Goal: Task Accomplishment & Management: Complete application form

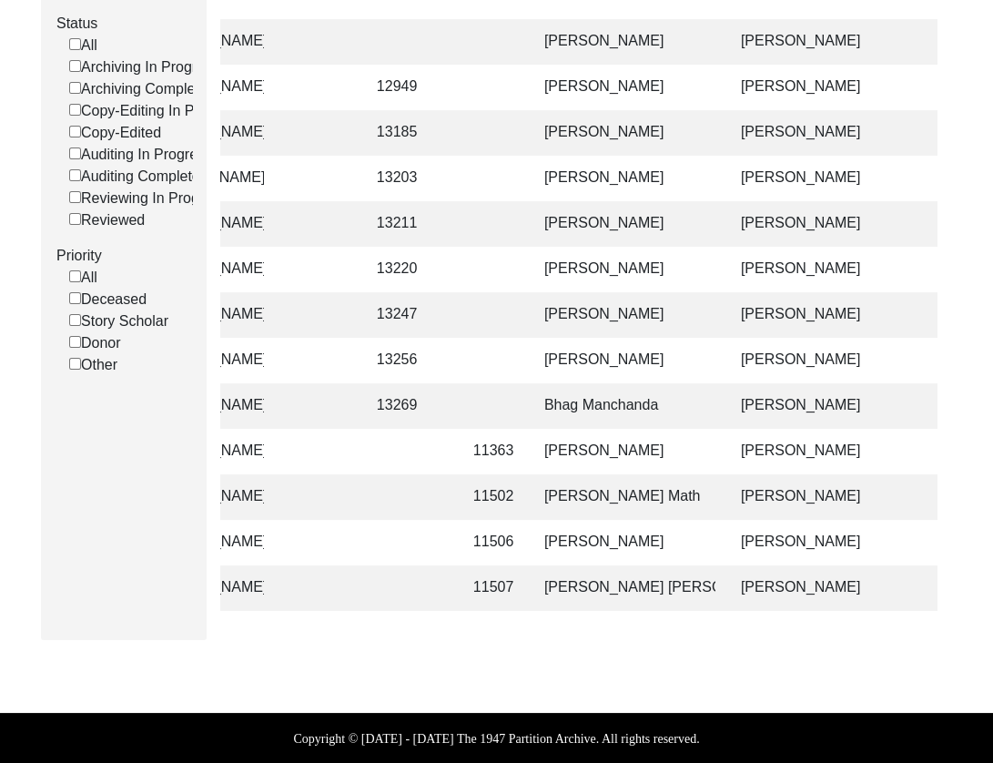
scroll to position [0, 371]
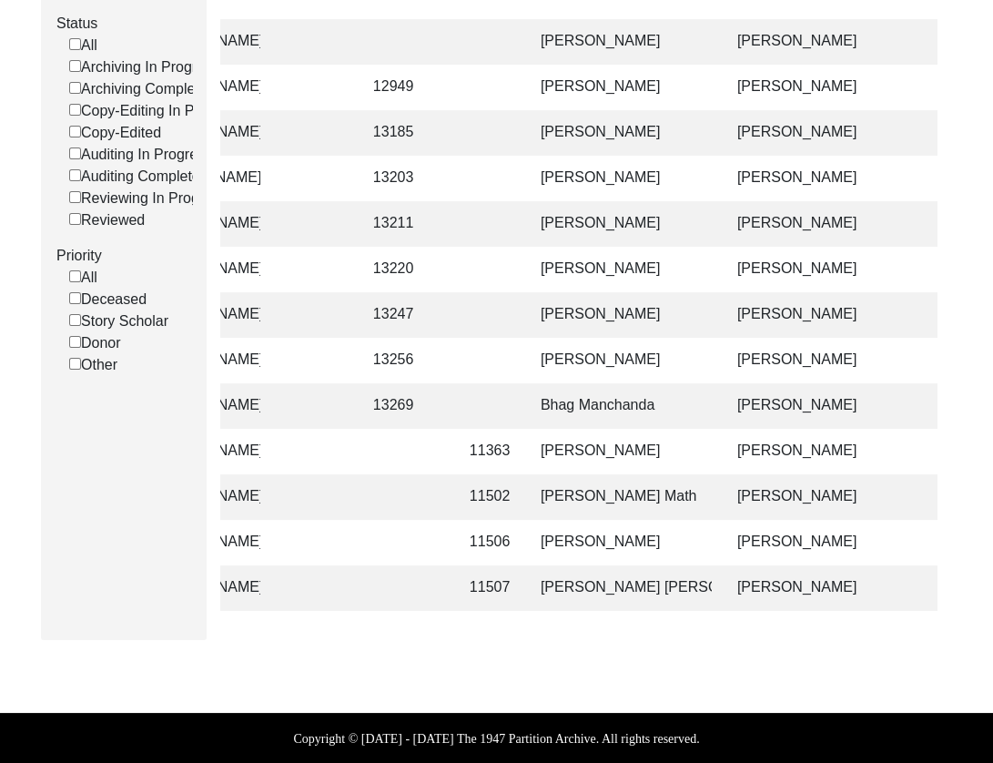
click at [664, 317] on td "[PERSON_NAME]" at bounding box center [621, 314] width 182 height 45
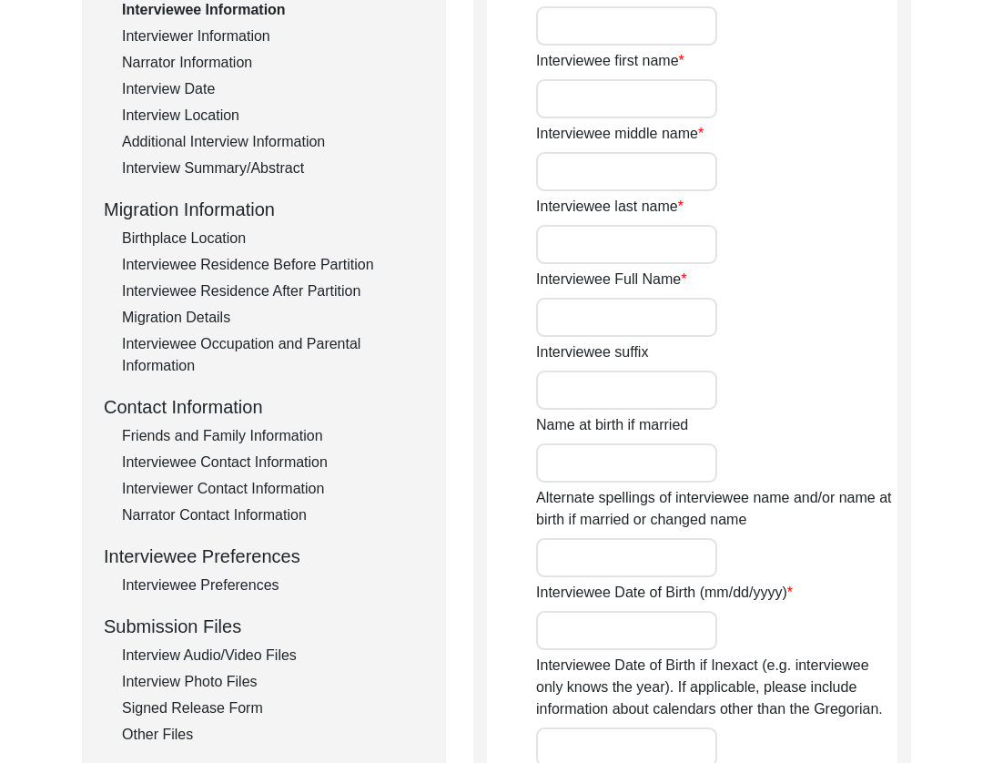
scroll to position [1344, 0]
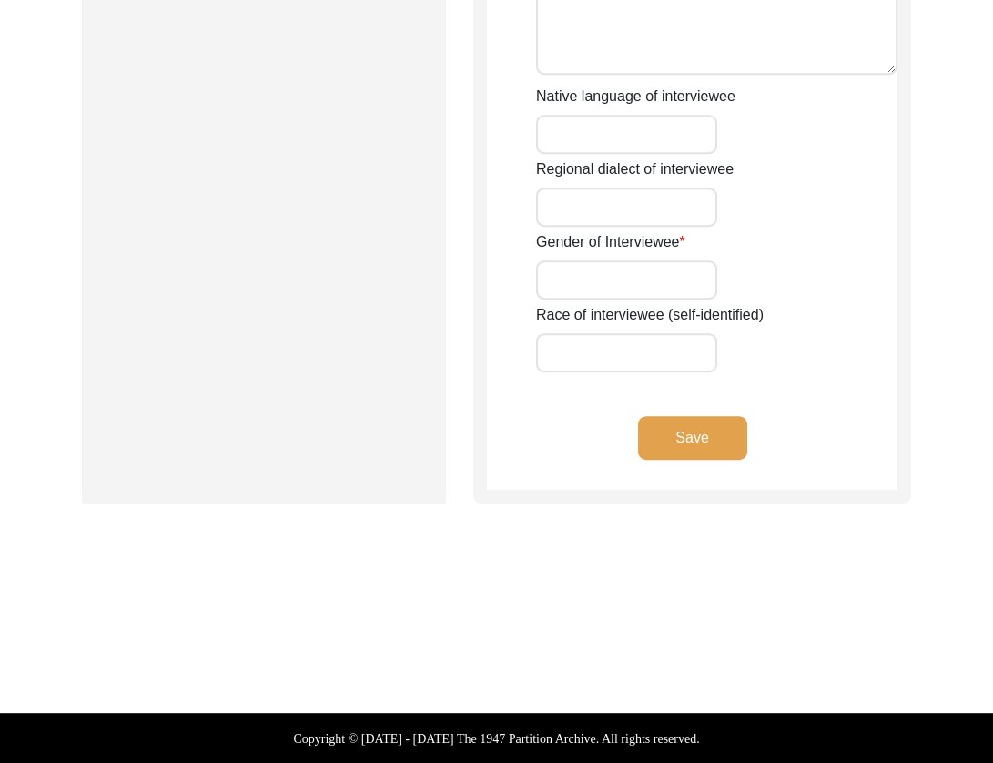
type input "Mr."
type input "[DEMOGRAPHIC_DATA]"
type input "Ramzan"
type input "Dhilon"
type input "[PERSON_NAME]"
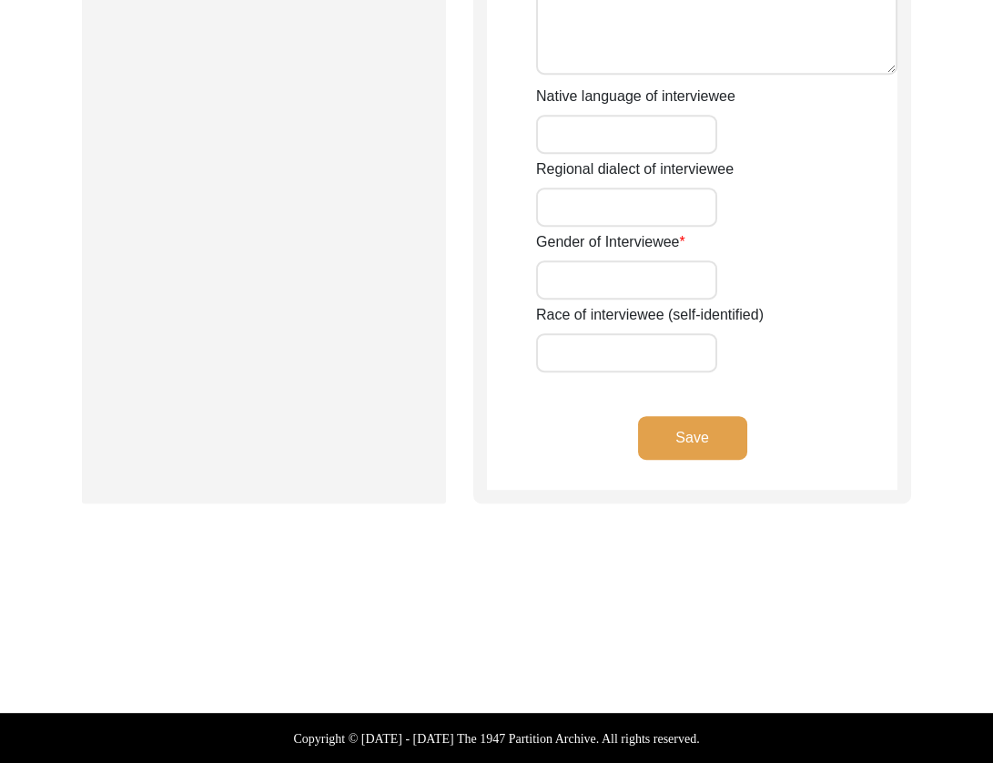
type input "[PERSON_NAME]"
type input "1937"
type input "88"
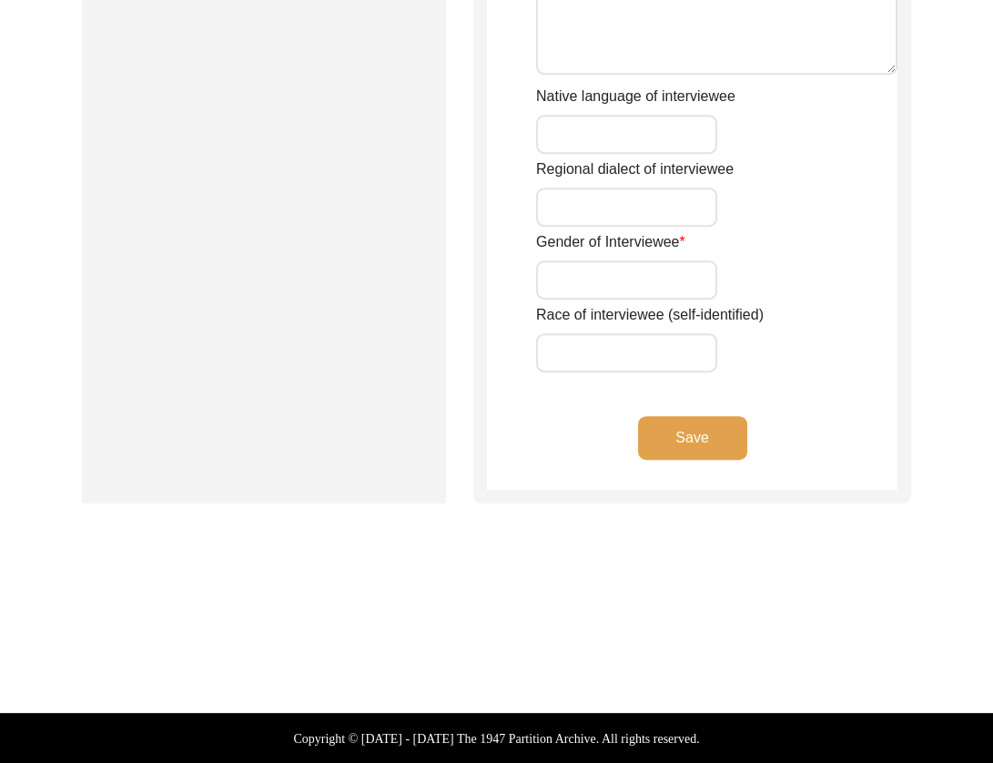
type input "[DEMOGRAPHIC_DATA]"
type input "Punjabi"
type input "Malwai"
type input "[DEMOGRAPHIC_DATA]"
type input "Jut (Dhilon)"
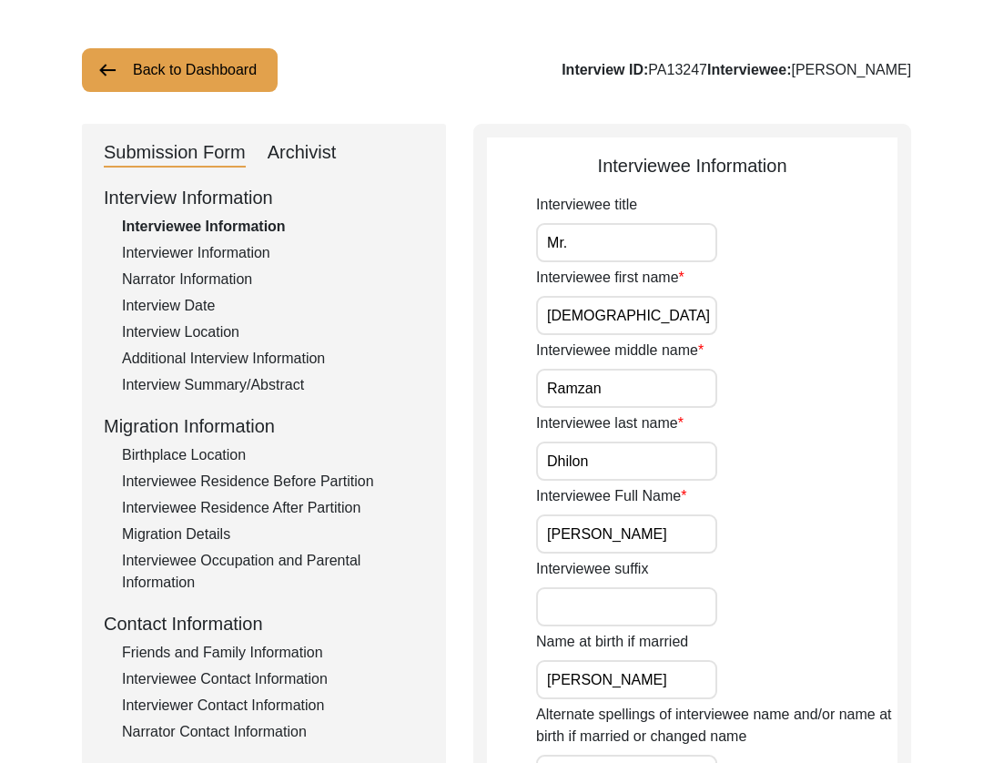
scroll to position [117, 0]
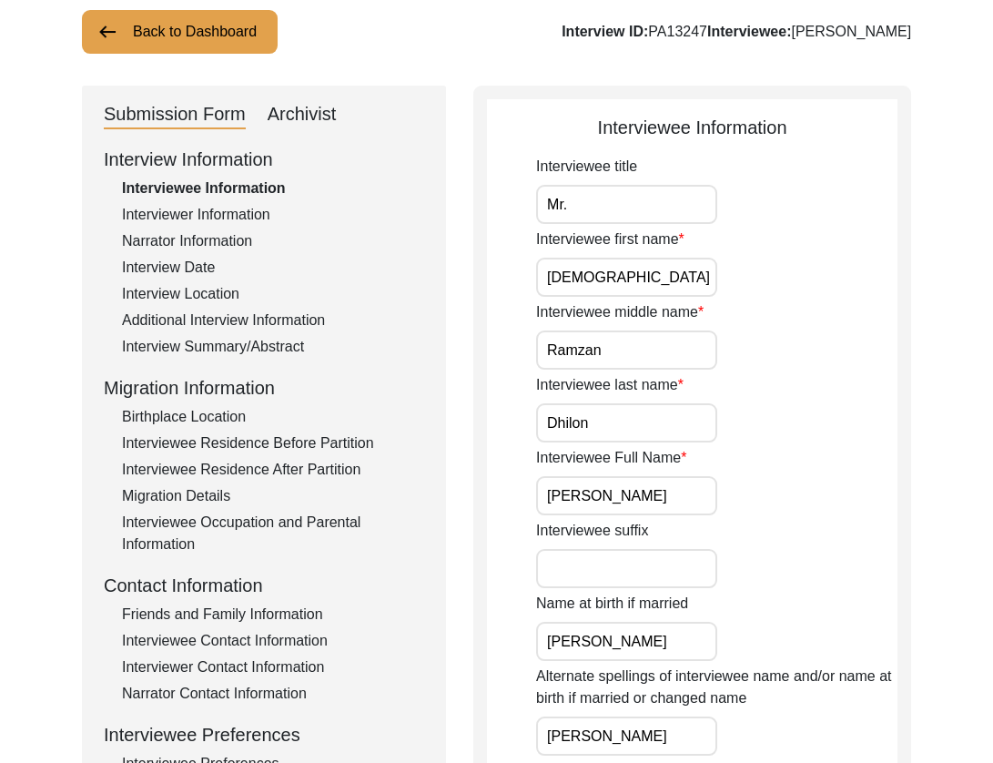
click at [298, 106] on div "Archivist" at bounding box center [302, 114] width 69 height 29
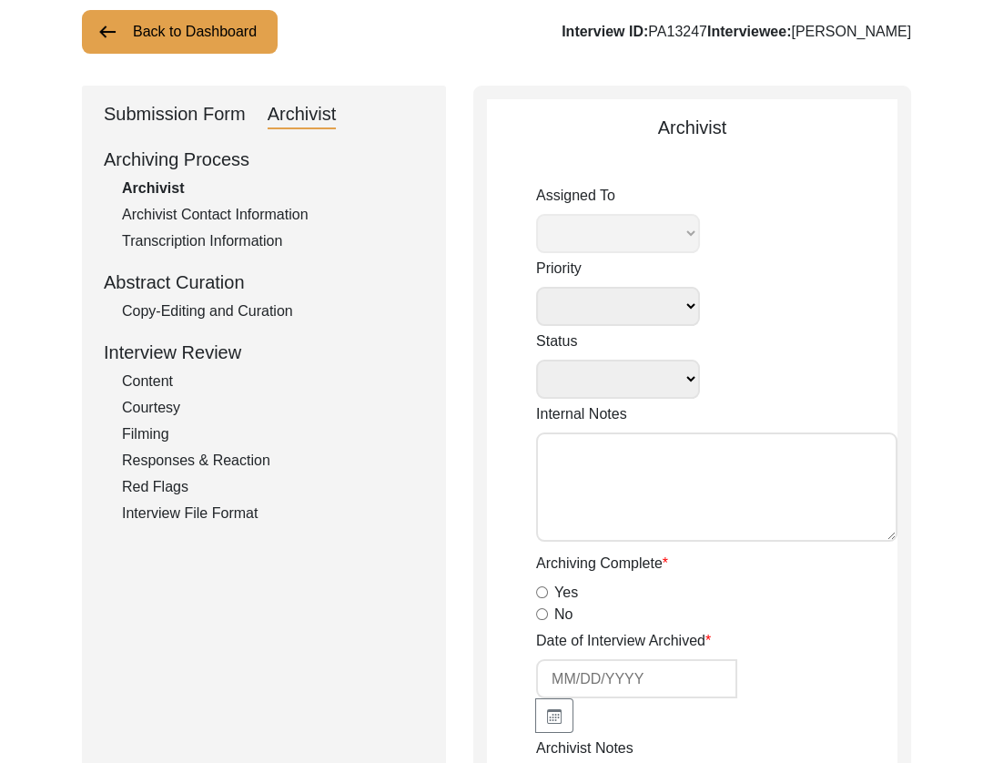
select select
select select "Archiving In Progress"
type textarea "[DATE] Tori: Assigned to Lilly to archive. Due [DATE]"
radio input "true"
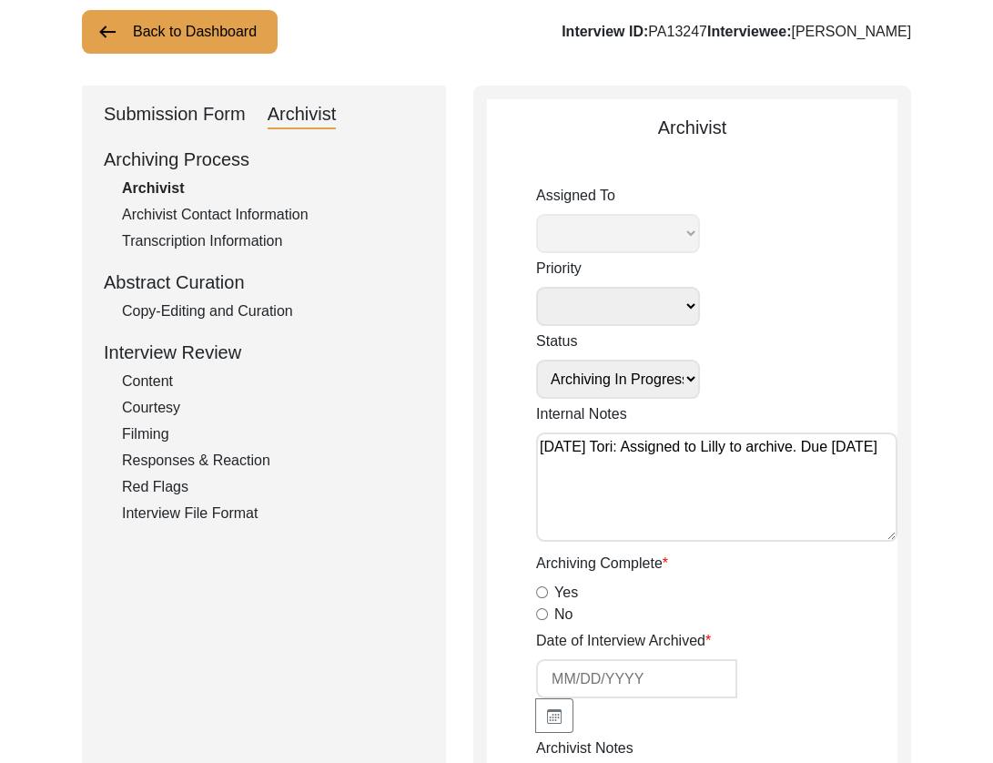
select select "507"
click at [177, 317] on div "Copy-Editing and Curation" at bounding box center [273, 311] width 302 height 22
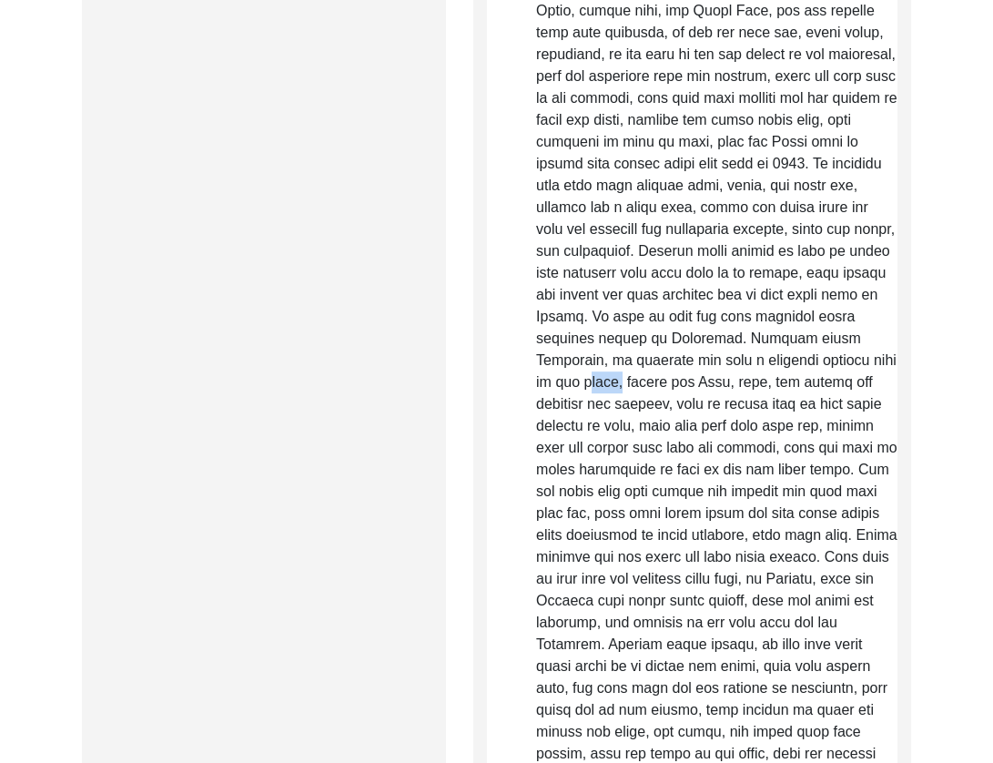
scroll to position [1672, 0]
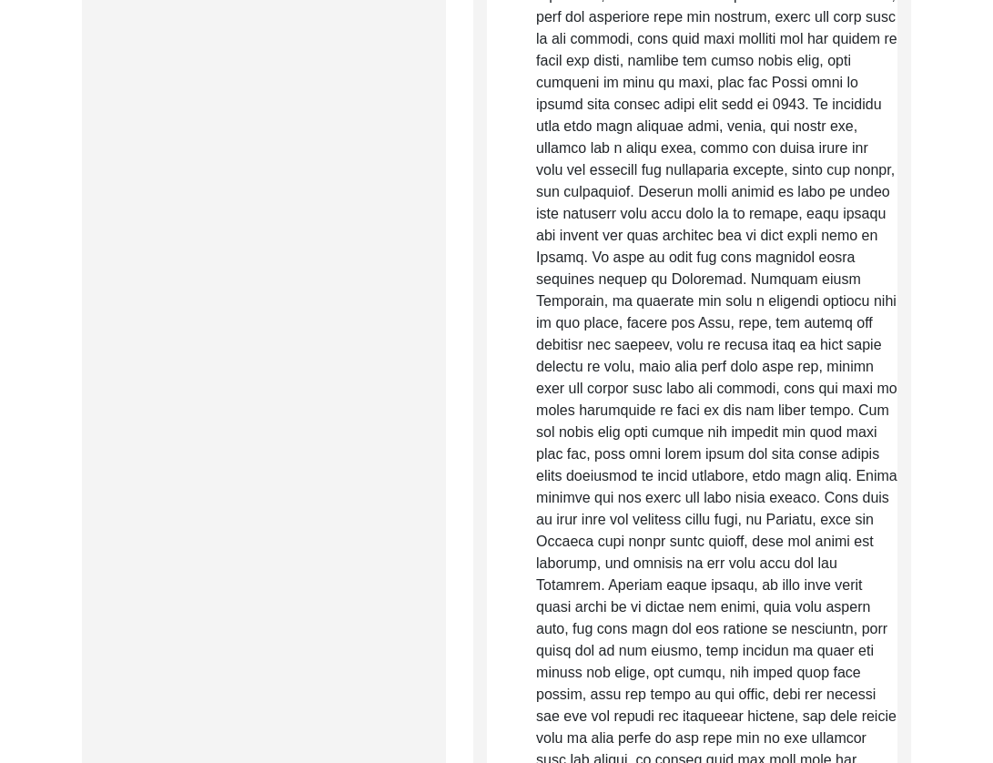
click at [742, 359] on p "Raw, Unedited Summary:" at bounding box center [716, 564] width 361 height 3866
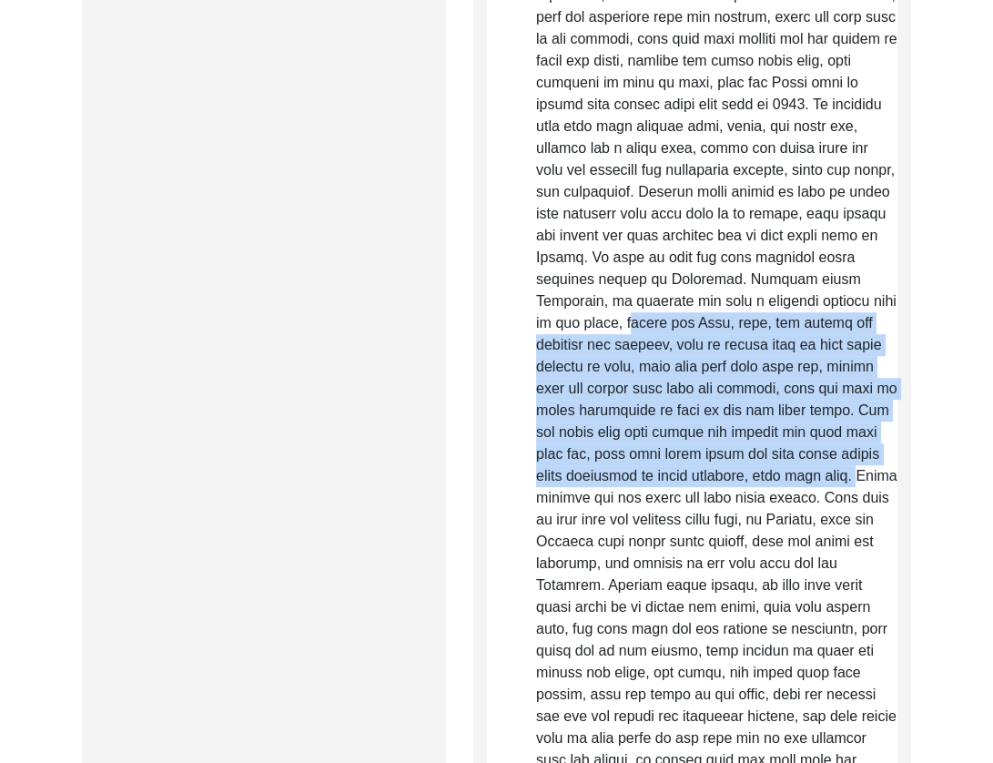
drag, startPoint x: 636, startPoint y: 324, endPoint x: 875, endPoint y: 480, distance: 285.5
click at [875, 480] on p "Raw, Unedited Summary:" at bounding box center [716, 564] width 361 height 3866
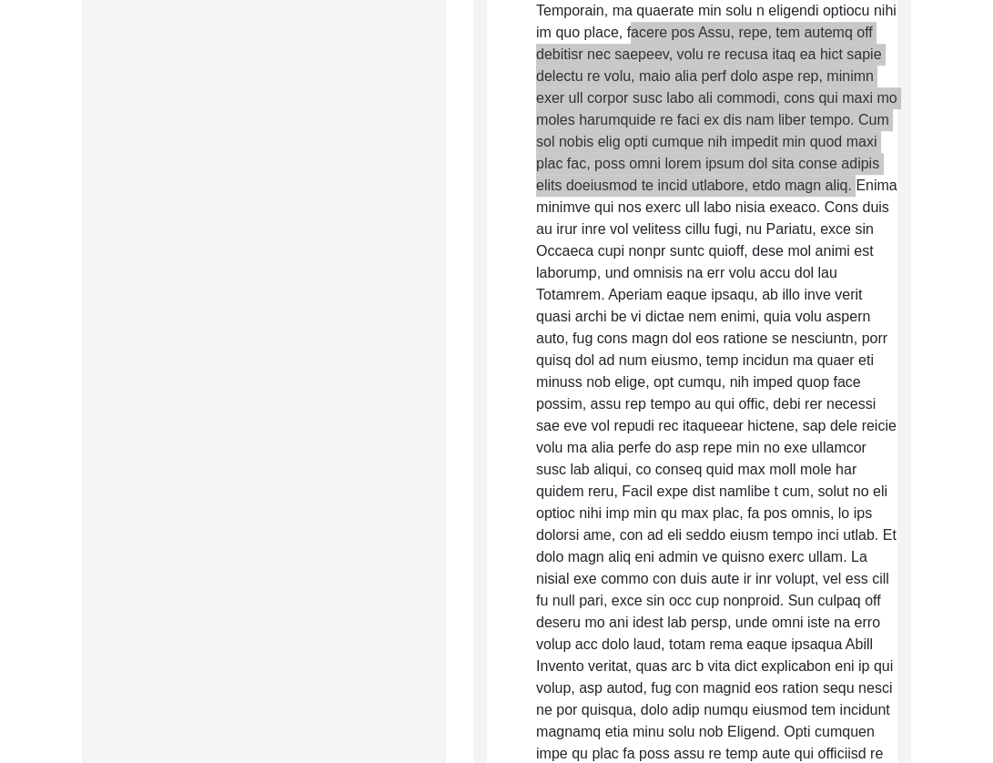
scroll to position [1975, 0]
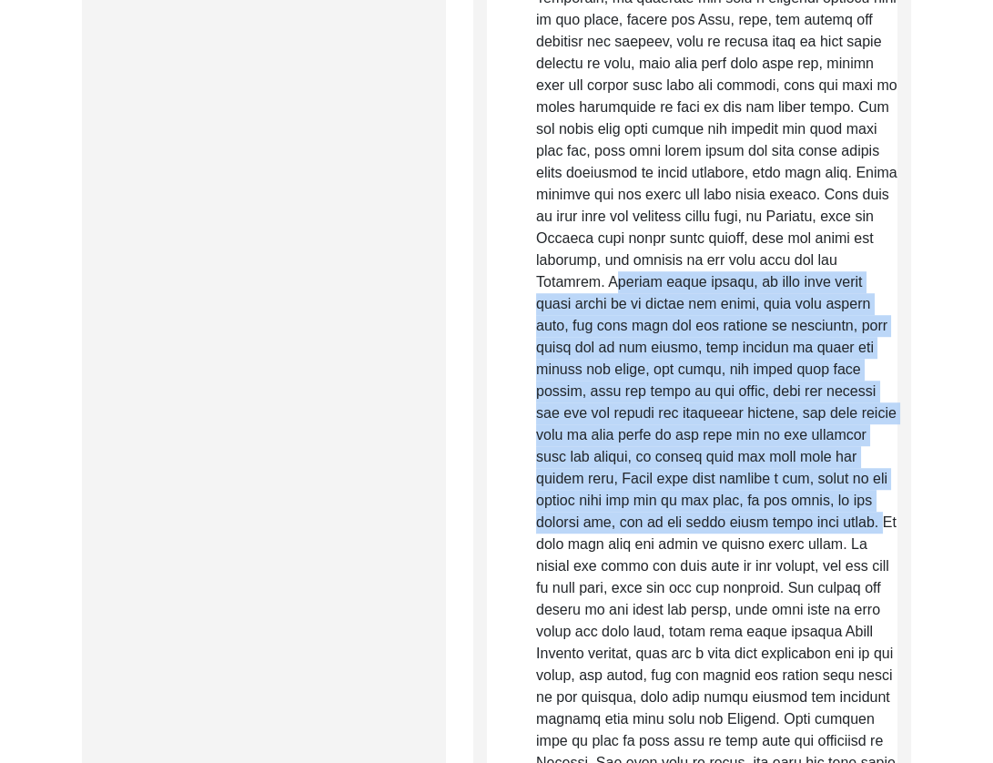
drag, startPoint x: 624, startPoint y: 279, endPoint x: 654, endPoint y: 550, distance: 271.9
click at [897, 518] on div "Copy-Editing and Curation Raw, Unedited Summary: Summary Copy-Editing Date Assi…" at bounding box center [692, 764] width 438 height 5072
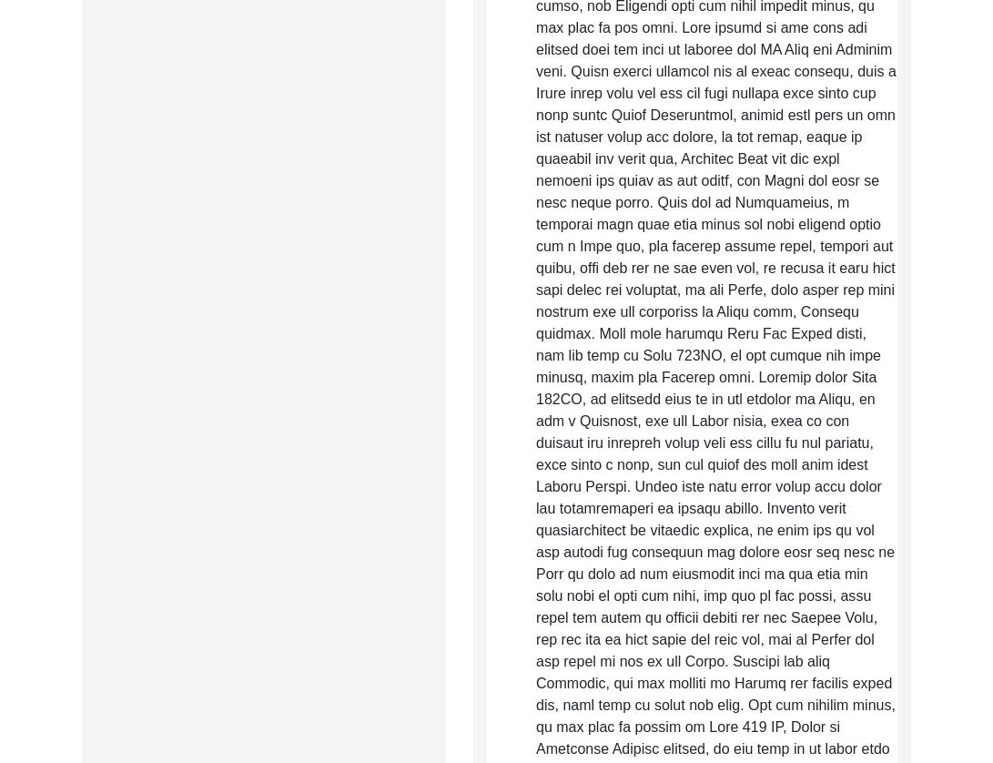
scroll to position [2817, 0]
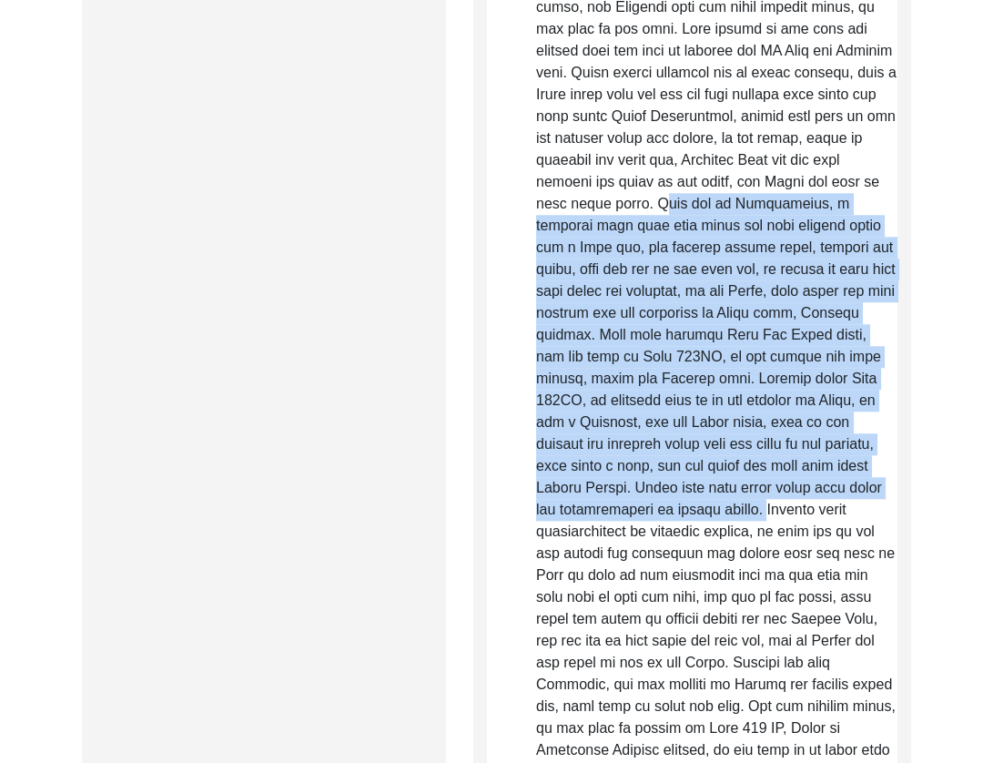
drag, startPoint x: 845, startPoint y: 197, endPoint x: 884, endPoint y: 514, distance: 319.1
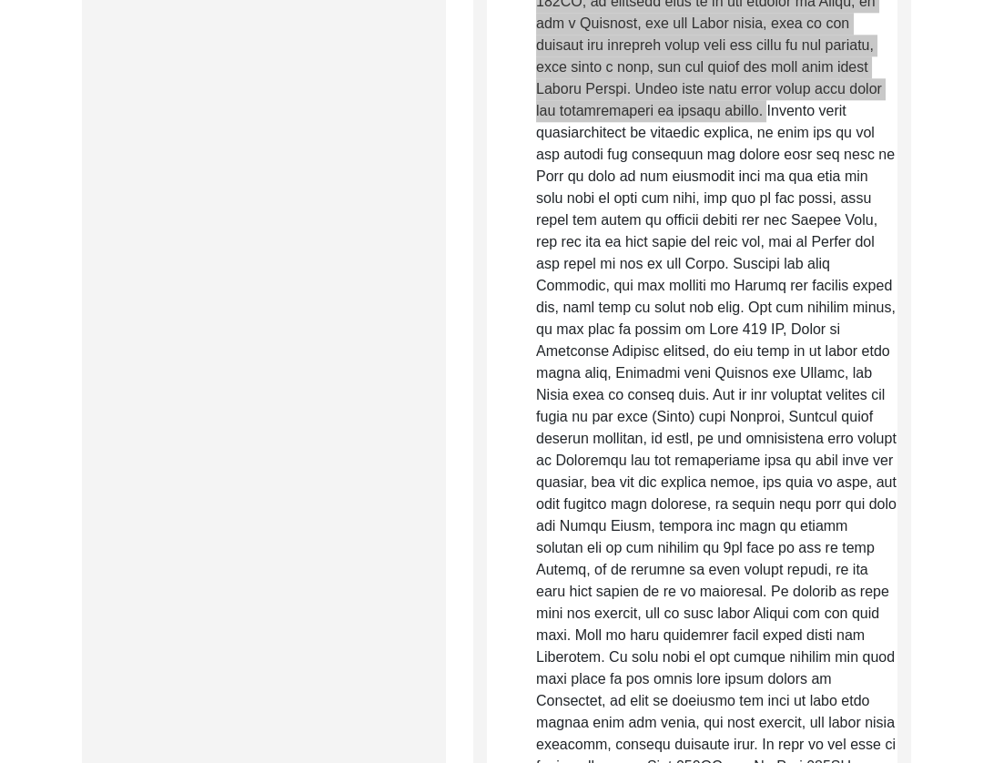
scroll to position [3217, 0]
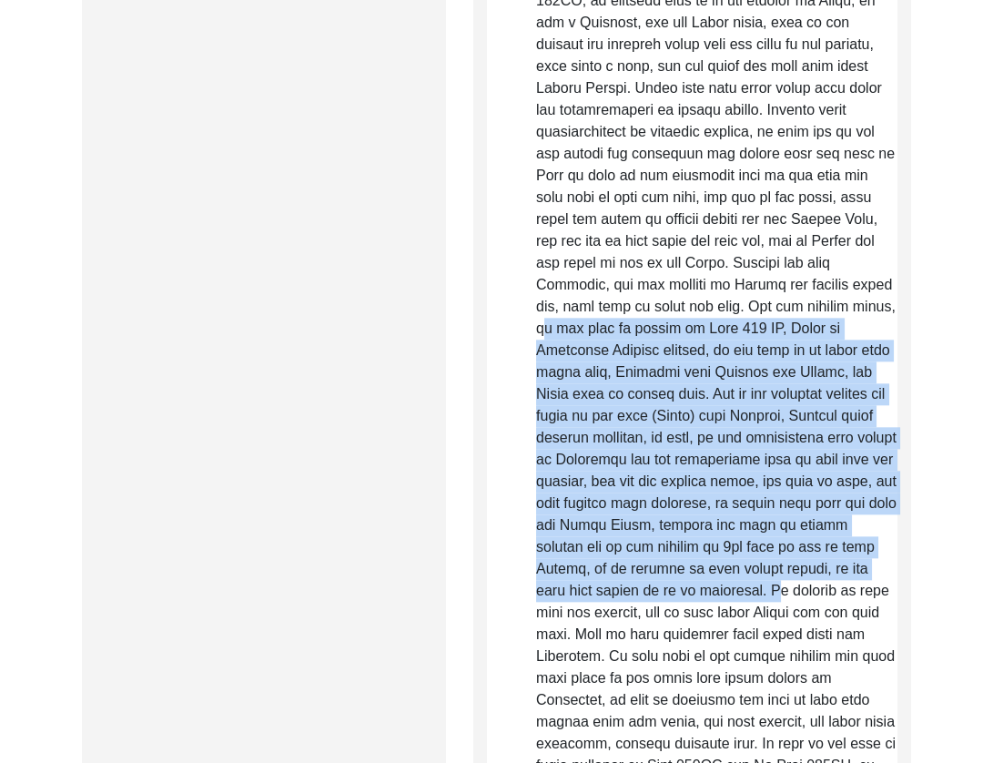
drag, startPoint x: 663, startPoint y: 330, endPoint x: 611, endPoint y: 615, distance: 289.7
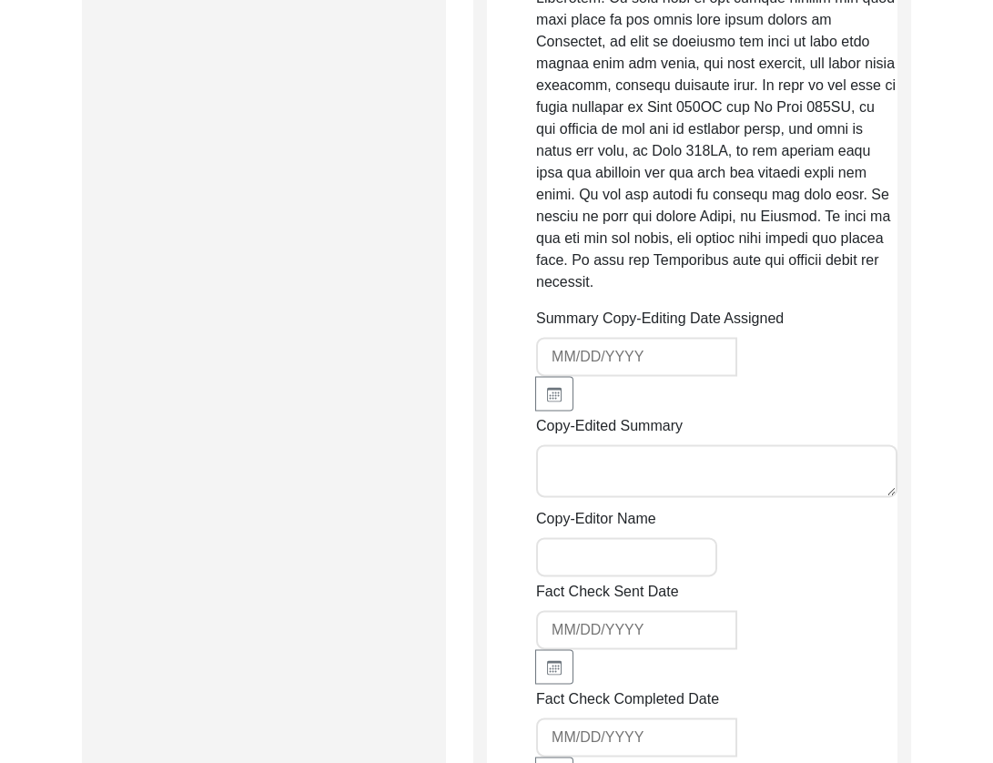
scroll to position [4026, 0]
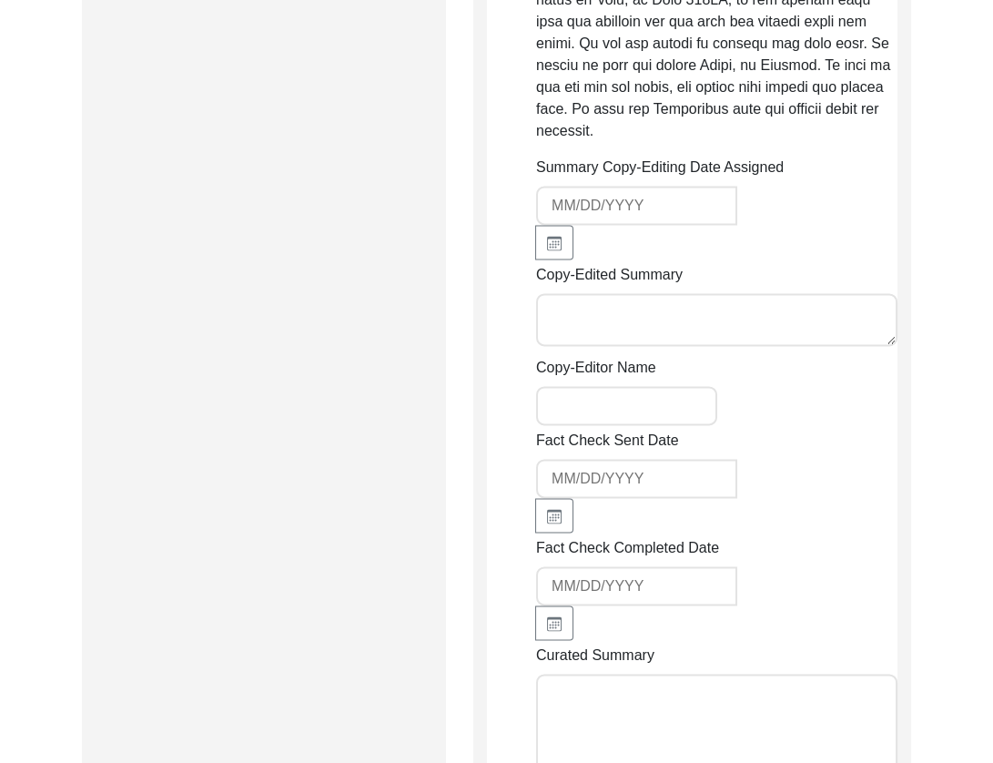
click at [610, 308] on textarea "Copy-Edited Summary" at bounding box center [716, 319] width 361 height 53
paste textarea "[DATE] by [PERSON_NAME] [PERSON_NAME] [PERSON_NAME], son of [PERSON_NAME], was …"
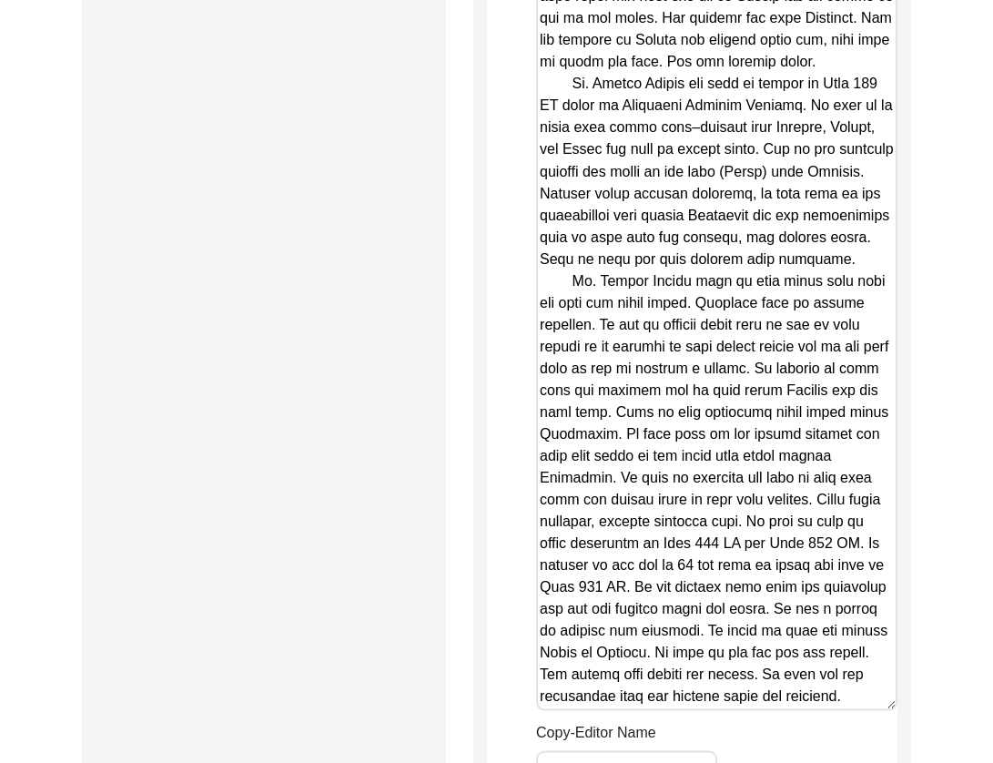
scroll to position [2420, 0]
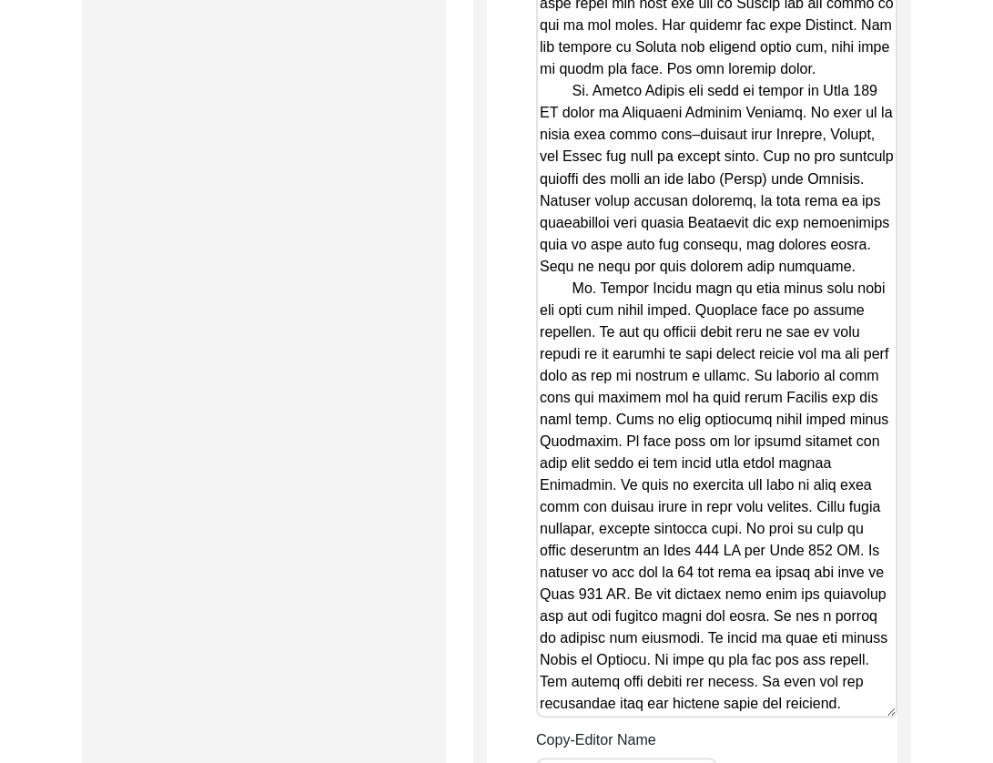
drag, startPoint x: 893, startPoint y: 603, endPoint x: 917, endPoint y: 712, distance: 111.0
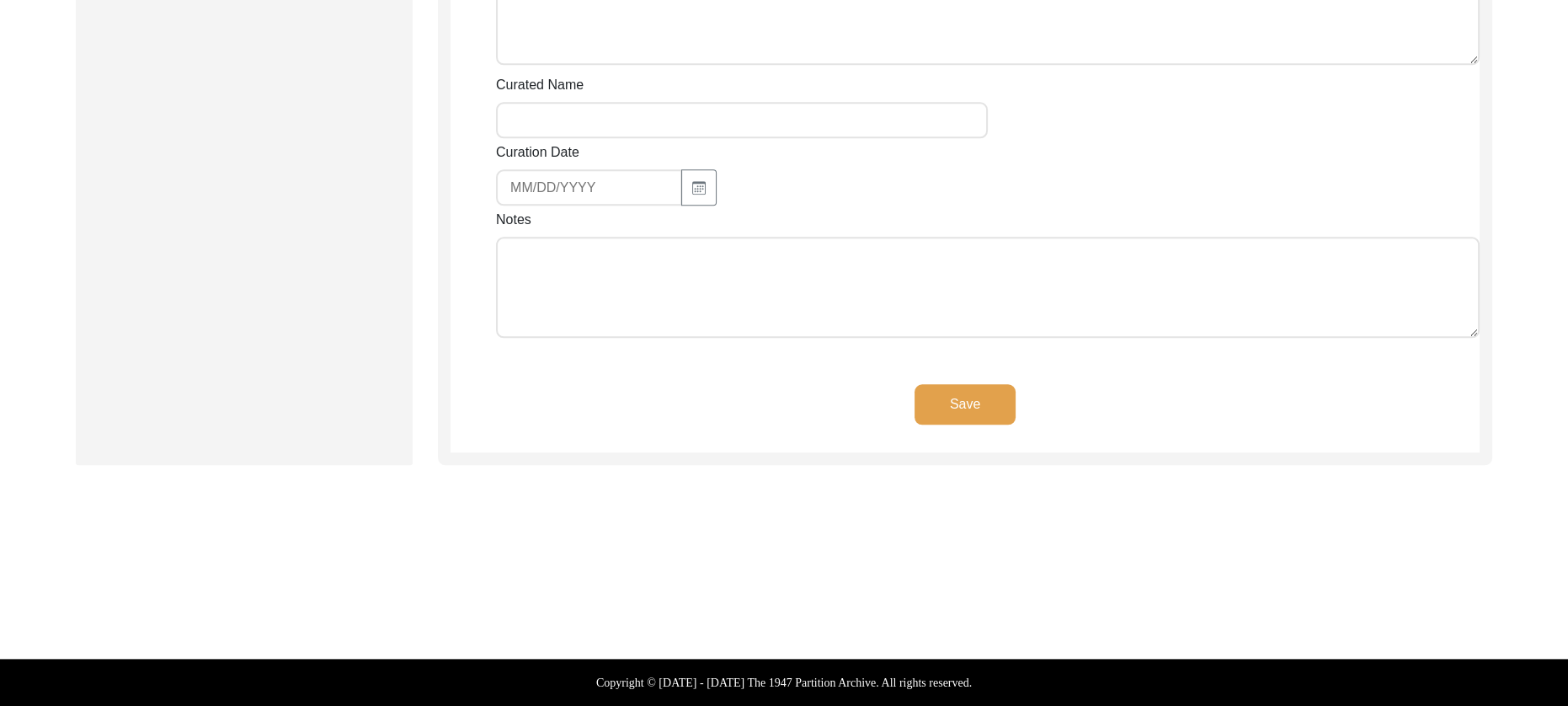
scroll to position [2751, 0]
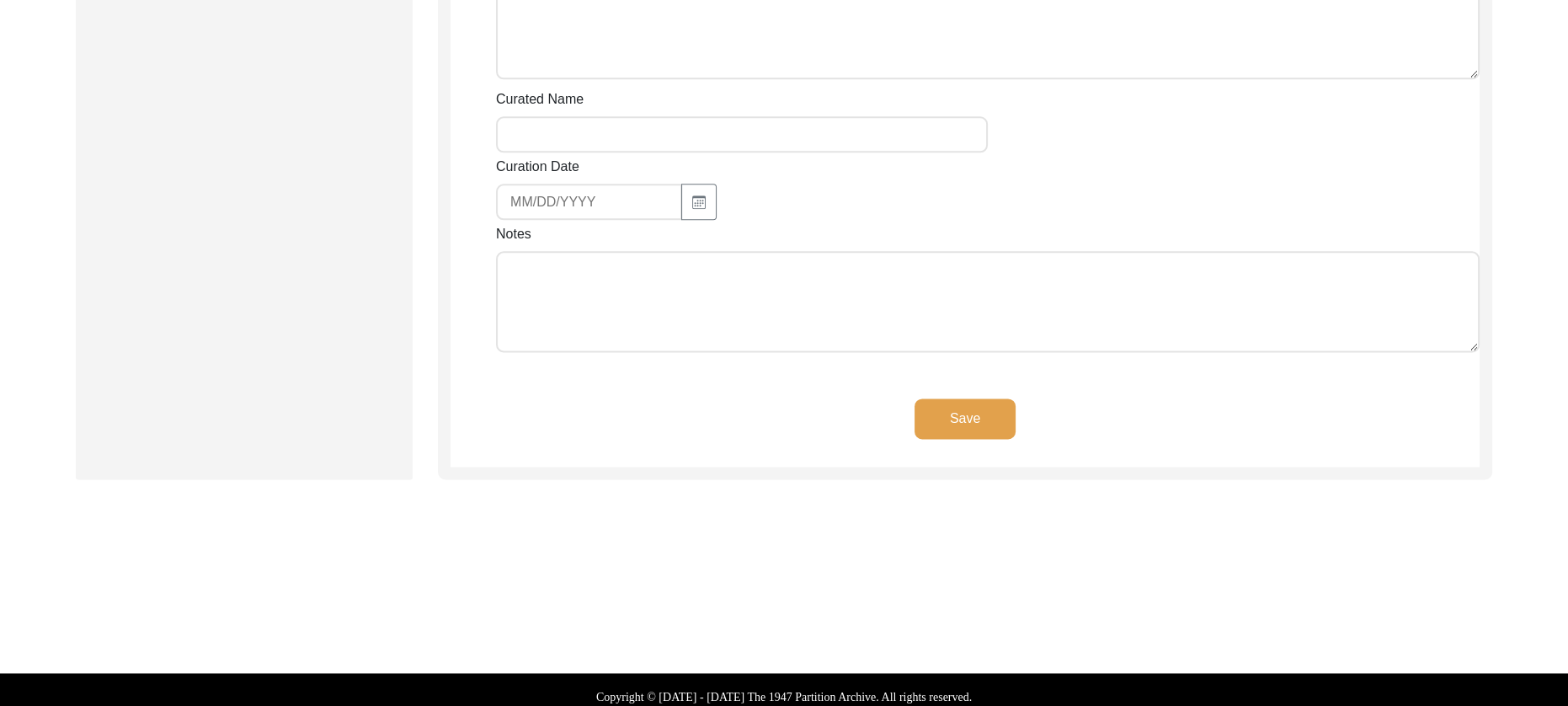
drag, startPoint x: 1472, startPoint y: 61, endPoint x: 1477, endPoint y: 213, distance: 152.1
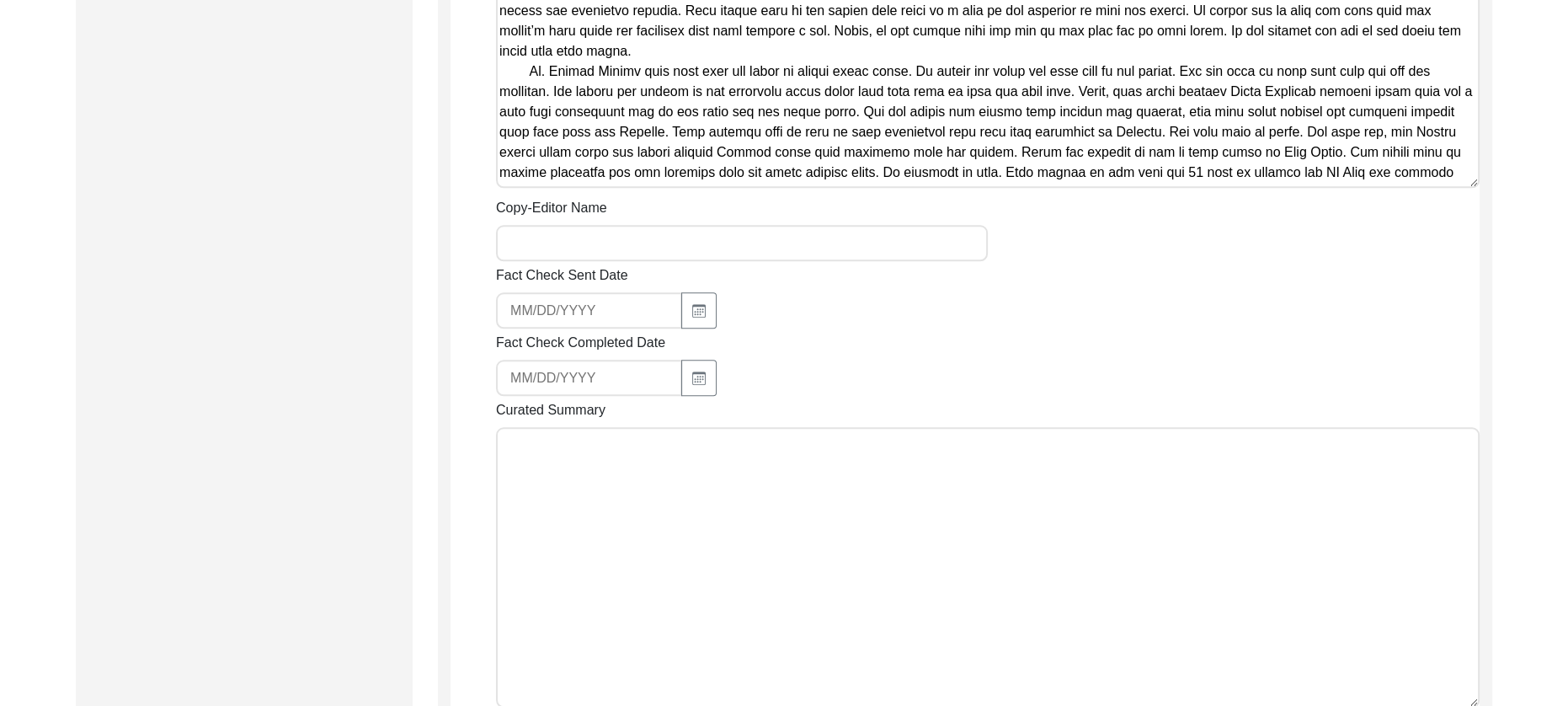
scroll to position [2227, 0]
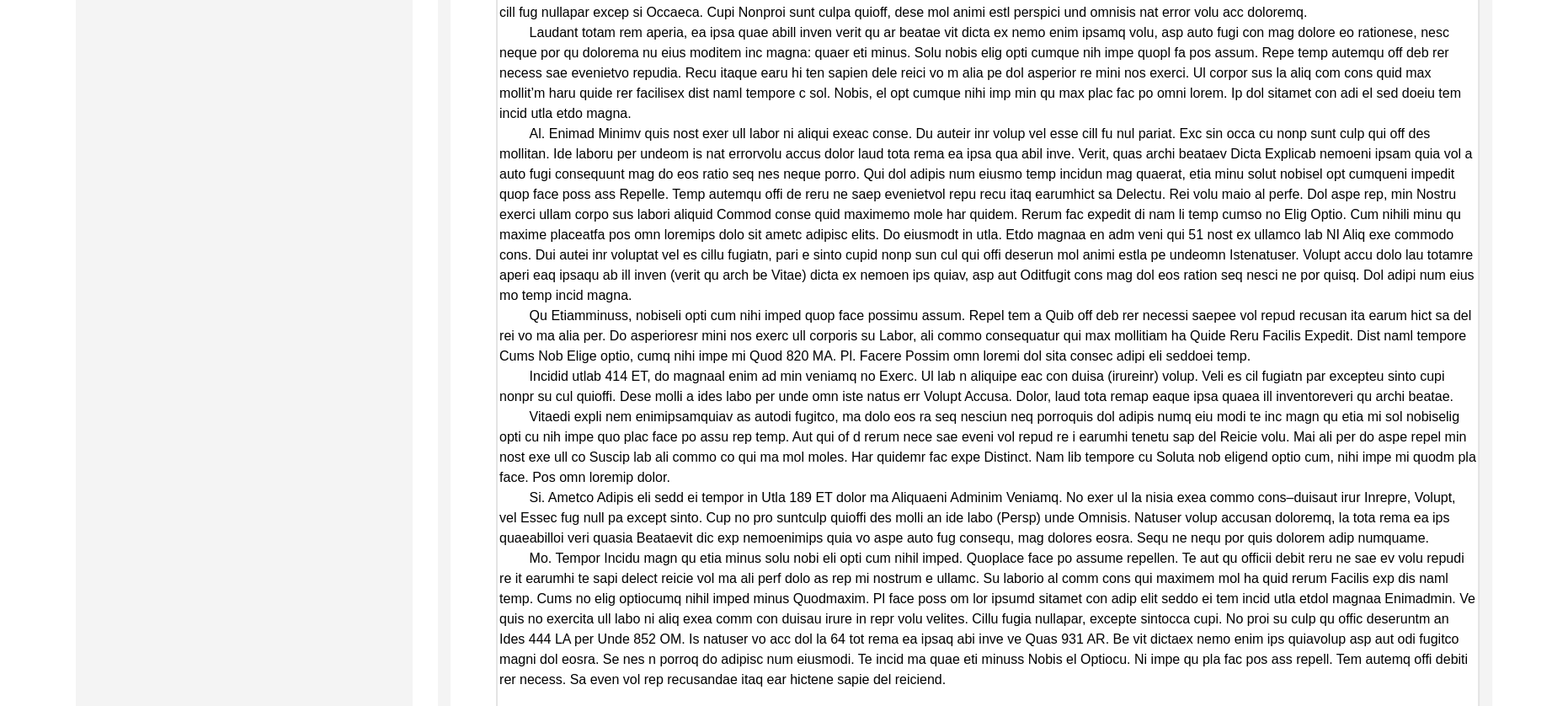
drag, startPoint x: 1473, startPoint y: 241, endPoint x: 1567, endPoint y: 770, distance: 537.3
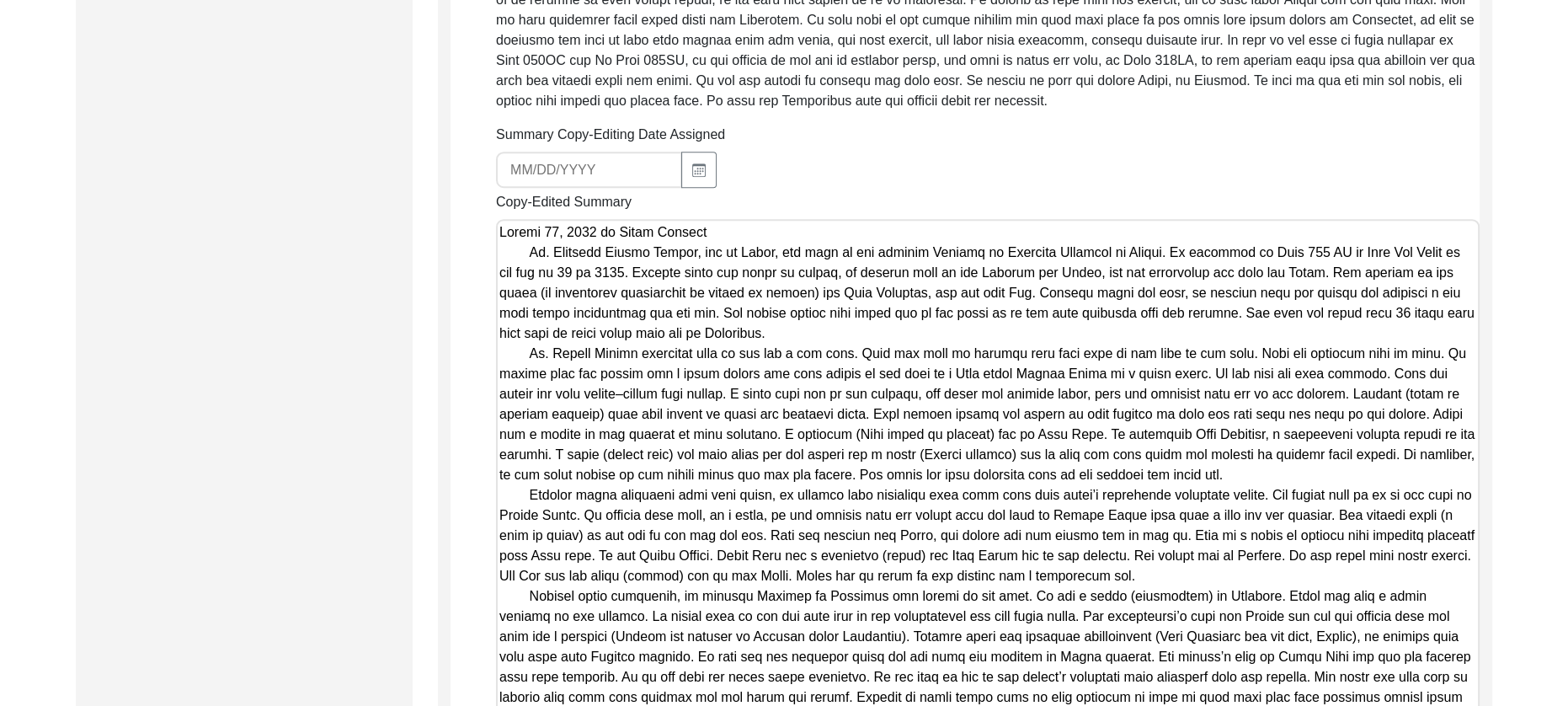
scroll to position [1354, 0]
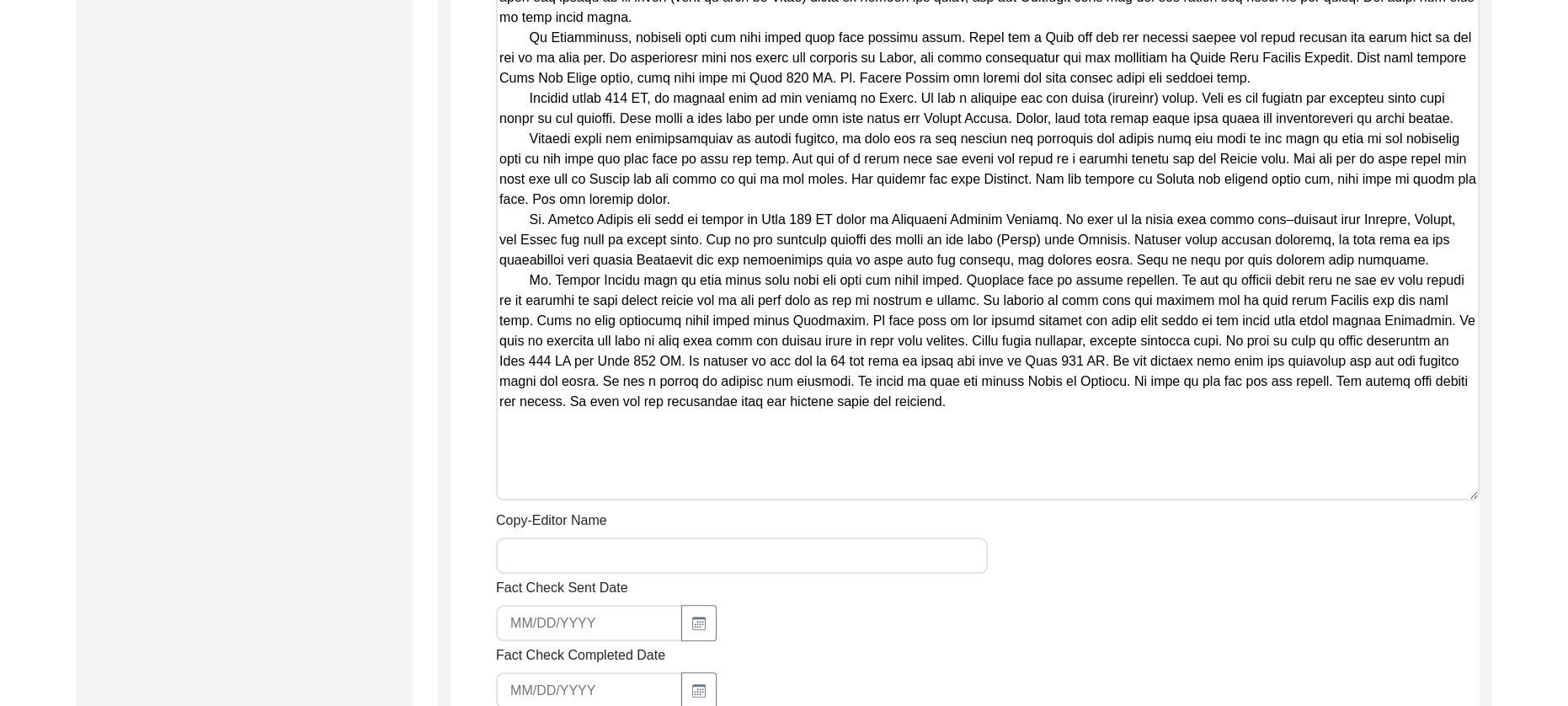
scroll to position [2525, 0]
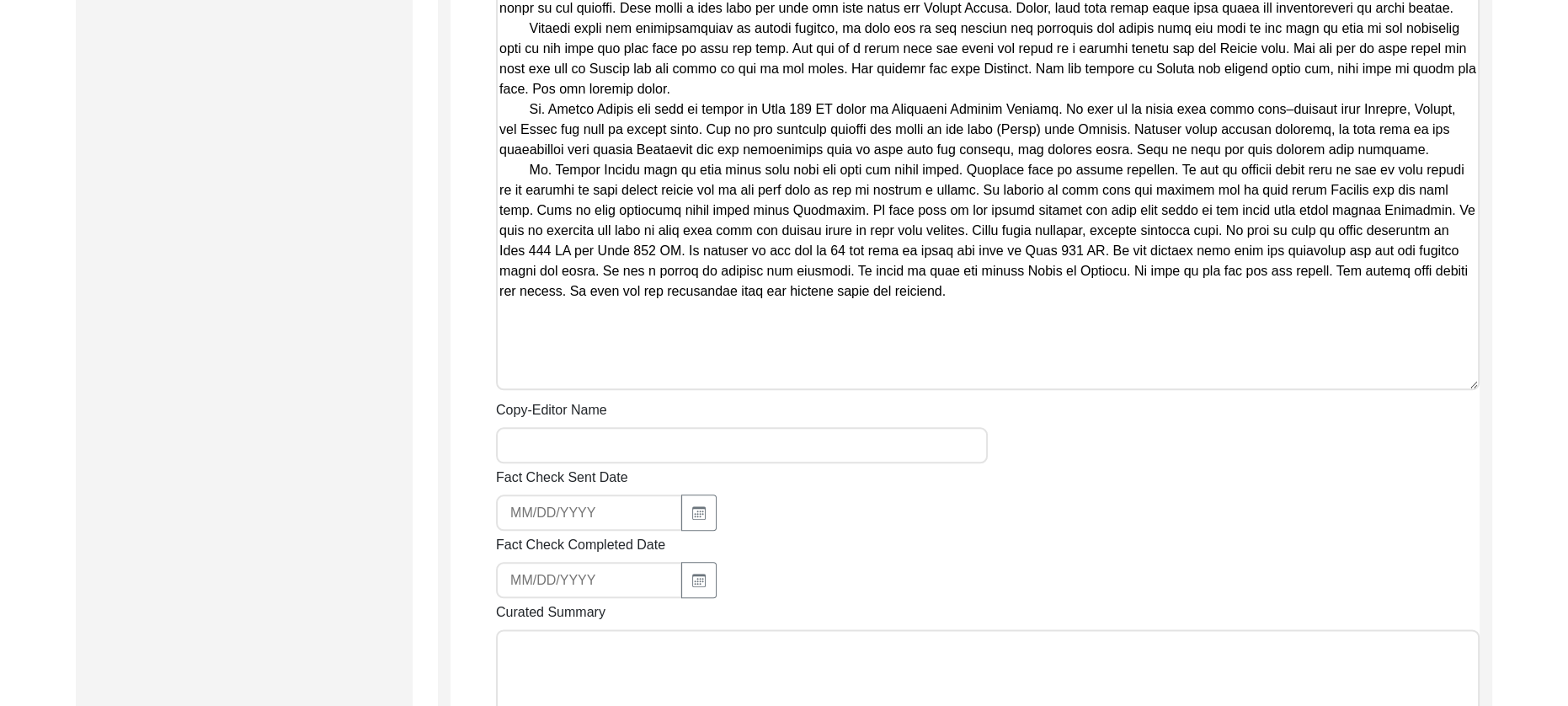
scroll to position [2969, 0]
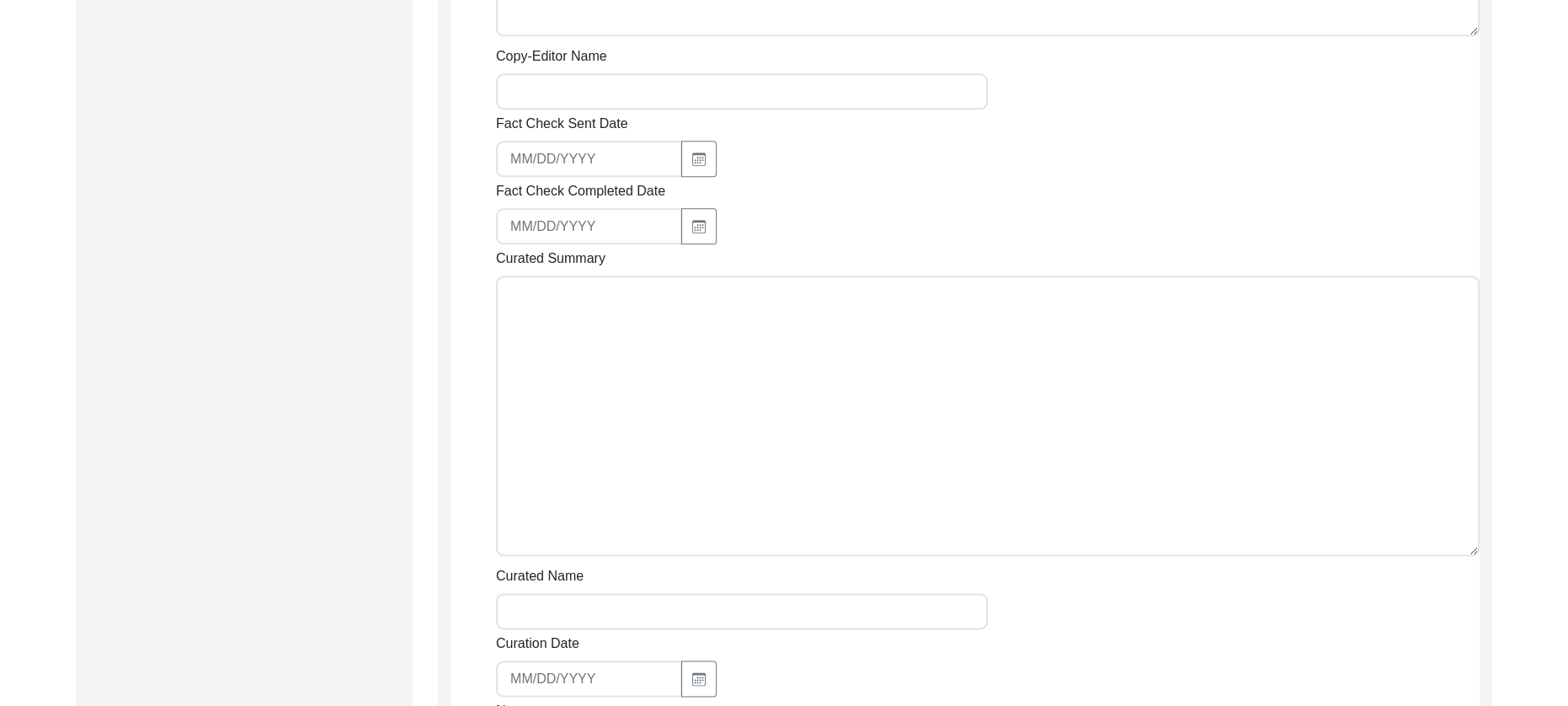
type textarea "[DATE] by [PERSON_NAME] [PERSON_NAME] [PERSON_NAME], son of [PERSON_NAME], was …"
click at [704, 105] on input "Copy-Editor Name" at bounding box center [741, 91] width 492 height 36
type input "[PERSON_NAME]"
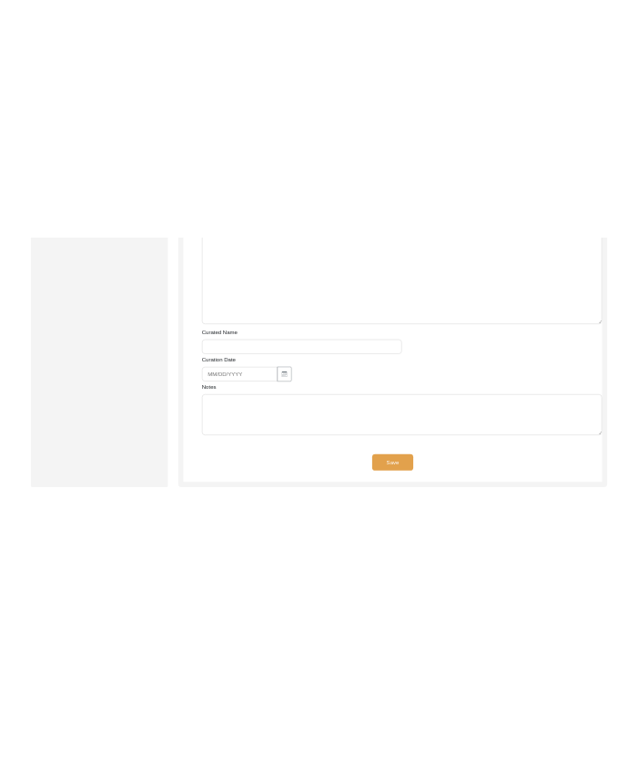
scroll to position [3657, 0]
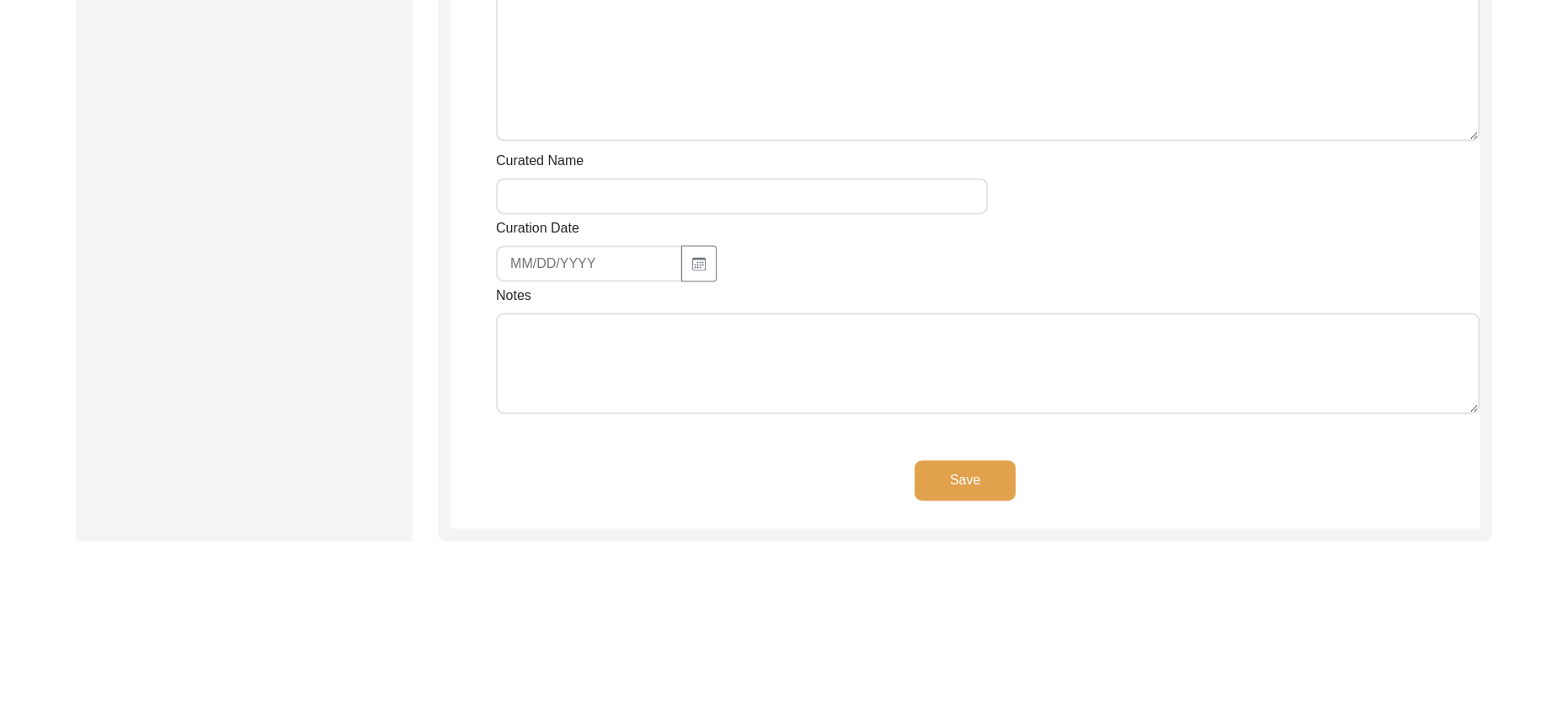
click at [616, 351] on textarea "Notes" at bounding box center [988, 363] width 984 height 101
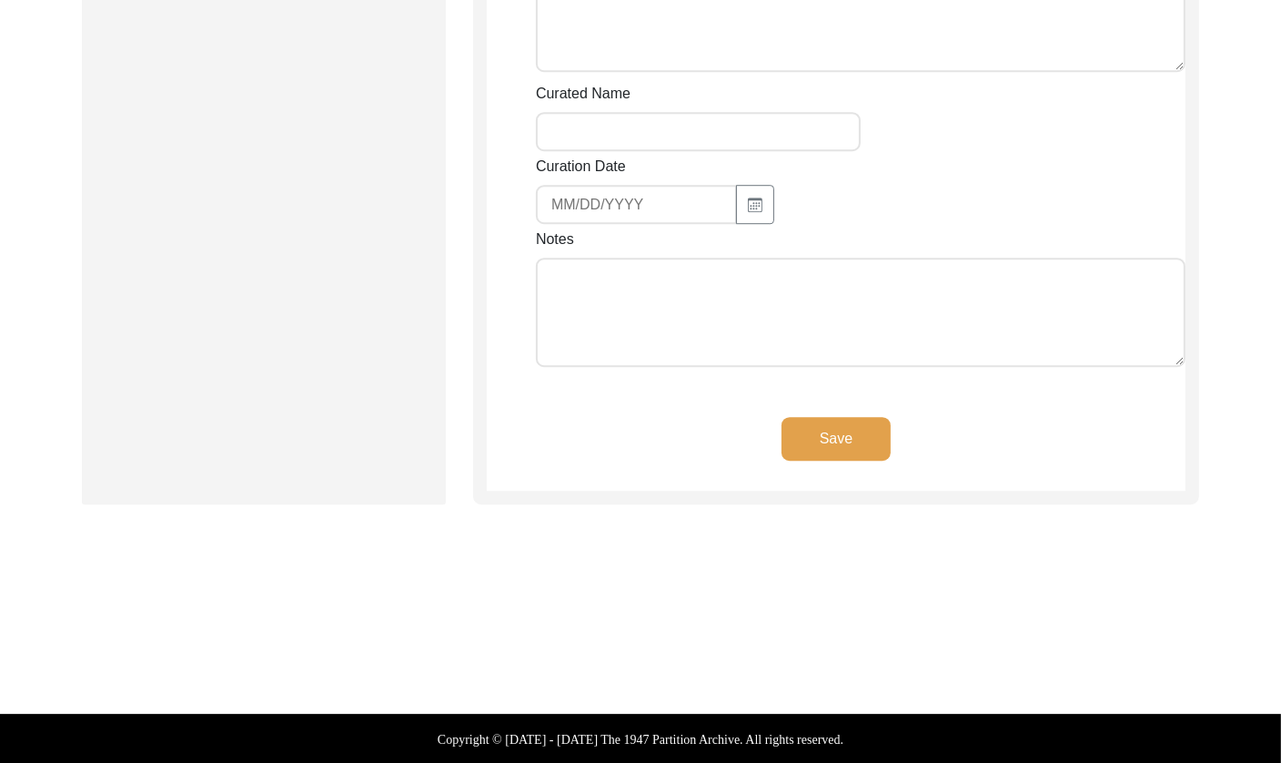
scroll to position [4237, 0]
paste textarea "[Notes] by LQ on [DATE]: • defined [GEOGRAPHIC_DATA], [GEOGRAPHIC_DATA], [GEOGR…"
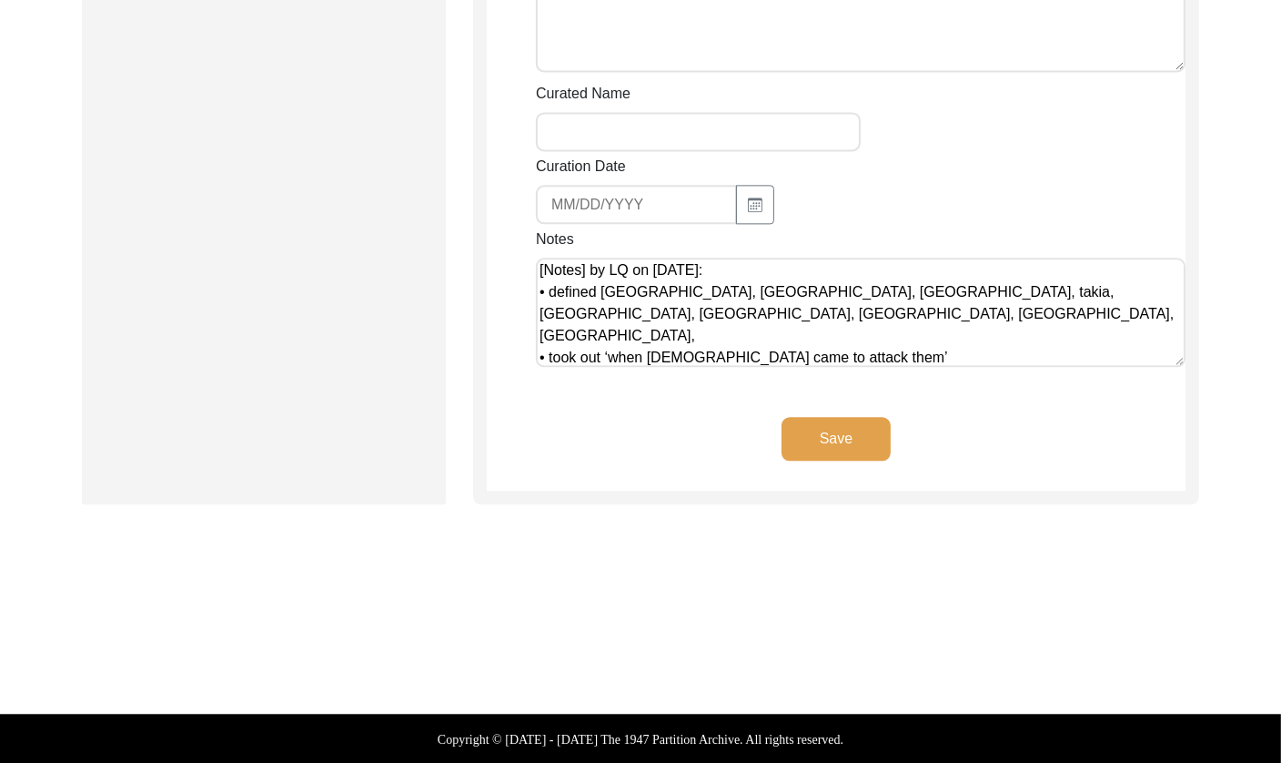
scroll to position [0, 0]
type textarea "[Notes] by LQ on [DATE]: • defined [GEOGRAPHIC_DATA], [GEOGRAPHIC_DATA], [GEOGR…"
click at [814, 426] on button "Save" at bounding box center [836, 439] width 109 height 44
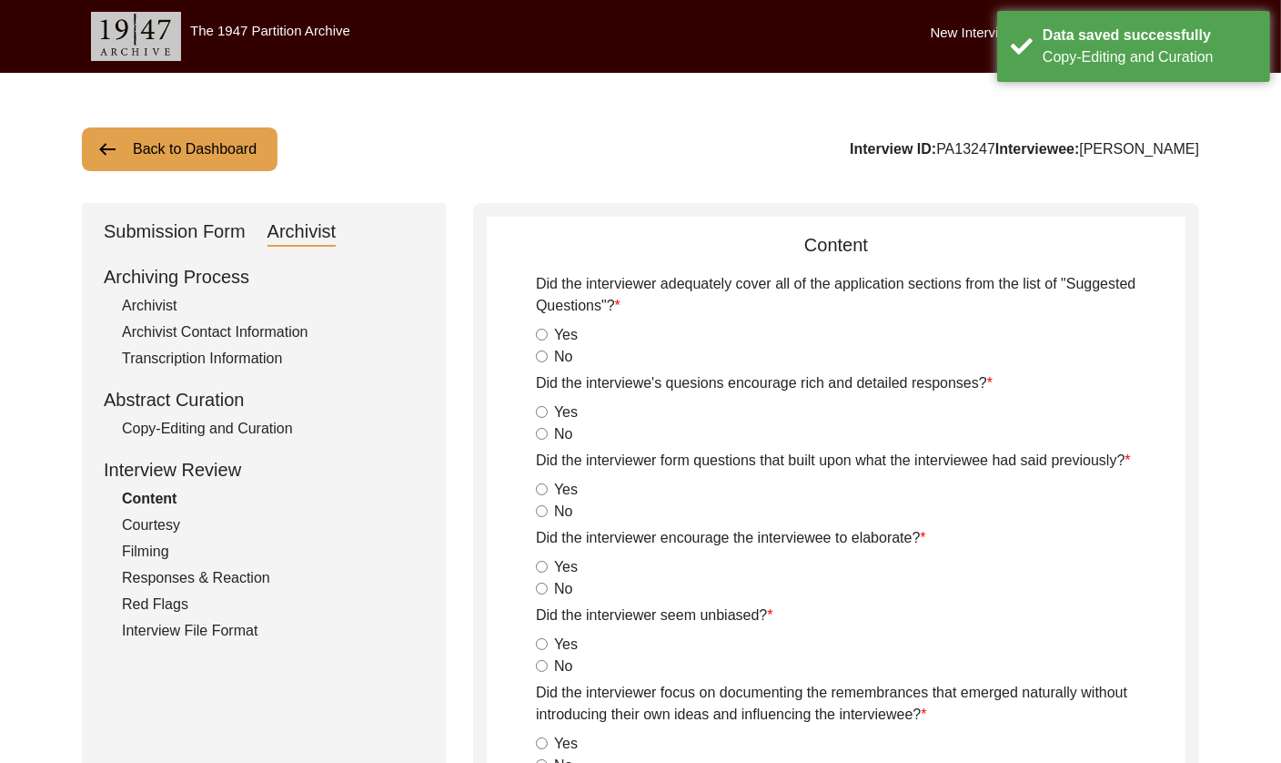
click at [171, 307] on div "Archivist" at bounding box center [273, 306] width 302 height 22
select select "507"
select select "Archiving In Progress"
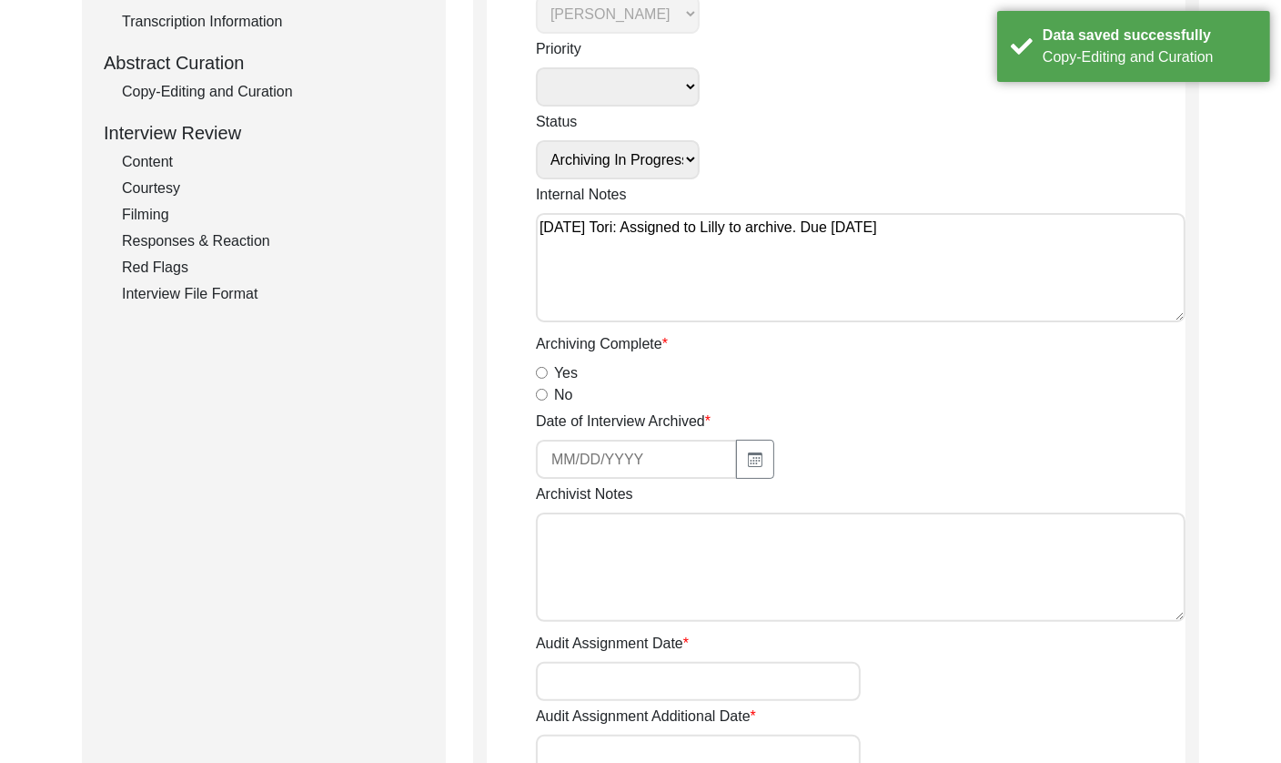
scroll to position [426, 0]
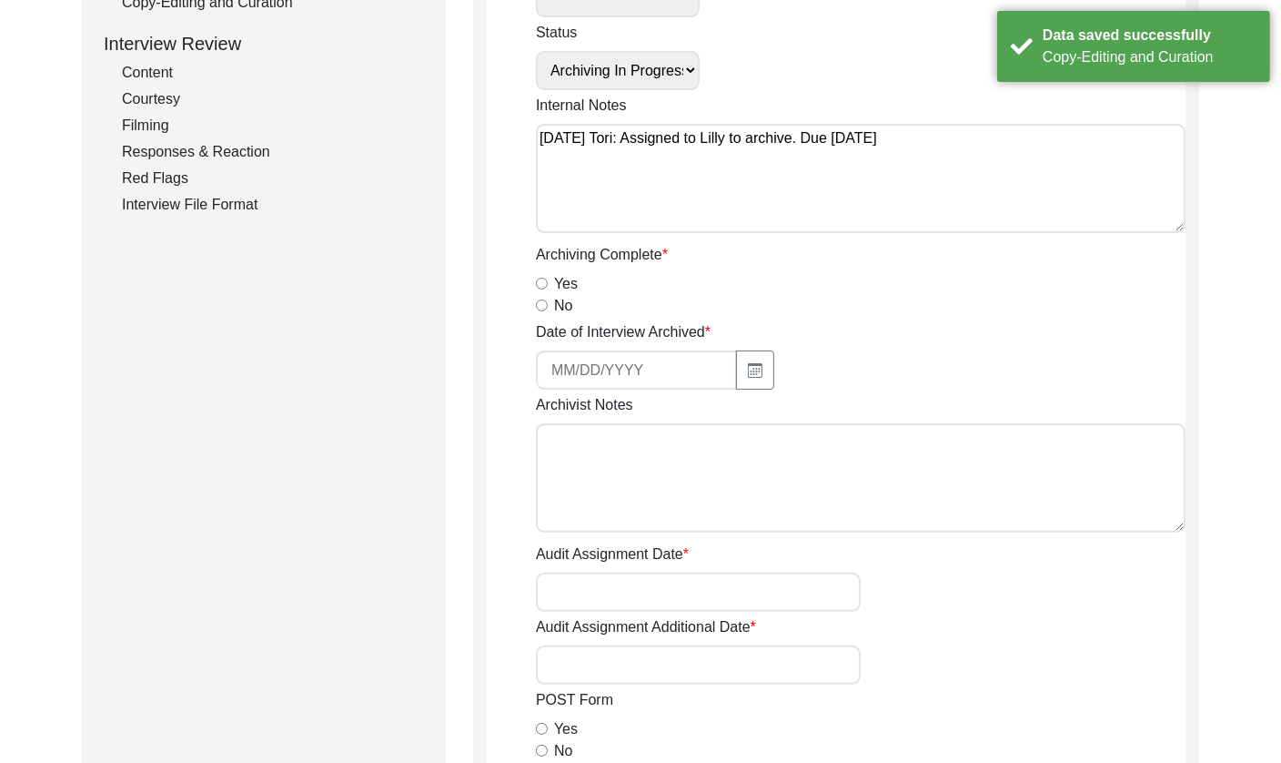
drag, startPoint x: 692, startPoint y: 485, endPoint x: 673, endPoint y: 482, distance: 18.4
click at [692, 485] on textarea "Archivist Notes" at bounding box center [861, 477] width 650 height 109
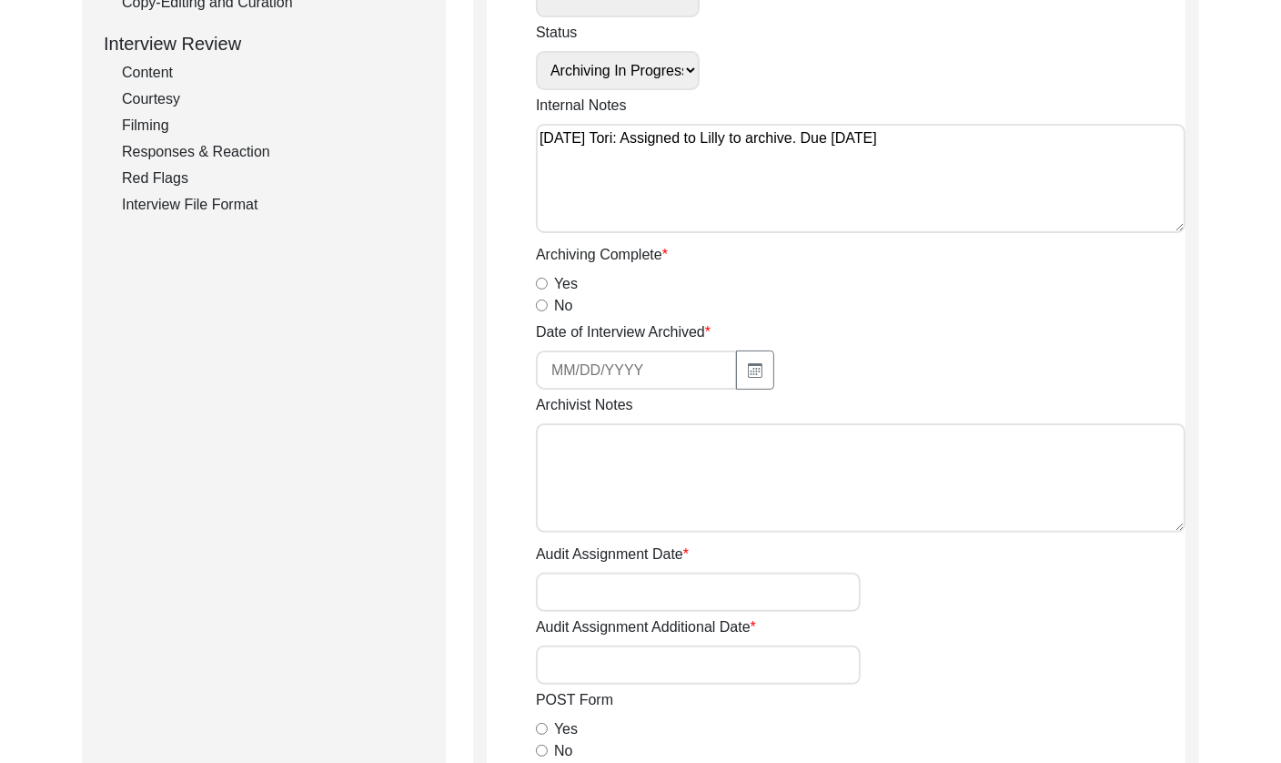
drag, startPoint x: 539, startPoint y: 284, endPoint x: 547, endPoint y: 303, distance: 20.8
click at [539, 286] on input "Yes" at bounding box center [542, 284] width 12 height 12
radio input "true"
click at [748, 366] on icon "button" at bounding box center [755, 370] width 15 height 15
select select "8"
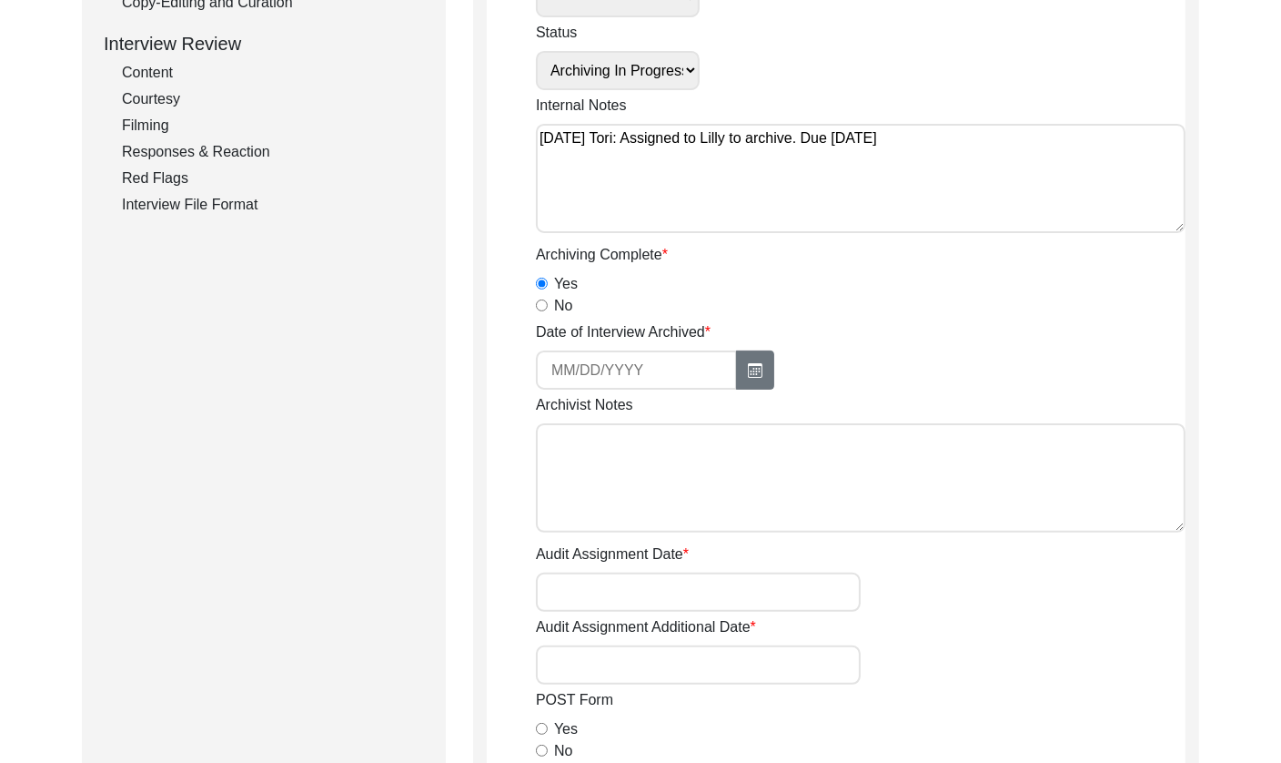
select select "2025"
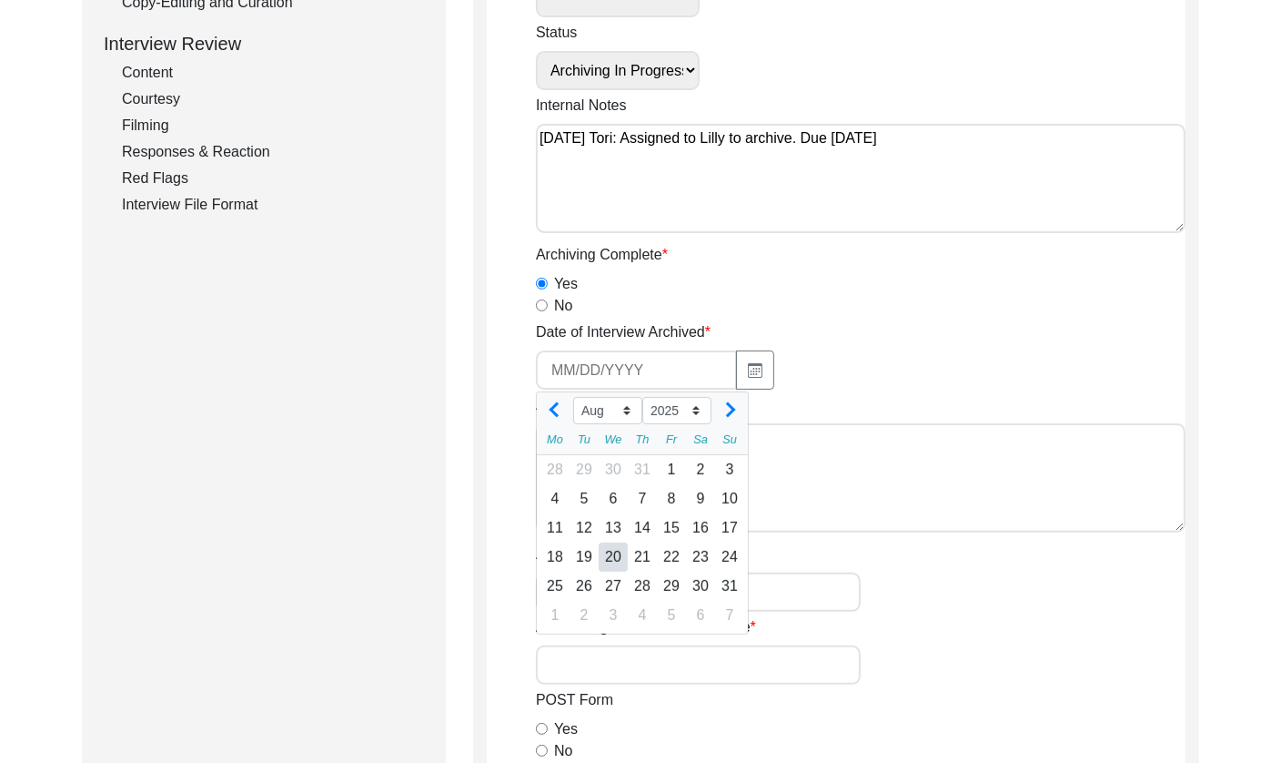
click at [611, 554] on div "20" at bounding box center [613, 556] width 29 height 29
type input "[DATE]"
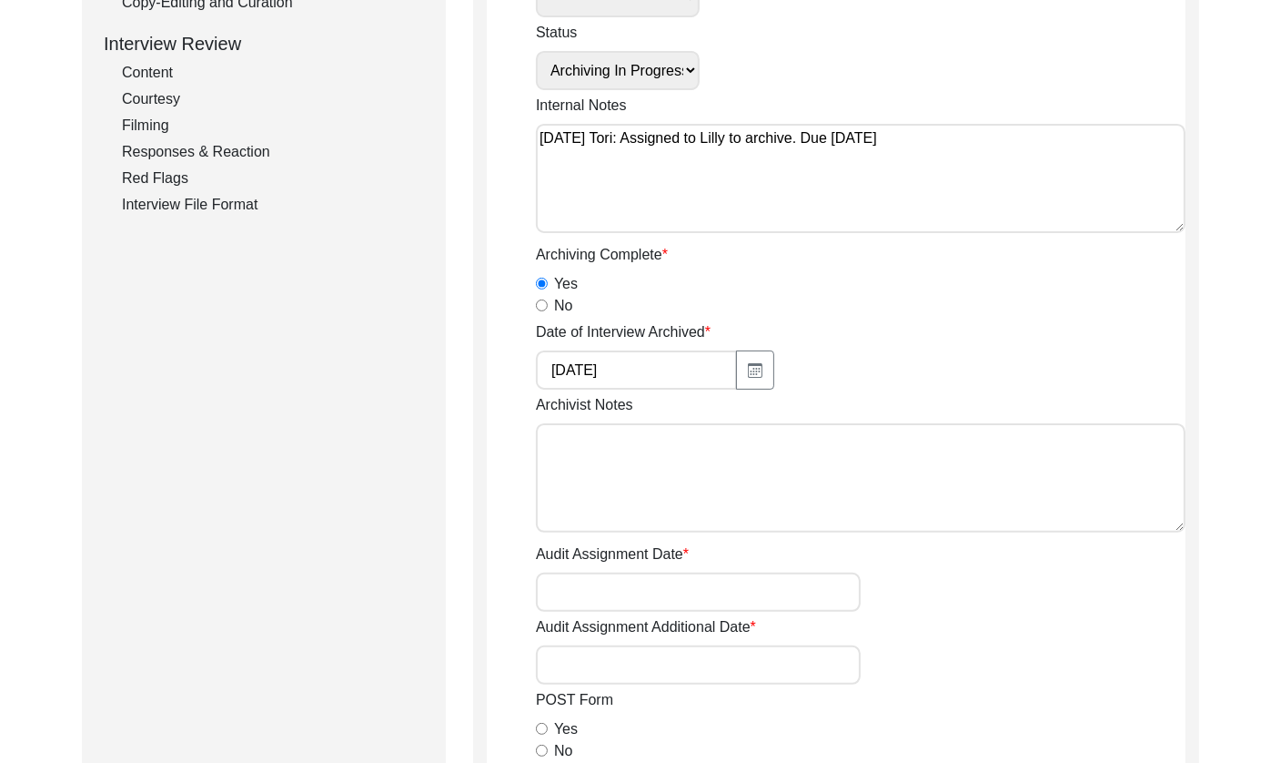
click at [642, 494] on textarea "Archivist Notes" at bounding box center [861, 477] width 650 height 109
click at [749, 472] on textarea "Archivist Notes" at bounding box center [861, 477] width 650 height 109
paste textarea "[Loremipsu] do Sitame 22, 7301 co Adipiscin Elitsed Doeiusmodte Incididuntu • ‘…"
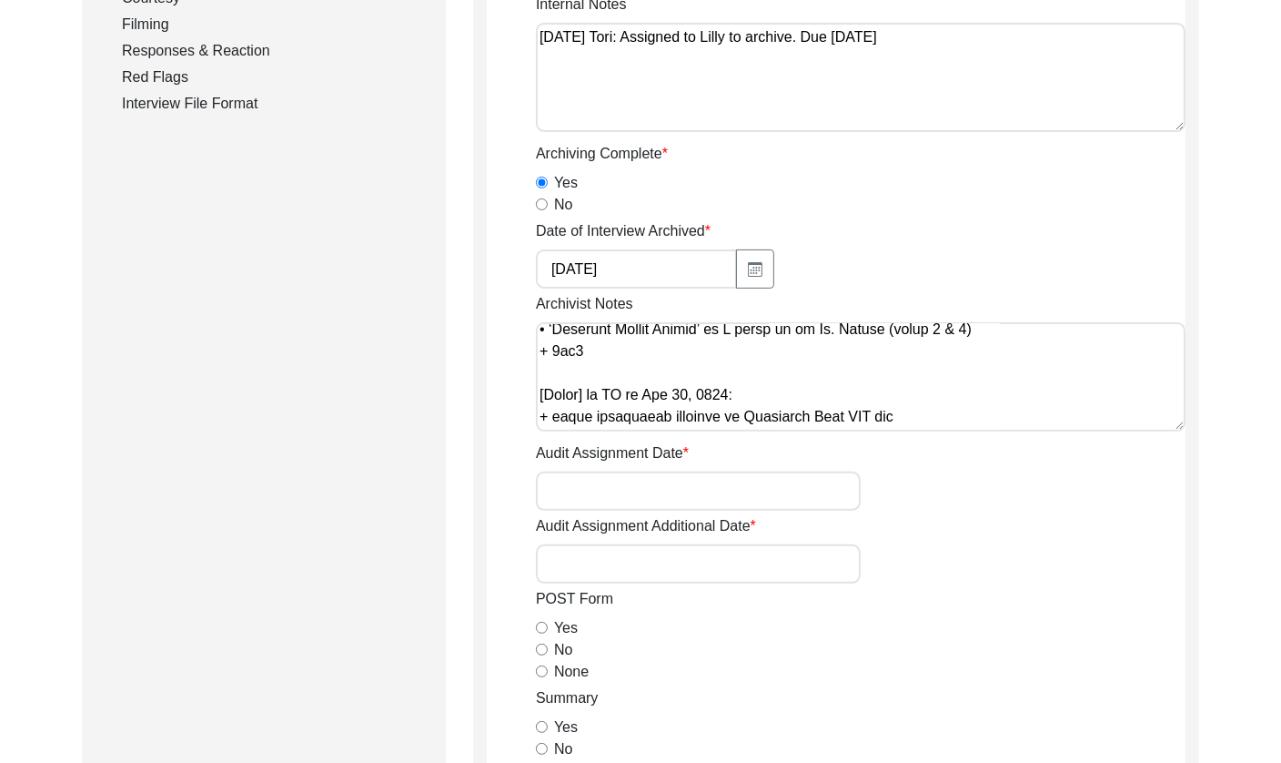
scroll to position [758, 0]
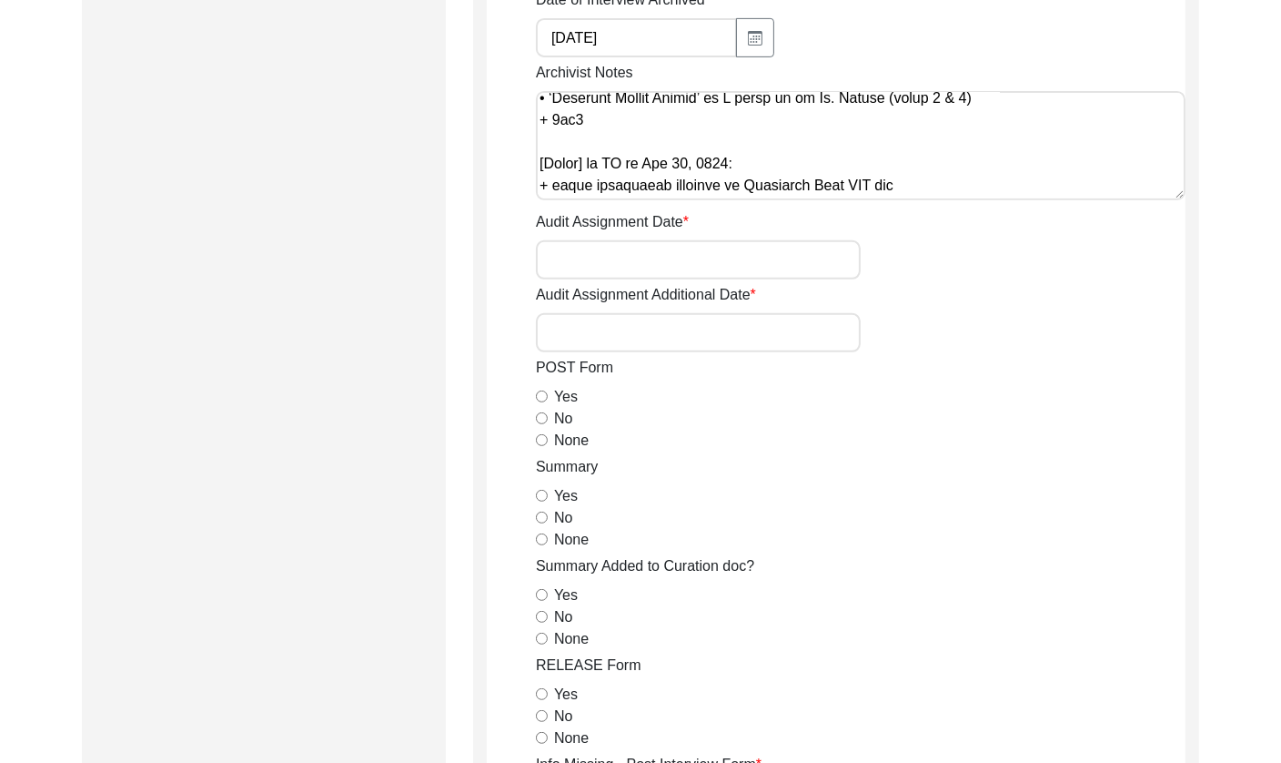
type textarea "[Loremipsu] do Sitame 22, 7301 co Adipiscin Elitsed Doeiusmodte Incididuntu • ‘…"
click at [542, 440] on input "None" at bounding box center [542, 440] width 12 height 12
radio input "true"
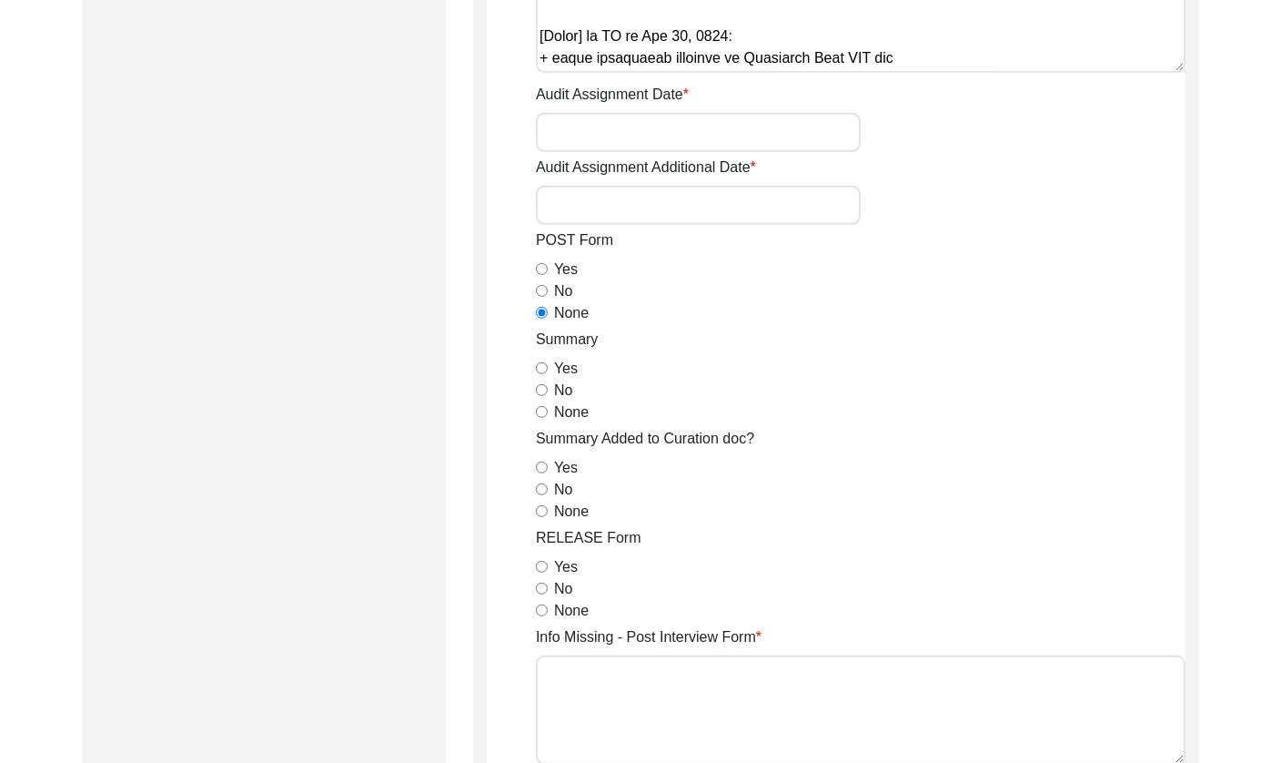
scroll to position [887, 0]
click at [545, 367] on input "Yes" at bounding box center [542, 366] width 12 height 12
radio input "true"
click at [541, 507] on input "None" at bounding box center [542, 509] width 12 height 12
radio input "true"
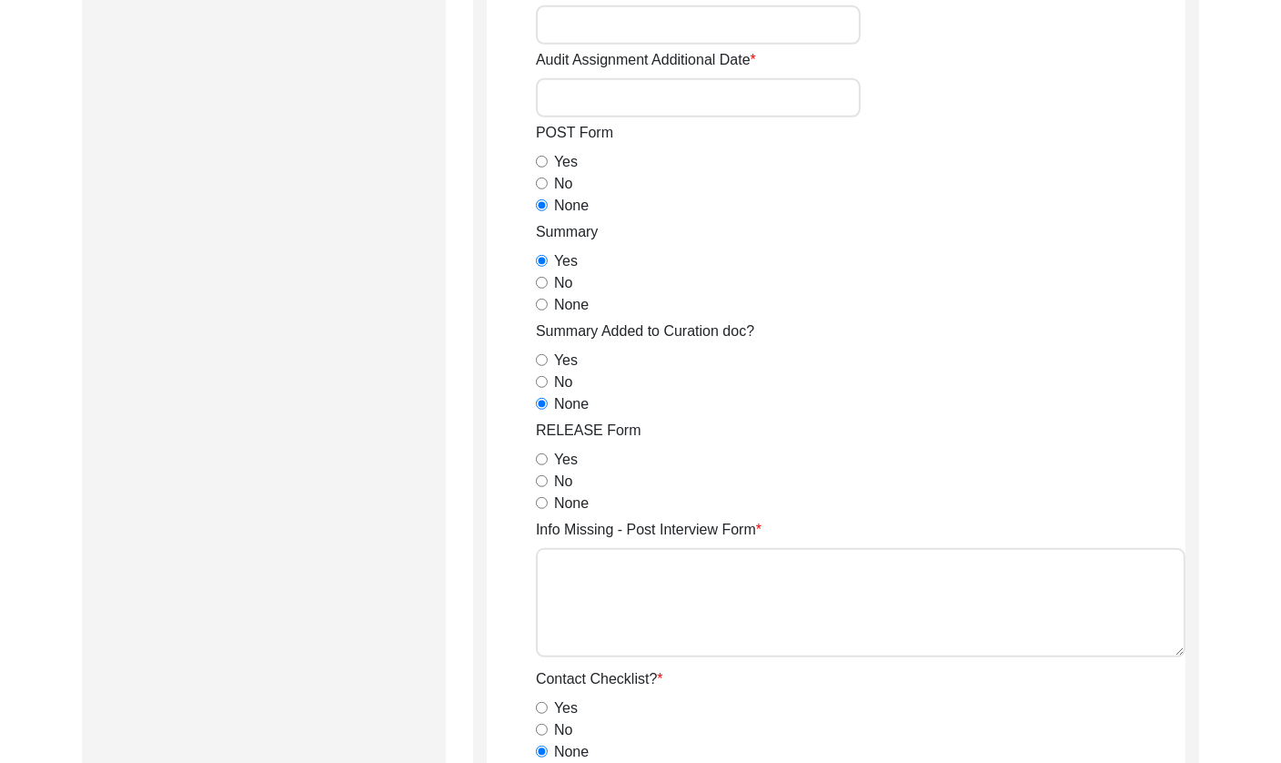
click at [539, 459] on input "Yes" at bounding box center [542, 459] width 12 height 12
radio input "true"
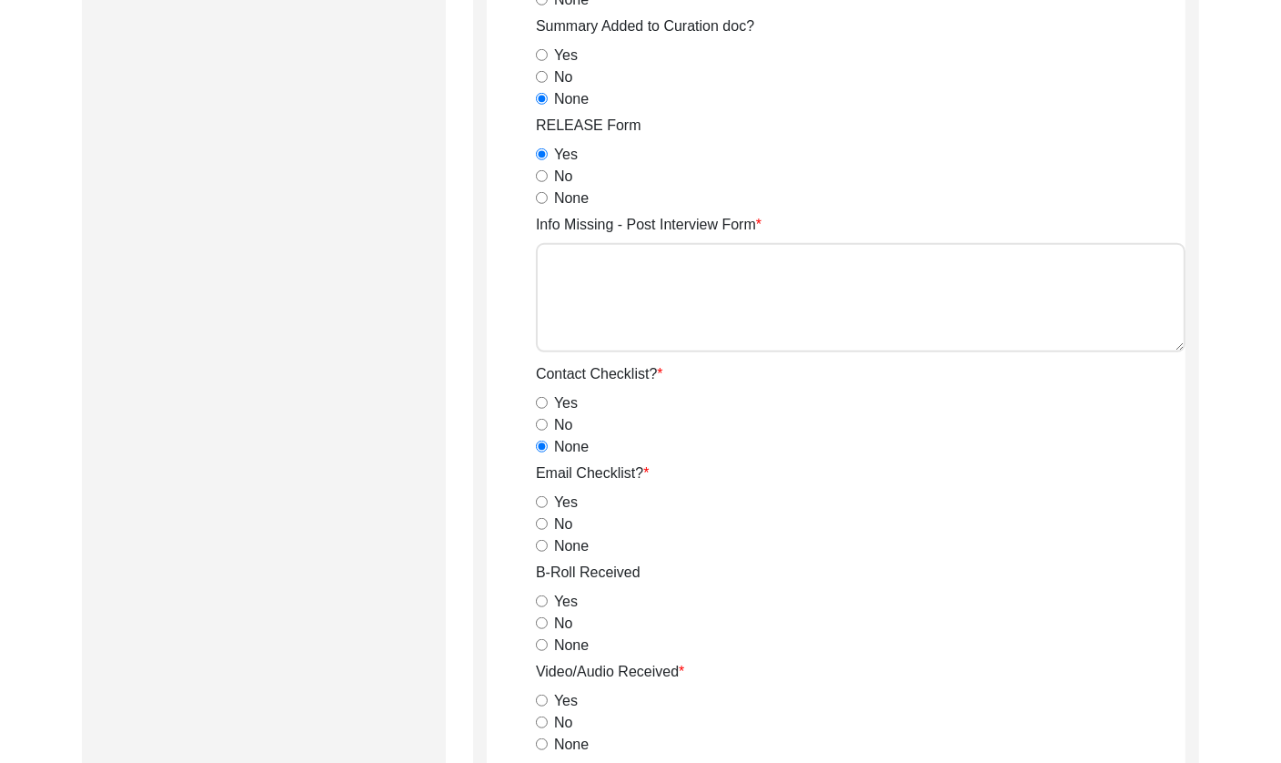
scroll to position [1378, 0]
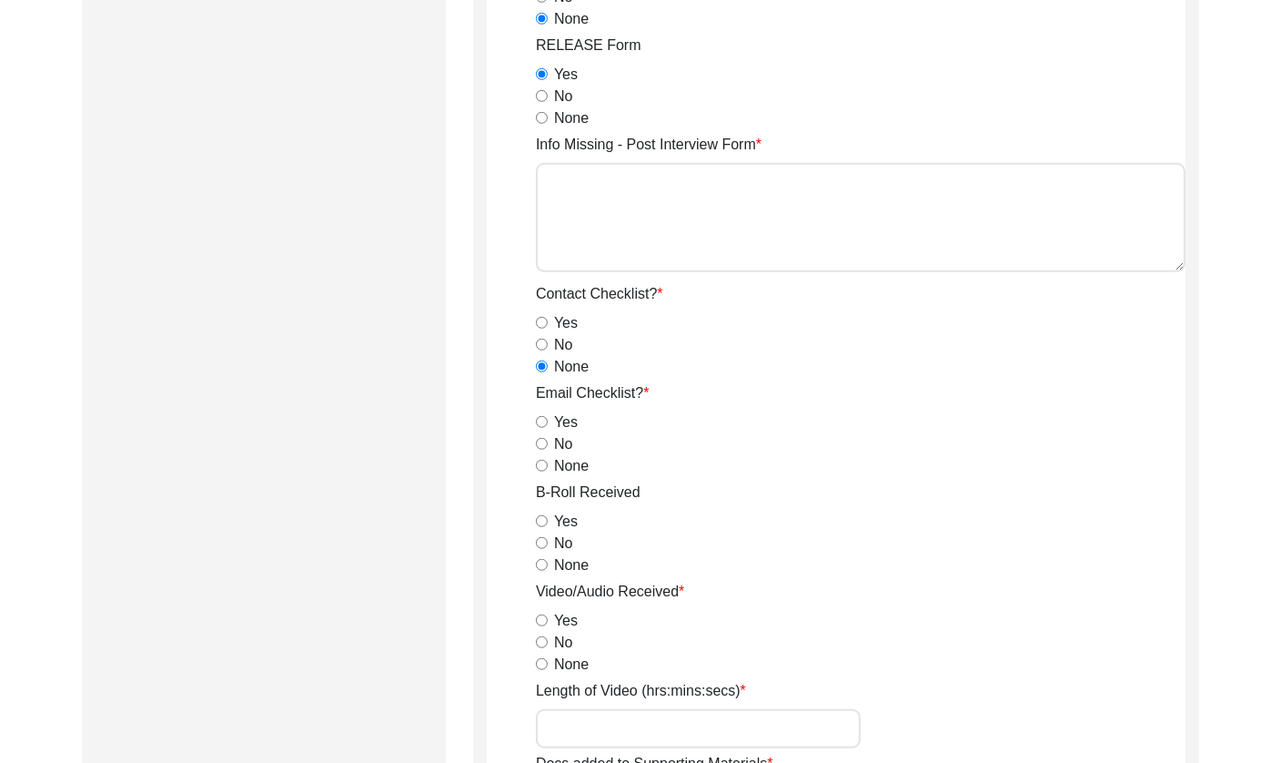
click at [540, 464] on input "None" at bounding box center [542, 466] width 12 height 12
radio input "true"
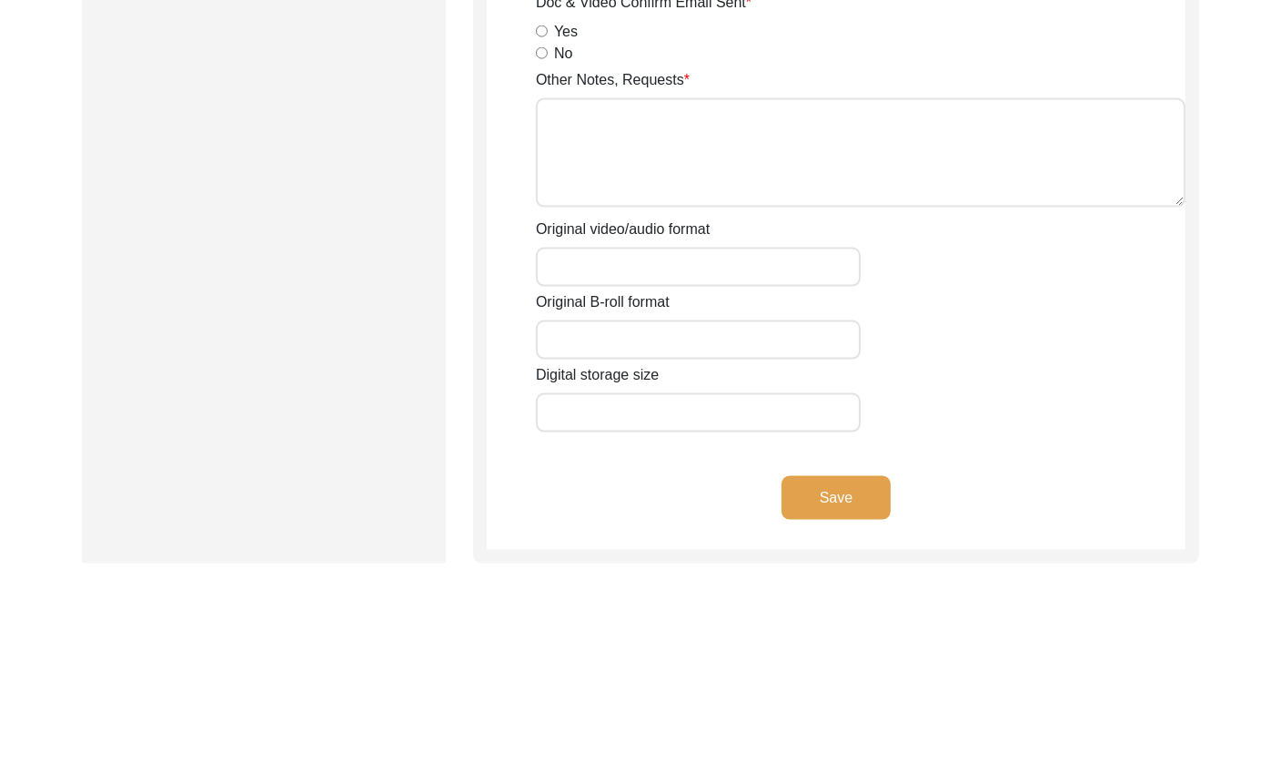
scroll to position [2832, 0]
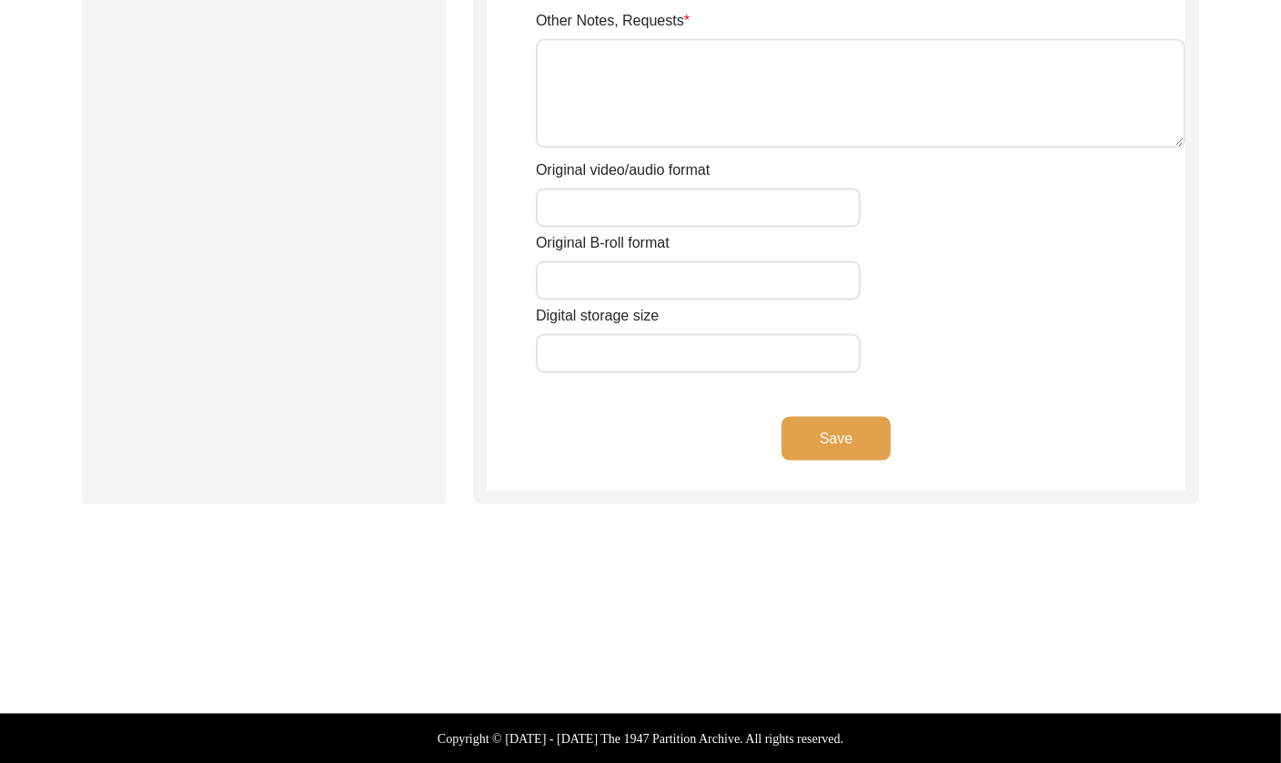
click at [859, 448] on button "Save" at bounding box center [836, 439] width 109 height 44
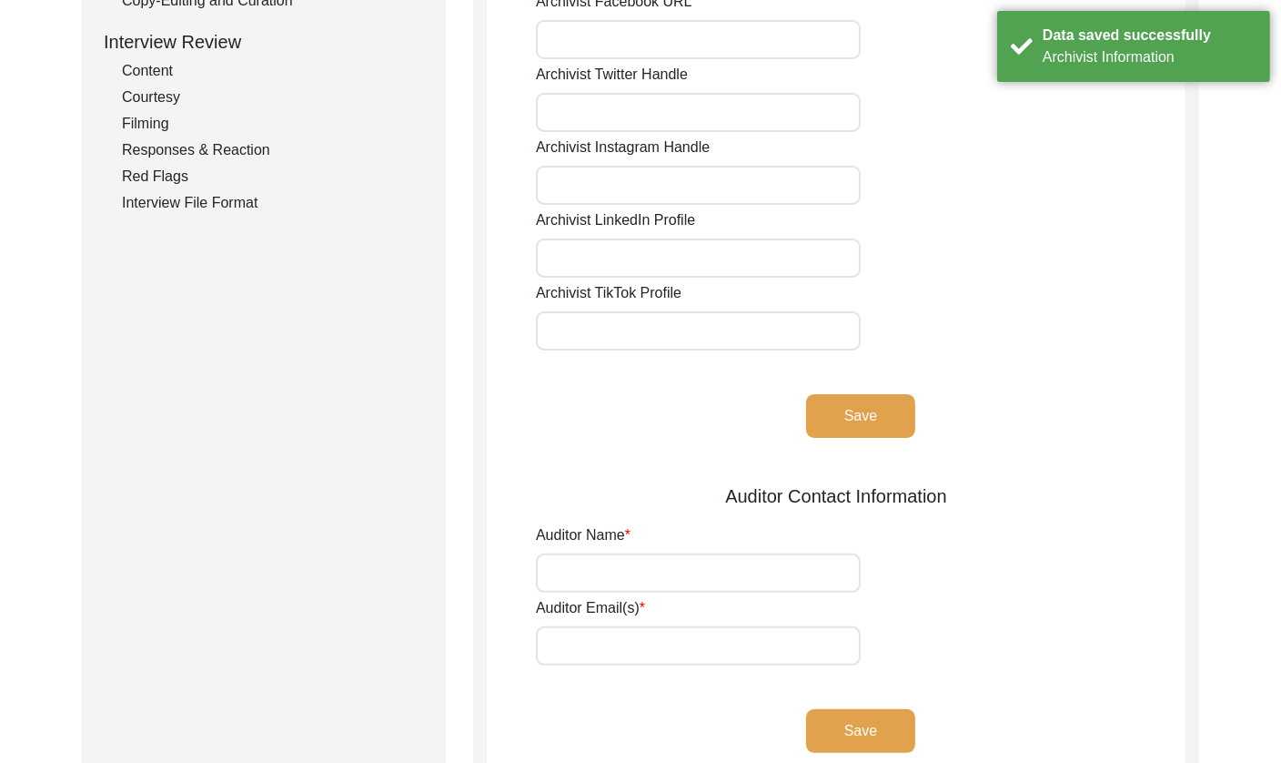
scroll to position [0, 0]
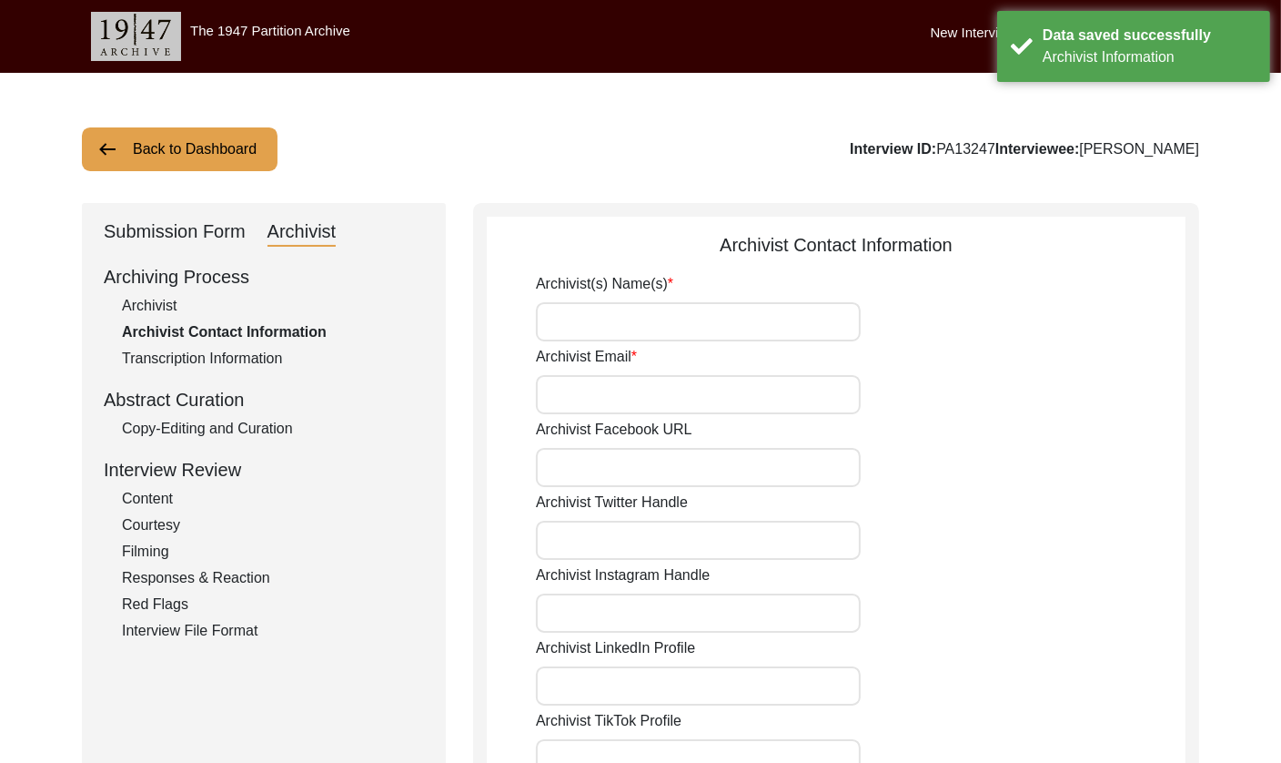
drag, startPoint x: 691, startPoint y: 323, endPoint x: 690, endPoint y: 336, distance: 12.8
click at [692, 328] on input "Archivist(s) Name(s)" at bounding box center [698, 321] width 325 height 39
type input "[PERSON_NAME]"
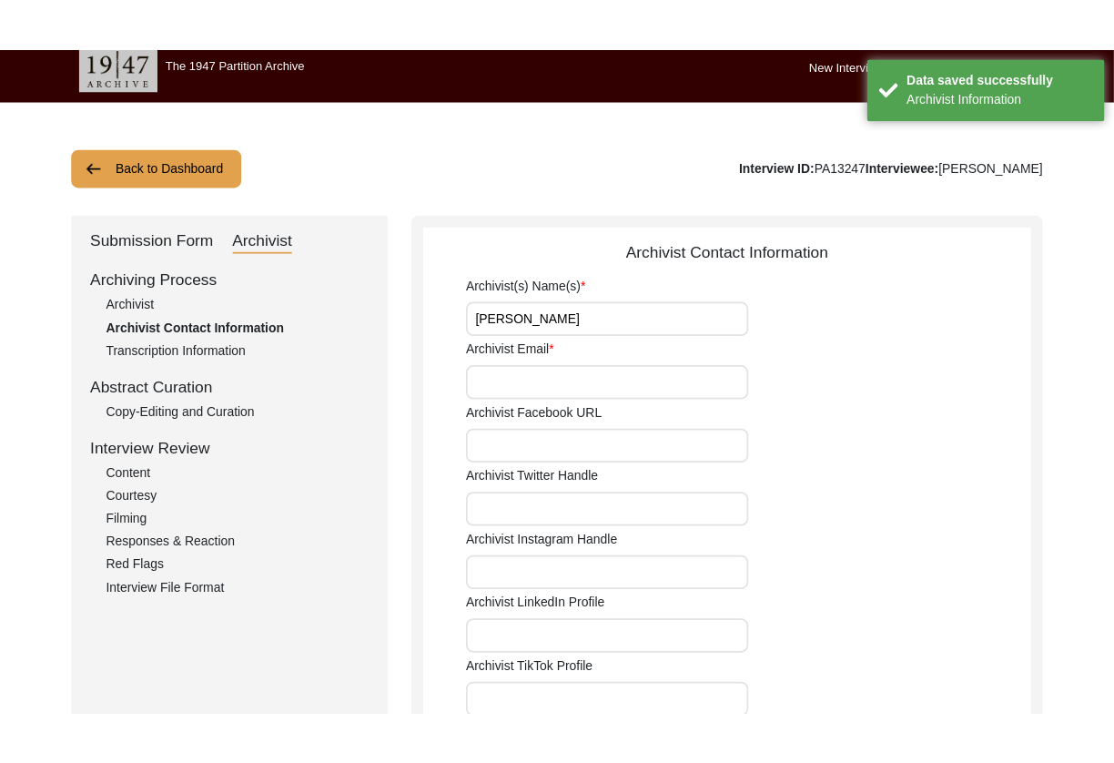
scroll to position [91, 0]
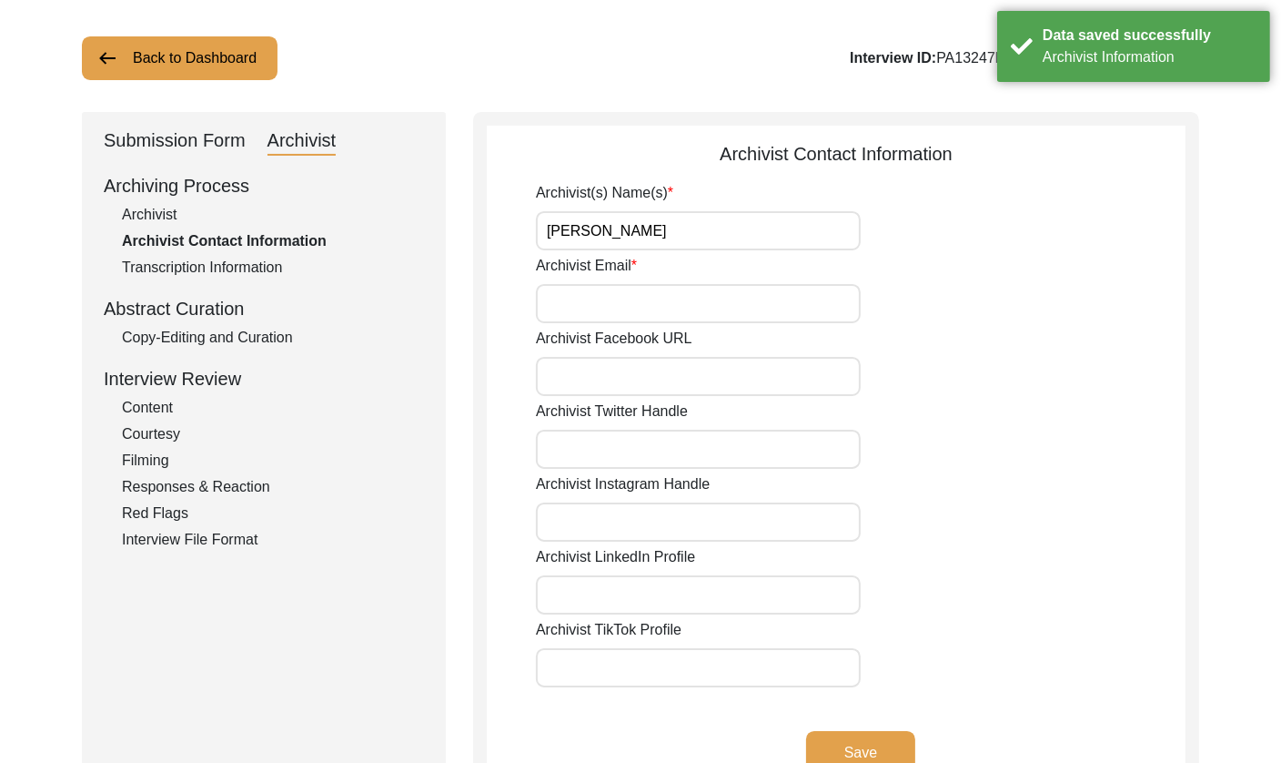
click at [680, 306] on input "Archivist Email" at bounding box center [698, 303] width 325 height 39
type input "[EMAIL_ADDRESS][DOMAIN_NAME]"
click at [914, 753] on button "Save" at bounding box center [860, 753] width 109 height 44
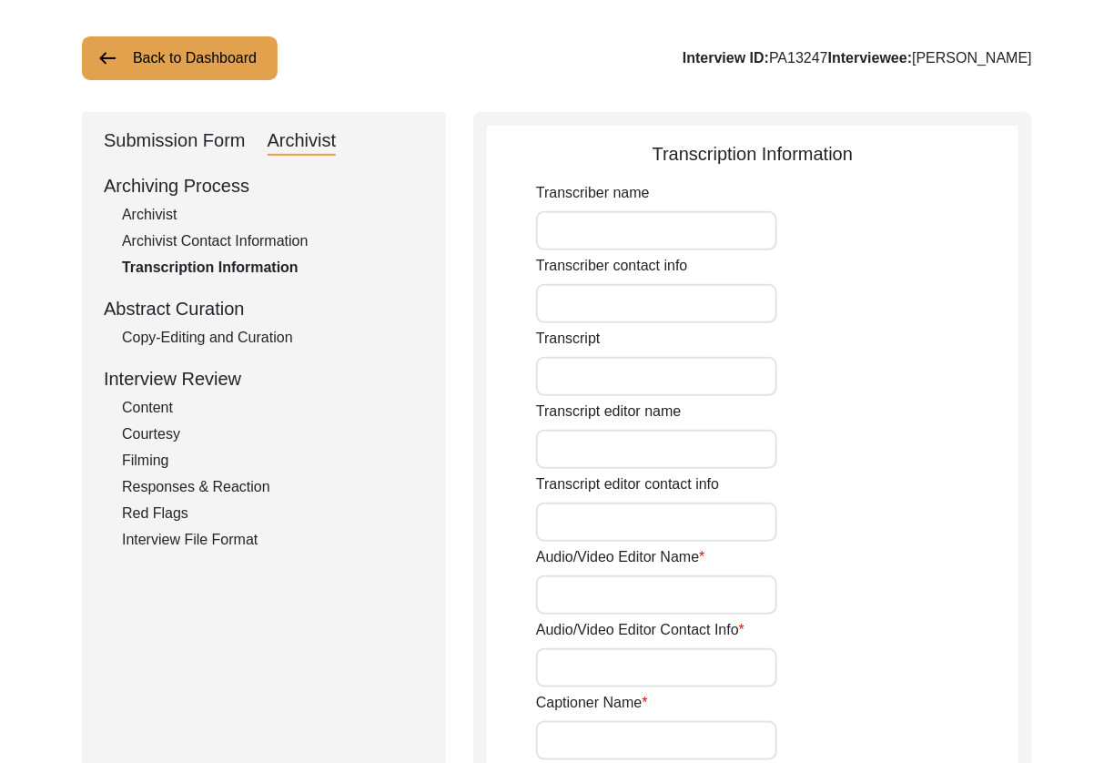
click at [197, 84] on div "Back to Dashboard Interview ID: PA13247 Interviewee: [PERSON_NAME] Submission F…" at bounding box center [557, 541] width 1114 height 1118
click at [195, 57] on button "Back to Dashboard" at bounding box center [180, 58] width 196 height 44
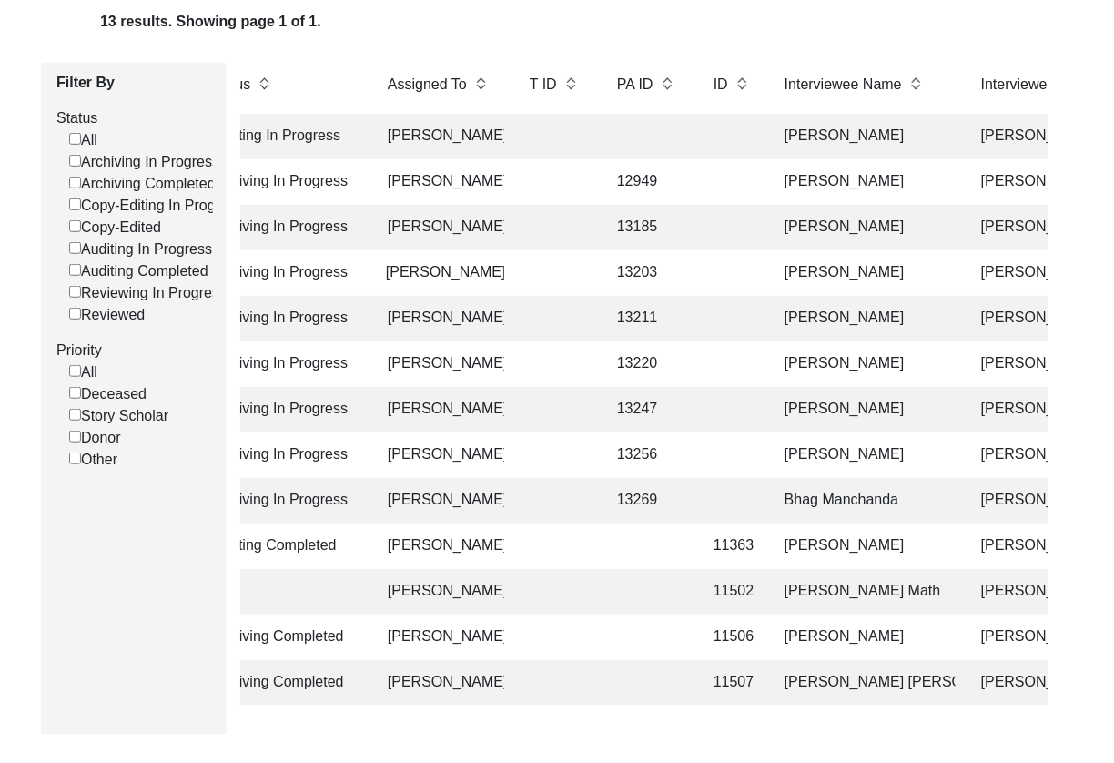
scroll to position [0, 303]
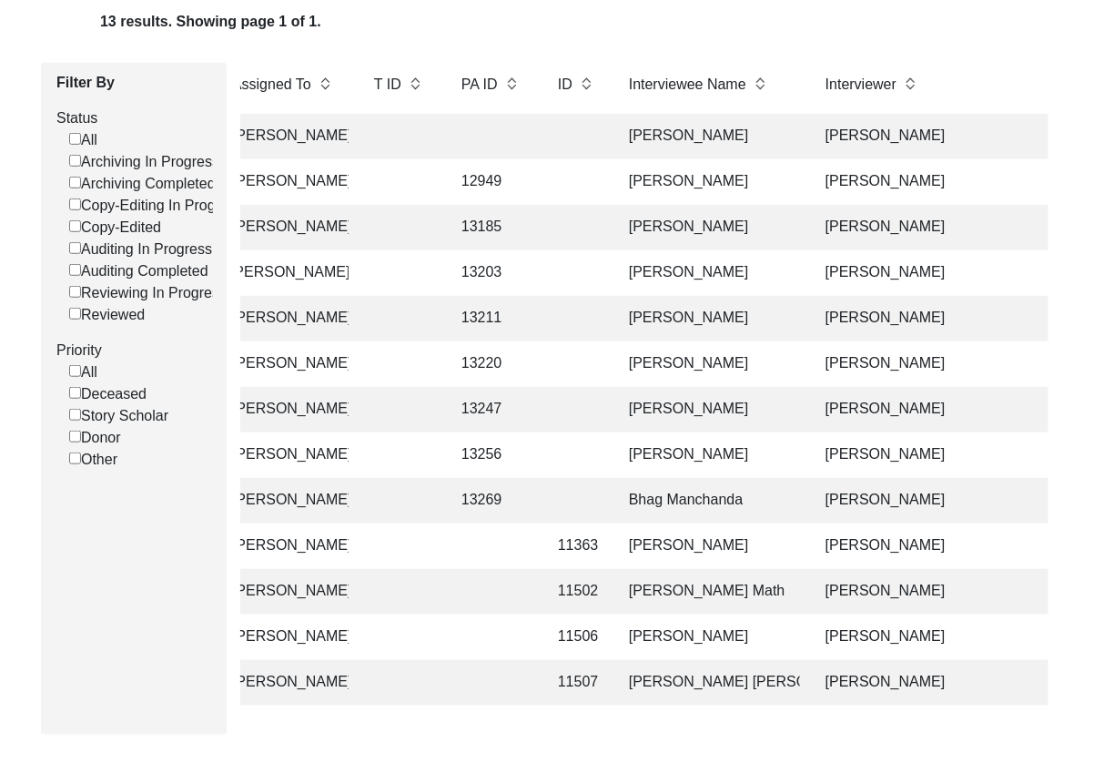
click at [698, 180] on td "[PERSON_NAME]" at bounding box center [709, 181] width 182 height 45
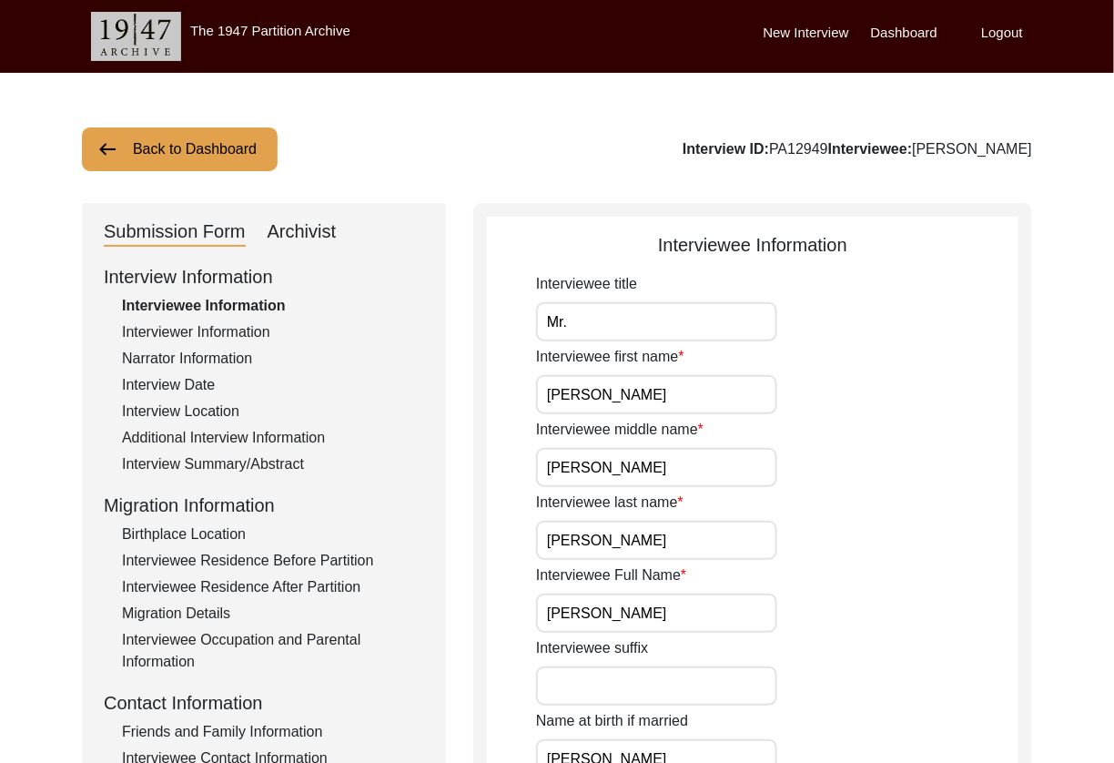
drag, startPoint x: 206, startPoint y: 332, endPoint x: 86, endPoint y: 328, distance: 120.2
click at [206, 332] on div "Interviewer Information" at bounding box center [273, 332] width 302 height 22
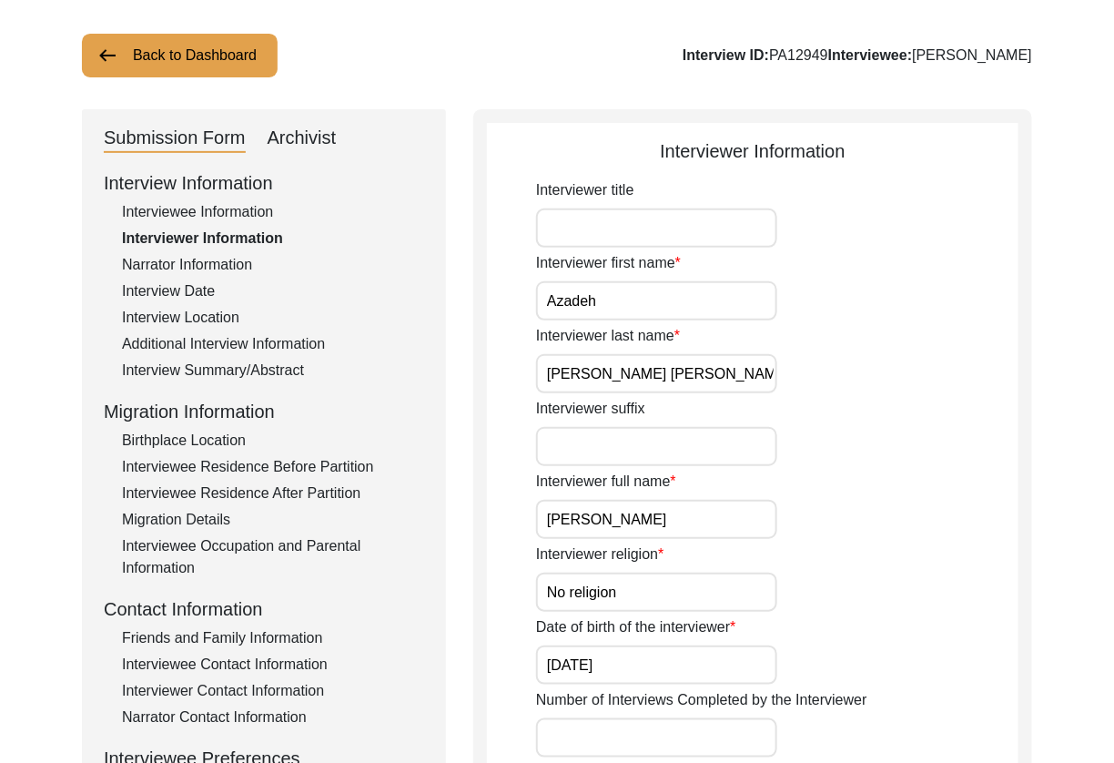
scroll to position [96, 0]
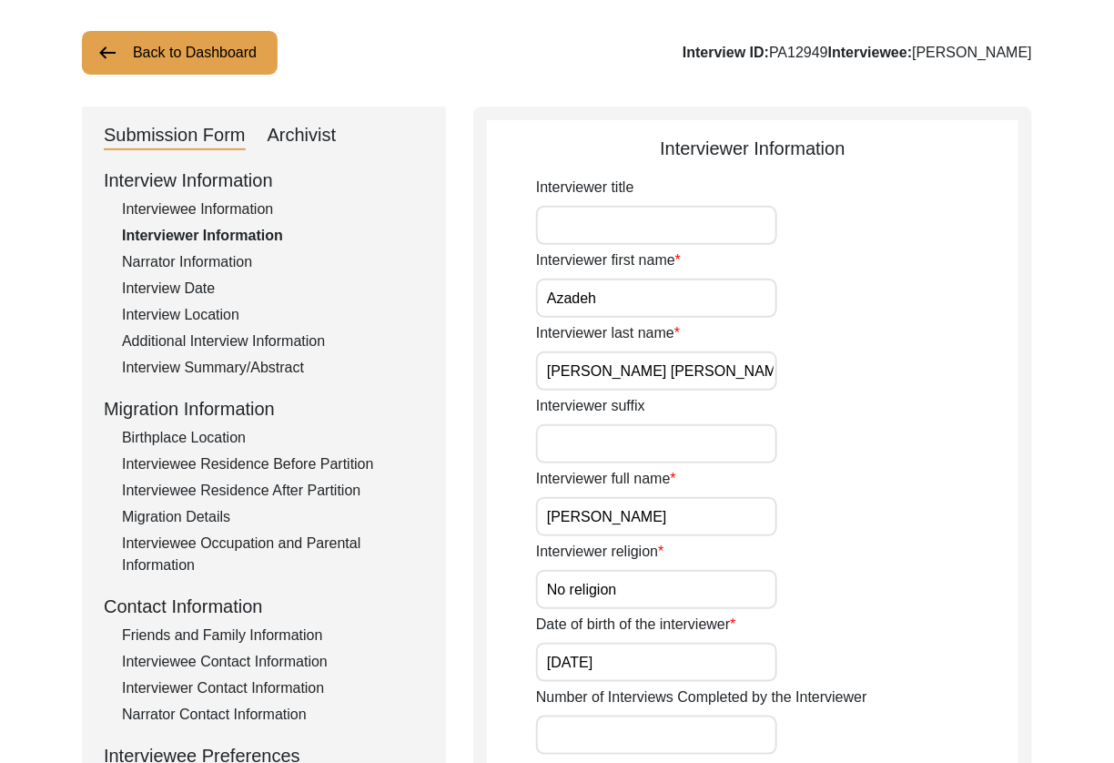
click at [173, 208] on div "Interviewee Information" at bounding box center [273, 209] width 302 height 22
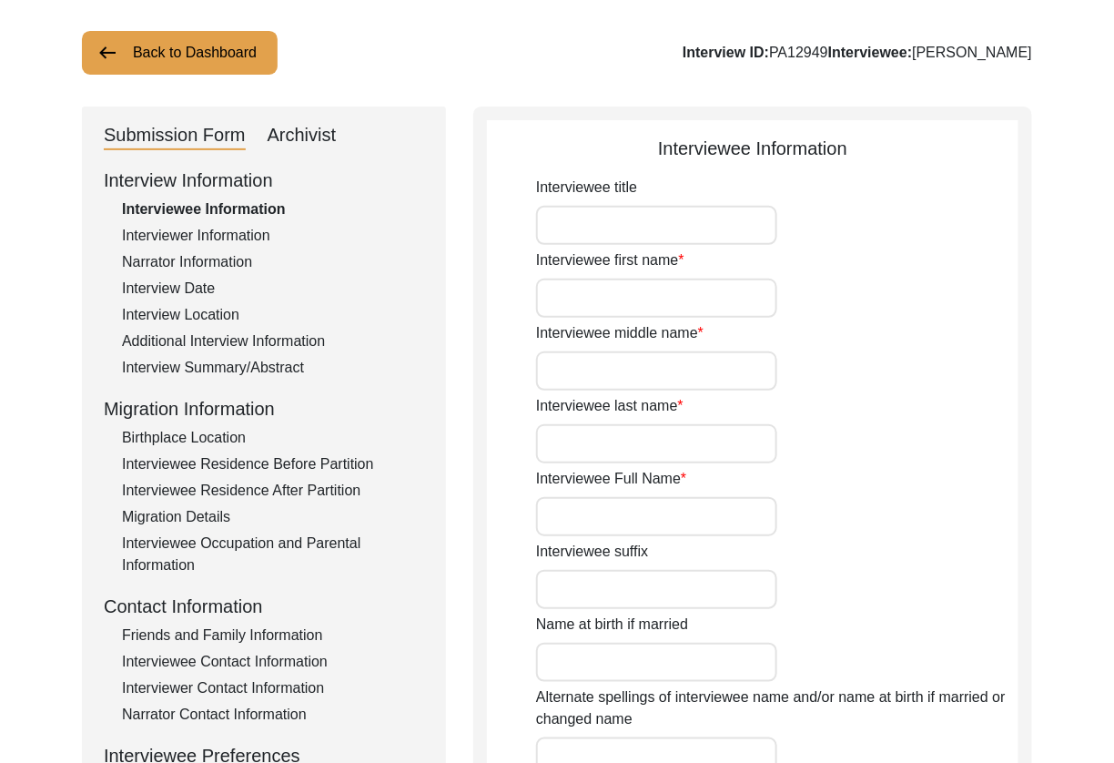
type input "Mr."
type input "[PERSON_NAME]"
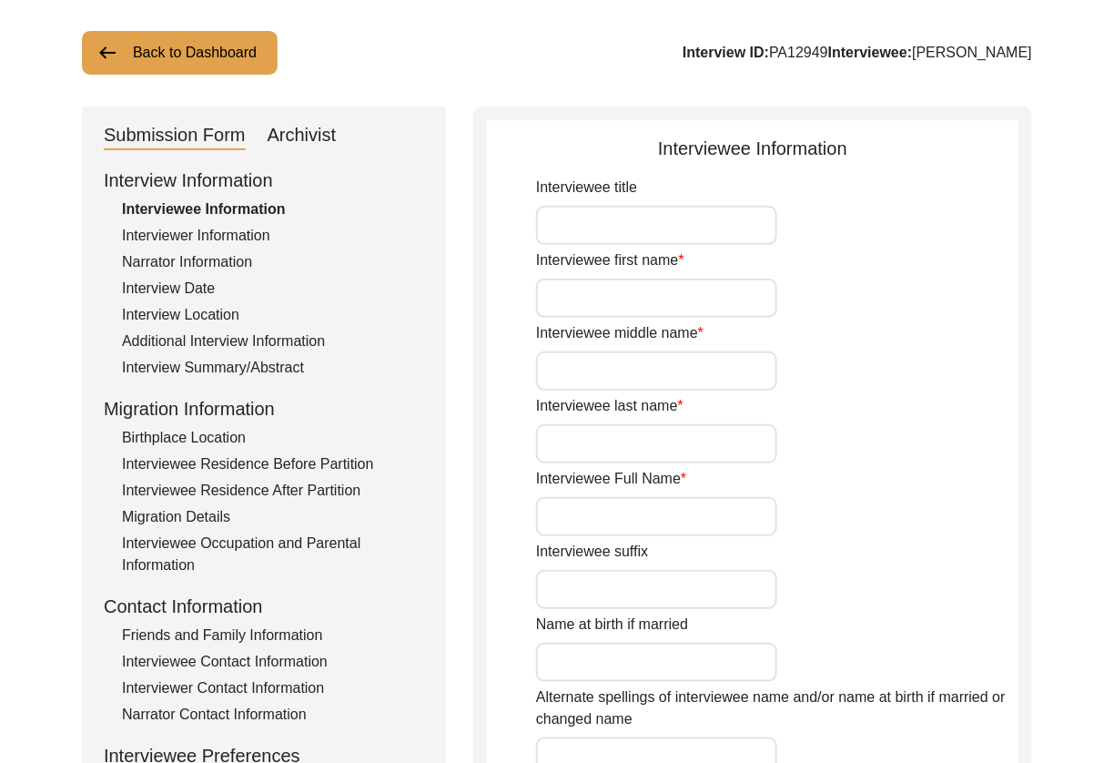
type input "[PERSON_NAME]"
type input "[DATE]"
type input "86"
type input "[DEMOGRAPHIC_DATA]"
type input "Punjabi"
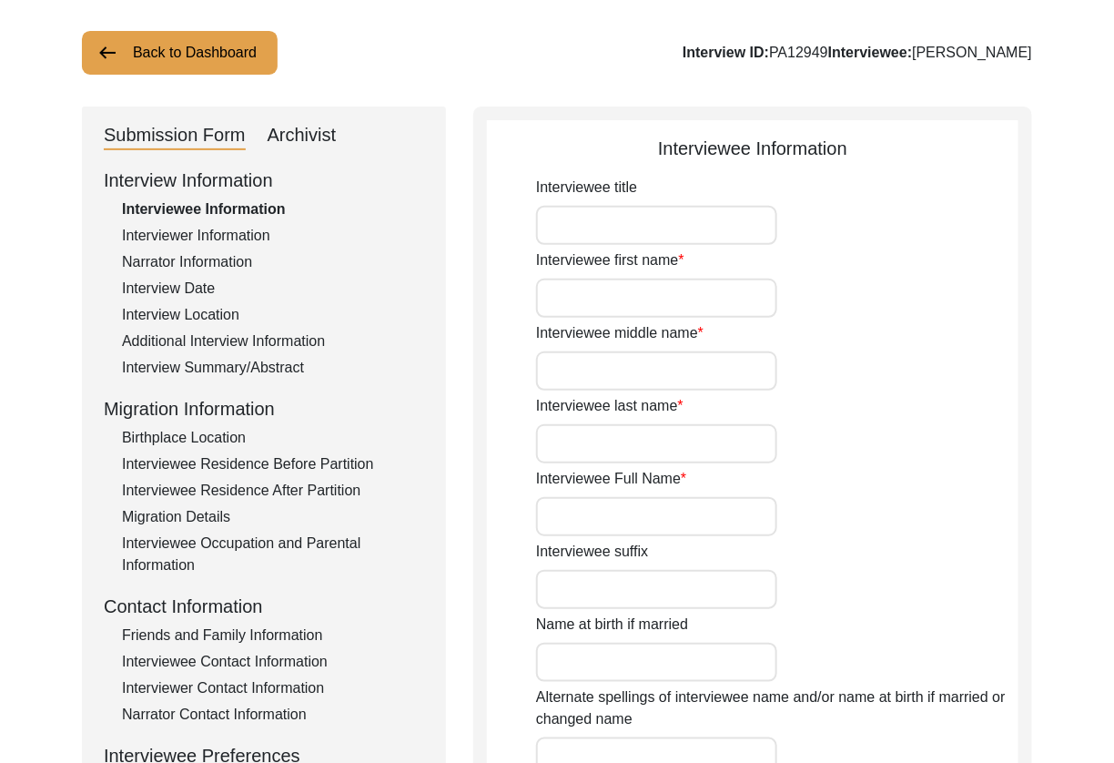
type input "Pakistani Punjabi"
type input "[DEMOGRAPHIC_DATA]"
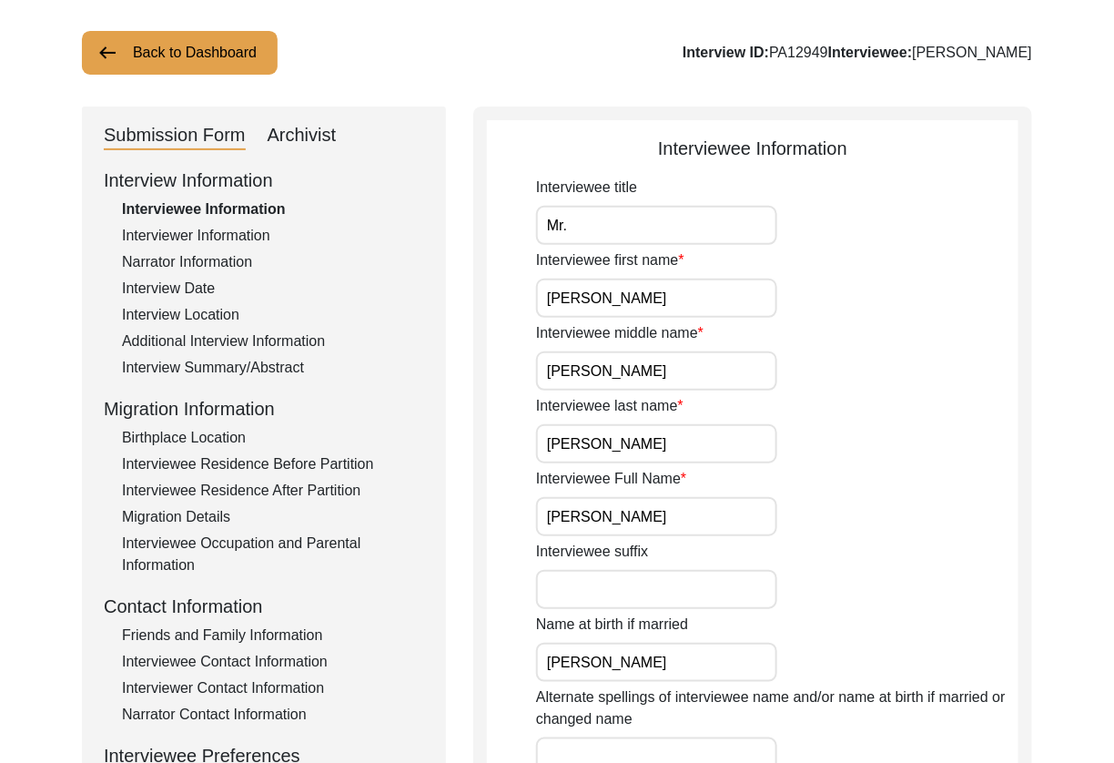
click at [590, 236] on input "Mr." at bounding box center [656, 225] width 241 height 39
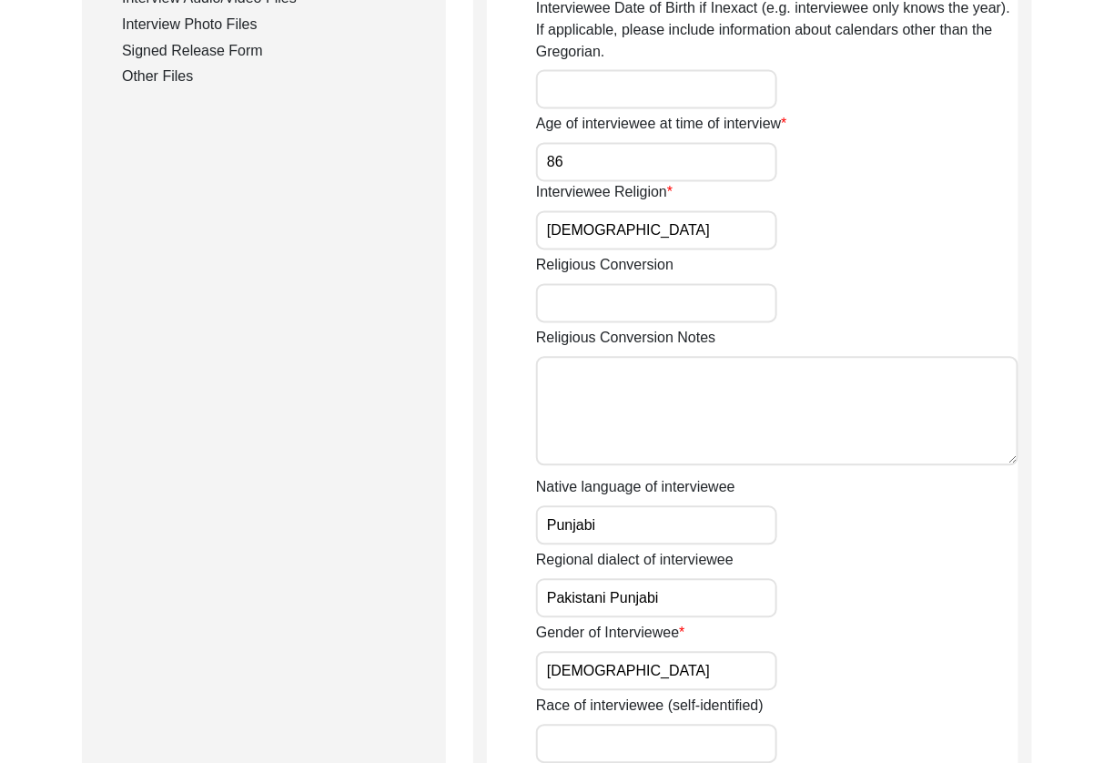
scroll to position [1344, 0]
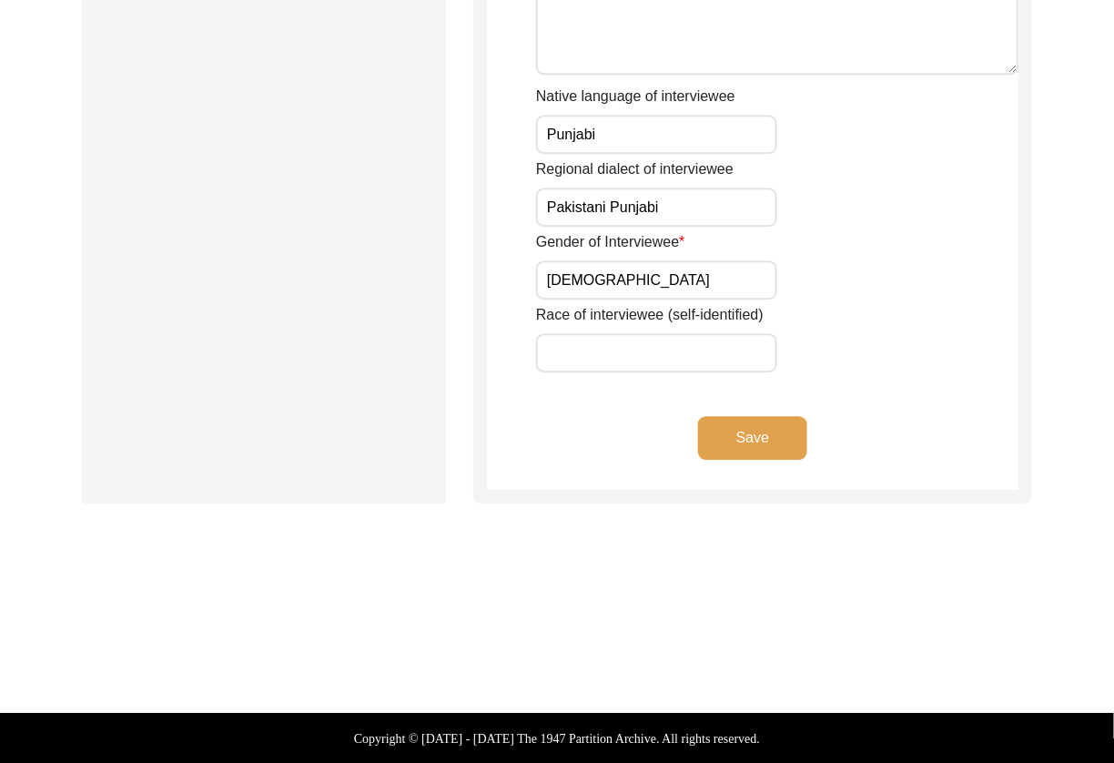
click at [722, 437] on button "Save" at bounding box center [752, 438] width 109 height 44
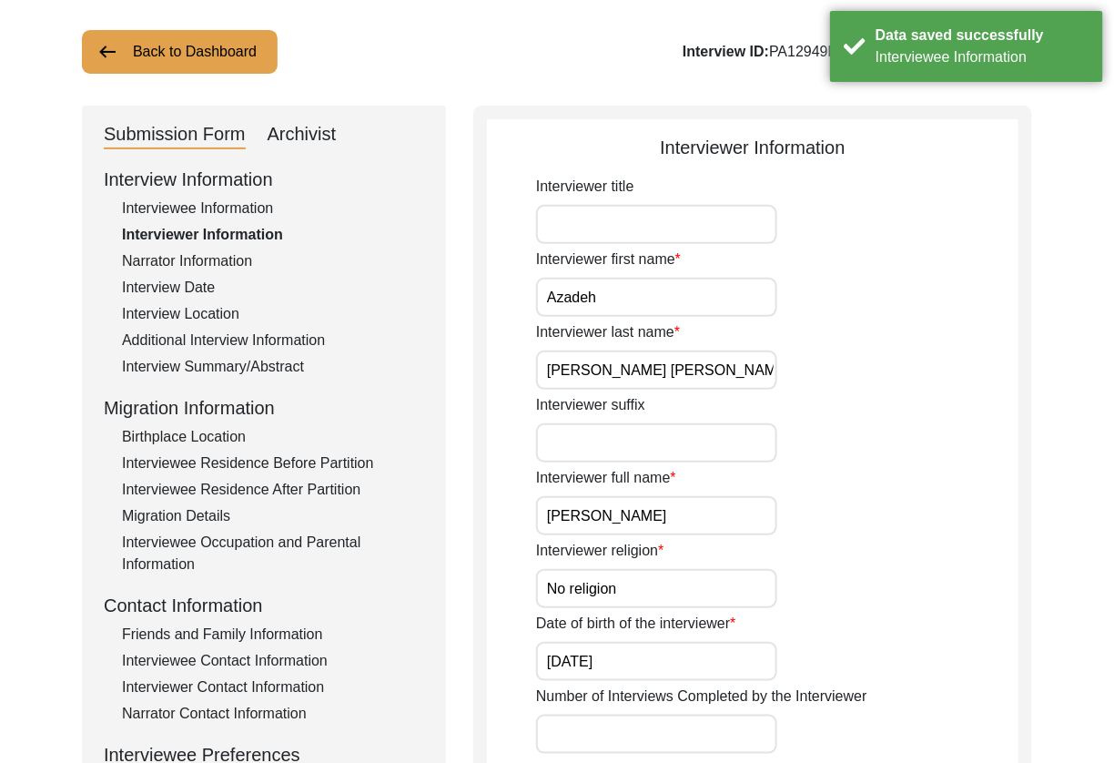
scroll to position [0, 0]
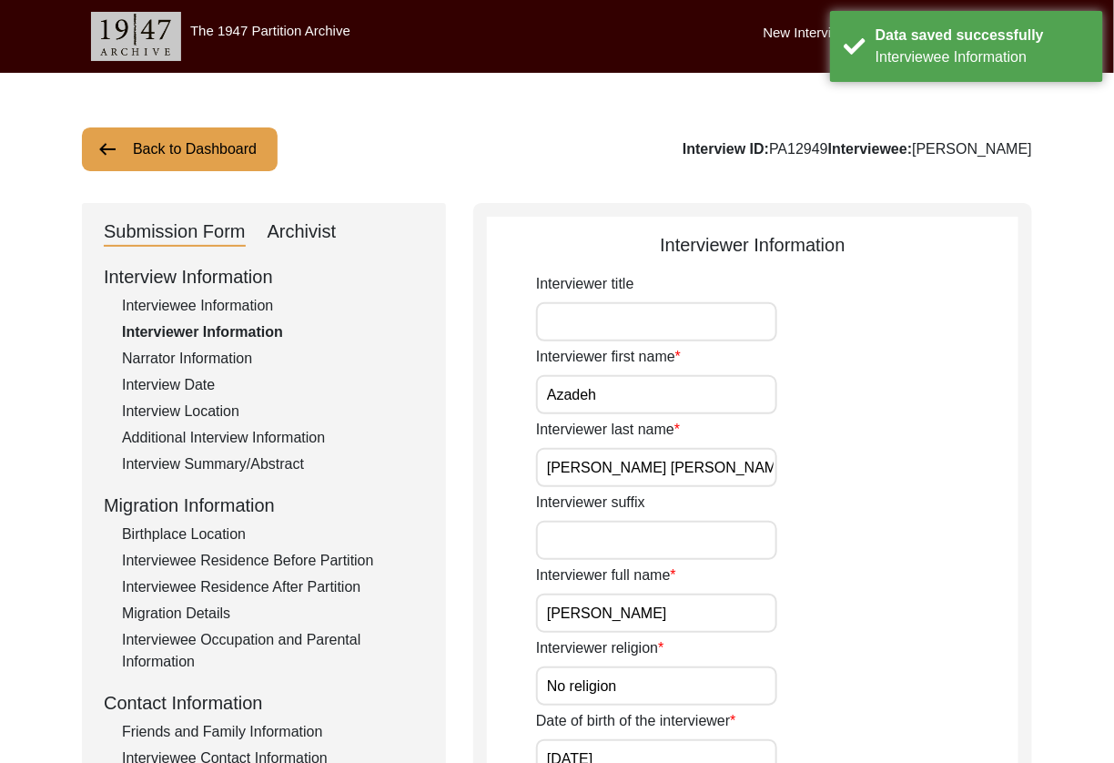
click at [668, 382] on input "Azadeh" at bounding box center [656, 394] width 241 height 39
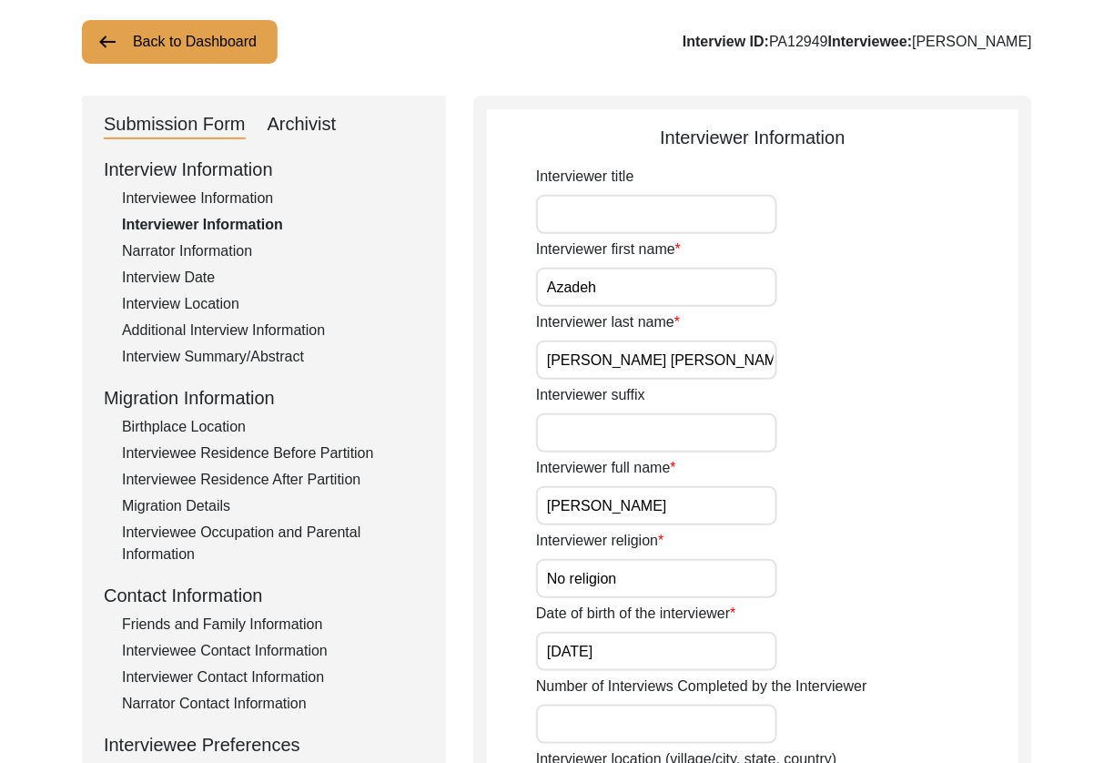
scroll to position [114, 0]
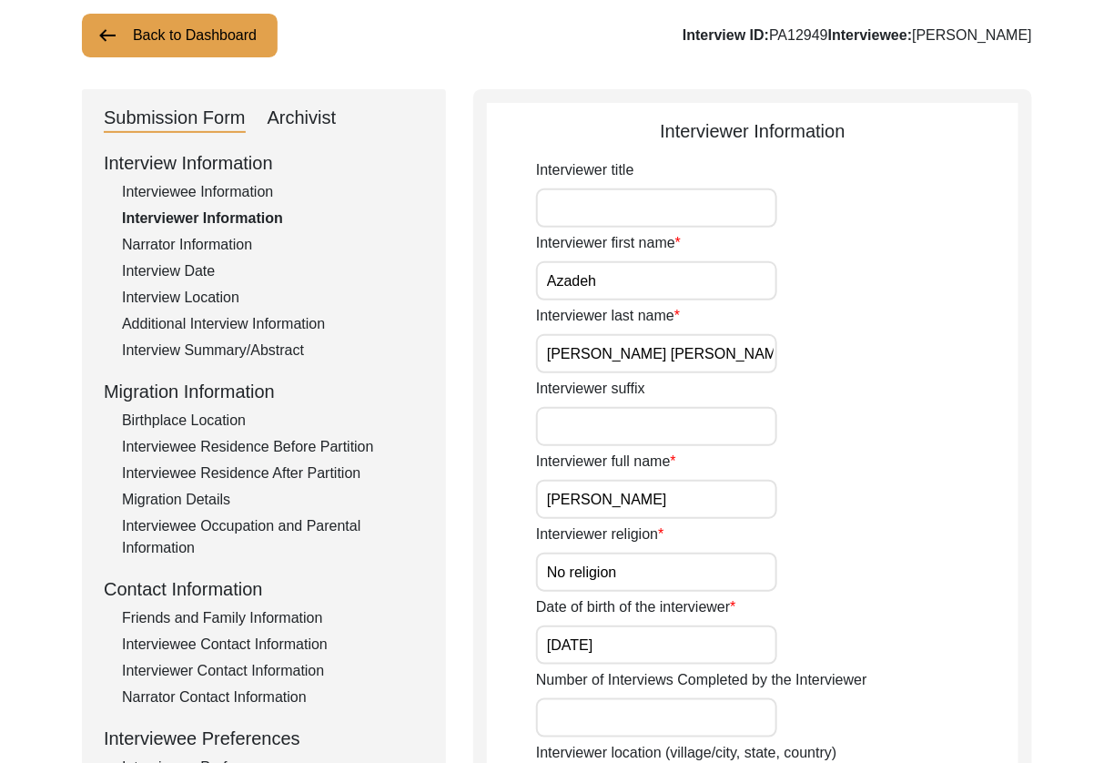
click at [670, 334] on input "[PERSON_NAME] [PERSON_NAME]" at bounding box center [656, 353] width 241 height 39
drag, startPoint x: 671, startPoint y: 353, endPoint x: 747, endPoint y: 356, distance: 76.5
click at [747, 356] on input "[PERSON_NAME] [PERSON_NAME]" at bounding box center [656, 353] width 241 height 39
type input "N/A"
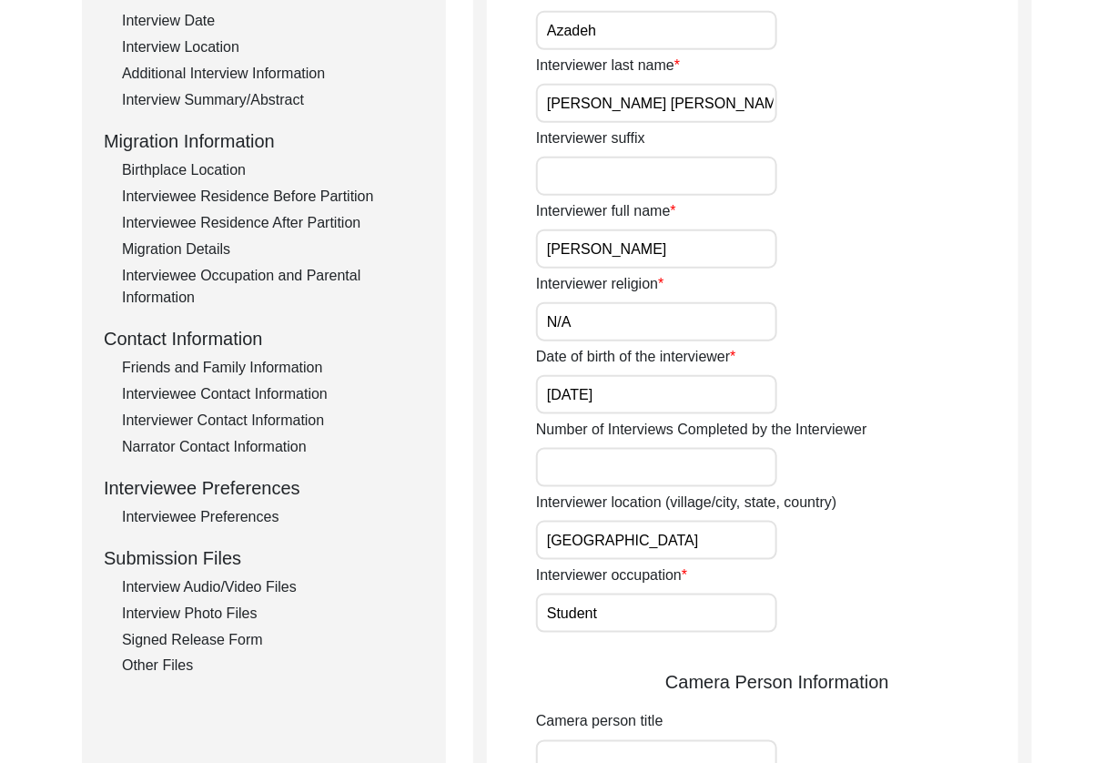
scroll to position [367, 0]
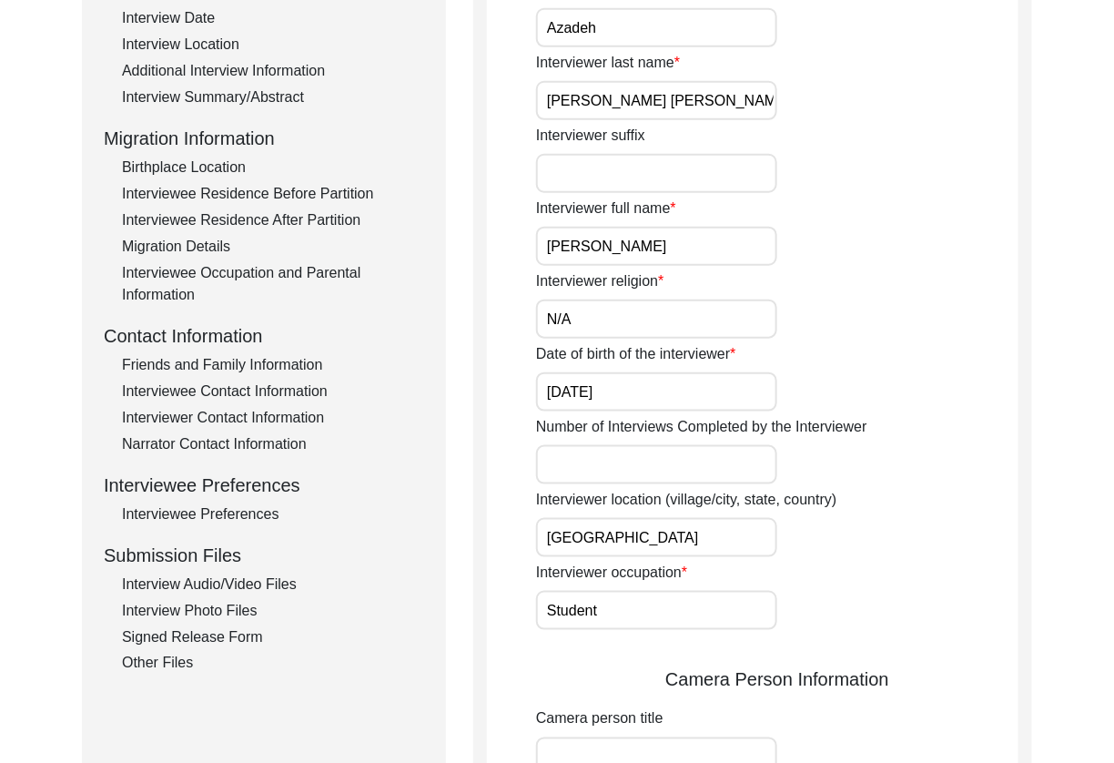
click at [680, 537] on input "[GEOGRAPHIC_DATA]" at bounding box center [656, 537] width 241 height 39
click at [742, 551] on input "[GEOGRAPHIC_DATA], [GEOGRAPHIC_DATA], [GEOGRAPHIC_DATA]" at bounding box center [656, 537] width 241 height 39
click at [646, 541] on input "[GEOGRAPHIC_DATA], [GEOGRAPHIC_DATA], [GEOGRAPHIC_DATA]" at bounding box center [656, 537] width 241 height 39
click at [758, 541] on input "[GEOGRAPHIC_DATA], [GEOGRAPHIC_DATA], [GEOGRAPHIC_DATA]" at bounding box center [656, 537] width 241 height 39
drag, startPoint x: 746, startPoint y: 539, endPoint x: 451, endPoint y: 539, distance: 294.8
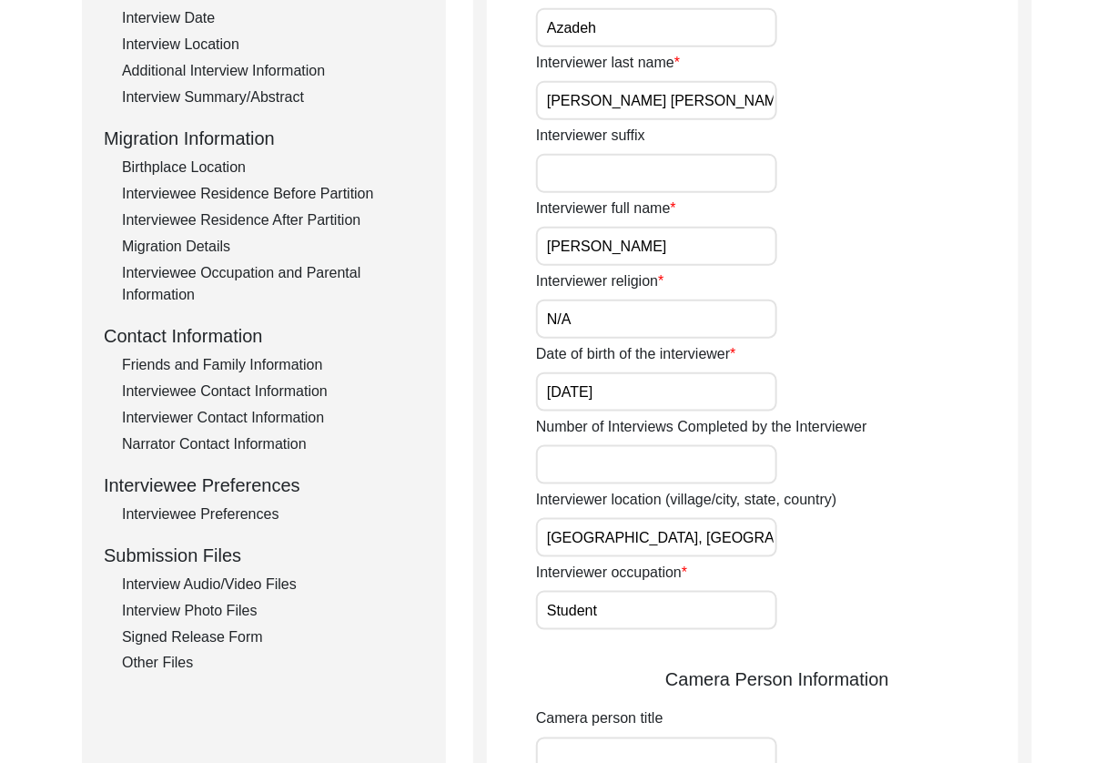
type input "[GEOGRAPHIC_DATA], [GEOGRAPHIC_DATA], [GEOGRAPHIC_DATA]"
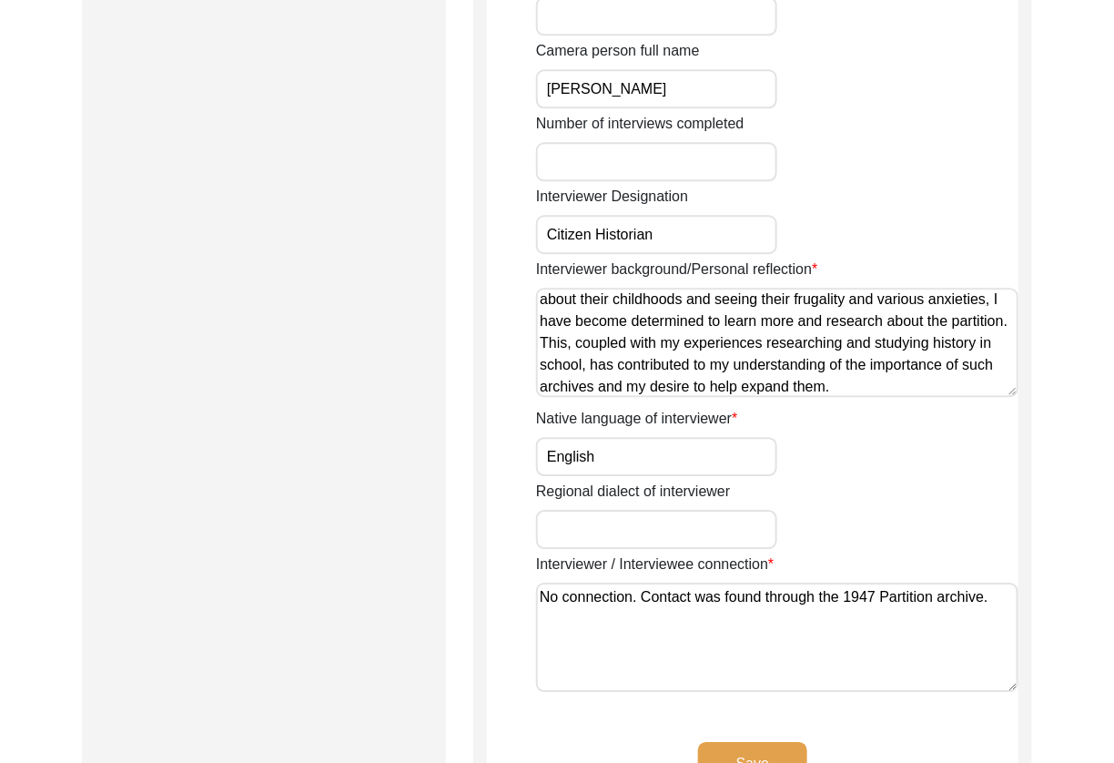
scroll to position [94, 0]
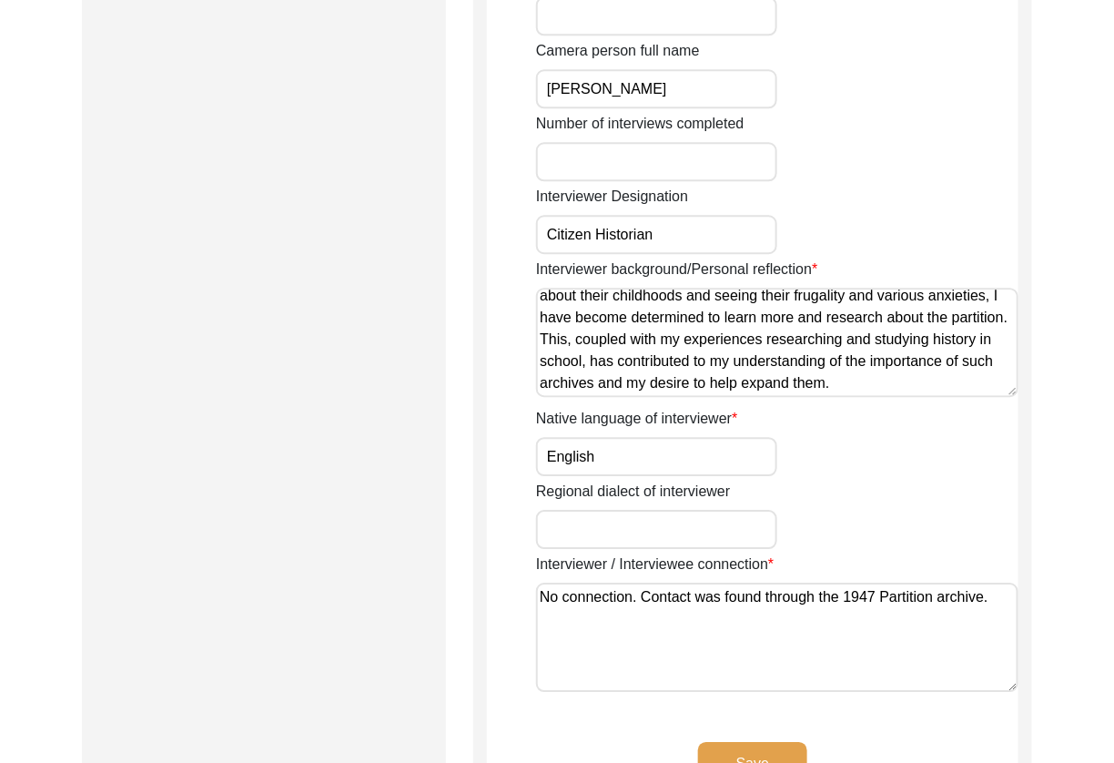
click at [739, 321] on textarea "Both of my maternal grandparents migrated to [GEOGRAPHIC_DATA] from [GEOGRAPHIC…" at bounding box center [777, 342] width 482 height 109
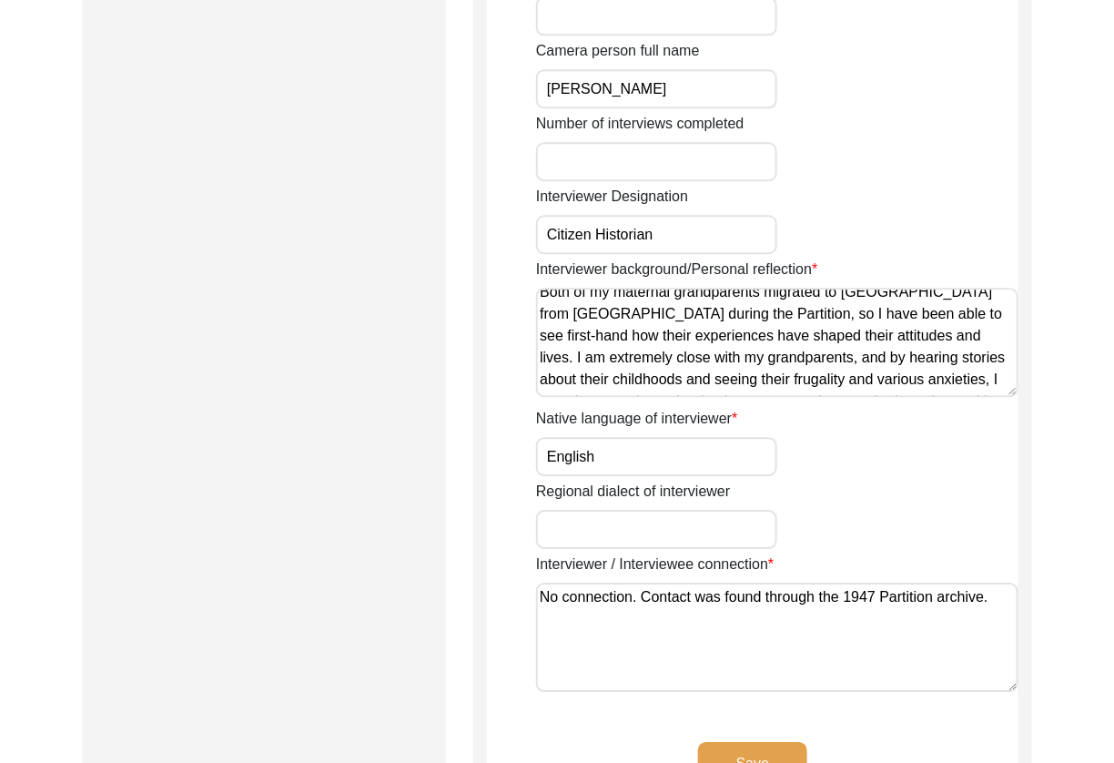
scroll to position [13, 0]
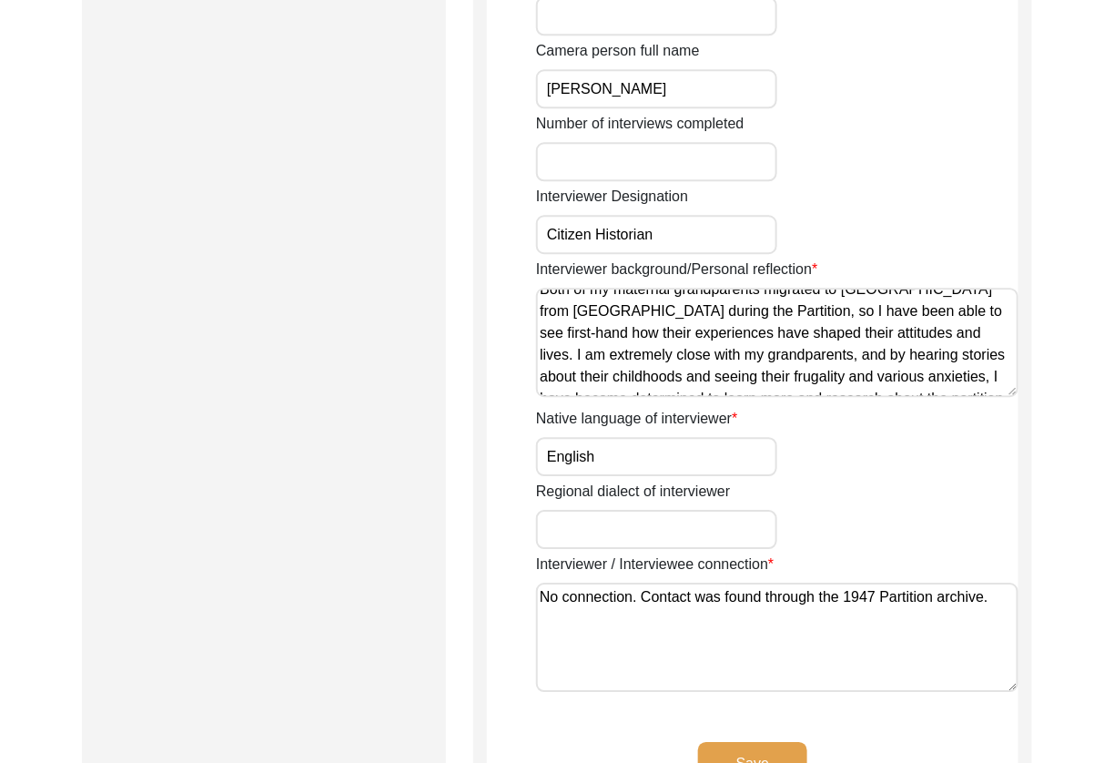
drag, startPoint x: 564, startPoint y: 306, endPoint x: 524, endPoint y: 307, distance: 40.0
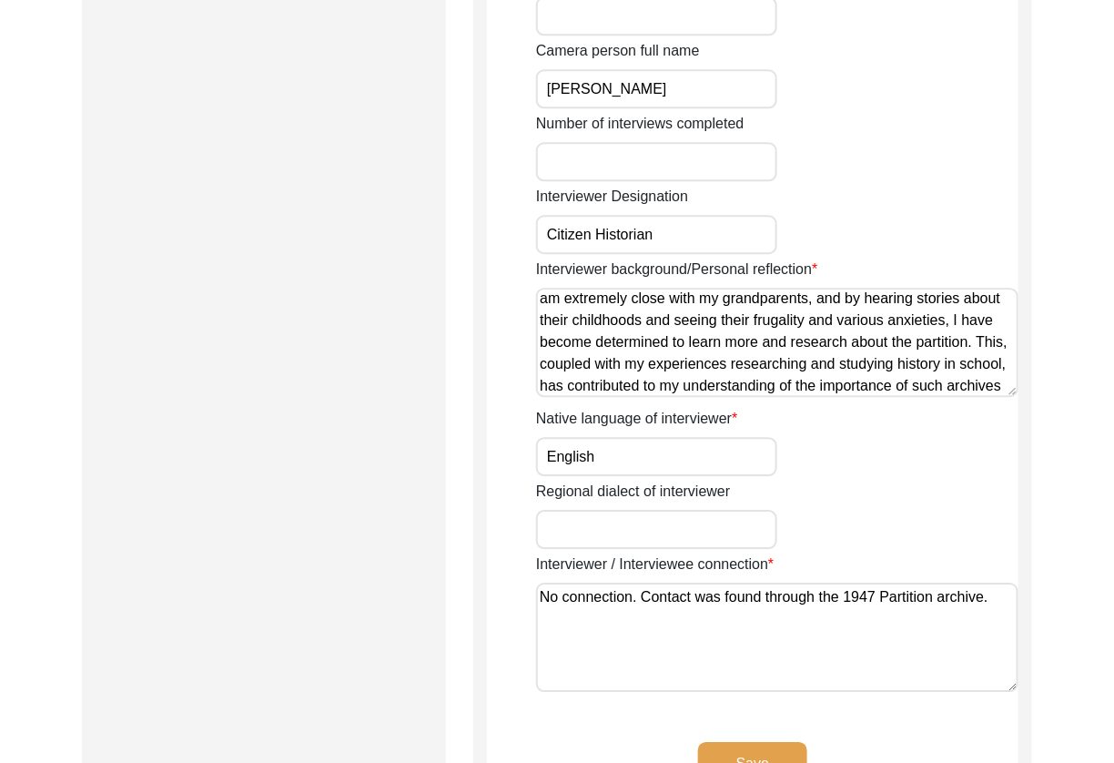
scroll to position [94, 0]
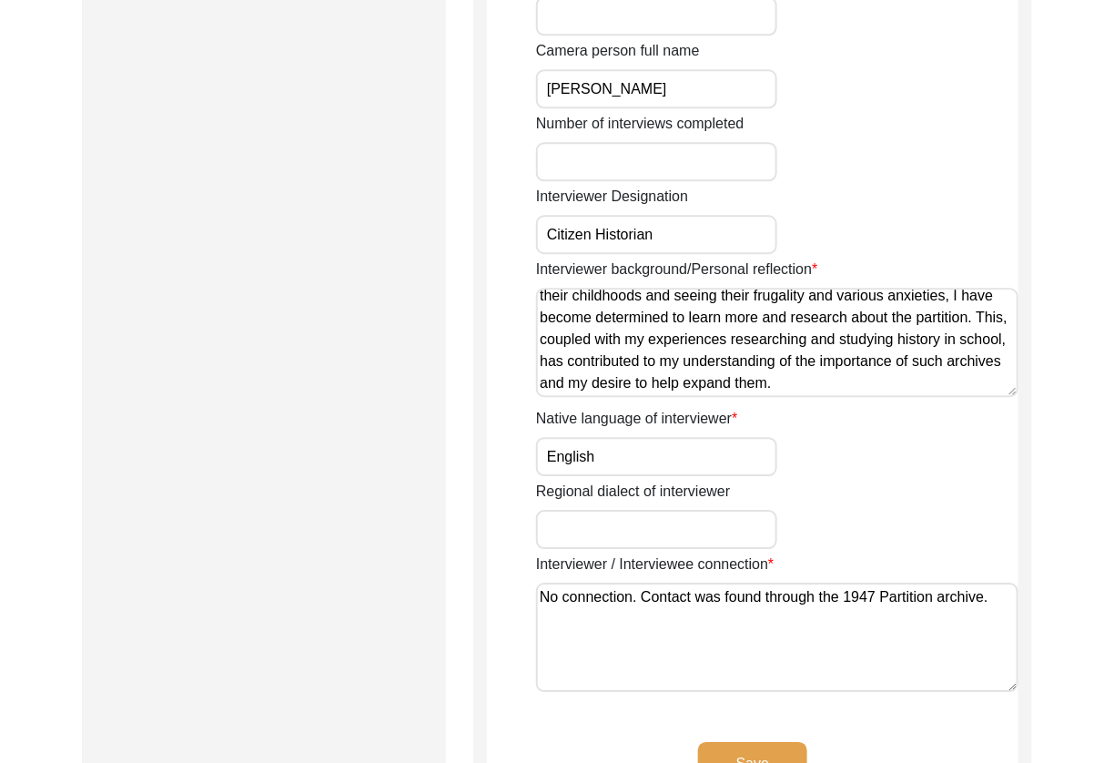
click at [768, 375] on textarea "Both of my maternal grandparents migrated to [GEOGRAPHIC_DATA] from [GEOGRAPHIC…" at bounding box center [777, 342] width 482 height 109
type textarea "Both of my maternal grandparents migrated to [GEOGRAPHIC_DATA] from [GEOGRAPHIC…"
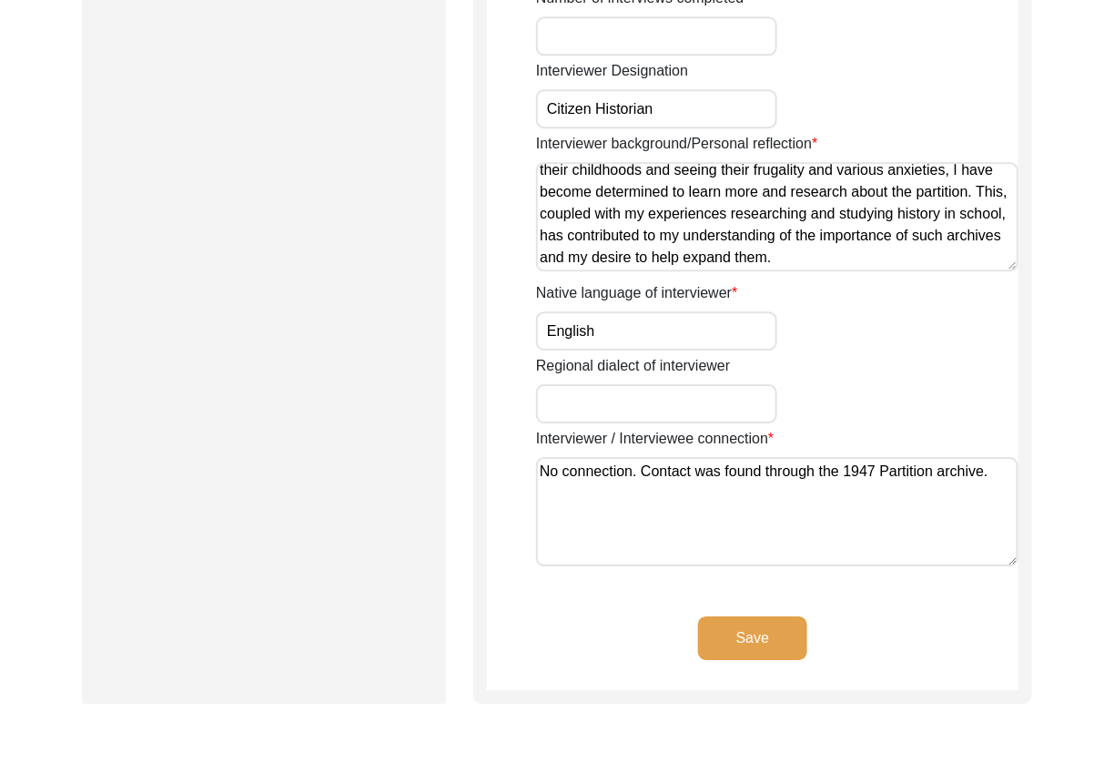
click at [768, 621] on button "Save" at bounding box center [752, 638] width 109 height 44
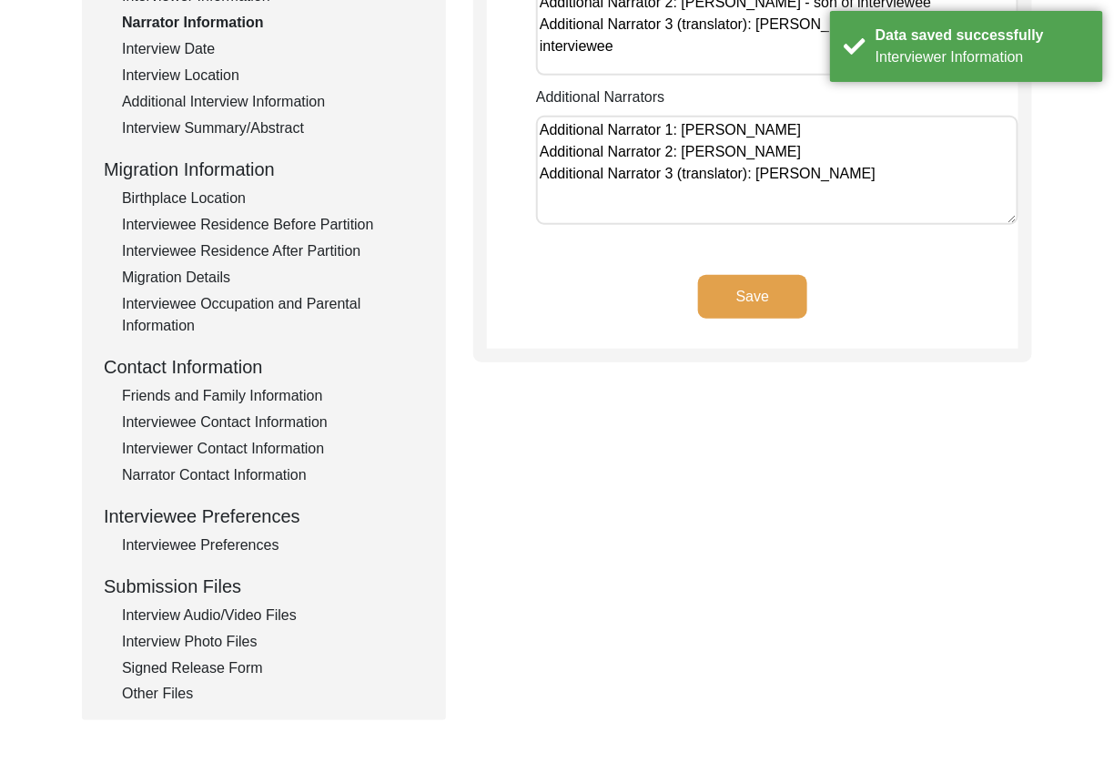
scroll to position [0, 0]
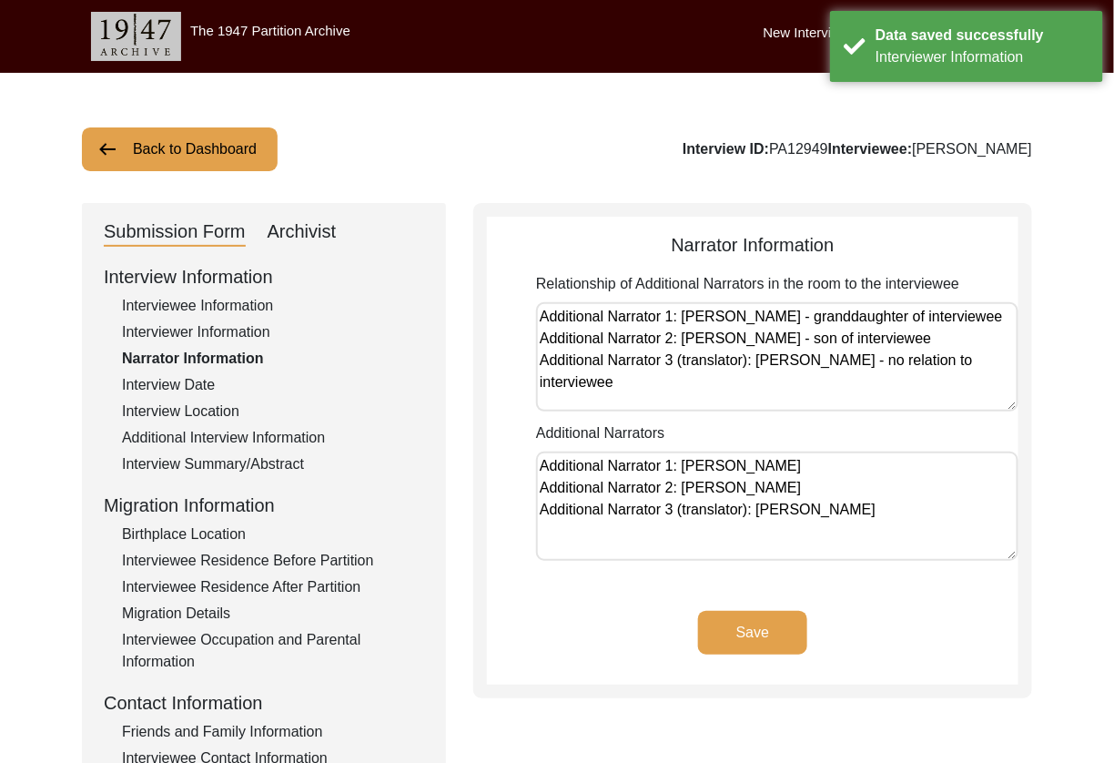
click at [768, 368] on textarea "Additional Narrator 1: [PERSON_NAME] - granddaughter of interviewee Additional …" at bounding box center [777, 356] width 482 height 109
click at [875, 400] on textarea "Additional Narrator 1: [PERSON_NAME] - granddaughter of interviewee Additional …" at bounding box center [777, 356] width 482 height 109
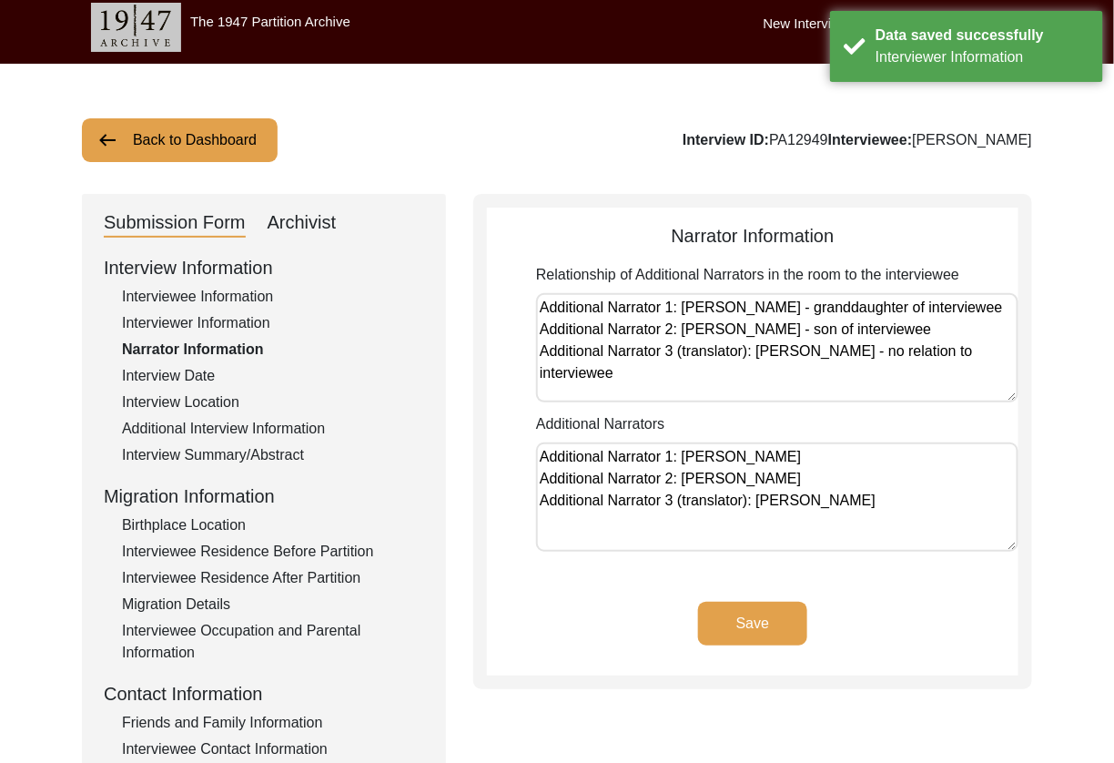
click at [975, 341] on textarea "Additional Narrator 1: [PERSON_NAME] - granddaughter of interviewee Additional …" at bounding box center [777, 347] width 482 height 109
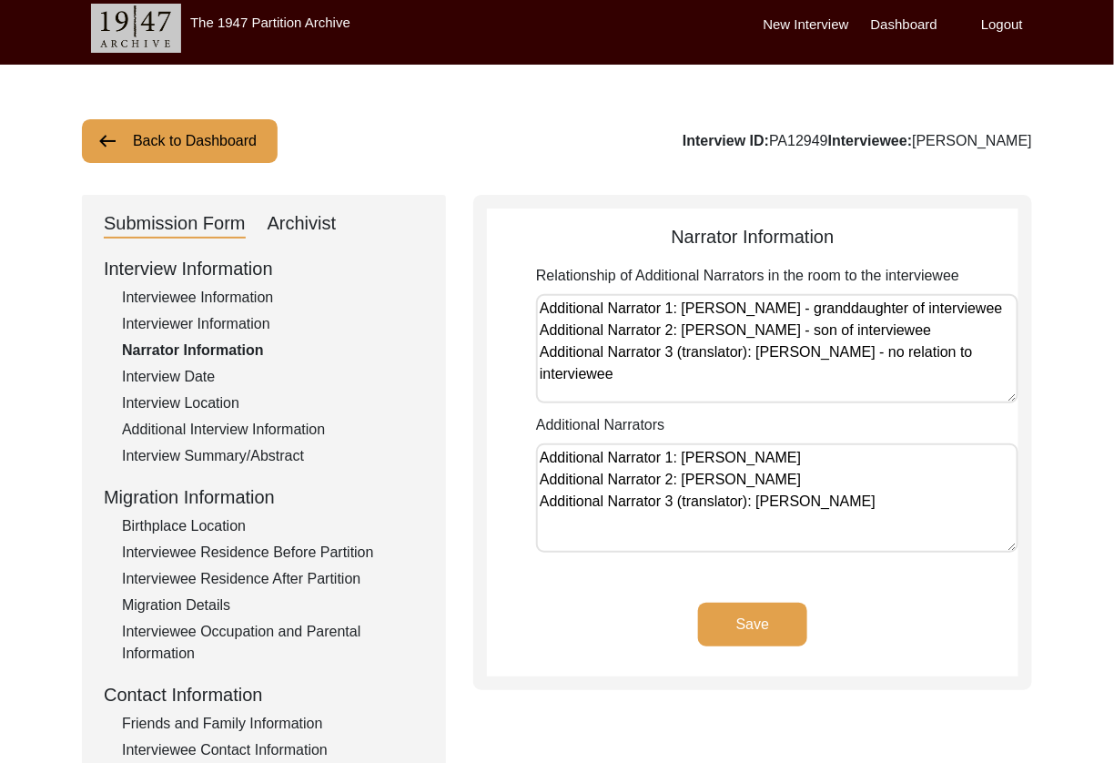
click at [965, 372] on textarea "Additional Narrator 1: [PERSON_NAME] - granddaughter of interviewee Additional …" at bounding box center [777, 348] width 482 height 109
click at [902, 506] on textarea "Additional Narrator 1: [PERSON_NAME] Additional Narrator 2: [PERSON_NAME] Addit…" at bounding box center [777, 497] width 482 height 109
click at [759, 624] on button "Save" at bounding box center [752, 624] width 109 height 44
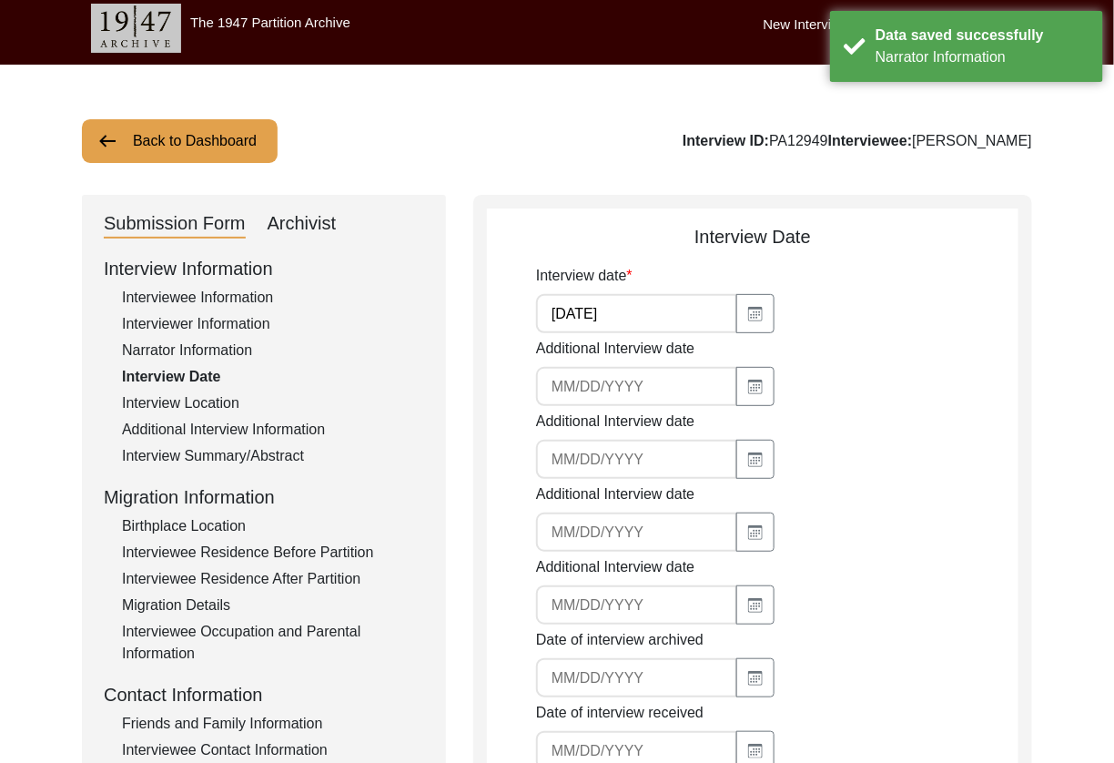
click at [213, 399] on div "Interview Location" at bounding box center [273, 403] width 302 height 22
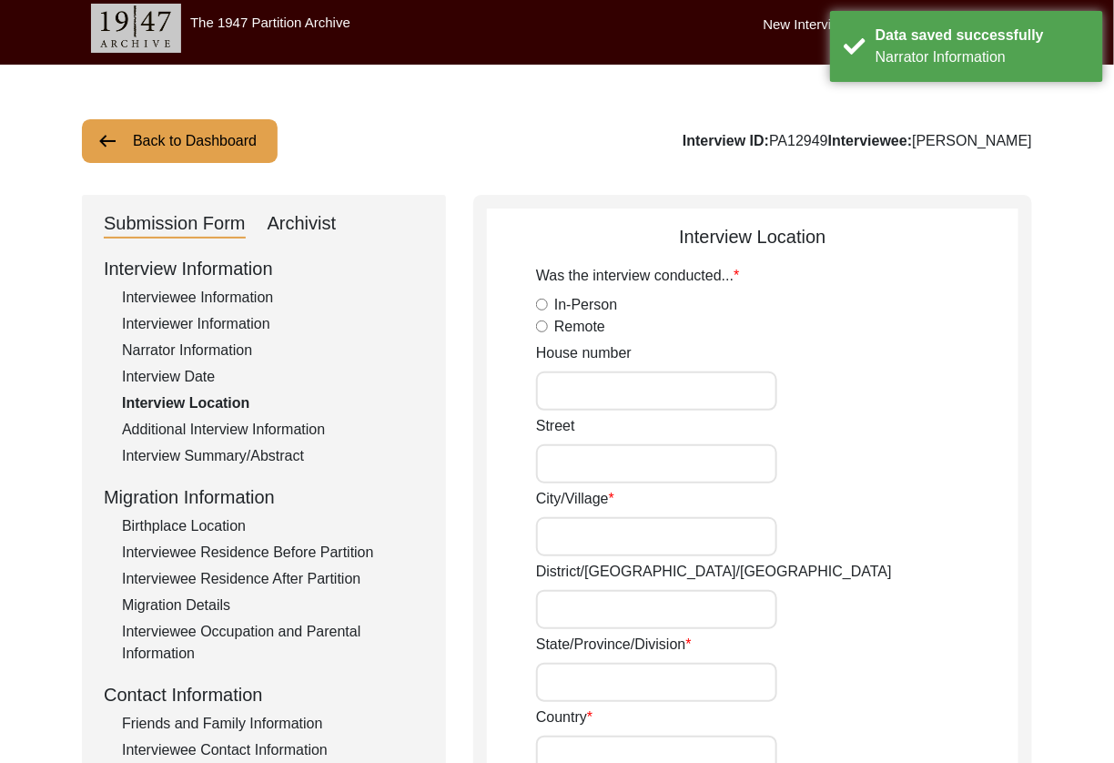
radio input "true"
type input "G402 [PERSON_NAME] Vistas"
type input "Off [GEOGRAPHIC_DATA]"
type input "[GEOGRAPHIC_DATA]"
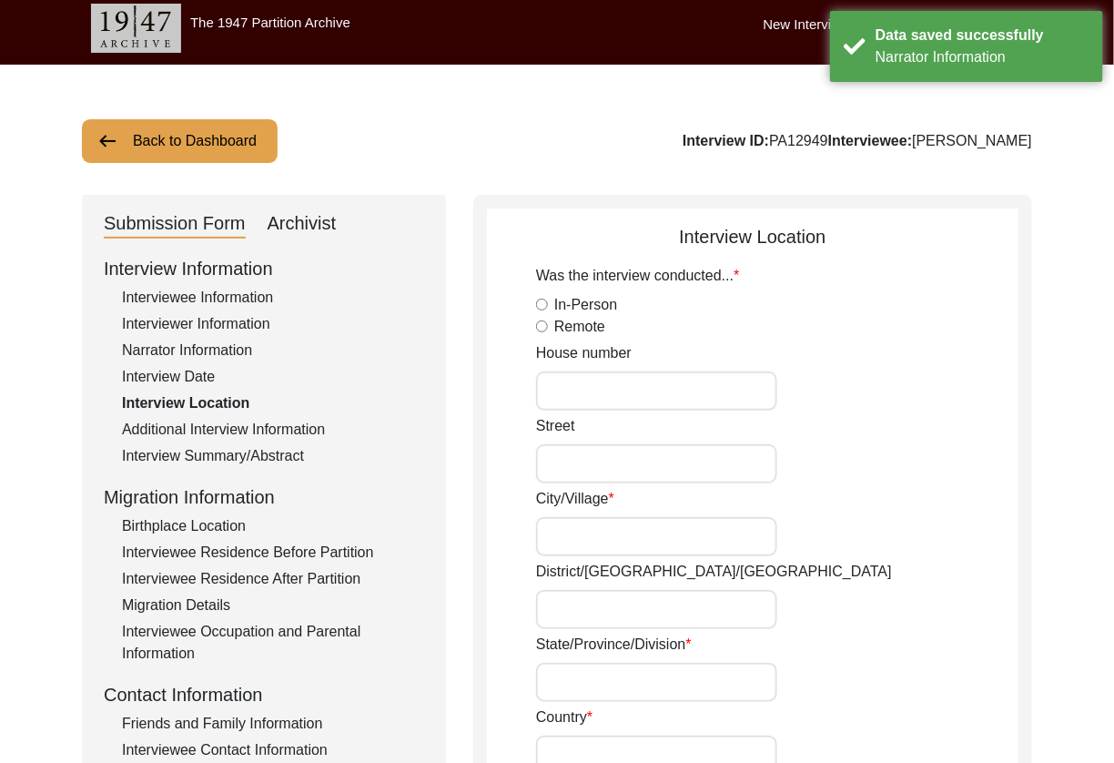
type input "[GEOGRAPHIC_DATA]"
type input "400072"
type input "[STREET_ADDRESS]"
type input "[GEOGRAPHIC_DATA], [GEOGRAPHIC_DATA], [GEOGRAPHIC_DATA]"
type input "19.0760"
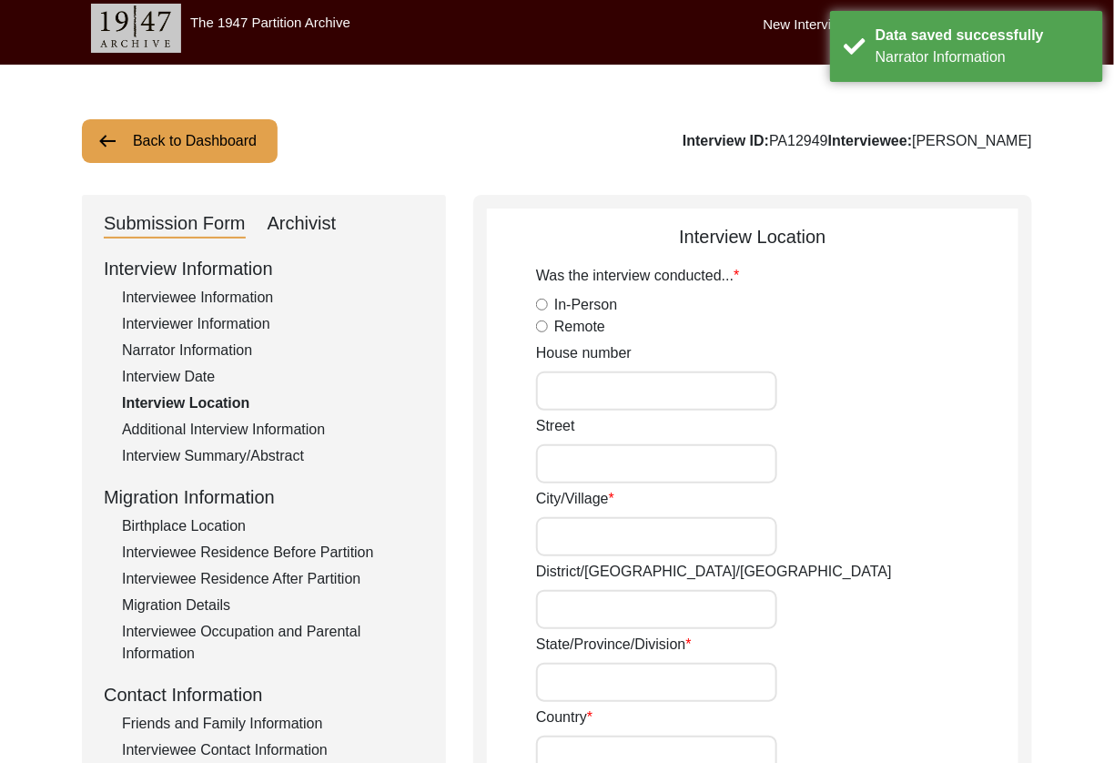
type input "72.8777"
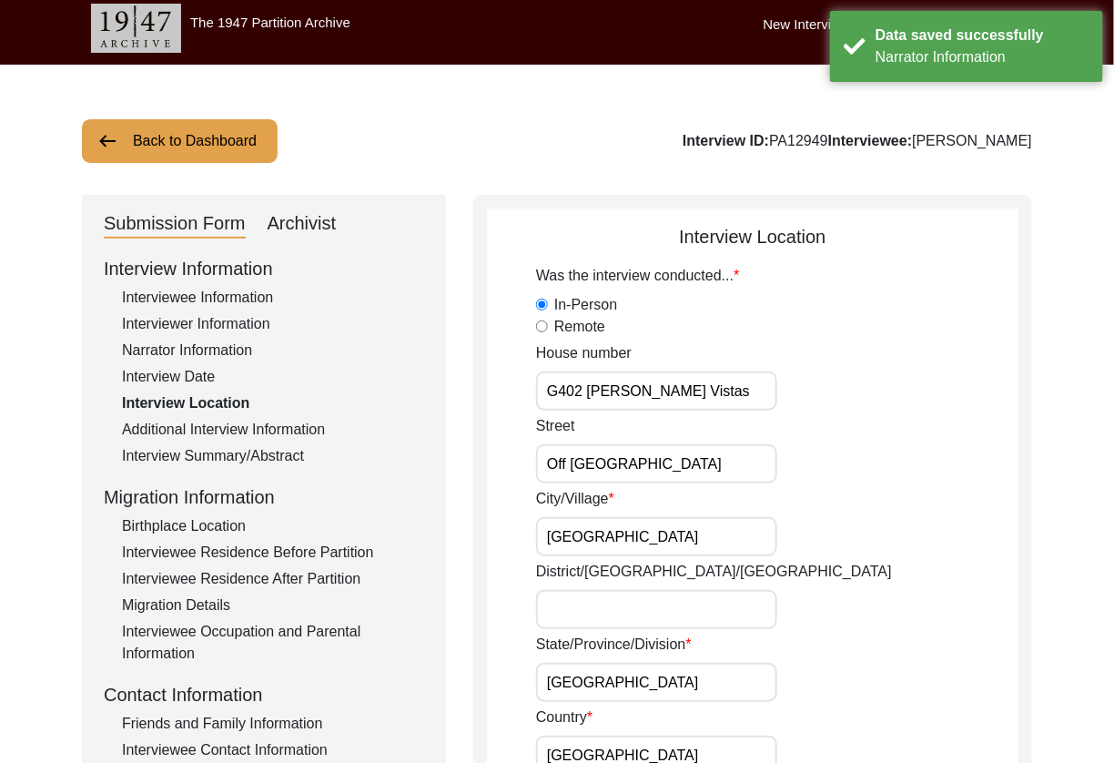
click at [735, 393] on input "G402 [PERSON_NAME] Vistas" at bounding box center [656, 390] width 241 height 39
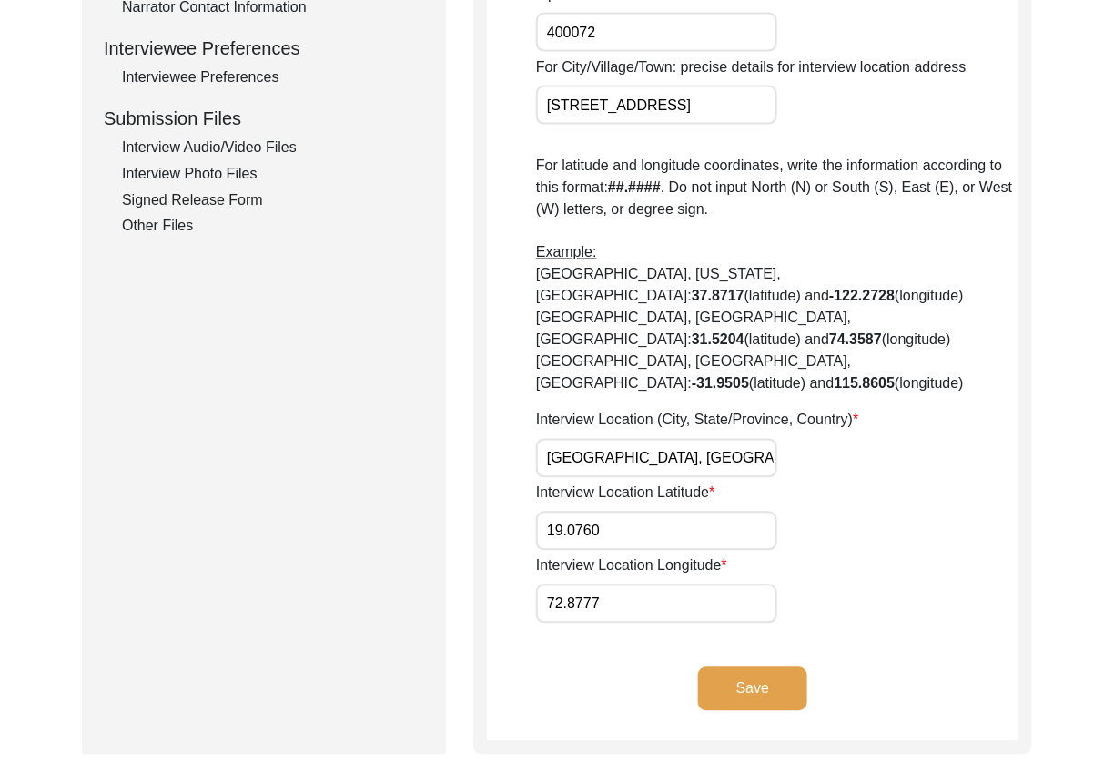
scroll to position [848, 0]
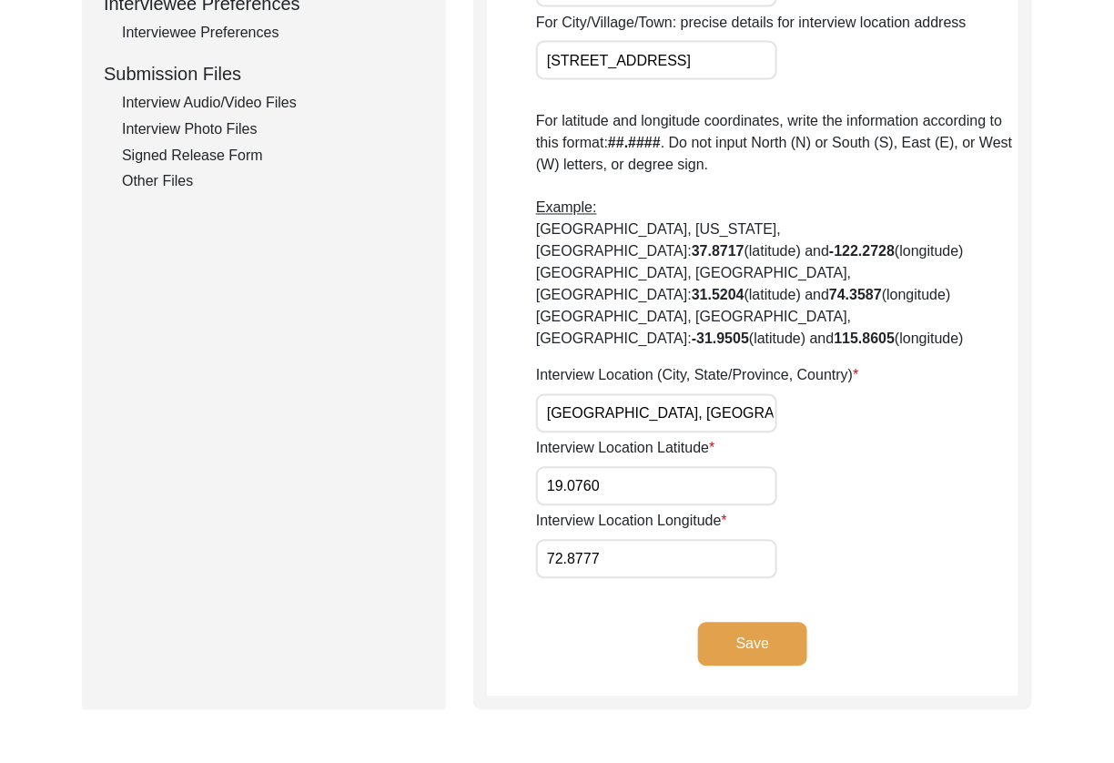
drag, startPoint x: 684, startPoint y: 531, endPoint x: 700, endPoint y: 540, distance: 17.5
click at [683, 540] on input "72.8777" at bounding box center [656, 559] width 241 height 39
click at [743, 577] on app-interview-location "Interview Location Was the interview conducted... In-Person Remote House number…" at bounding box center [752, 39] width 531 height 1313
click at [741, 622] on button "Save" at bounding box center [752, 644] width 109 height 44
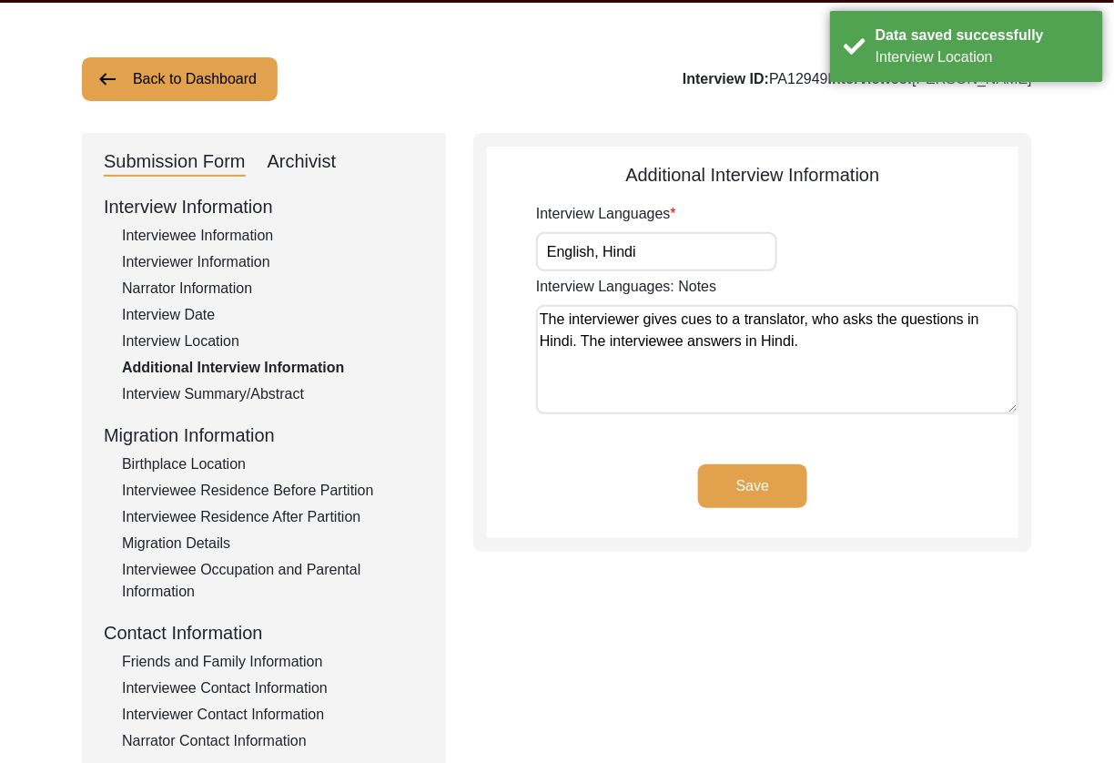
scroll to position [0, 0]
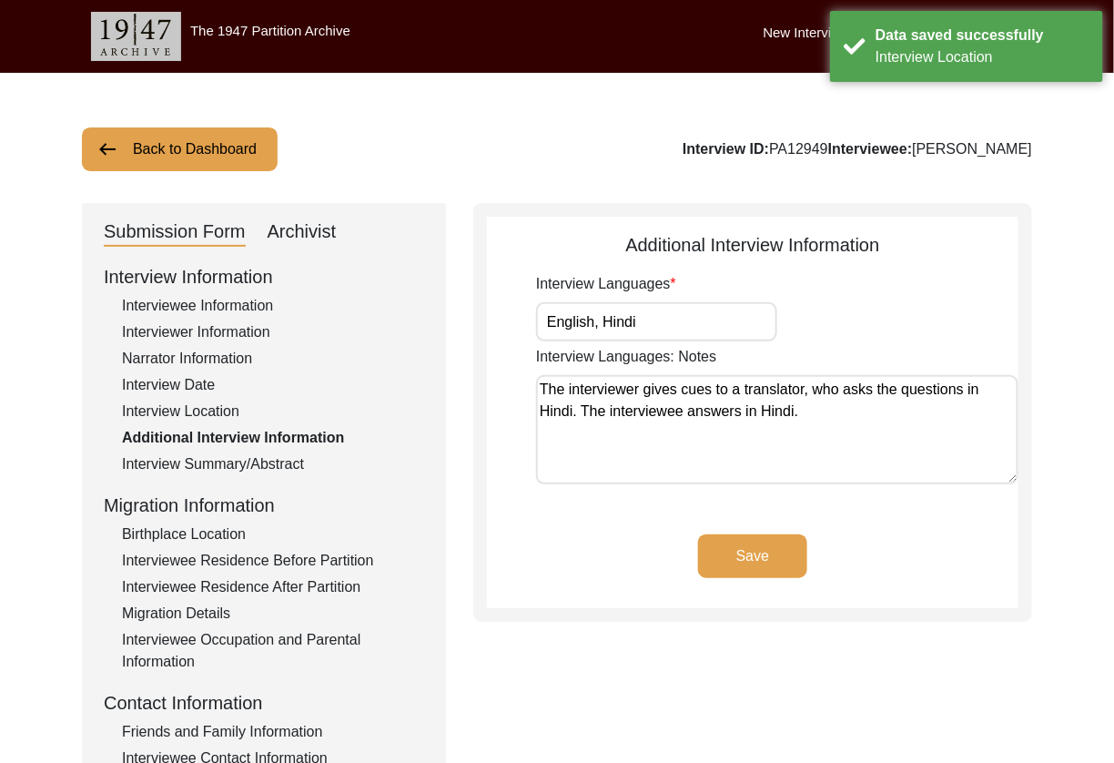
click at [709, 324] on input "English, Hindi" at bounding box center [656, 321] width 241 height 39
click at [783, 565] on button "Save" at bounding box center [752, 556] width 109 height 44
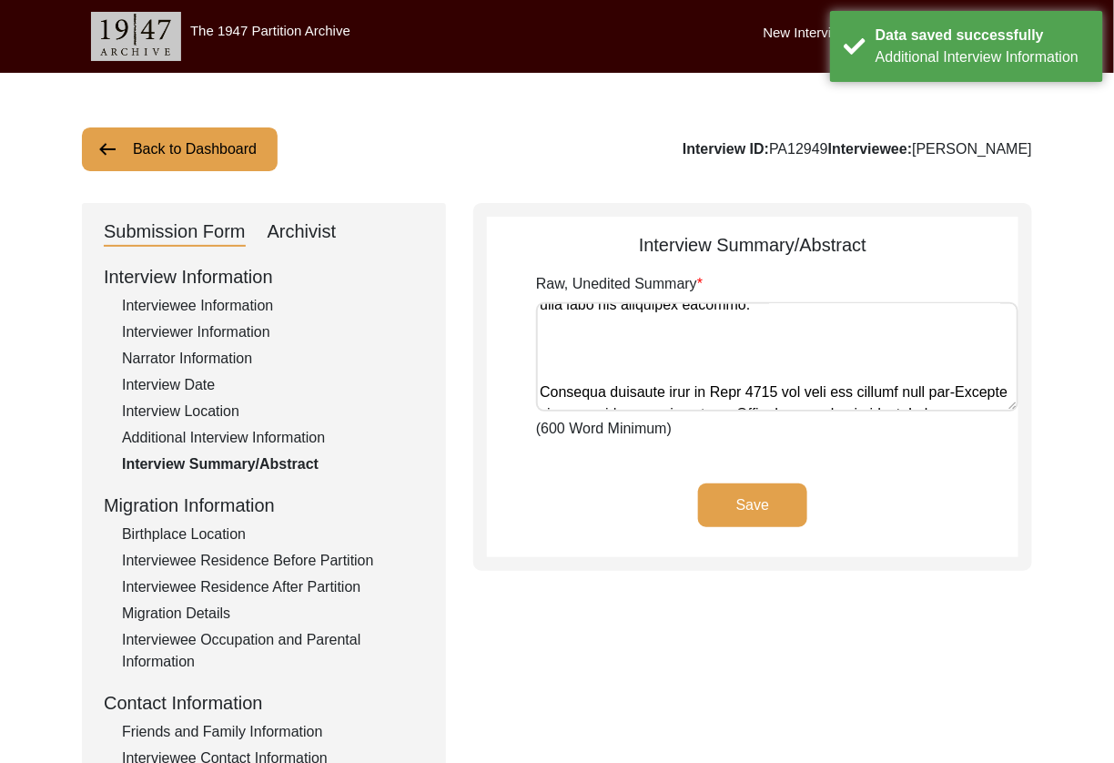
scroll to position [449, 0]
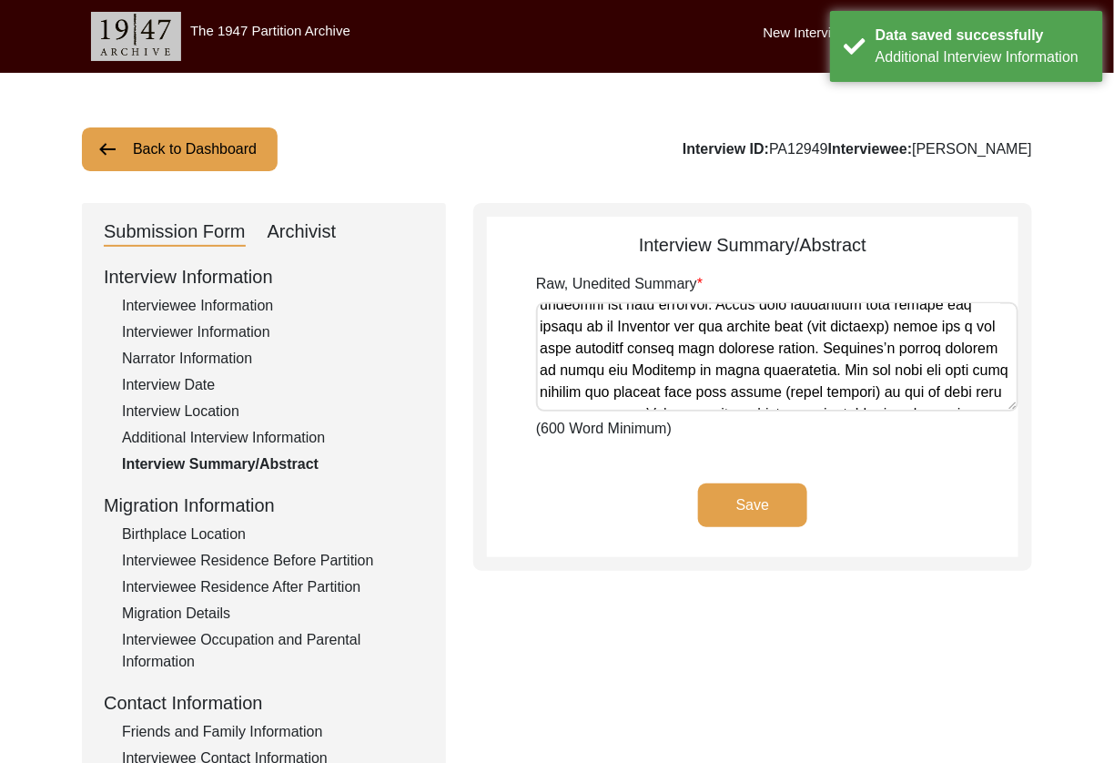
click at [150, 537] on div "Birthplace Location" at bounding box center [273, 534] width 302 height 22
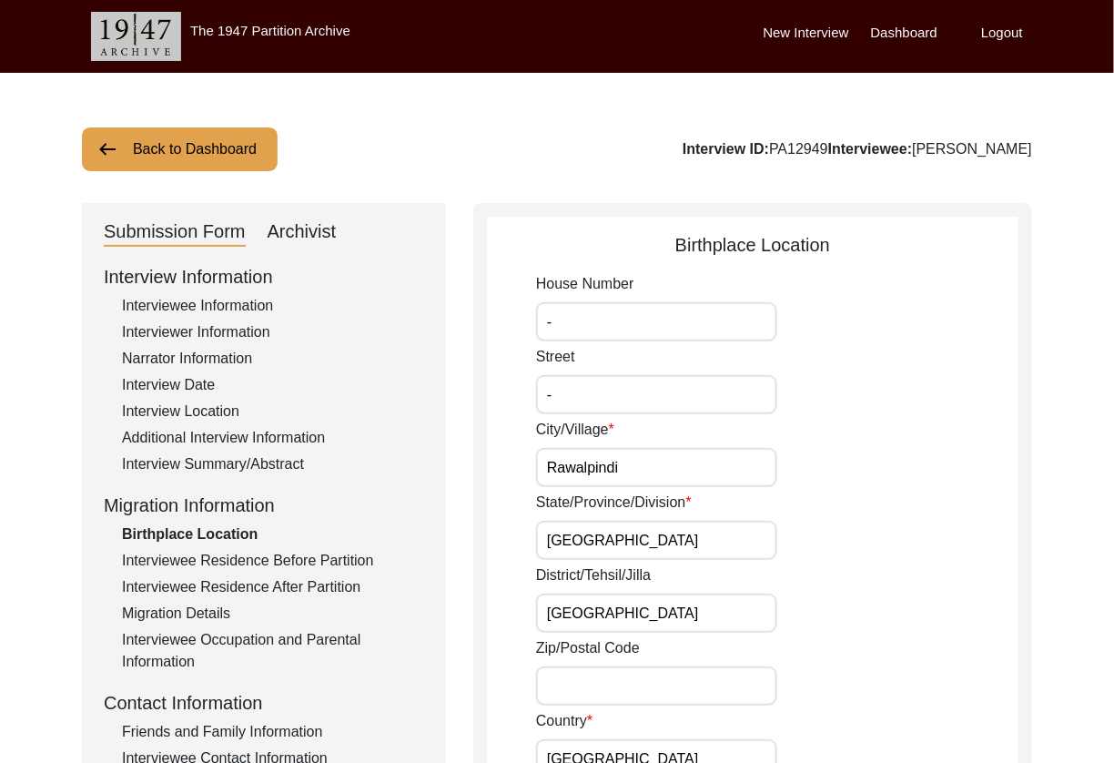
click at [591, 320] on input "-" at bounding box center [656, 321] width 241 height 39
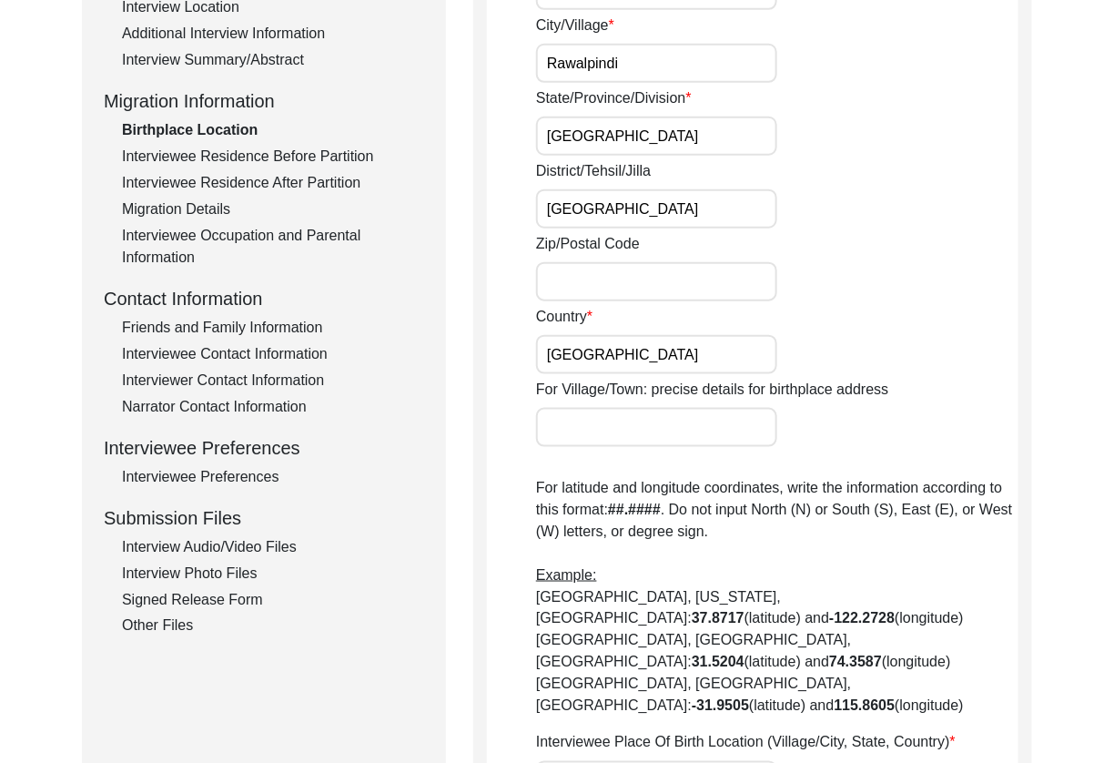
scroll to position [0, 0]
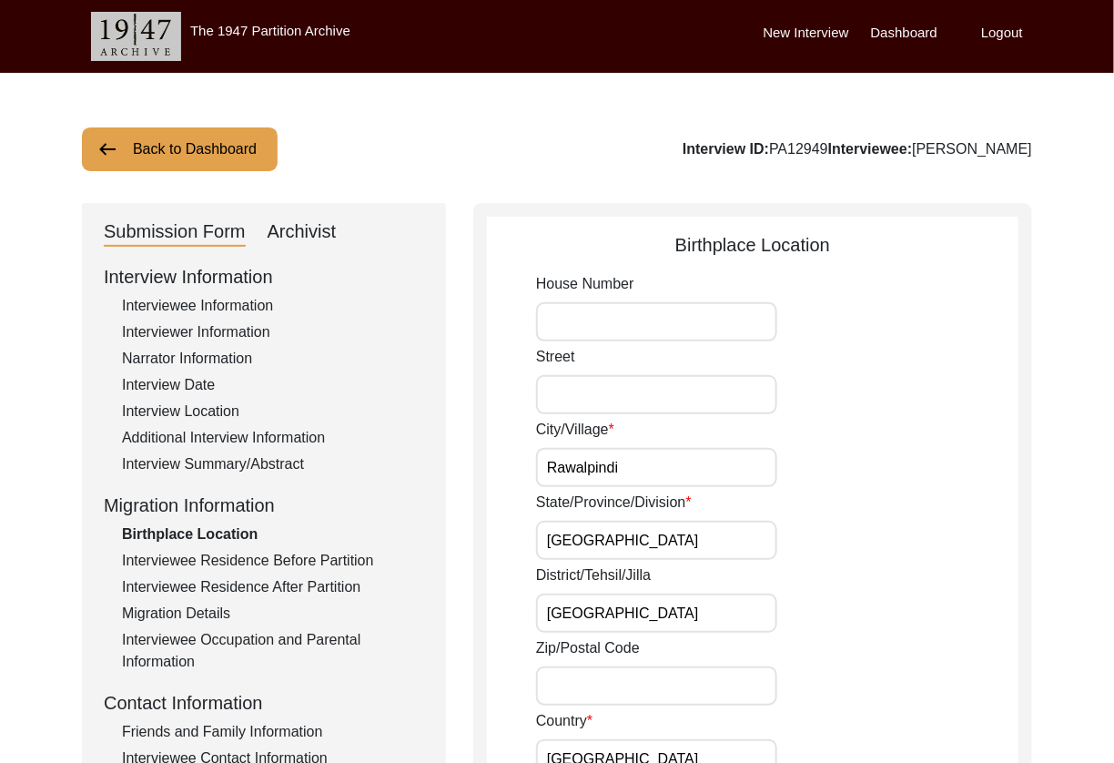
click at [671, 457] on input "Rawalpindi" at bounding box center [656, 467] width 241 height 39
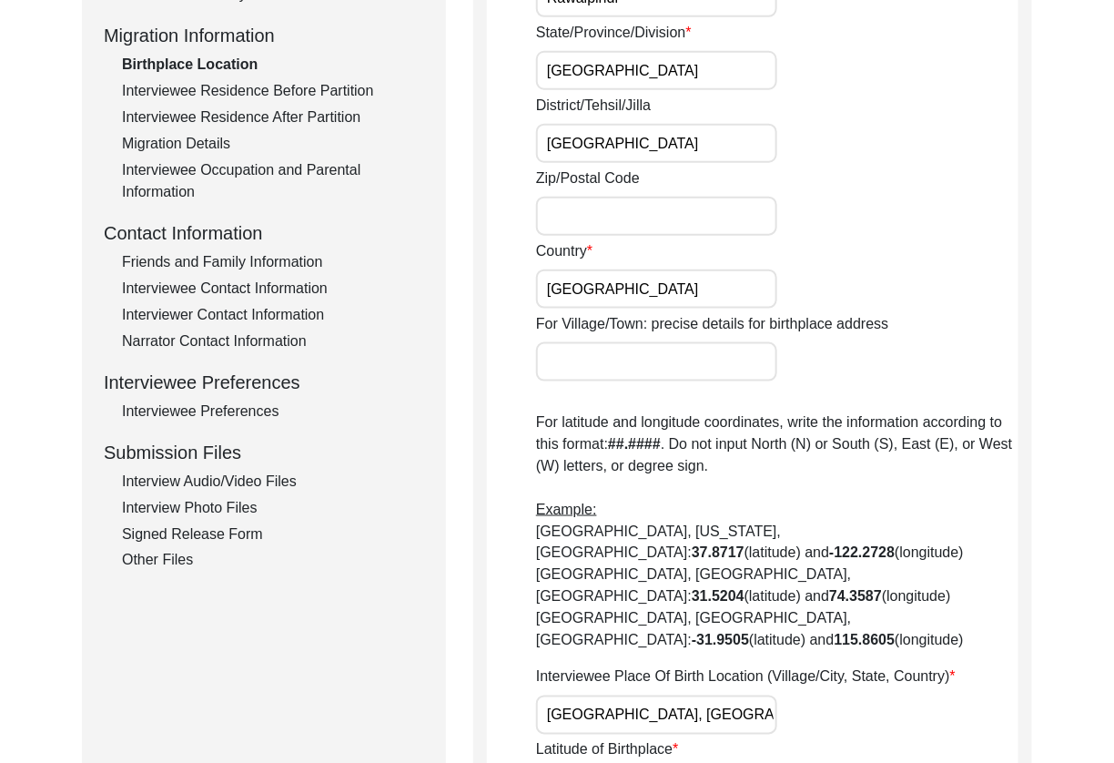
scroll to position [905, 0]
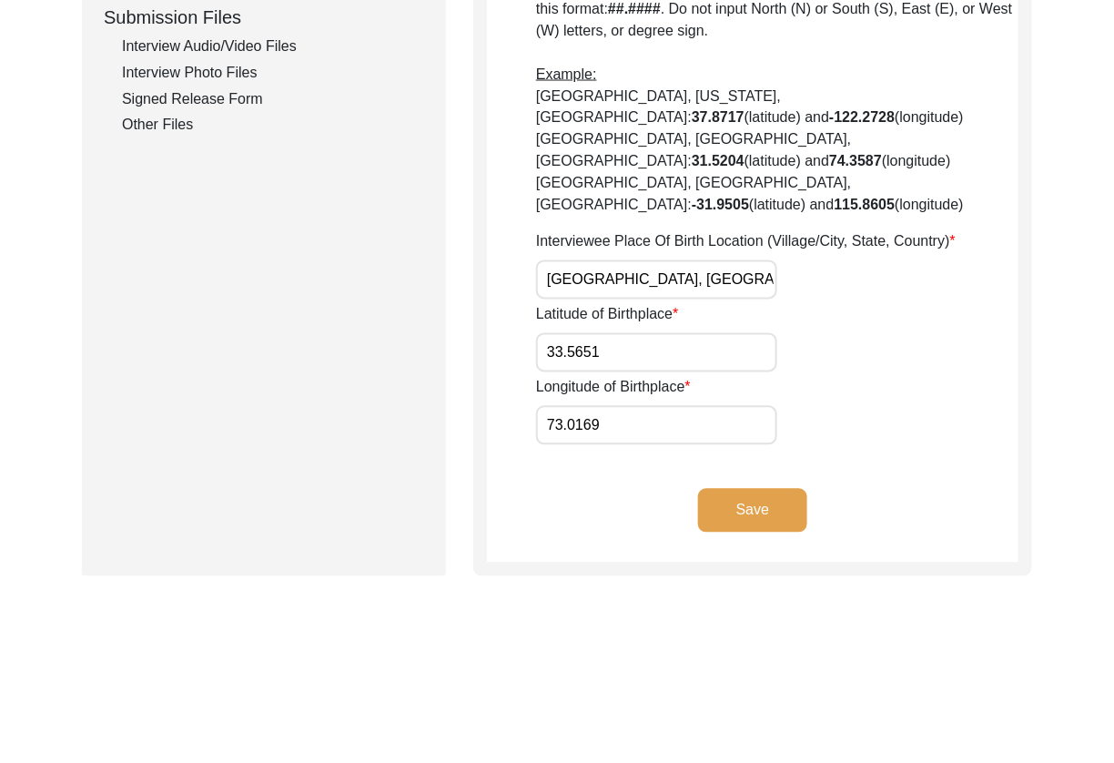
click at [745, 489] on button "Save" at bounding box center [752, 511] width 109 height 44
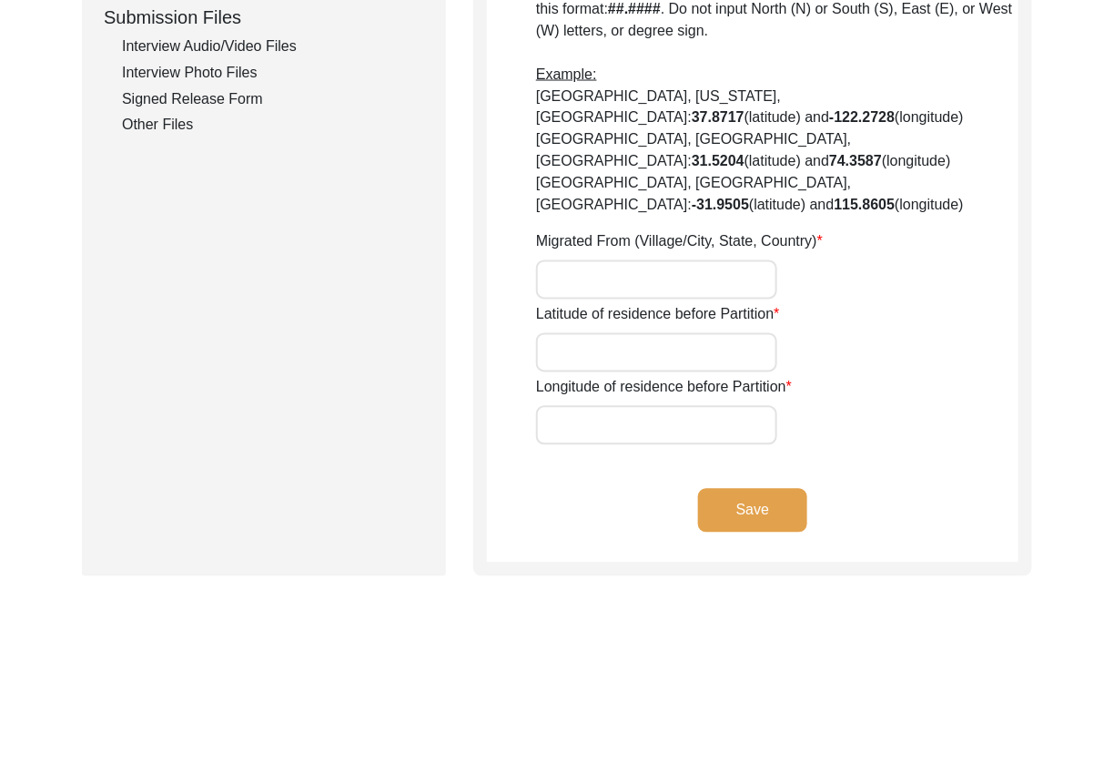
type input "-"
type input "Talagang"
type input "[GEOGRAPHIC_DATA]"
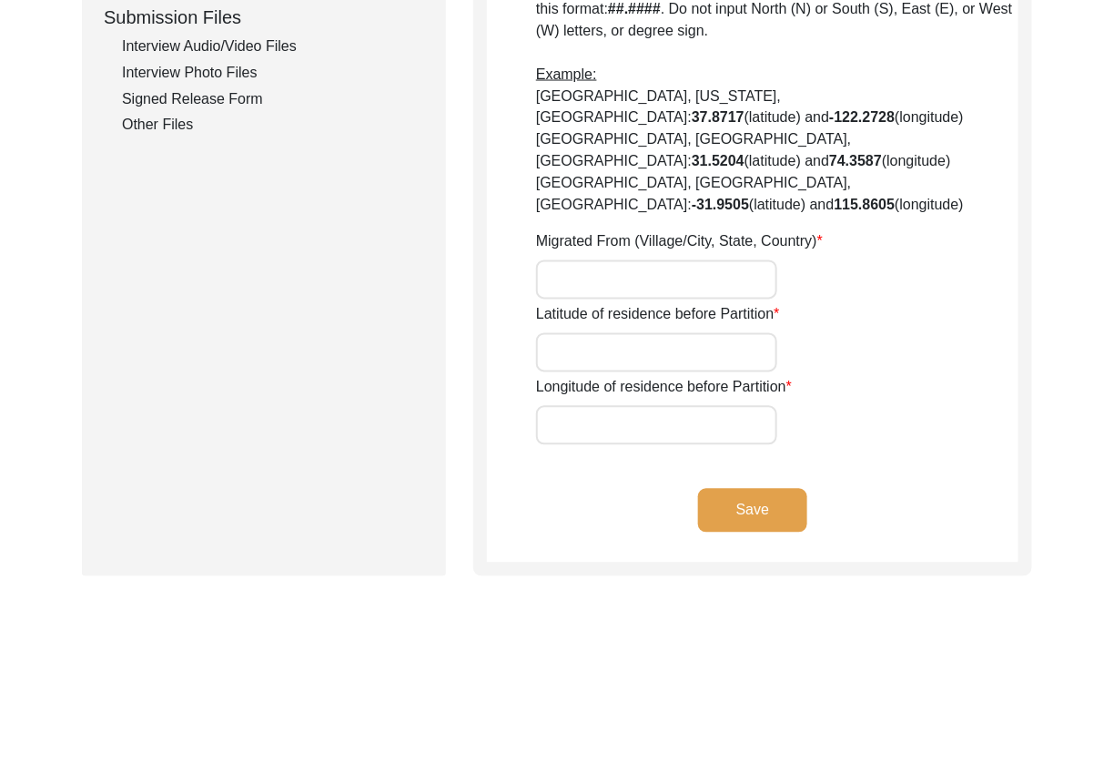
type input "[GEOGRAPHIC_DATA]"
type input "[GEOGRAPHIC_DATA], [GEOGRAPHIC_DATA], [GEOGRAPHIC_DATA]"
type input "32.9172"
type input "72.4081"
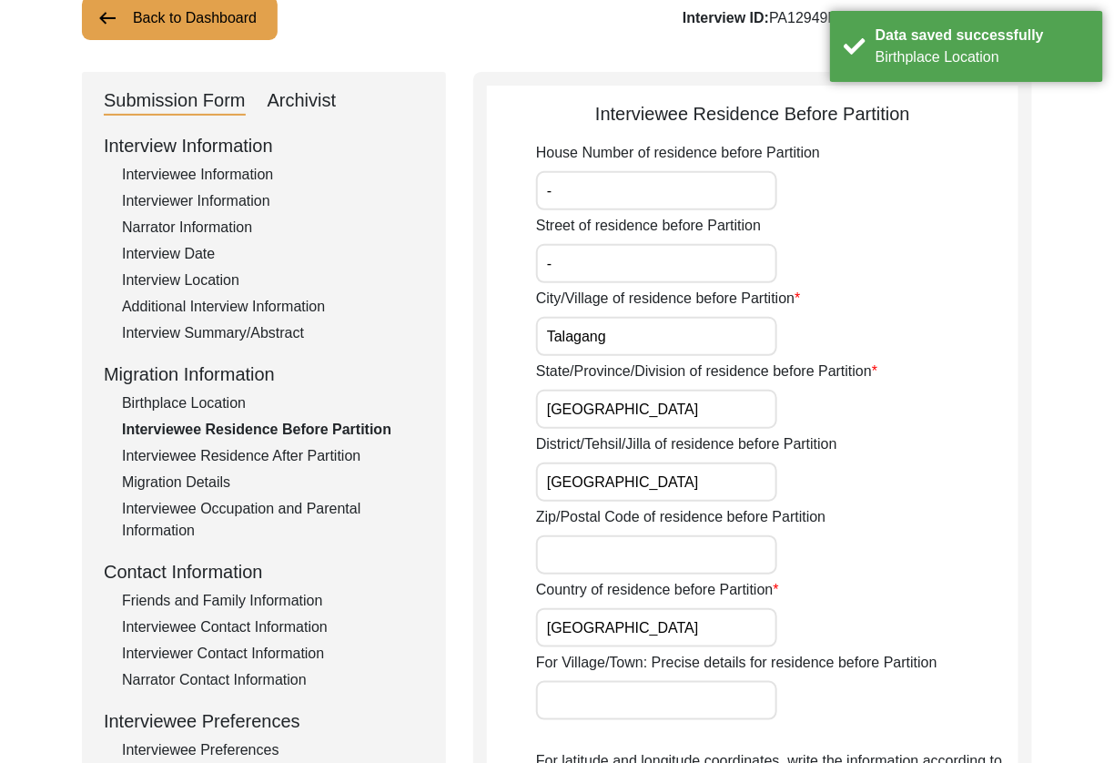
scroll to position [0, 0]
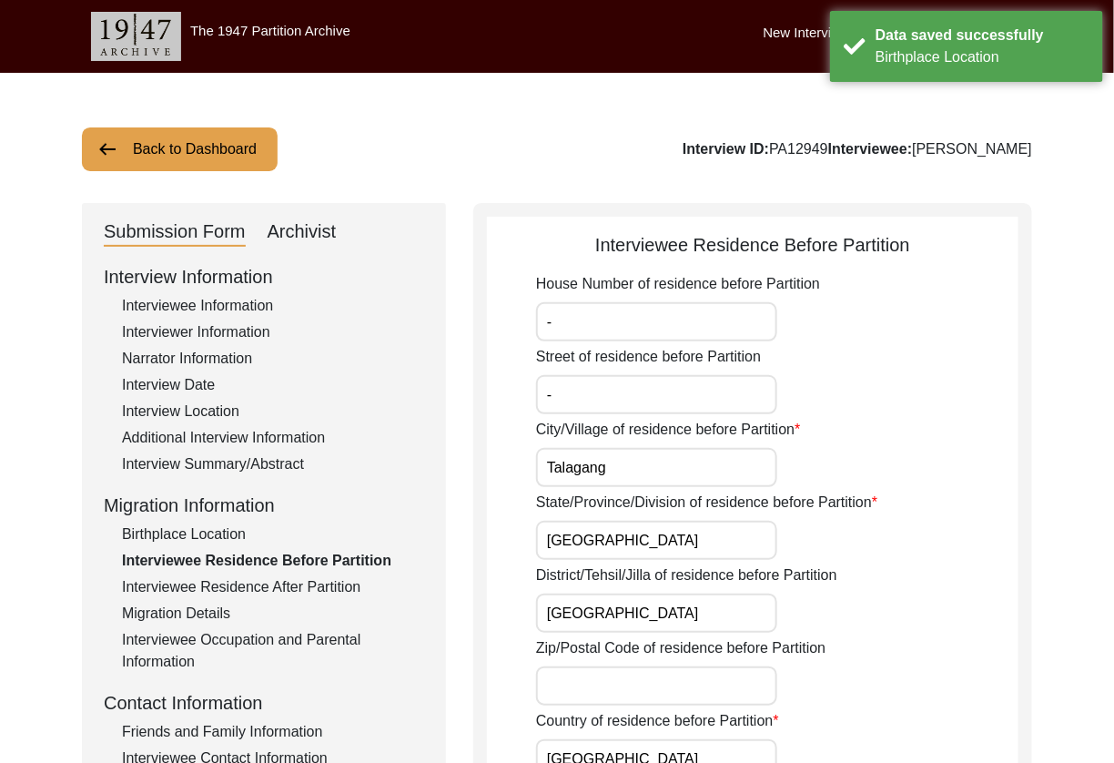
drag, startPoint x: 663, startPoint y: 324, endPoint x: 272, endPoint y: 321, distance: 391.3
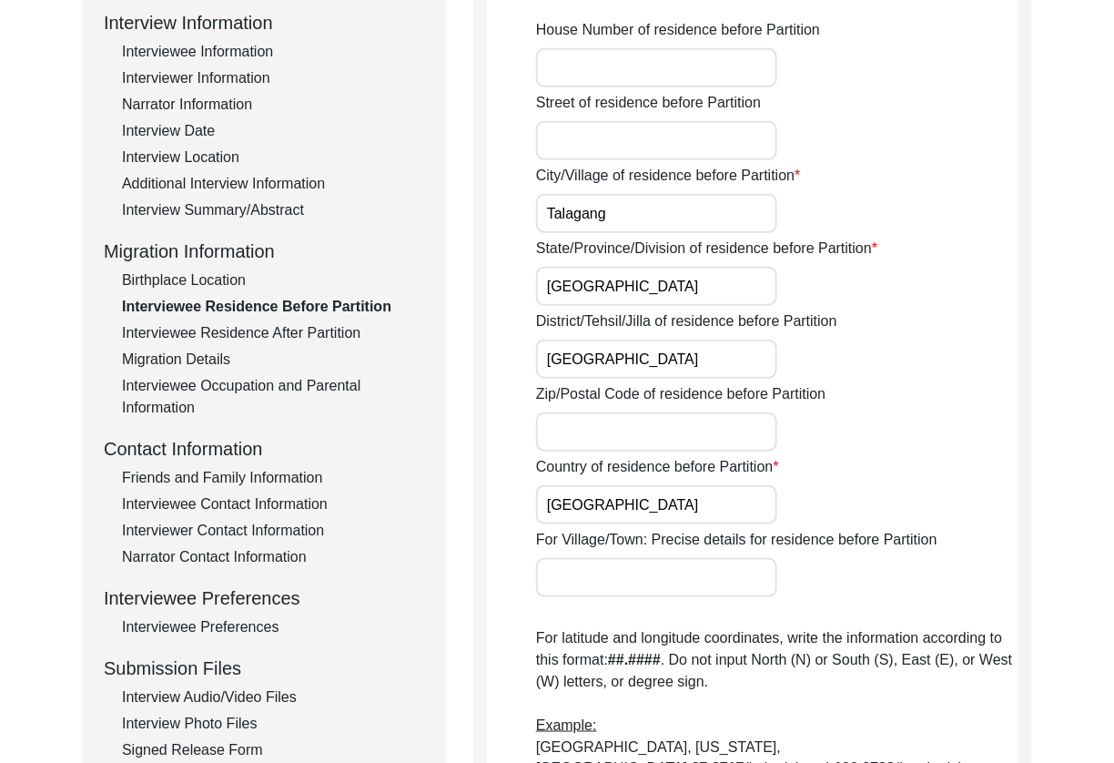
scroll to position [759, 0]
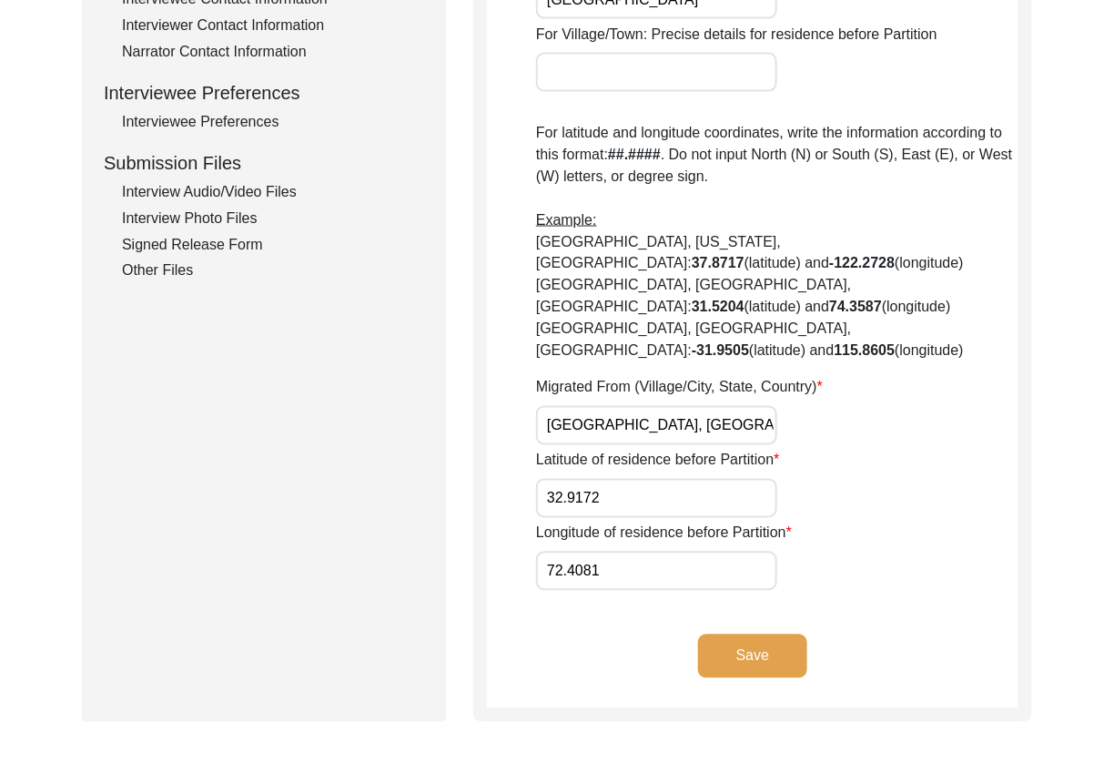
click at [768, 634] on button "Save" at bounding box center [752, 656] width 109 height 44
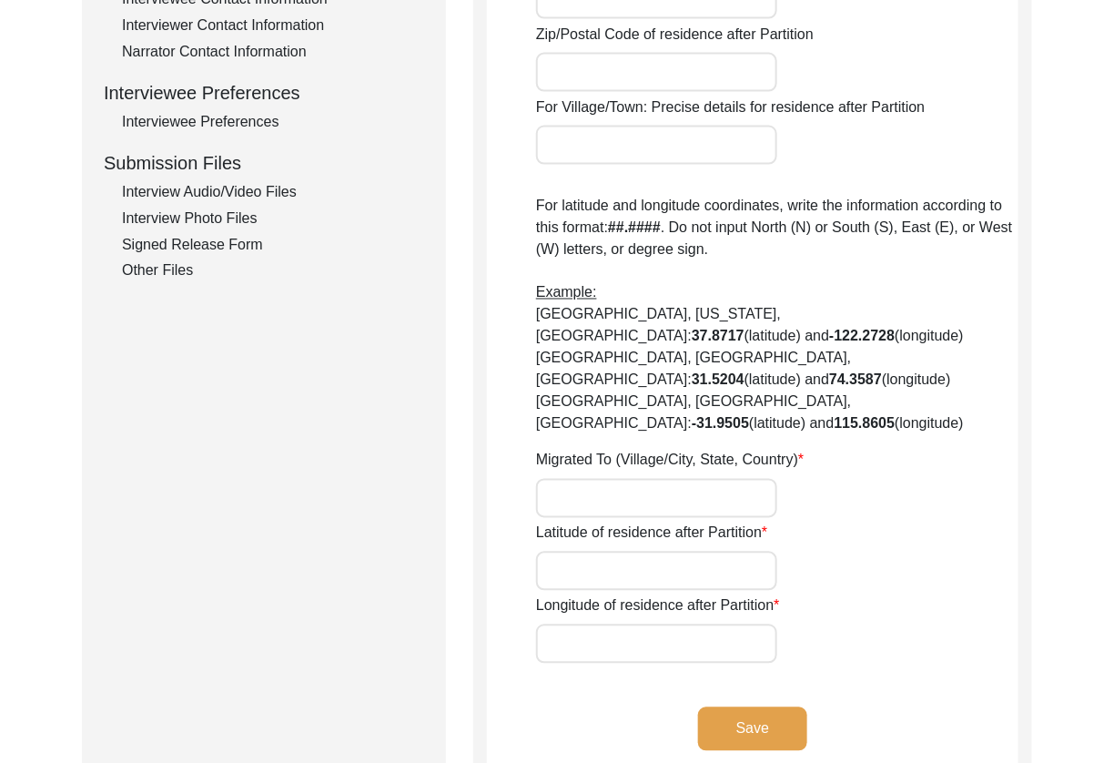
type input "Yes"
type input "-"
type input "[GEOGRAPHIC_DATA]"
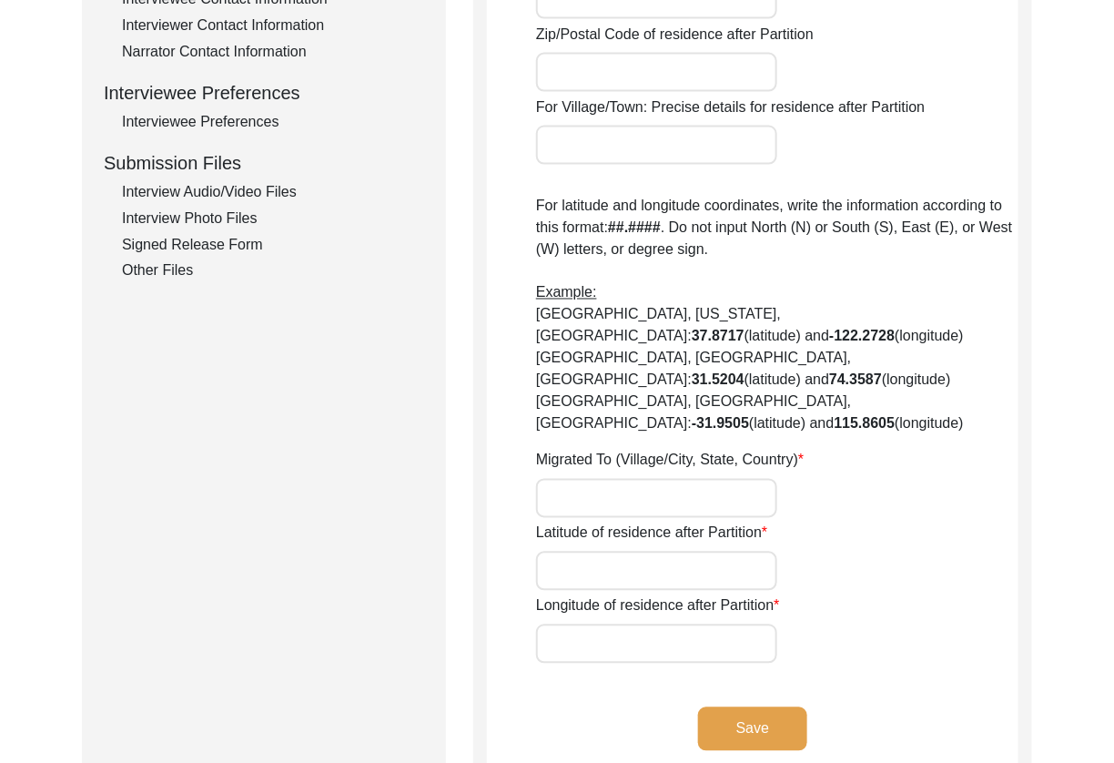
type input "[GEOGRAPHIC_DATA]"
type input "[GEOGRAPHIC_DATA], [GEOGRAPHIC_DATA], [GEOGRAPHIC_DATA]"
type input "30.3165"
type input "78.0322"
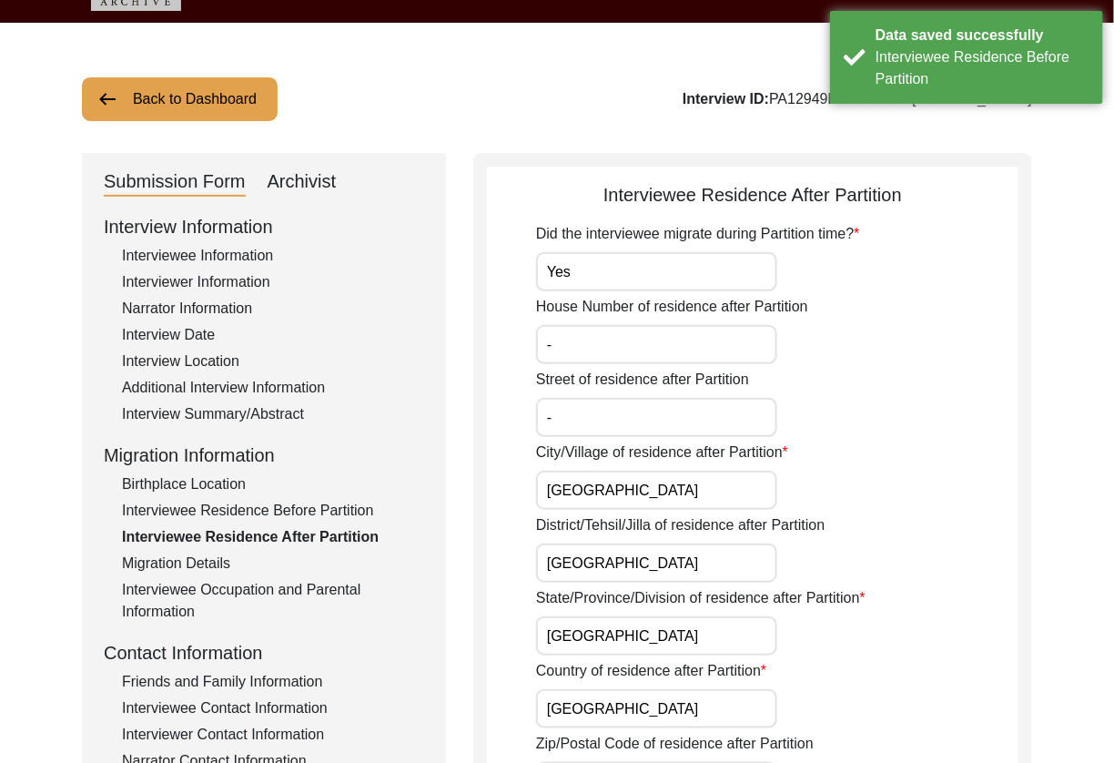
scroll to position [0, 0]
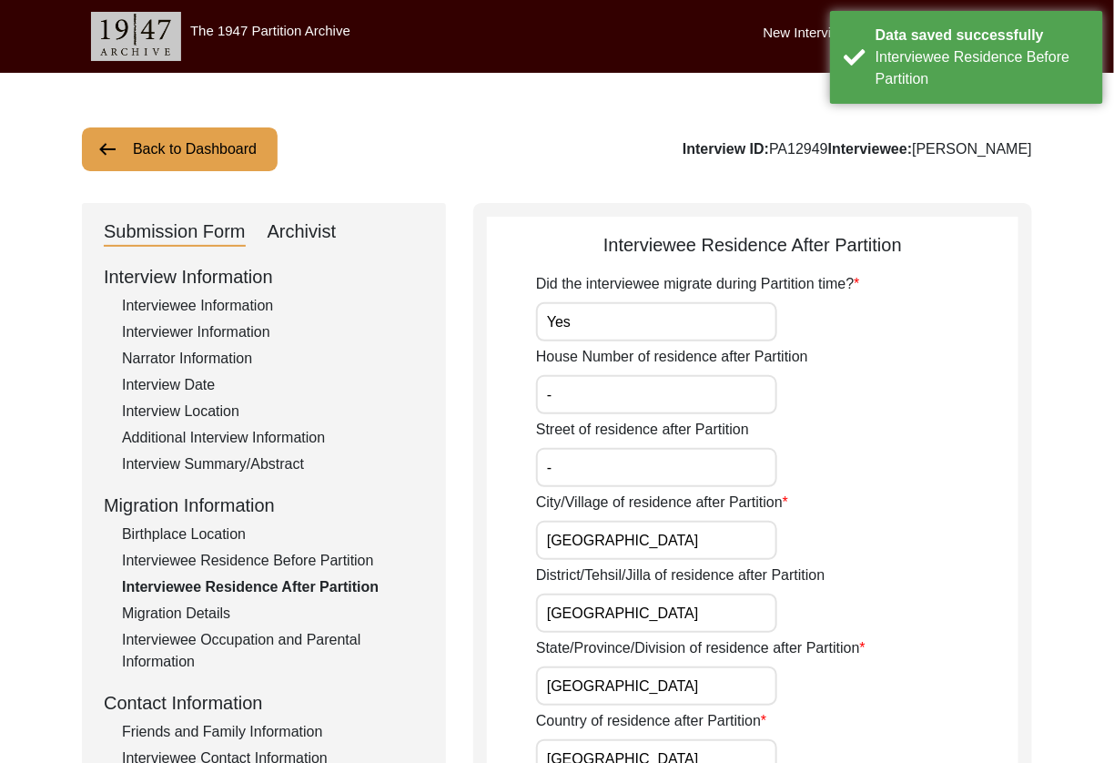
click at [652, 333] on input "Yes" at bounding box center [656, 321] width 241 height 39
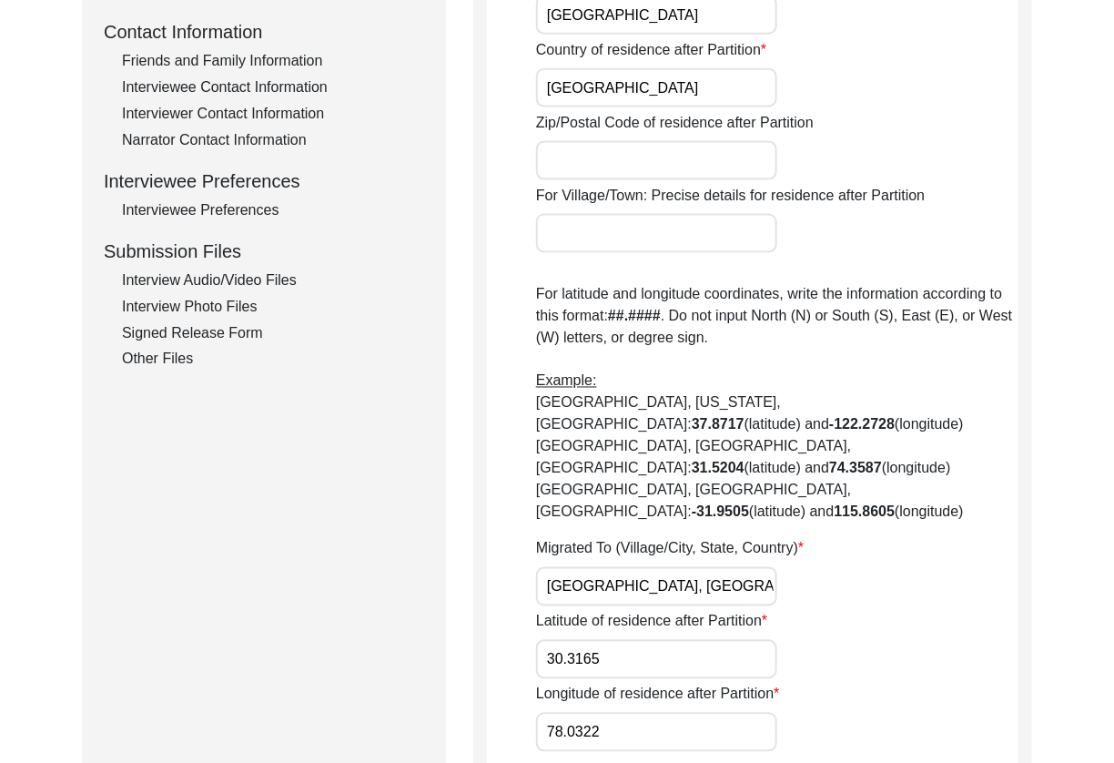
scroll to position [672, 0]
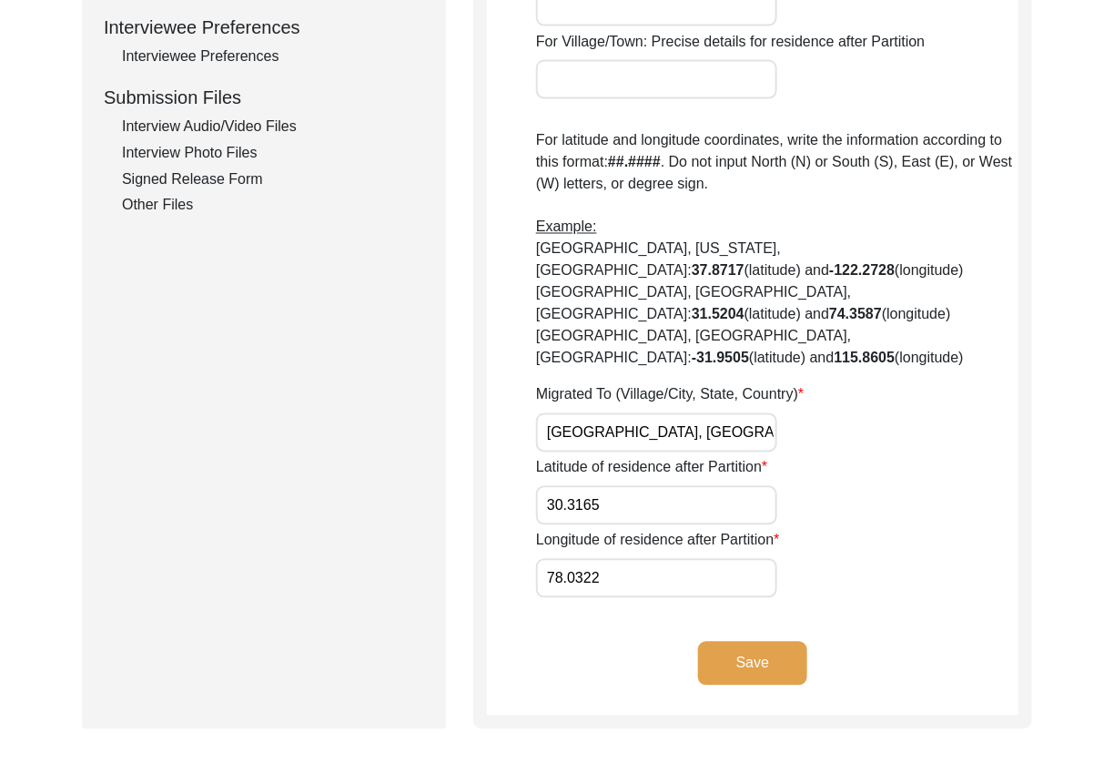
click at [757, 642] on button "Save" at bounding box center [752, 664] width 109 height 44
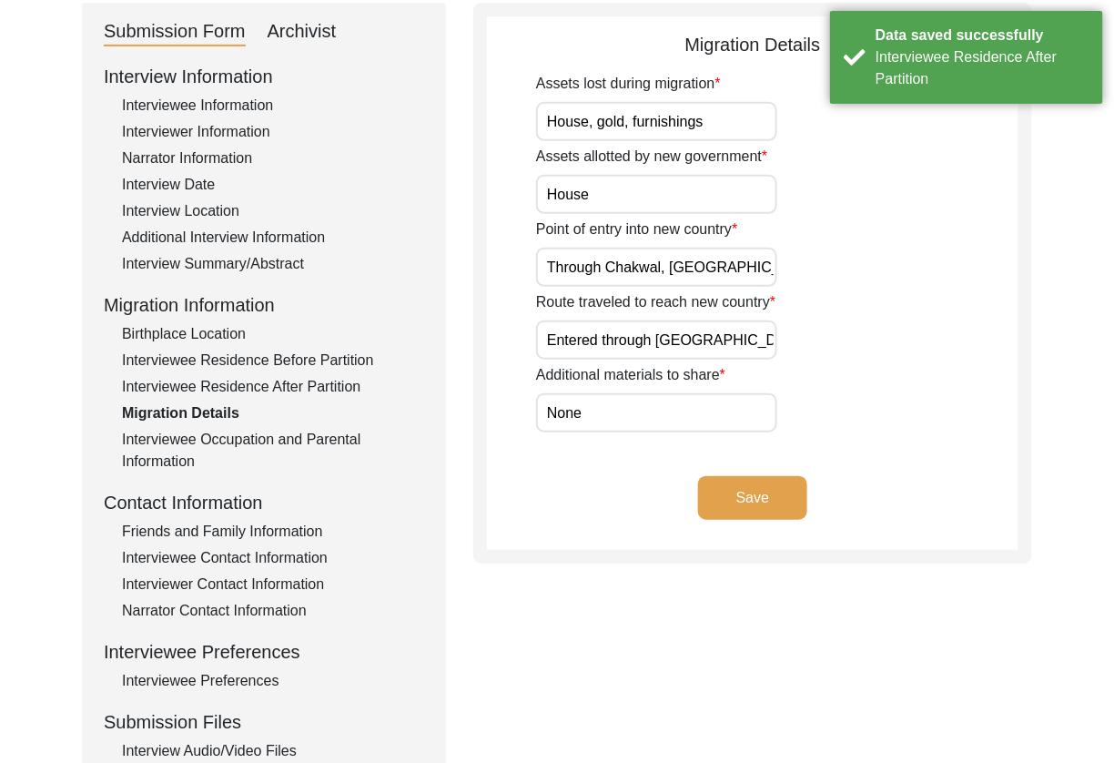
scroll to position [0, 0]
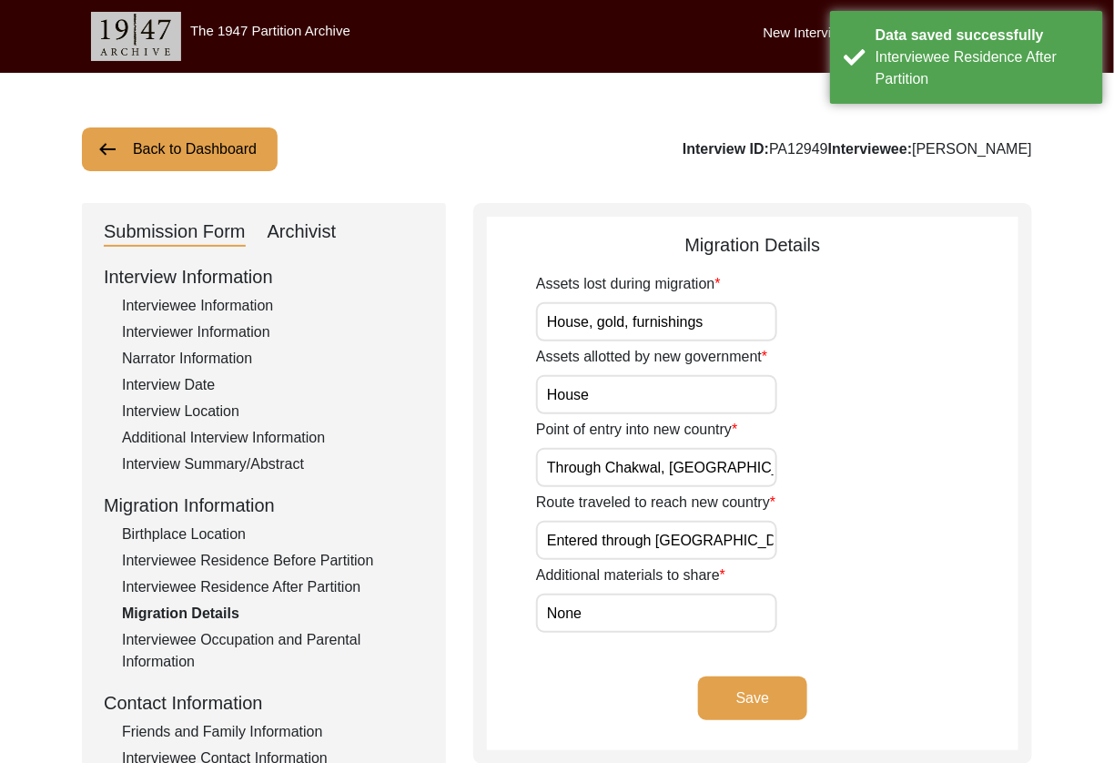
click at [726, 329] on input "House, gold, furnishings" at bounding box center [656, 321] width 241 height 39
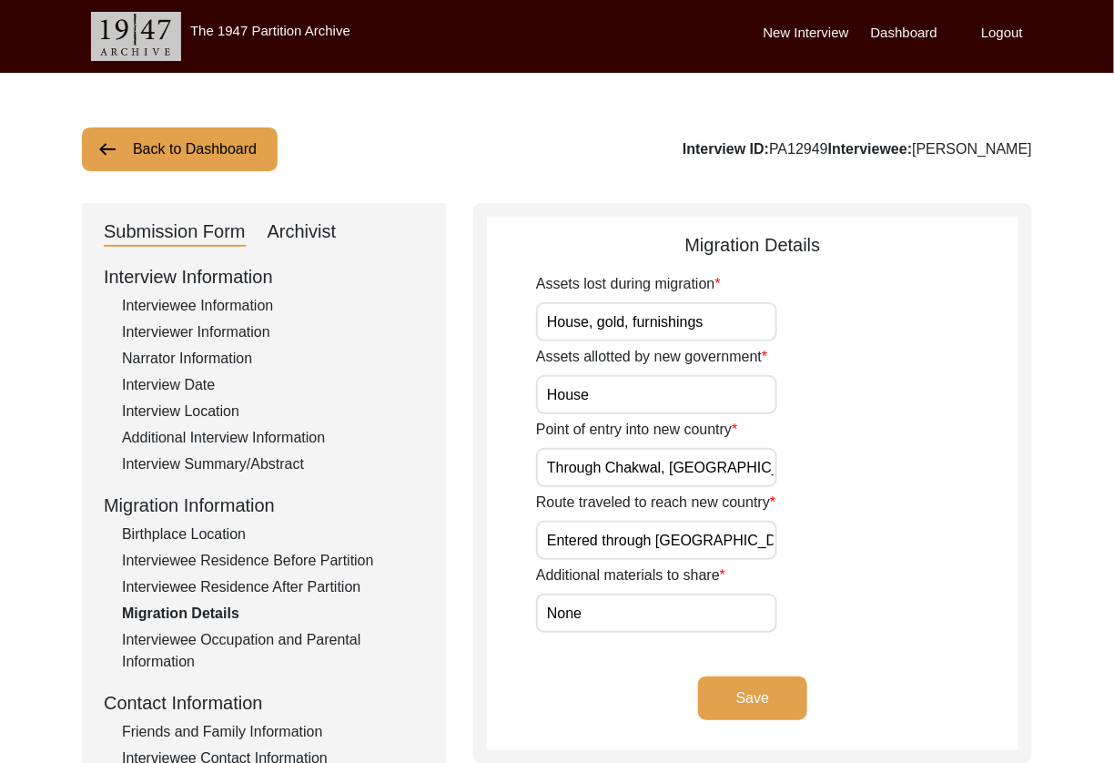
type input "-"
click at [737, 685] on button "Save" at bounding box center [752, 698] width 109 height 44
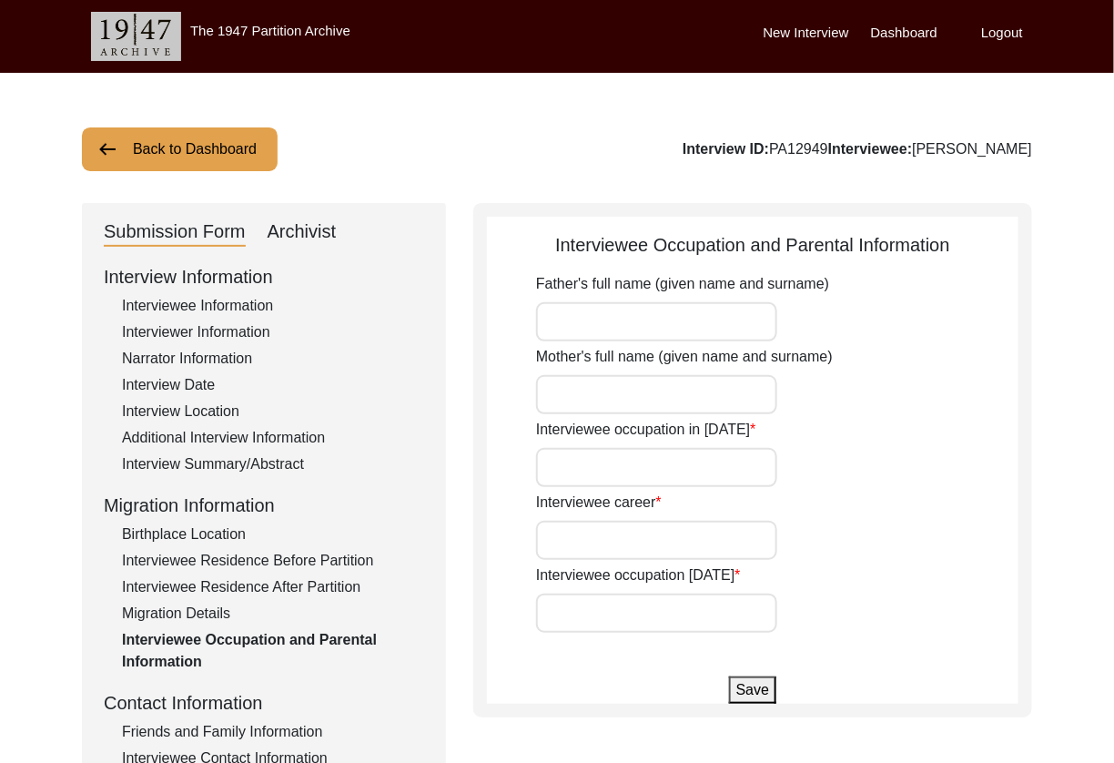
type input "[PERSON_NAME]"
type input "Student"
type input "Businessman"
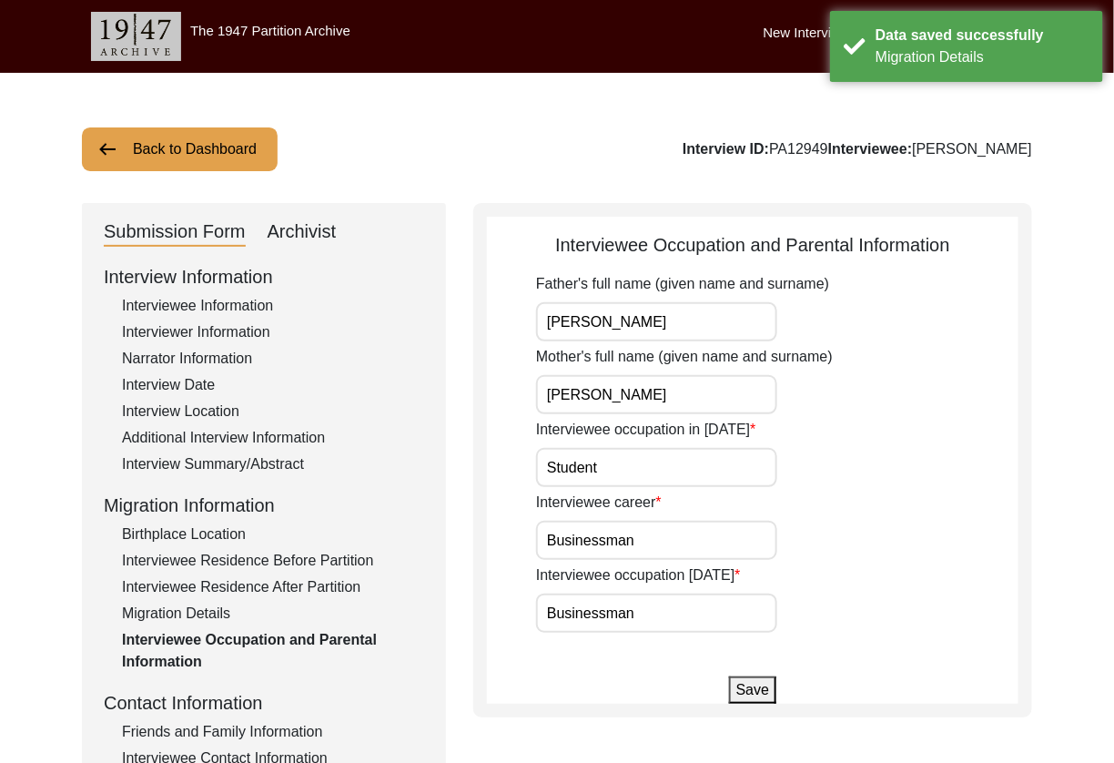
click at [696, 334] on input "[PERSON_NAME]" at bounding box center [656, 321] width 241 height 39
click at [760, 692] on button "Save" at bounding box center [752, 689] width 47 height 27
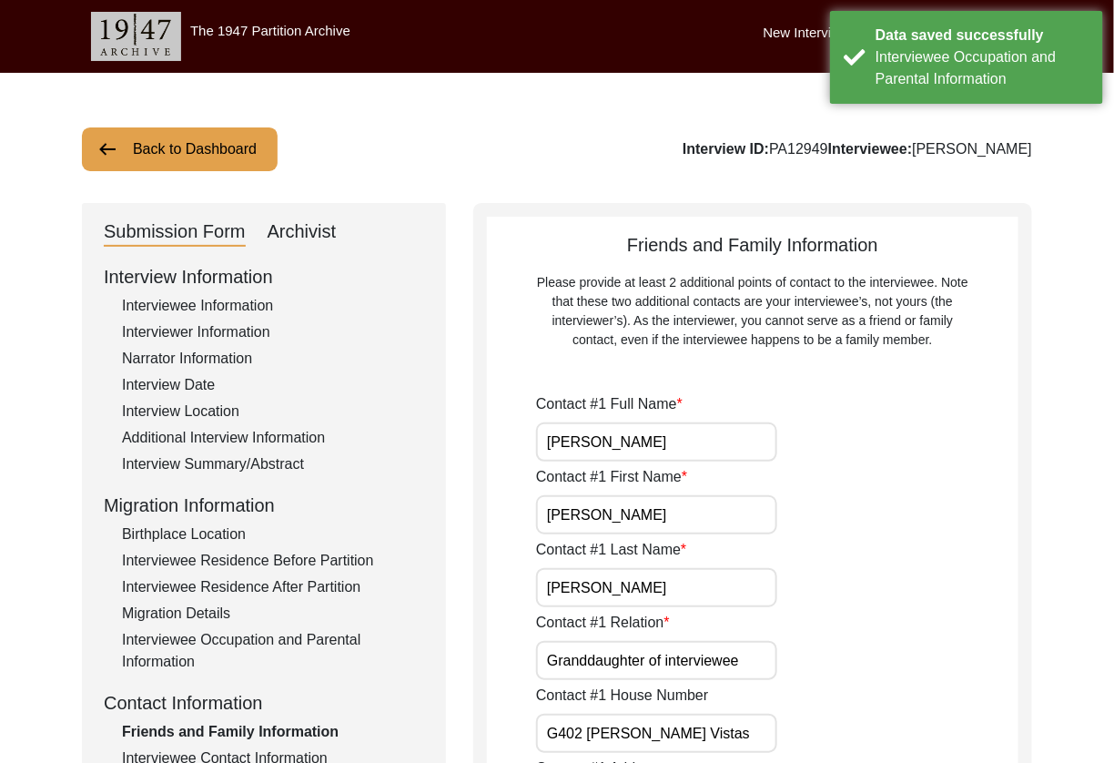
click at [699, 445] on input "[PERSON_NAME]" at bounding box center [656, 441] width 241 height 39
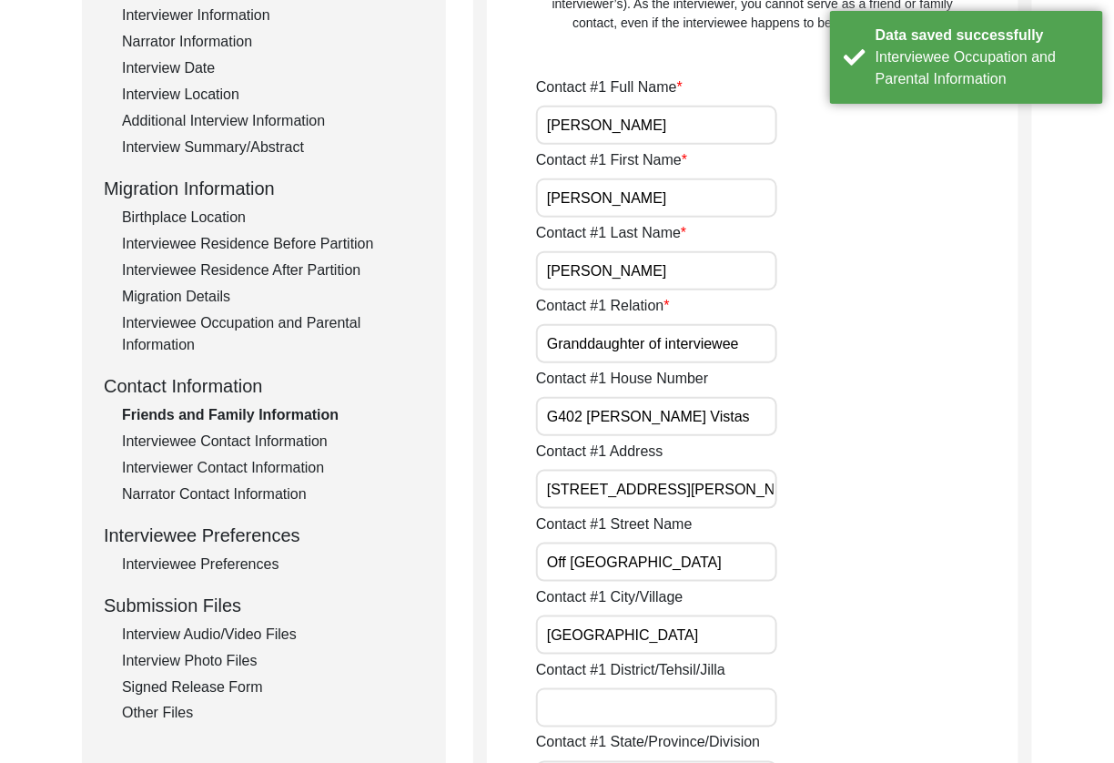
scroll to position [322, 0]
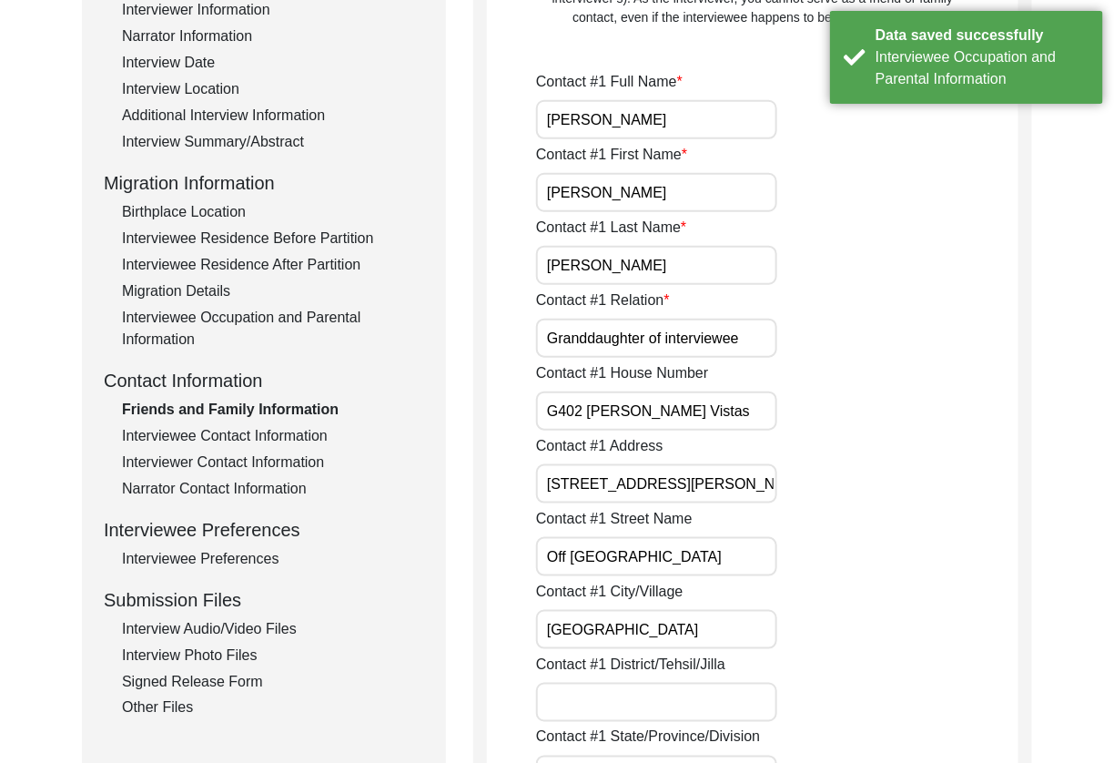
click at [664, 330] on input "Granddaughter of interviewee" at bounding box center [656, 337] width 241 height 39
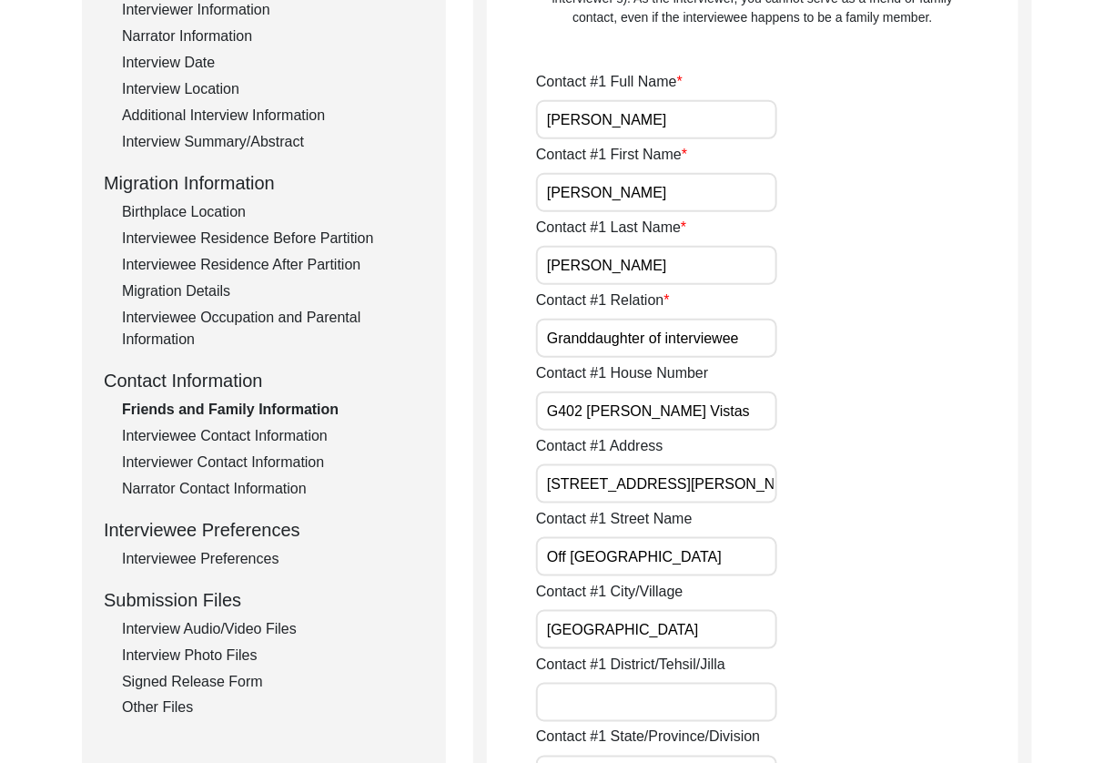
drag, startPoint x: 647, startPoint y: 337, endPoint x: 838, endPoint y: 338, distance: 191.1
click at [838, 338] on div "Contact #1 Relation Granddaughter of interviewee" at bounding box center [777, 323] width 482 height 68
type input "Granddaughter"
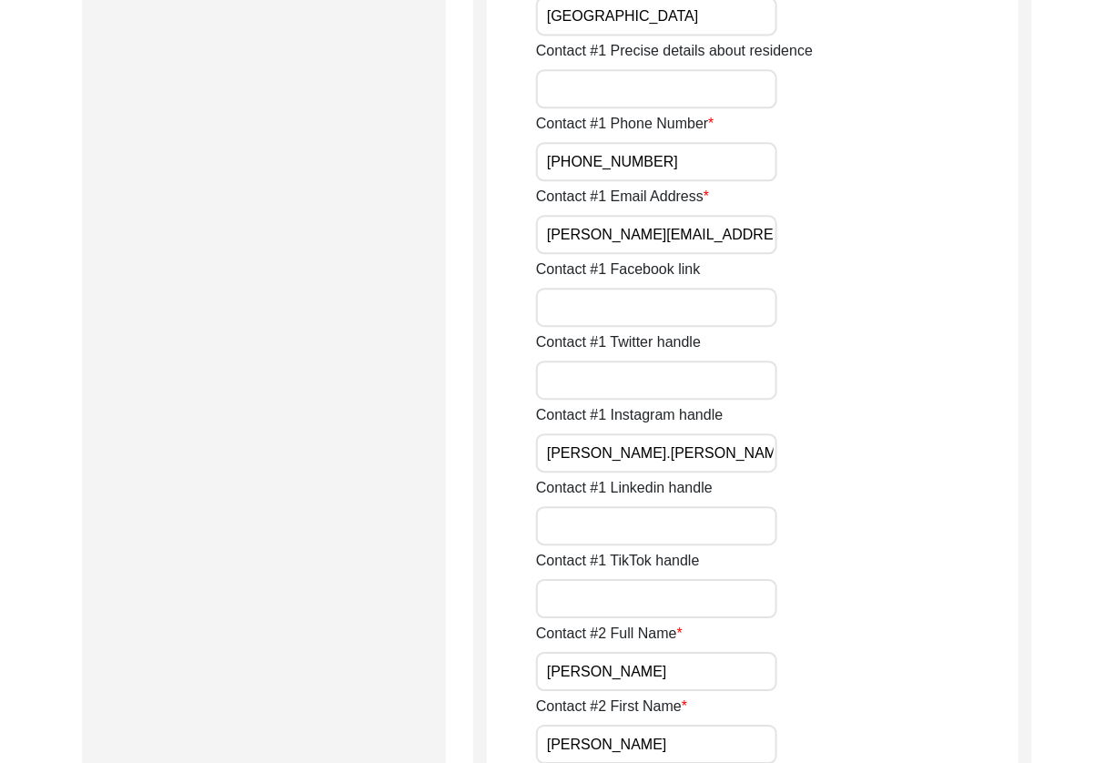
scroll to position [1662, 0]
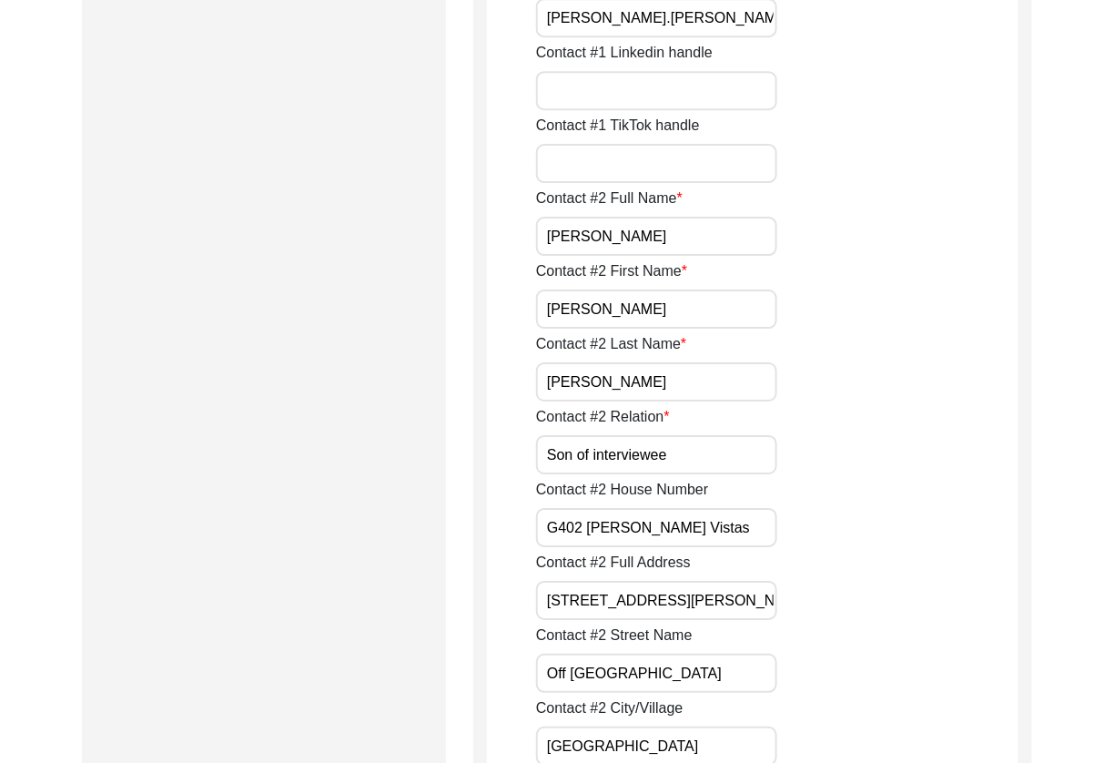
click at [573, 455] on input "Son of interviewee" at bounding box center [656, 454] width 241 height 39
drag, startPoint x: 574, startPoint y: 457, endPoint x: 723, endPoint y: 458, distance: 149.2
click at [722, 457] on input "Son of interviewee" at bounding box center [656, 454] width 241 height 39
type input "Son"
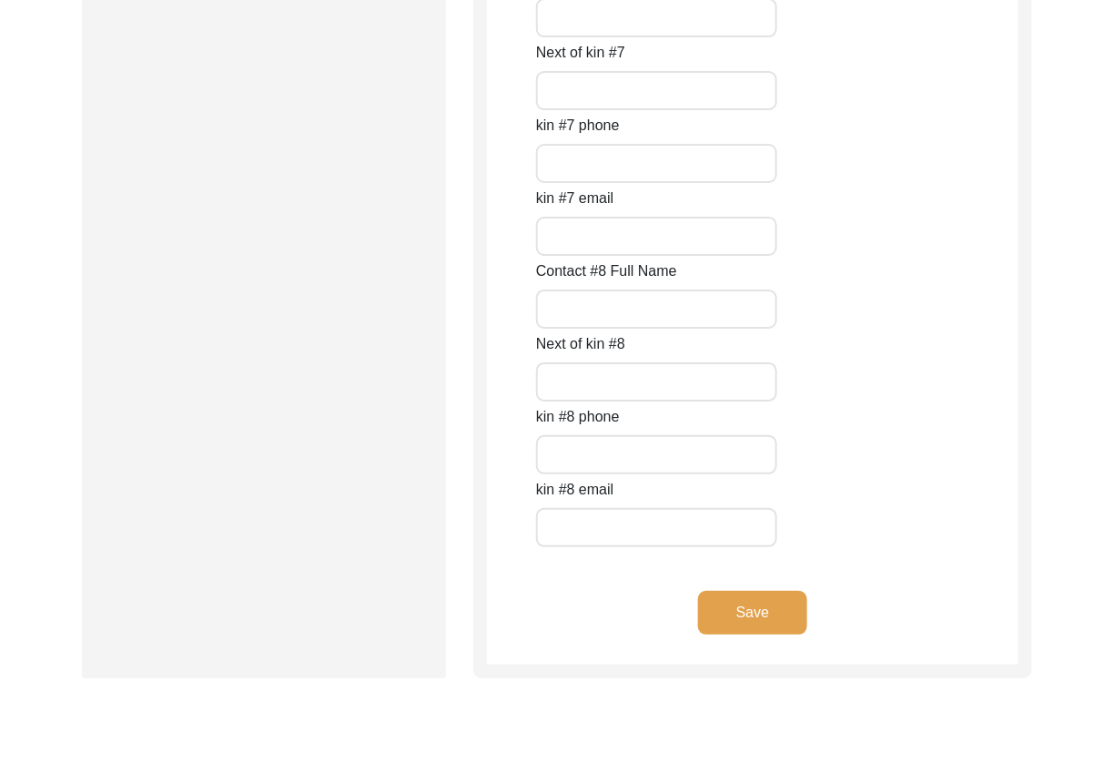
scroll to position [8170, 0]
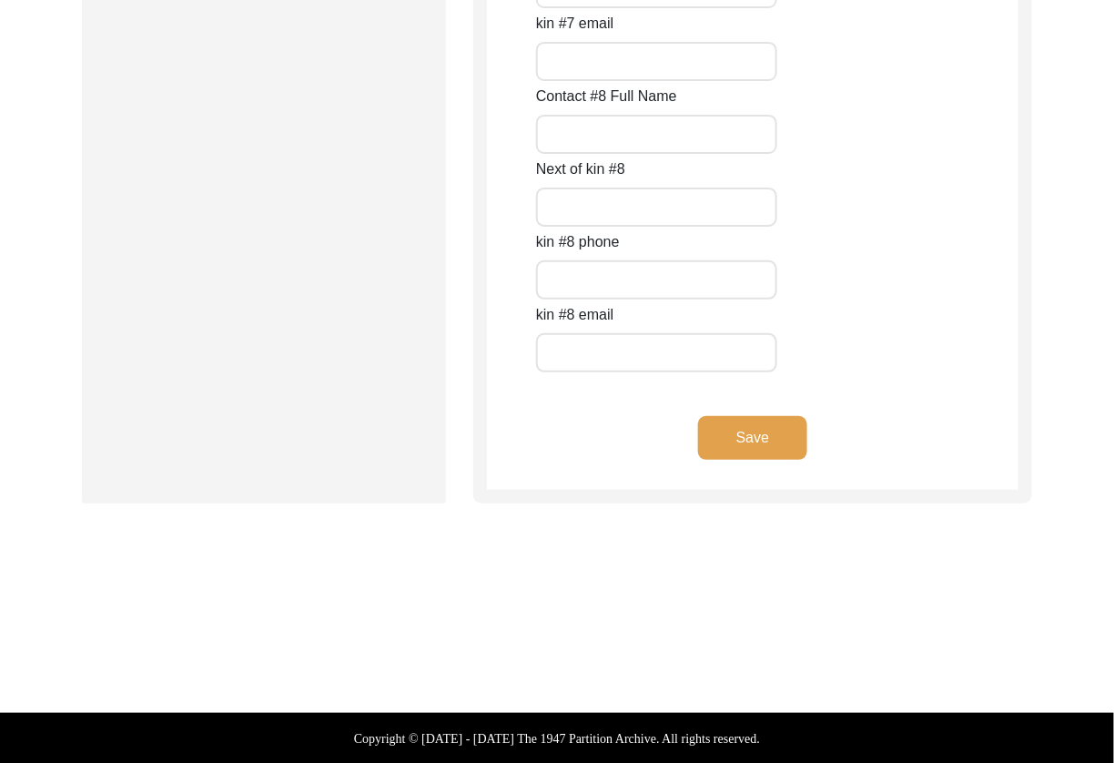
click at [723, 442] on button "Save" at bounding box center [752, 438] width 109 height 44
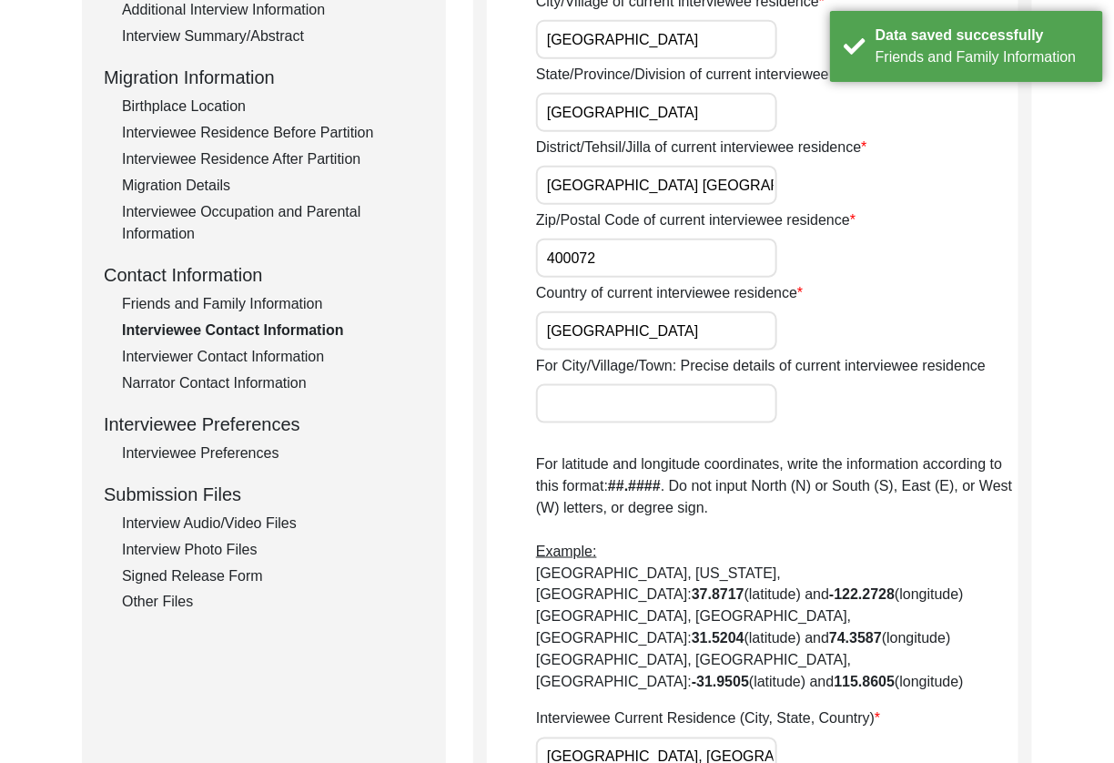
scroll to position [0, 0]
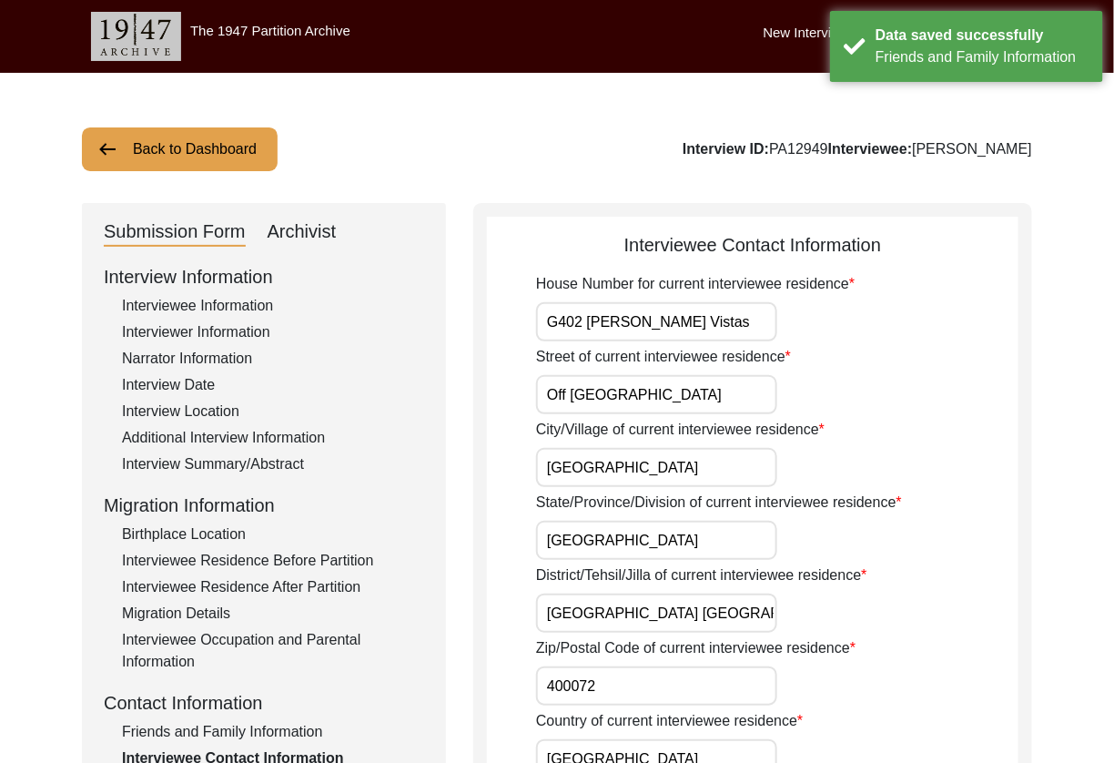
click at [712, 318] on input "G402 [PERSON_NAME] Vistas" at bounding box center [656, 321] width 241 height 39
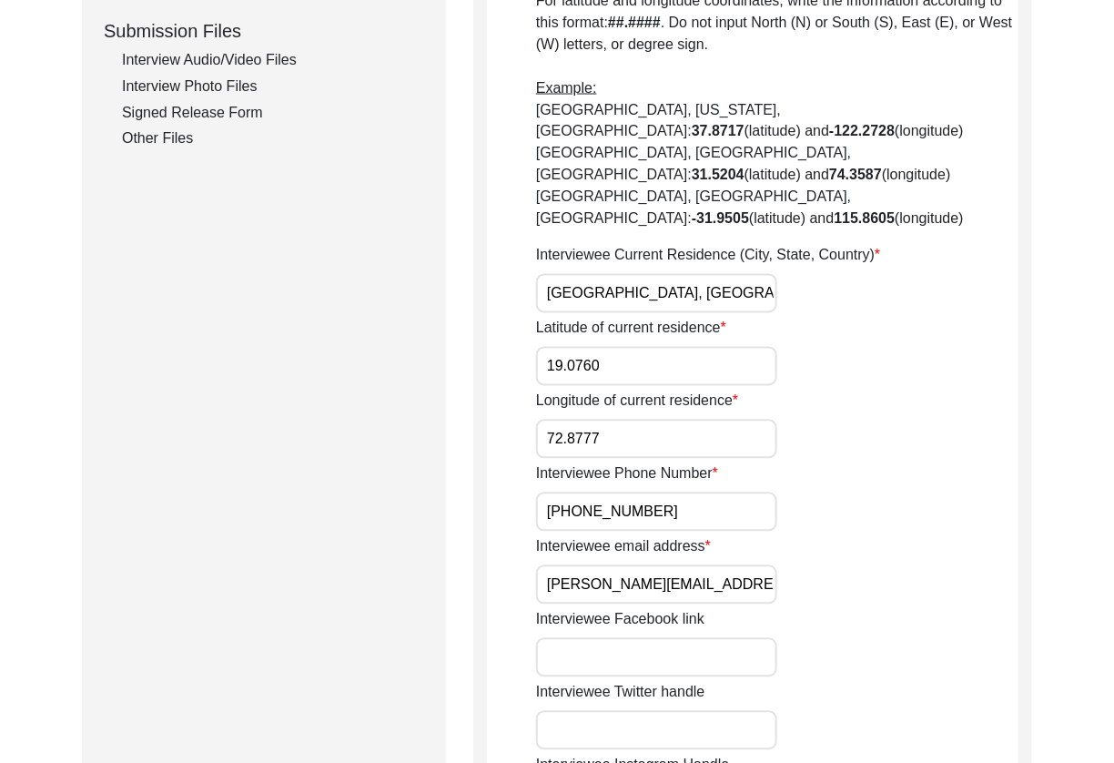
scroll to position [931, 0]
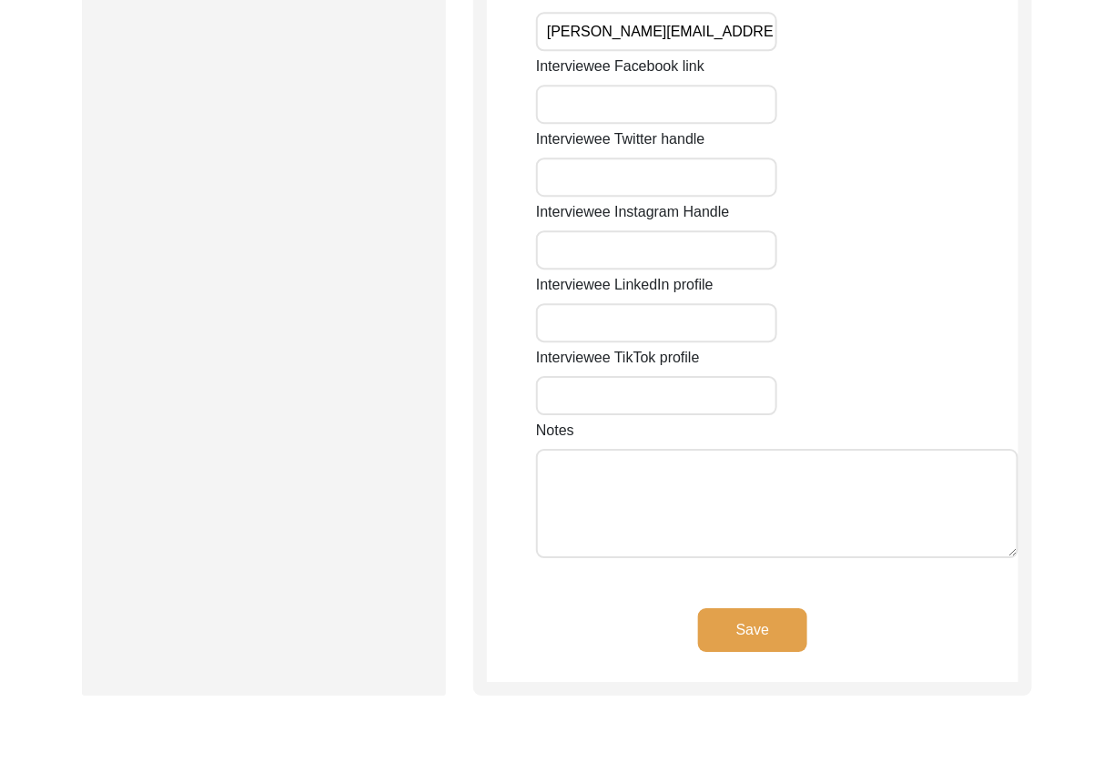
click at [714, 608] on button "Save" at bounding box center [752, 630] width 109 height 44
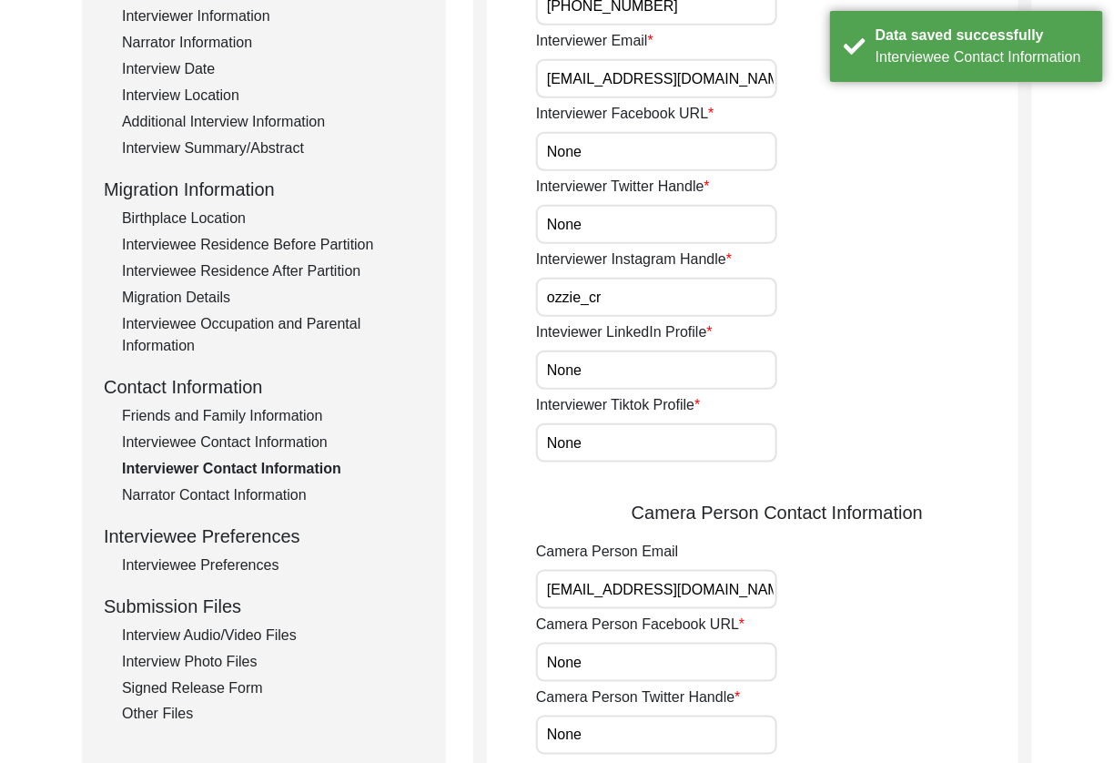
scroll to position [0, 0]
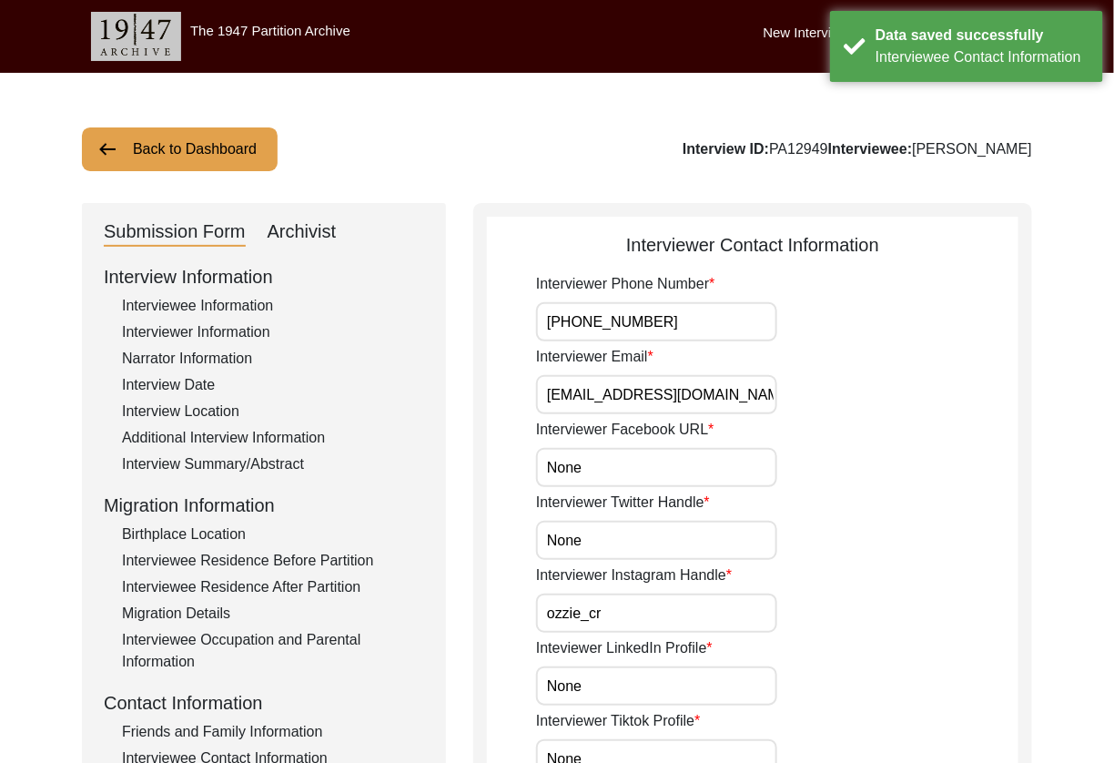
click at [688, 324] on input "[PHONE_NUMBER]" at bounding box center [656, 321] width 241 height 39
type input "-"
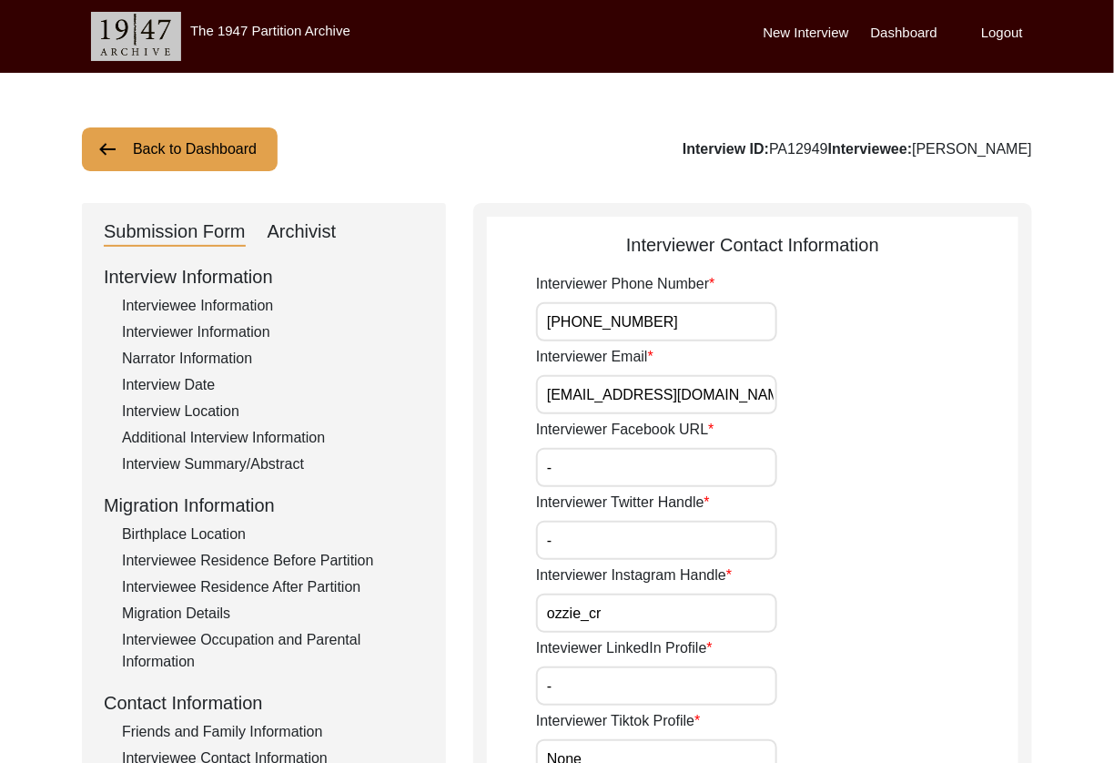
type input "-"
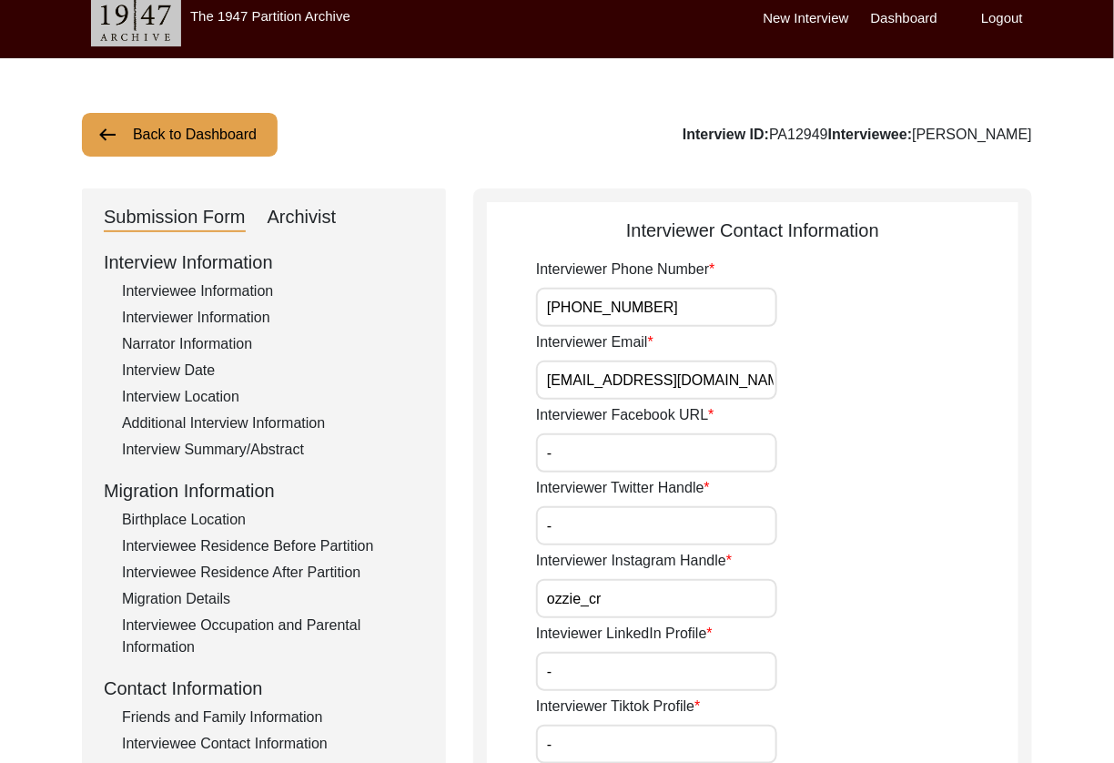
type input "-"
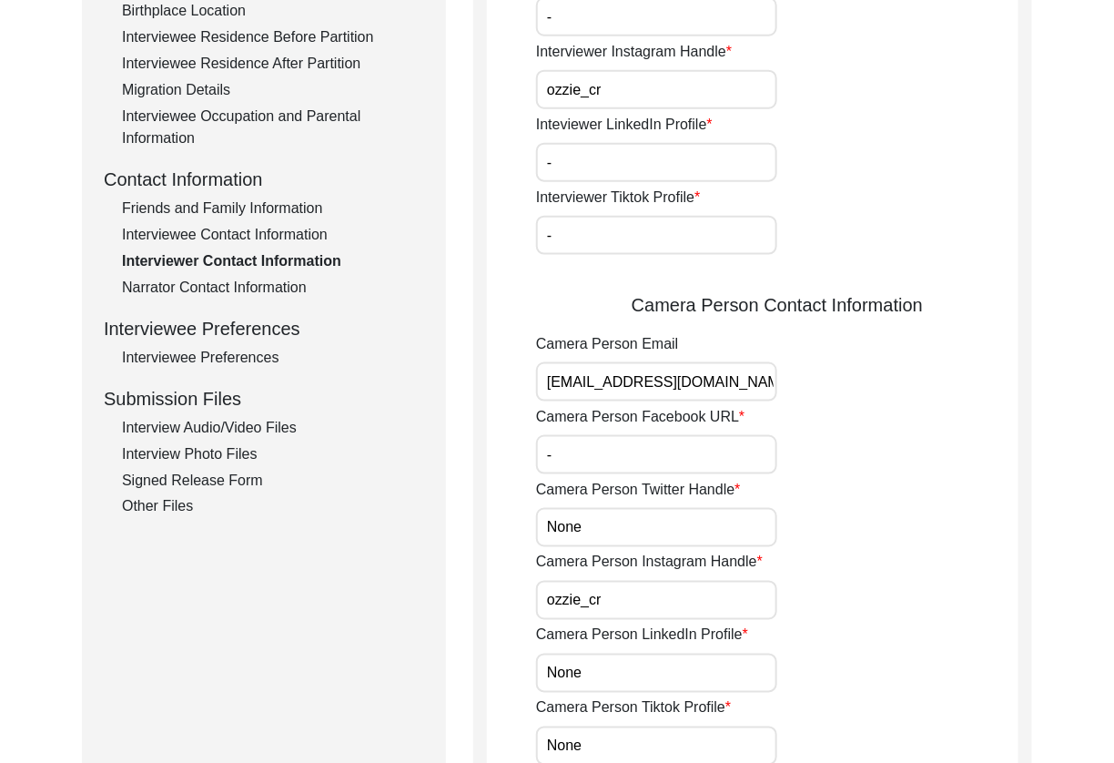
type input "-"
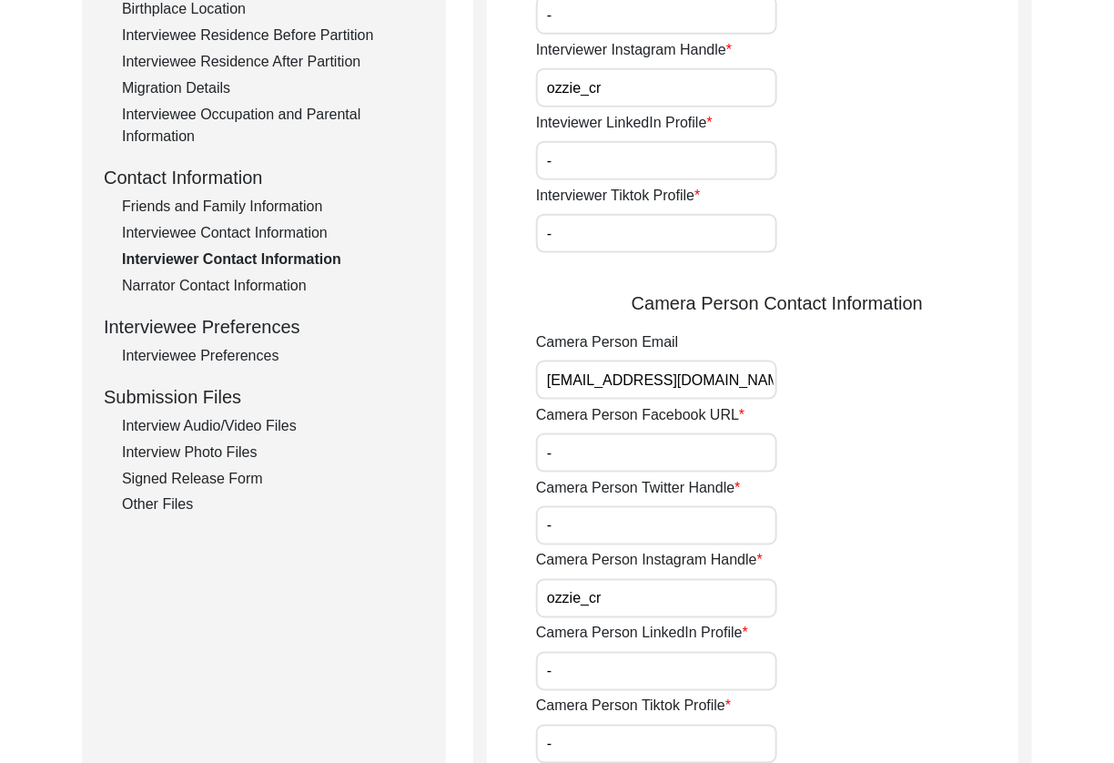
type input "-"
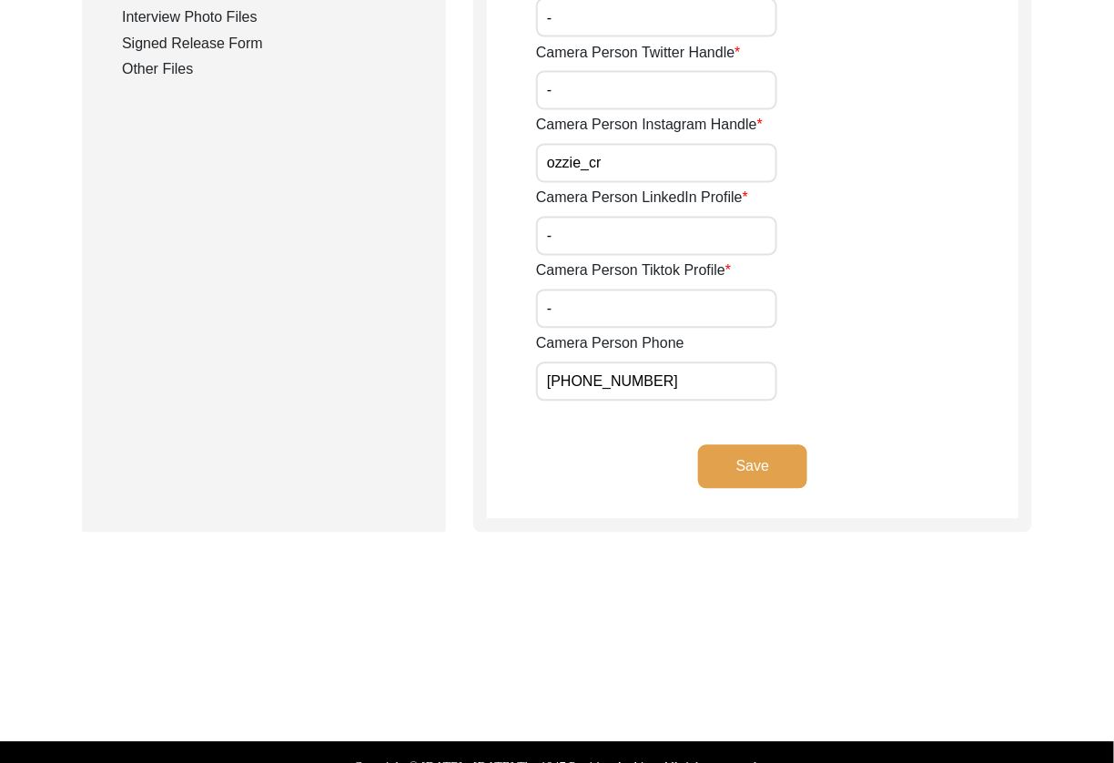
click at [783, 460] on button "Save" at bounding box center [752, 467] width 109 height 44
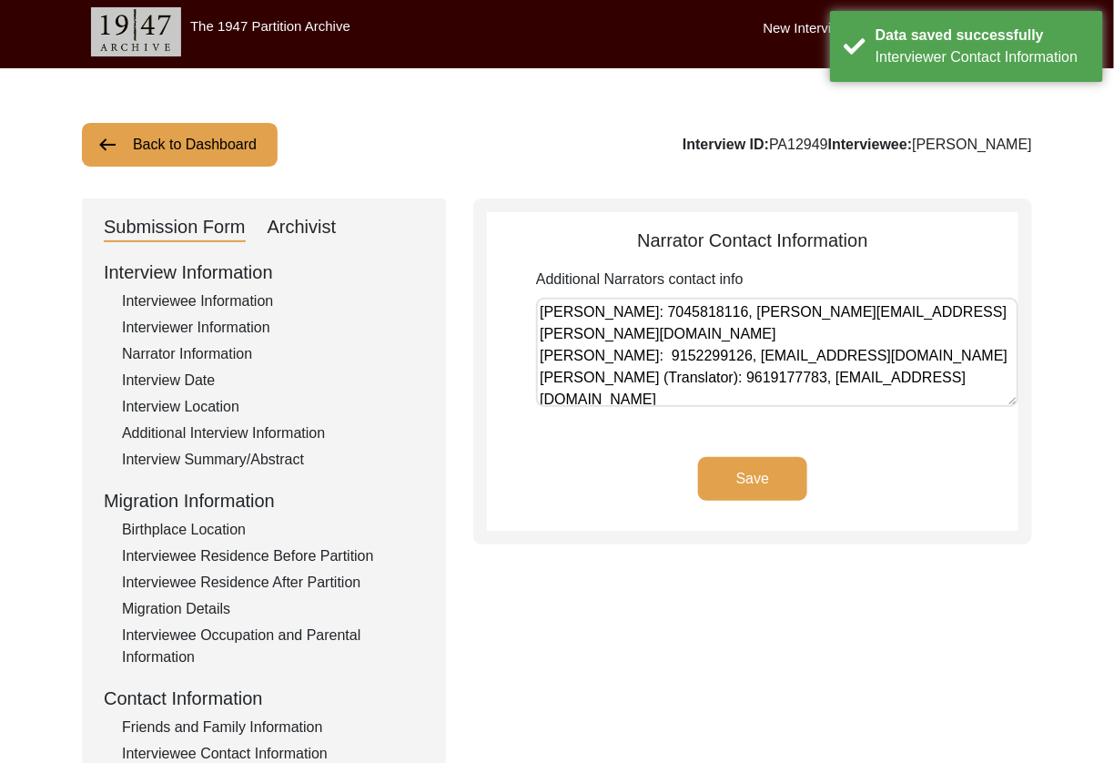
scroll to position [6, 0]
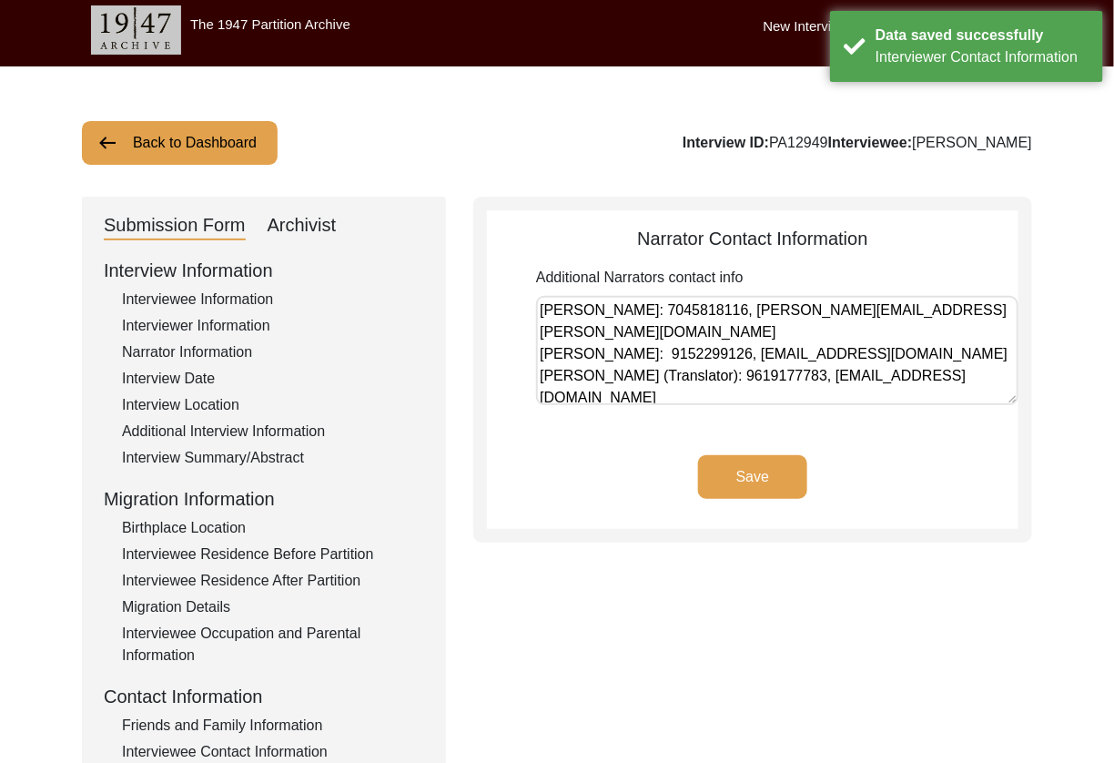
click at [990, 354] on textarea "[PERSON_NAME]: 7045818116, [PERSON_NAME][EMAIL_ADDRESS][PERSON_NAME][DOMAIN_NAM…" at bounding box center [777, 350] width 482 height 109
click at [773, 470] on button "Save" at bounding box center [752, 477] width 109 height 44
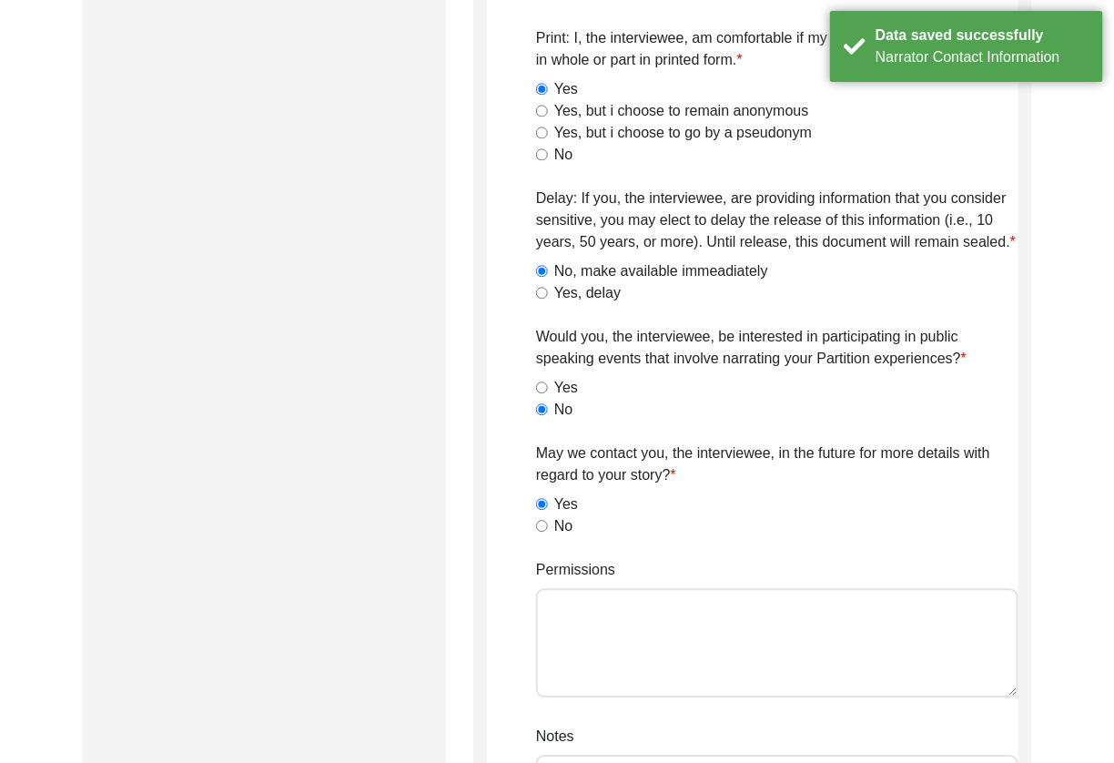
scroll to position [1126, 0]
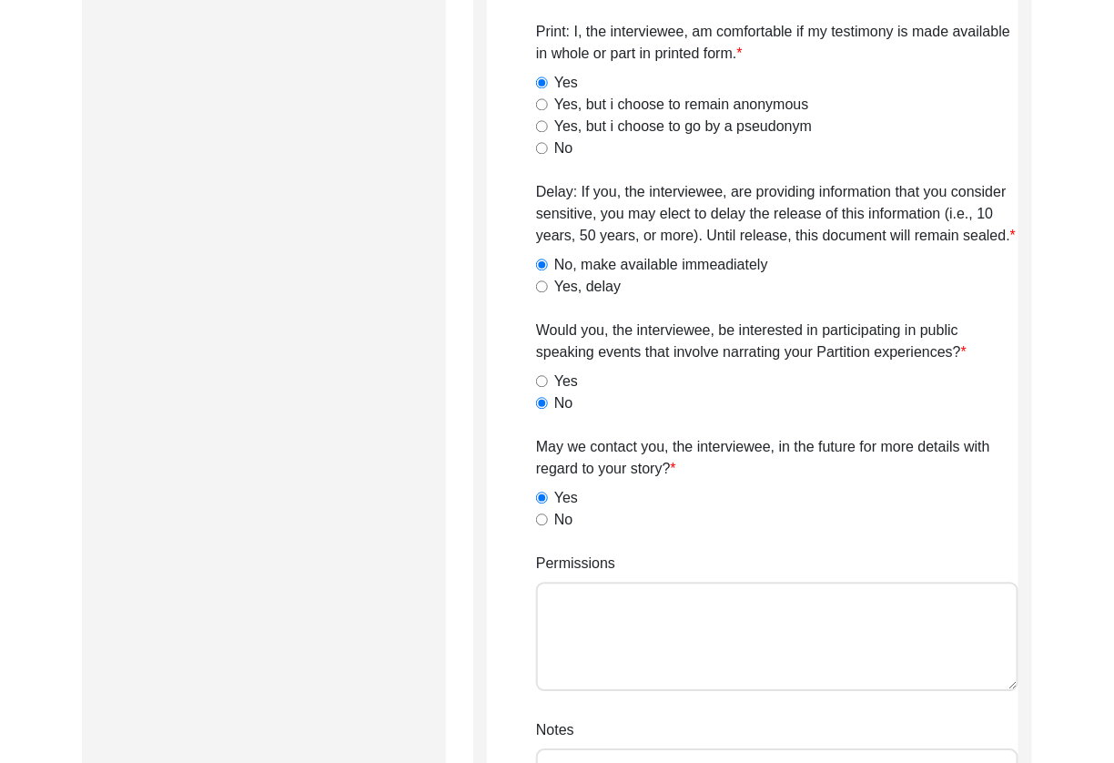
click at [720, 595] on textarea "Permissions" at bounding box center [777, 635] width 482 height 109
type textarea "Yes to all but no to delay and public speaking."
click at [870, 614] on textarea "Yes to all but no to delay and public speaking." at bounding box center [777, 635] width 482 height 109
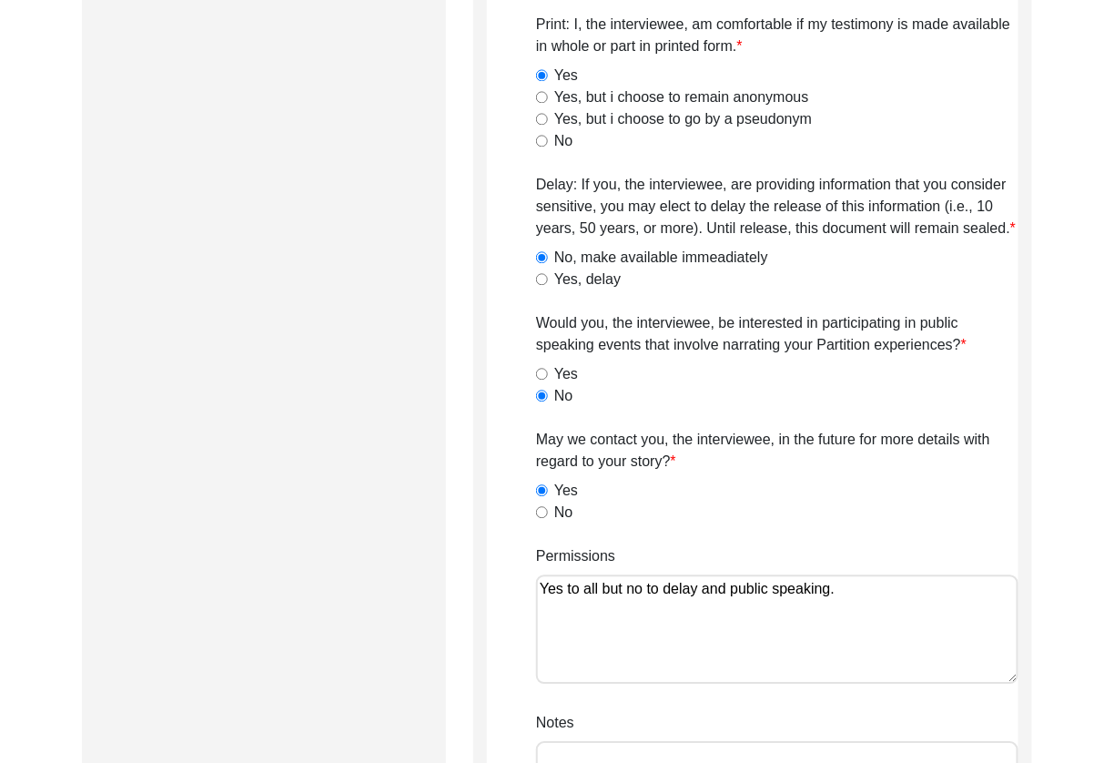
paste textarea "Lilly Q on [DATE]."
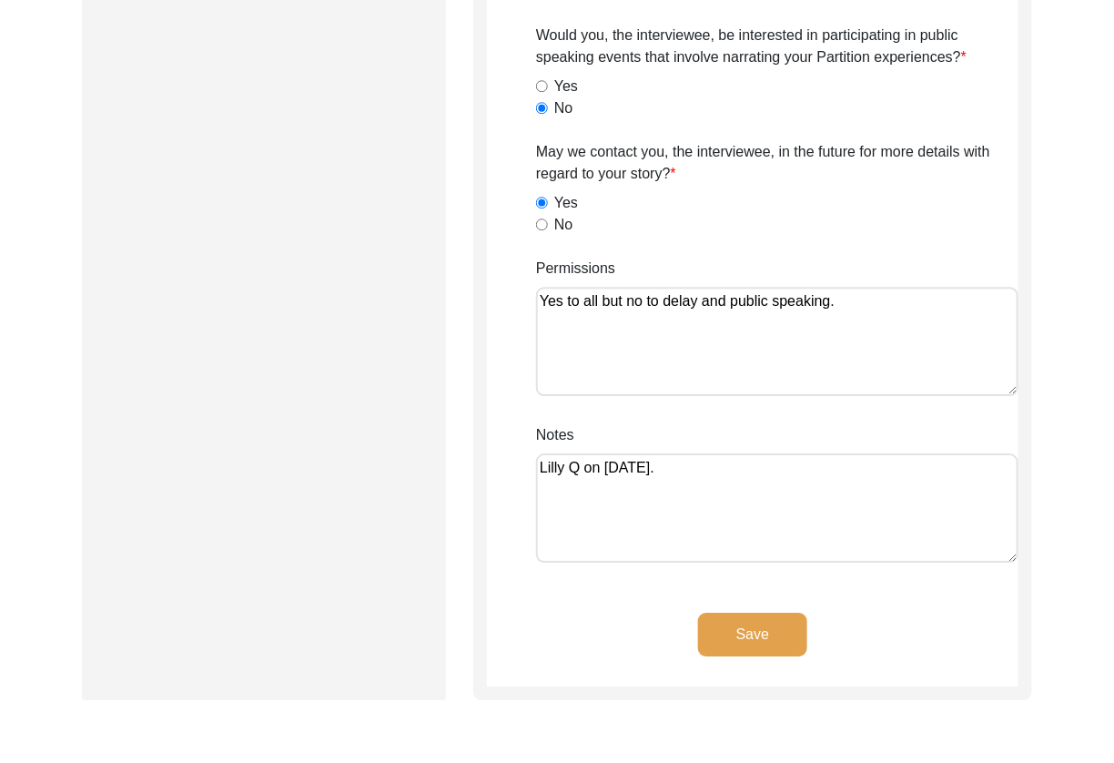
type textarea "Lilly Q on [DATE]."
click at [781, 637] on button "Save" at bounding box center [752, 634] width 109 height 44
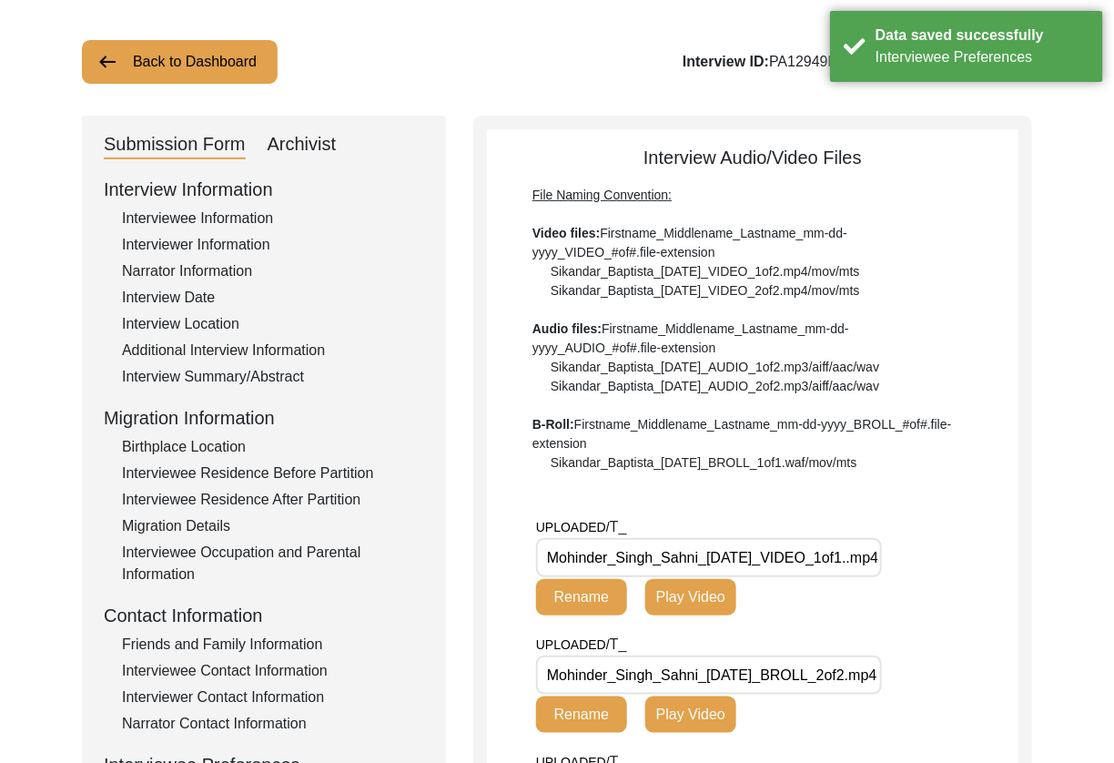
scroll to position [96, 0]
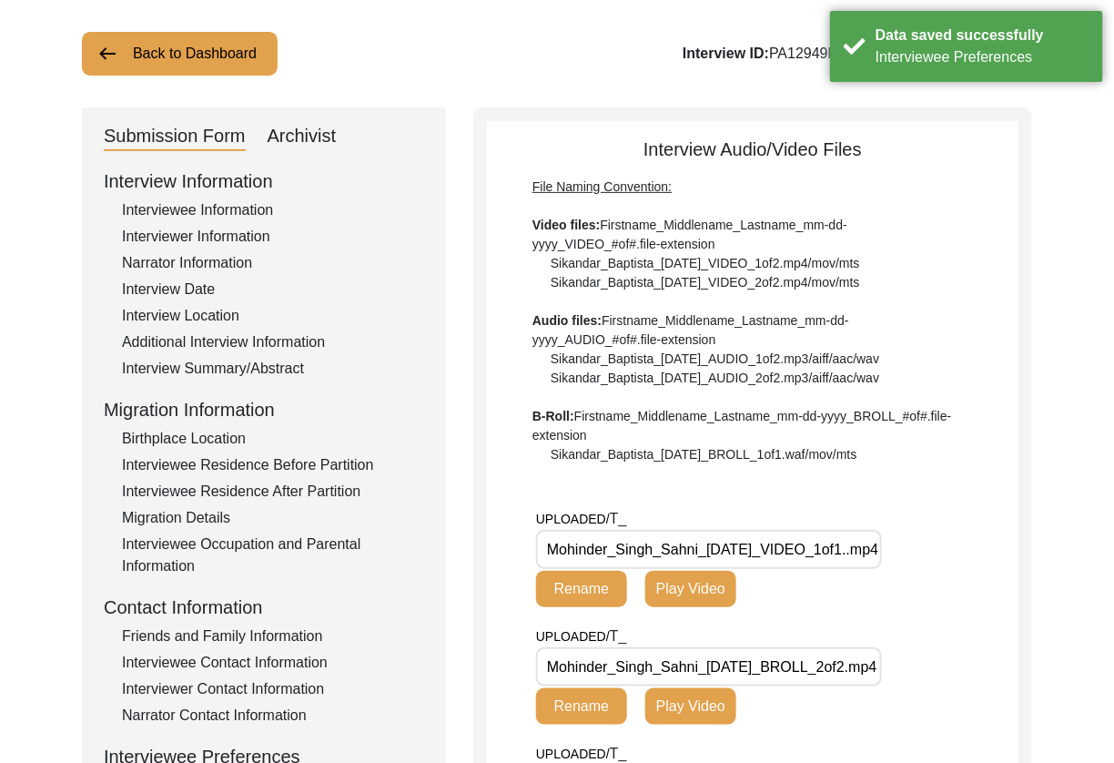
click at [586, 549] on input "Mohinder_Singh_Sahni_[DATE]_VIDEO_1of1..mp4" at bounding box center [709, 549] width 346 height 39
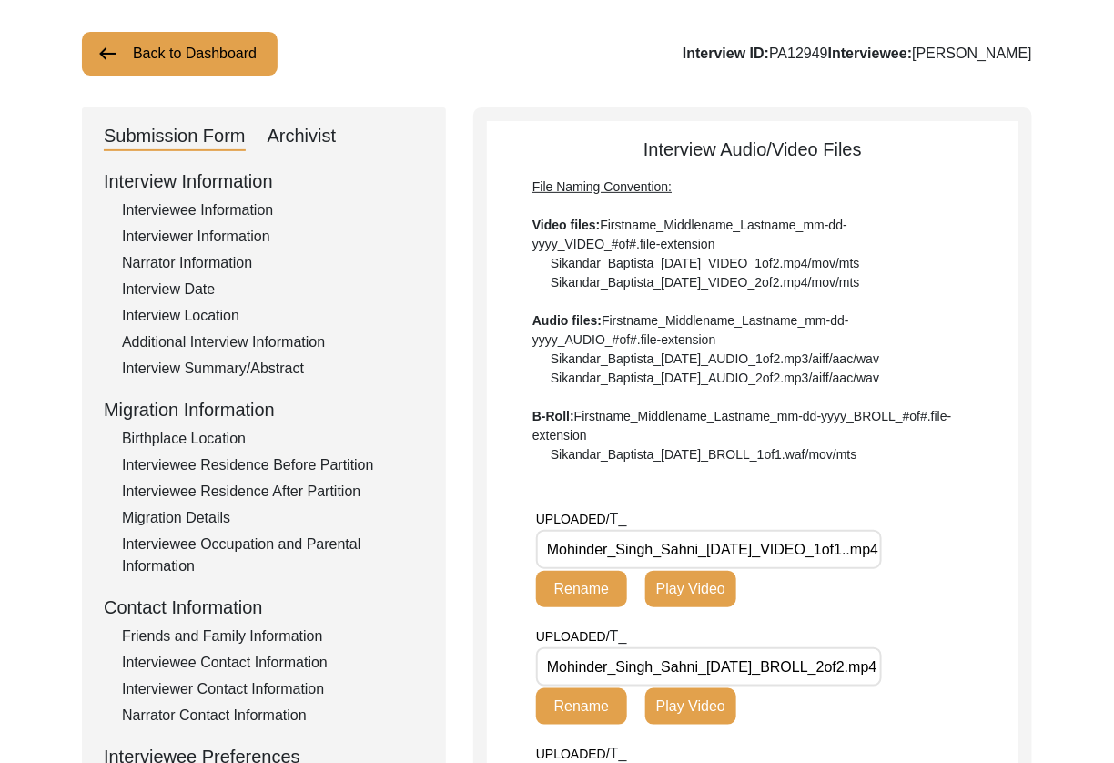
drag, startPoint x: 791, startPoint y: 551, endPoint x: 506, endPoint y: 552, distance: 284.8
click at [506, 552] on app-file-uploader "UPLOADED/ T_ Mohinder_Singh_Sahni_[DATE]_VIDEO_1of1..mp4 Rename Play Video UPLO…" at bounding box center [752, 697] width 531 height 379
click at [796, 548] on input "Mohinder_Singh_Sahni_[DATE]_VIDEO_1of1..mp4" at bounding box center [709, 549] width 346 height 39
click at [849, 554] on input "Mohinder_Singh_Sahni_[DATE]_VIDEO_1of1..mp4" at bounding box center [709, 549] width 346 height 39
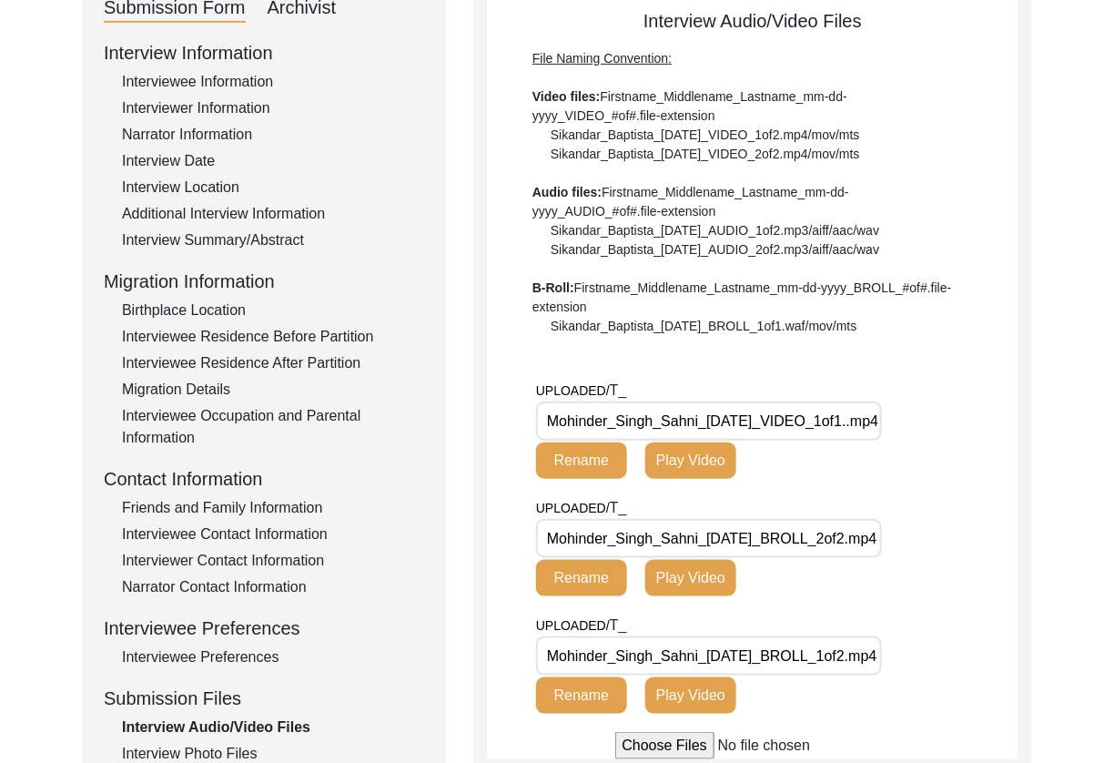
scroll to position [232, 0]
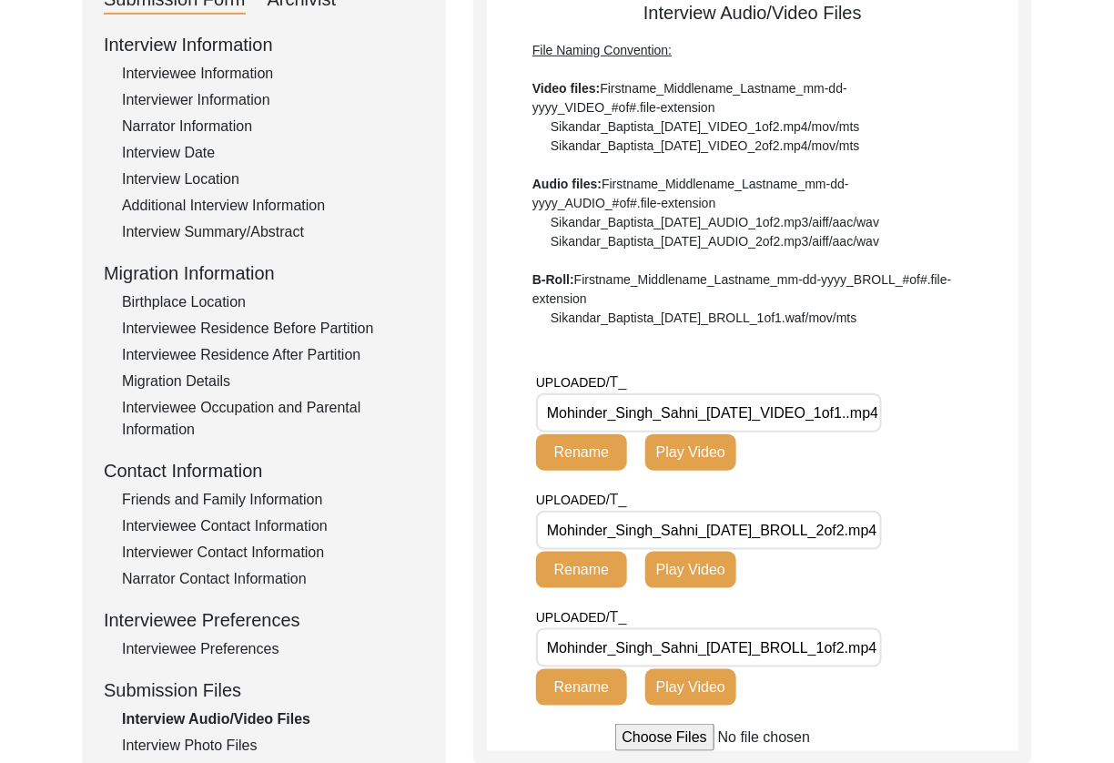
click at [855, 535] on input "Mohinder_Singh_Sahni_[DATE]_BROLL_2of2.mp4" at bounding box center [709, 529] width 346 height 39
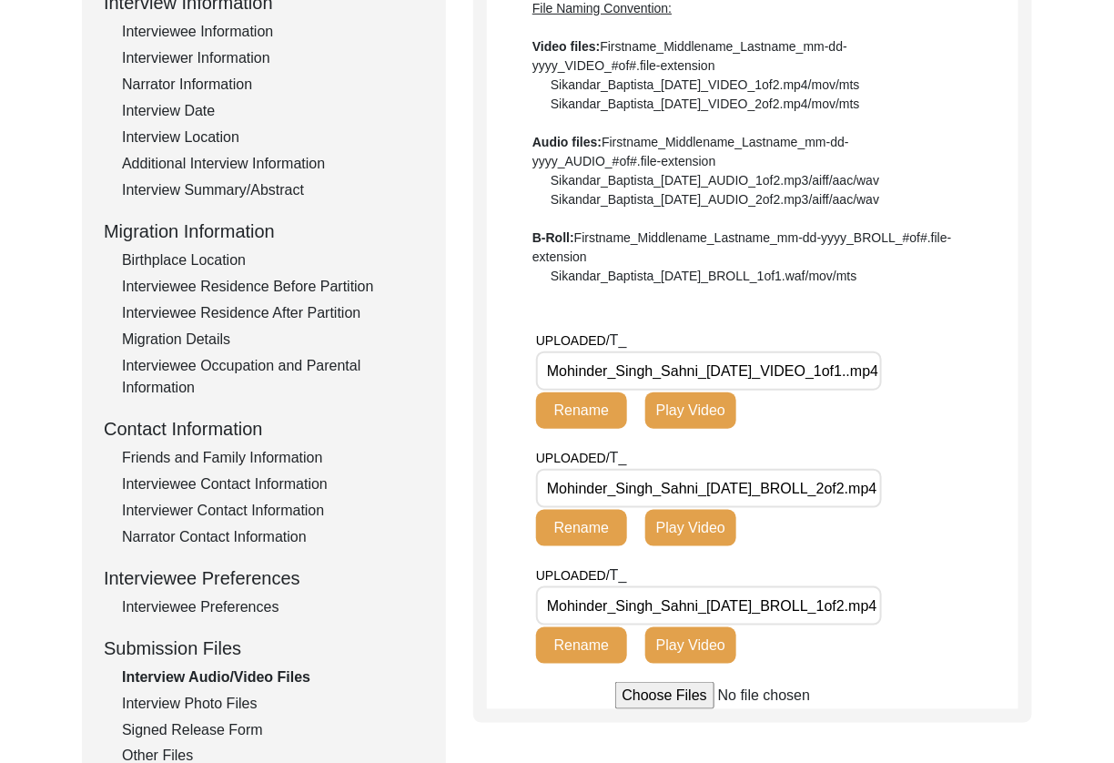
scroll to position [0, 0]
click at [846, 613] on input "Mohinder_Singh_Sahni_[DATE]_BROLL_1of2.mp4" at bounding box center [709, 605] width 346 height 39
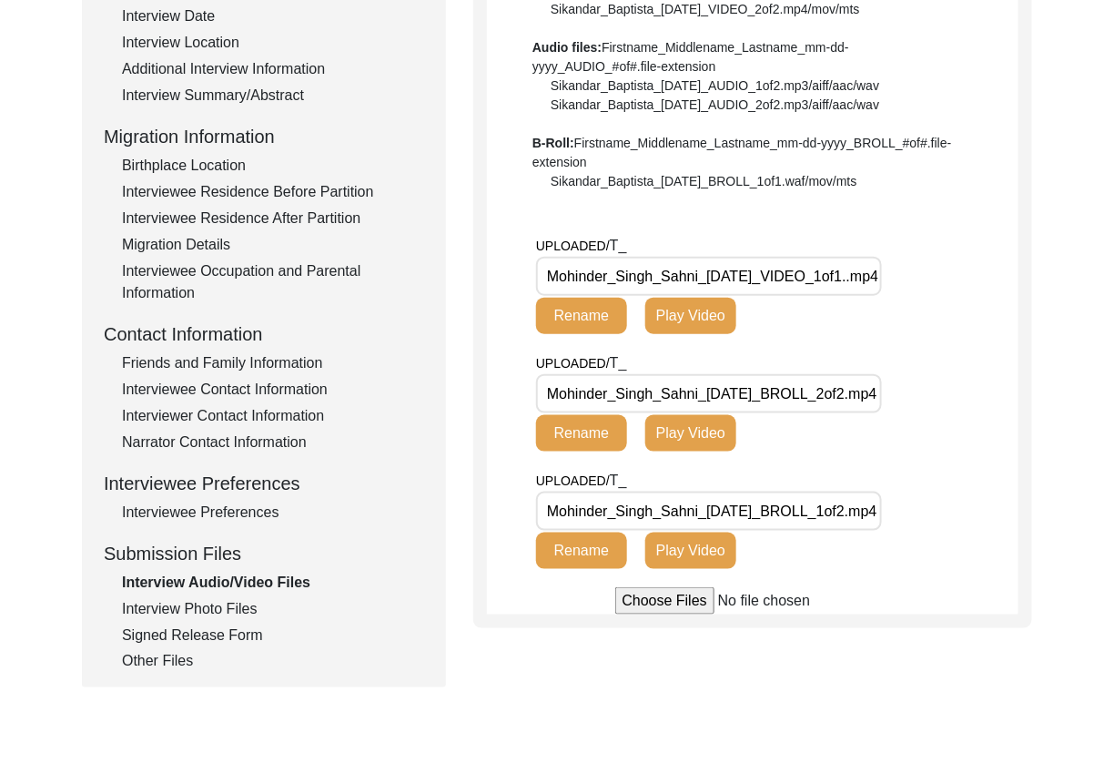
scroll to position [401, 0]
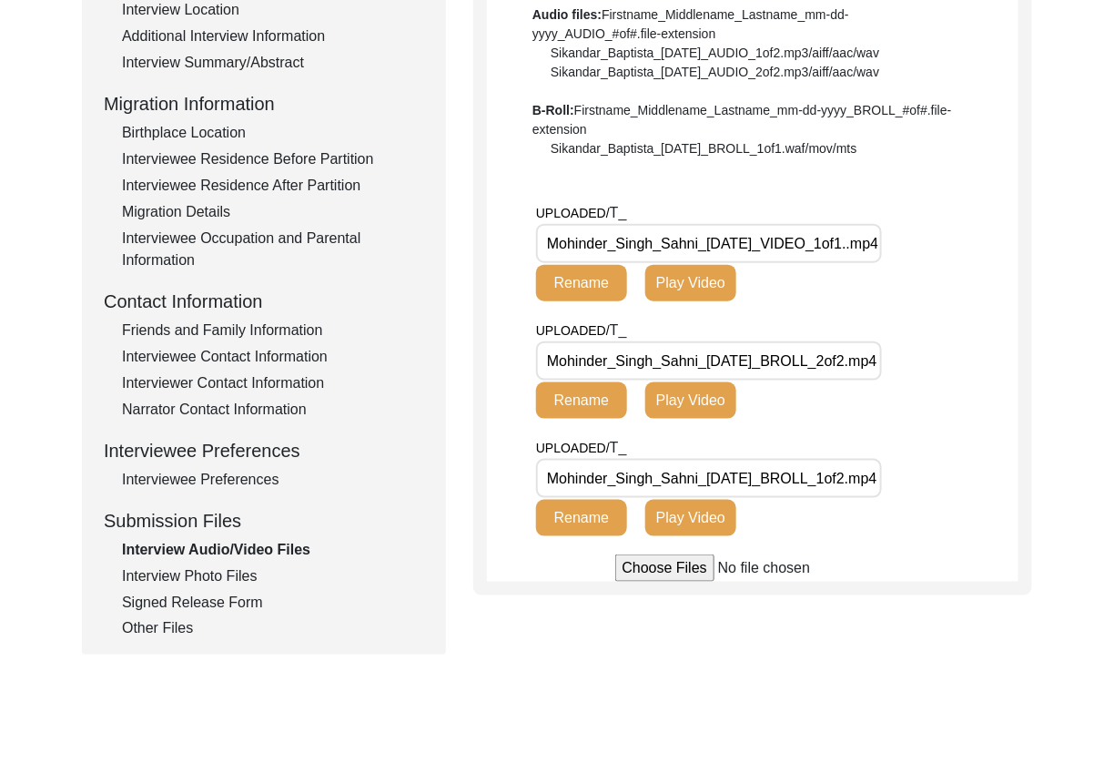
click at [219, 571] on div "Interview Photo Files" at bounding box center [273, 576] width 302 height 22
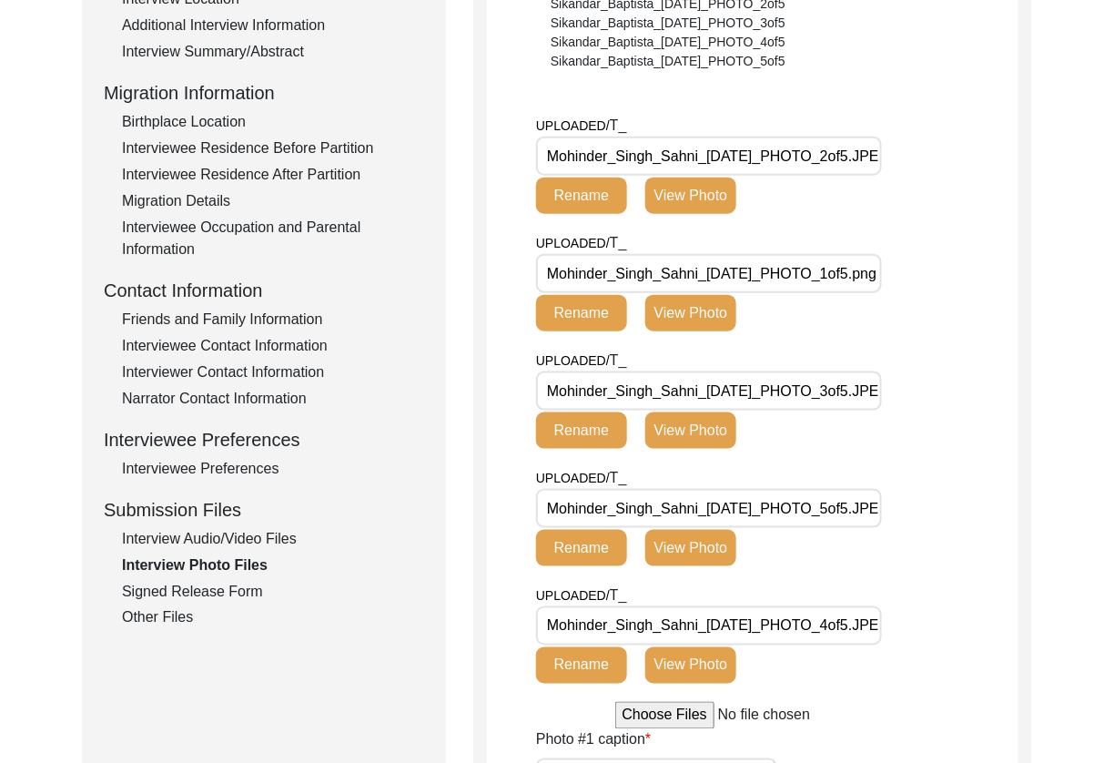
scroll to position [246, 0]
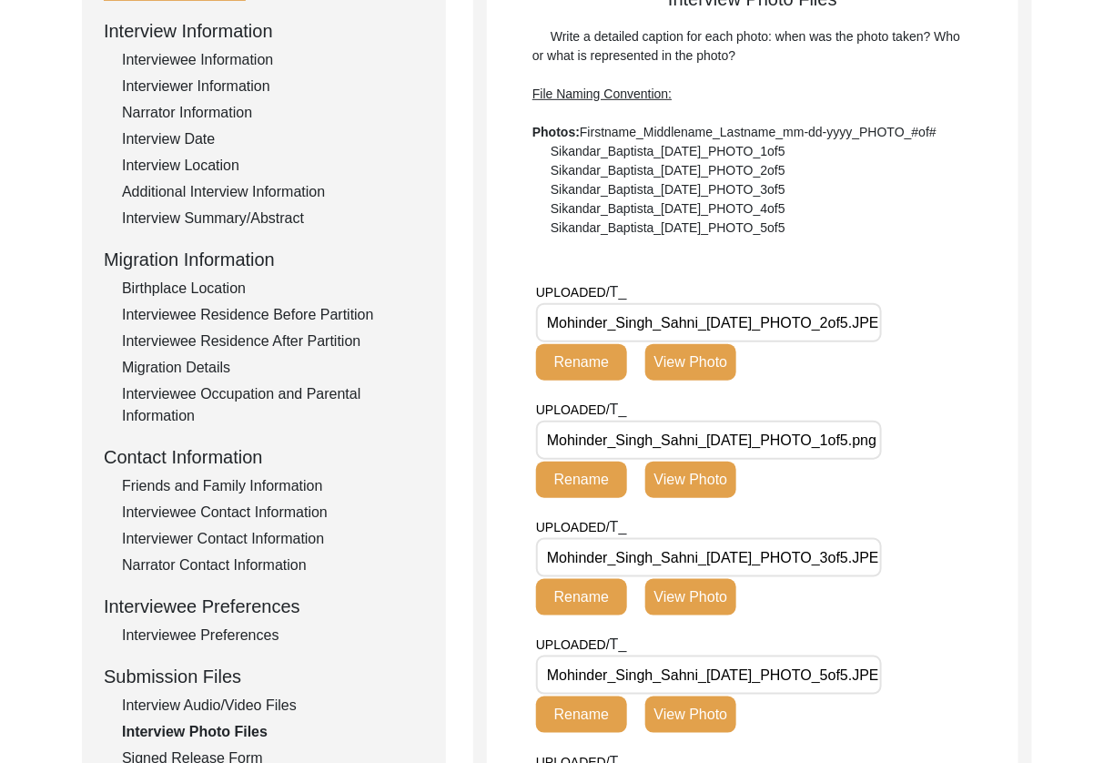
click at [704, 364] on button "View Photo" at bounding box center [690, 362] width 91 height 36
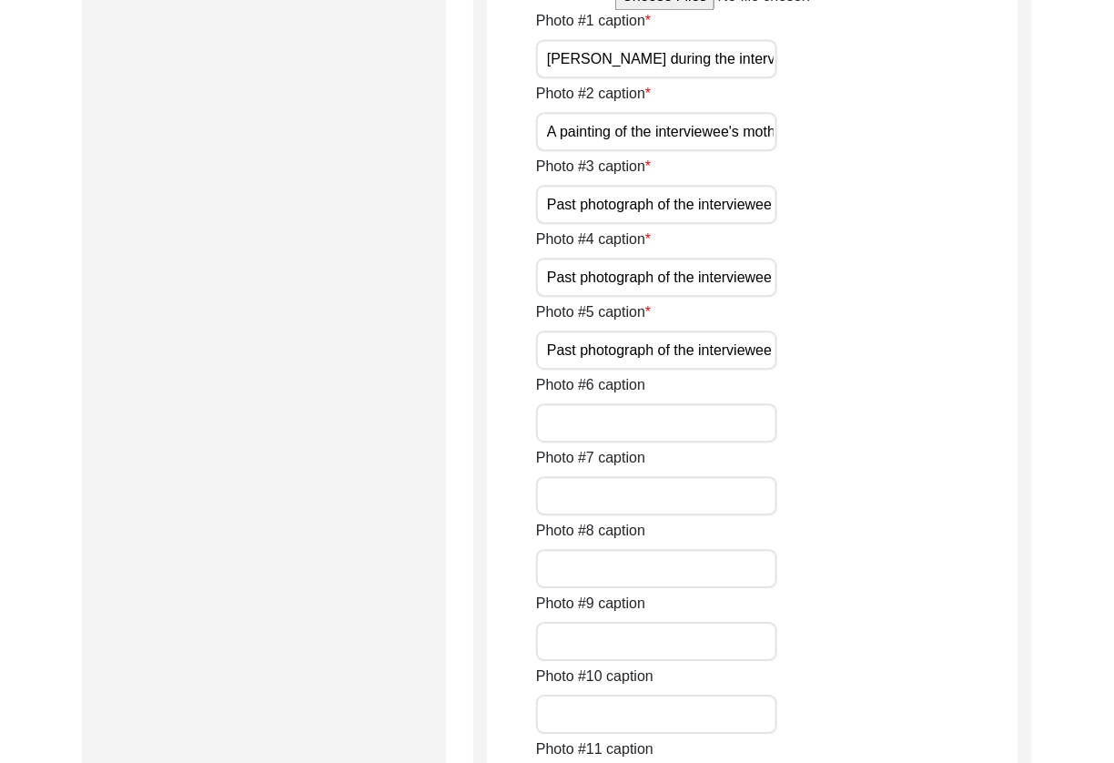
scroll to position [1606, 0]
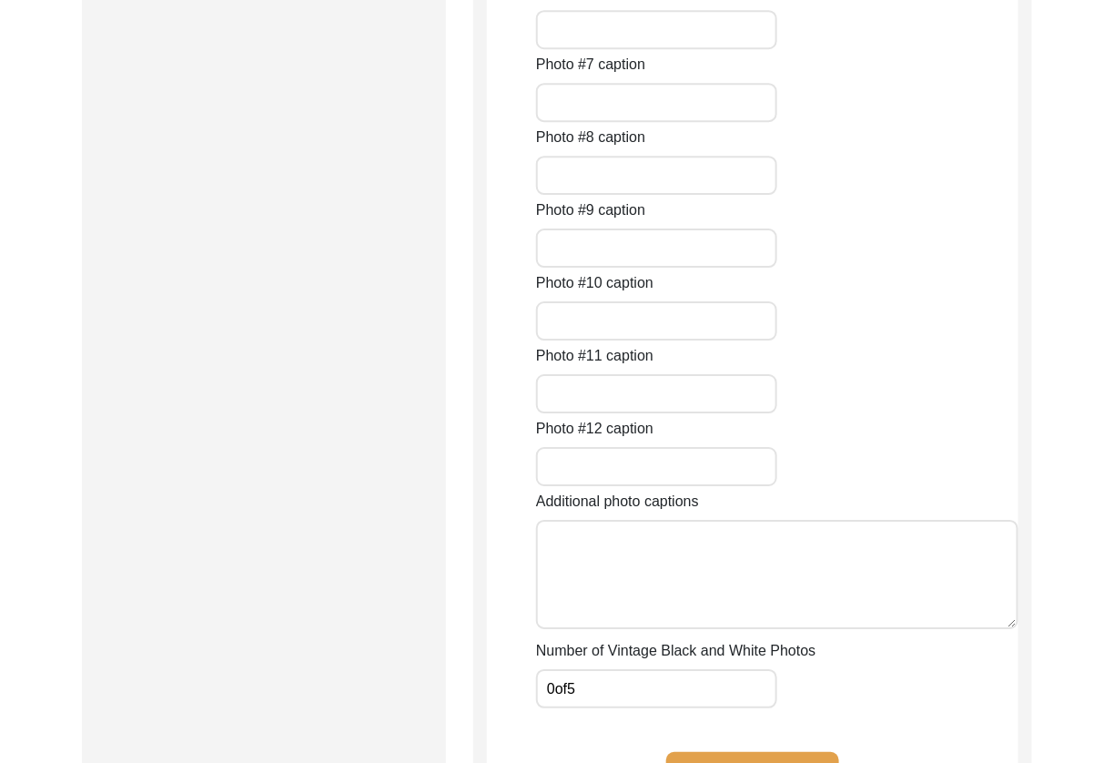
drag, startPoint x: 714, startPoint y: 151, endPoint x: 696, endPoint y: 148, distance: 18.4
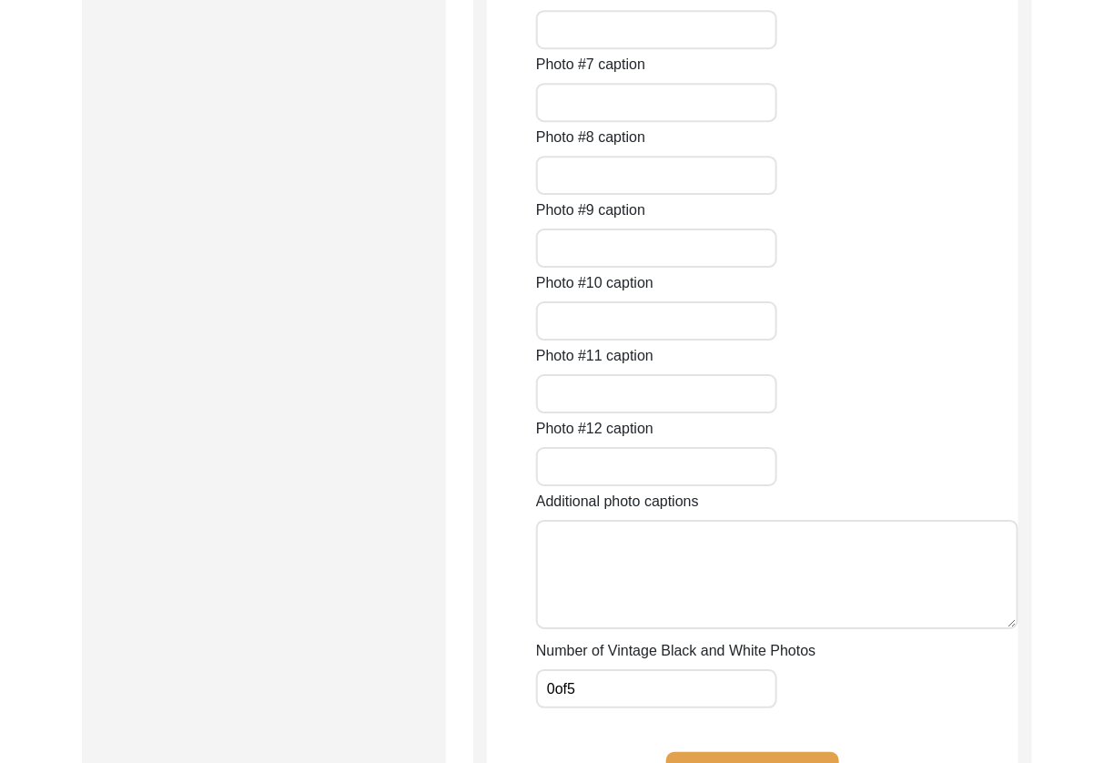
type input "[PERSON_NAME] during the interview"
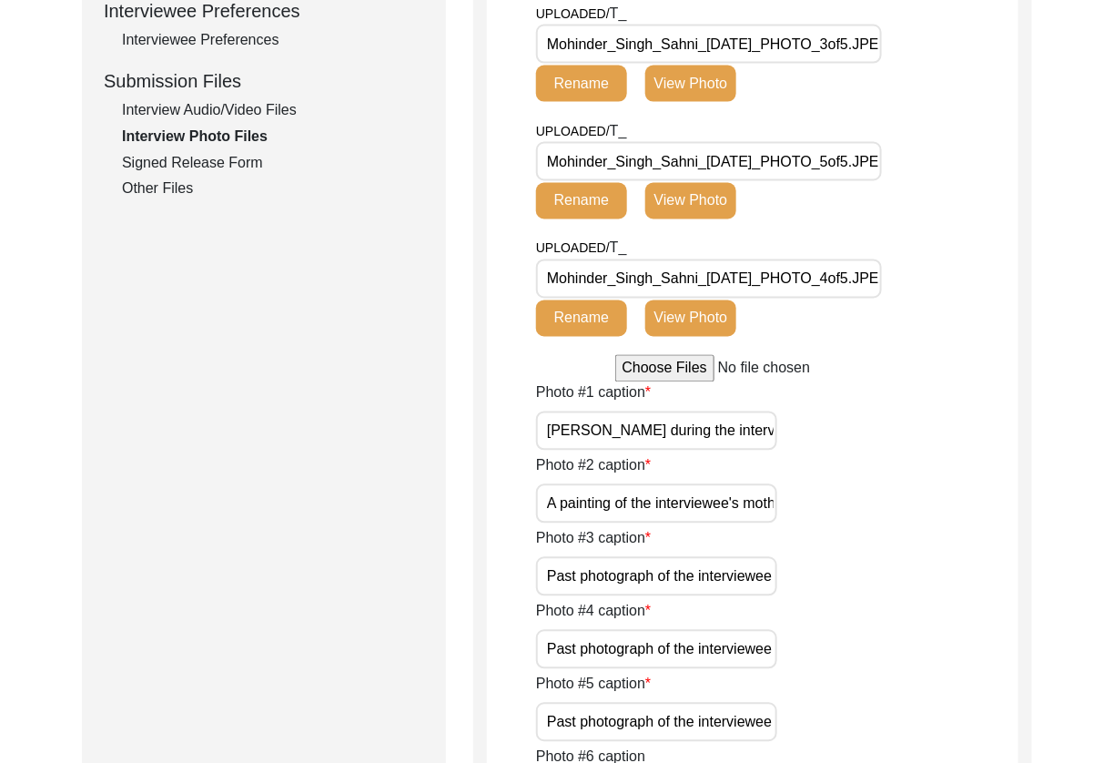
scroll to position [661, 0]
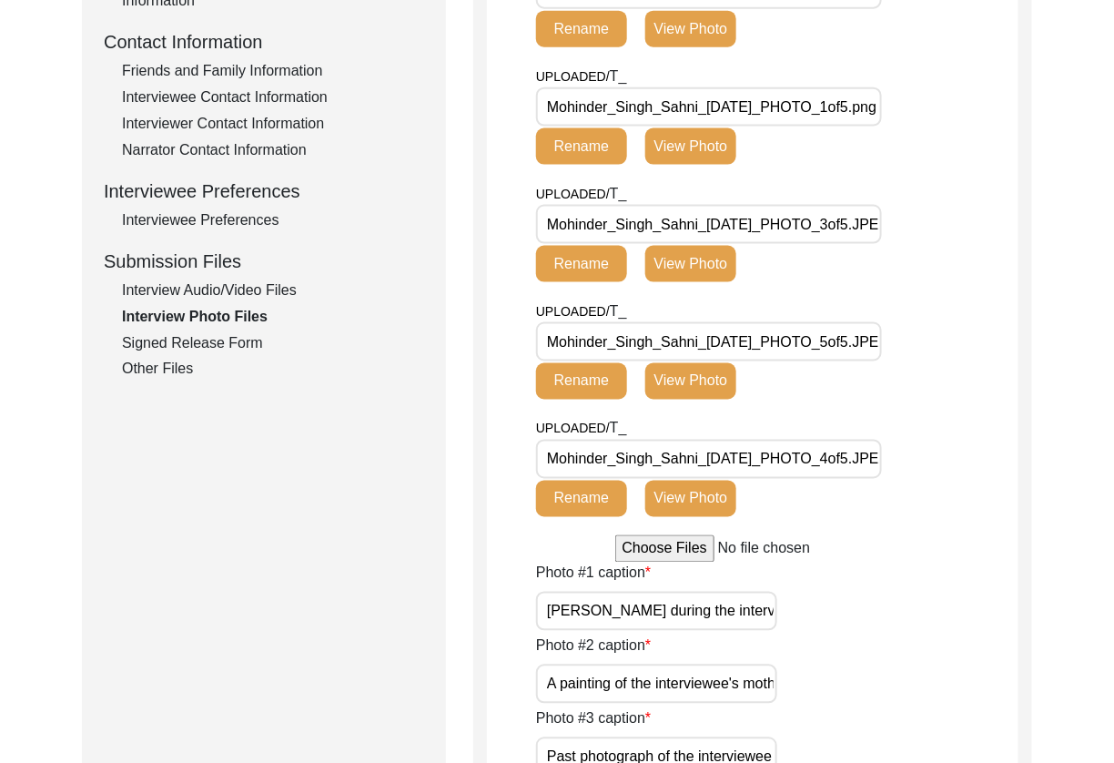
click at [694, 165] on button "View Photo" at bounding box center [690, 146] width 91 height 36
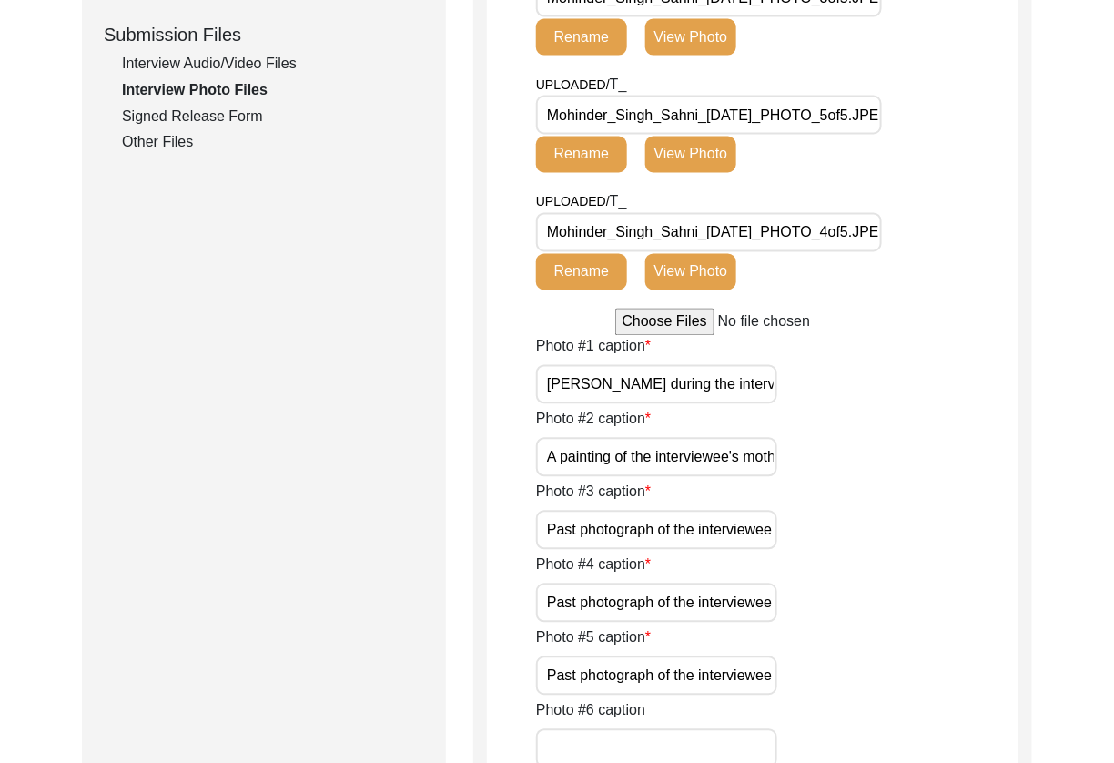
scroll to position [846, 0]
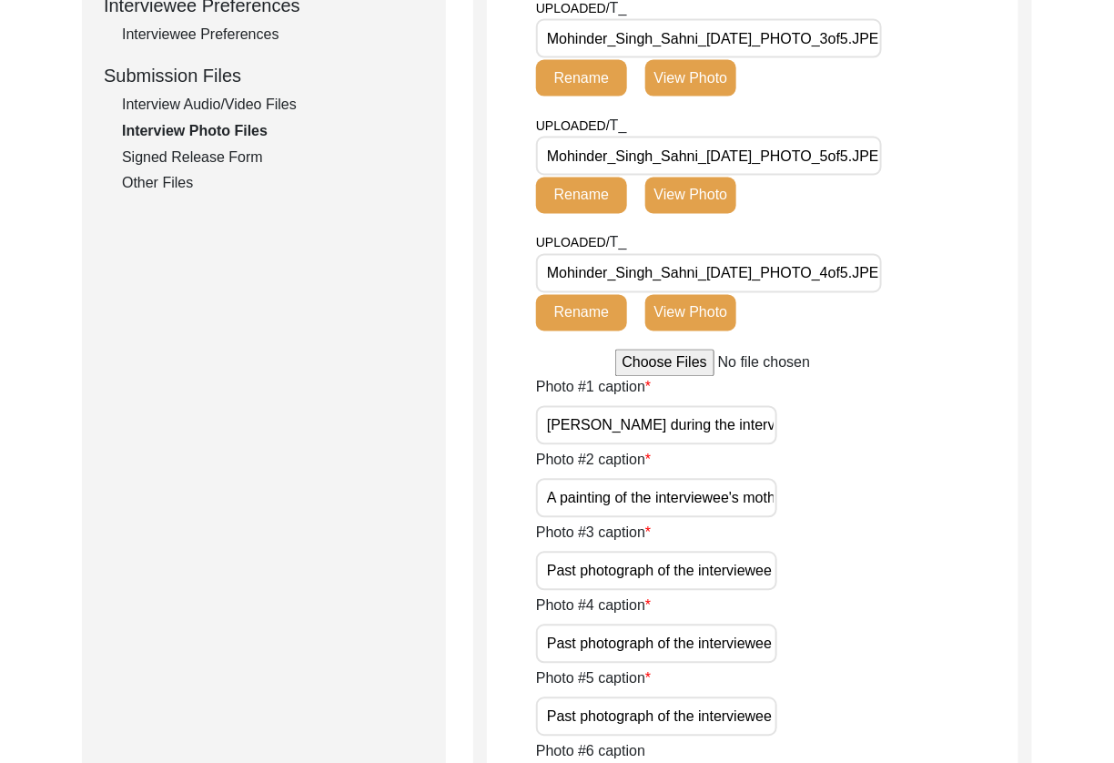
click at [705, 96] on button "View Photo" at bounding box center [690, 78] width 91 height 36
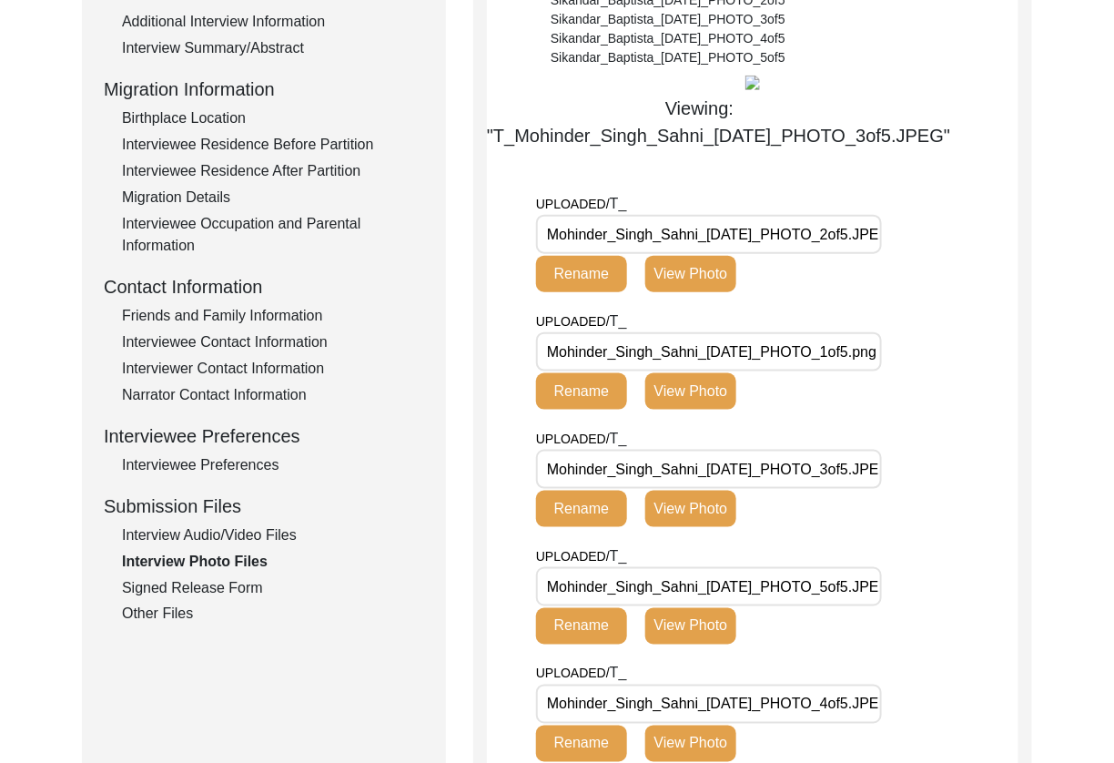
scroll to position [0, 0]
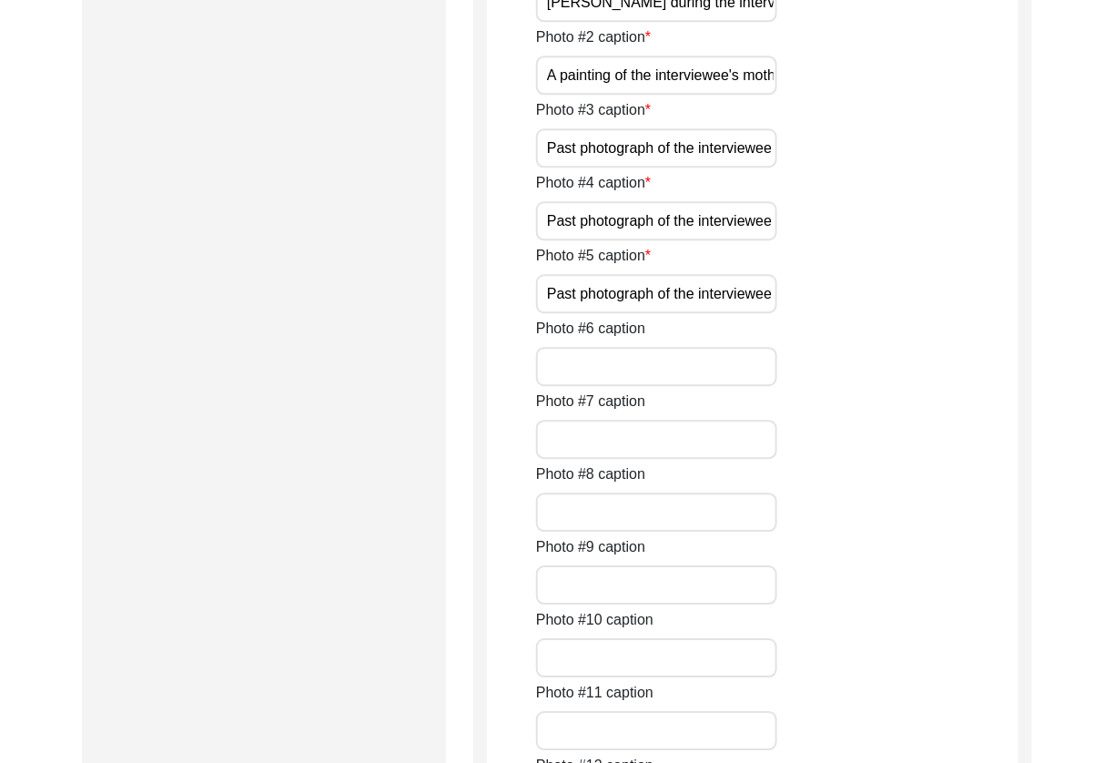
drag, startPoint x: 702, startPoint y: 477, endPoint x: 734, endPoint y: 460, distance: 36.2
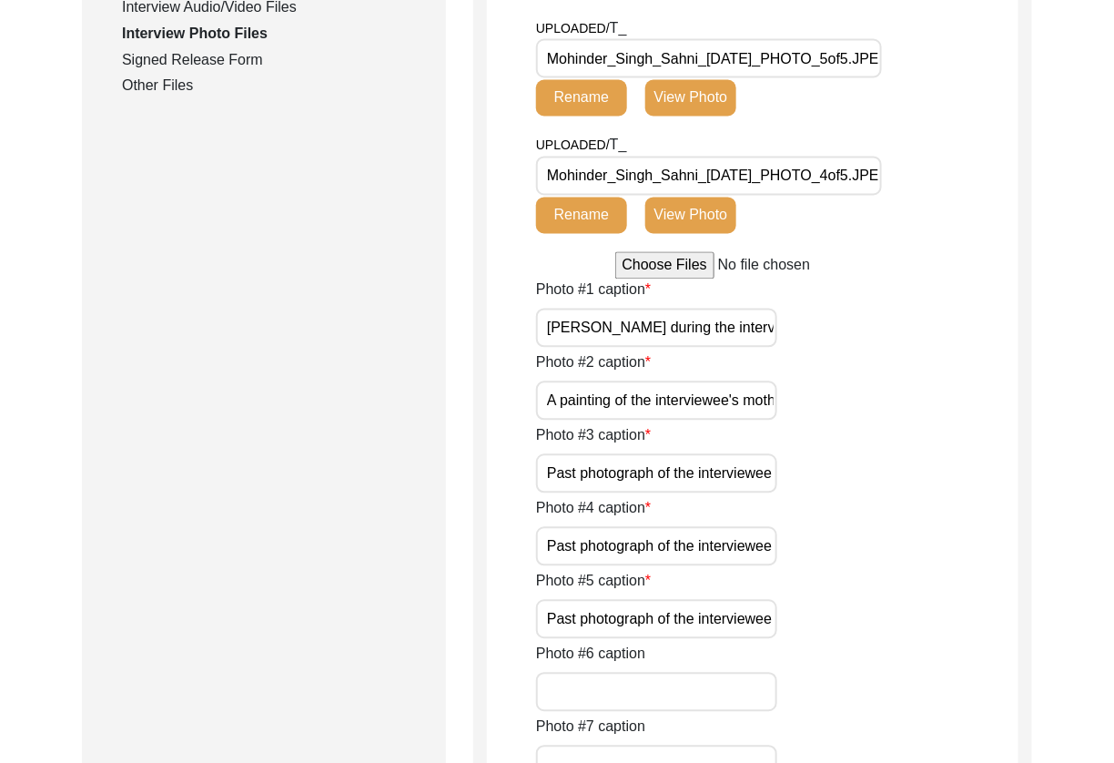
drag, startPoint x: 714, startPoint y: 356, endPoint x: 730, endPoint y: 356, distance: 15.5
click at [717, 116] on button "View Photo" at bounding box center [690, 98] width 91 height 36
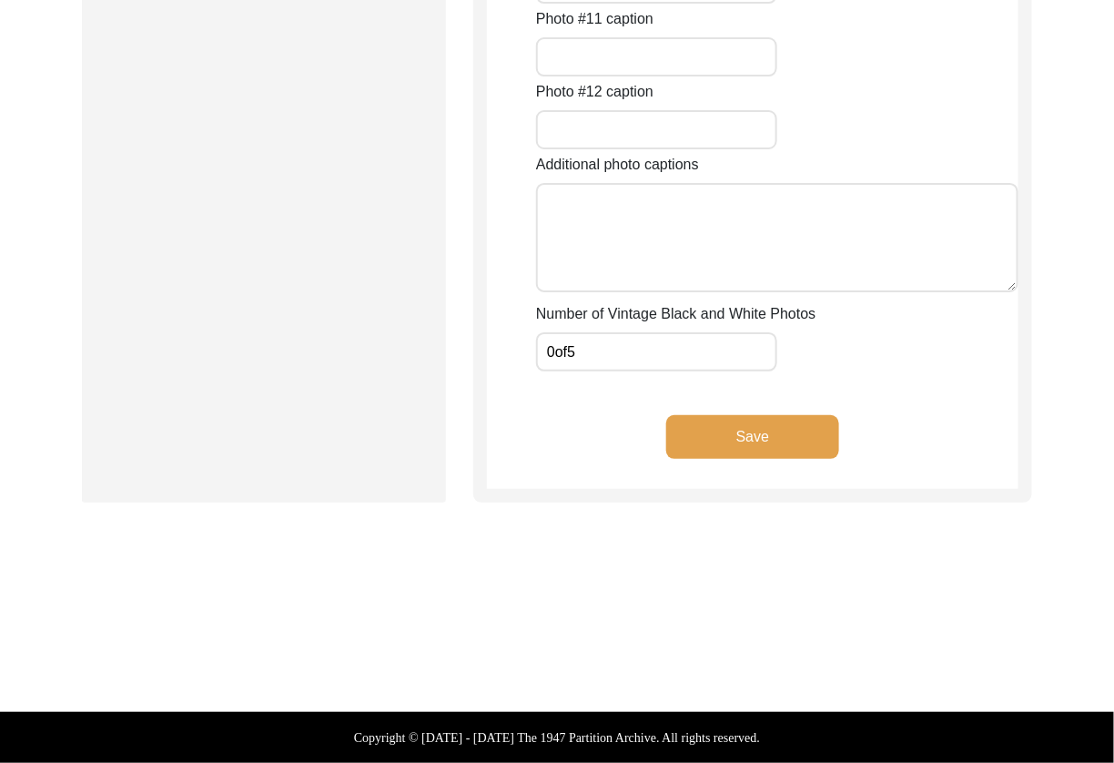
click at [769, 353] on input "0of5" at bounding box center [656, 351] width 241 height 39
click at [773, 439] on button "Save" at bounding box center [752, 437] width 173 height 44
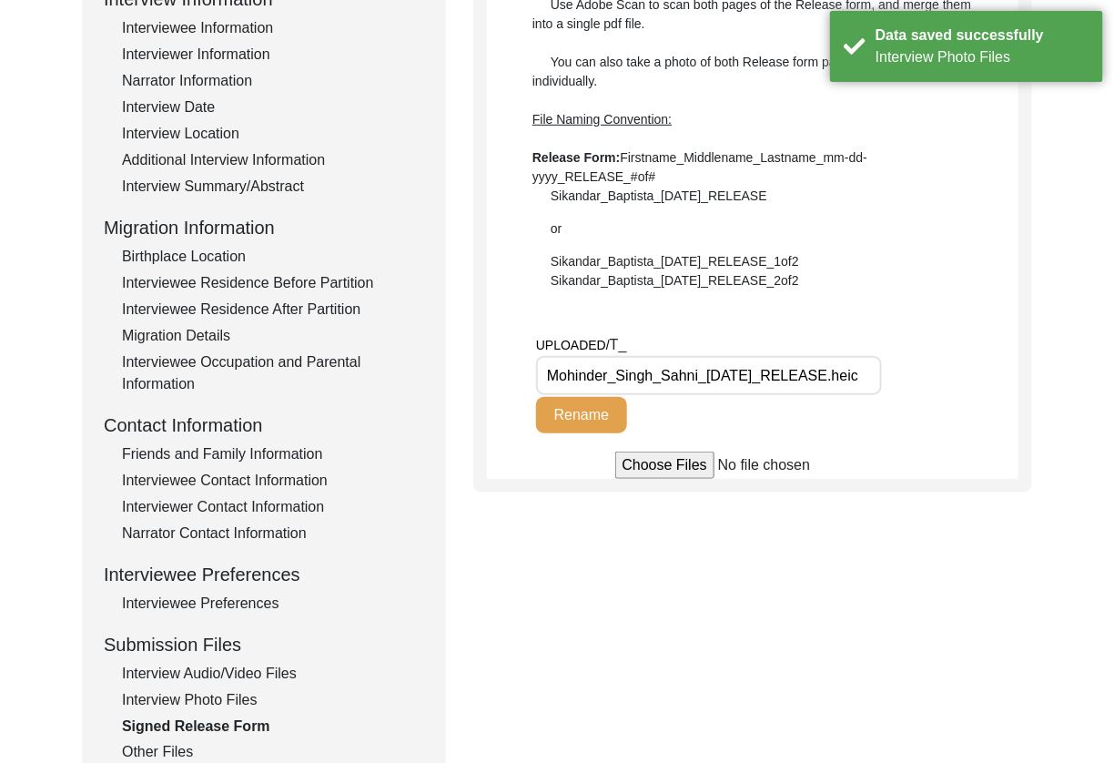
click at [751, 388] on input "Mohinder_Singh_Sahni_[DATE]_RELEASE.heic" at bounding box center [709, 375] width 346 height 39
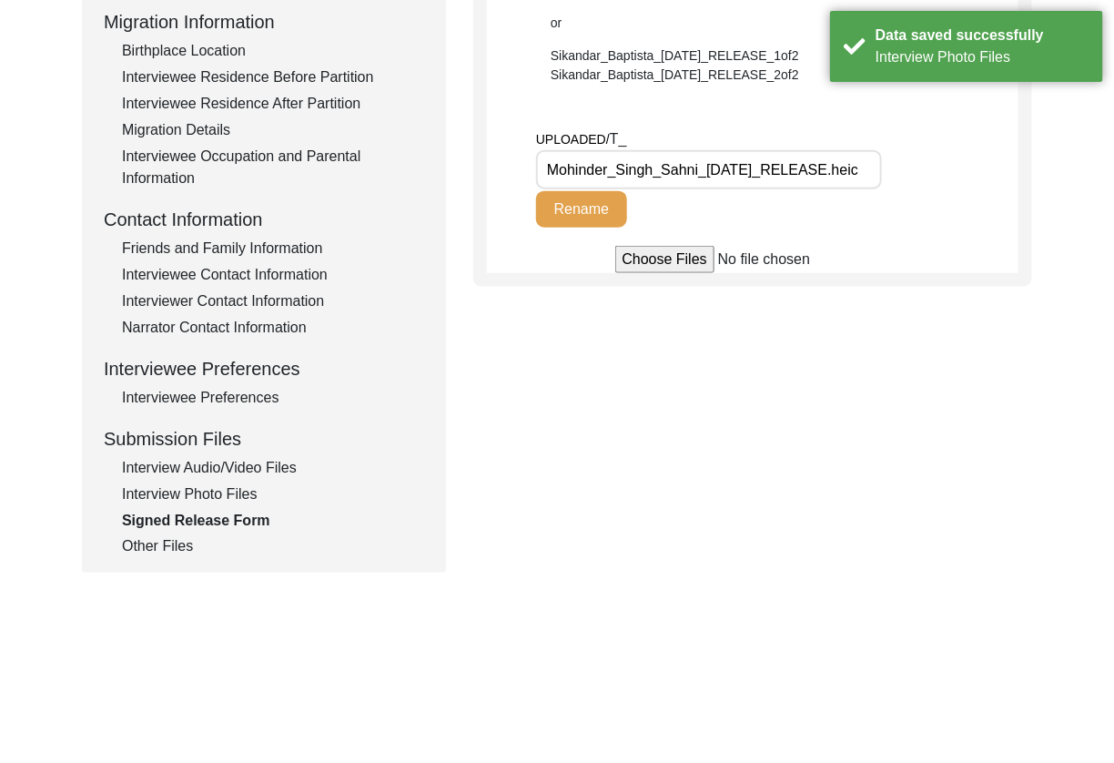
drag, startPoint x: 178, startPoint y: 556, endPoint x: 190, endPoint y: 551, distance: 13.0
click at [178, 556] on div "Other Files" at bounding box center [273, 547] width 302 height 22
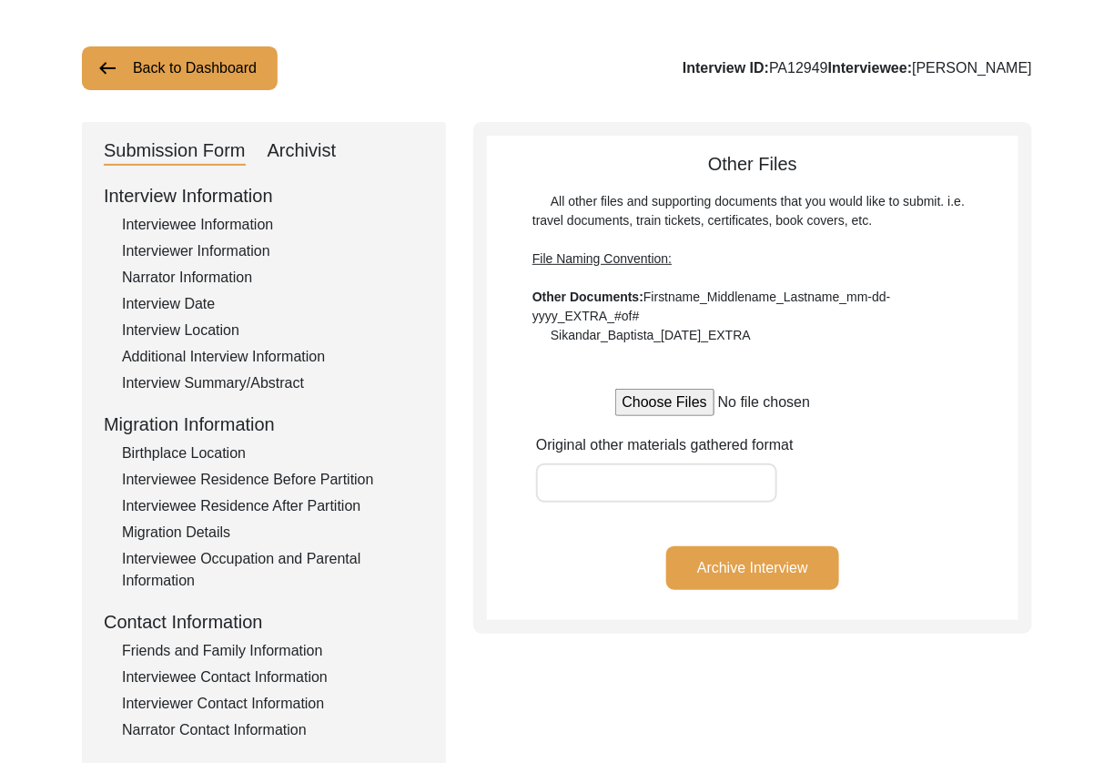
click at [288, 141] on div "Archivist" at bounding box center [302, 150] width 69 height 29
select select "507"
select select "Archiving In Progress"
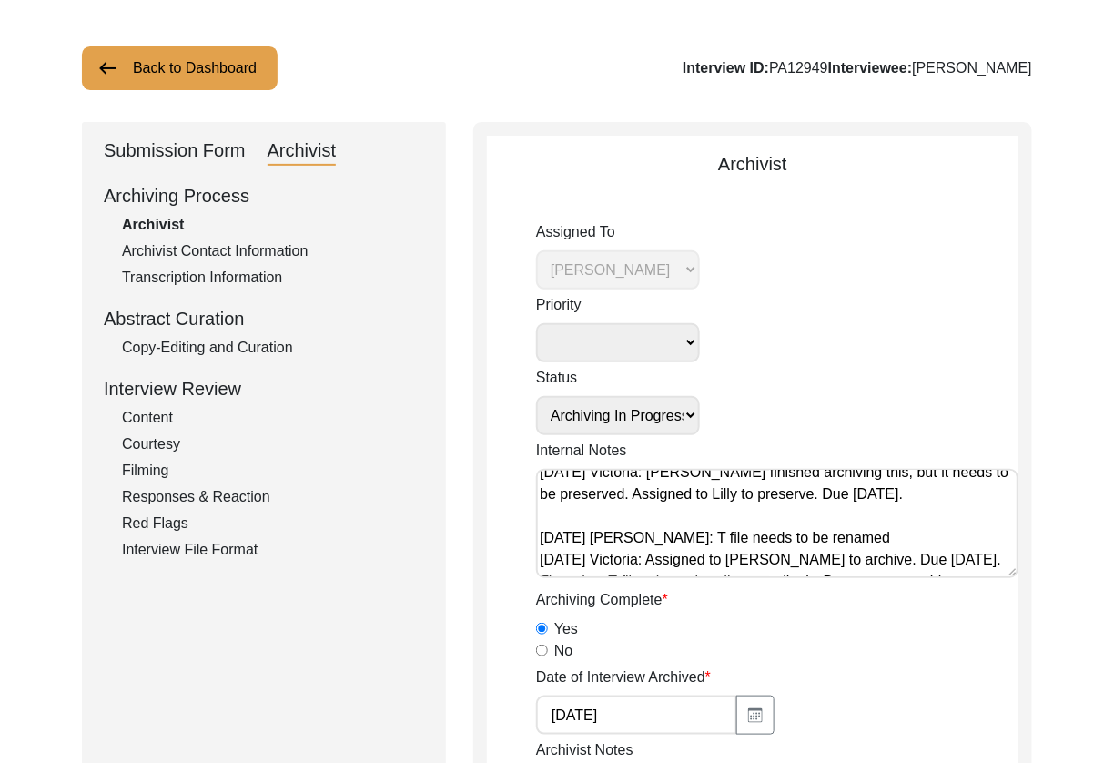
scroll to position [27, 0]
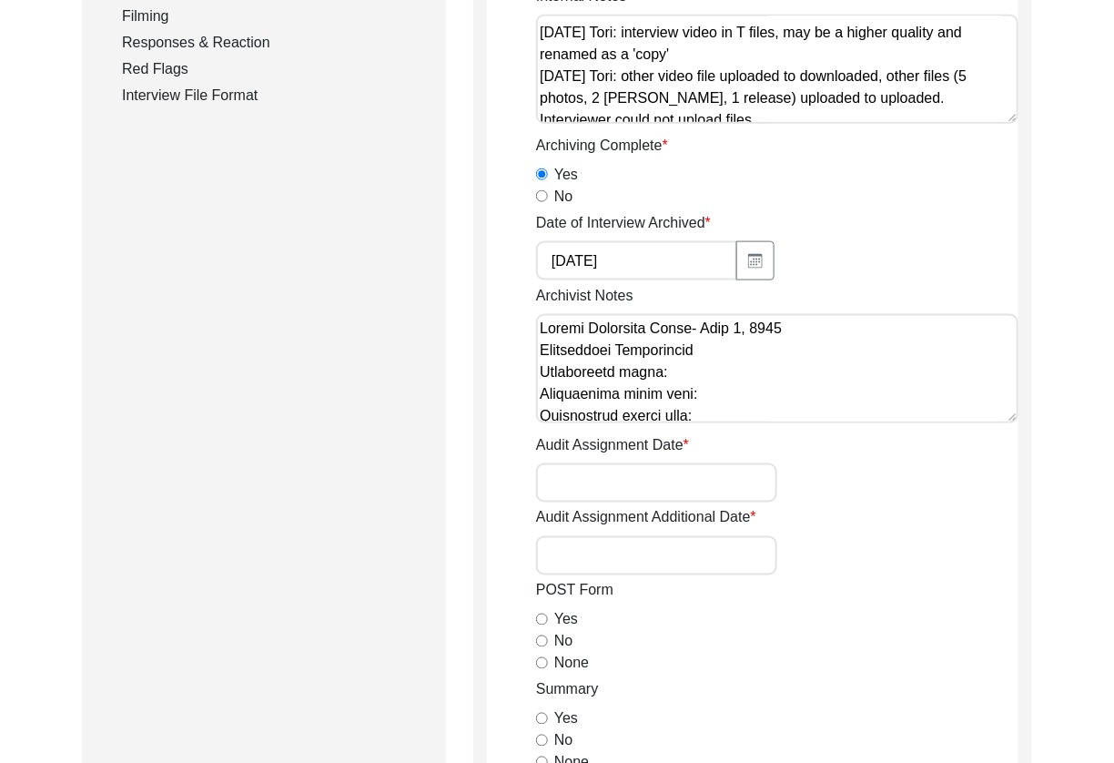
click at [770, 383] on textarea "Archivist Notes" at bounding box center [777, 368] width 482 height 109
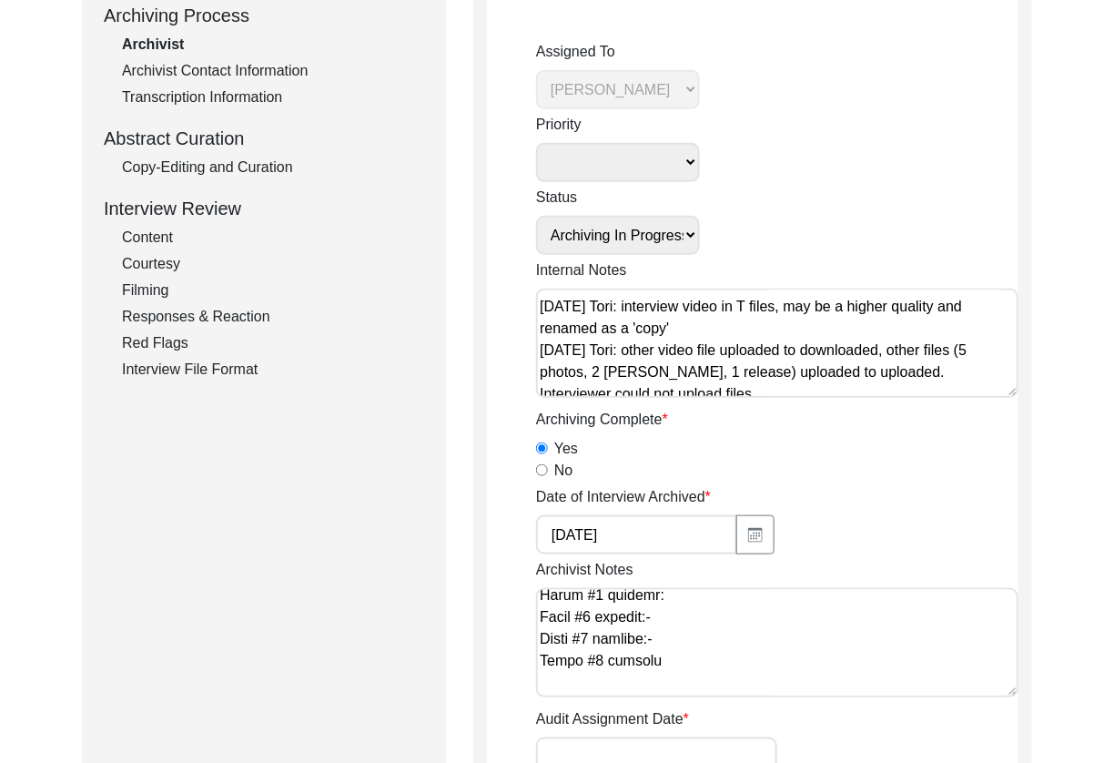
scroll to position [395, 0]
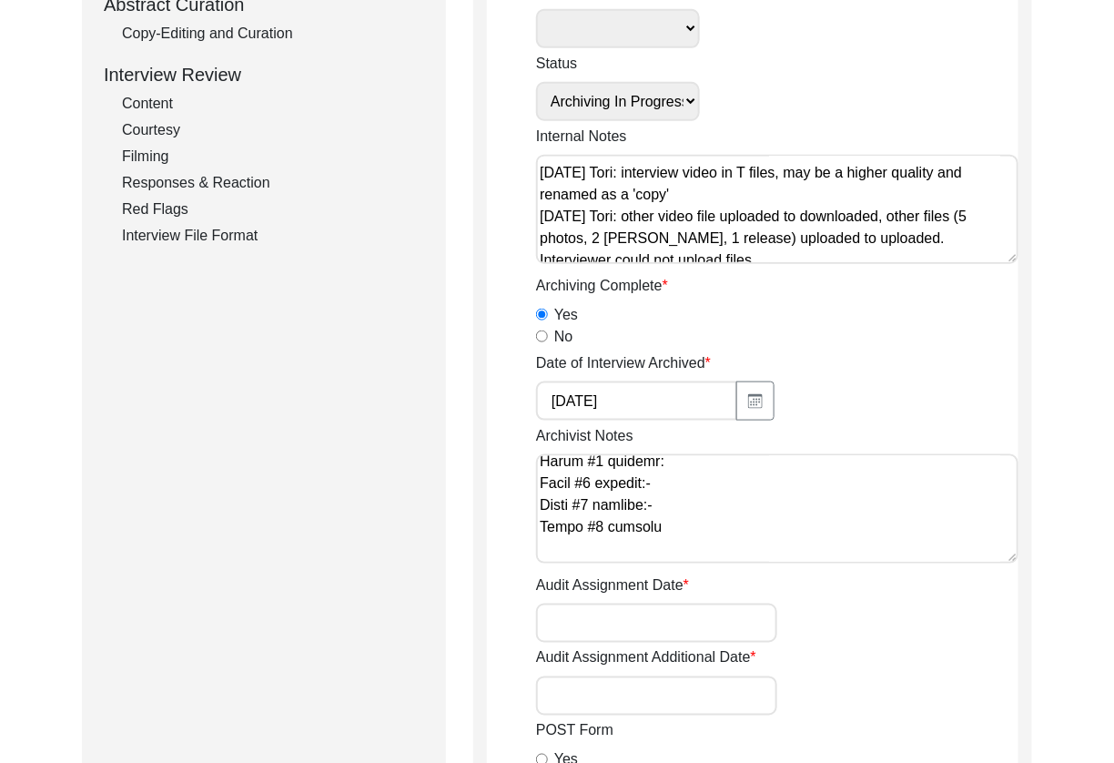
click at [813, 506] on textarea "Archivist Notes" at bounding box center [777, 508] width 482 height 109
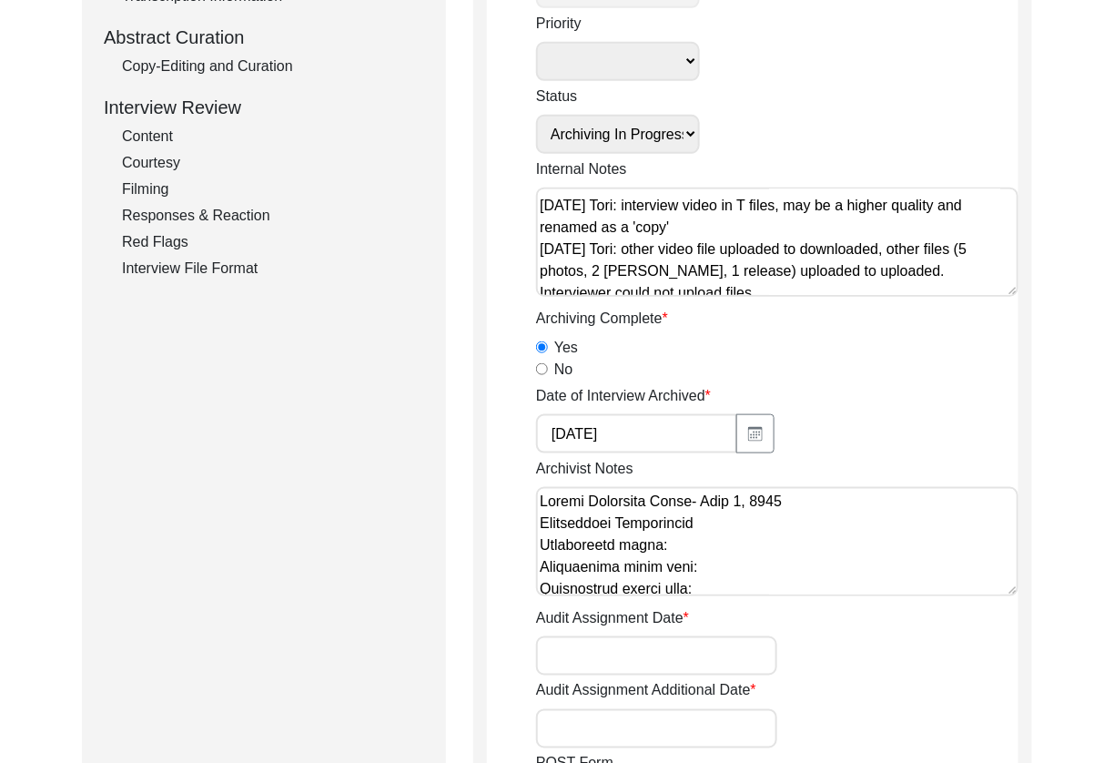
click at [543, 502] on textarea "Archivist Notes" at bounding box center [777, 541] width 482 height 109
paste textarea "[Archiving] on [DATE] by [PERSON_NAME] Interviewer Information • last name: ‘[P…"
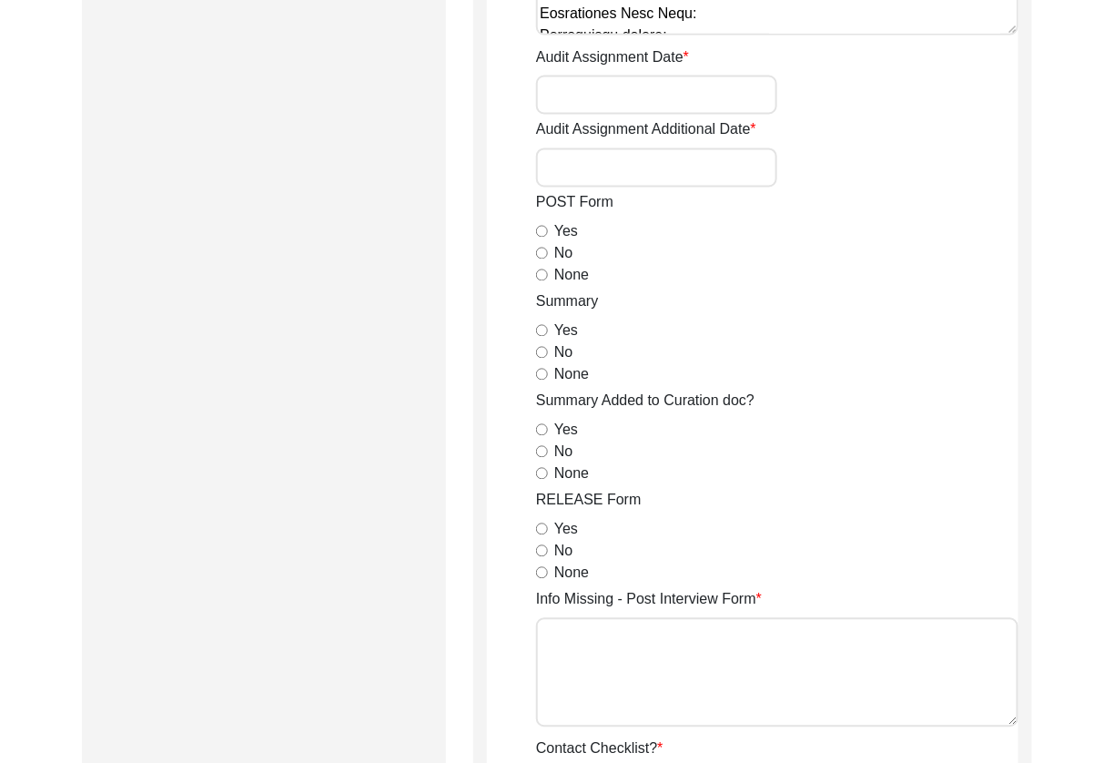
type textarea "[Loremipsu] do Sitame 31, 9203 co Adipiscin Elitsed Doeiusmodte Incididuntu • l…"
click at [916, 519] on div "Yes" at bounding box center [777, 530] width 482 height 22
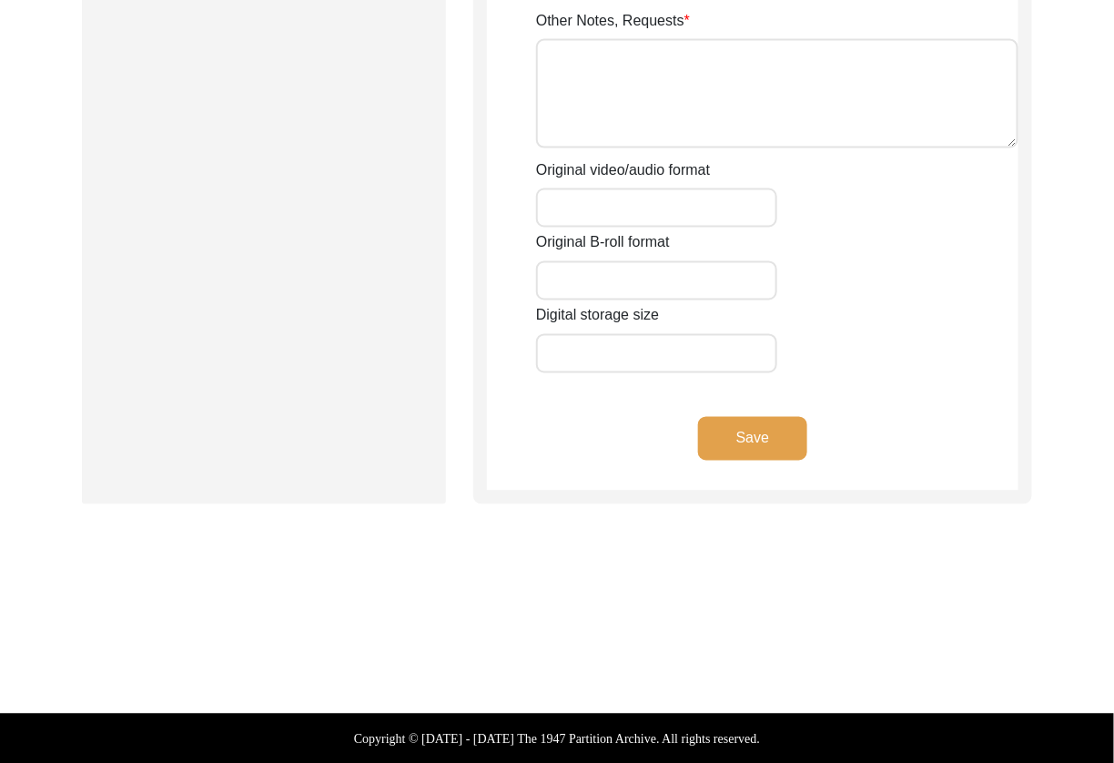
click at [782, 452] on button "Save" at bounding box center [752, 439] width 109 height 44
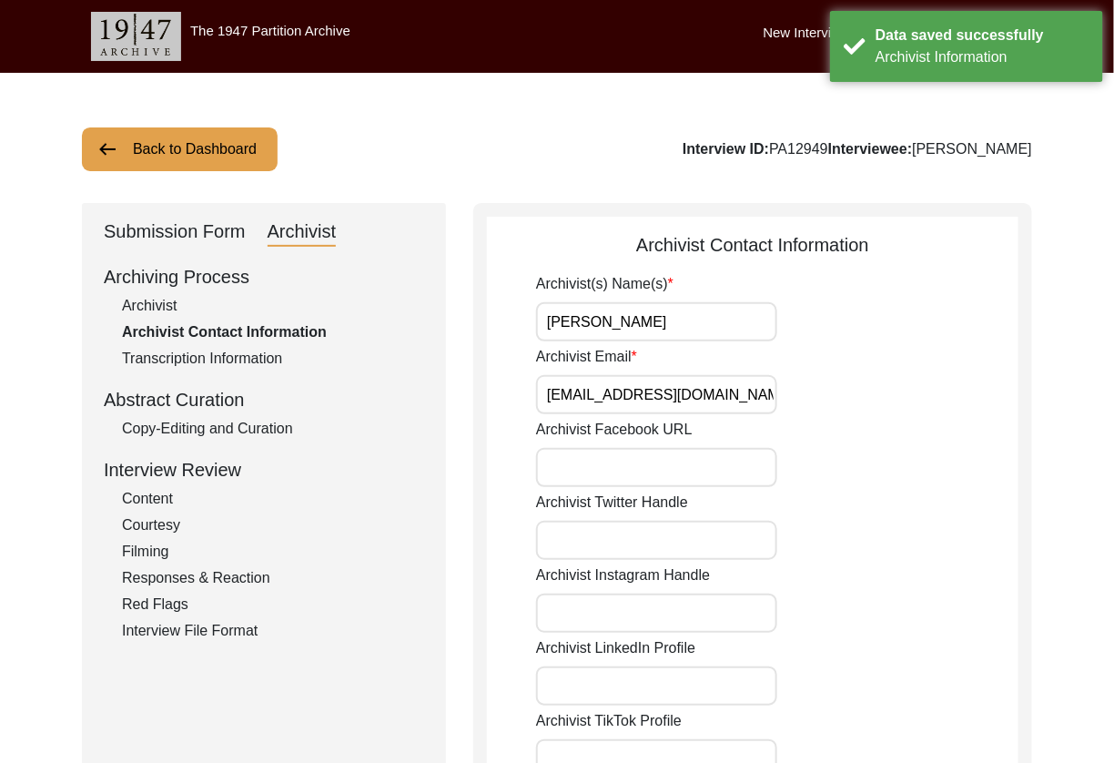
click at [731, 333] on input "[PERSON_NAME]" at bounding box center [656, 321] width 241 height 39
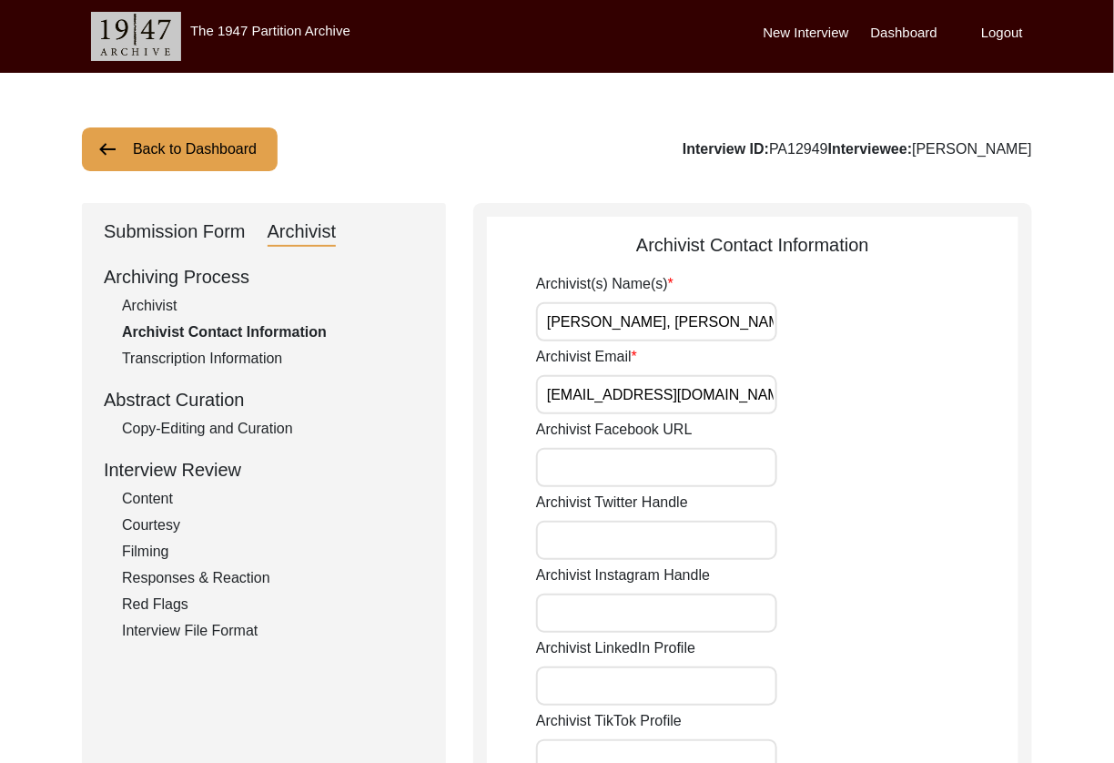
type input "[PERSON_NAME], [PERSON_NAME]"
click at [735, 382] on input "Archivist Email" at bounding box center [656, 394] width 241 height 39
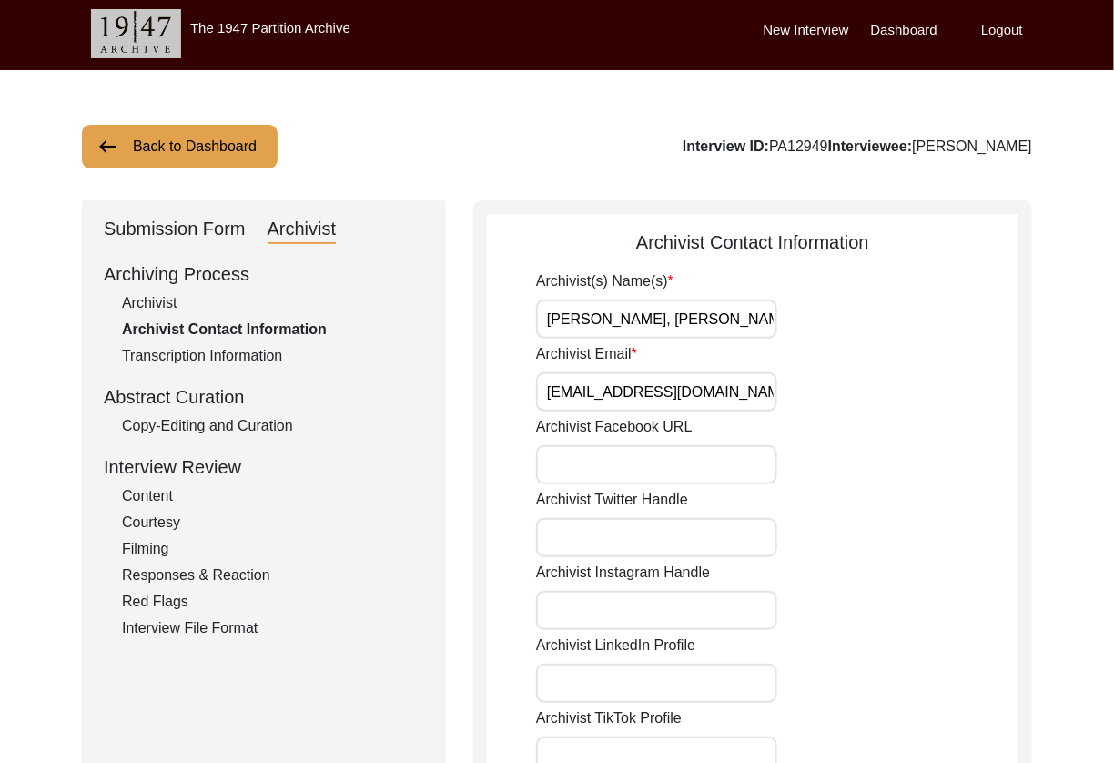
click at [755, 403] on input "Archivist Email" at bounding box center [656, 391] width 241 height 39
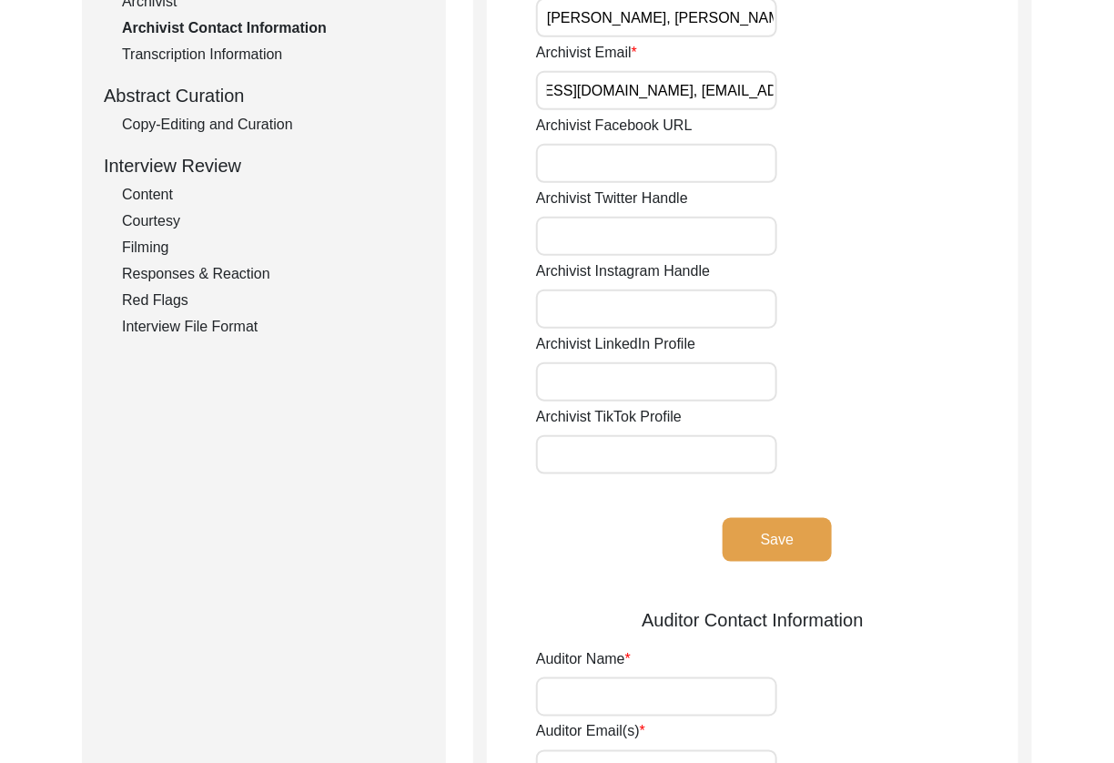
scroll to position [721, 0]
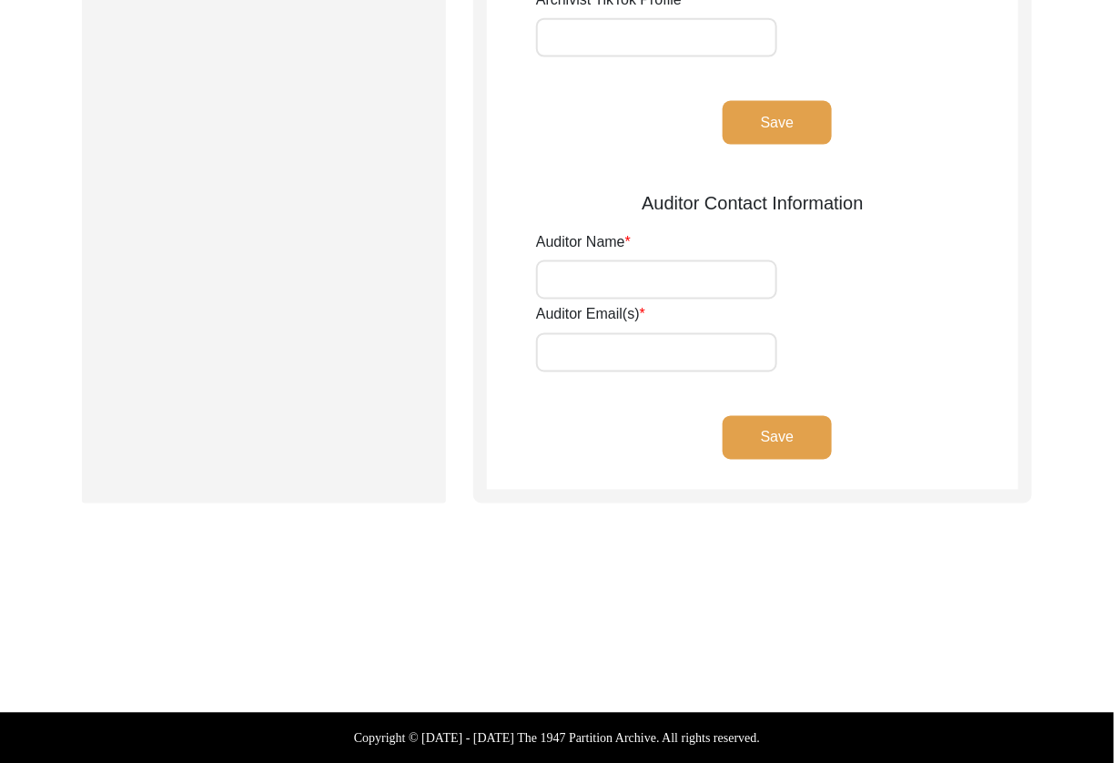
type input "[EMAIL_ADDRESS][DOMAIN_NAME], [EMAIL_ADDRESS][DOMAIN_NAME]"
click at [776, 129] on button "Save" at bounding box center [777, 123] width 109 height 44
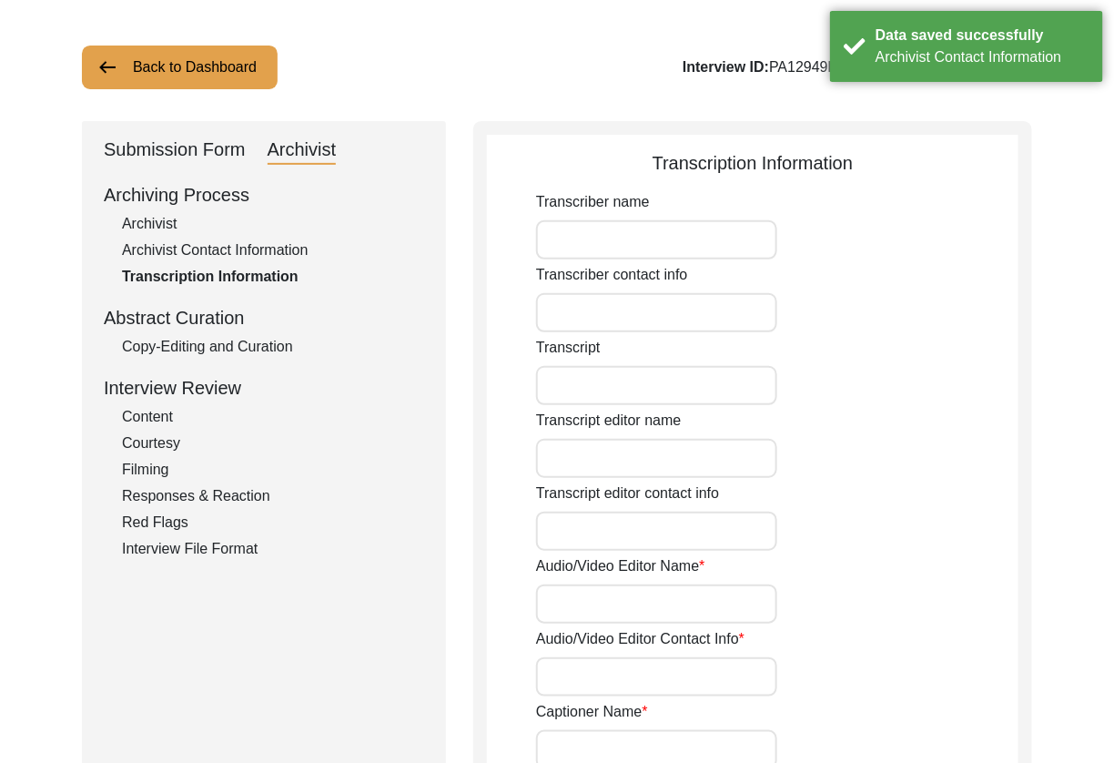
scroll to position [0, 0]
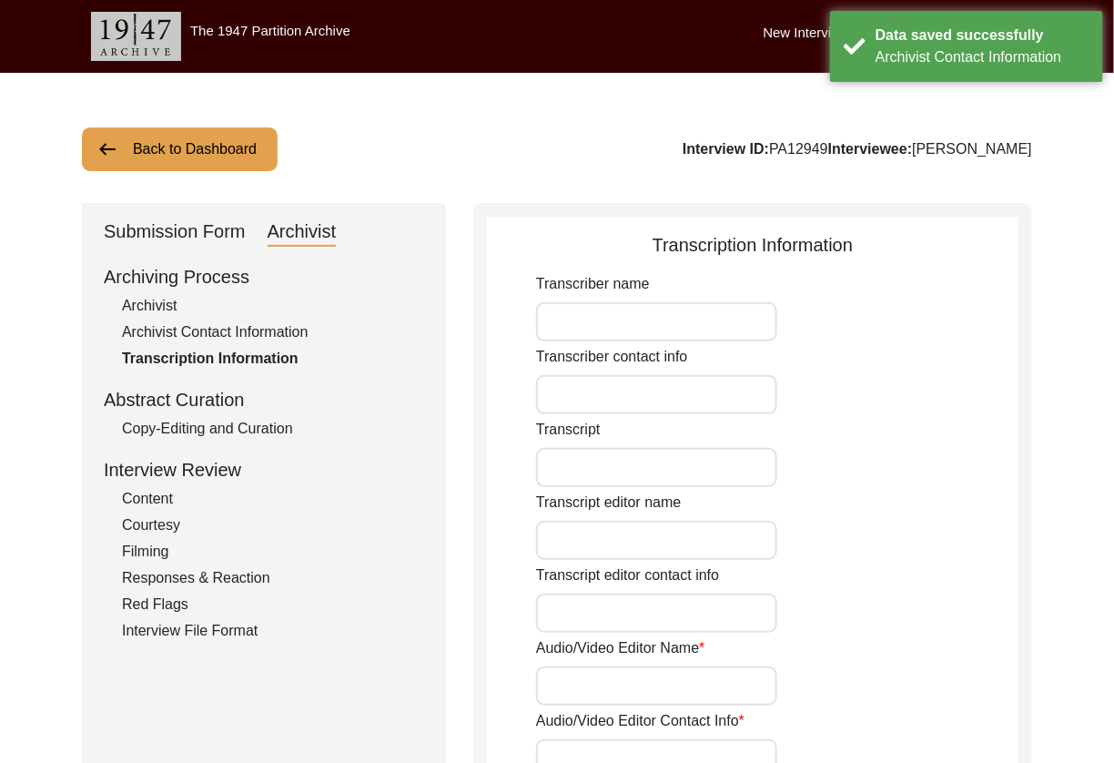
click at [156, 431] on div "Copy-Editing and Curation" at bounding box center [273, 429] width 302 height 22
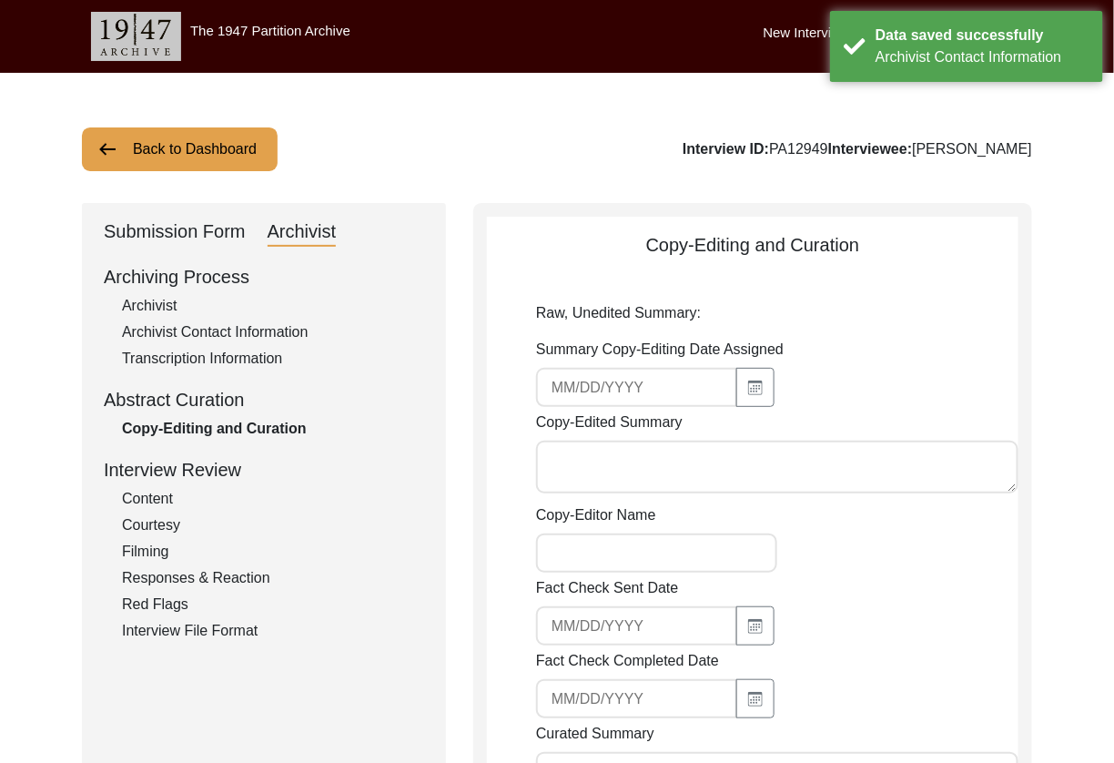
type input "[DATE]"
type textarea "Loremipsum Dolorsi- Ametco- Adip 8, 7627 El. Seddoeiu Tempo Incid, utla et Dolo…"
type input "[PERSON_NAME]"
type textarea "[PERSON_NAME] Copyediting Notes- [DATE] Added title and date of birth Corrected…"
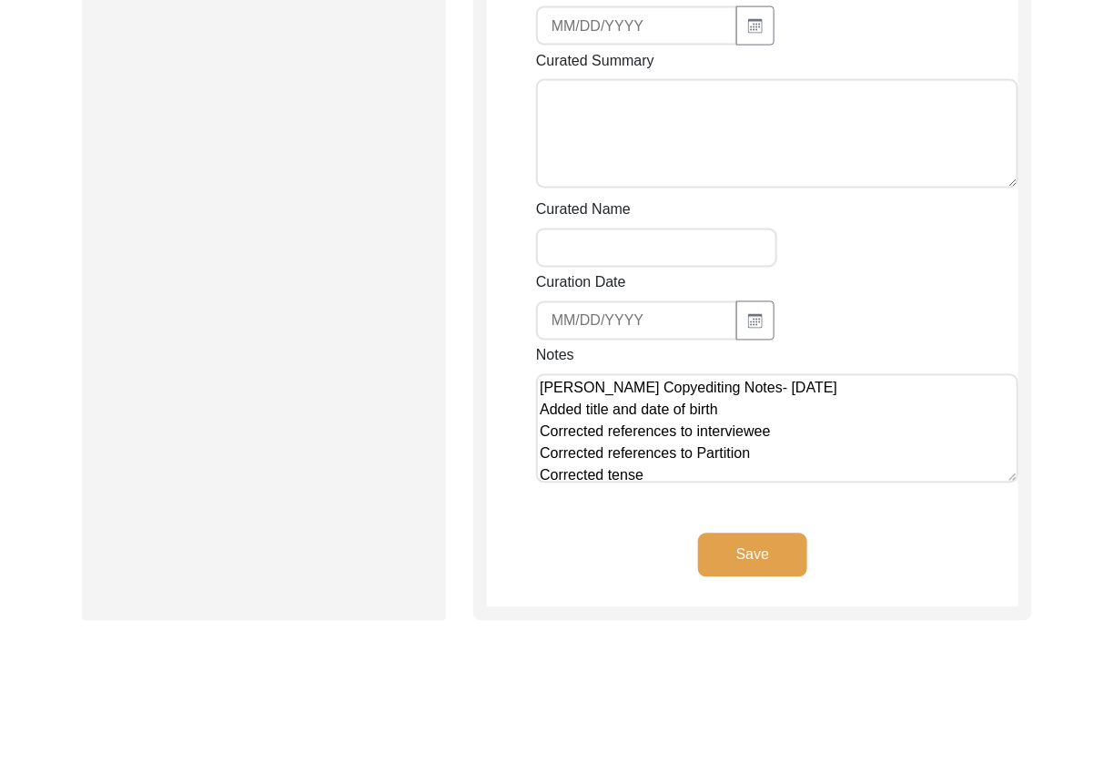
scroll to position [2874, 0]
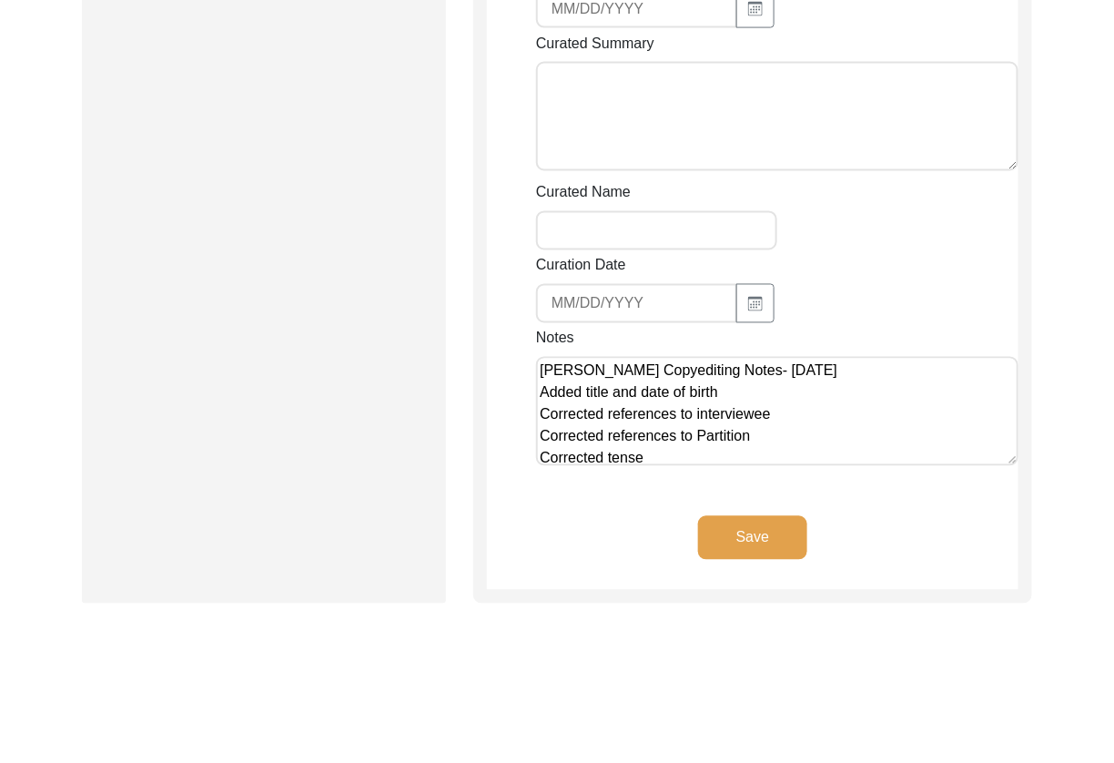
click at [886, 369] on textarea "[PERSON_NAME] Copyediting Notes- [DATE] Added title and date of birth Corrected…" at bounding box center [777, 411] width 482 height 109
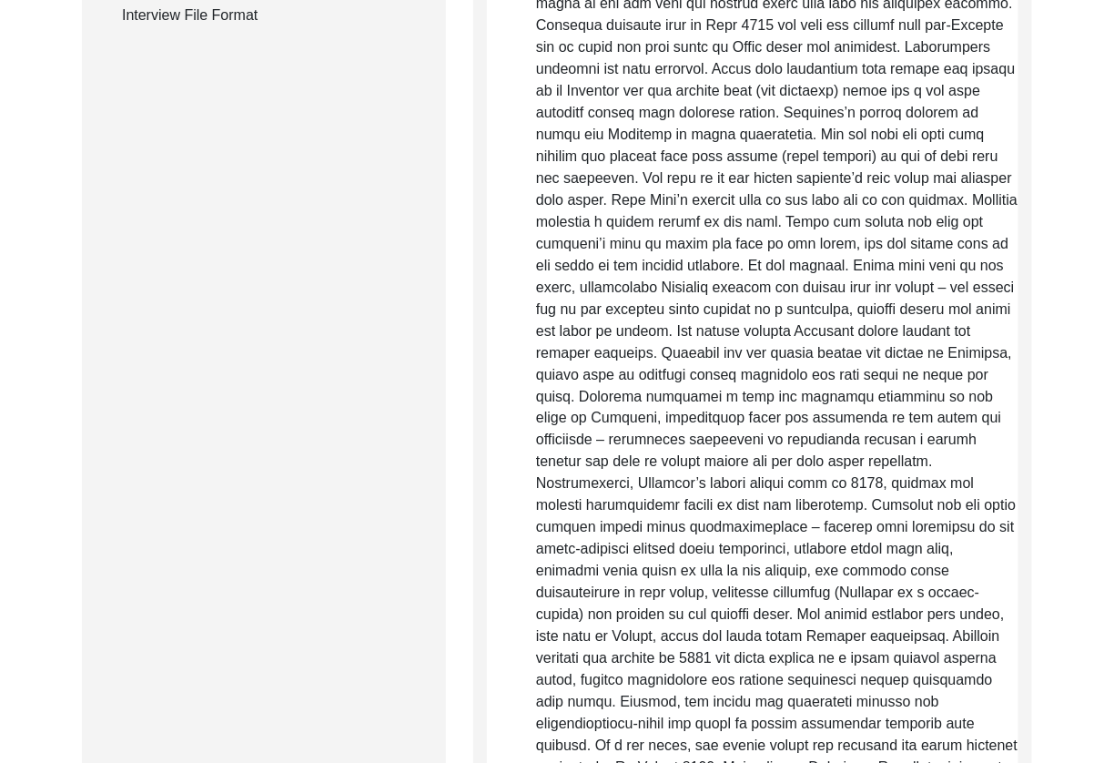
scroll to position [0, 0]
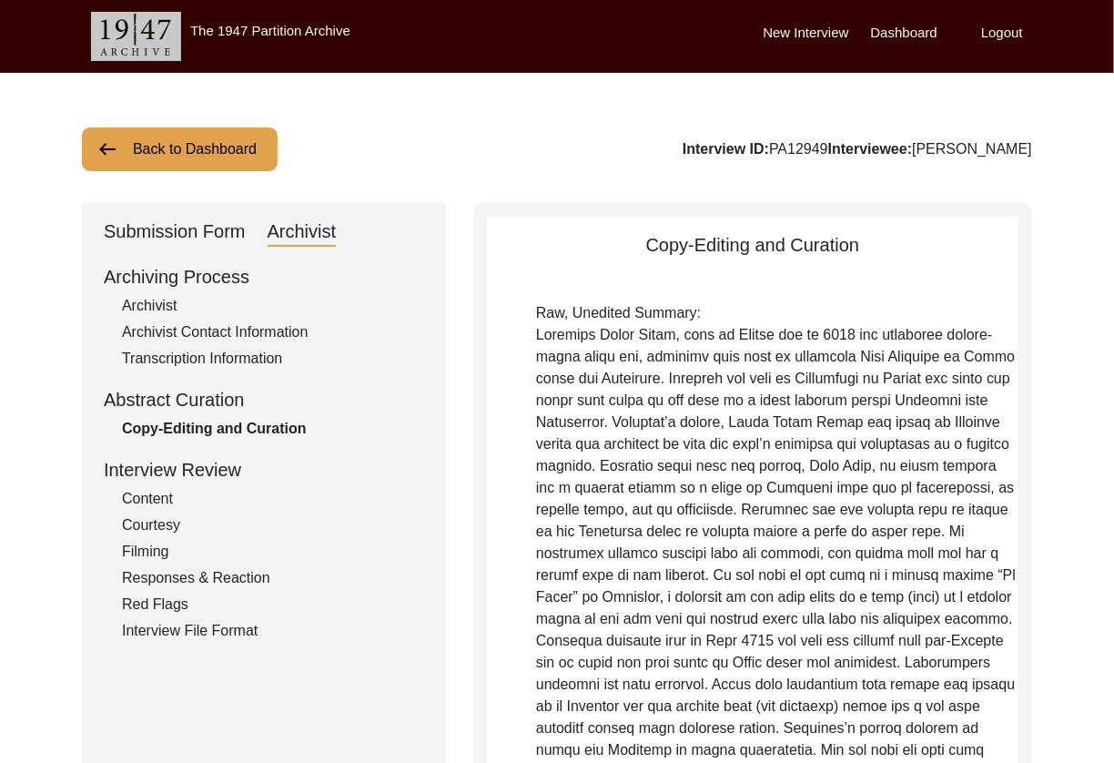
click at [162, 305] on div "Archivist" at bounding box center [273, 306] width 302 height 22
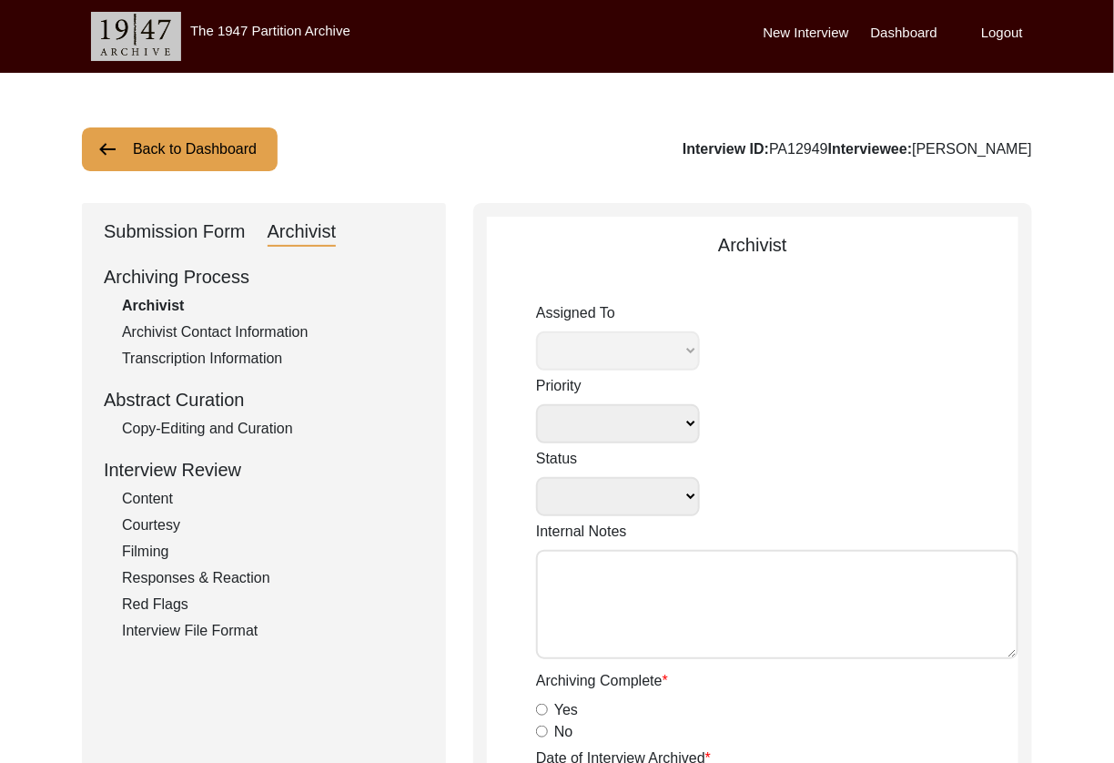
select select
select select "Archiving In Progress"
type textarea "[DATE] Victoria: [PERSON_NAME] finished archiving this, but it needs to be pres…"
radio input "true"
type input "[DATE]"
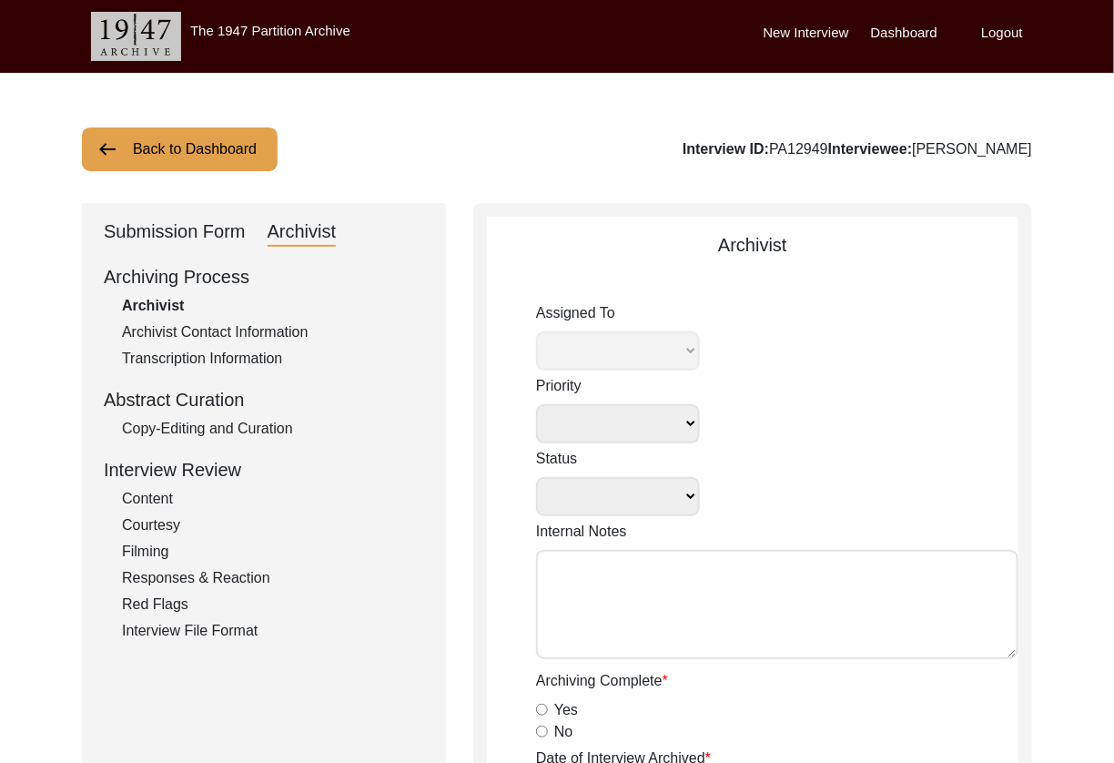
type textarea "[Loremipsu] do Sitame 31, 9203 co Adipiscin Elitsed Doeiusmodte Incididuntu • l…"
radio input "true"
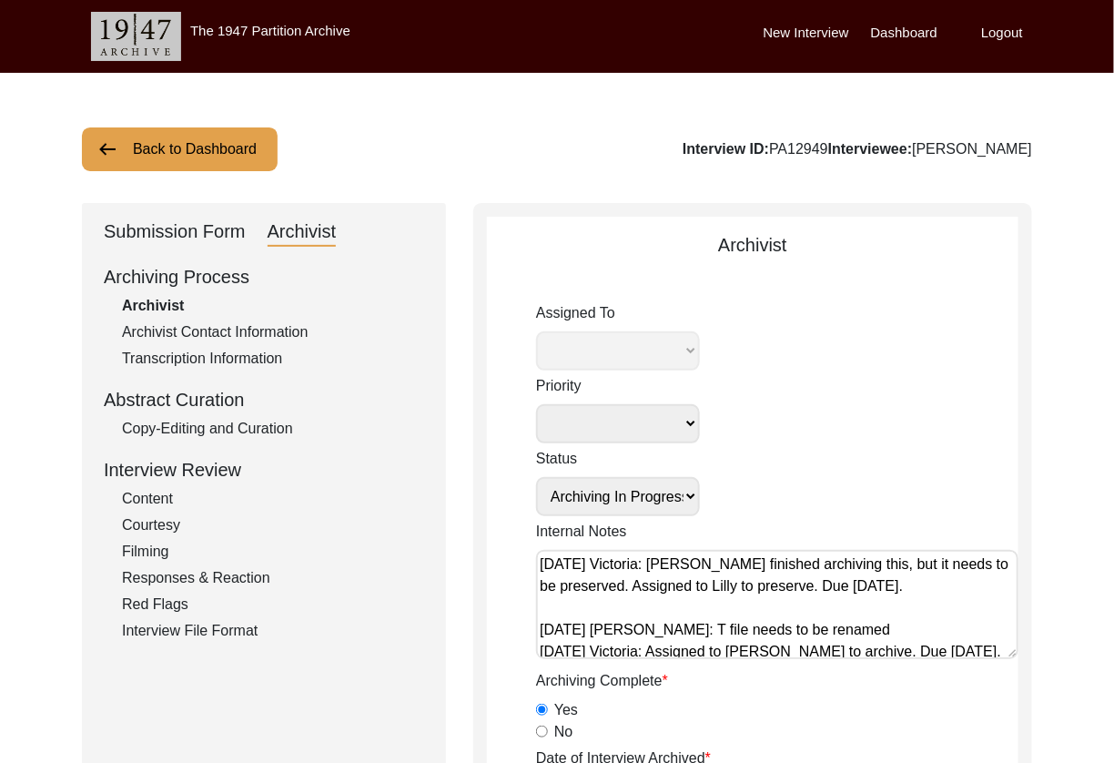
select select "507"
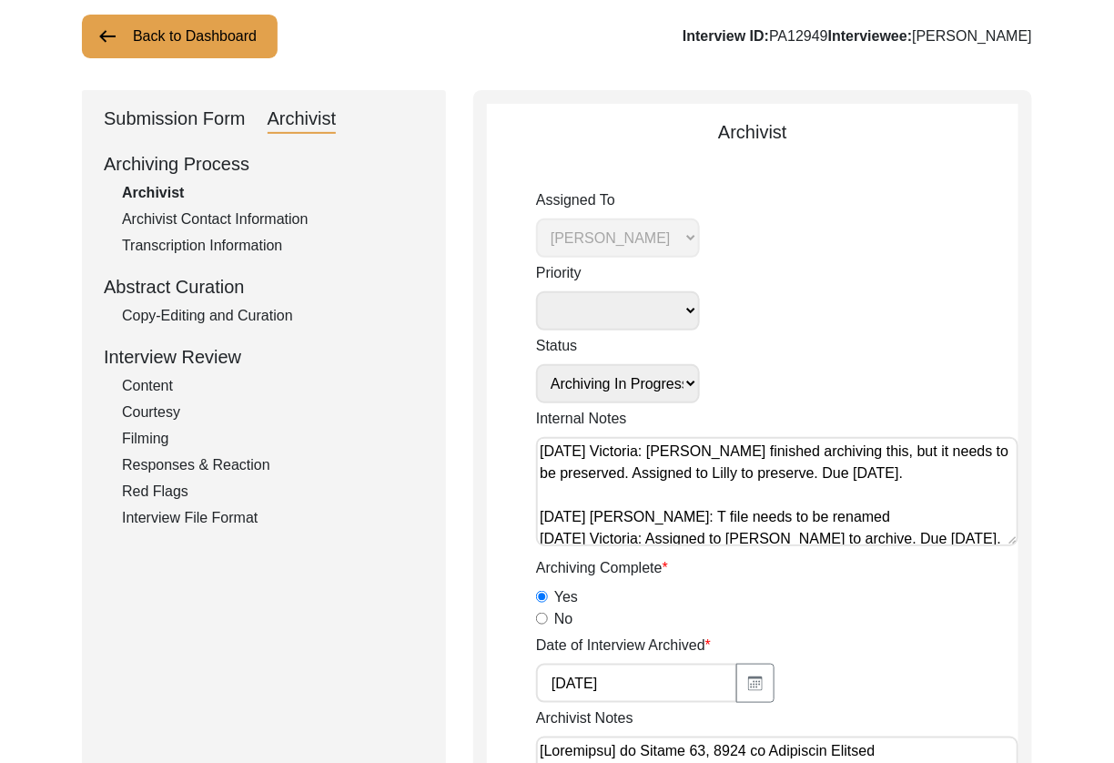
scroll to position [116, 0]
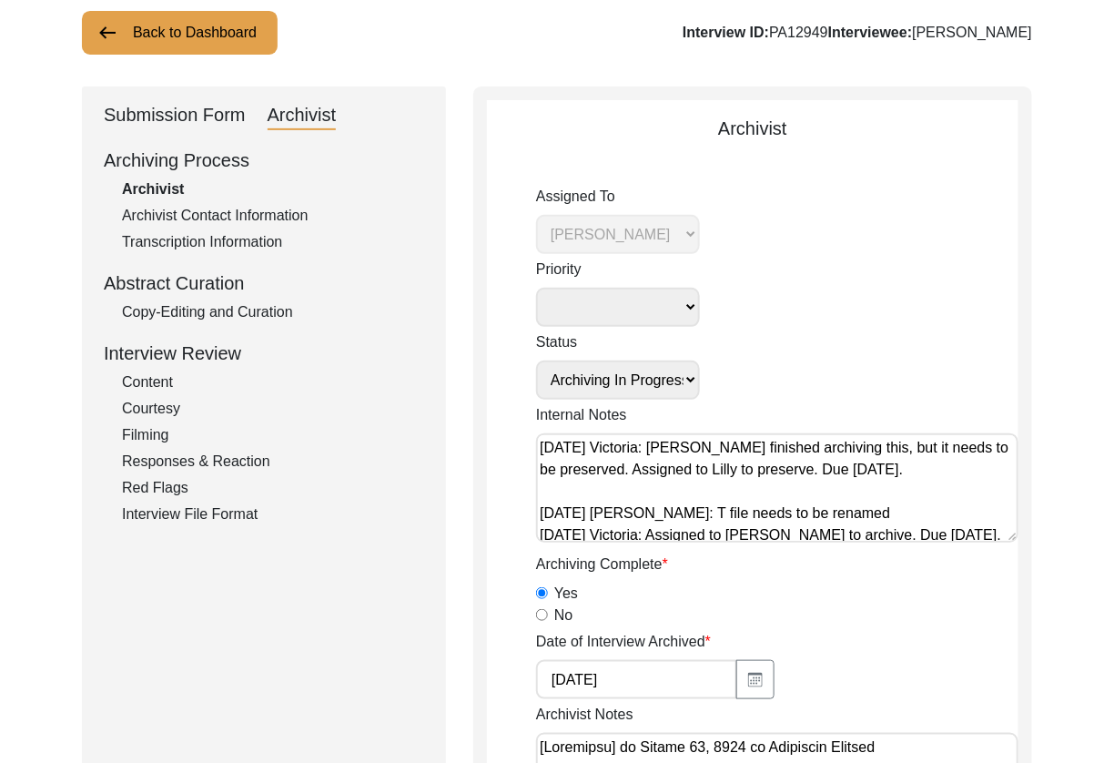
click at [539, 449] on textarea "[DATE] Victoria: [PERSON_NAME] finished archiving this, but it needs to be pres…" at bounding box center [777, 487] width 482 height 109
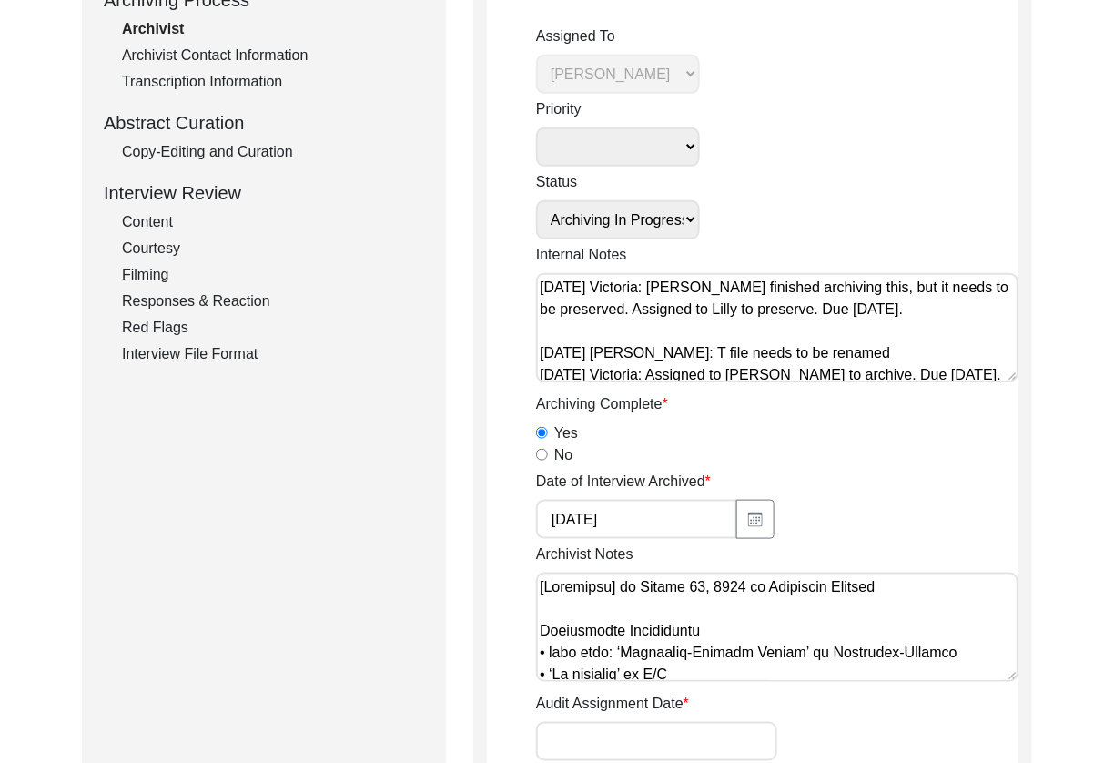
scroll to position [499, 0]
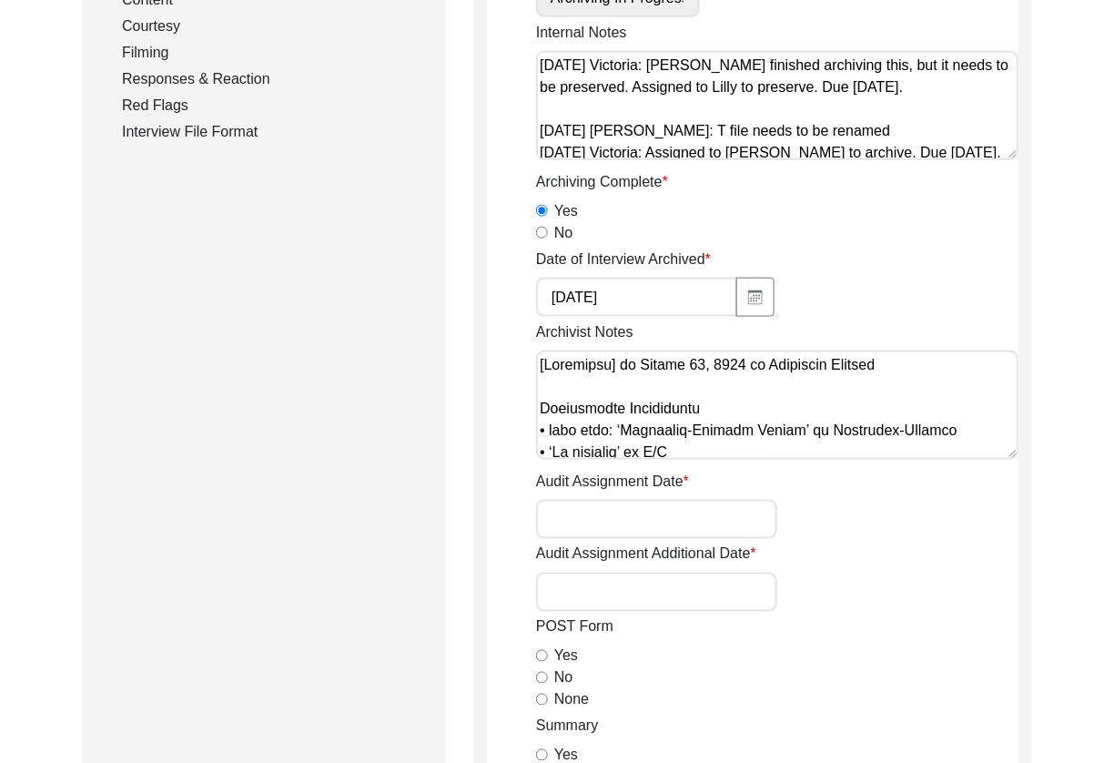
click at [801, 417] on textarea "Archivist Notes" at bounding box center [777, 404] width 482 height 109
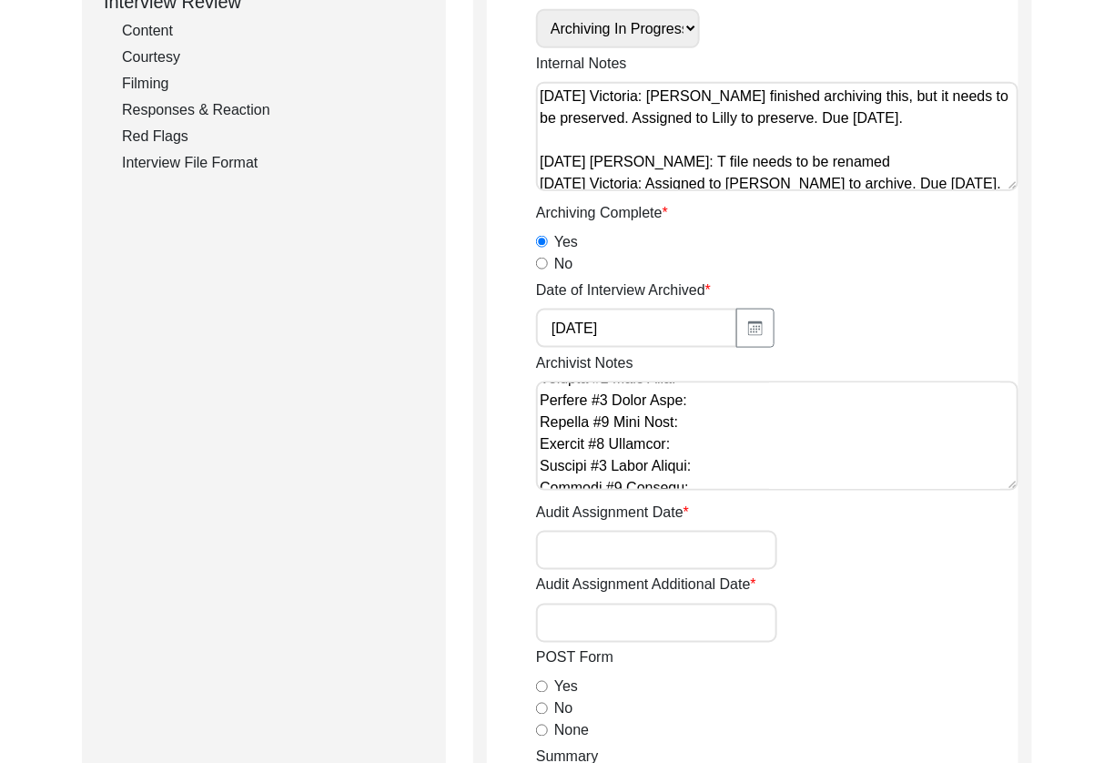
scroll to position [728, 0]
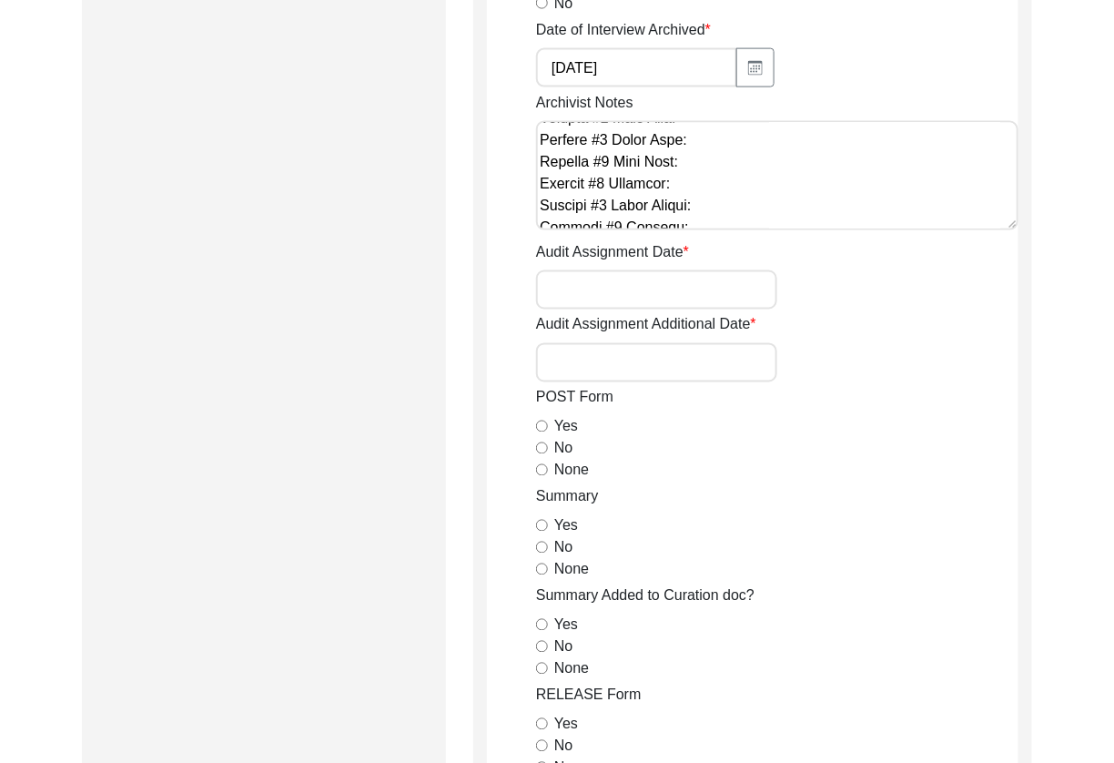
click at [676, 168] on textarea "Archivist Notes" at bounding box center [777, 175] width 482 height 109
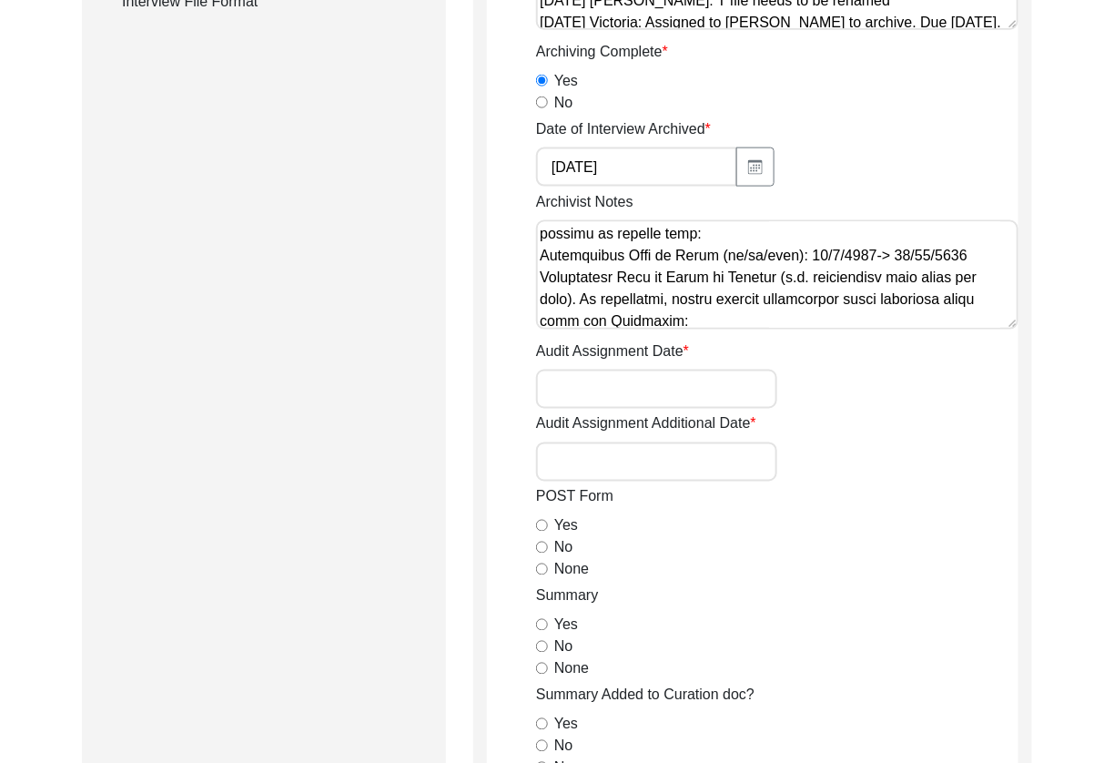
scroll to position [526, 0]
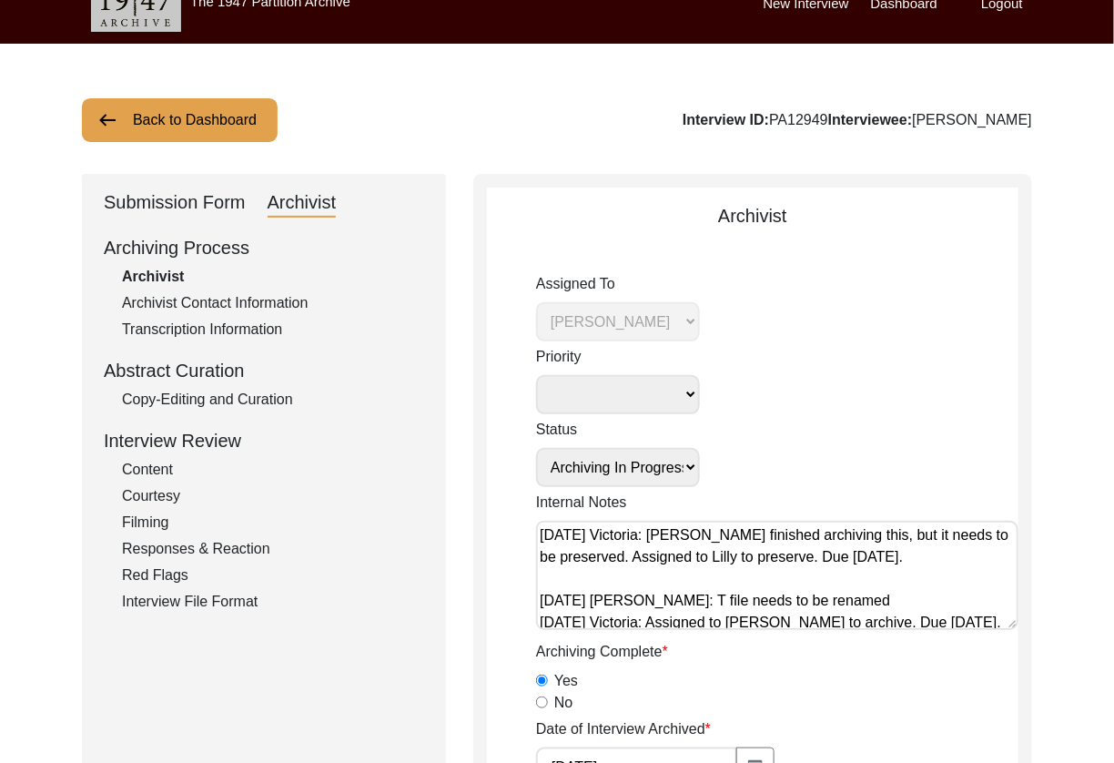
scroll to position [0, 0]
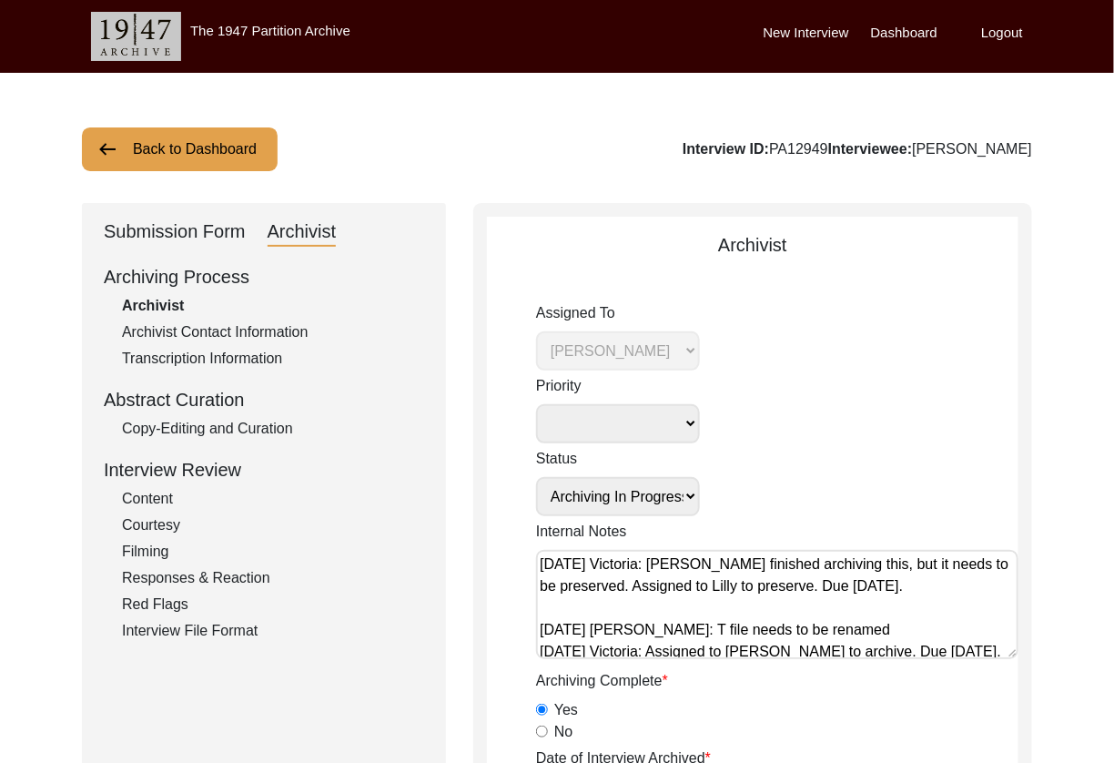
click at [170, 157] on button "Back to Dashboard" at bounding box center [180, 149] width 196 height 44
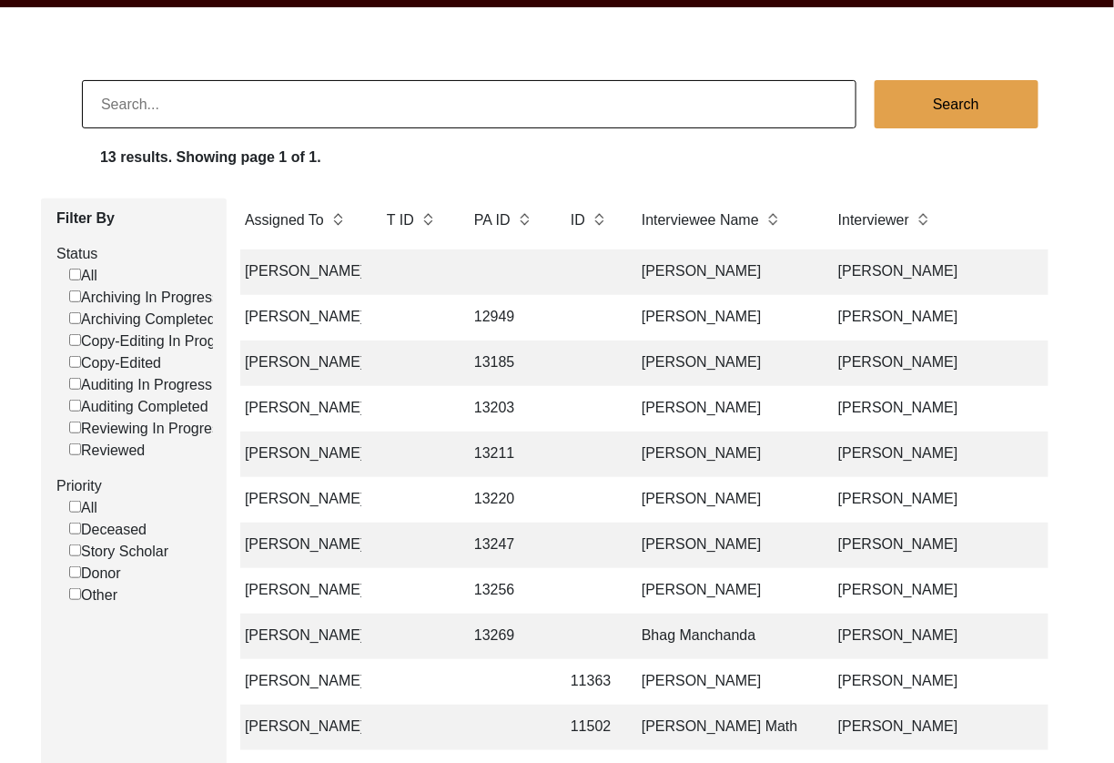
scroll to position [0, 268]
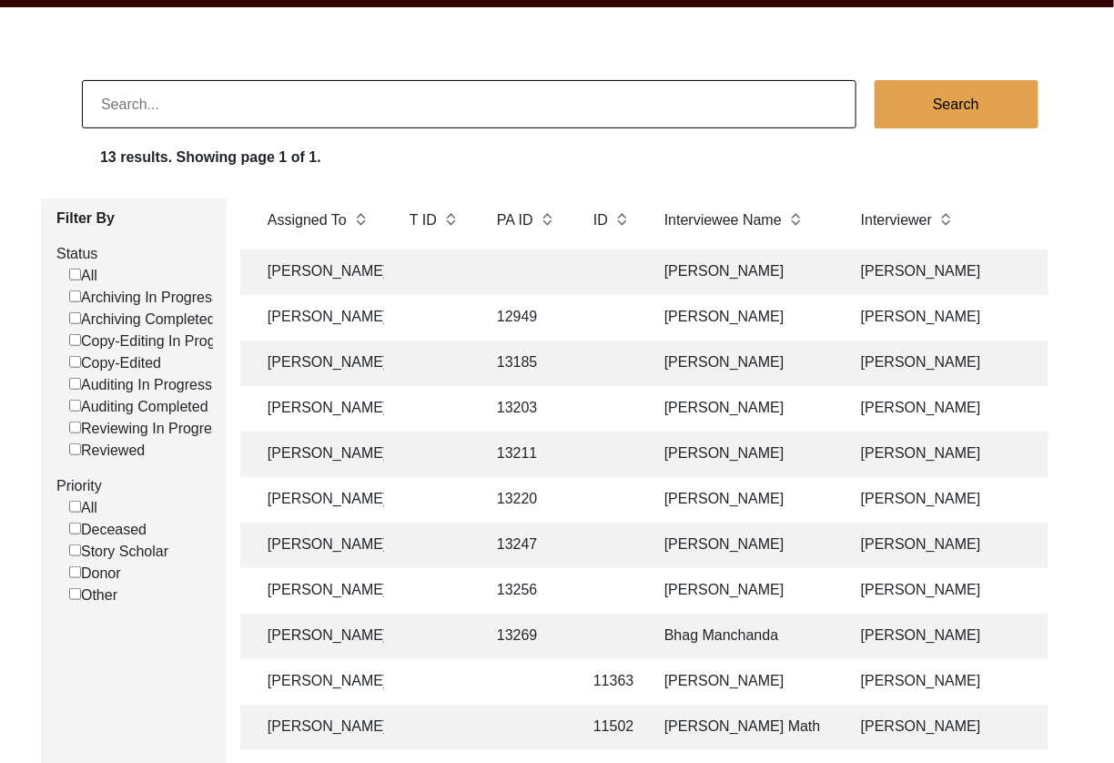
click at [763, 409] on td "[PERSON_NAME]" at bounding box center [744, 408] width 182 height 45
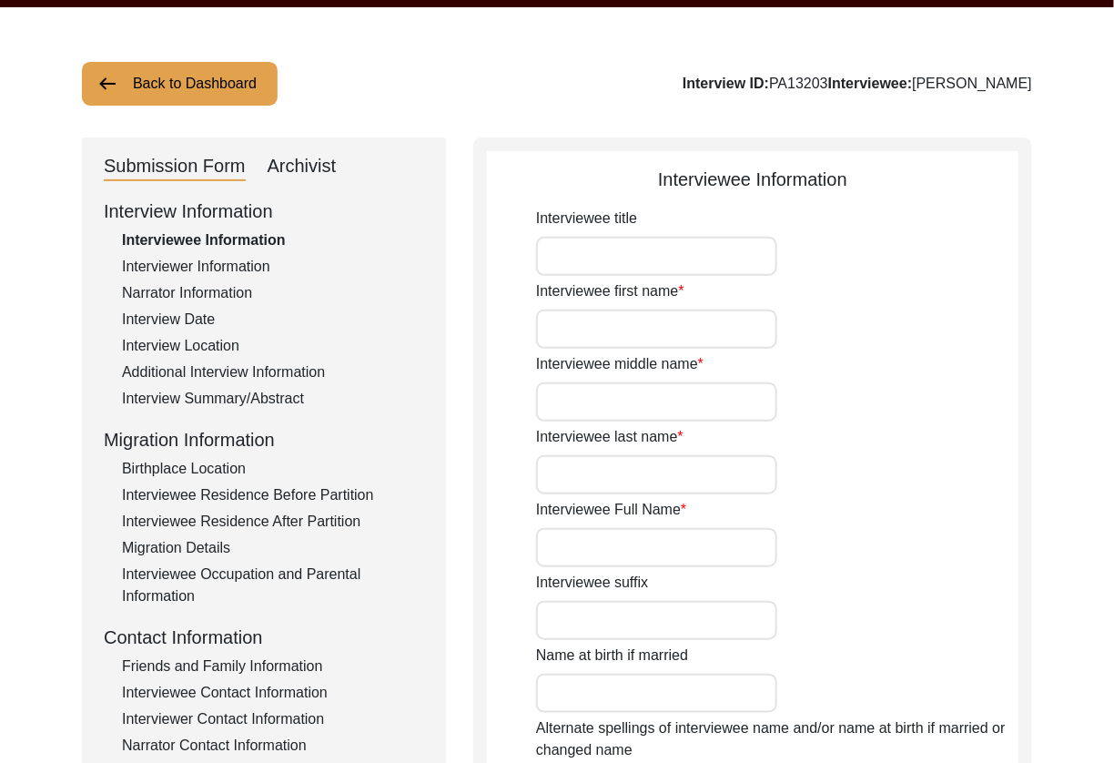
type input "Mr."
type input "Kishan"
type input "[PERSON_NAME]"
type input "Deene"
type input "[PERSON_NAME]"
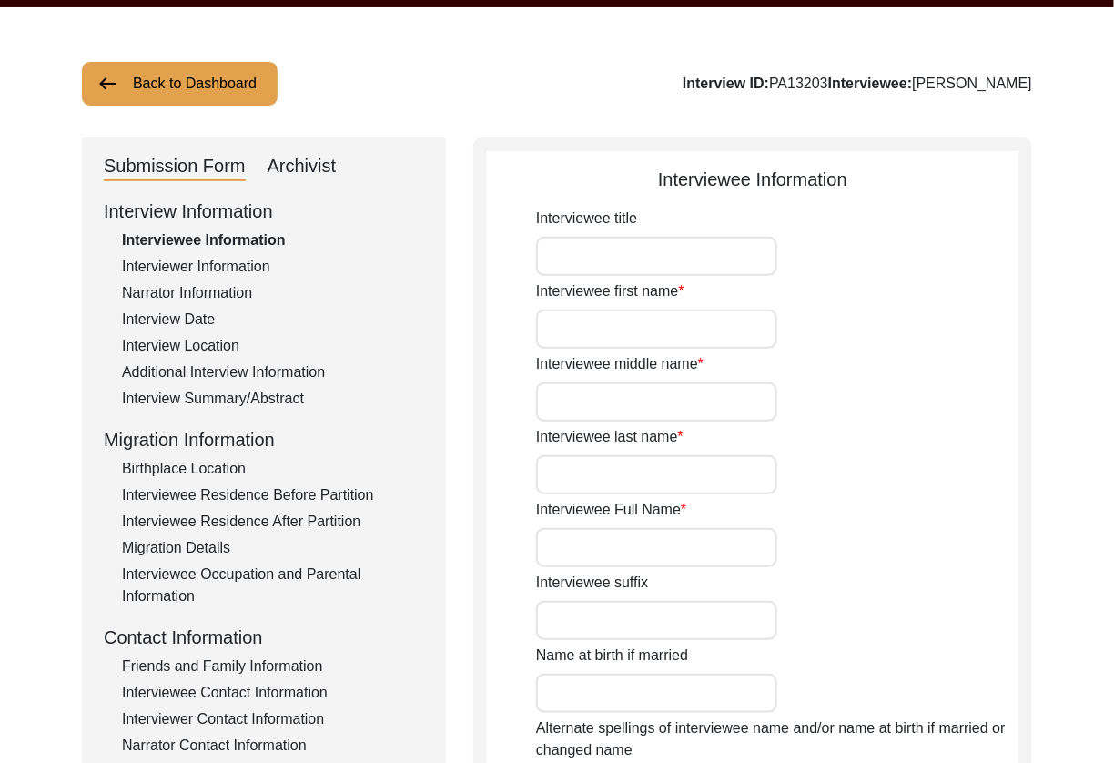
type input "[DATE]"
type input "86"
type input "[DEMOGRAPHIC_DATA]"
type textarea "Became a [DEMOGRAPHIC_DATA] under pressure when he was a child. [PERSON_NAME] t…"
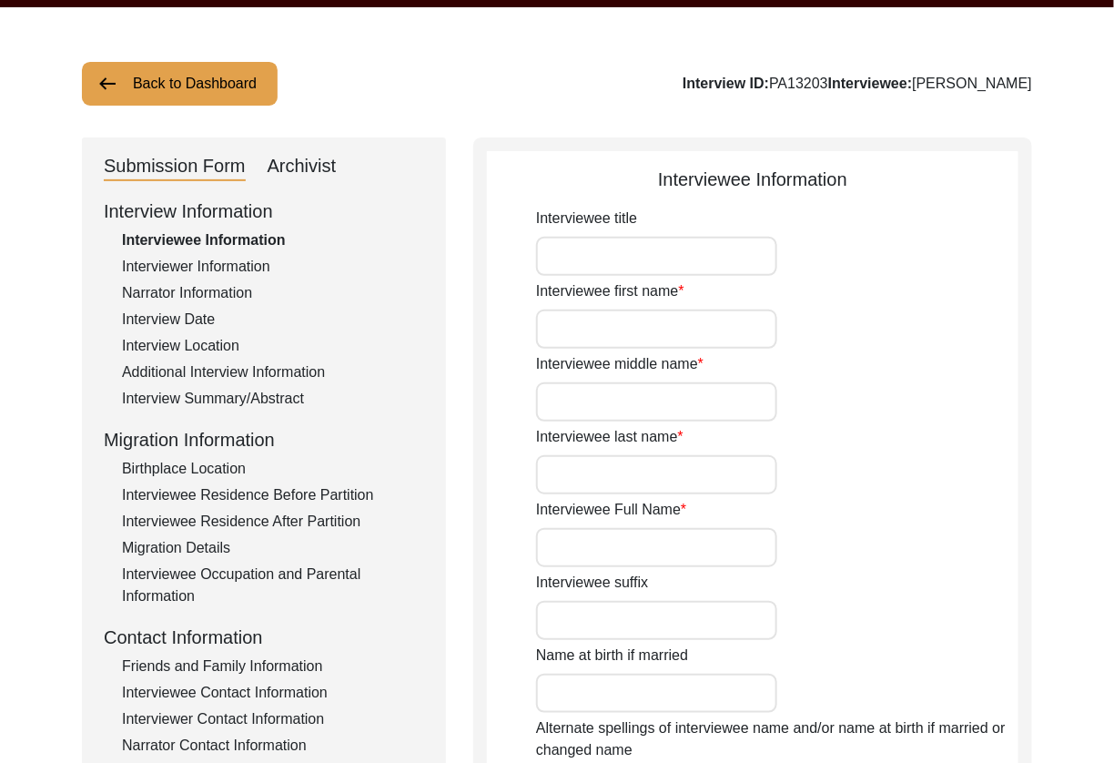
type input "[DEMOGRAPHIC_DATA]"
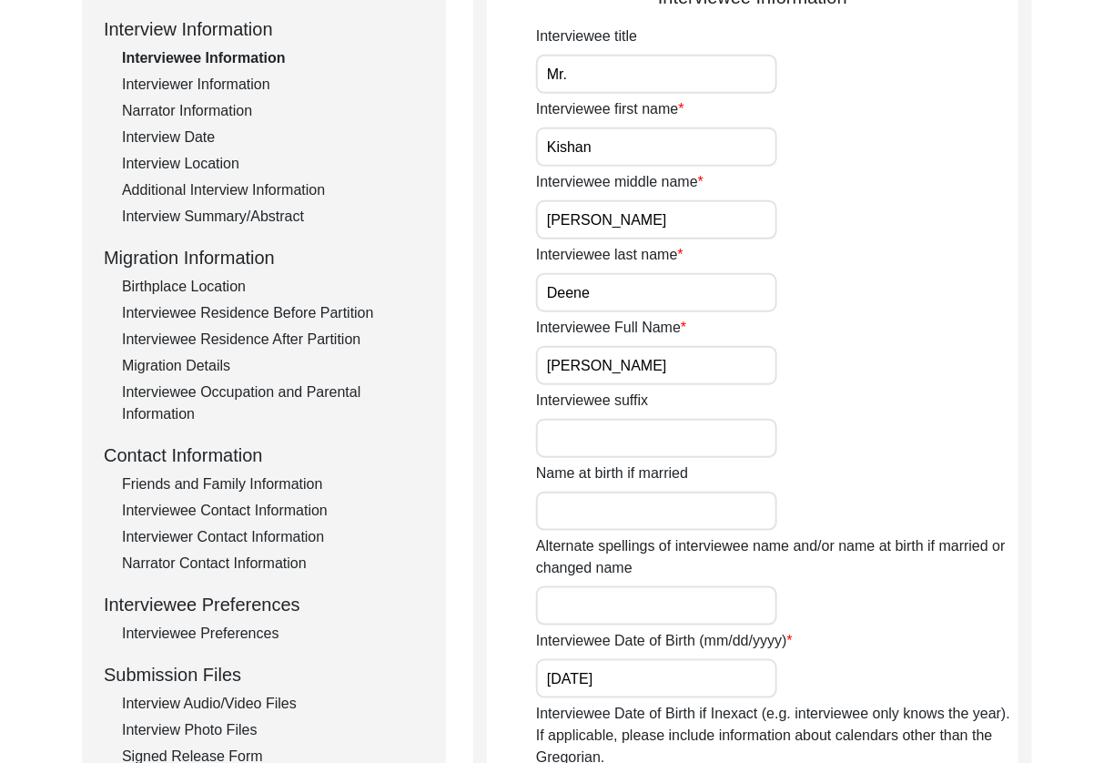
scroll to position [878, 0]
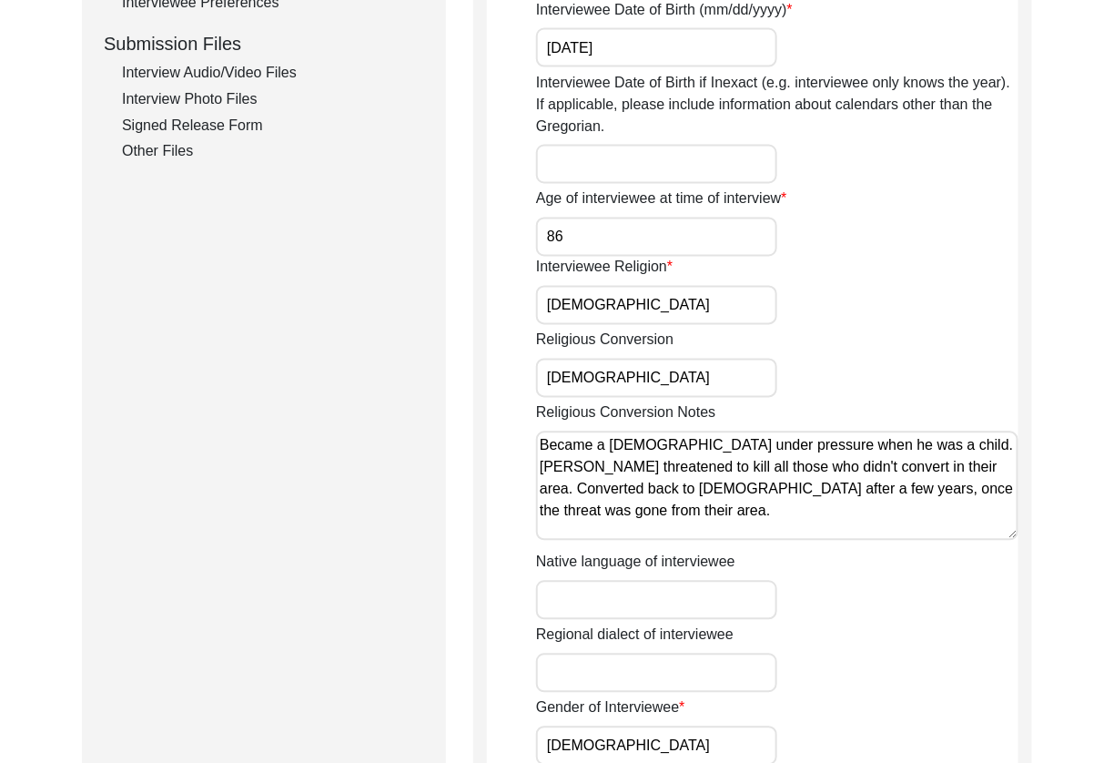
click at [749, 507] on textarea "Became a [DEMOGRAPHIC_DATA] under pressure when he was a child. [PERSON_NAME] t…" at bounding box center [777, 485] width 482 height 109
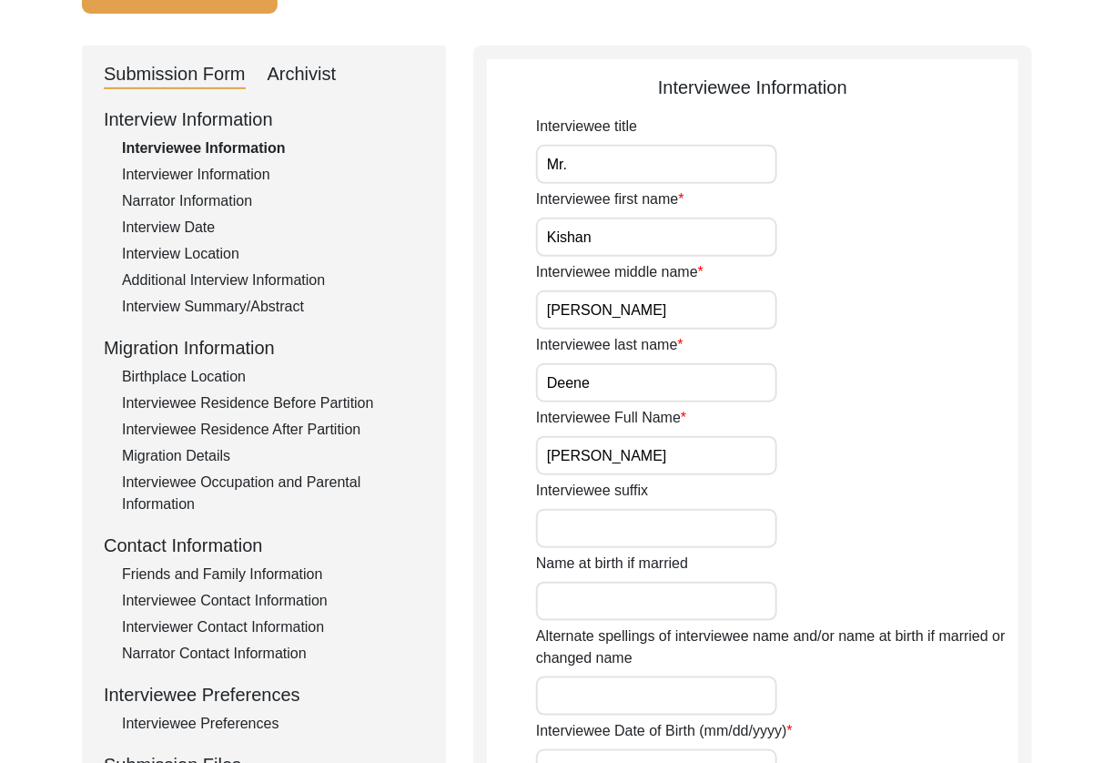
scroll to position [0, 0]
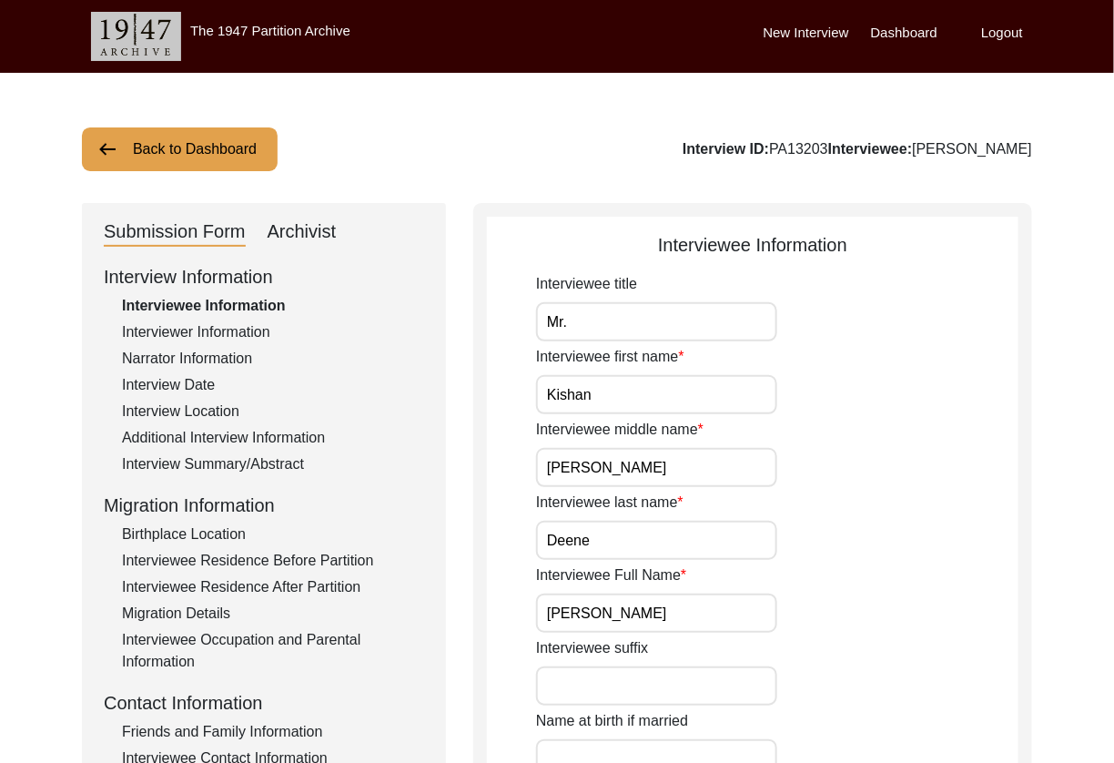
click at [678, 324] on input "Mr." at bounding box center [656, 321] width 241 height 39
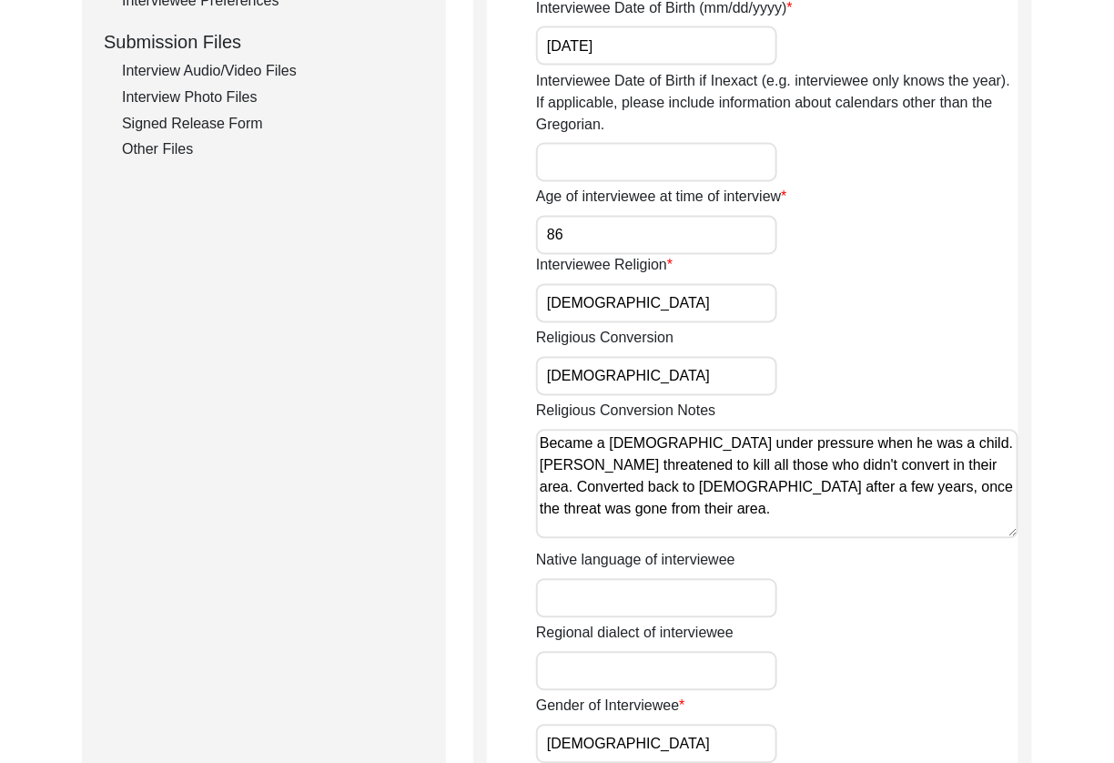
scroll to position [1315, 0]
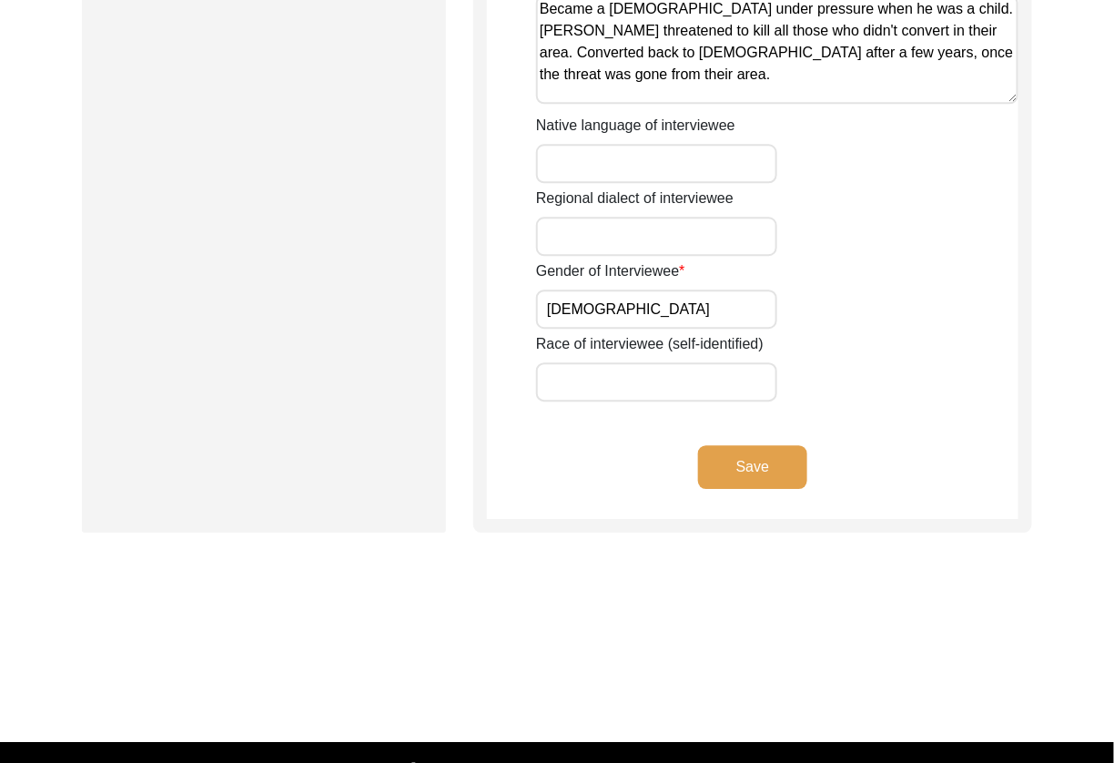
click at [811, 481] on div "Save" at bounding box center [752, 482] width 531 height 74
click at [778, 468] on button "Save" at bounding box center [752, 467] width 109 height 44
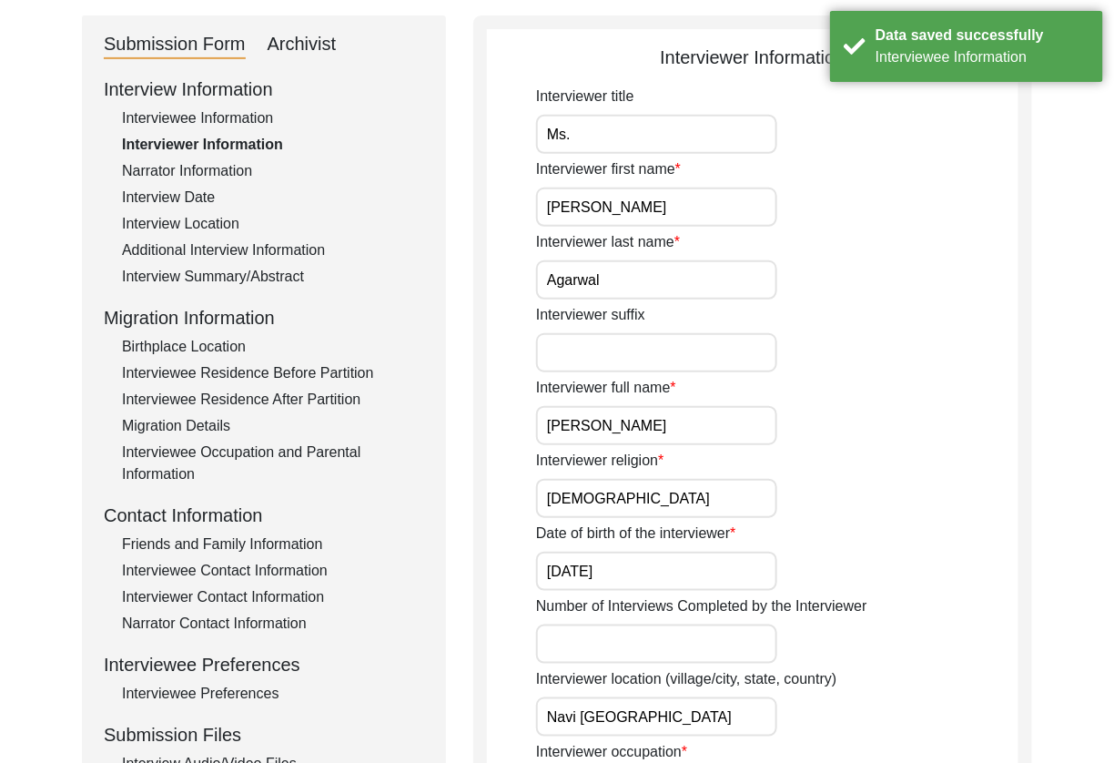
scroll to position [0, 0]
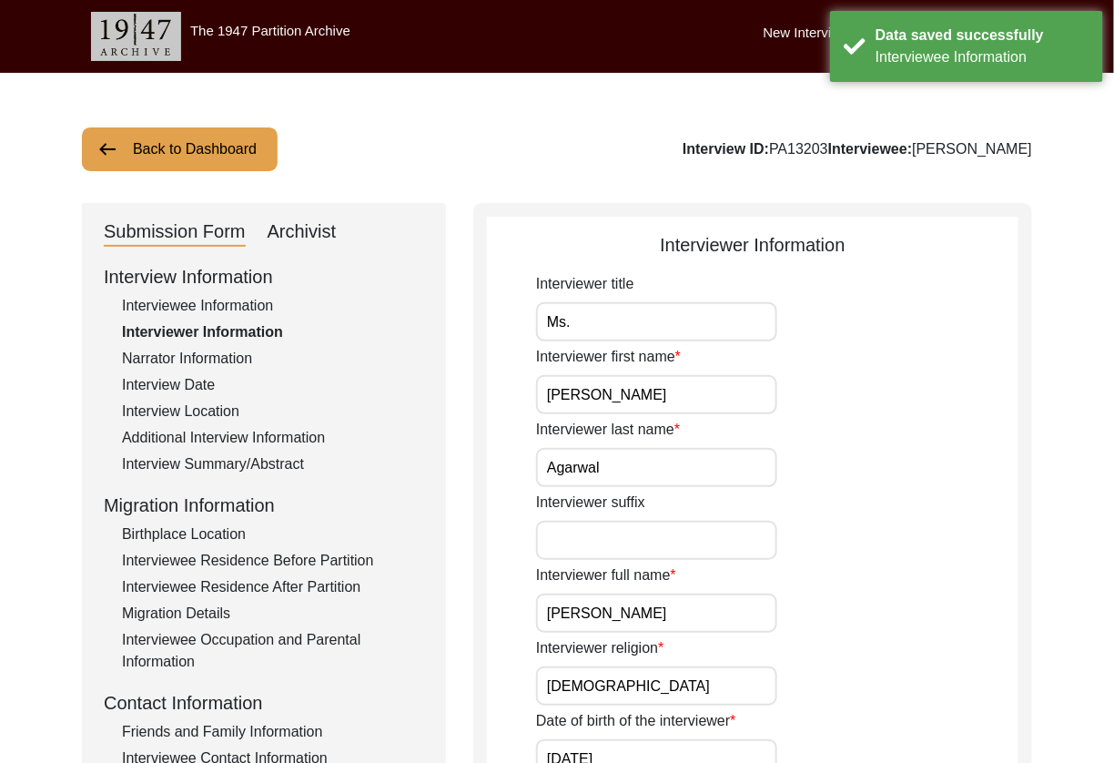
click at [687, 324] on input "Ms." at bounding box center [656, 321] width 241 height 39
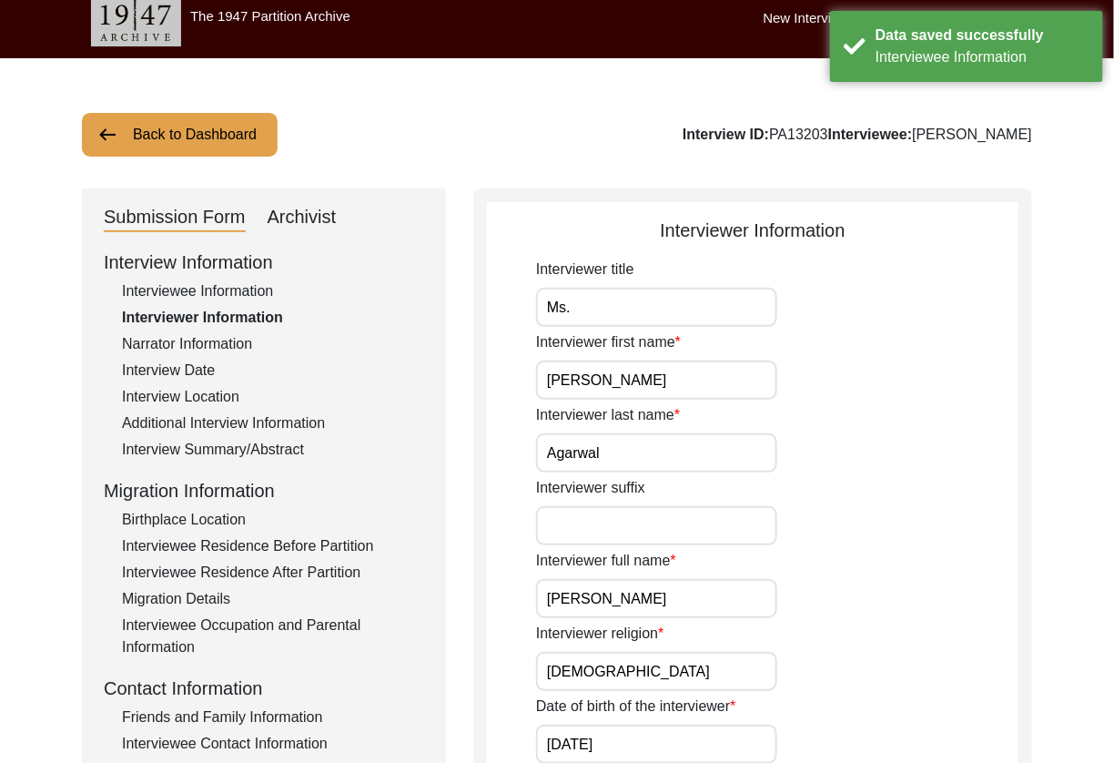
scroll to position [450, 0]
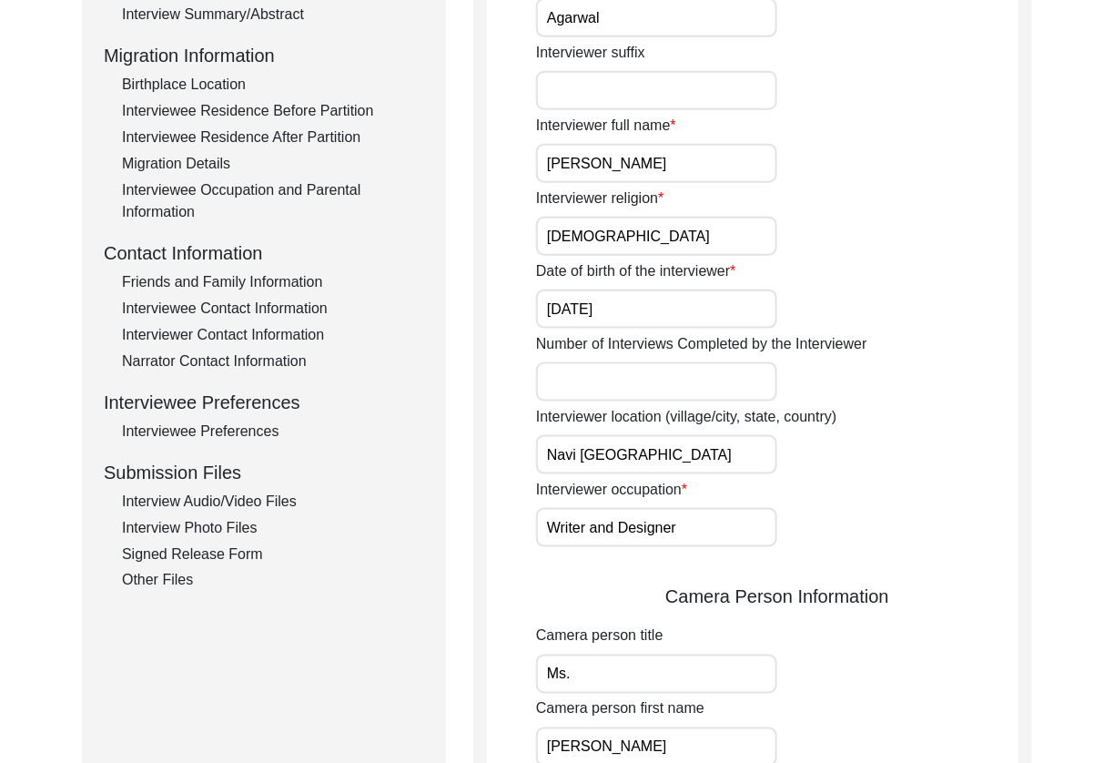
click at [725, 460] on input "Navi [GEOGRAPHIC_DATA]" at bounding box center [656, 454] width 241 height 39
click at [723, 450] on input "Navi [GEOGRAPHIC_DATA]" at bounding box center [656, 454] width 241 height 39
type input "Navi [GEOGRAPHIC_DATA], [GEOGRAPHIC_DATA], [GEOGRAPHIC_DATA]"
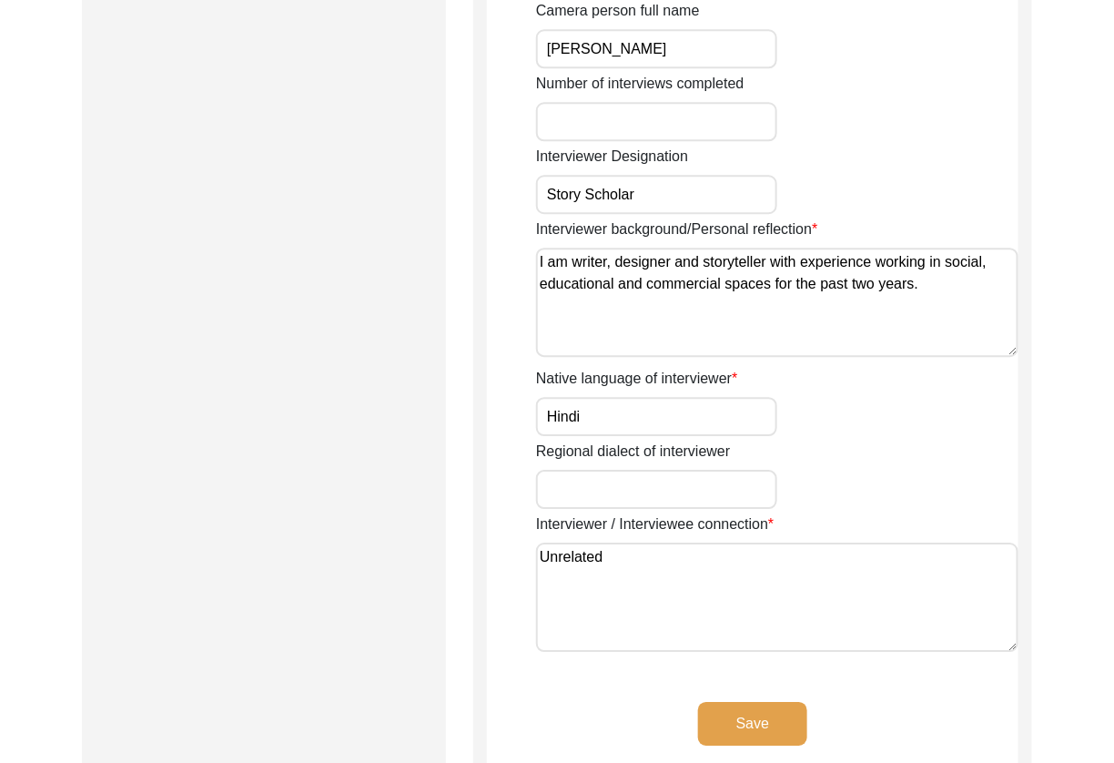
scroll to position [1395, 0]
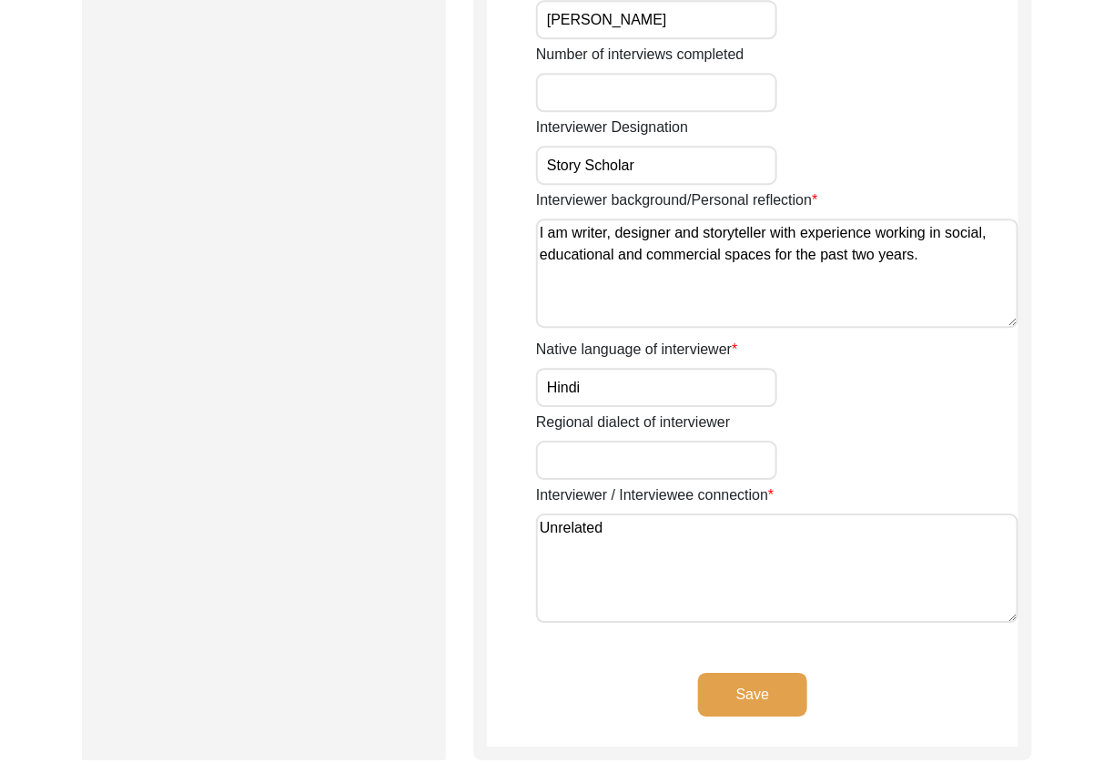
click at [924, 253] on textarea "I am writer, designer and storyteller with experience working in social, educat…" at bounding box center [777, 272] width 482 height 109
click at [763, 683] on button "Save" at bounding box center [752, 694] width 109 height 44
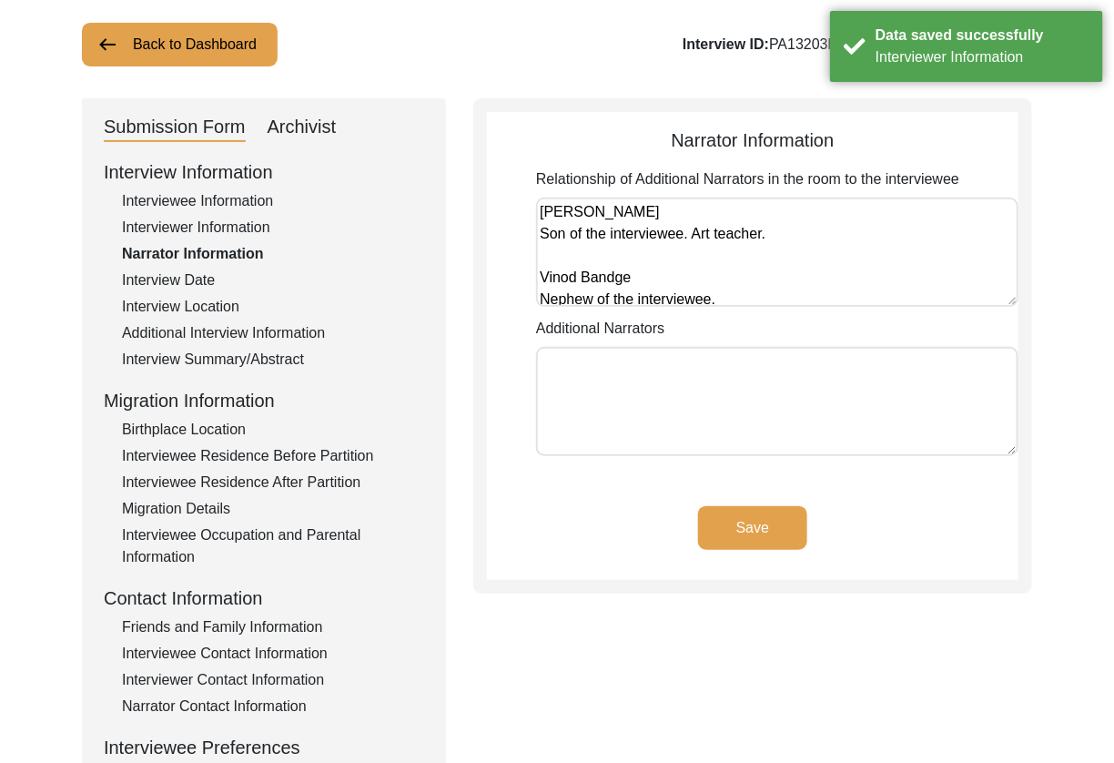
scroll to position [0, 0]
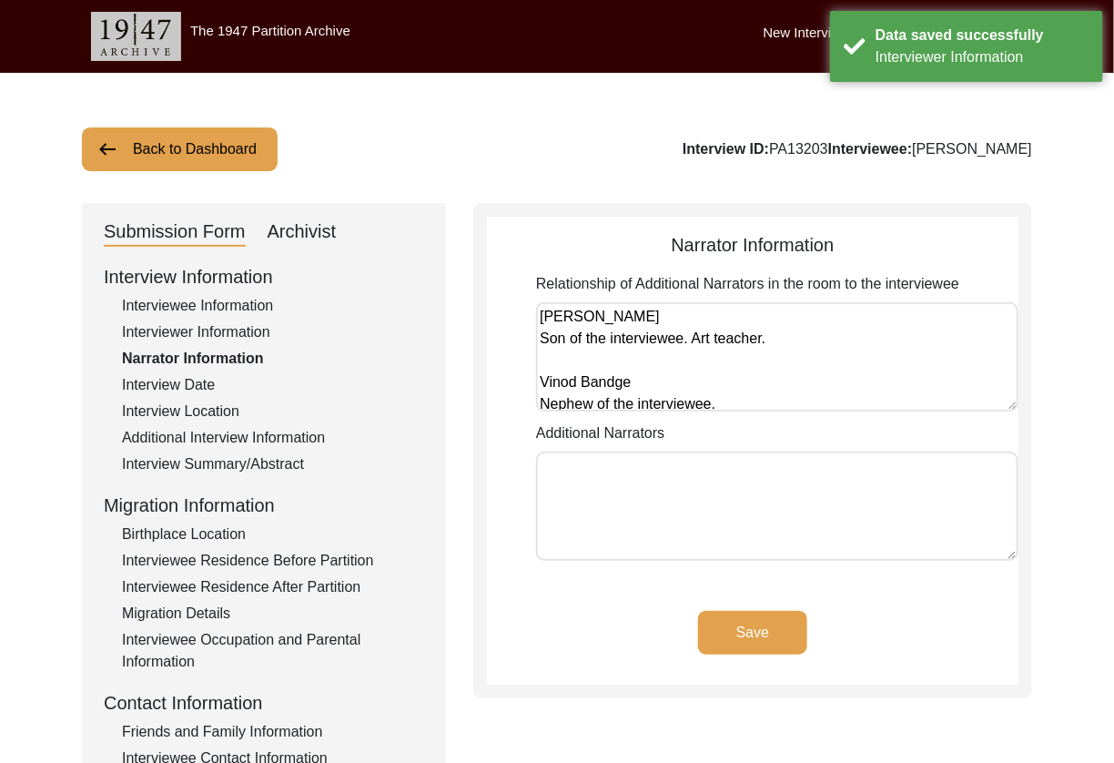
click at [775, 351] on textarea "[PERSON_NAME] Son of the interviewee. Art teacher. Vinod Bandge Nephew of the i…" at bounding box center [777, 356] width 482 height 109
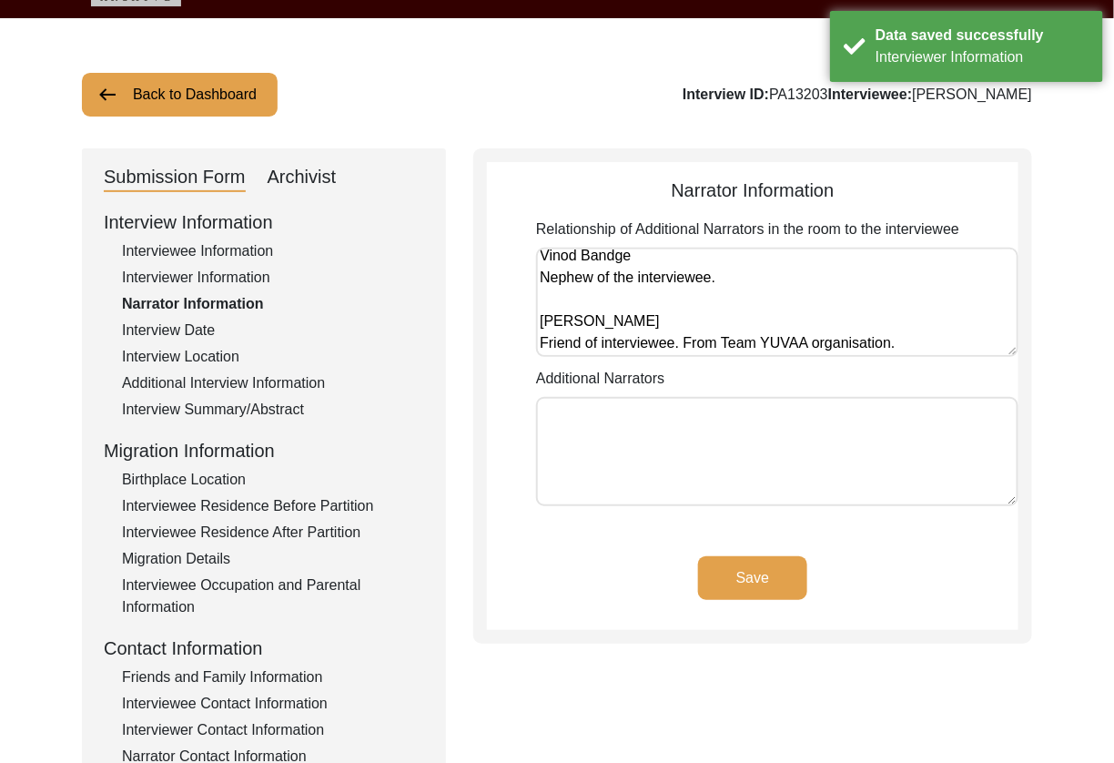
scroll to position [57, 0]
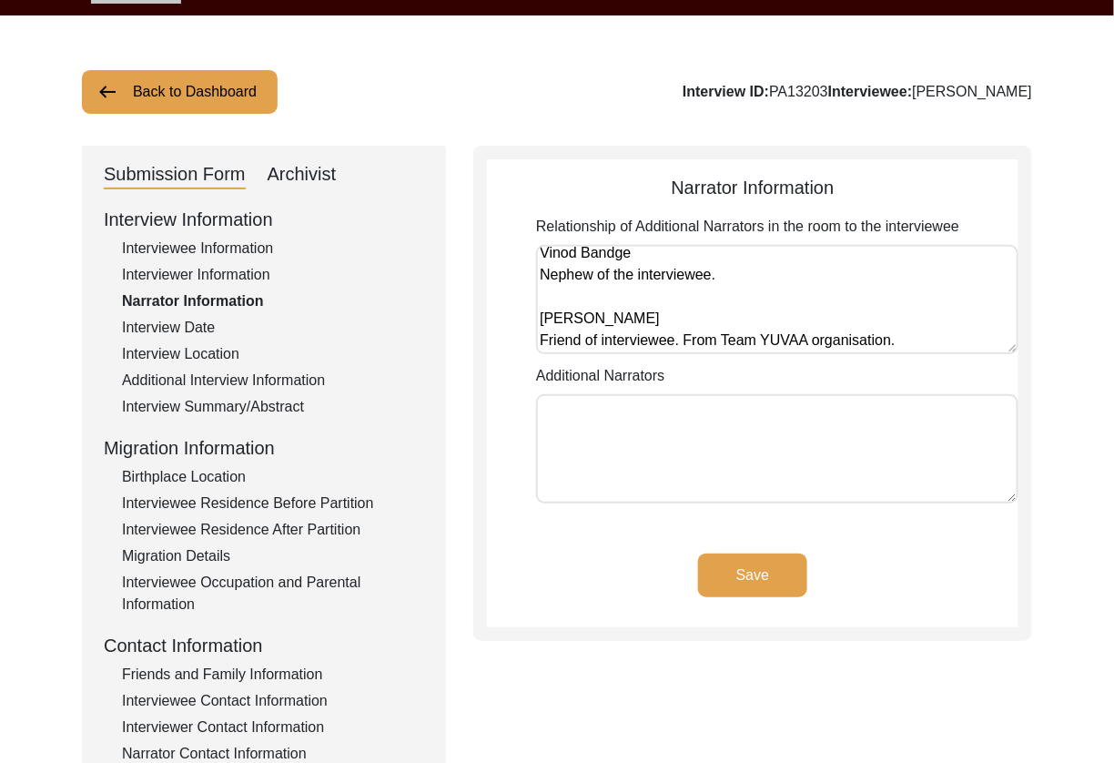
click at [939, 340] on textarea "[PERSON_NAME] Son of the interviewee. Art teacher. Vinod Bandge Nephew of the i…" at bounding box center [777, 299] width 482 height 109
drag, startPoint x: 856, startPoint y: 342, endPoint x: 860, endPoint y: 392, distance: 50.2
click at [856, 345] on textarea "[PERSON_NAME] Son of the interviewee. Art teacher. Vinod Bandge Nephew of the i…" at bounding box center [777, 299] width 482 height 109
click at [965, 330] on textarea "[PERSON_NAME] Son of the interviewee. Art teacher. Vinod Bandge Nephew of the i…" at bounding box center [777, 299] width 482 height 109
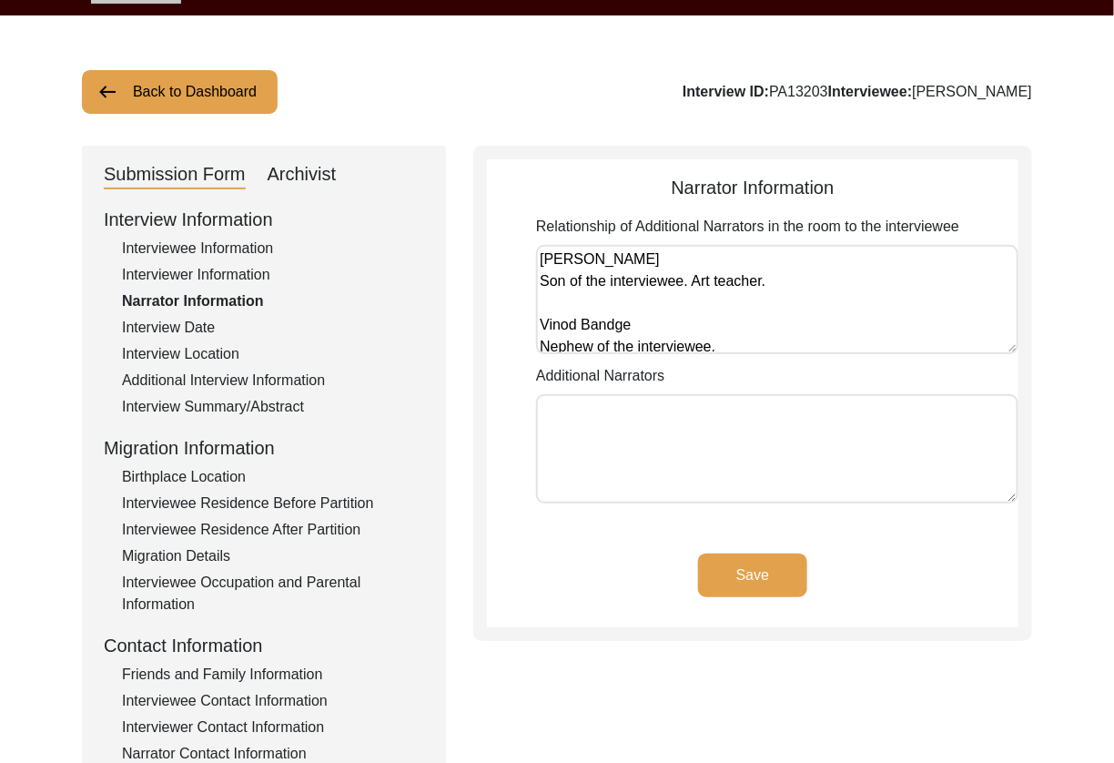
type textarea "[PERSON_NAME] Son of the interviewee. Art teacher. Vinod Bandge Nephew of the i…"
click at [744, 562] on button "Save" at bounding box center [752, 575] width 109 height 44
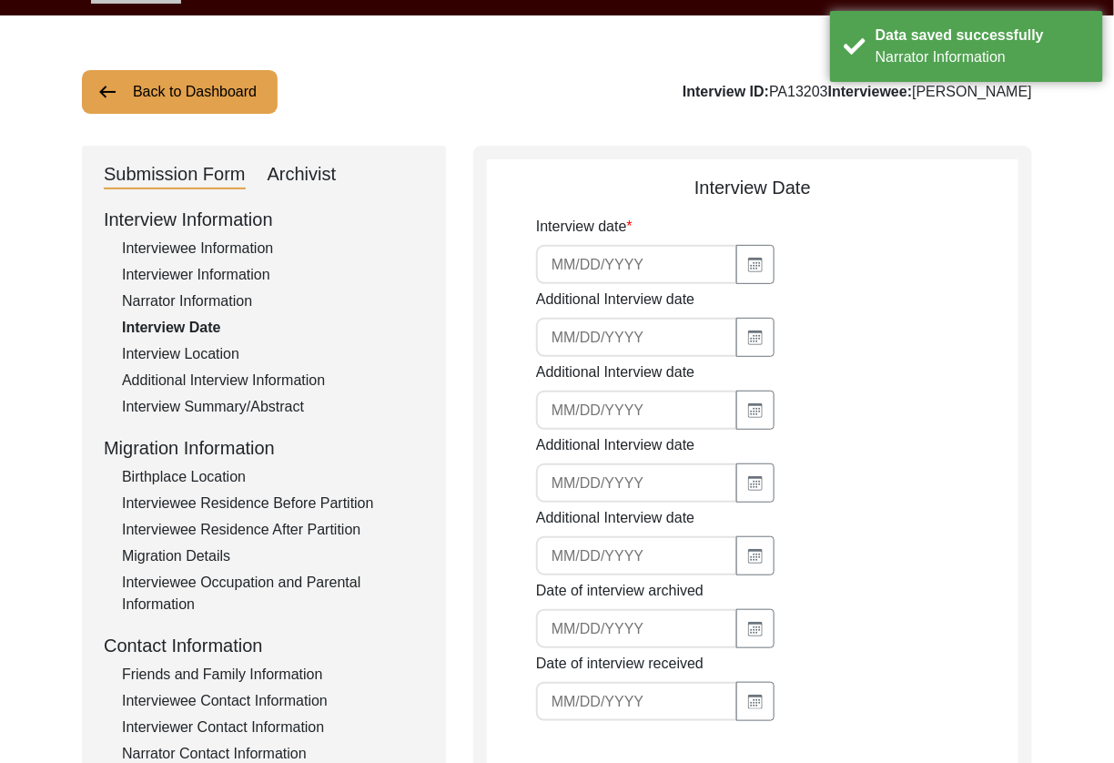
type input "[DATE]"
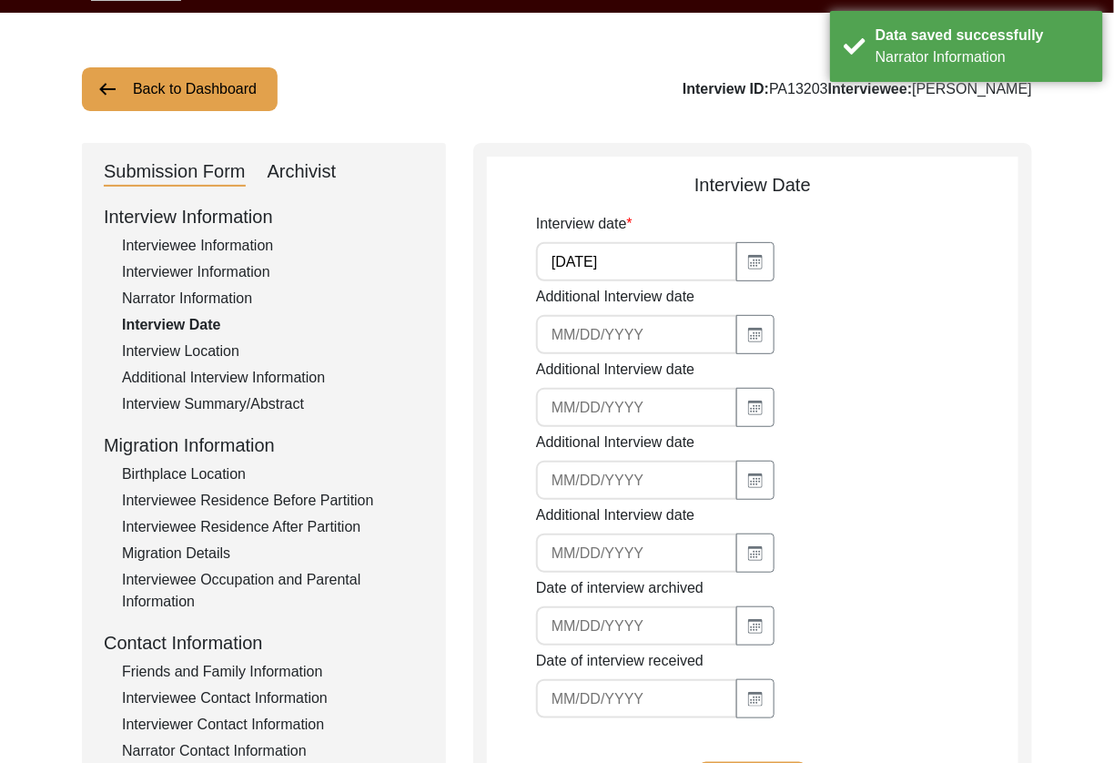
scroll to position [62, 0]
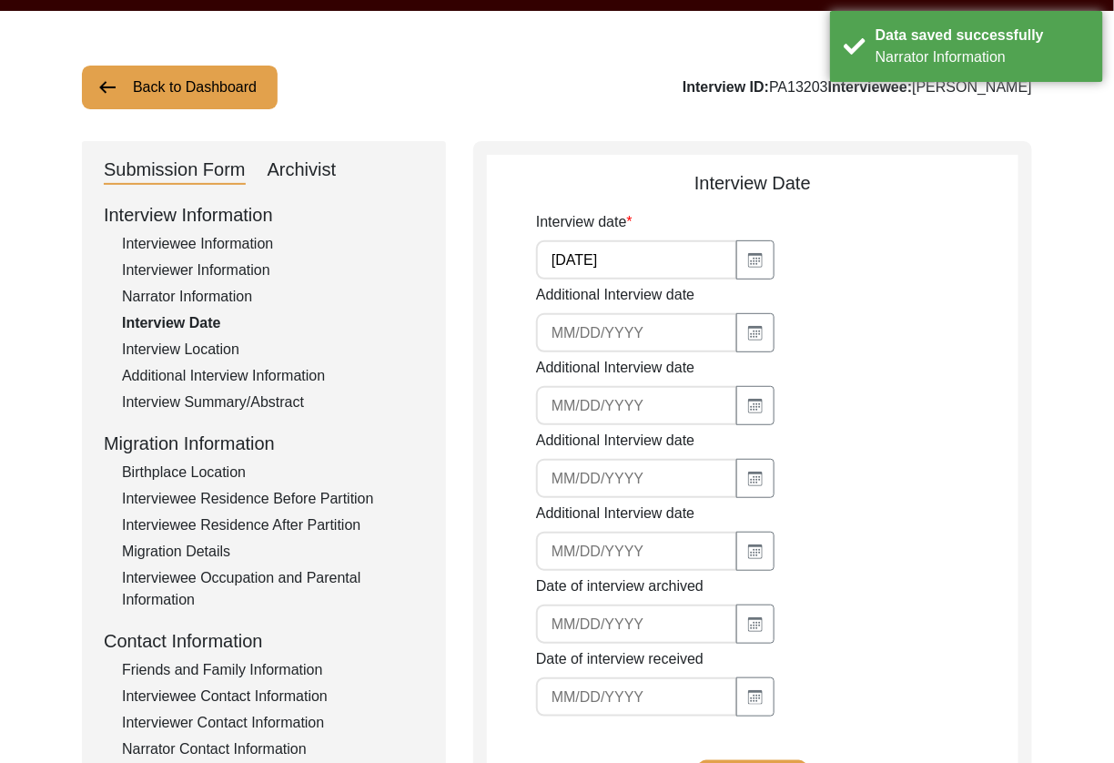
drag, startPoint x: 207, startPoint y: 349, endPoint x: 230, endPoint y: 349, distance: 23.7
click at [199, 348] on div "Interview Location" at bounding box center [273, 350] width 302 height 22
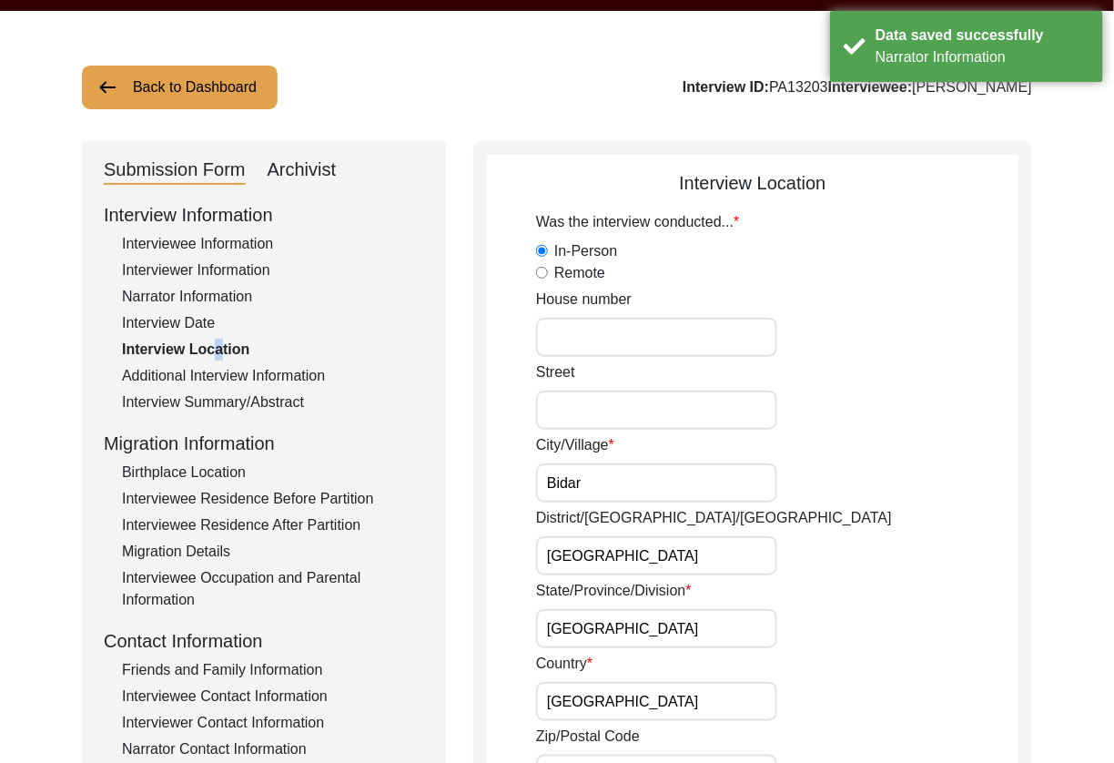
scroll to position [64, 0]
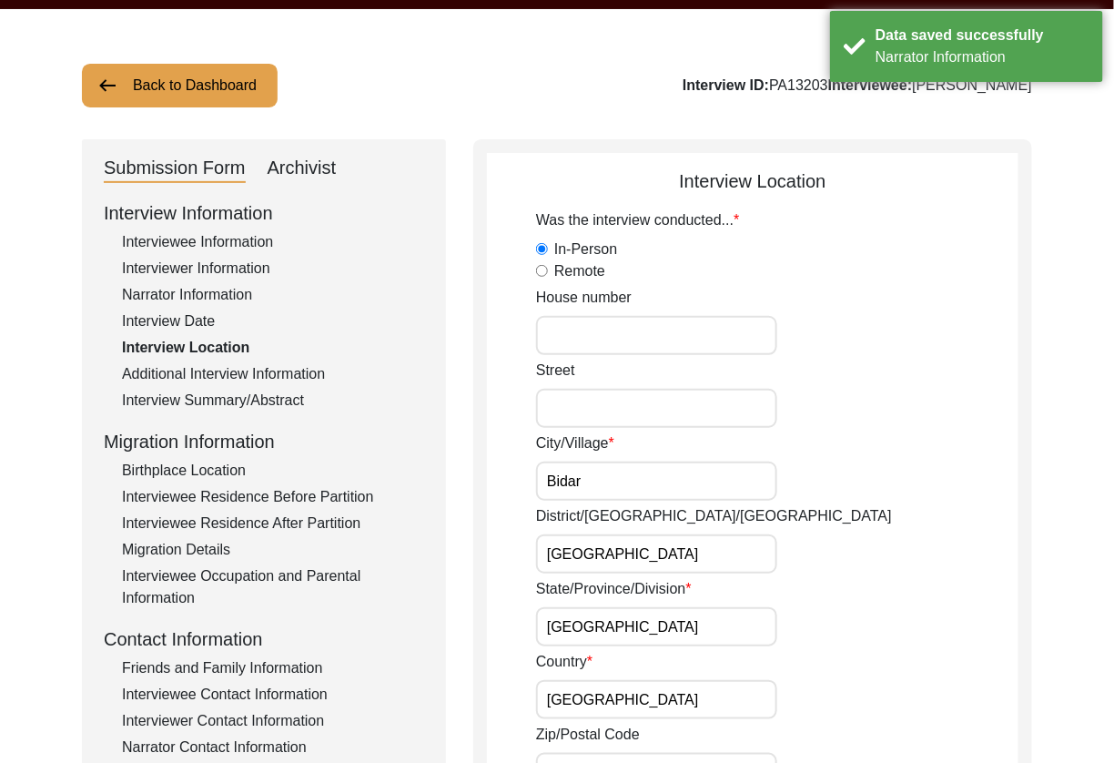
click at [675, 493] on input "Bidar" at bounding box center [656, 480] width 241 height 39
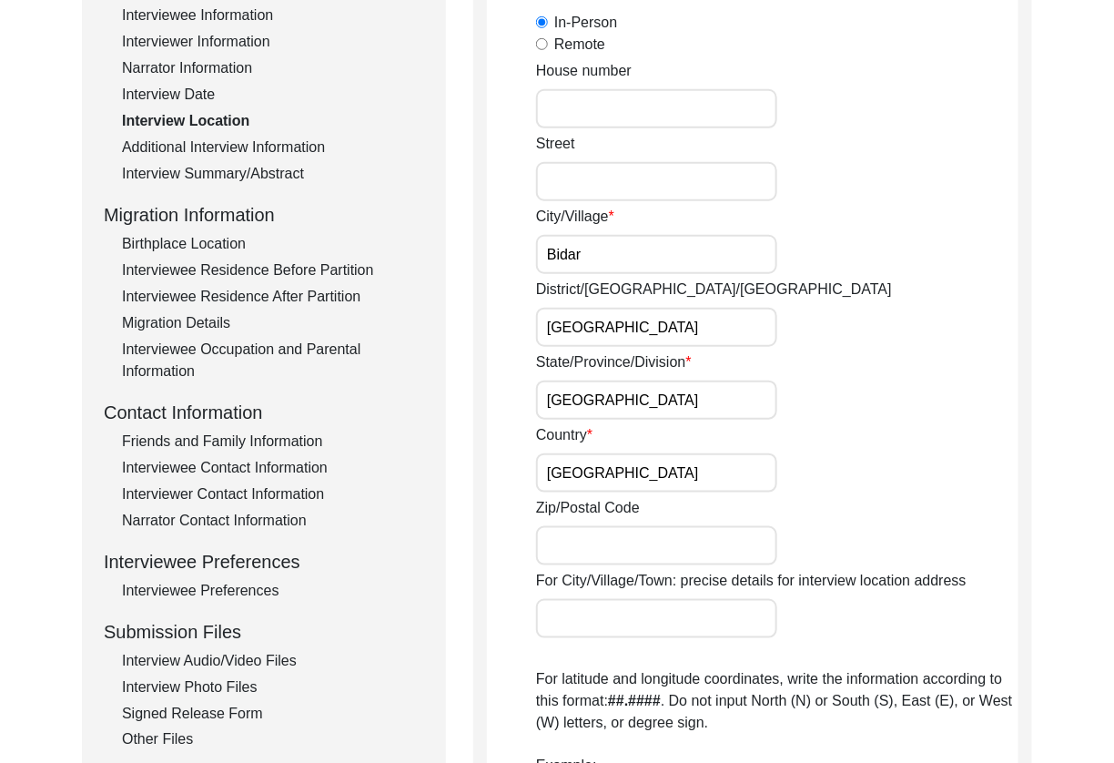
scroll to position [0, 0]
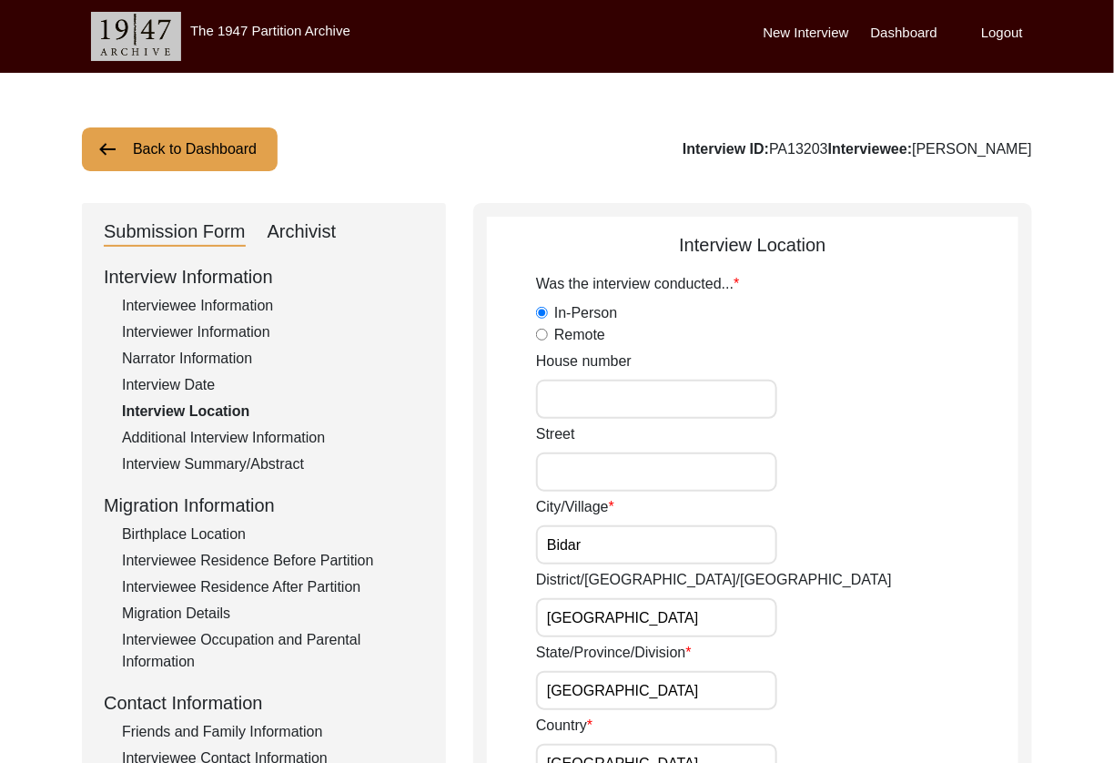
click at [934, 384] on div "House number" at bounding box center [777, 384] width 482 height 68
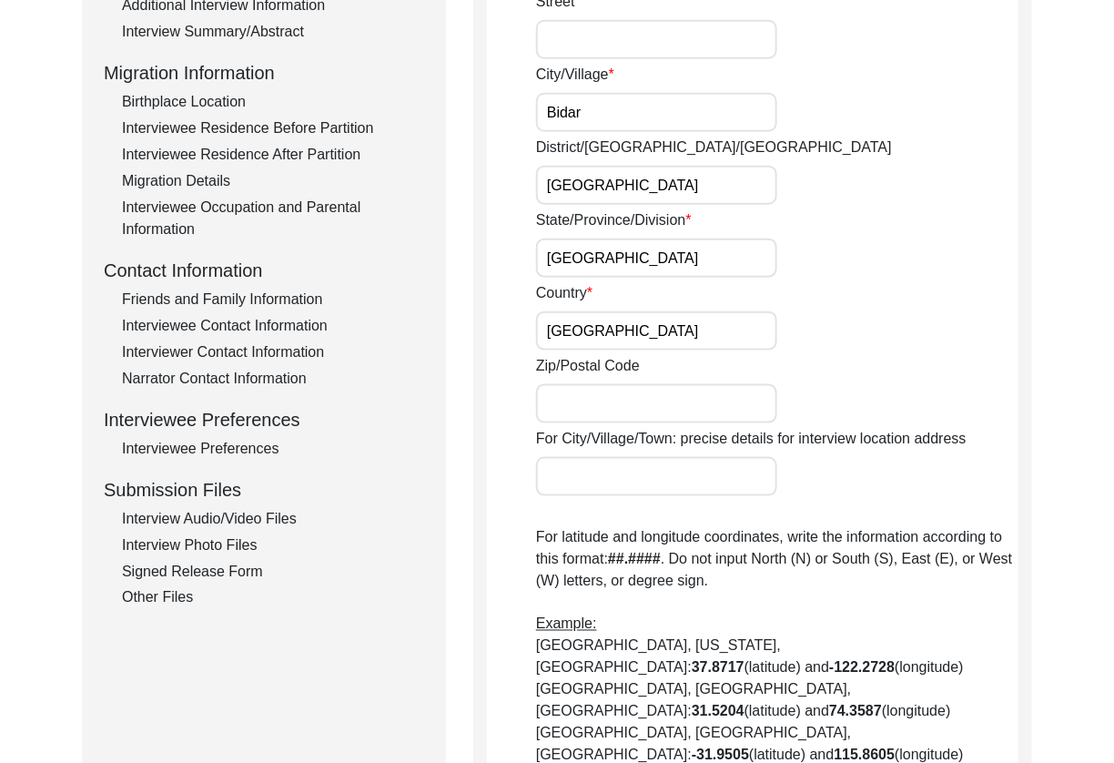
scroll to position [775, 0]
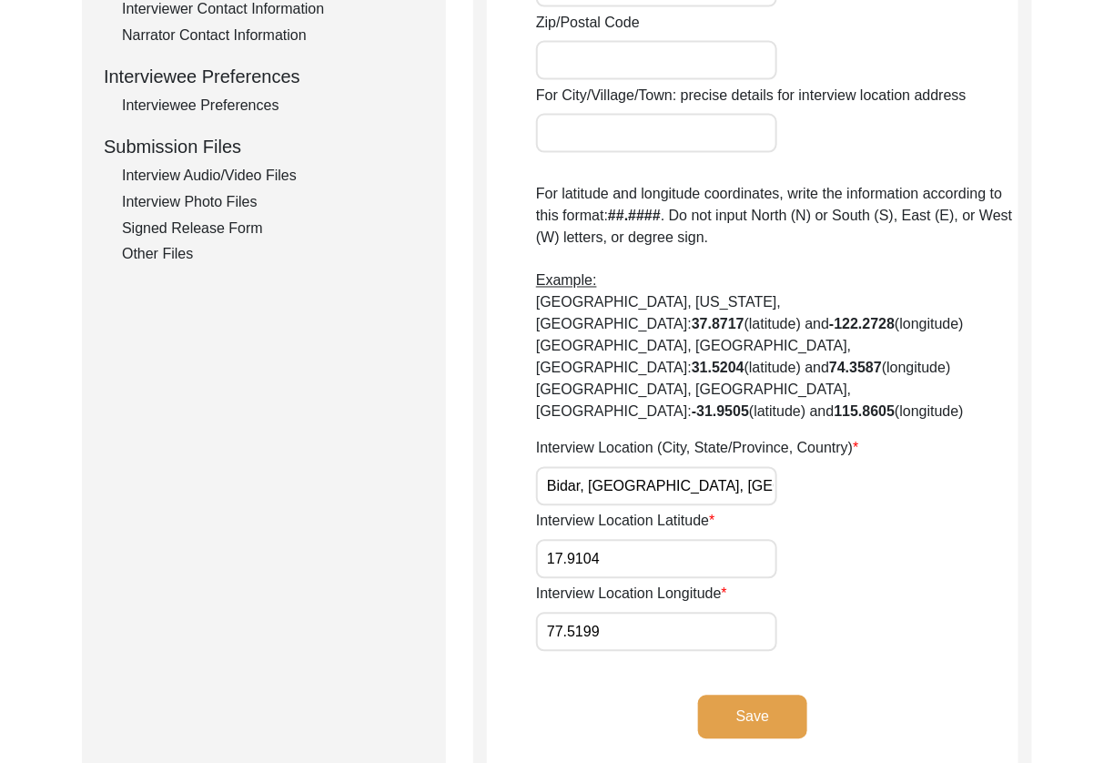
click at [753, 467] on input "Bidar, [GEOGRAPHIC_DATA], [GEOGRAPHIC_DATA], [GEOGRAPHIC_DATA], [GEOGRAPHIC_DAT…" at bounding box center [656, 486] width 241 height 39
click at [717, 695] on button "Save" at bounding box center [752, 717] width 109 height 44
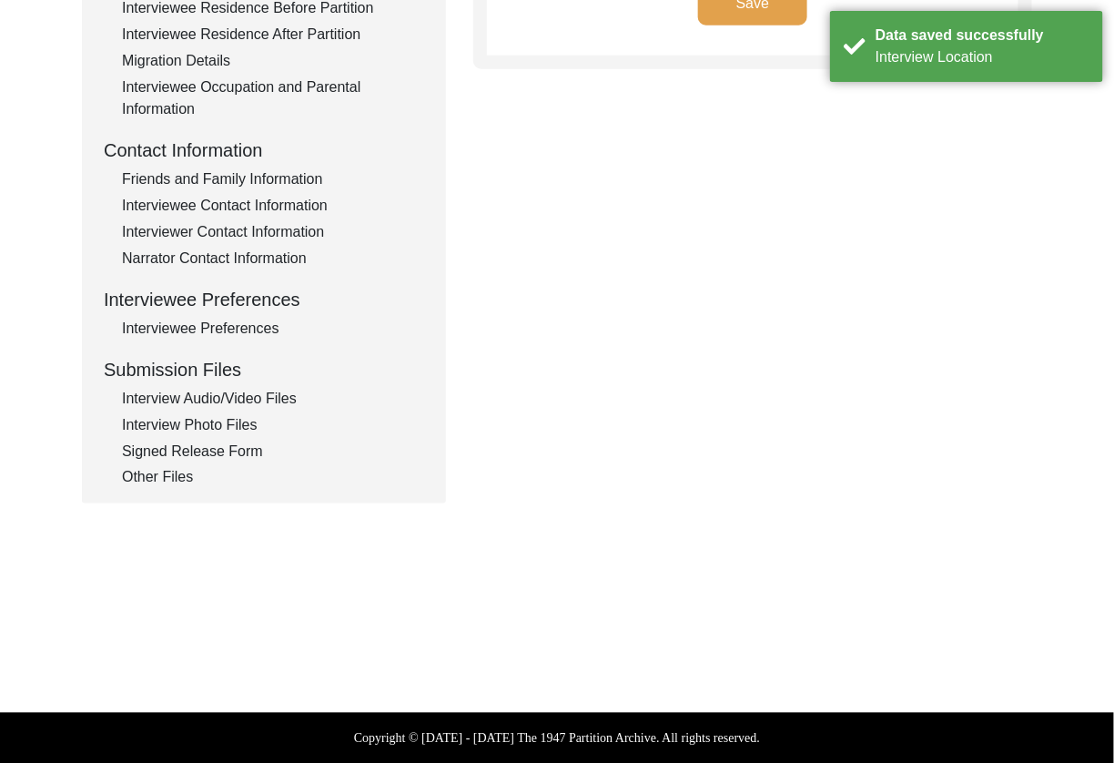
scroll to position [0, 0]
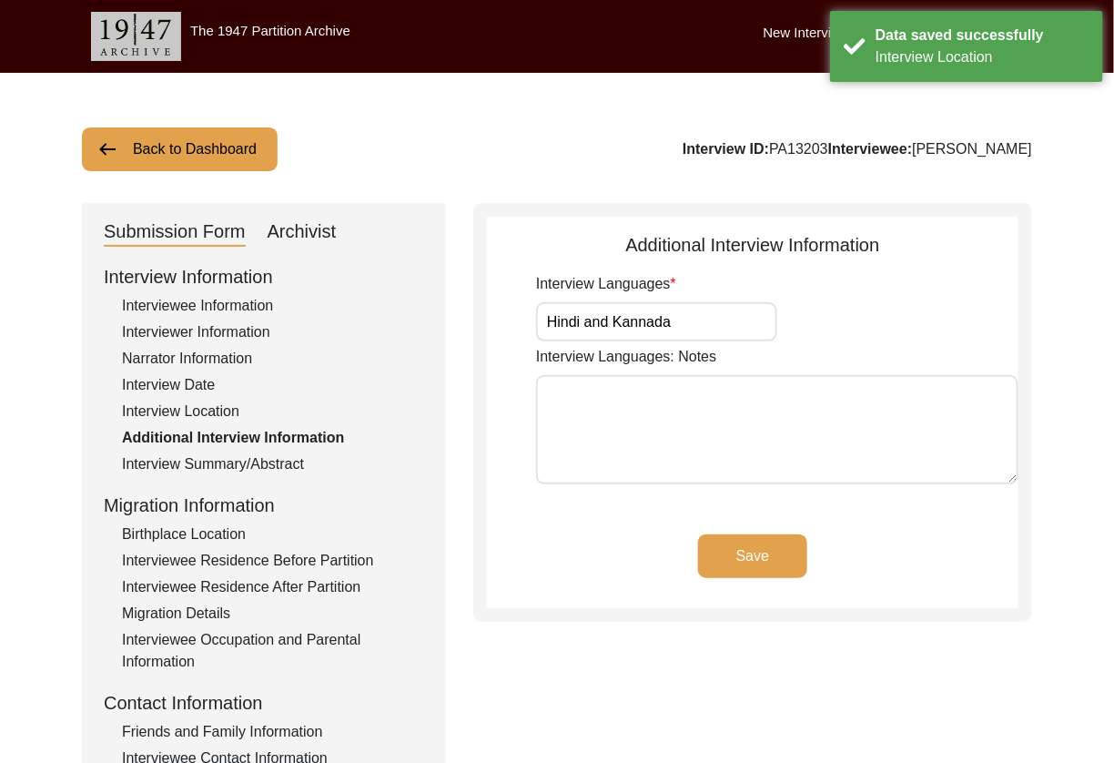
drag, startPoint x: 316, startPoint y: 234, endPoint x: 325, endPoint y: 258, distance: 25.3
click at [316, 236] on div "Archivist" at bounding box center [302, 231] width 69 height 29
select select "507"
select select "Archiving In Progress"
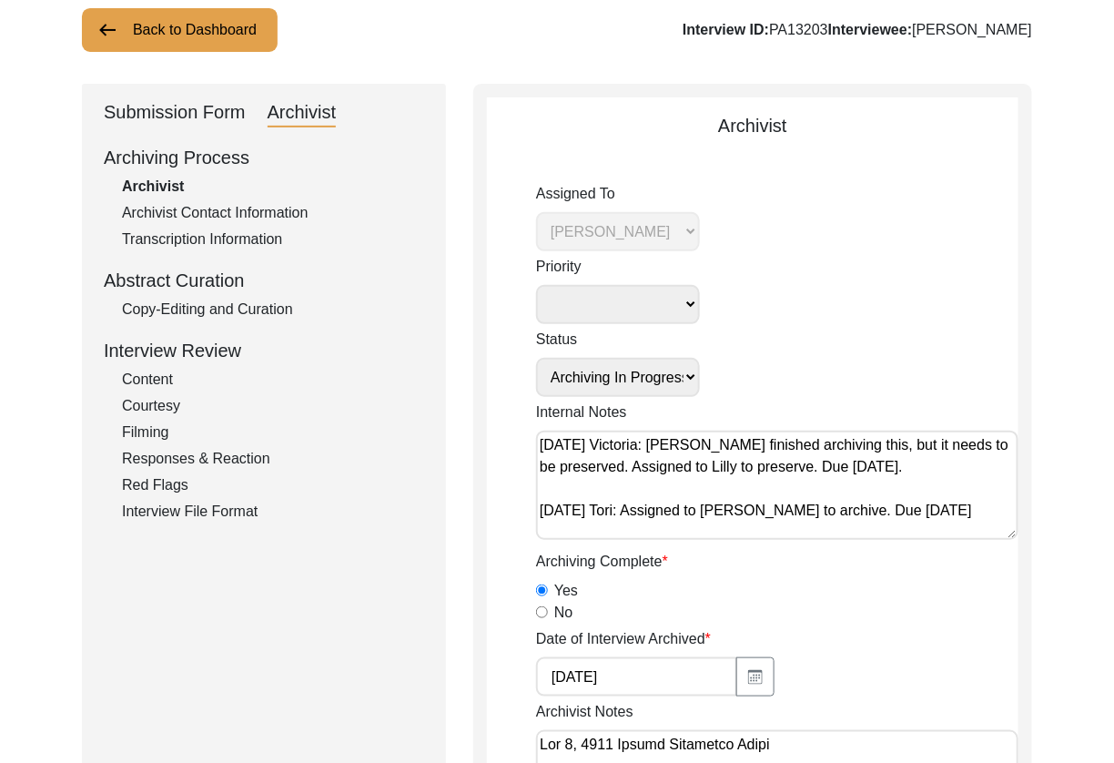
scroll to position [131, 0]
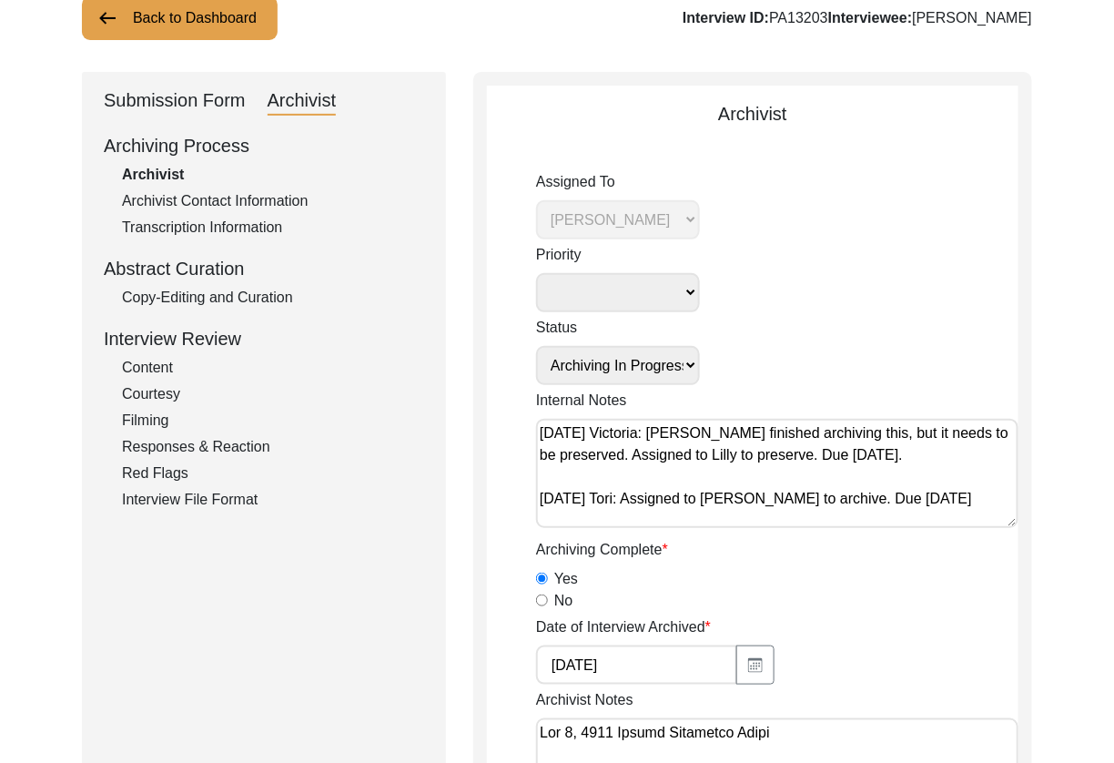
click at [167, 98] on div "Submission Form" at bounding box center [175, 100] width 142 height 29
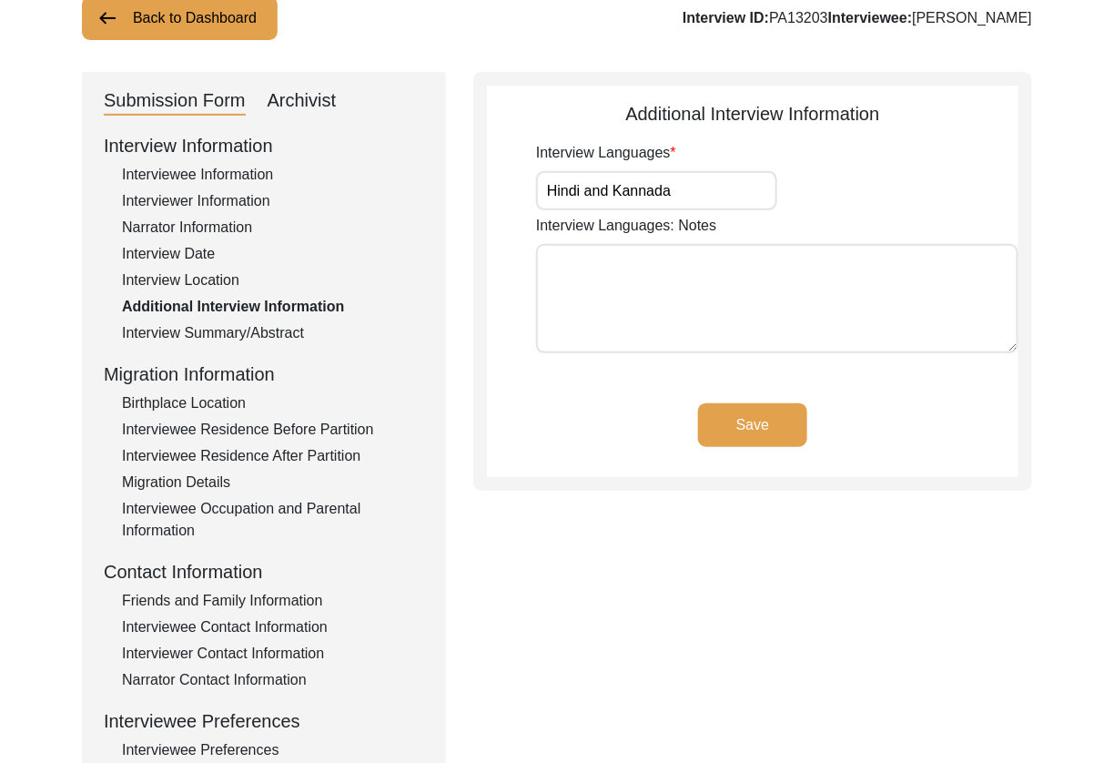
click at [669, 201] on input "Hindi and Kannada" at bounding box center [656, 190] width 241 height 39
click at [691, 206] on input "Hindi and Kannada" at bounding box center [656, 190] width 241 height 39
click at [610, 195] on input "Hindi and Kannada" at bounding box center [656, 190] width 241 height 39
drag, startPoint x: 610, startPoint y: 195, endPoint x: 584, endPoint y: 197, distance: 25.5
click at [584, 197] on input "Hindi and Kannada" at bounding box center [656, 190] width 241 height 39
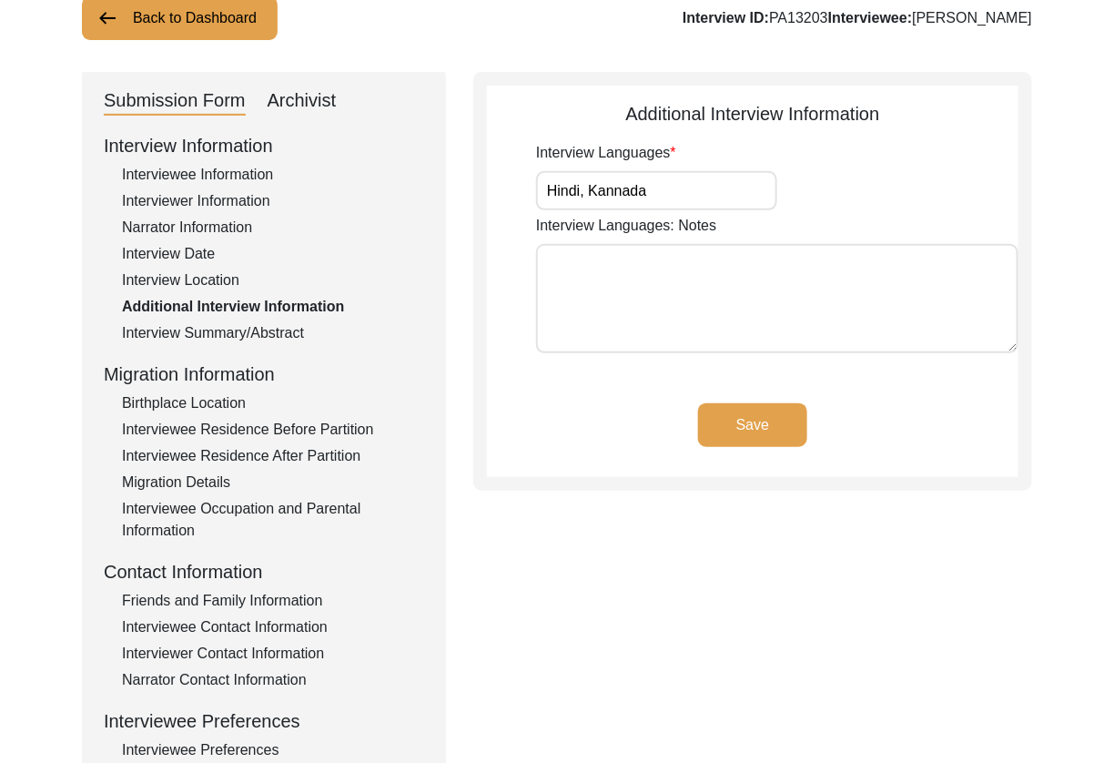
type input "Hindi, Kannada"
click at [741, 418] on button "Save" at bounding box center [752, 425] width 109 height 44
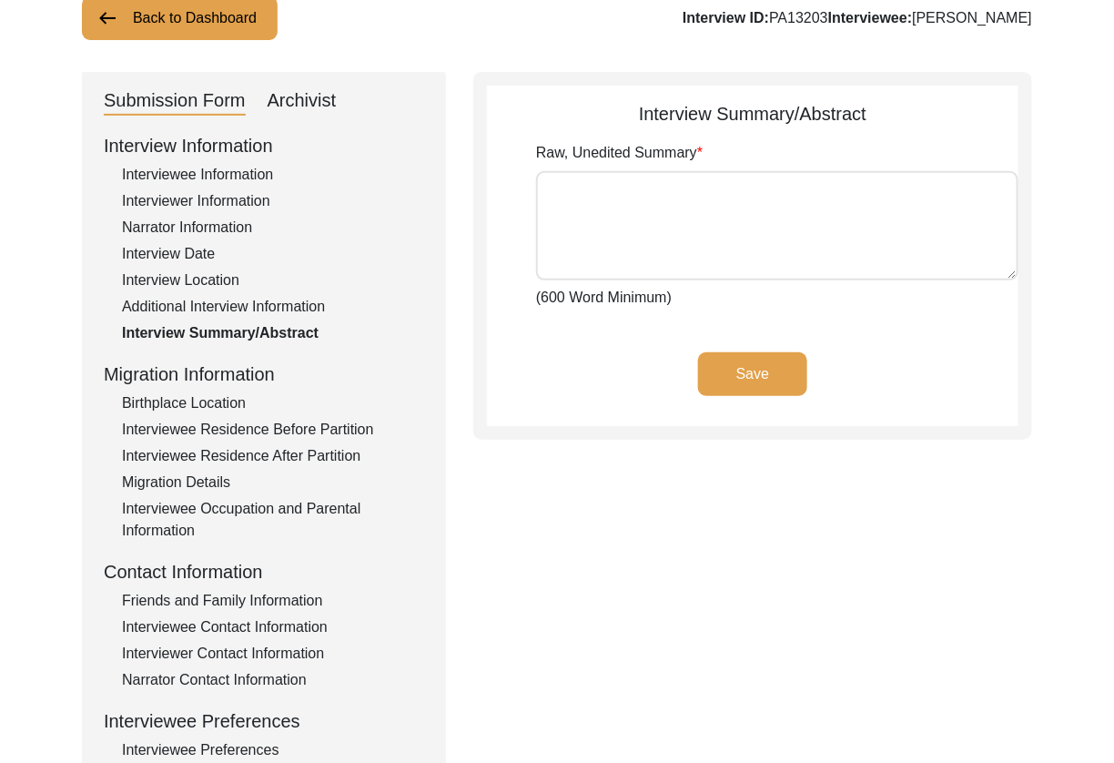
type textarea "[PERSON_NAME] was born on [DEMOGRAPHIC_DATA] in [GEOGRAPHIC_DATA], close to [GE…"
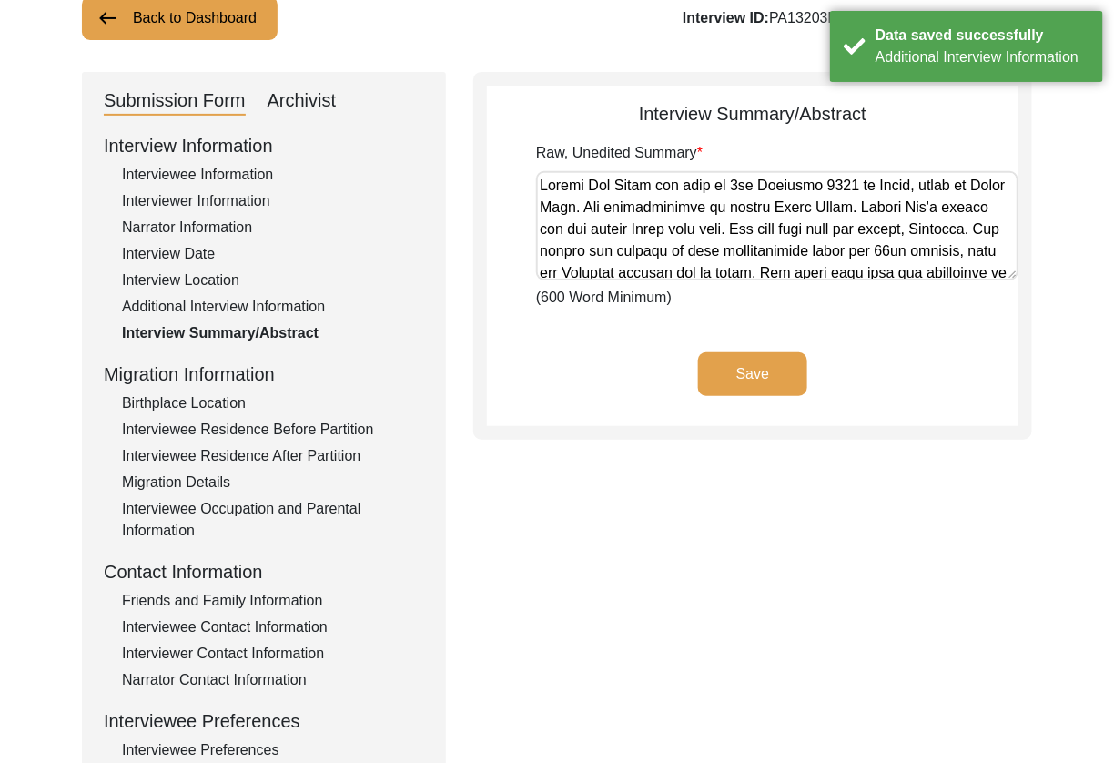
click at [755, 219] on textarea "Raw, Unedited Summary" at bounding box center [777, 225] width 482 height 109
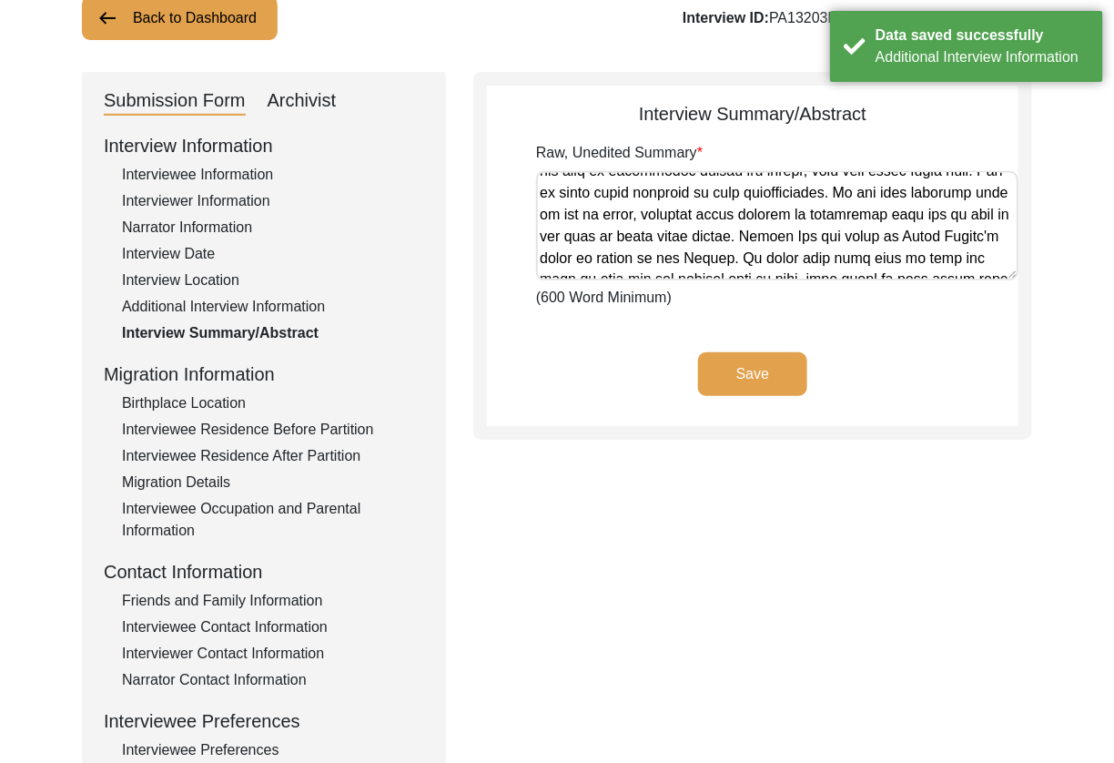
scroll to position [969, 0]
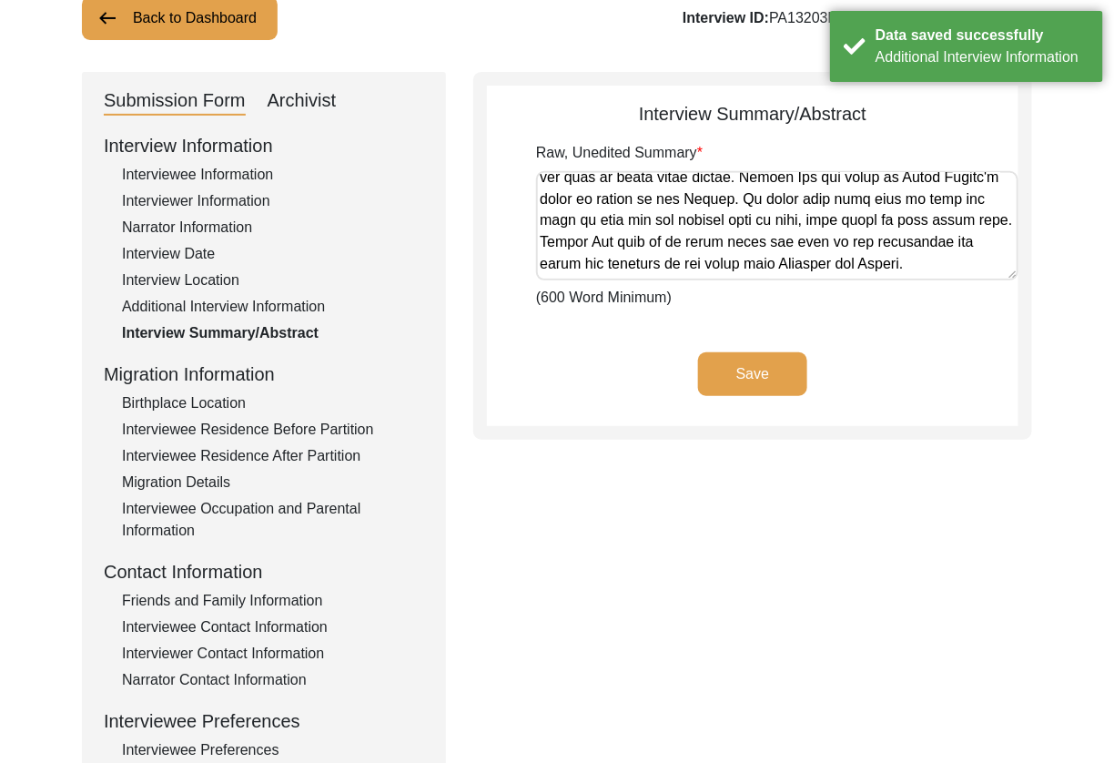
click at [213, 305] on div "Additional Interview Information" at bounding box center [273, 307] width 302 height 22
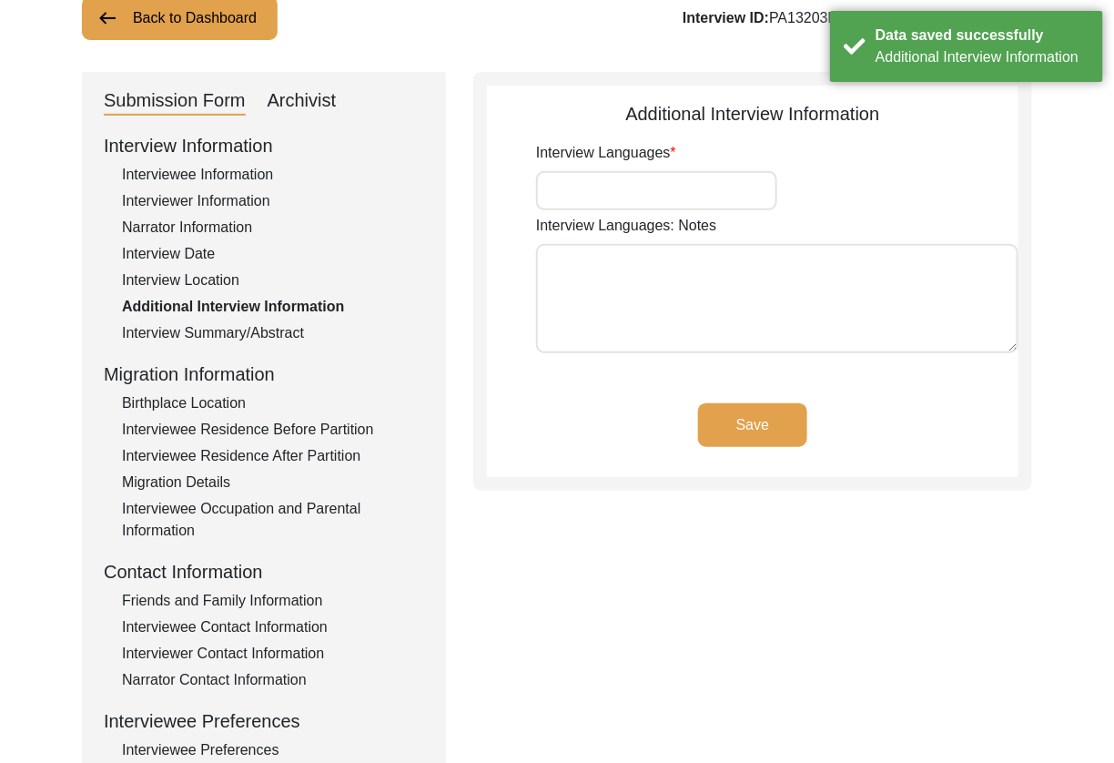
type input "Hindi, Kannada"
click at [195, 275] on div "Interview Location" at bounding box center [273, 280] width 302 height 22
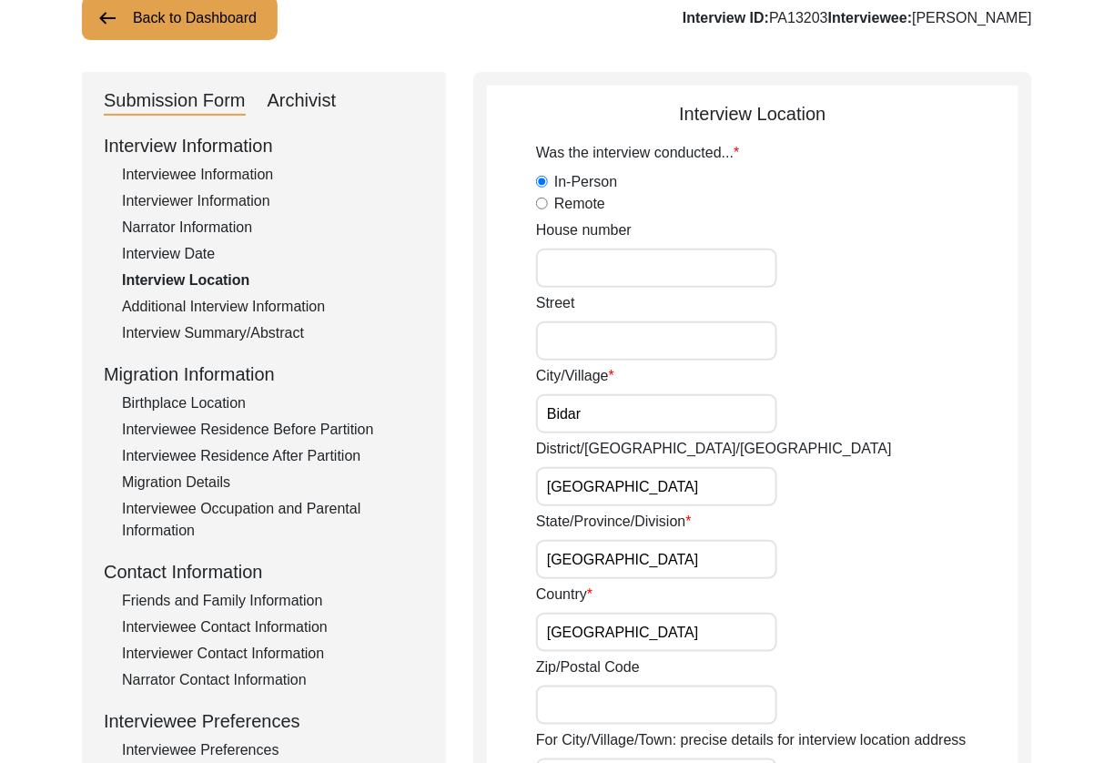
click at [721, 548] on input "[GEOGRAPHIC_DATA]" at bounding box center [656, 559] width 241 height 39
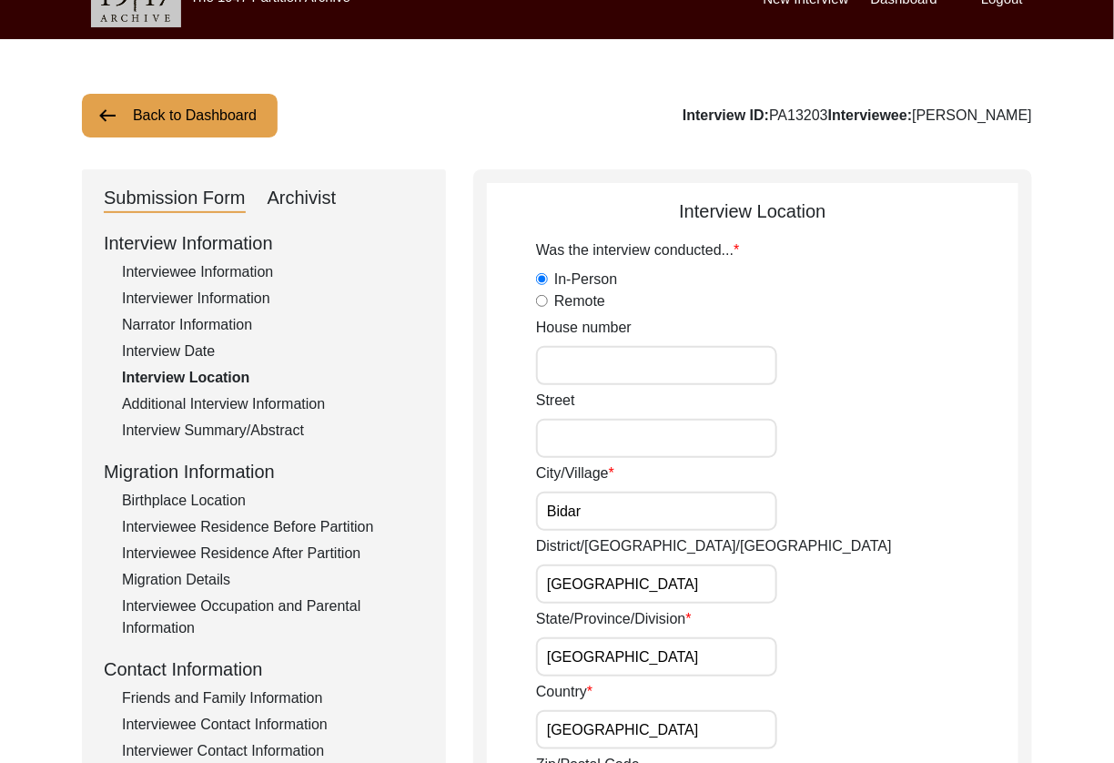
scroll to position [39, 0]
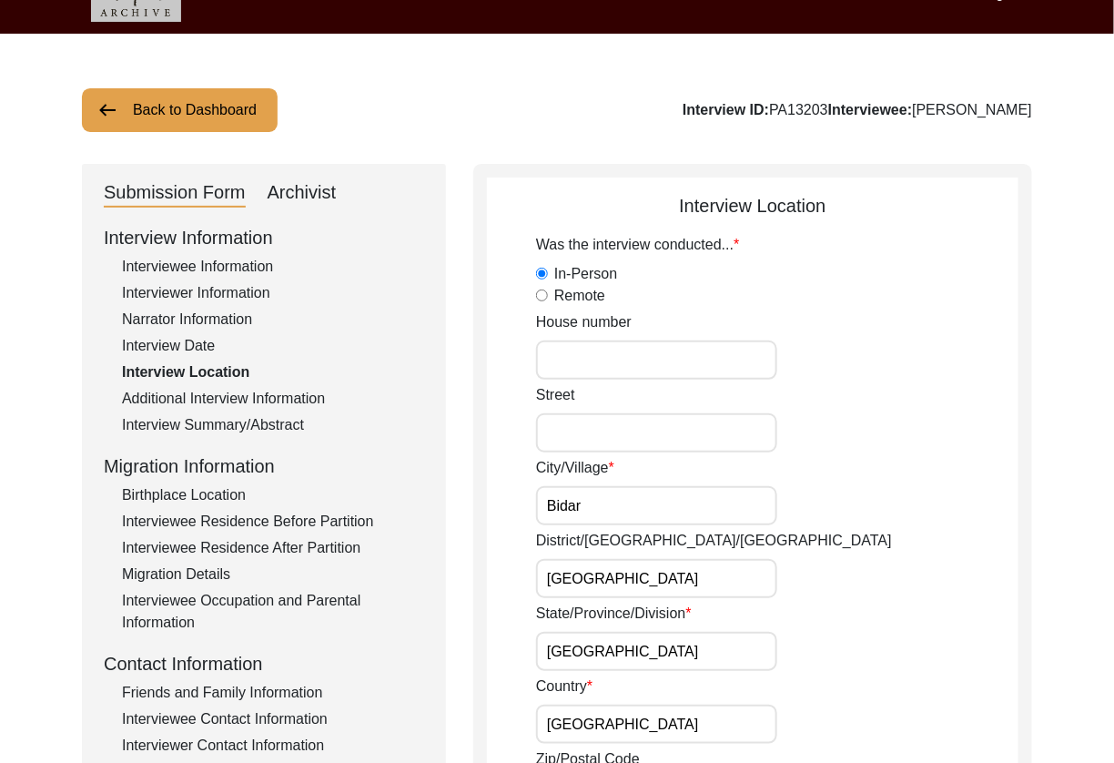
click at [227, 400] on div "Additional Interview Information" at bounding box center [273, 399] width 302 height 22
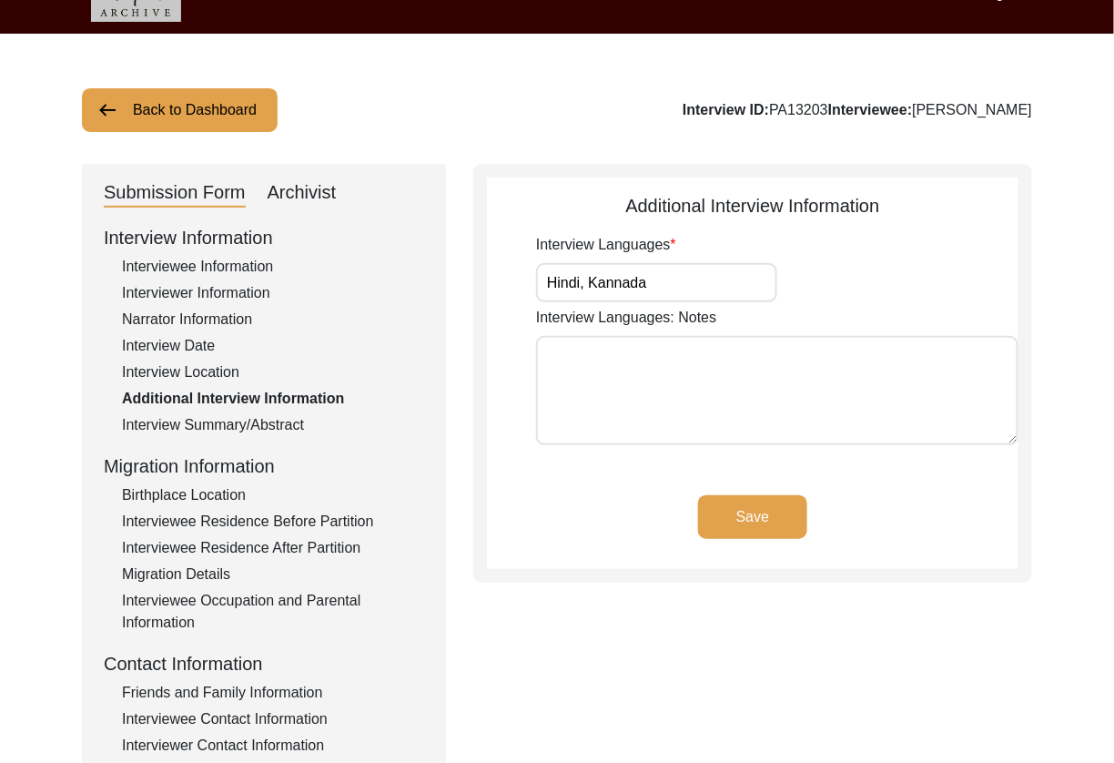
click at [224, 420] on div "Interview Summary/Abstract" at bounding box center [273, 425] width 302 height 22
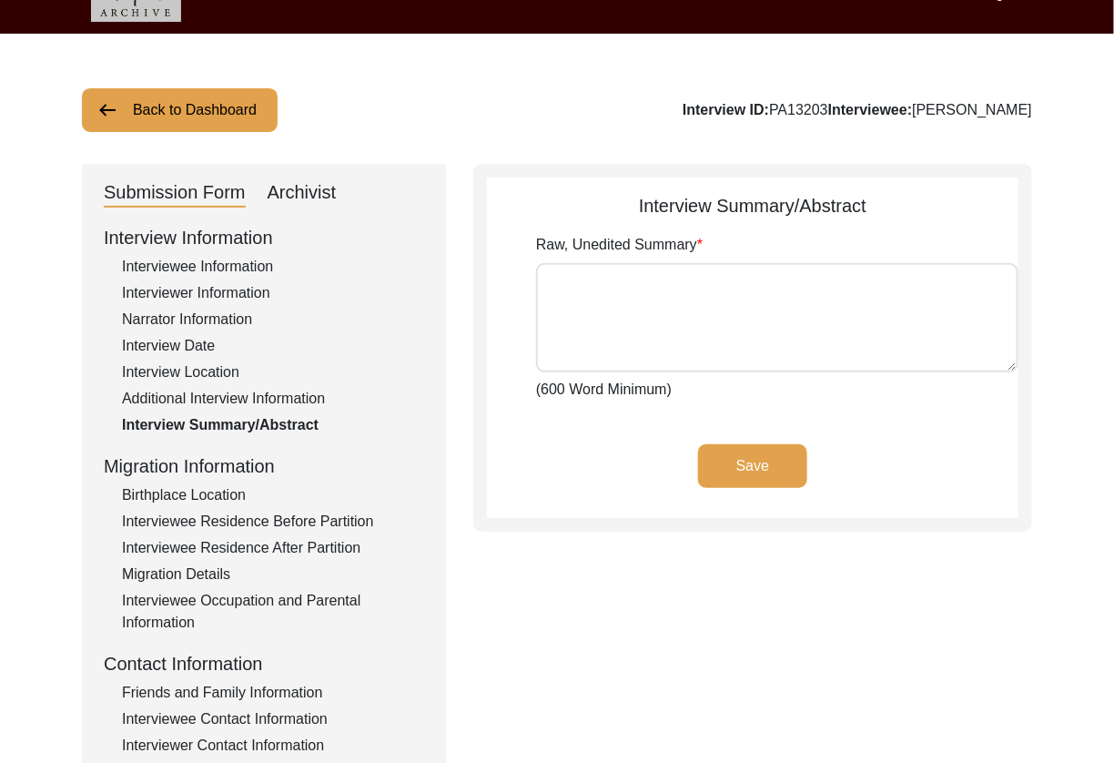
type textarea "[PERSON_NAME] was born on [DEMOGRAPHIC_DATA] in [GEOGRAPHIC_DATA], close to [GE…"
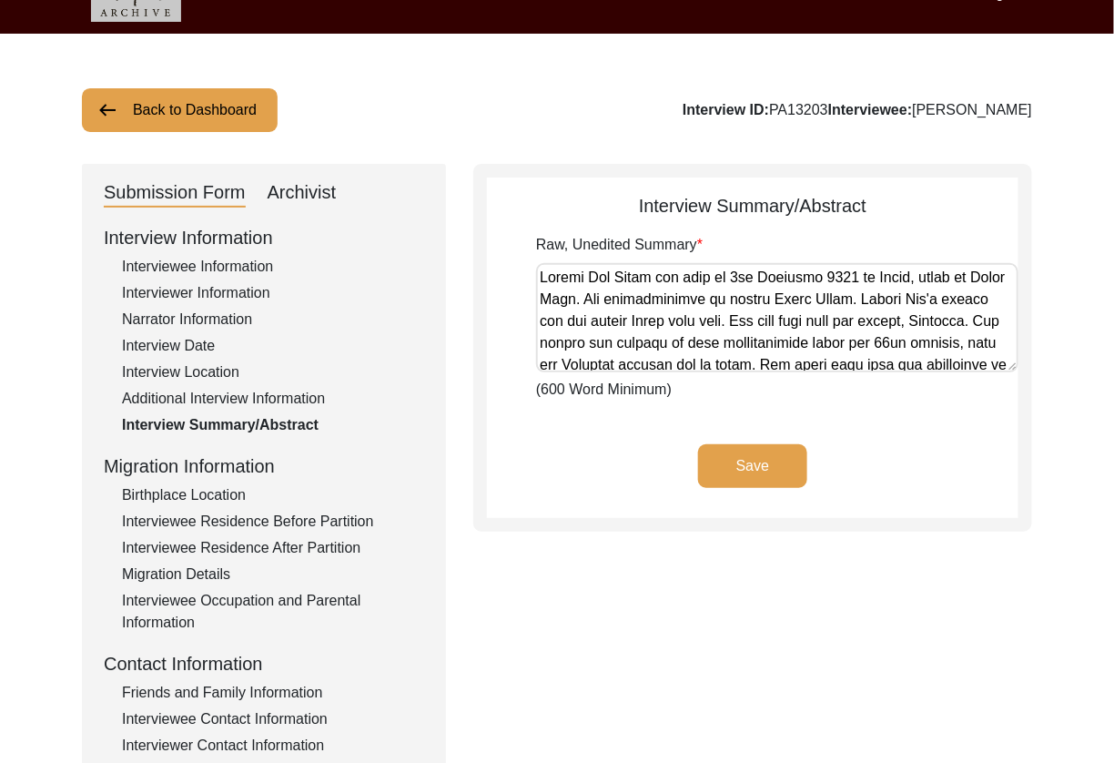
click at [214, 491] on div "Birthplace Location" at bounding box center [273, 495] width 302 height 22
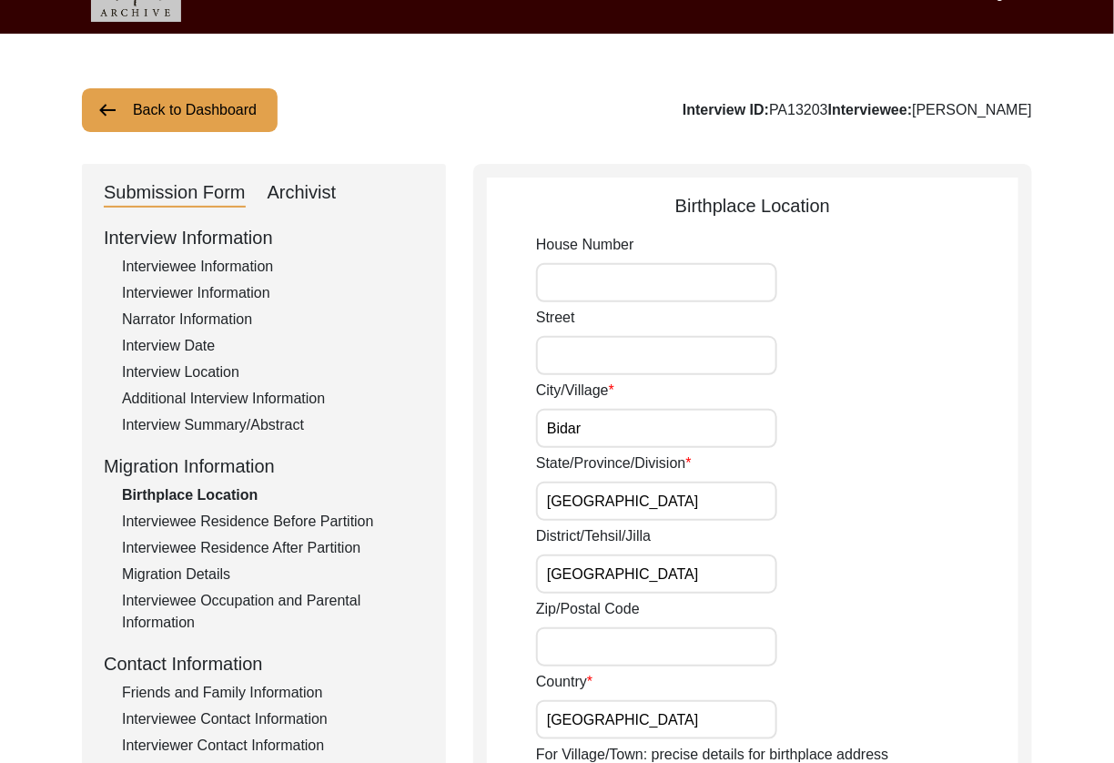
click at [682, 425] on input "Bidar" at bounding box center [656, 428] width 241 height 39
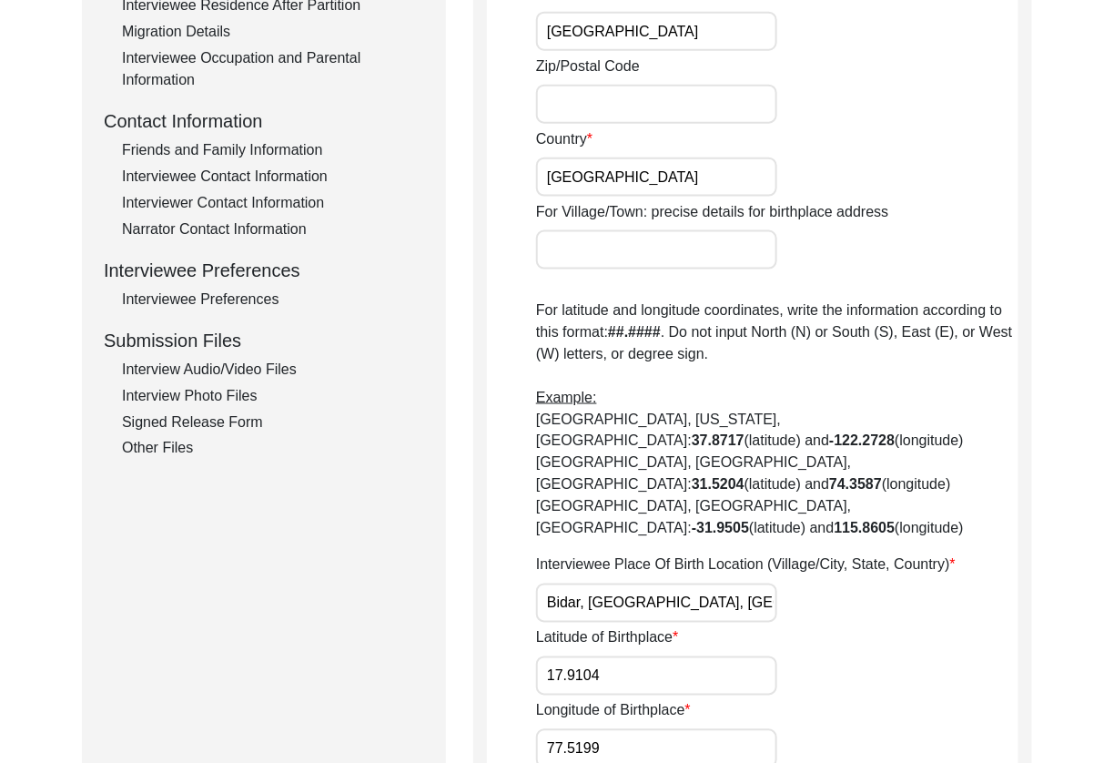
scroll to position [670, 0]
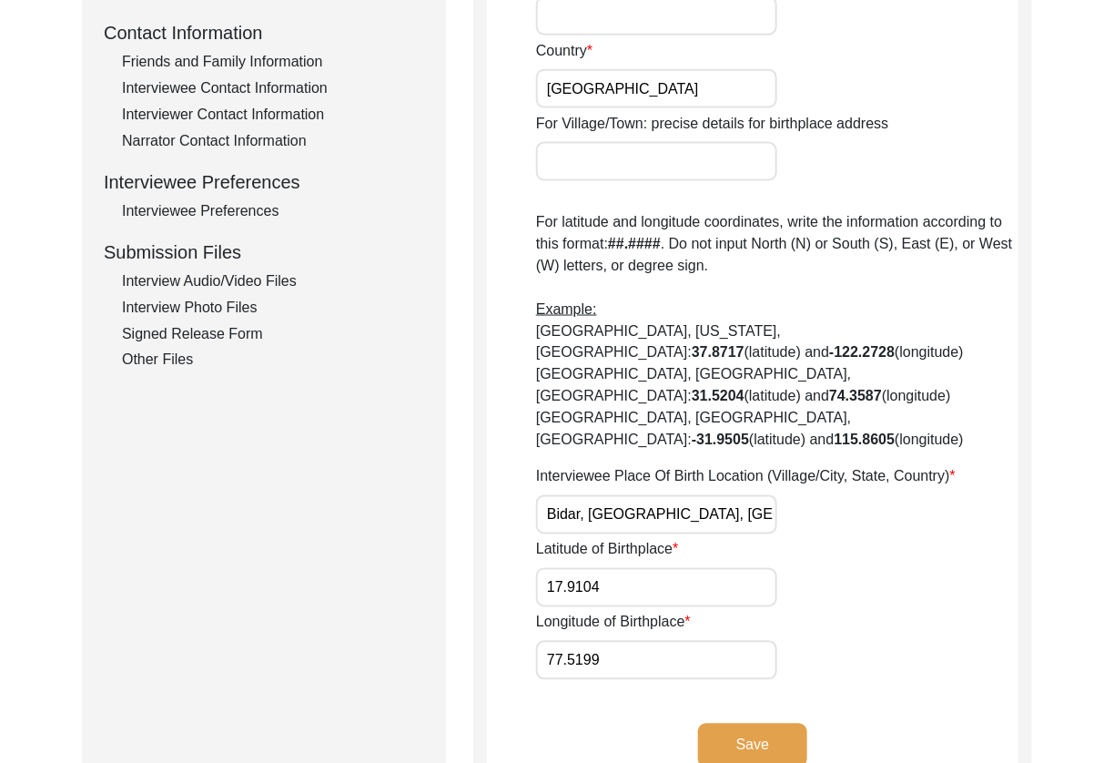
click at [702, 495] on input "Bidar, [GEOGRAPHIC_DATA], [GEOGRAPHIC_DATA], [GEOGRAPHIC_DATA], [GEOGRAPHIC_DAT…" at bounding box center [656, 514] width 241 height 39
click at [726, 723] on button "Save" at bounding box center [752, 745] width 109 height 44
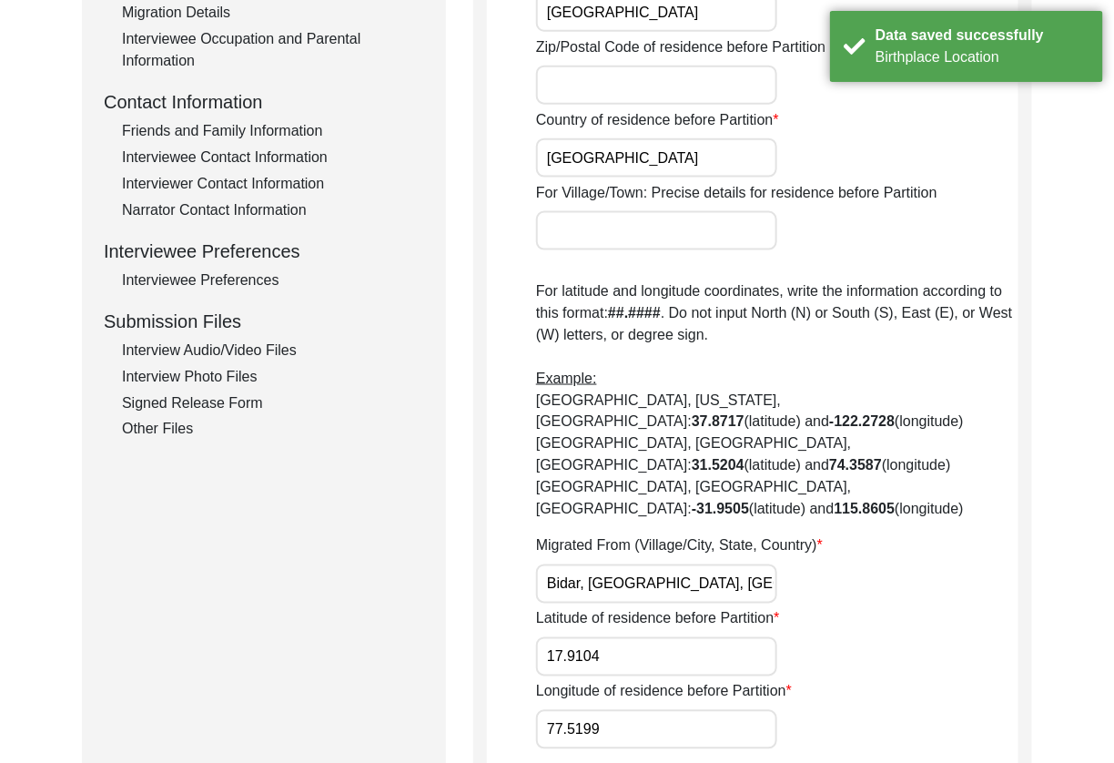
scroll to position [145, 0]
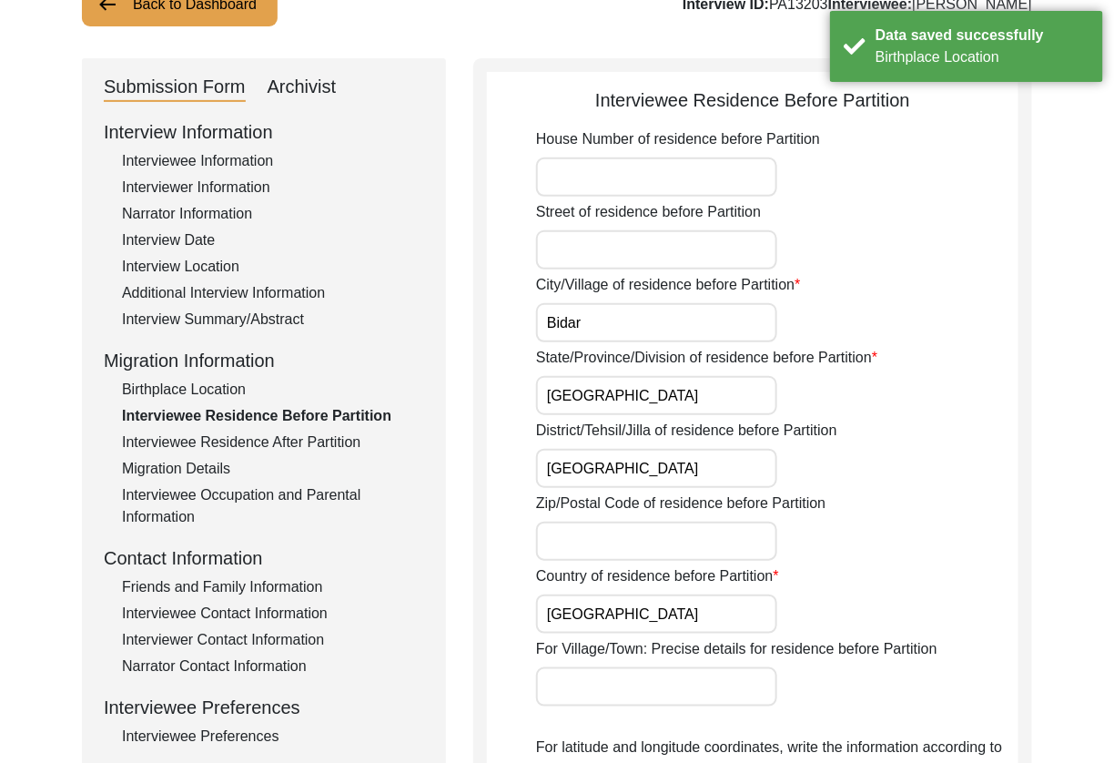
drag, startPoint x: 268, startPoint y: 442, endPoint x: 300, endPoint y: 448, distance: 32.3
click at [270, 443] on div "Interviewee Residence After Partition" at bounding box center [273, 442] width 302 height 22
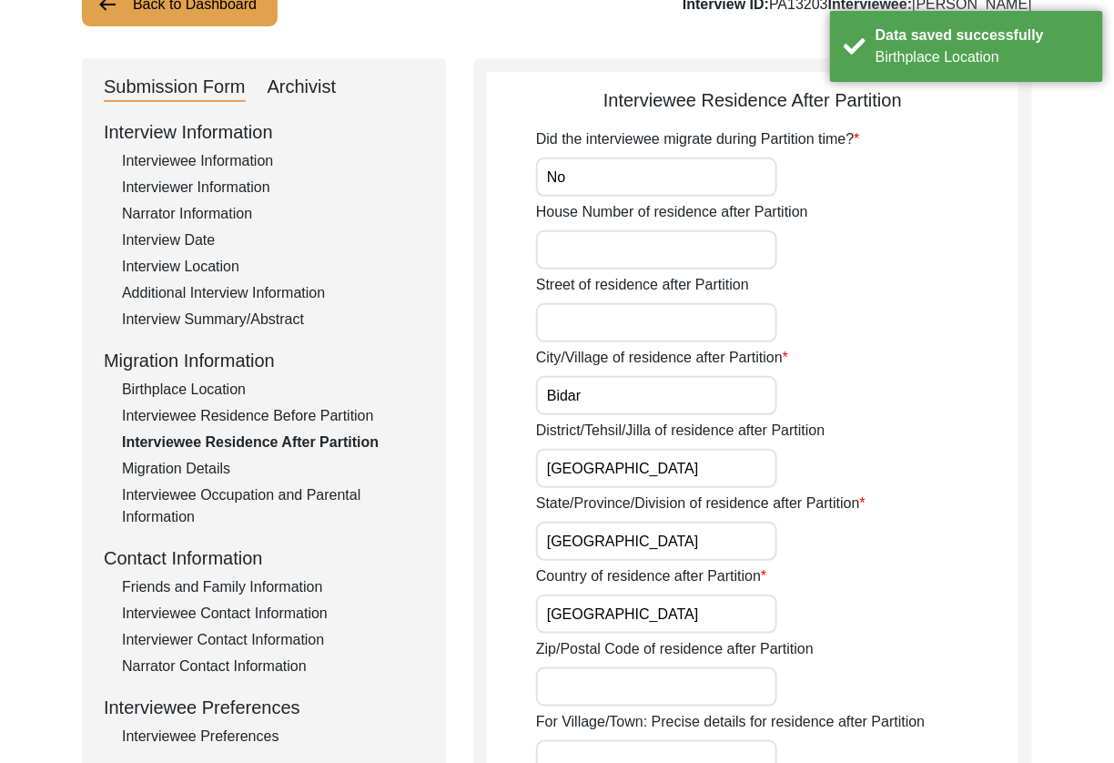
click at [647, 183] on input "No" at bounding box center [656, 176] width 241 height 39
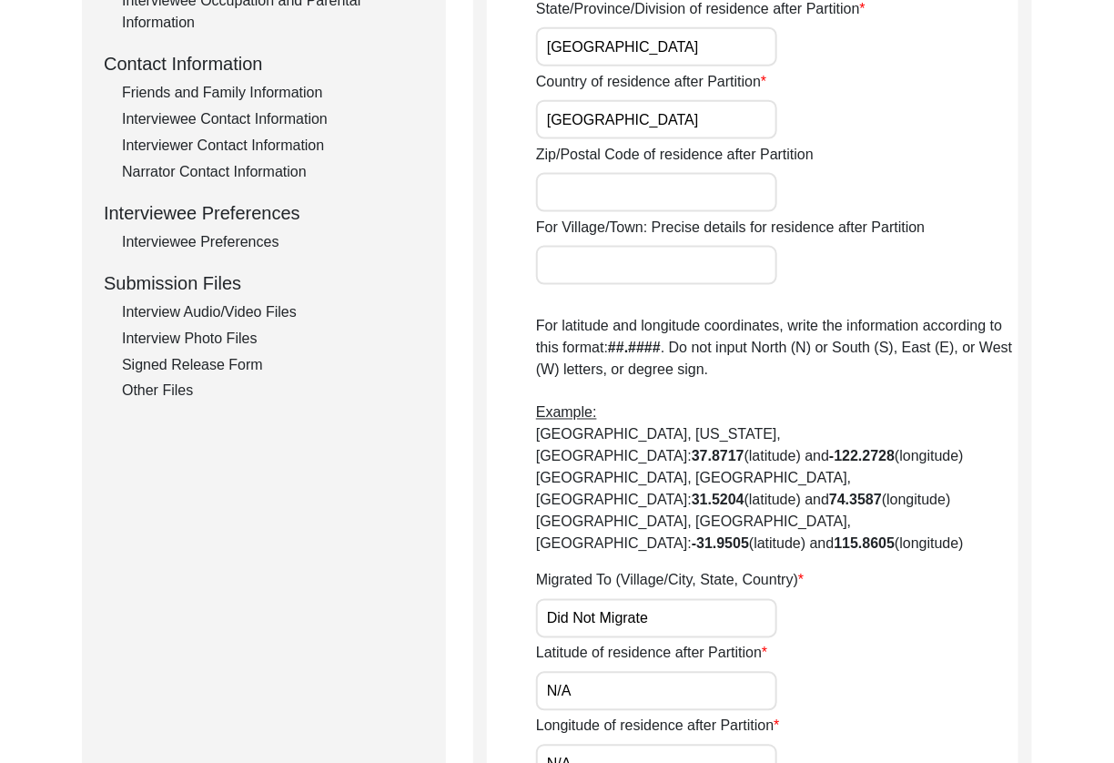
scroll to position [1001, 0]
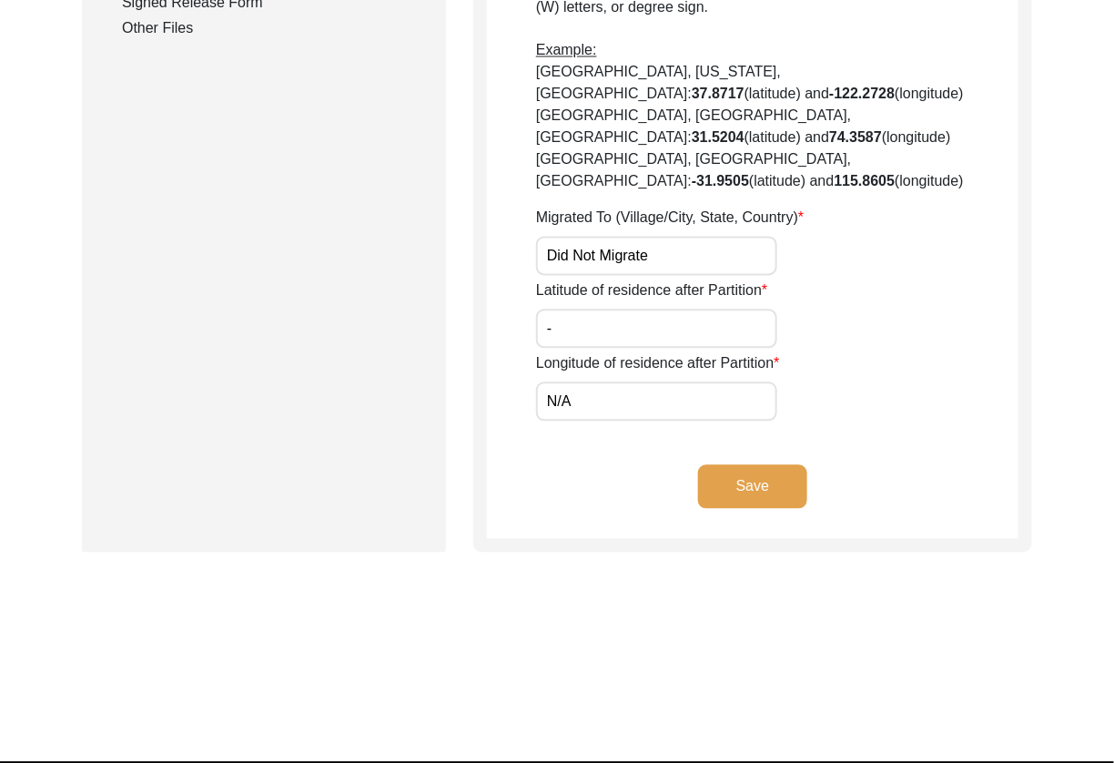
type input "-"
click at [786, 465] on button "Save" at bounding box center [752, 487] width 109 height 44
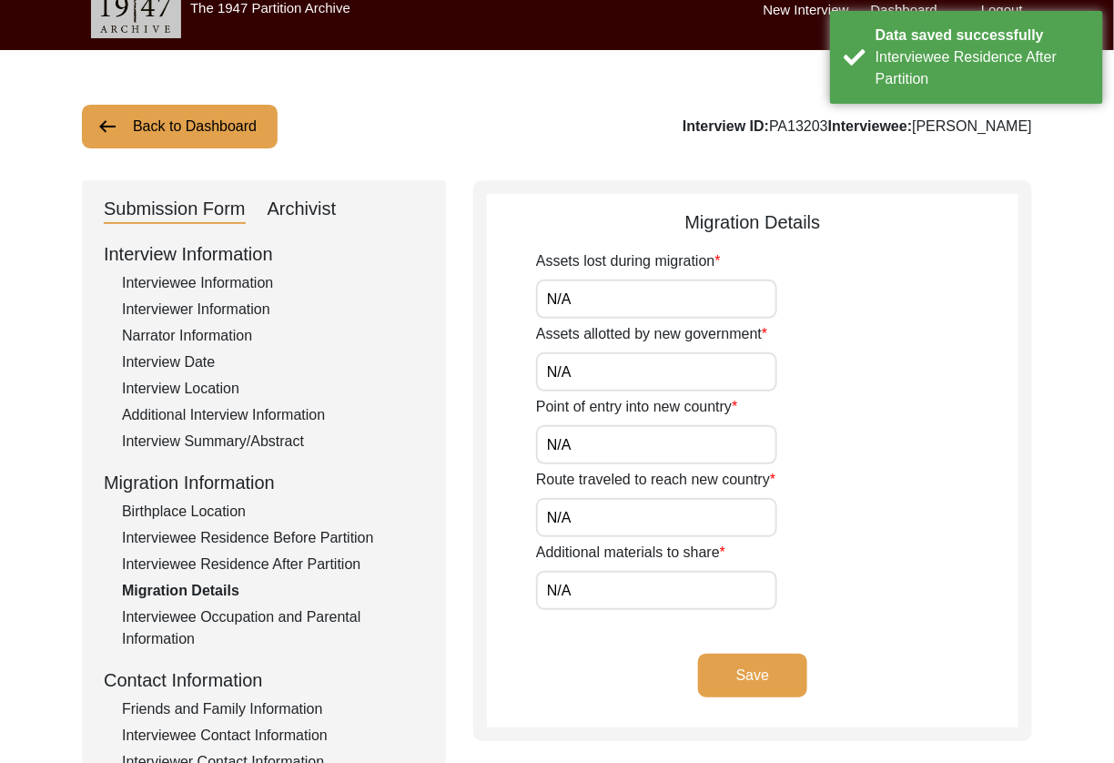
scroll to position [0, 0]
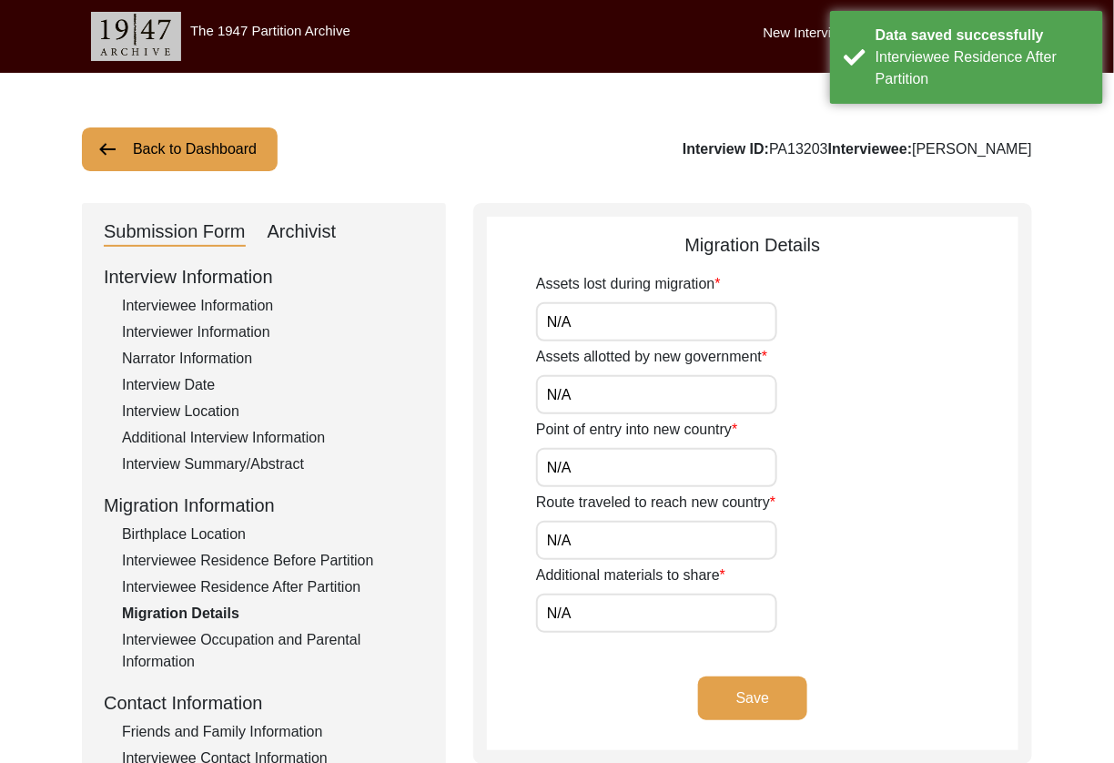
click at [685, 332] on input "N/A" at bounding box center [656, 321] width 241 height 39
click at [735, 696] on button "Save" at bounding box center [752, 698] width 109 height 44
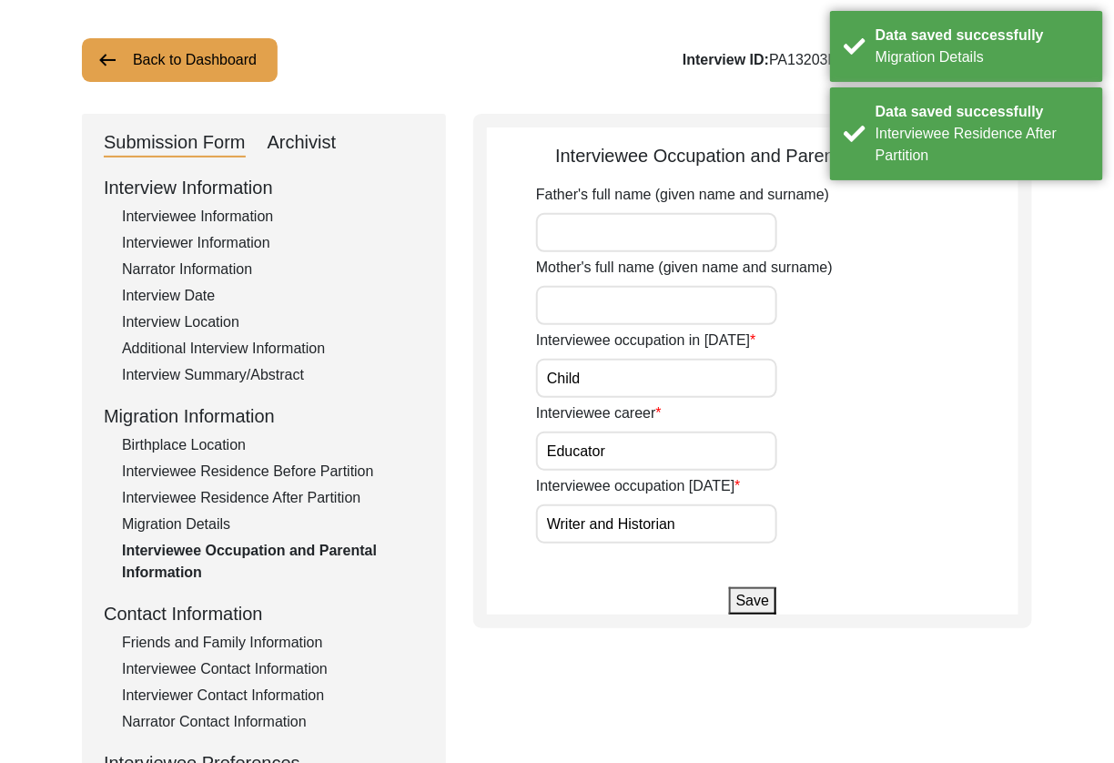
scroll to position [190, 0]
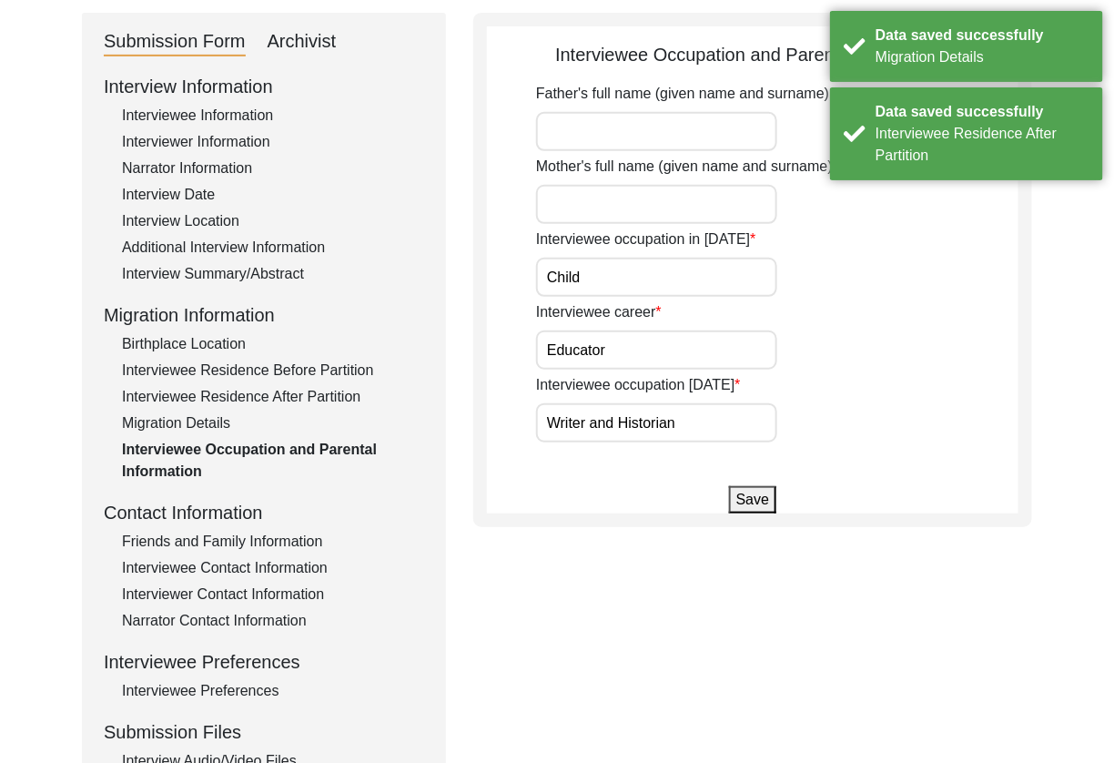
click at [620, 277] on input "Child" at bounding box center [656, 277] width 241 height 39
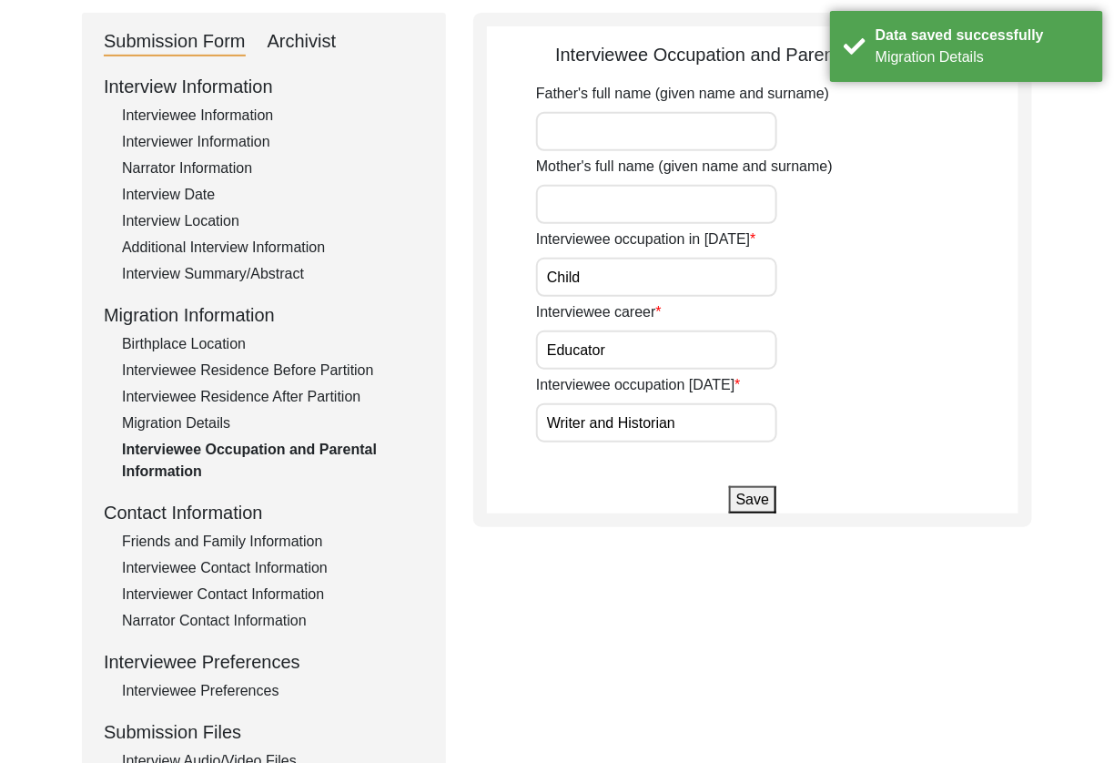
drag, startPoint x: 631, startPoint y: 277, endPoint x: 419, endPoint y: 272, distance: 212.1
click at [419, 272] on div "Submission Form Archivist Interview Information Interviewee Information Intervi…" at bounding box center [557, 439] width 950 height 853
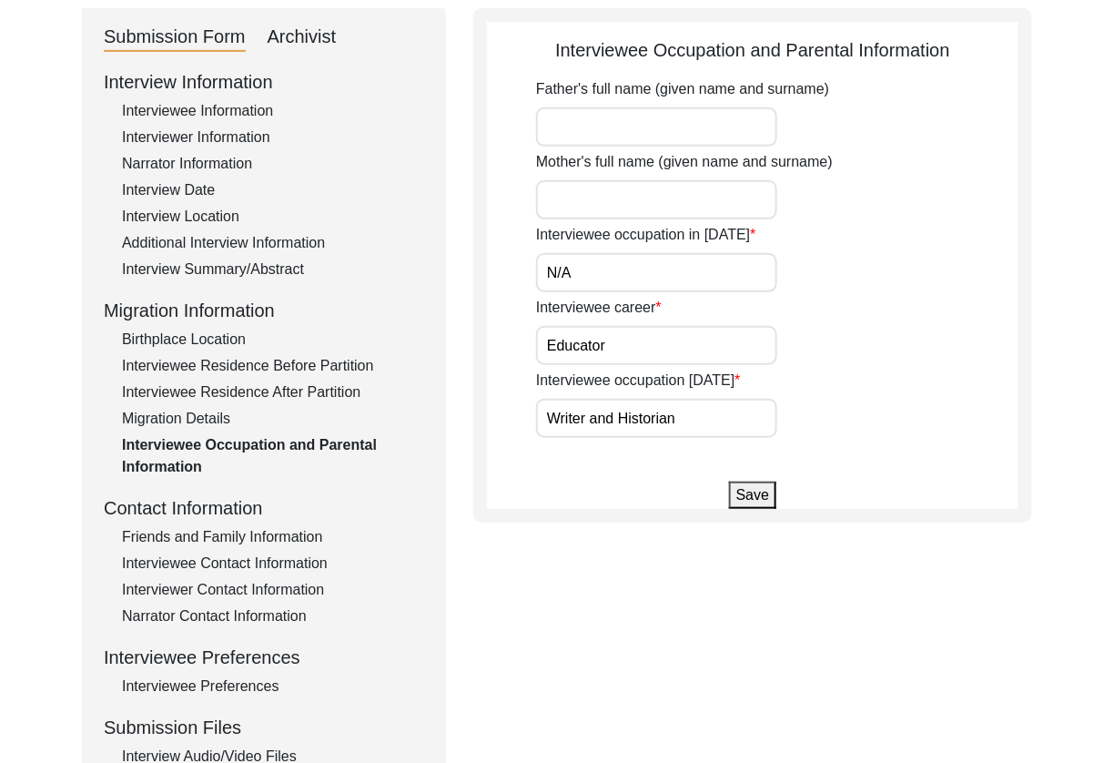
type input "N/A"
click at [960, 214] on div "Mother's full name (given name and surname)" at bounding box center [777, 185] width 482 height 68
click at [706, 422] on input "Writer and Historian" at bounding box center [656, 418] width 241 height 39
click at [763, 492] on button "Save" at bounding box center [752, 494] width 47 height 27
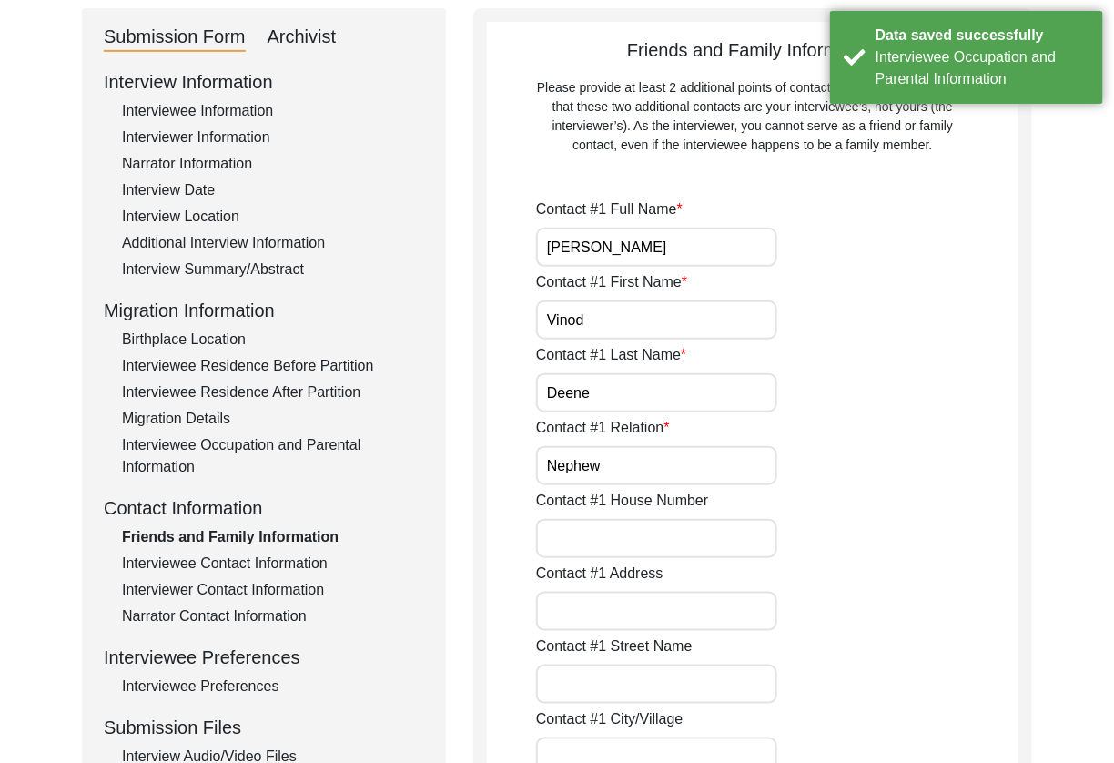
click at [736, 278] on div "Contact #1 First Name [PERSON_NAME]" at bounding box center [777, 305] width 482 height 68
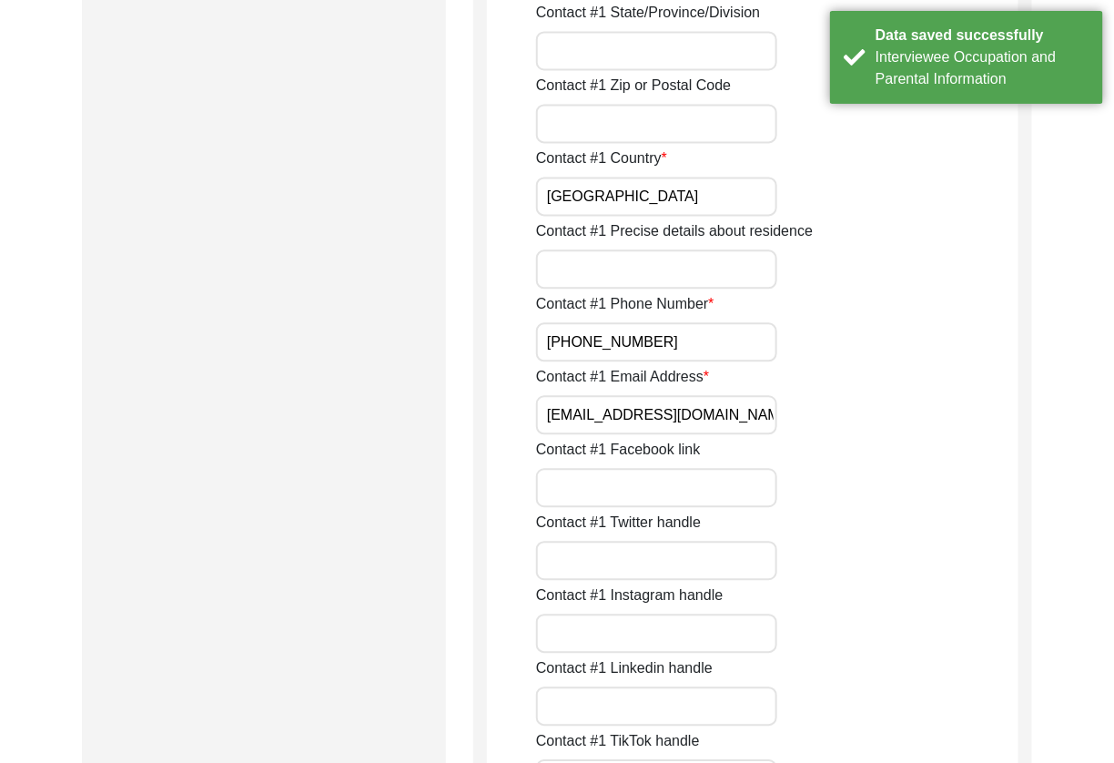
scroll to position [1101, 0]
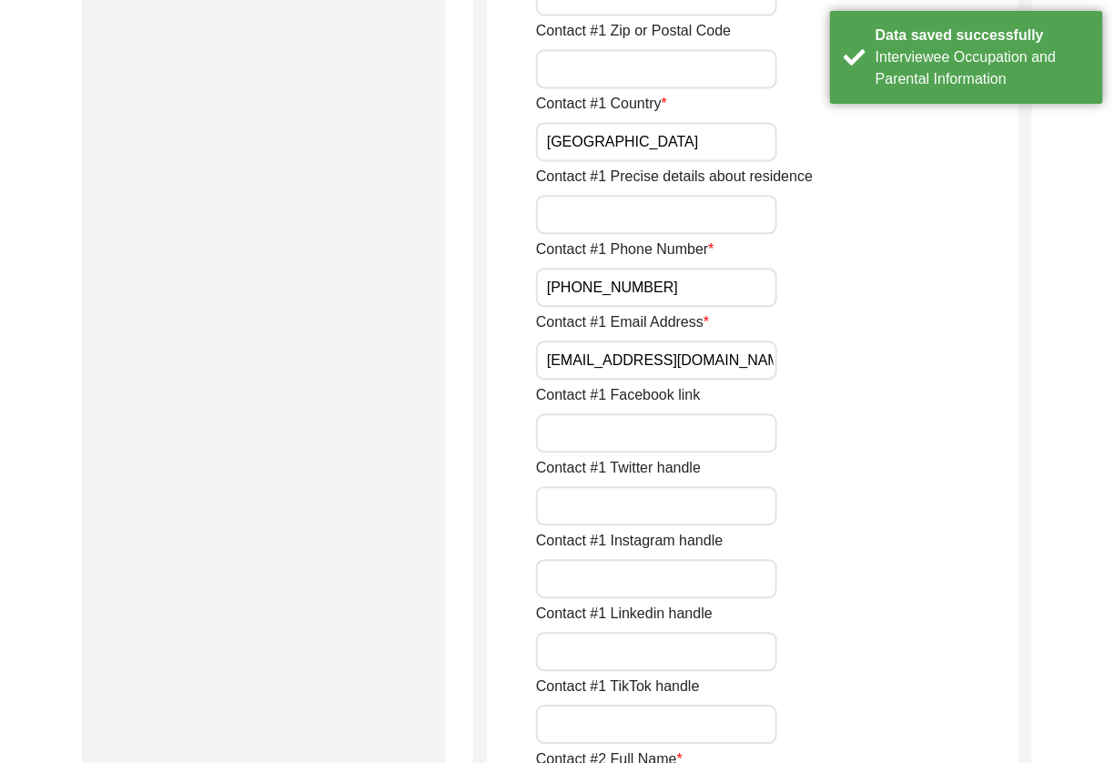
click at [547, 288] on input "[PHONE_NUMBER]" at bounding box center [656, 287] width 241 height 39
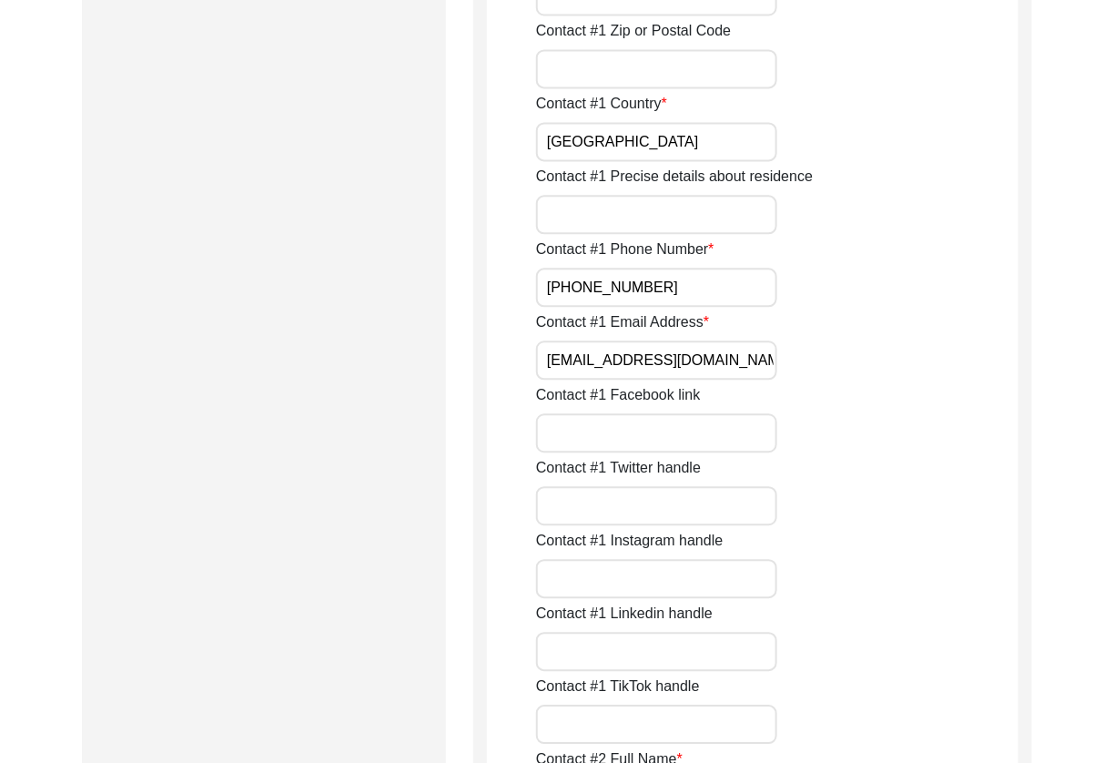
type input "[PHONE_NUMBER]"
drag, startPoint x: 550, startPoint y: 358, endPoint x: 564, endPoint y: 365, distance: 16.3
click at [550, 358] on input "[EMAIL_ADDRESS][DOMAIN_NAME]" at bounding box center [656, 359] width 241 height 39
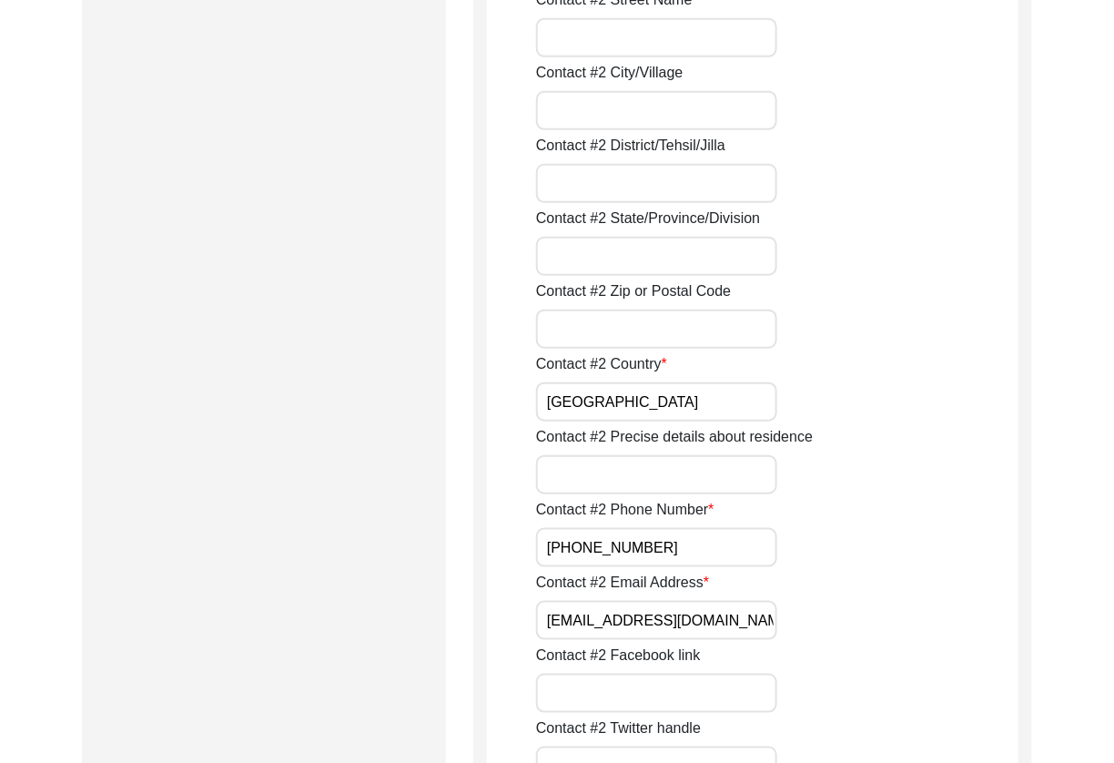
scroll to position [2440, 0]
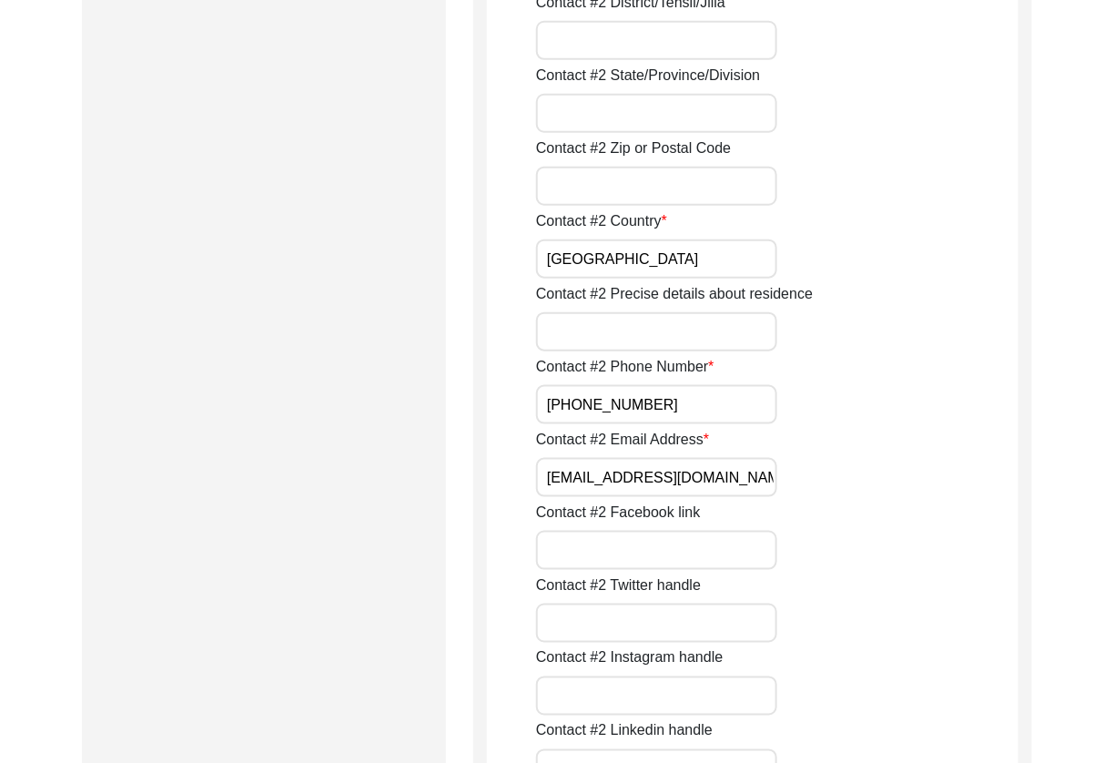
drag, startPoint x: 546, startPoint y: 408, endPoint x: 552, endPoint y: 415, distance: 9.7
click at [546, 408] on input "[PHONE_NUMBER]" at bounding box center [656, 404] width 241 height 39
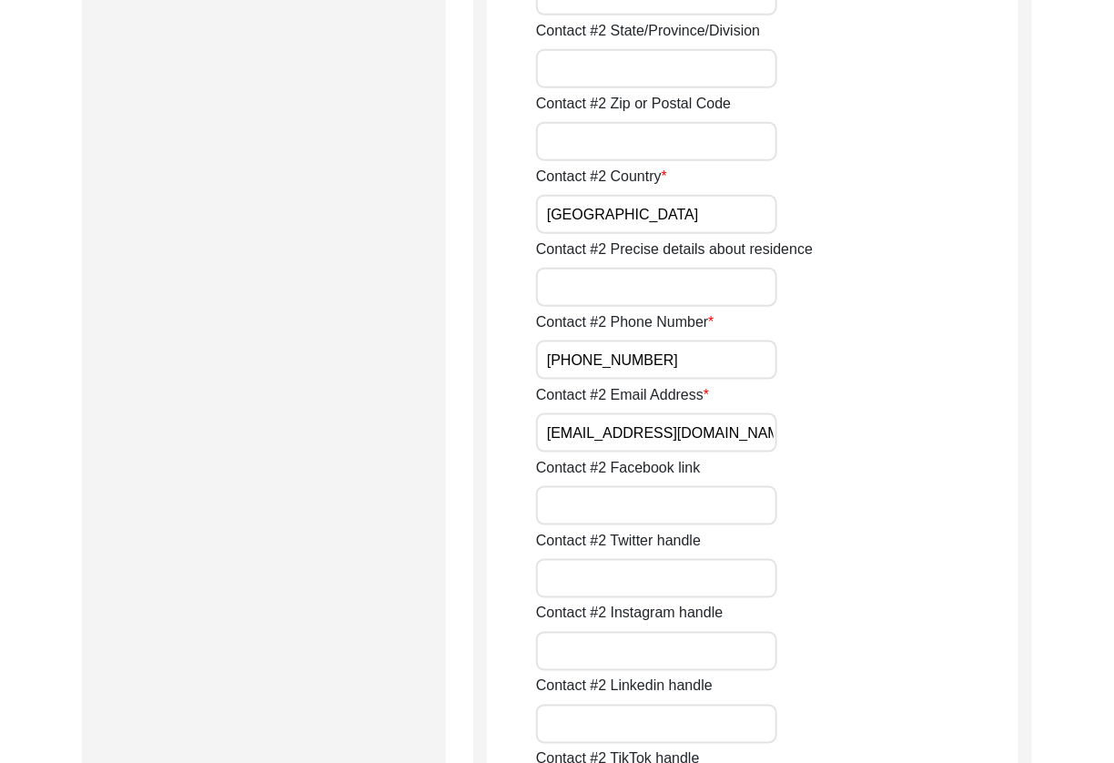
click at [746, 426] on input "[EMAIL_ADDRESS][DOMAIN_NAME]" at bounding box center [656, 432] width 241 height 39
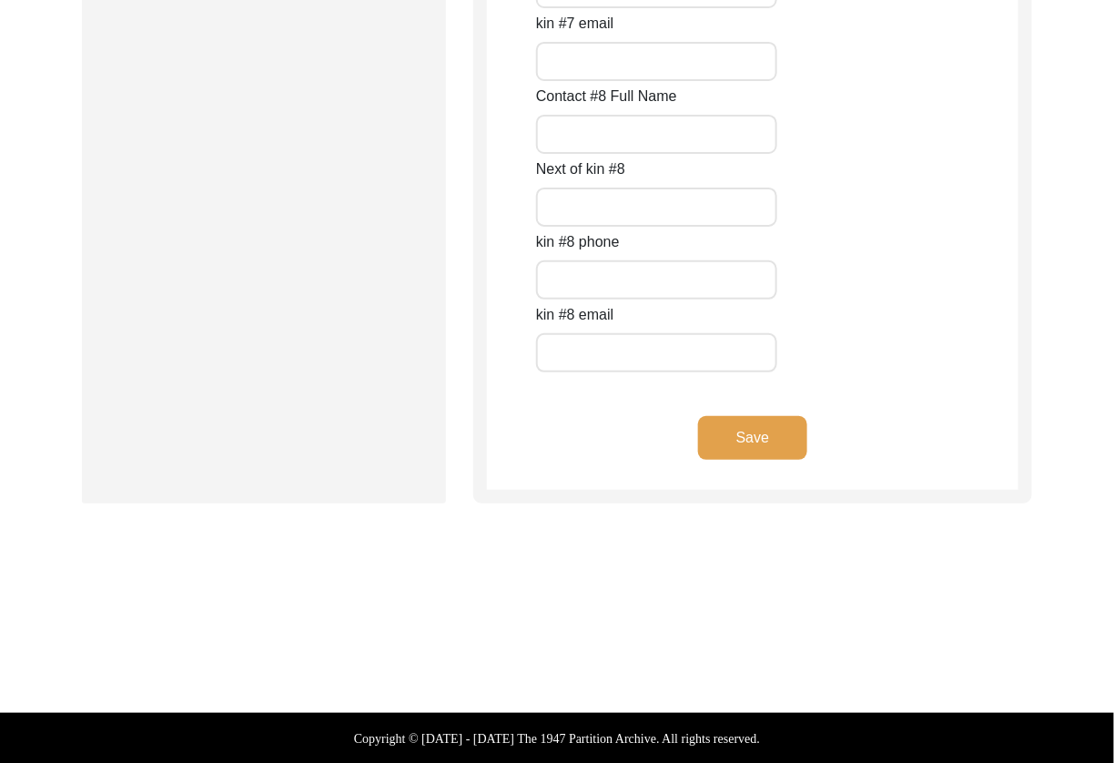
click at [729, 442] on button "Save" at bounding box center [752, 438] width 109 height 44
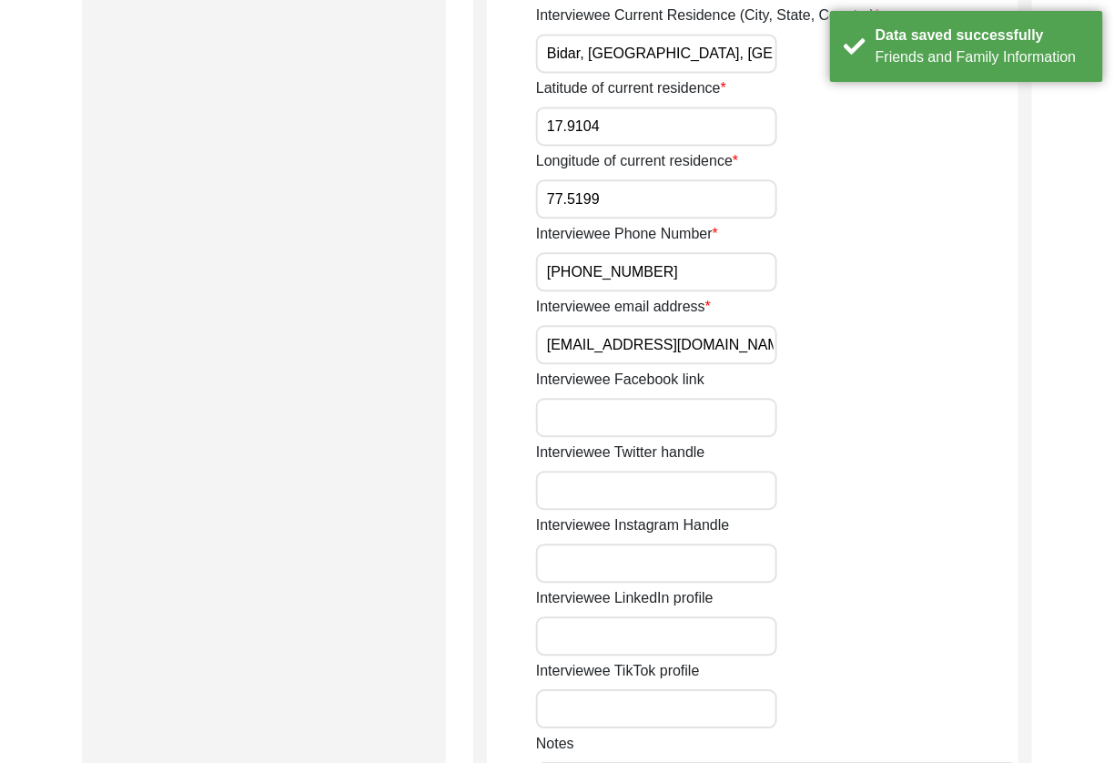
scroll to position [0, 0]
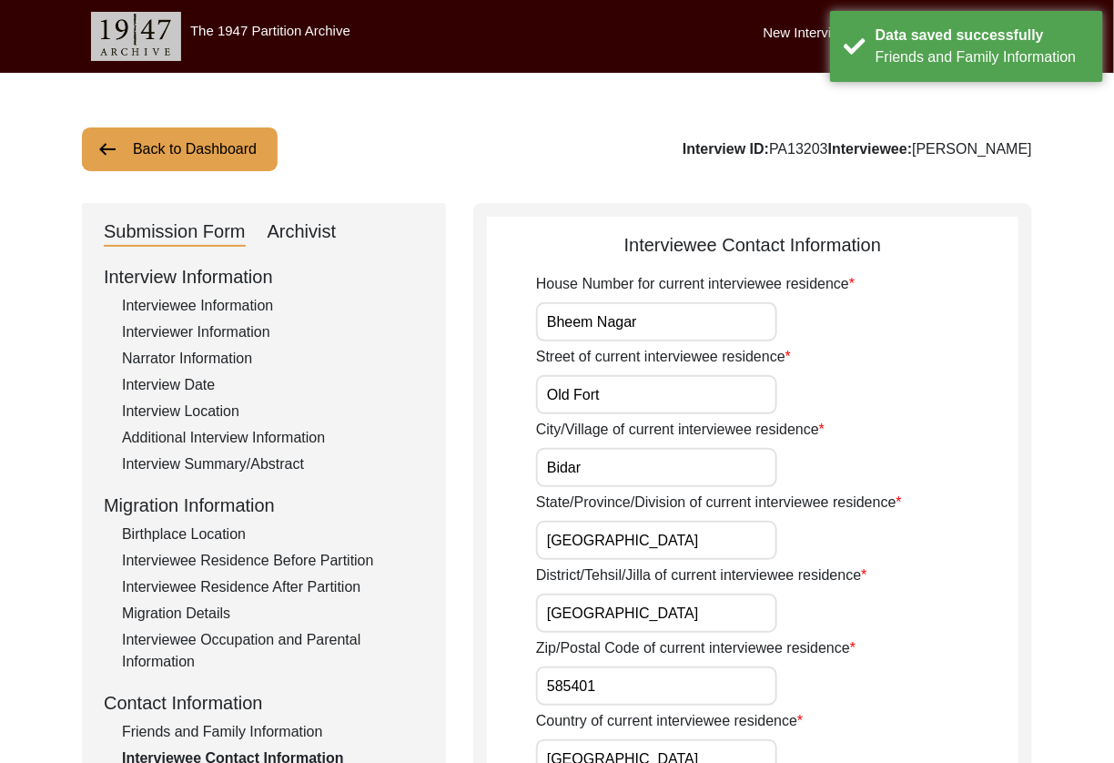
click at [685, 332] on input "Bheem Nagar" at bounding box center [656, 321] width 241 height 39
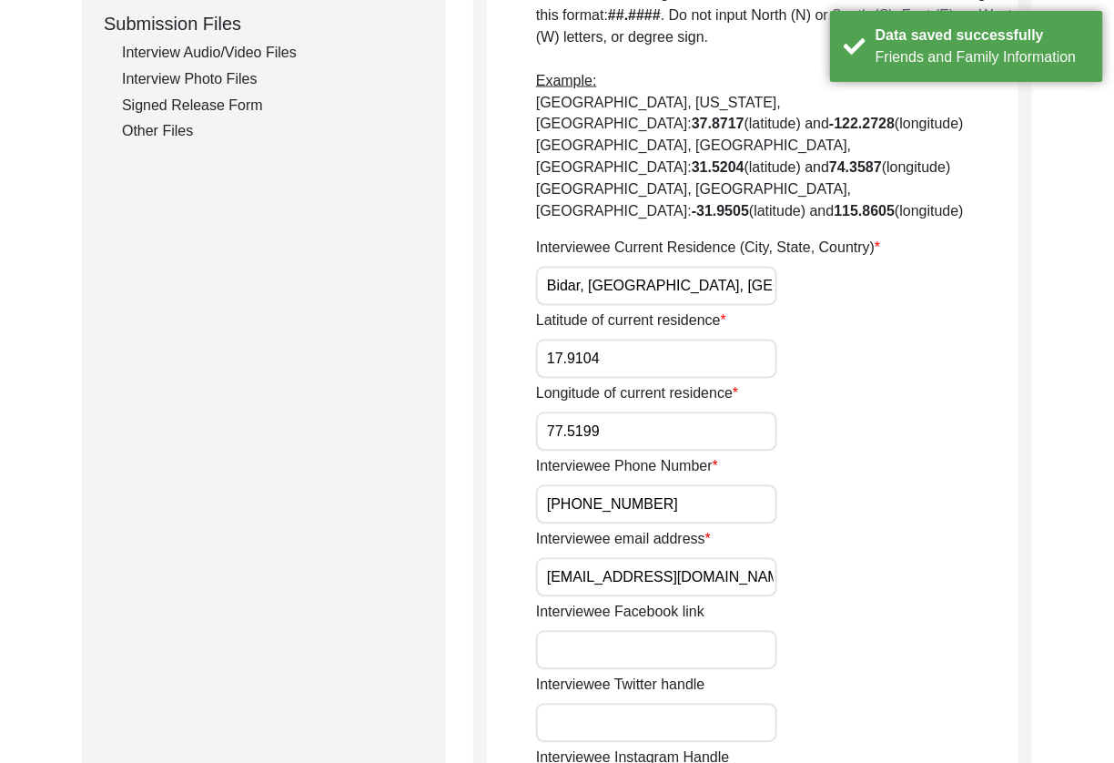
scroll to position [928, 0]
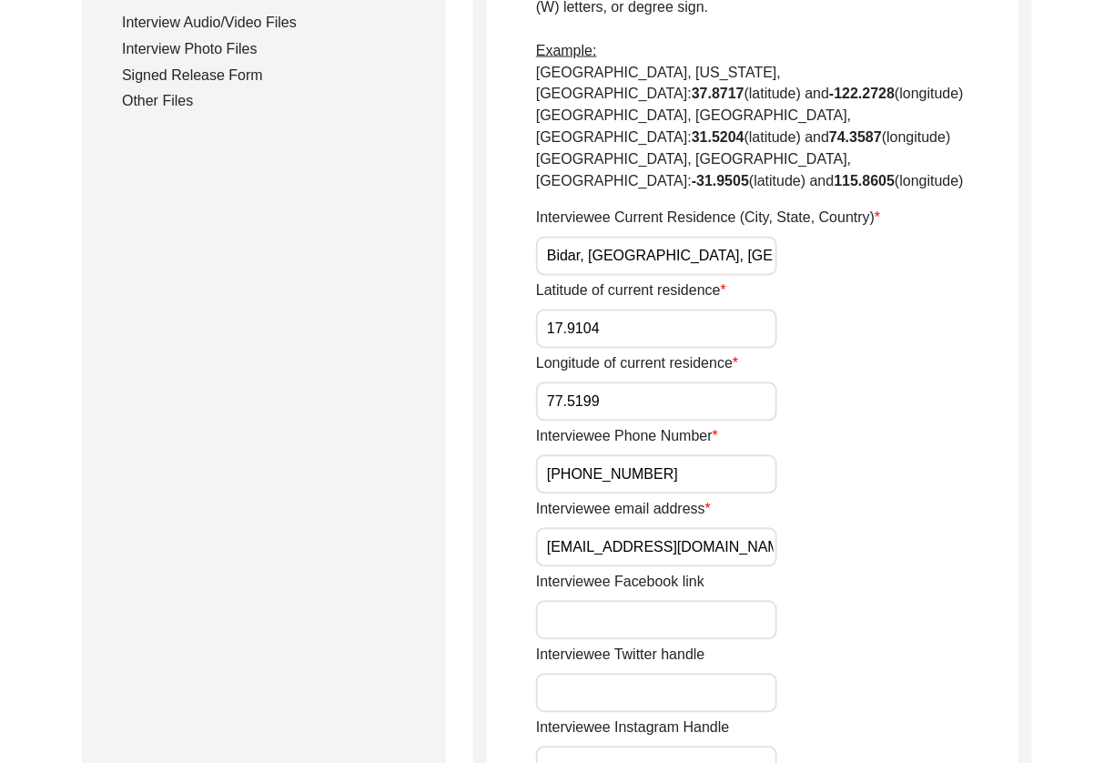
click at [705, 237] on input "Bidar, [GEOGRAPHIC_DATA], [GEOGRAPHIC_DATA], [GEOGRAPHIC_DATA], [GEOGRAPHIC_DAT…" at bounding box center [656, 256] width 241 height 39
click at [711, 309] on input "17.9104" at bounding box center [656, 328] width 241 height 39
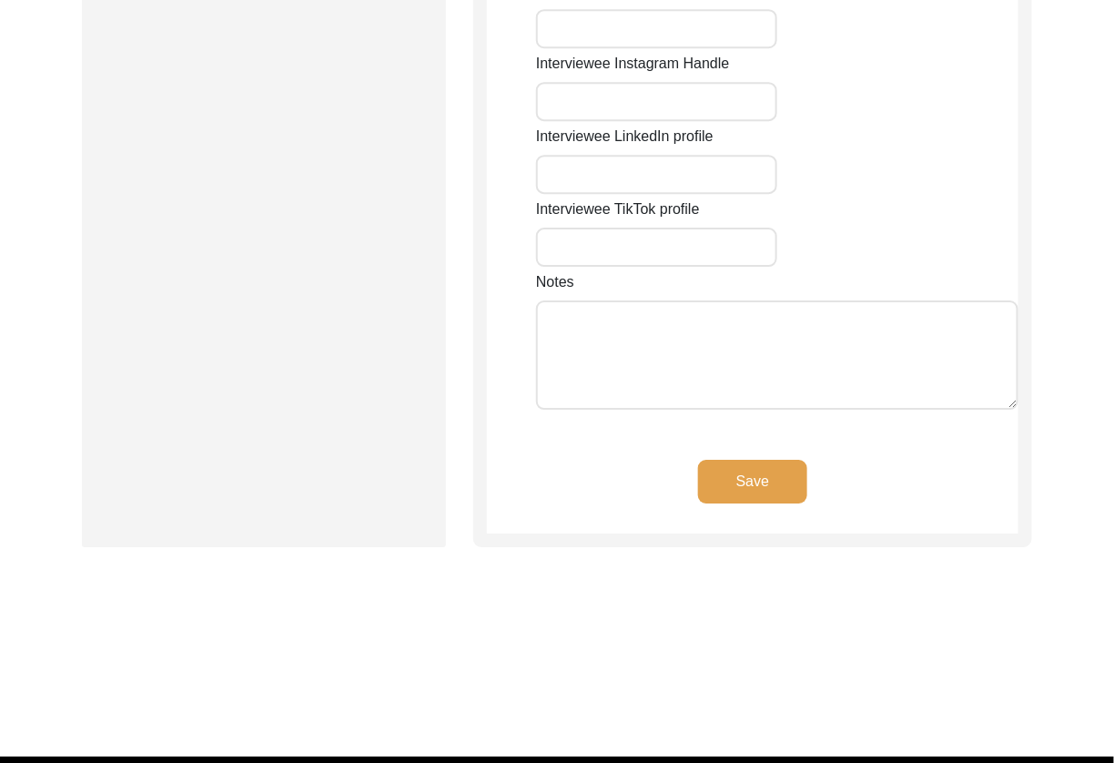
click at [751, 460] on button "Save" at bounding box center [752, 482] width 109 height 44
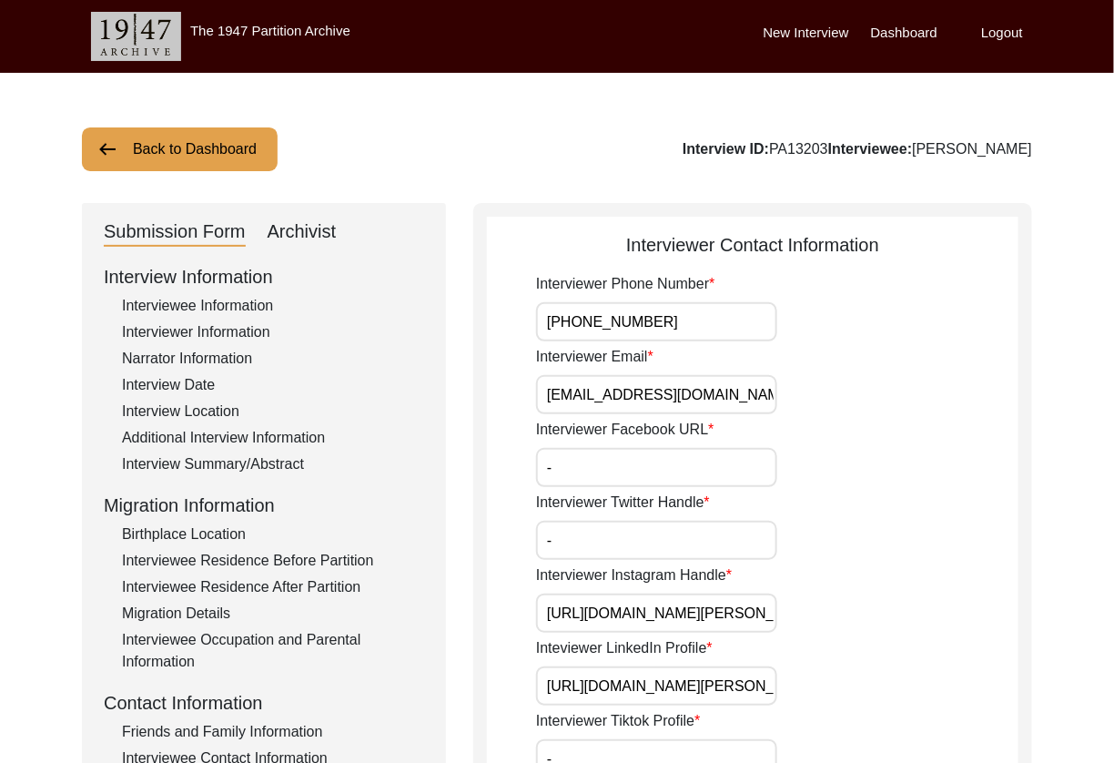
drag, startPoint x: 699, startPoint y: 318, endPoint x: 378, endPoint y: 335, distance: 321.7
drag, startPoint x: 663, startPoint y: 318, endPoint x: 343, endPoint y: 320, distance: 320.3
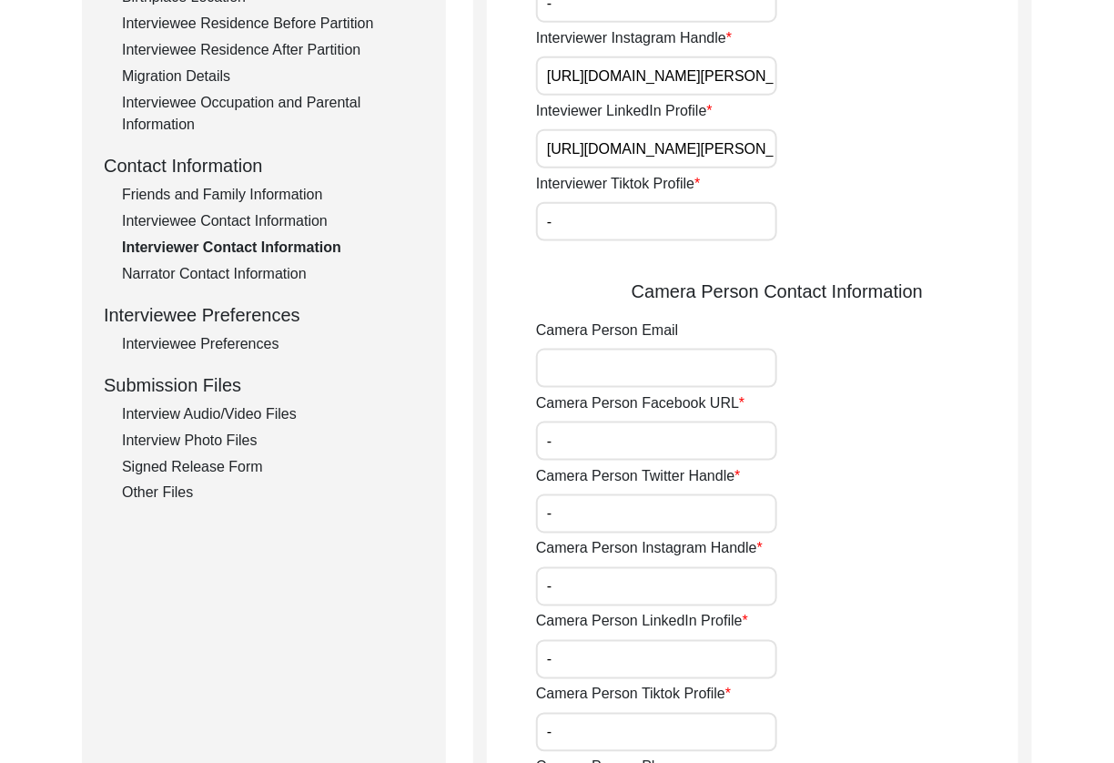
scroll to position [989, 0]
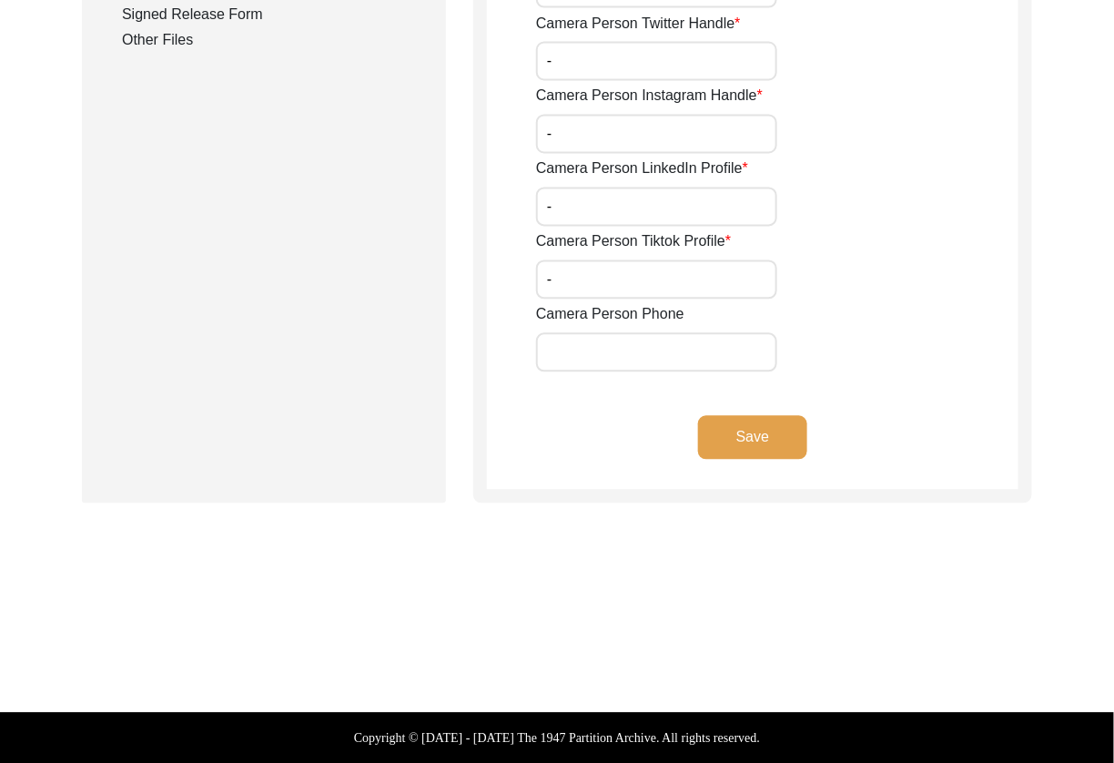
click at [619, 351] on input "Camera Person Phone" at bounding box center [656, 352] width 241 height 39
paste input "[PHONE_NUMBER]"
type input "[PHONE_NUMBER]"
click at [768, 458] on div "Save" at bounding box center [752, 453] width 531 height 74
click at [736, 430] on button "Save" at bounding box center [752, 438] width 109 height 44
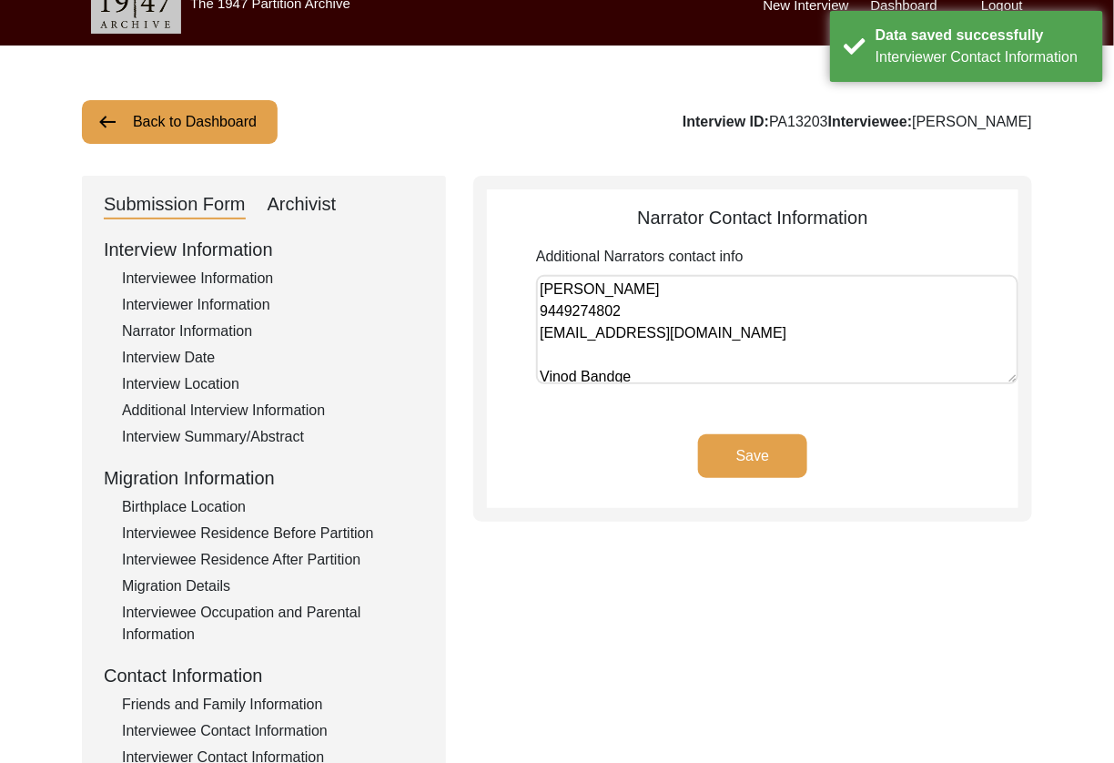
scroll to position [0, 0]
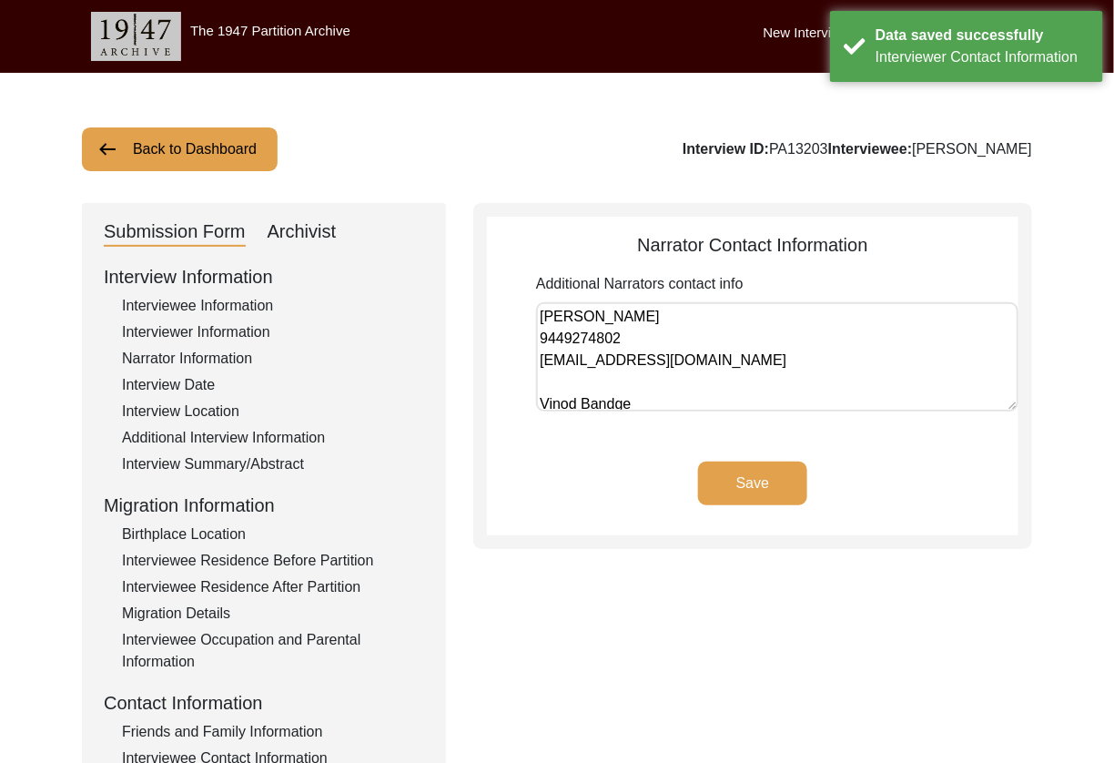
click at [703, 407] on textarea "[PERSON_NAME] 9449274802 [EMAIL_ADDRESS][DOMAIN_NAME] Vinod Bandge 9686311882 […" at bounding box center [777, 356] width 482 height 109
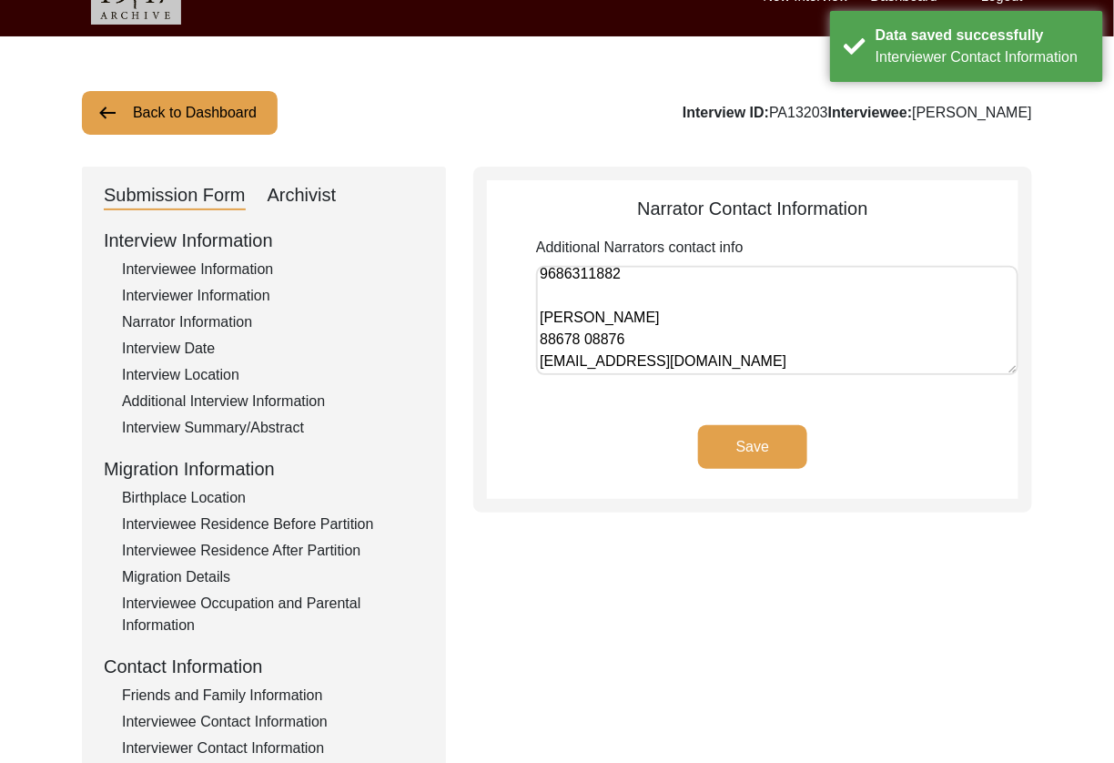
scroll to position [78, 0]
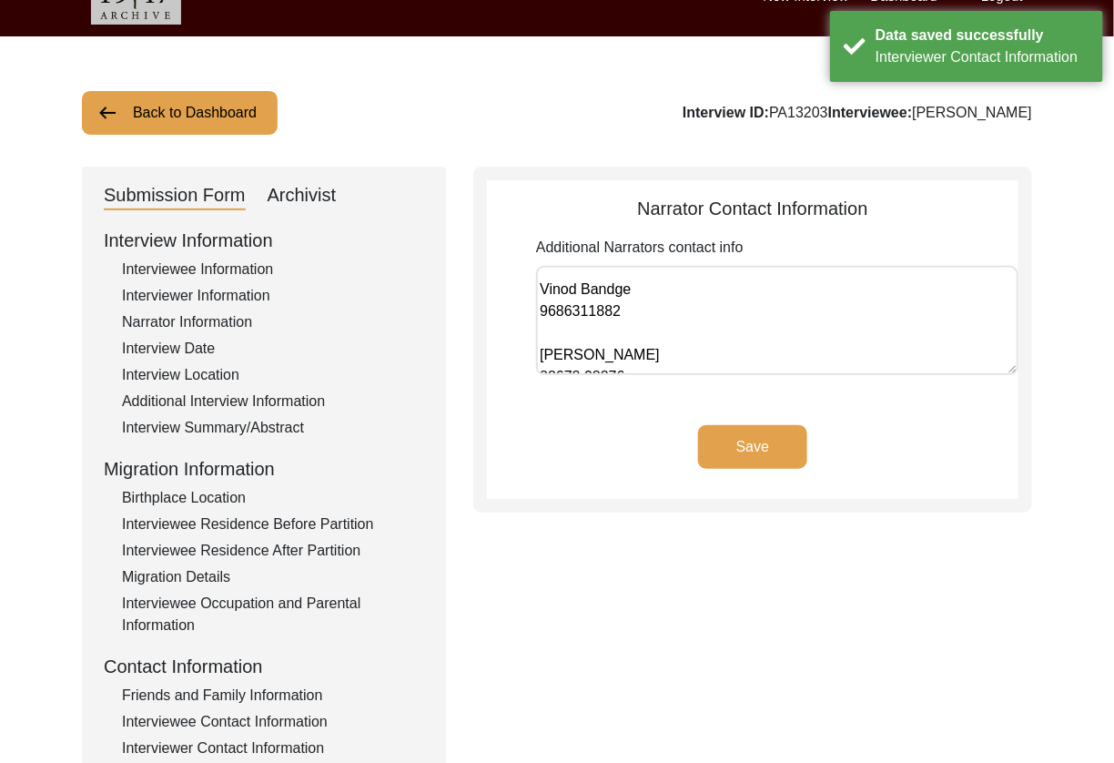
click at [749, 445] on button "Save" at bounding box center [752, 447] width 109 height 44
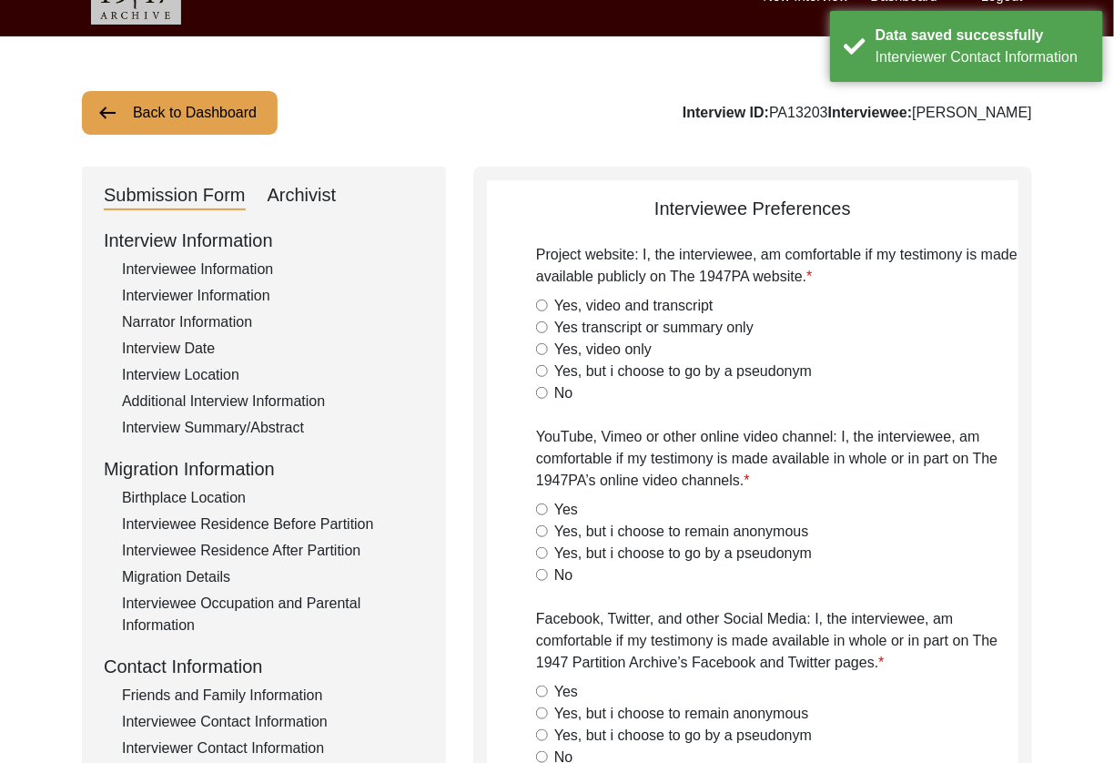
radio input "true"
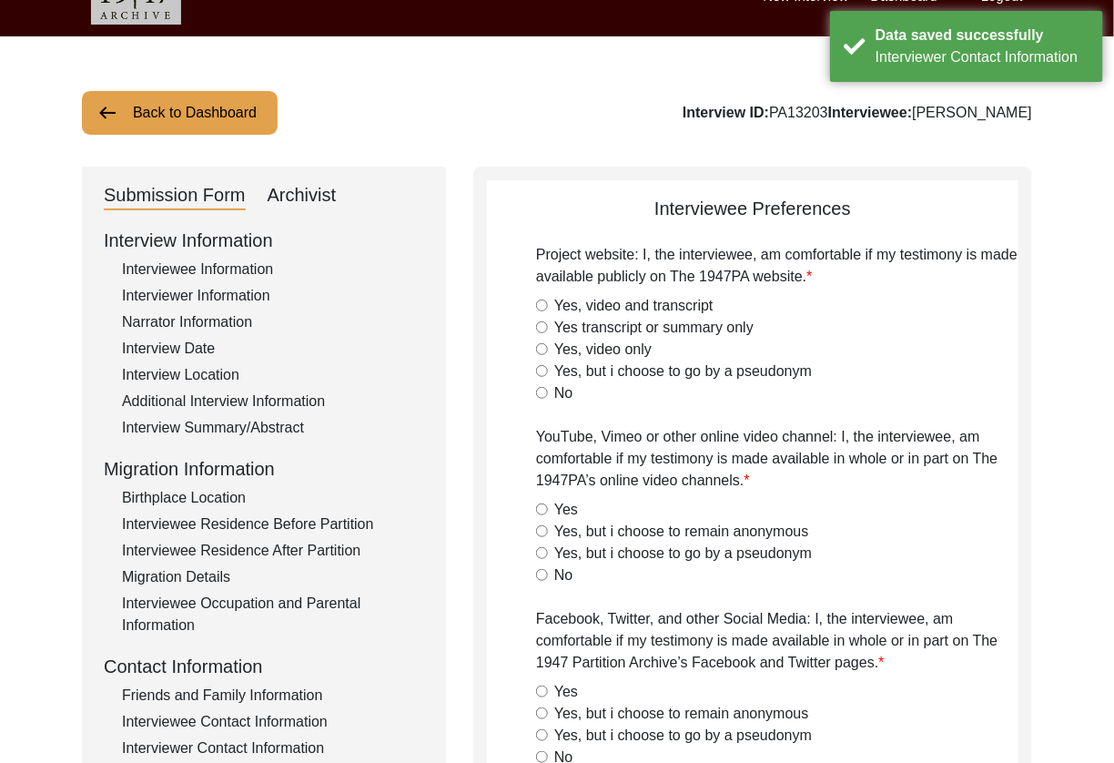
radio input "true"
type textarea "The interviewee would like the interview to be made available as soon as possib…"
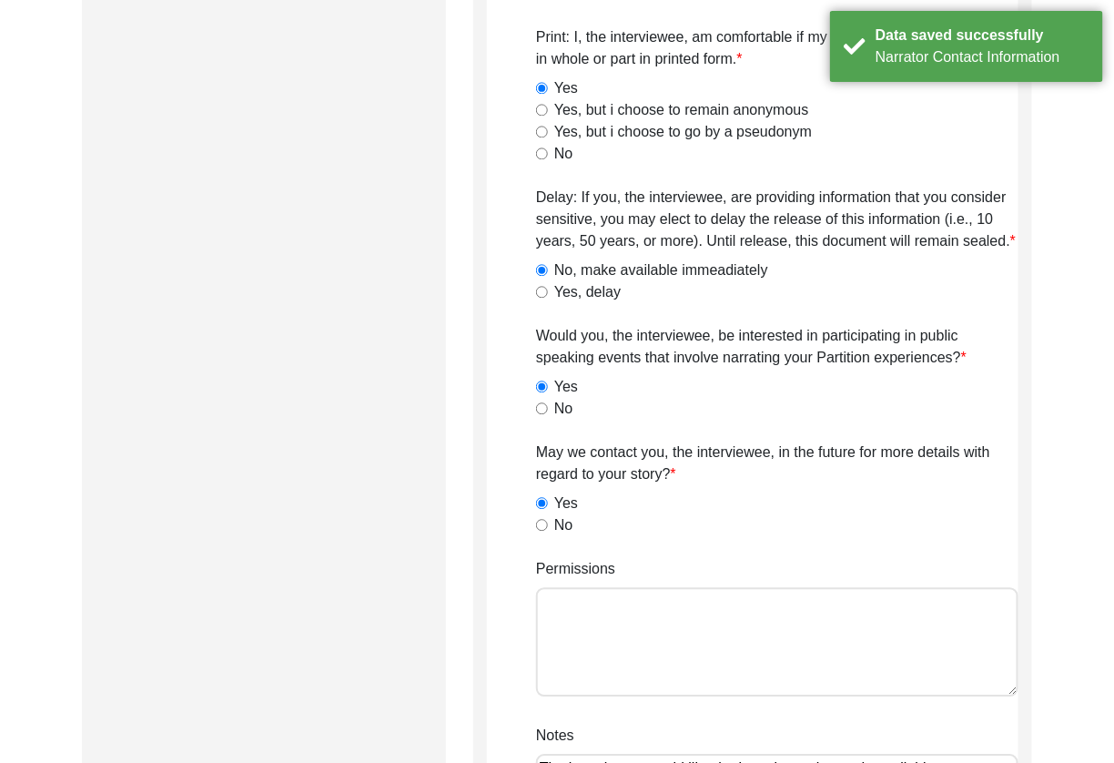
scroll to position [1299, 0]
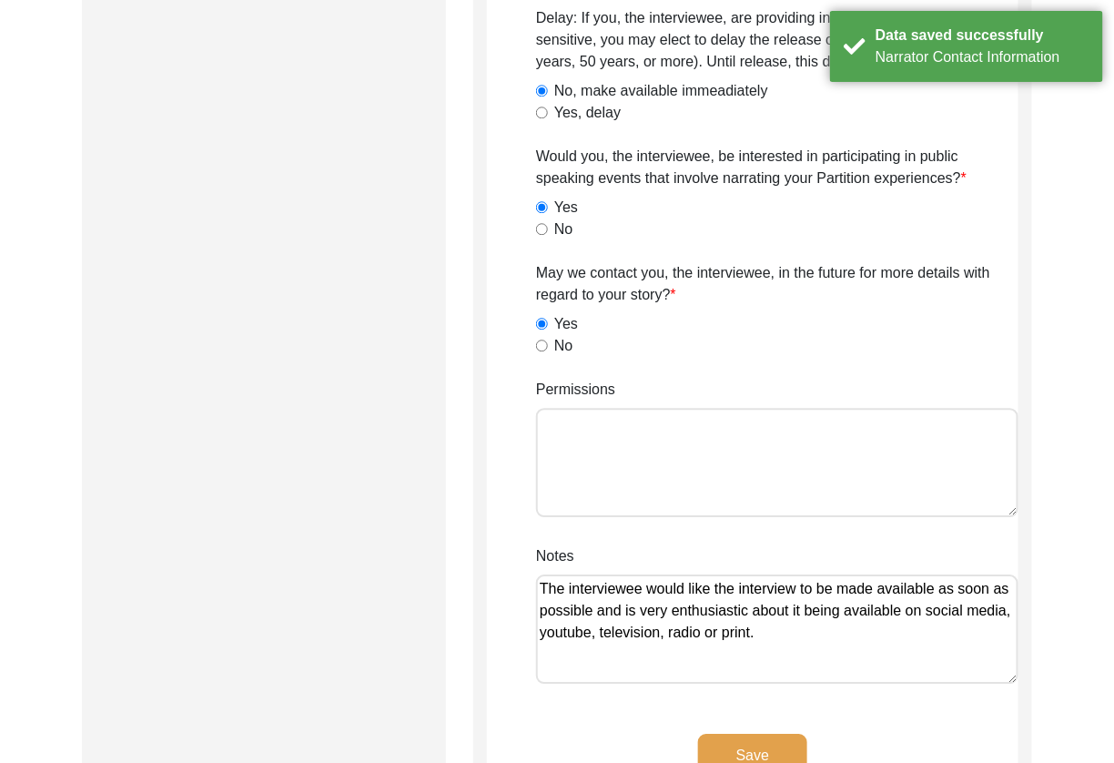
click at [844, 635] on textarea "The interviewee would like the interview to be made available as soon as possib…" at bounding box center [777, 628] width 482 height 109
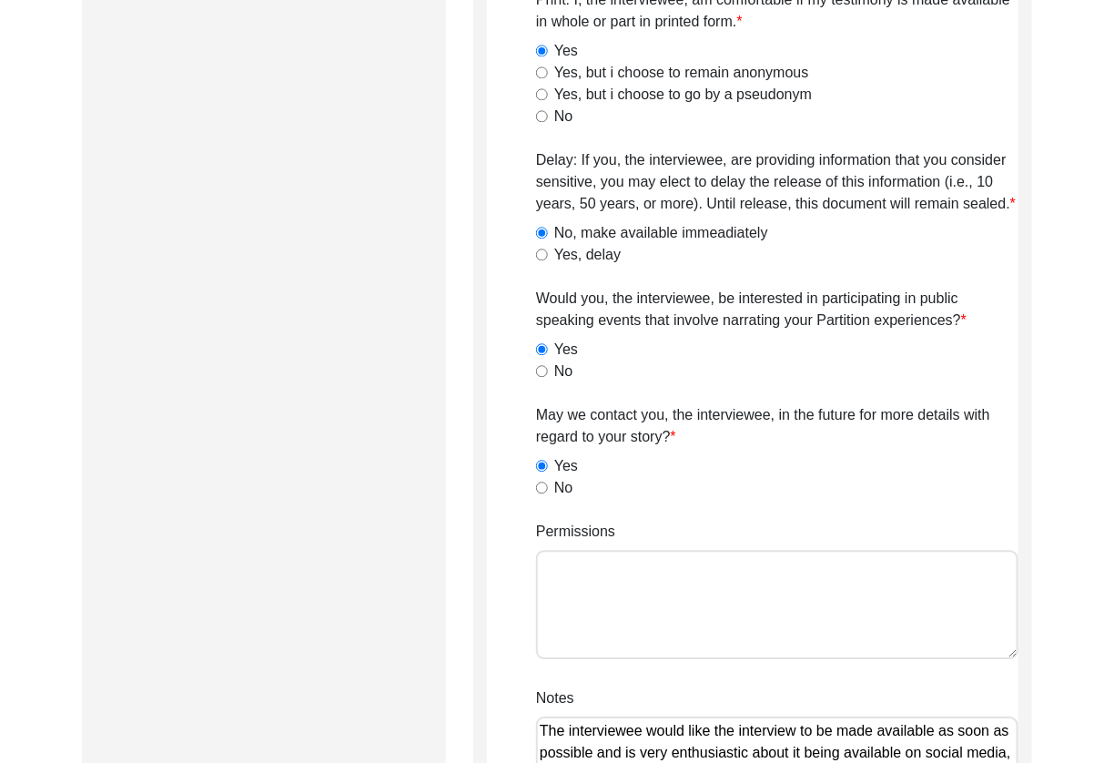
scroll to position [1162, 0]
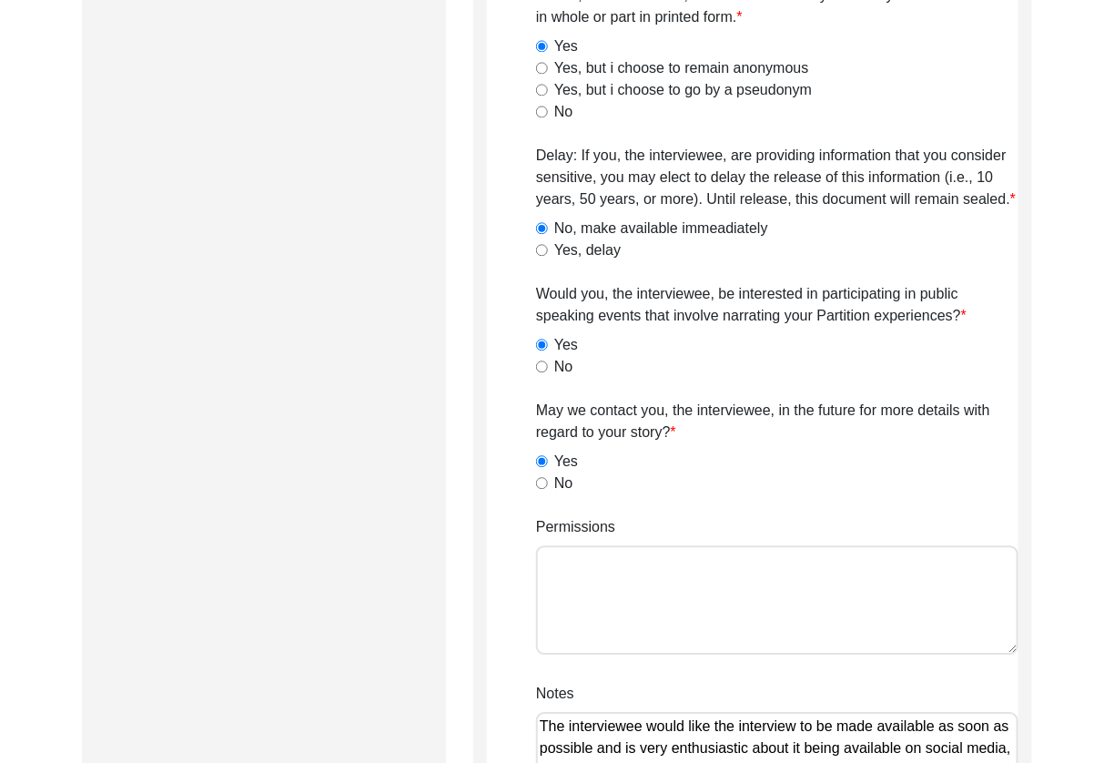
drag, startPoint x: 702, startPoint y: 569, endPoint x: 692, endPoint y: 566, distance: 10.4
click at [701, 567] on textarea "Permissions" at bounding box center [777, 599] width 482 height 109
click at [763, 568] on textarea "Yes to all but no to delay." at bounding box center [777, 599] width 482 height 109
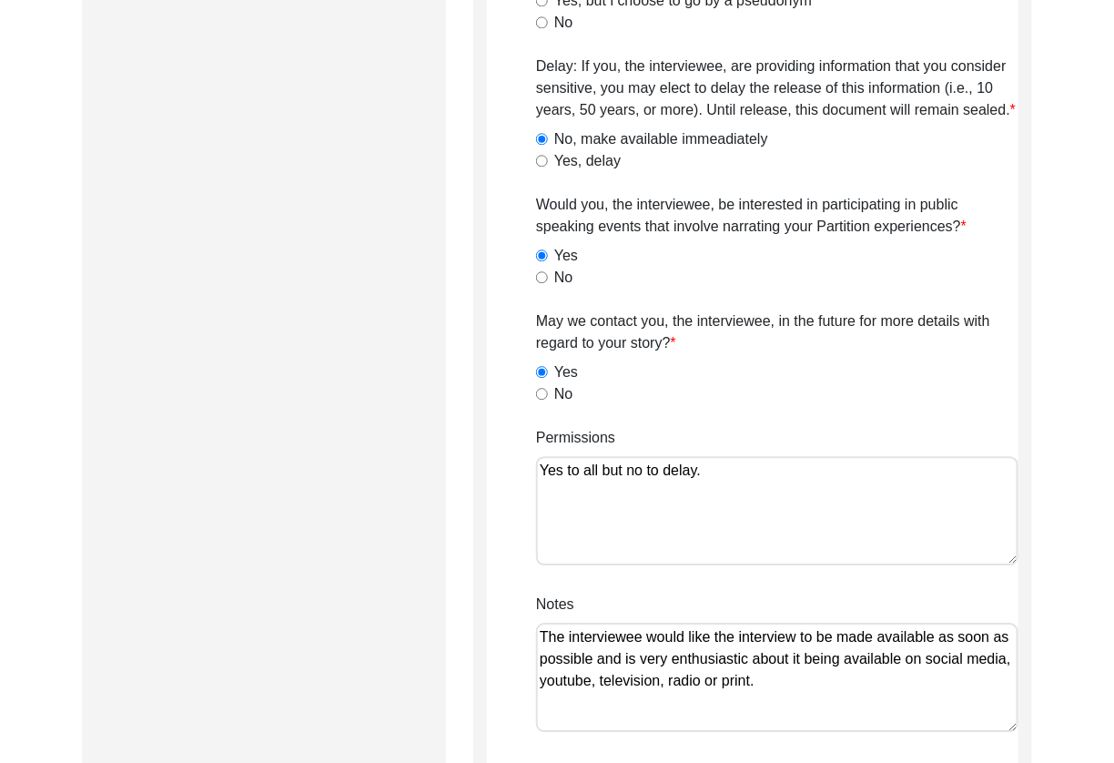
scroll to position [1255, 0]
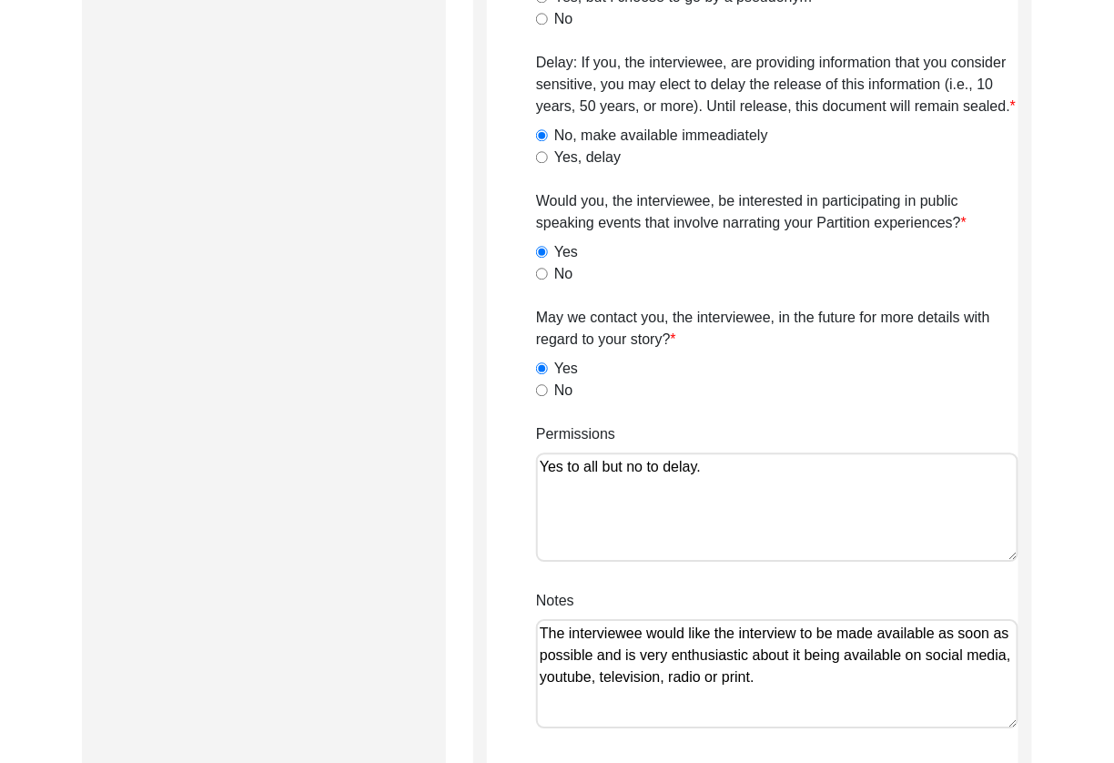
click at [839, 684] on textarea "The interviewee would like the interview to be made available as soon as possib…" at bounding box center [777, 673] width 482 height 109
click at [780, 473] on textarea "Yes to all but no to delay." at bounding box center [777, 506] width 482 height 109
paste textarea "Lilly Q on [DATE]."
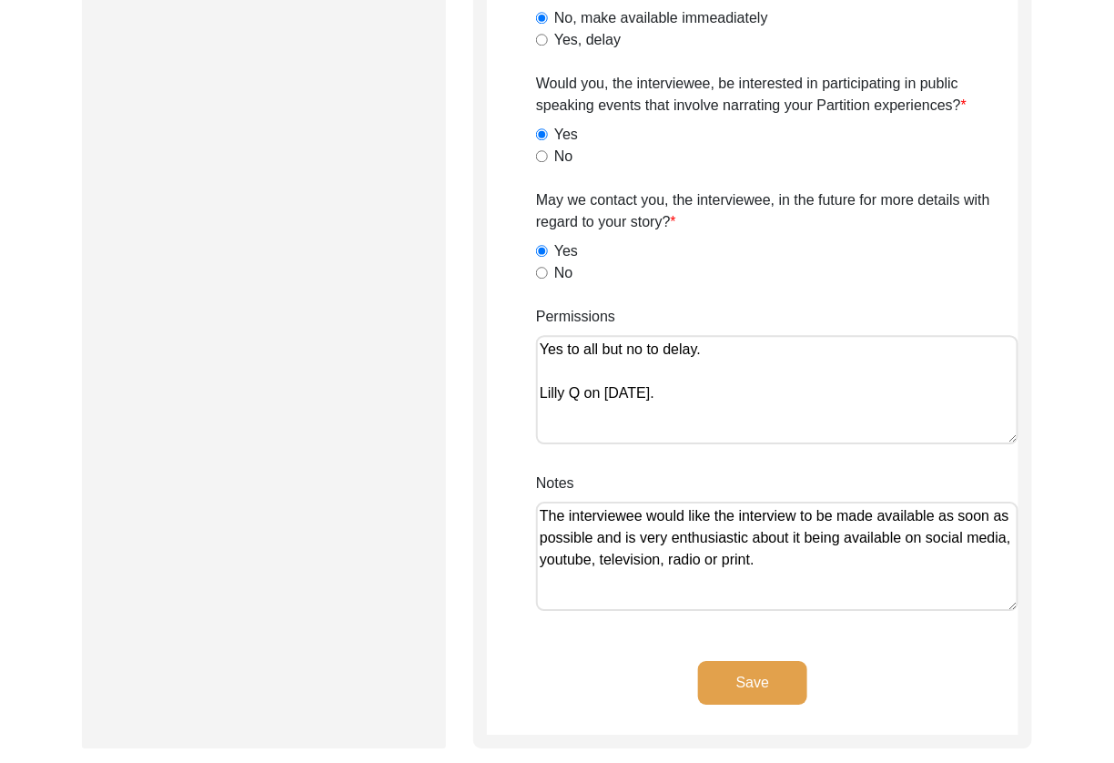
scroll to position [1374, 0]
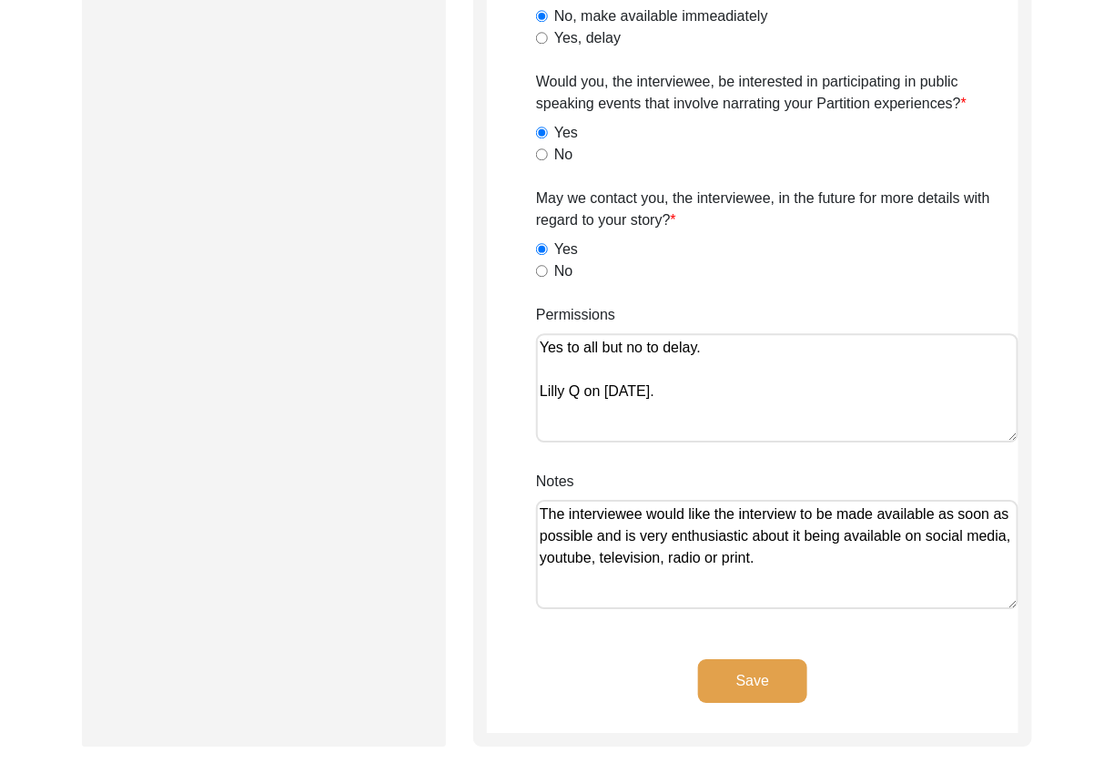
type textarea "Yes to all but no to delay. Lilly Q on [DATE]."
click at [819, 556] on textarea "The interviewee would like the interview to be made available as soon as possib…" at bounding box center [777, 554] width 482 height 109
click at [771, 669] on button "Save" at bounding box center [752, 681] width 109 height 44
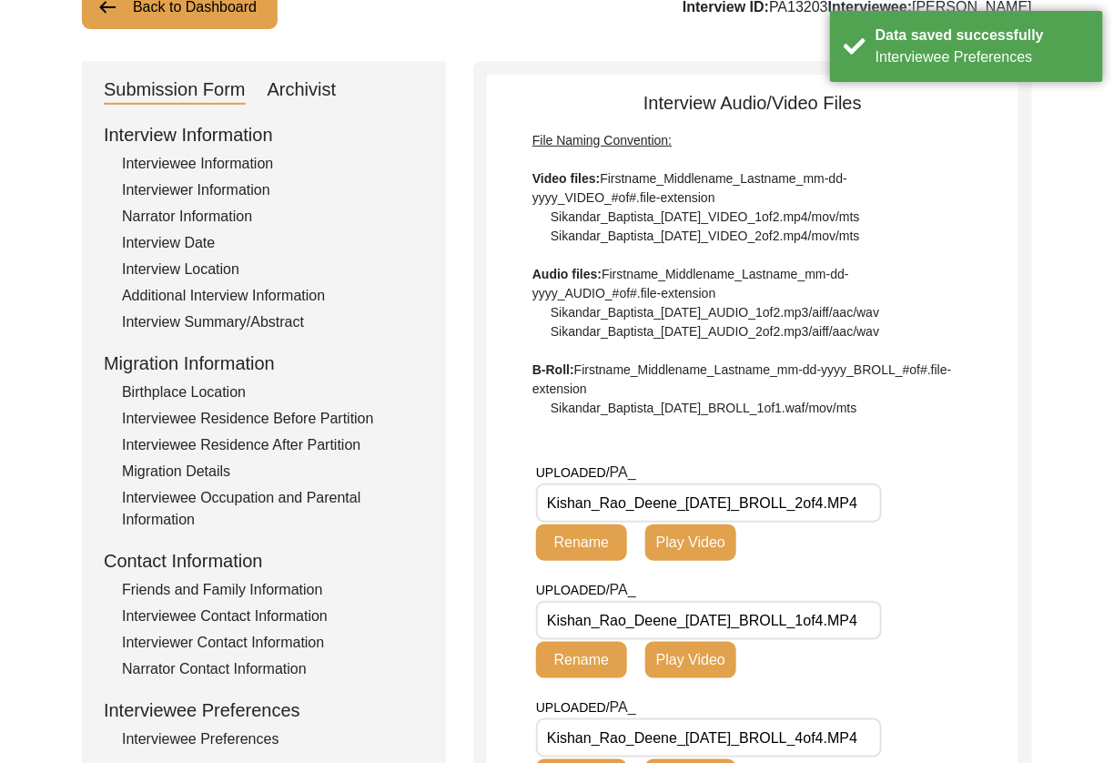
scroll to position [145, 0]
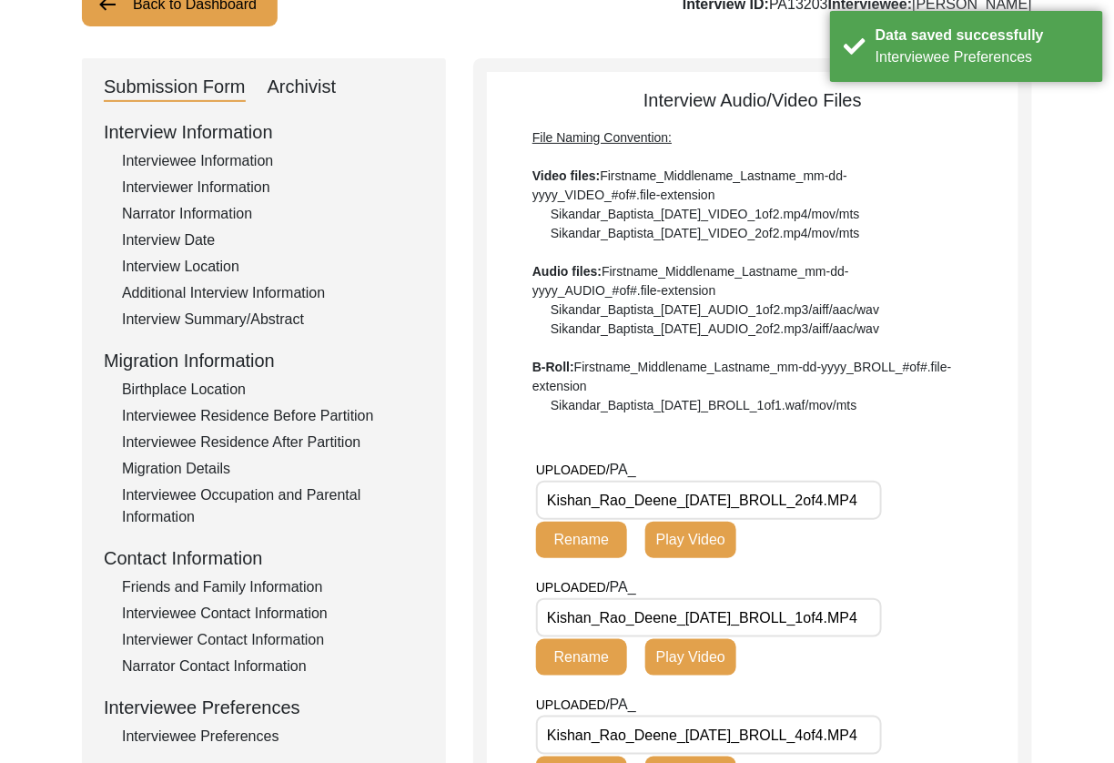
click at [767, 501] on input "Kishan_Rao_Deene_[DATE]_BROLL_2of4.MP4" at bounding box center [709, 499] width 346 height 39
drag, startPoint x: 769, startPoint y: 503, endPoint x: 470, endPoint y: 505, distance: 299.4
click at [470, 505] on div "Submission Form Archivist Interview Information Interviewee Information Intervi…" at bounding box center [557, 689] width 950 height 1263
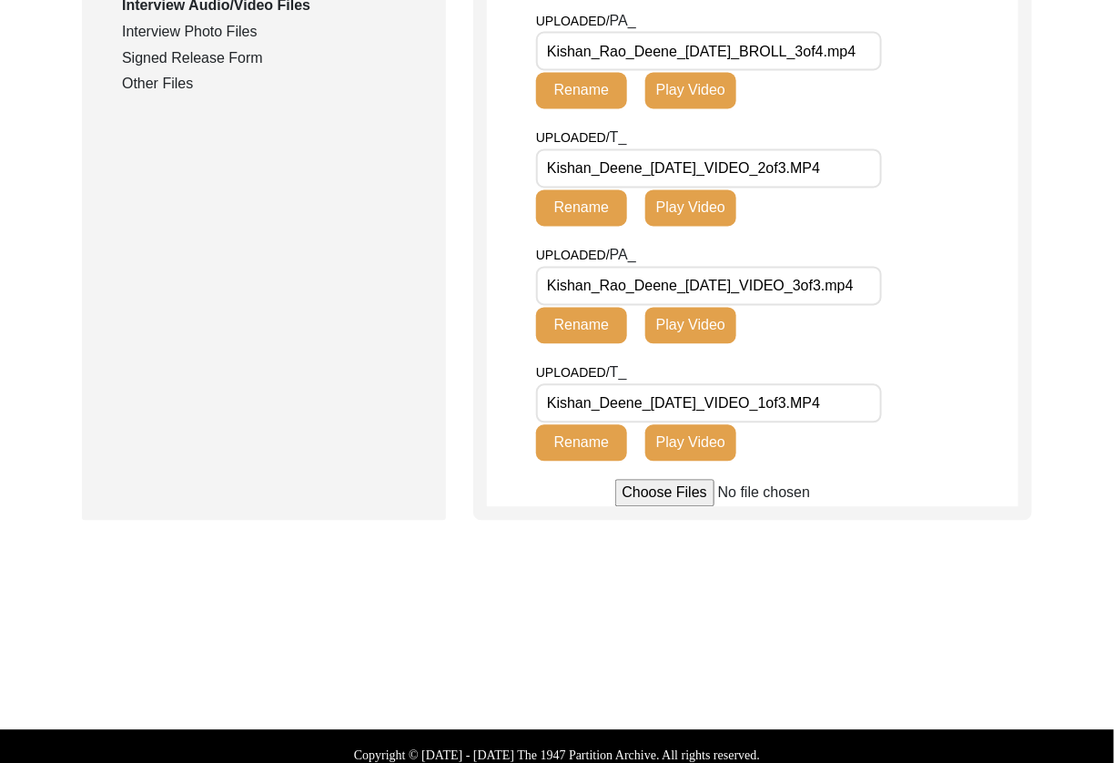
scroll to position [622, 0]
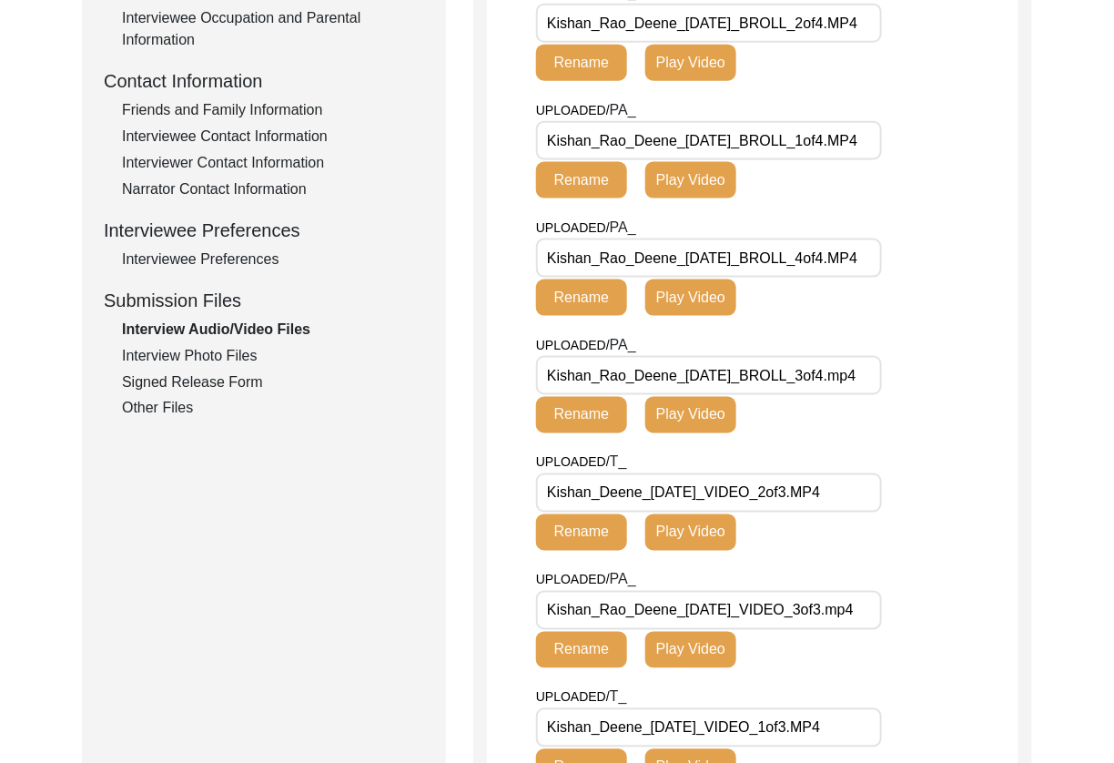
drag, startPoint x: 198, startPoint y: 355, endPoint x: 241, endPoint y: 356, distance: 42.8
click at [198, 354] on div "Interview Photo Files" at bounding box center [273, 356] width 302 height 22
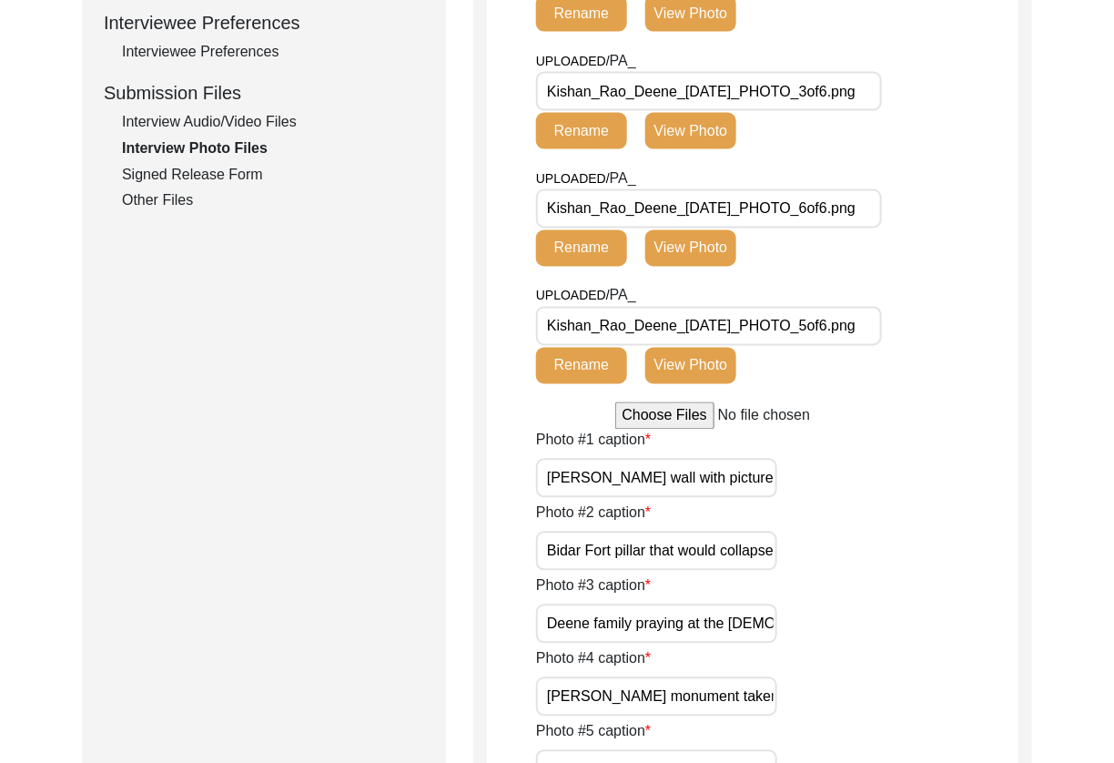
scroll to position [941, 0]
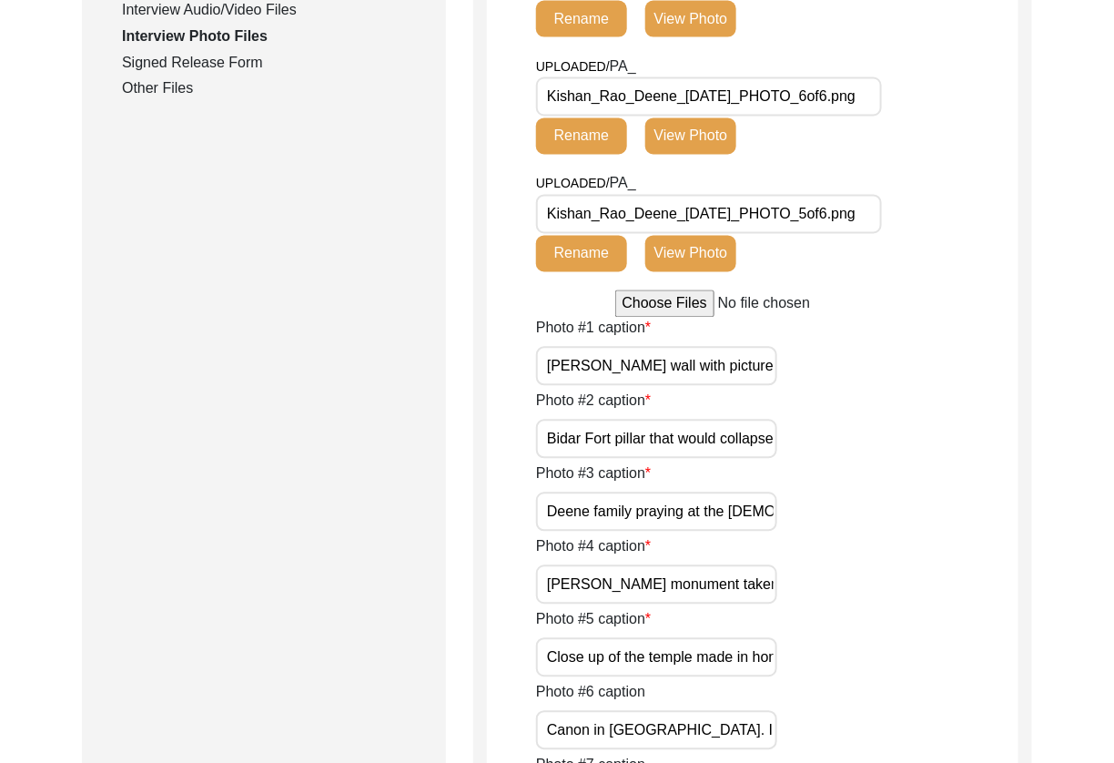
click at [733, 366] on input "[PERSON_NAME] wall with pictures in his hall. (Left to right) [PERSON_NAME], [P…" at bounding box center [656, 366] width 241 height 39
click at [714, 429] on input "Bidar Fort pillar that would collapse during the Bahamani reign." at bounding box center [656, 438] width 241 height 39
click at [716, 497] on input "Deene family praying at the [DEMOGRAPHIC_DATA] built in honour of their ancesto…" at bounding box center [656, 511] width 241 height 39
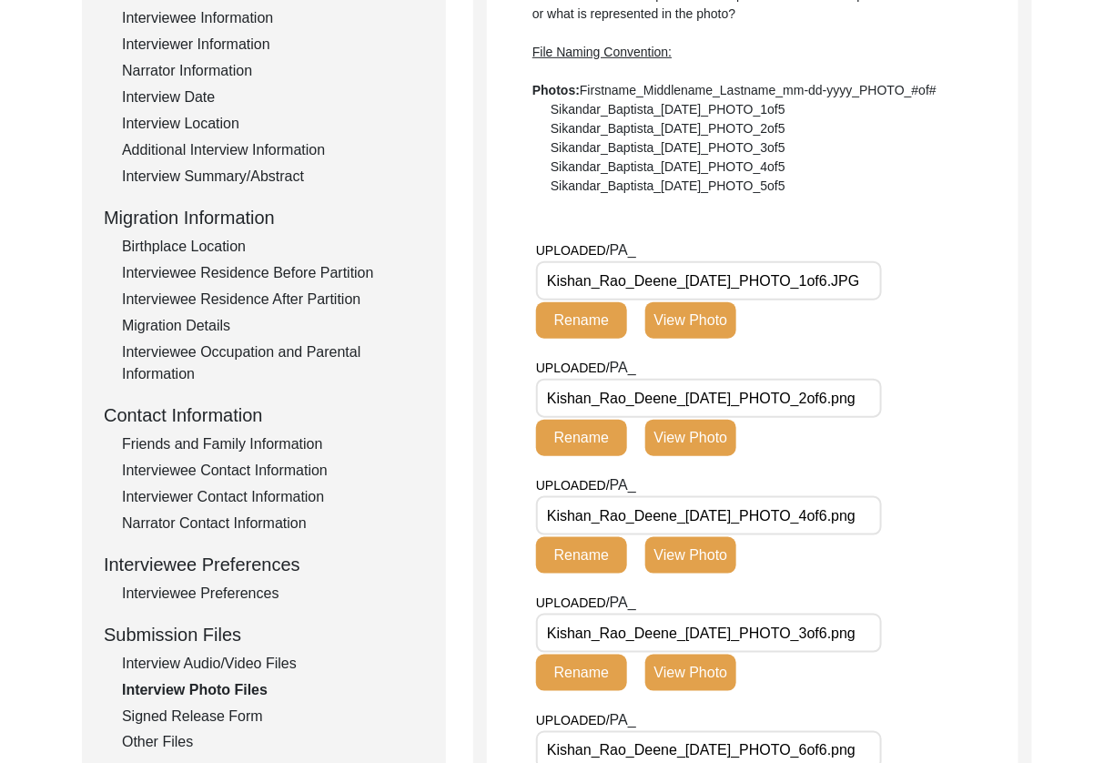
scroll to position [268, 0]
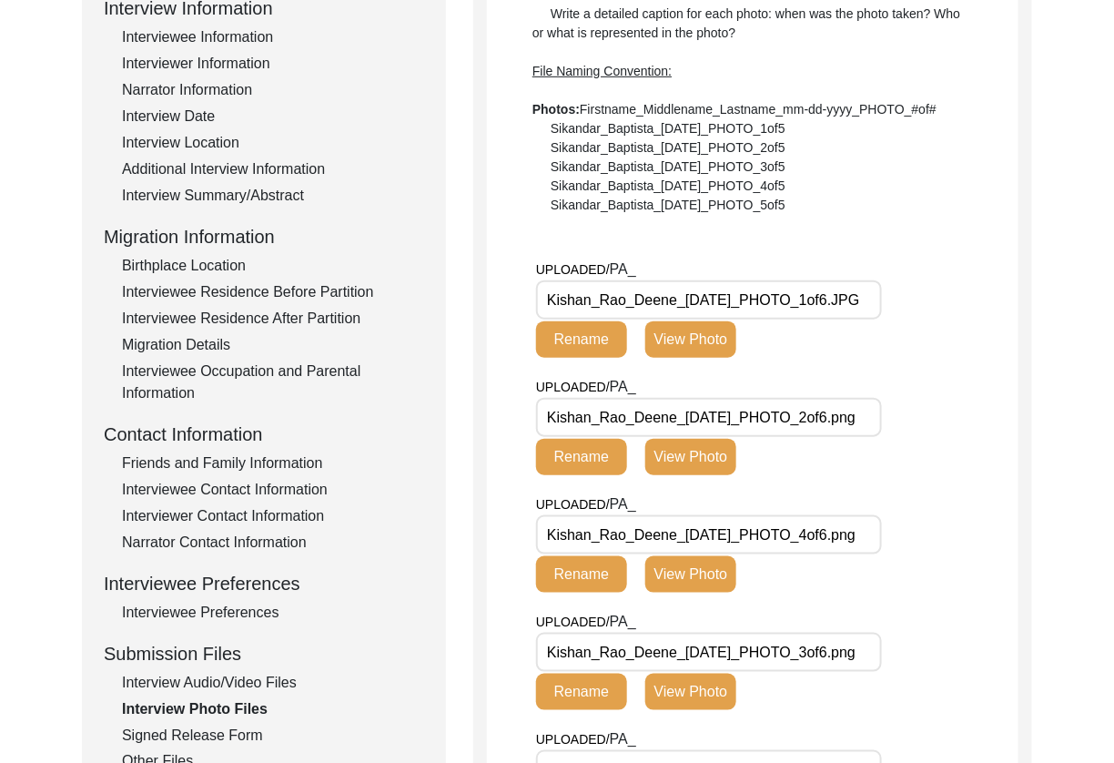
click at [733, 358] on div "UPLOADED/ PA_ Kishan_Rao_Deene_[DATE]_PHOTO_1of6.JPG Rename View Photo" at bounding box center [705, 314] width 338 height 113
click at [720, 345] on button "View Photo" at bounding box center [690, 339] width 91 height 36
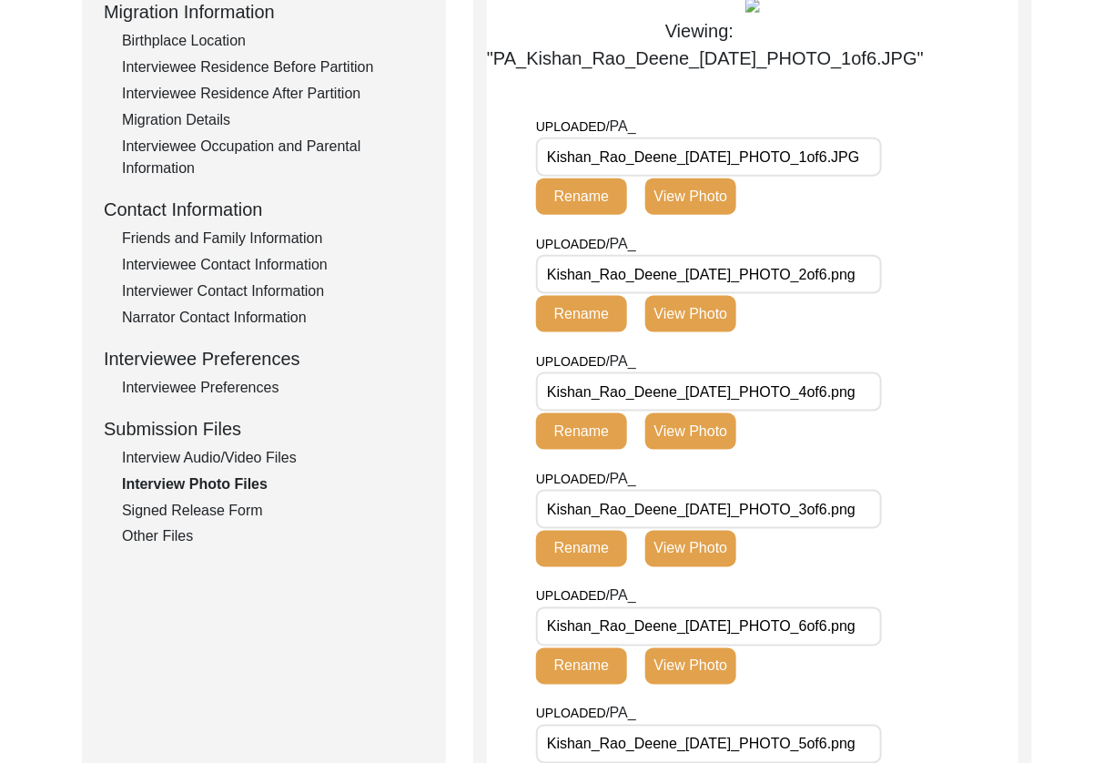
scroll to position [490, 0]
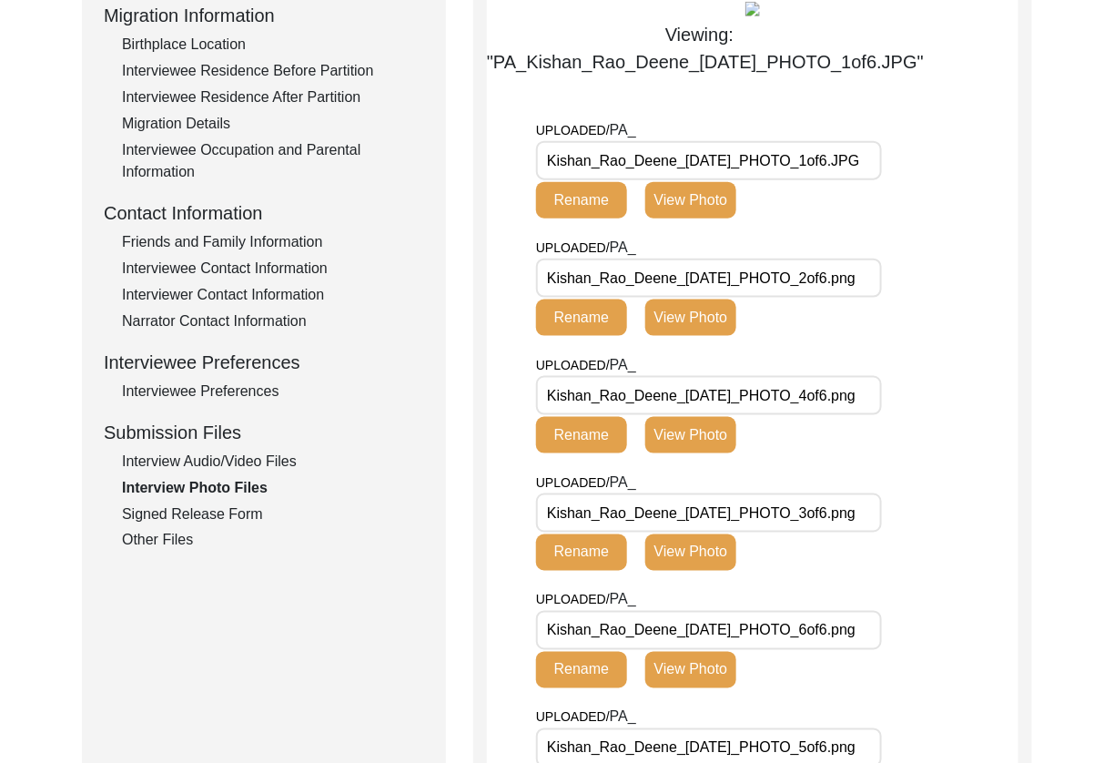
click at [701, 336] on button "View Photo" at bounding box center [690, 317] width 91 height 36
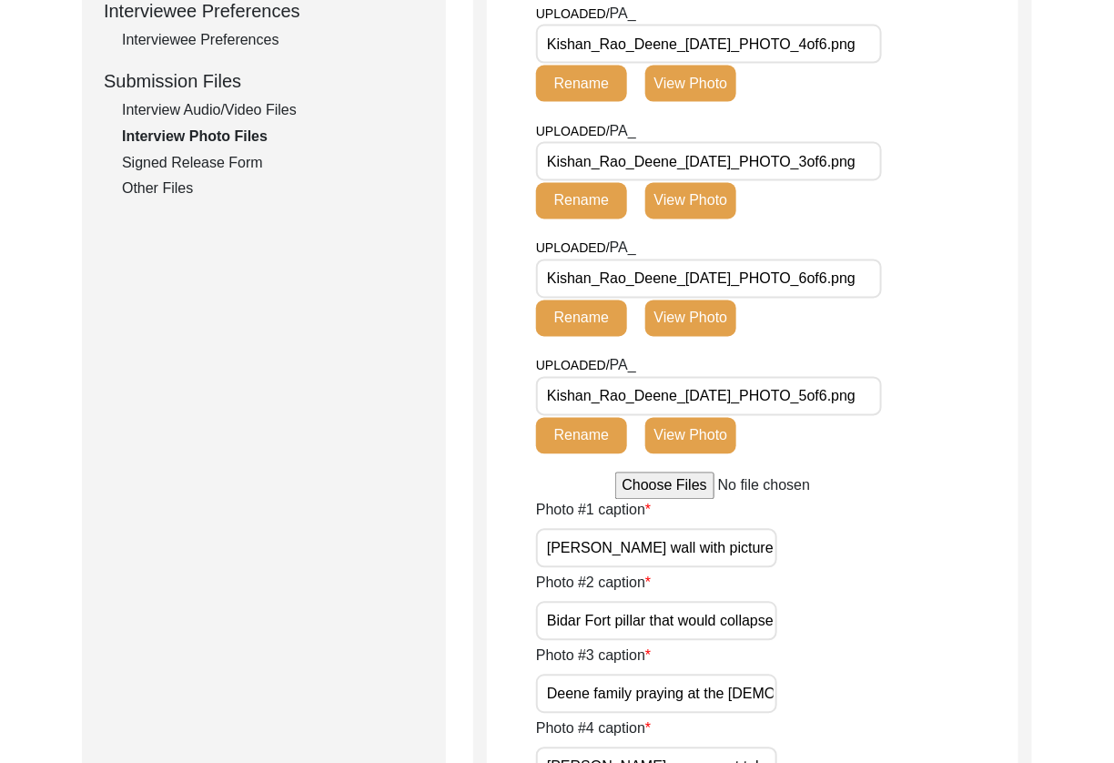
scroll to position [944, 0]
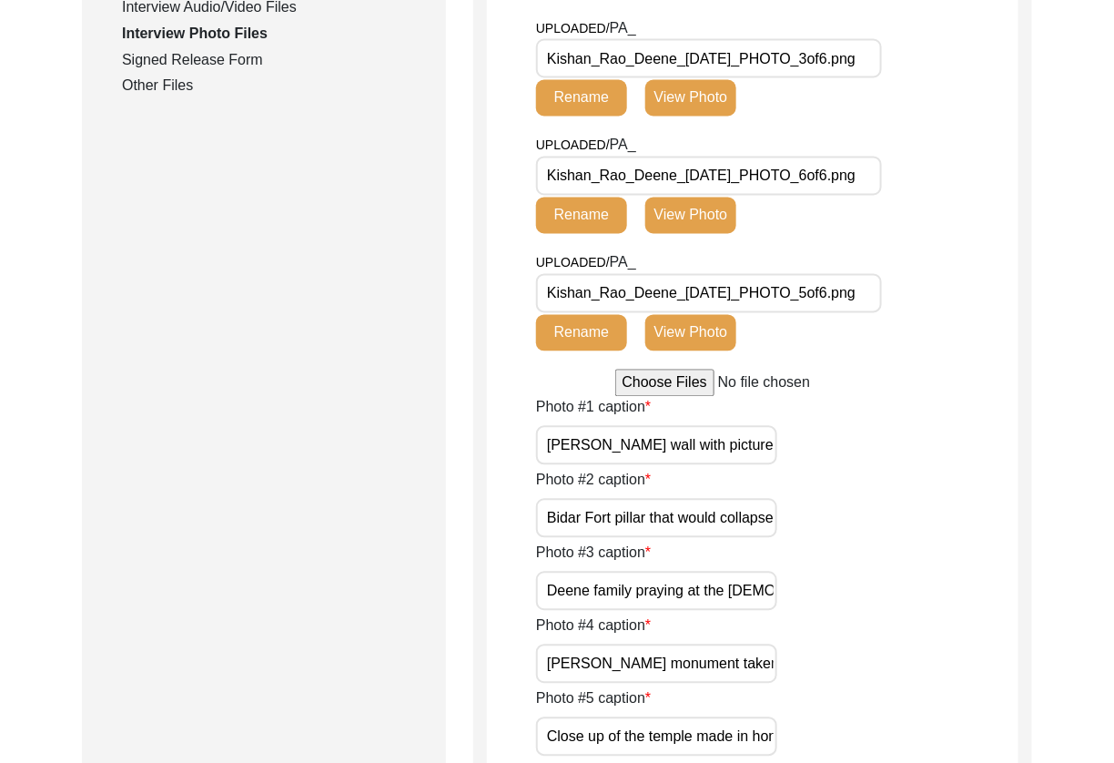
click at [690, 116] on button "View Photo" at bounding box center [690, 98] width 91 height 36
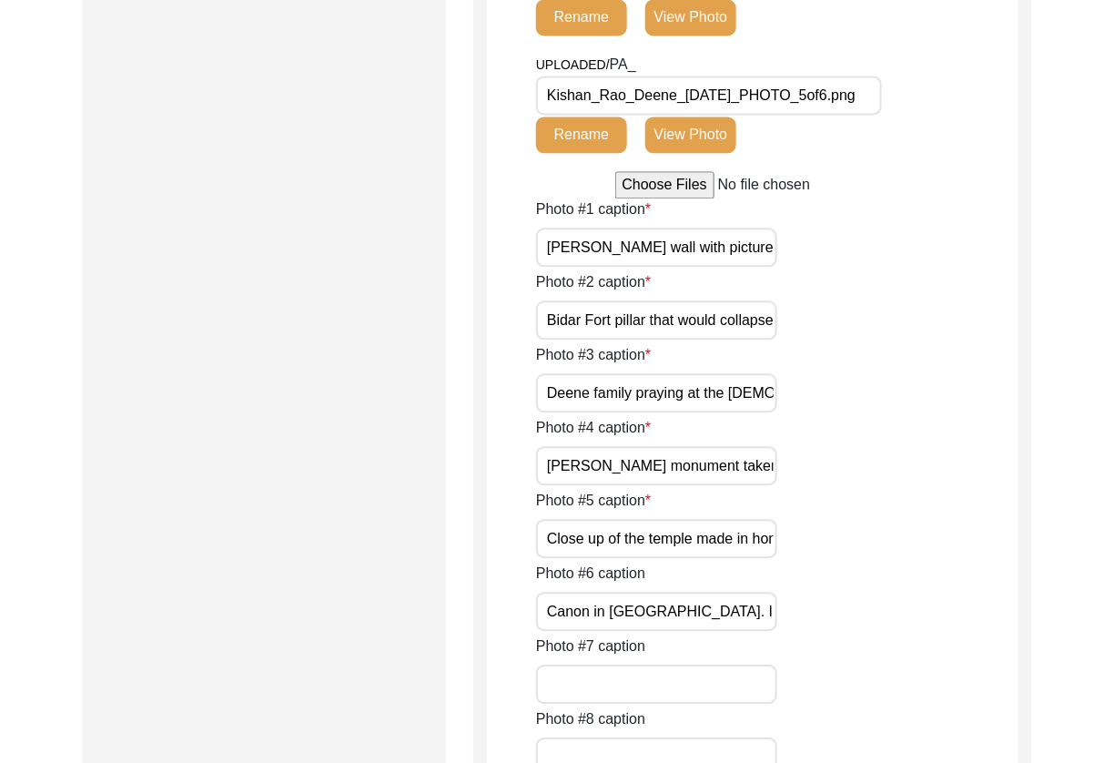
scroll to position [1319, 0]
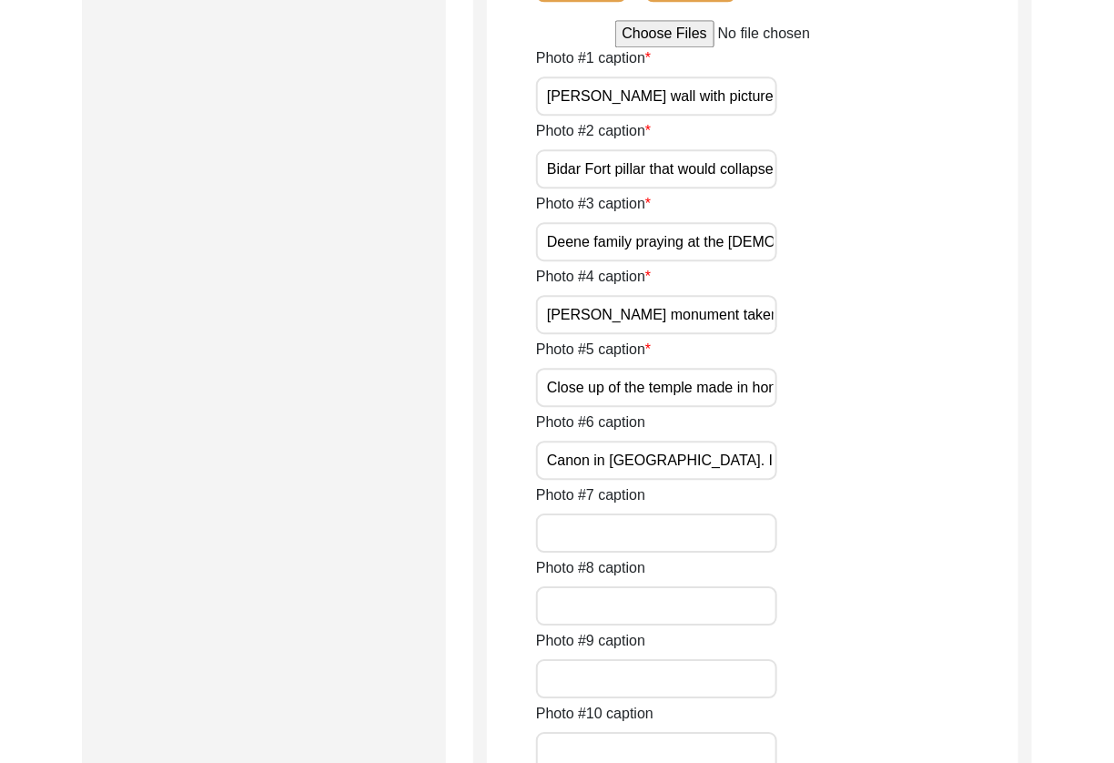
scroll to position [1440, 0]
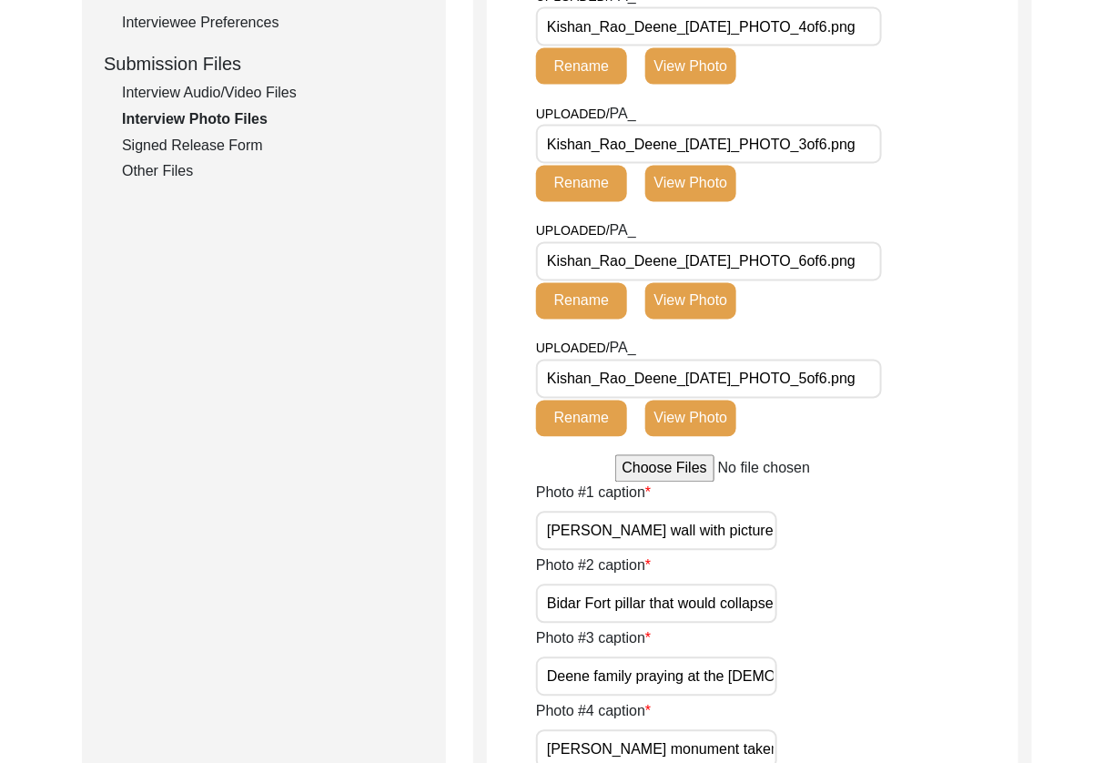
scroll to position [1394, 0]
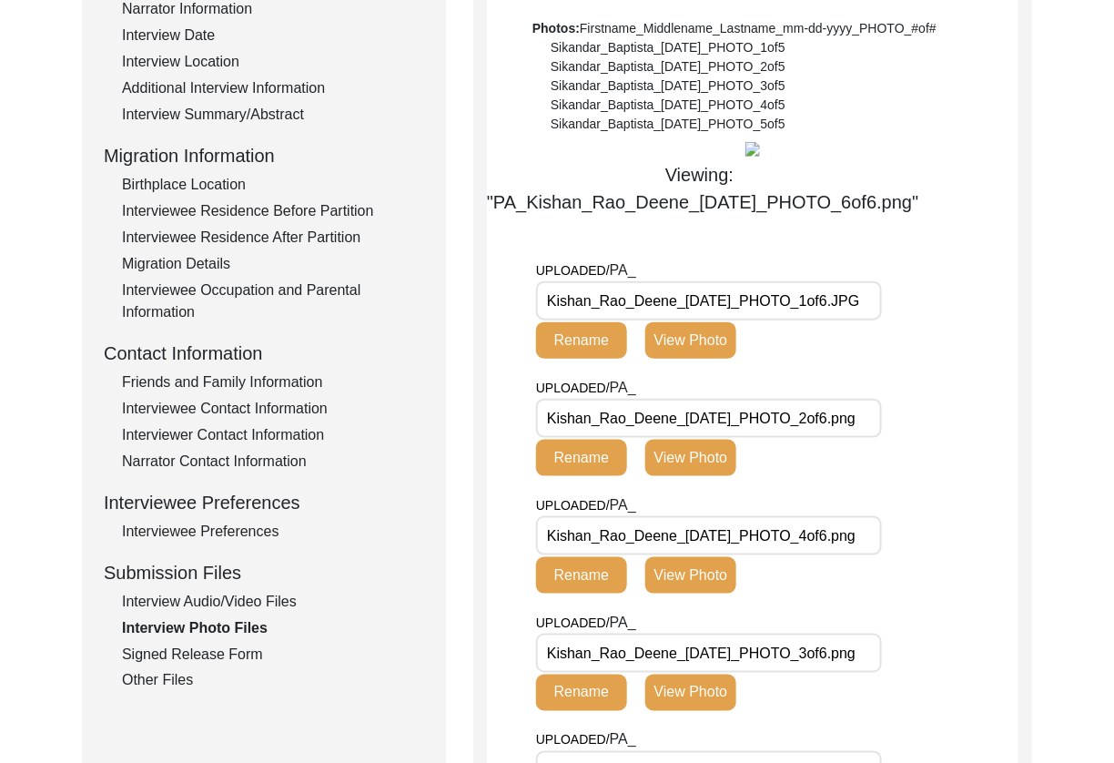
scroll to position [429, 0]
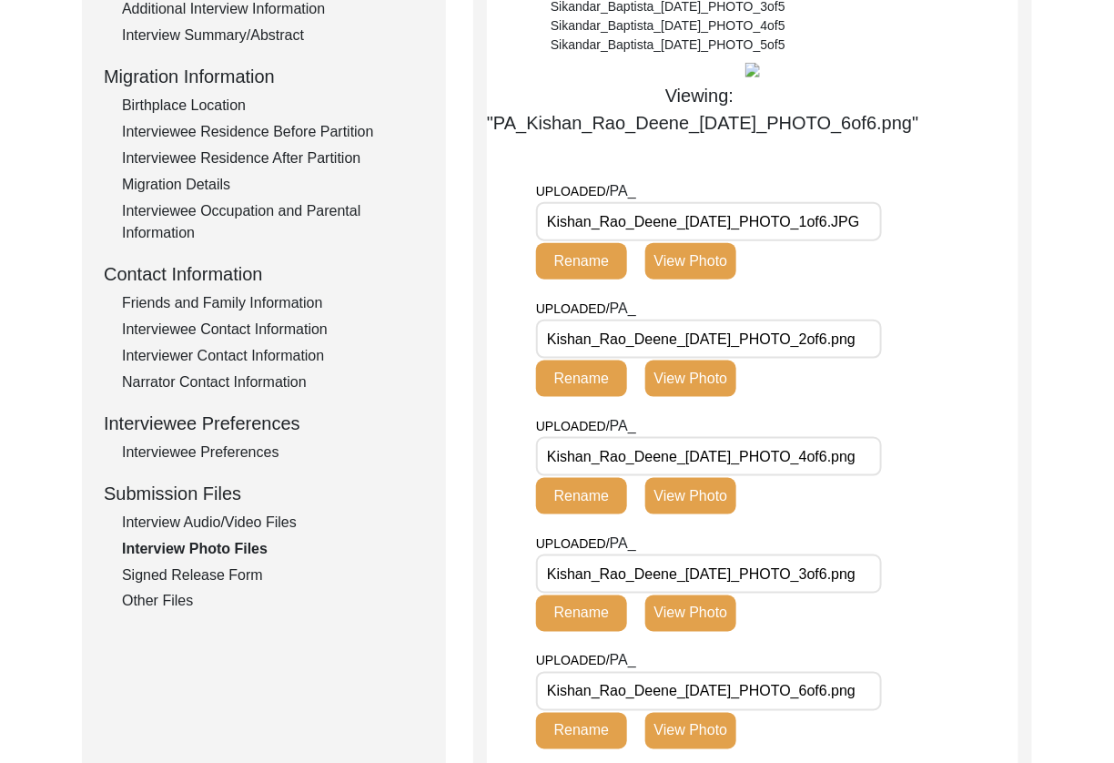
click at [228, 574] on div "Signed Release Form" at bounding box center [273, 575] width 302 height 22
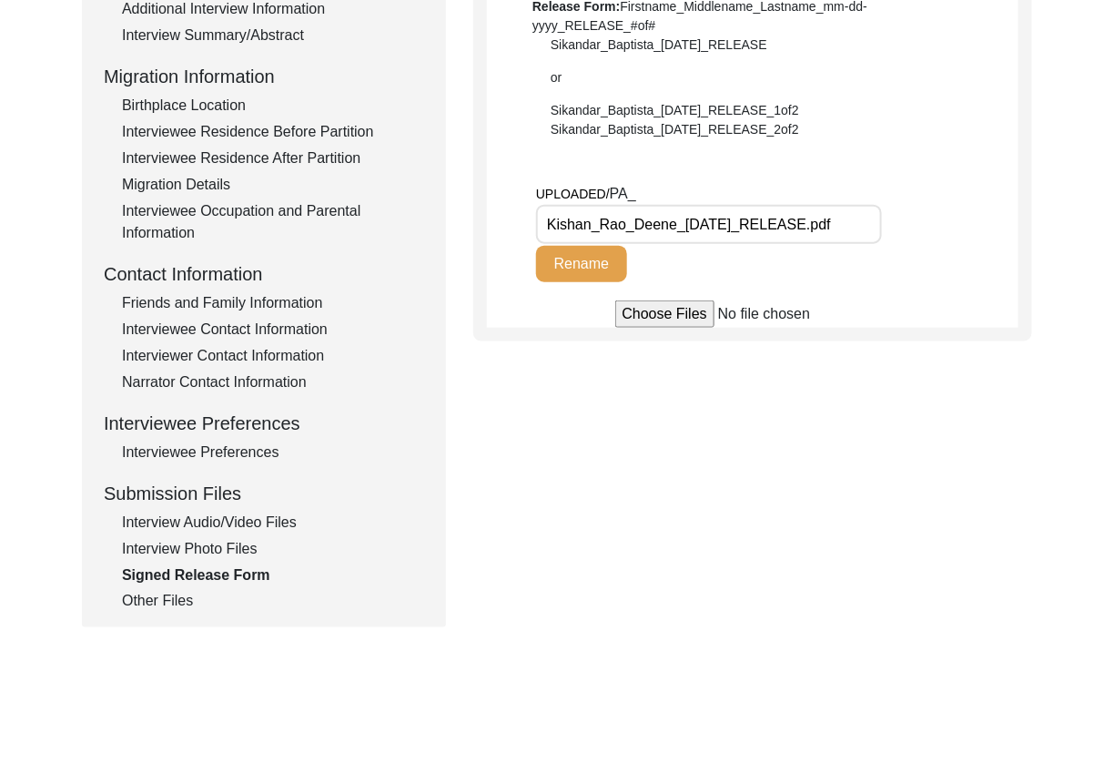
click at [138, 602] on div "Other Files" at bounding box center [273, 602] width 302 height 22
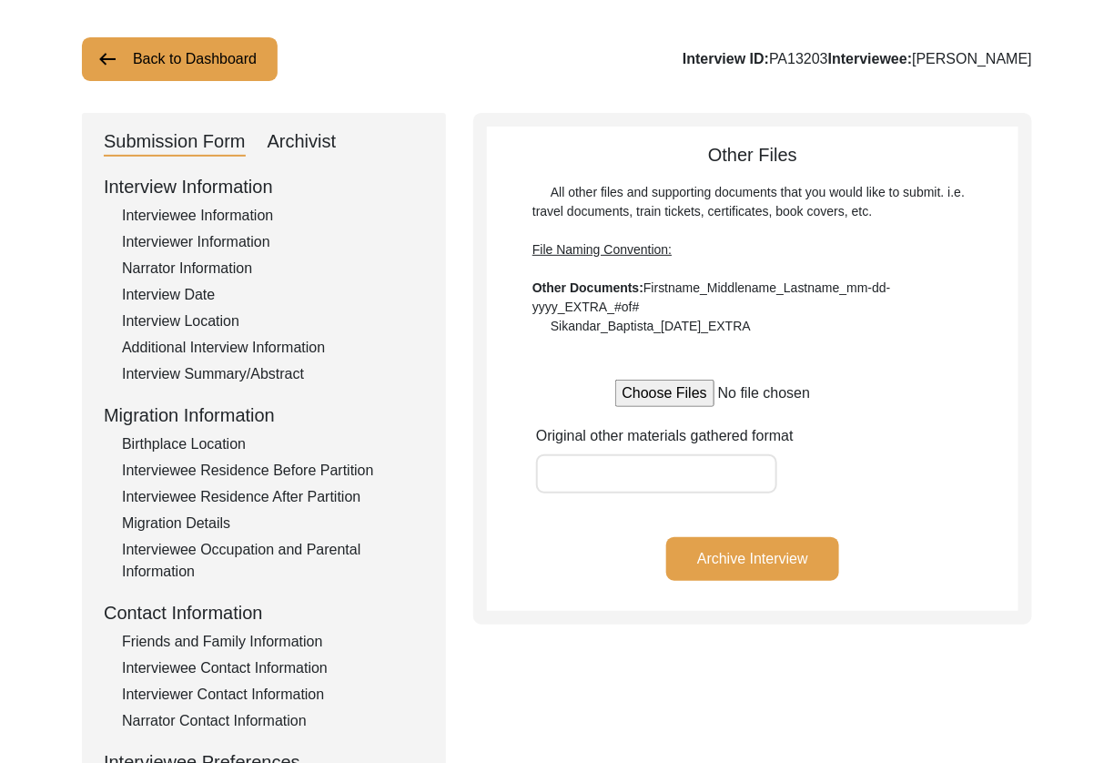
scroll to position [0, 0]
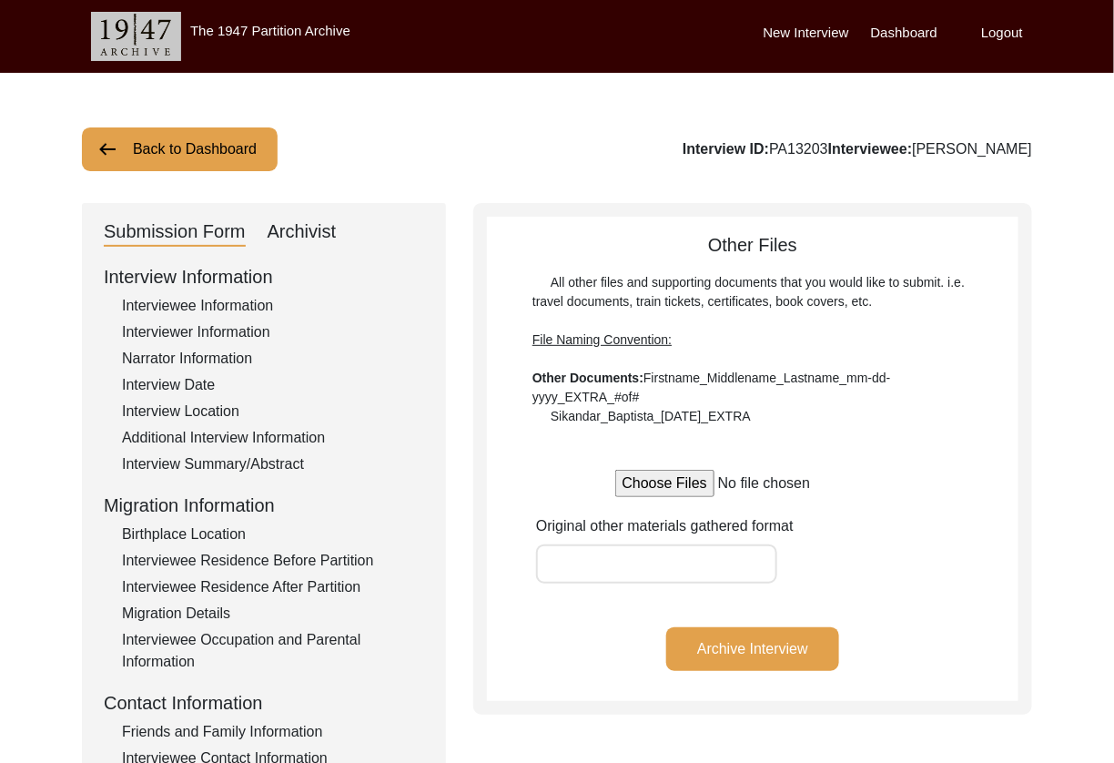
click at [318, 225] on div "Archivist" at bounding box center [302, 231] width 69 height 29
select select "507"
select select "Archiving In Progress"
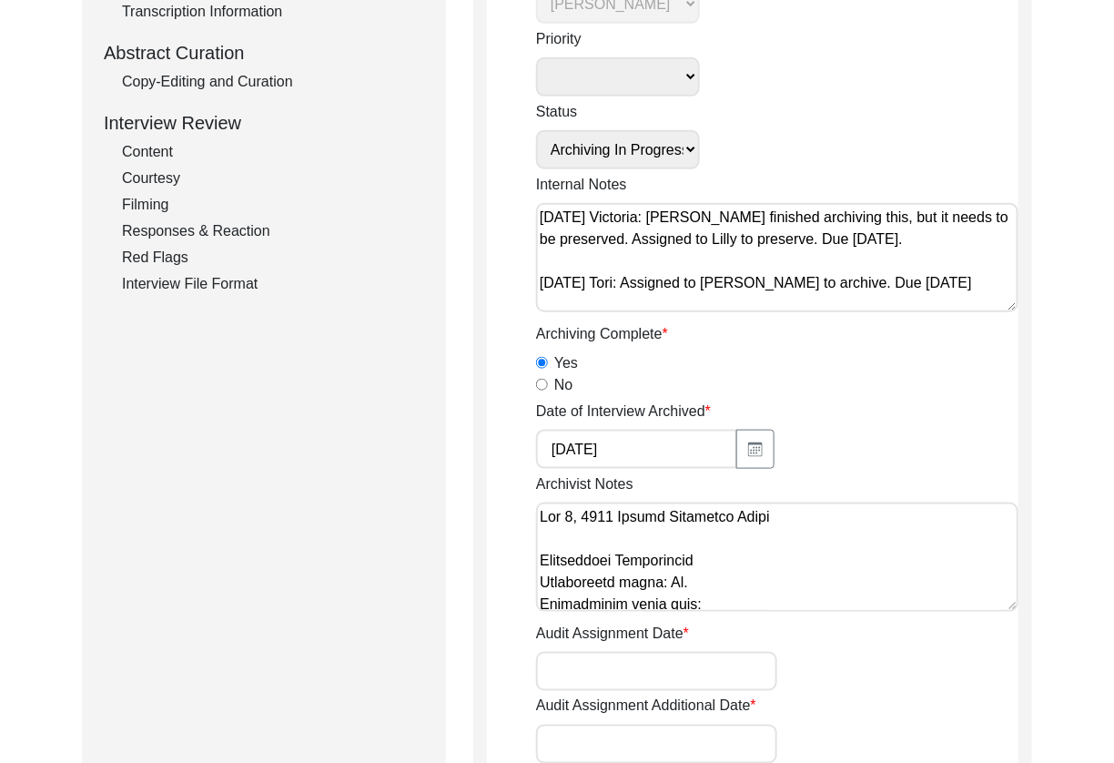
click at [542, 520] on textarea "Archivist Notes" at bounding box center [777, 556] width 482 height 109
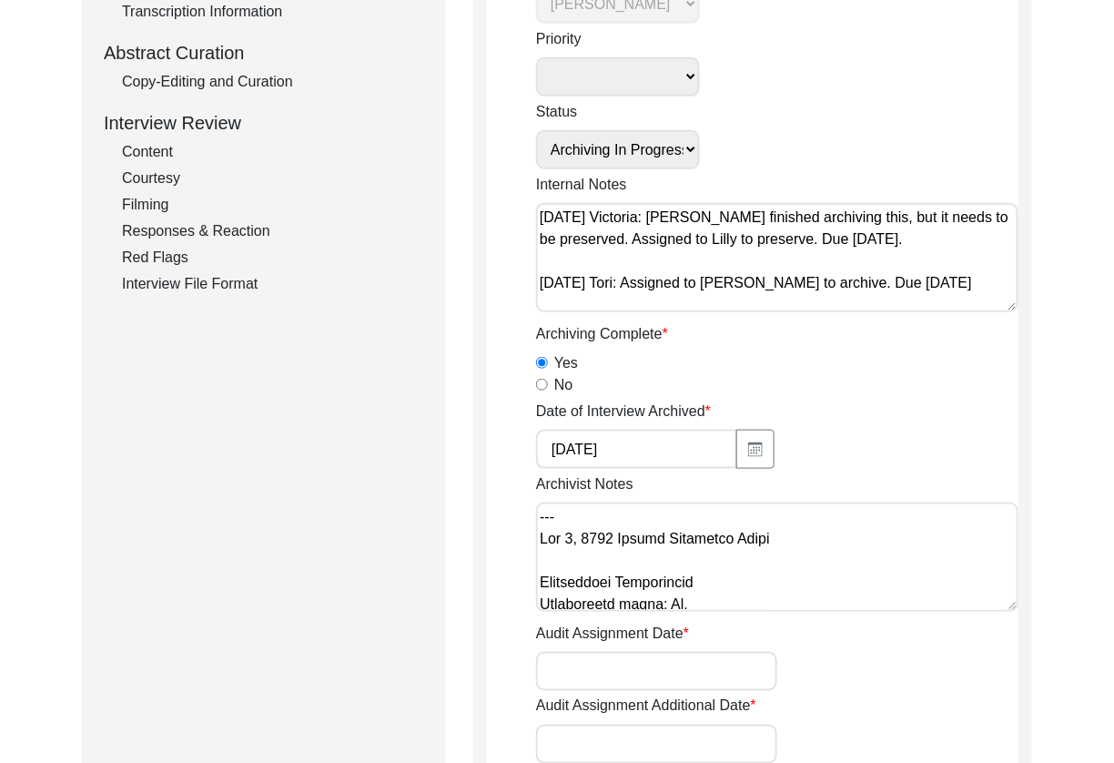
paste textarea "Interviewer Information • ‘Navi [GEOGRAPHIC_DATA]’ to ‘Navi [GEOGRAPHIC_DATA], …"
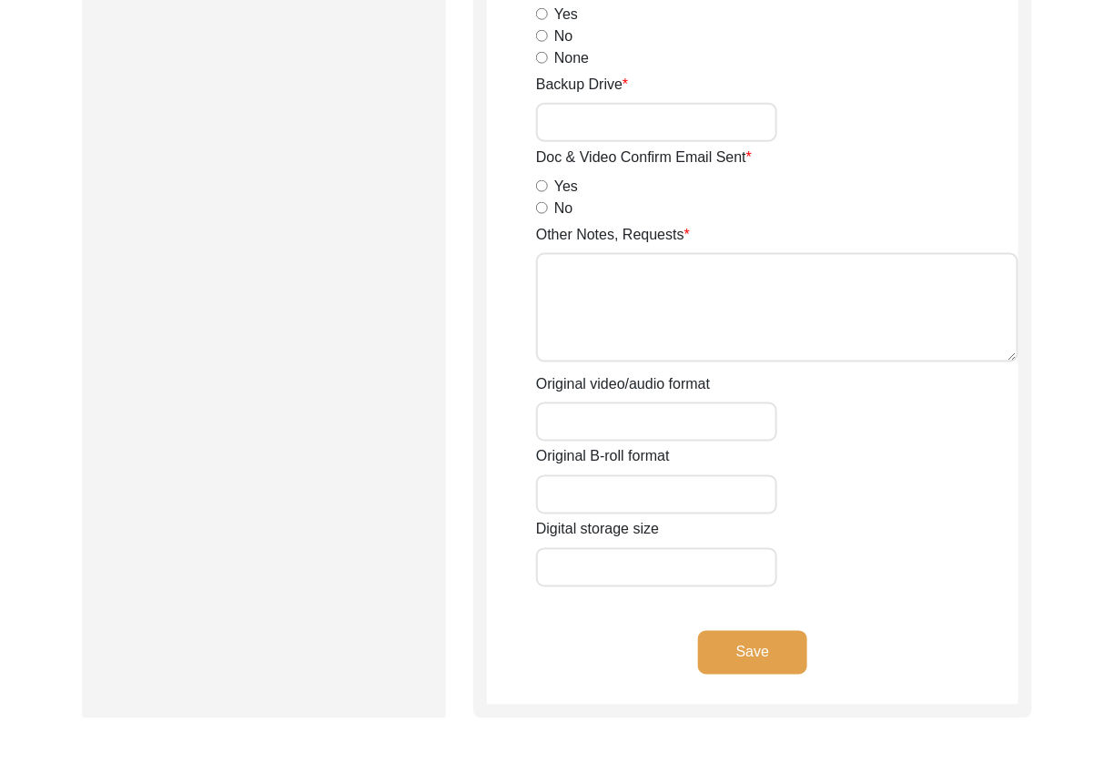
scroll to position [2832, 0]
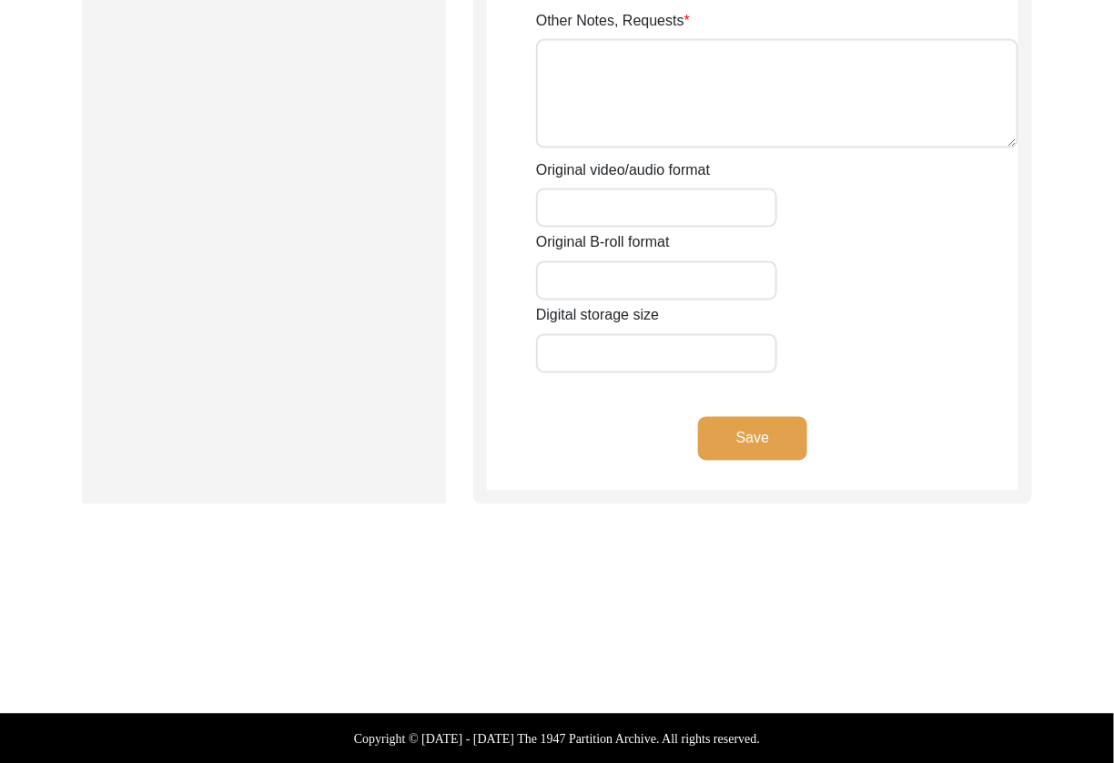
type textarea "Loremipsumd Sitametcons • ‘Adip Elitse’ do ‘Eius Tempor, Incididuntu, Labor’ • …"
click at [743, 442] on button "Save" at bounding box center [752, 439] width 109 height 44
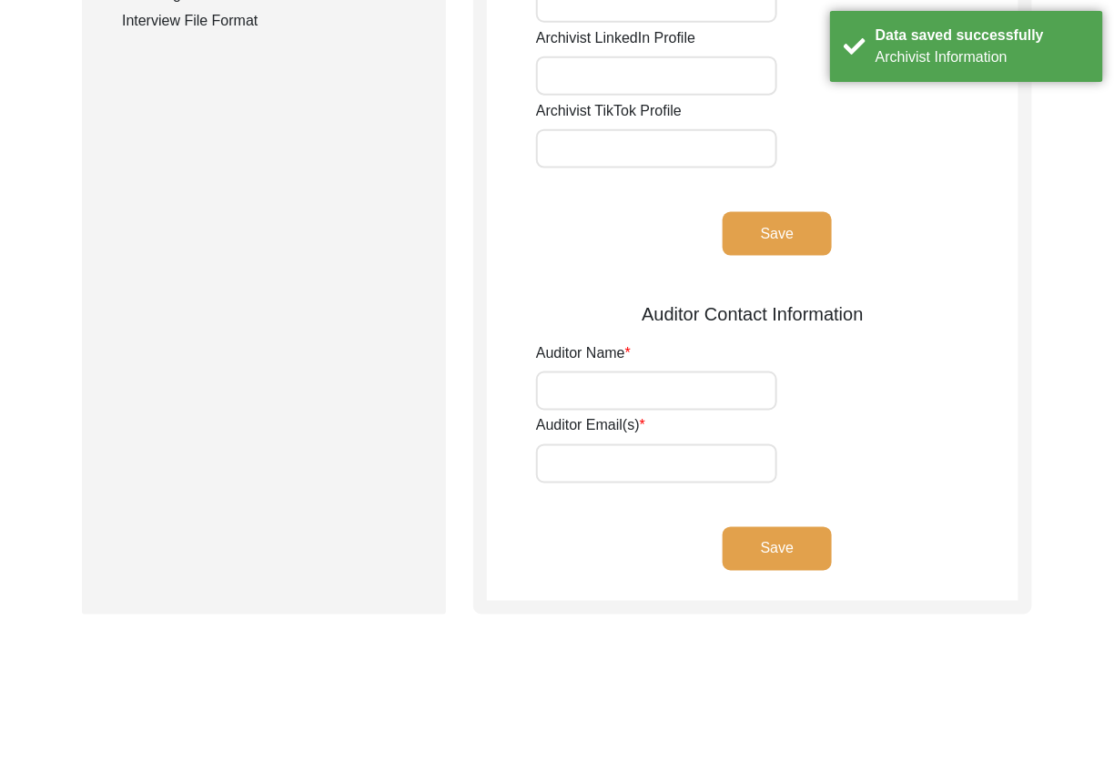
scroll to position [0, 0]
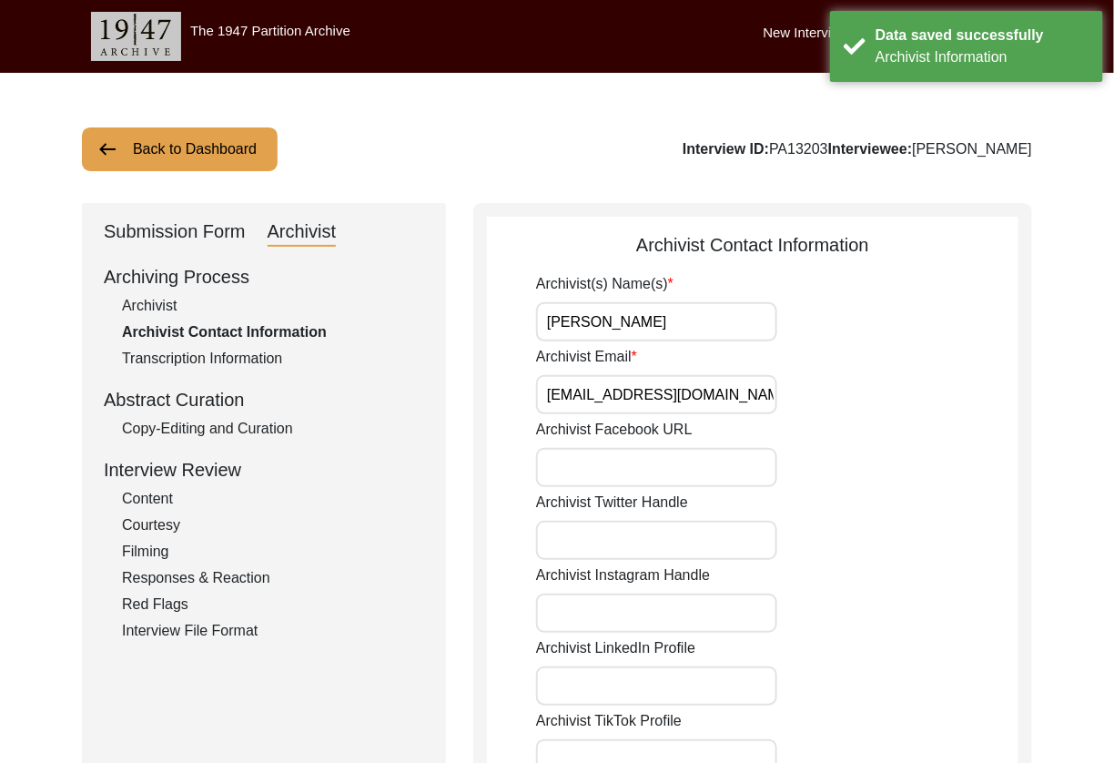
click at [689, 328] on input "[PERSON_NAME]" at bounding box center [656, 321] width 241 height 39
type input "[PERSON_NAME], [PERSON_NAME]"
click at [721, 392] on input "Archivist Email" at bounding box center [656, 394] width 241 height 39
type input "[EMAIL_ADDRESS][DOMAIN_NAME], [EMAIL_ADDRESS][DOMAIN_NAME]"
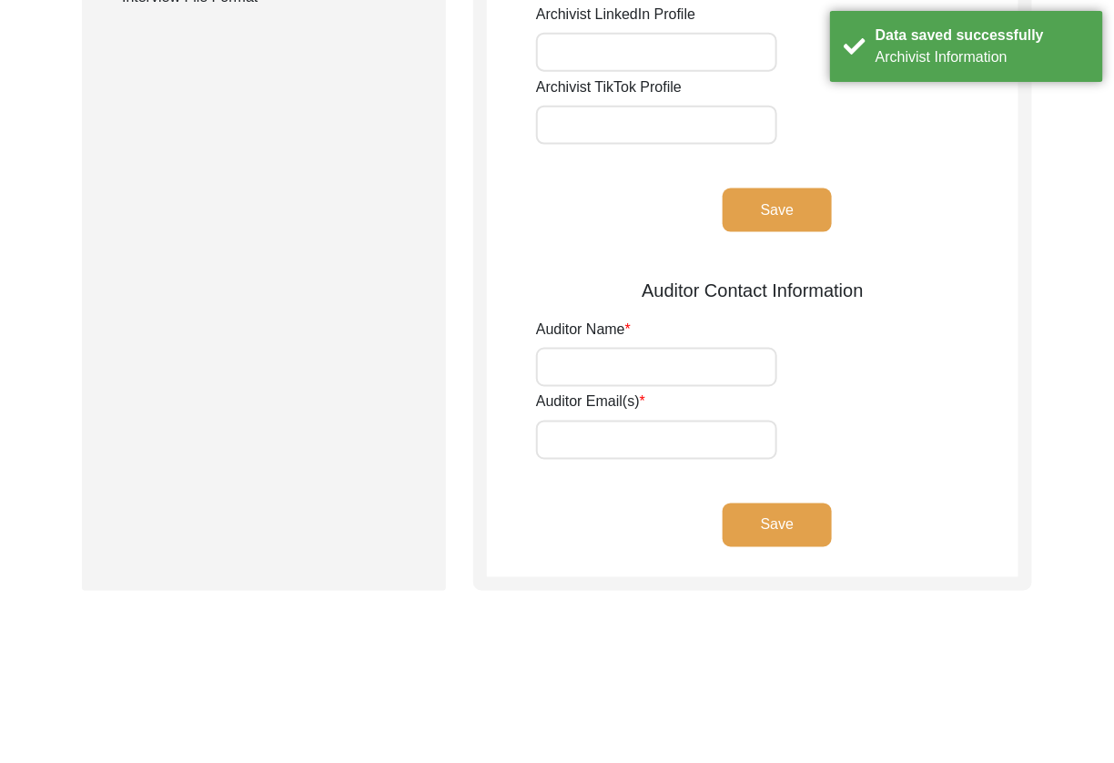
click at [769, 212] on button "Save" at bounding box center [777, 210] width 109 height 44
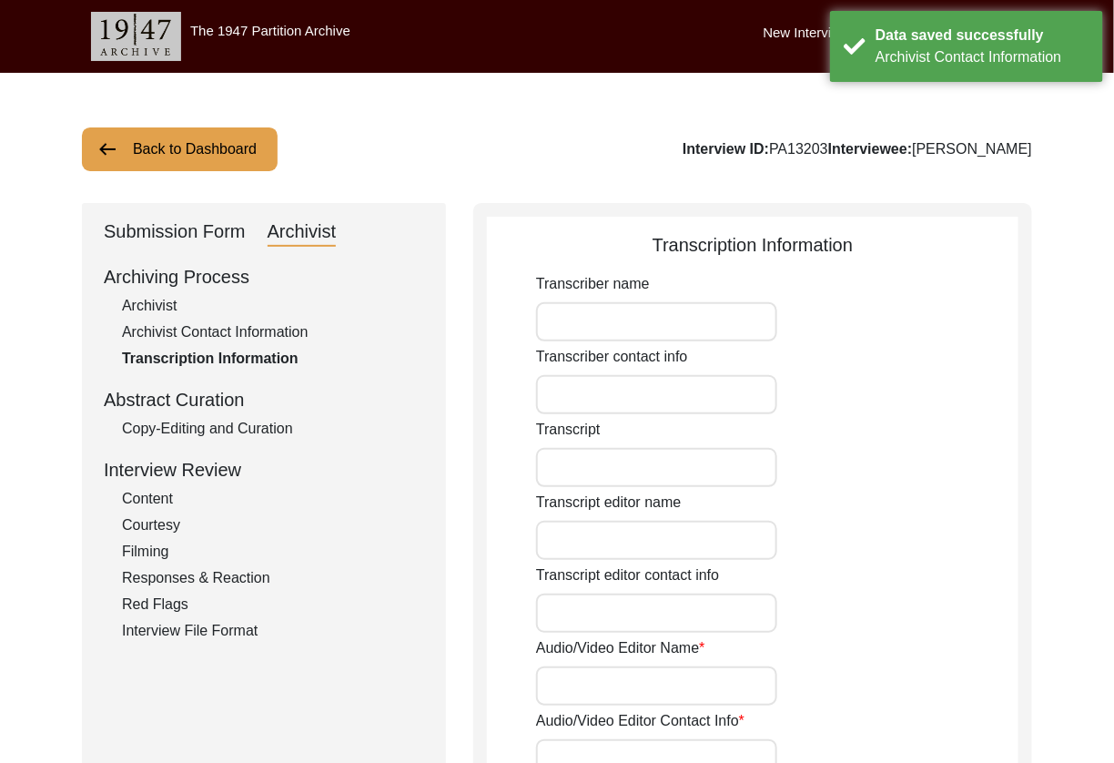
click at [237, 421] on div "Copy-Editing and Curation" at bounding box center [273, 429] width 302 height 22
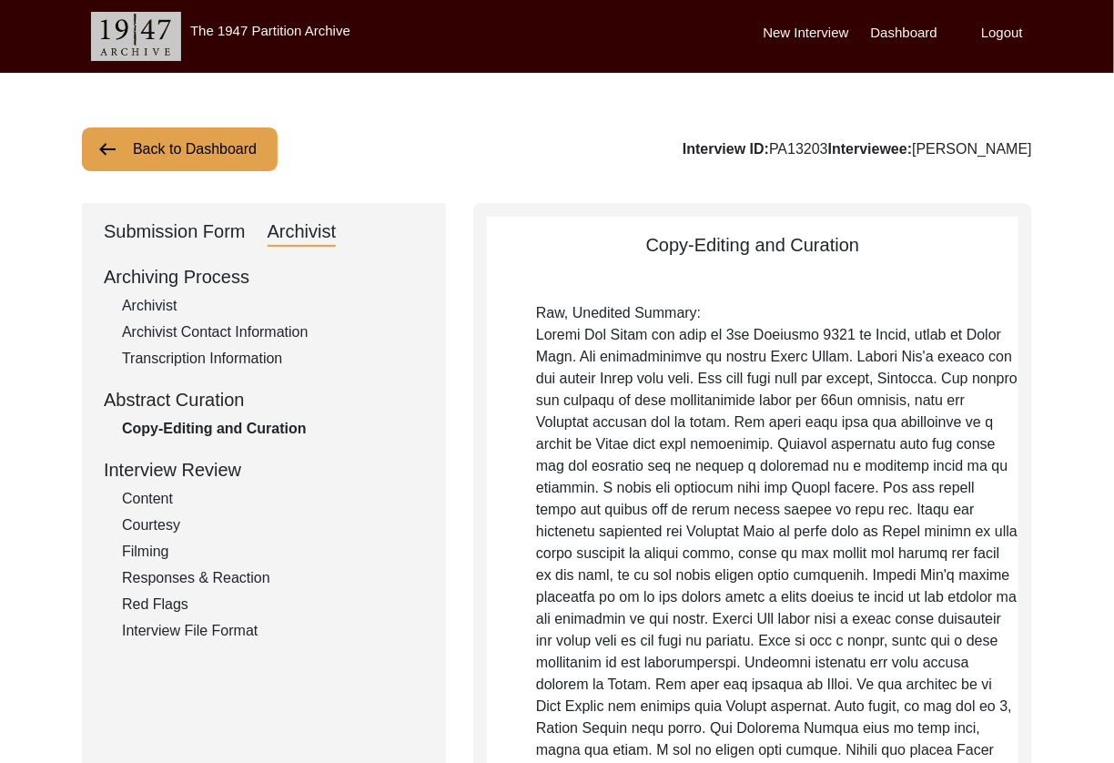
click at [183, 139] on button "Back to Dashboard" at bounding box center [180, 149] width 196 height 44
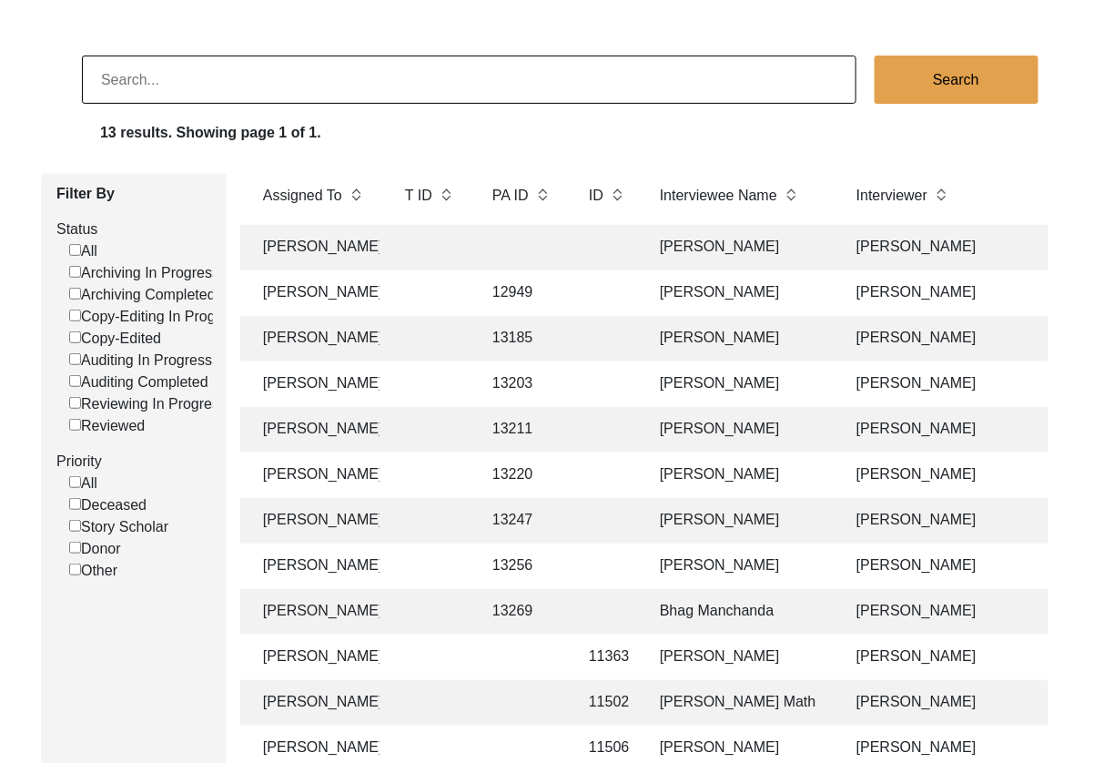
scroll to position [0, 274]
click at [760, 476] on td "[PERSON_NAME]" at bounding box center [738, 474] width 182 height 45
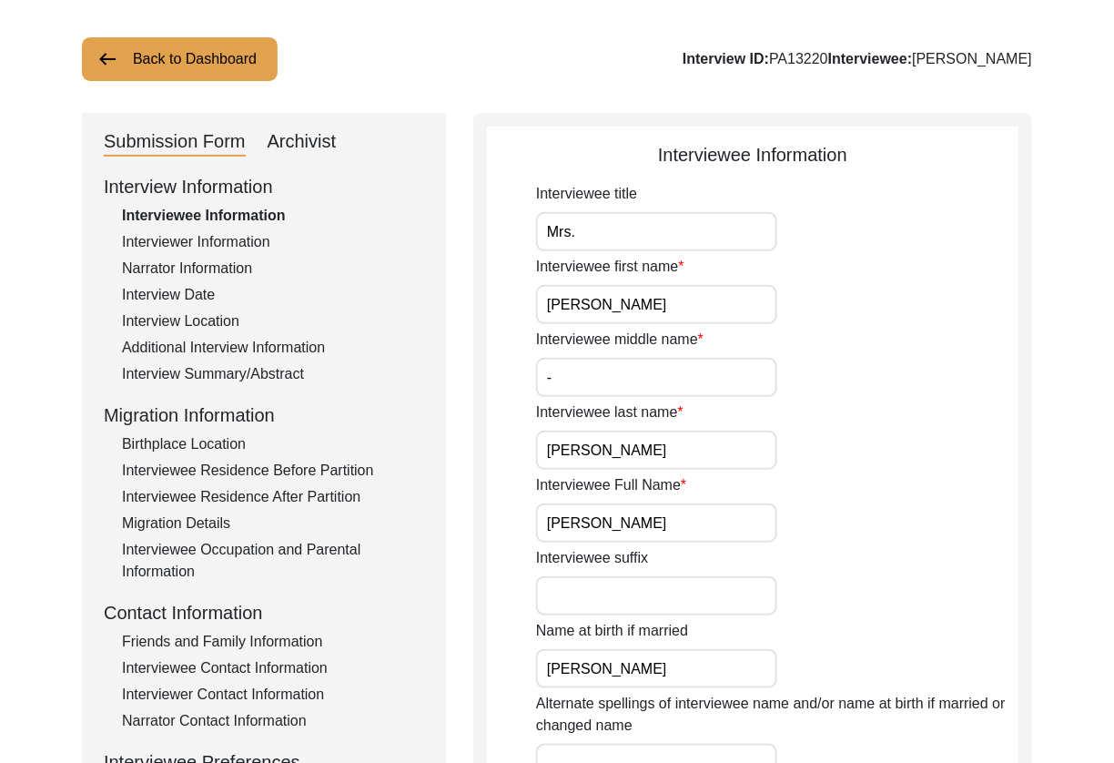
click at [323, 154] on div "Archivist" at bounding box center [302, 141] width 69 height 29
select select "Archiving In Progress"
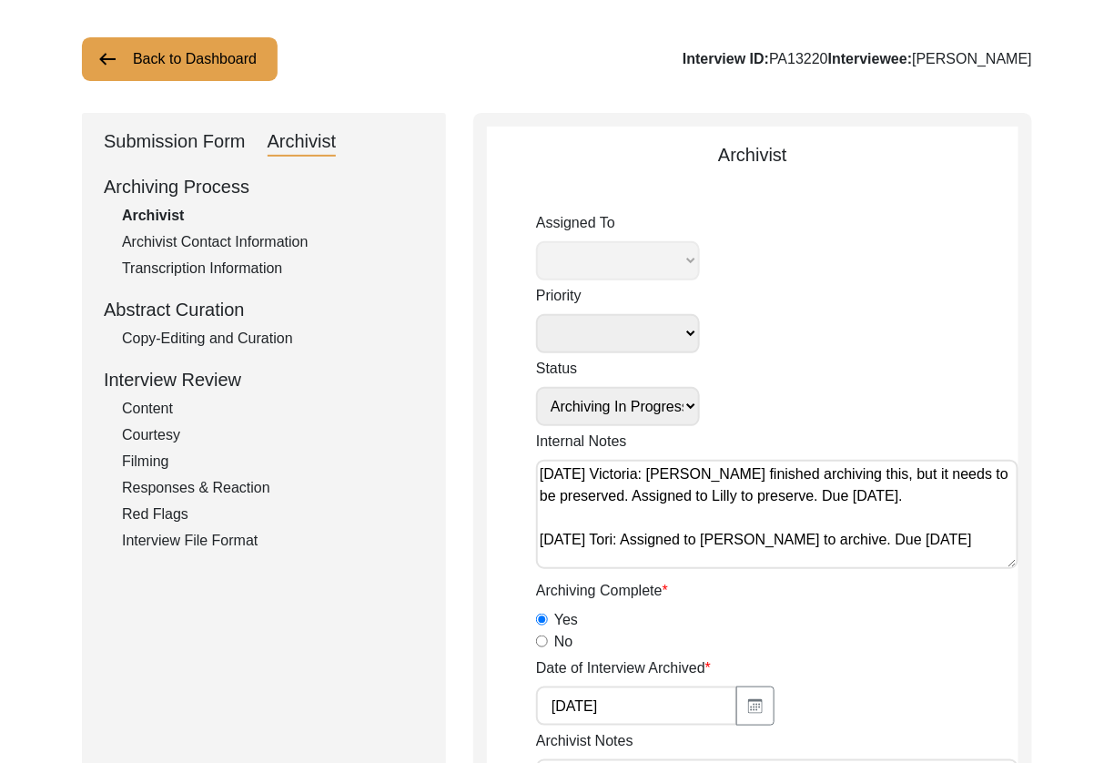
select select "507"
click at [776, 530] on textarea "[DATE] Victoria: [PERSON_NAME] finished archiving this, but it needs to be pres…" at bounding box center [777, 514] width 482 height 109
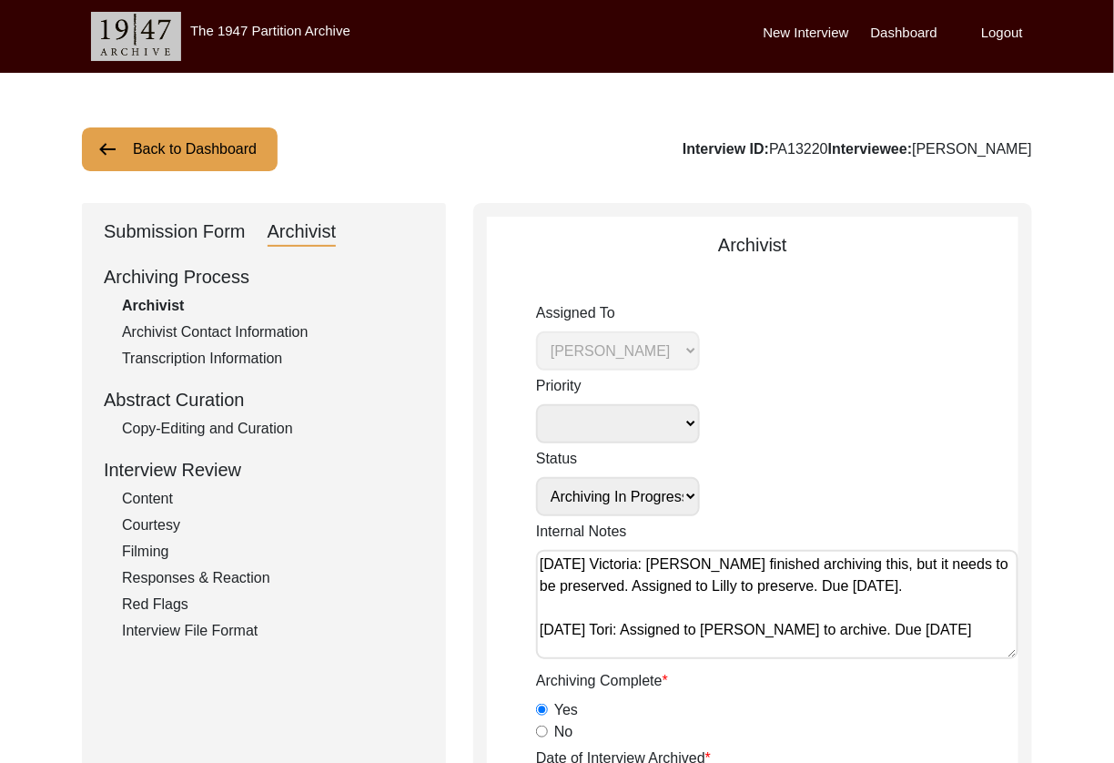
click at [269, 147] on button "Back to Dashboard" at bounding box center [180, 149] width 196 height 44
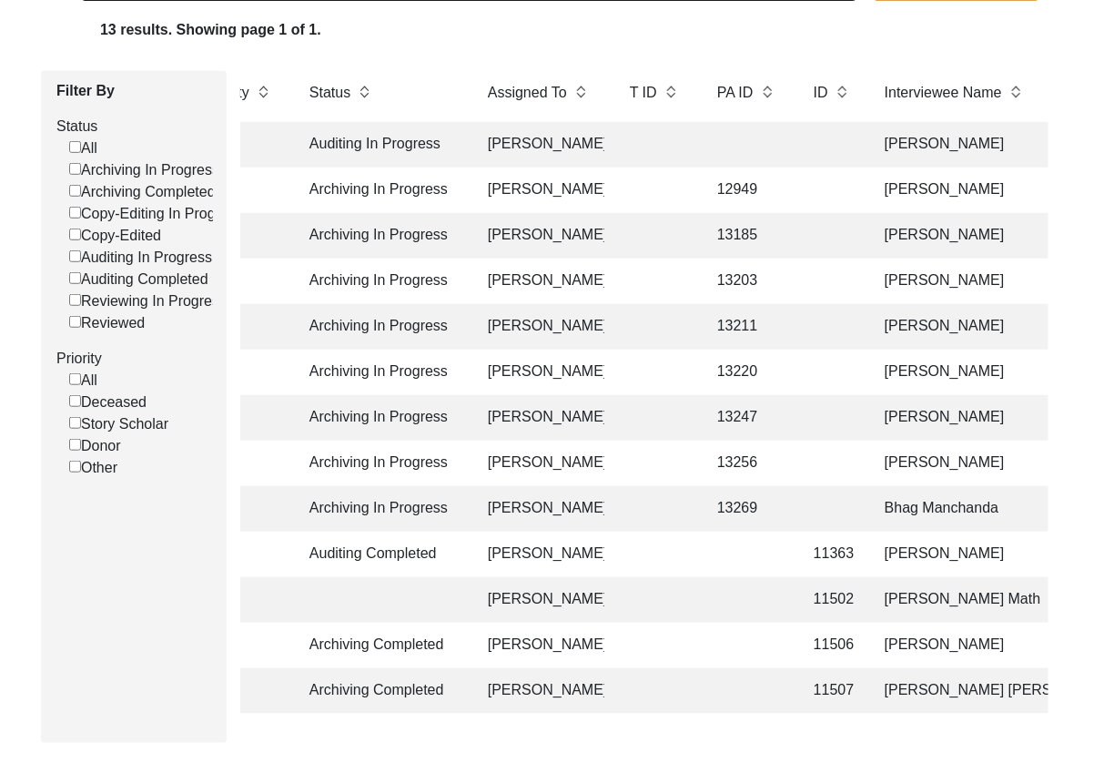
scroll to position [0, 56]
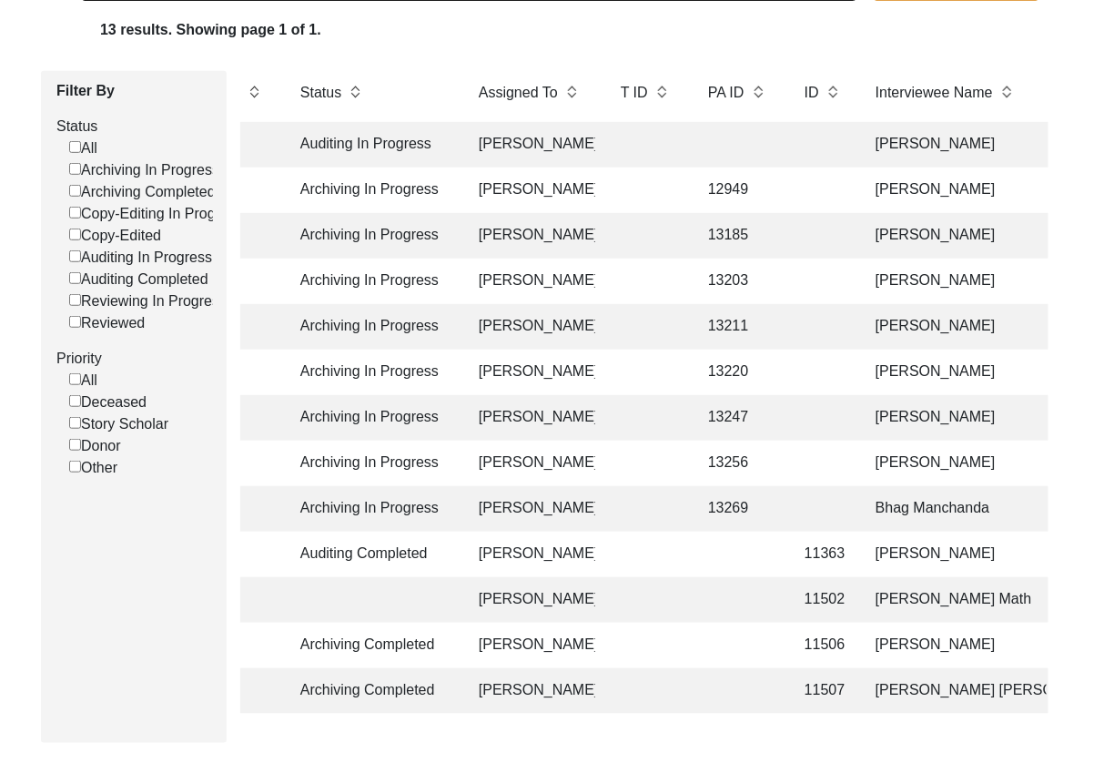
click at [934, 592] on td "[PERSON_NAME] Math" at bounding box center [955, 599] width 182 height 45
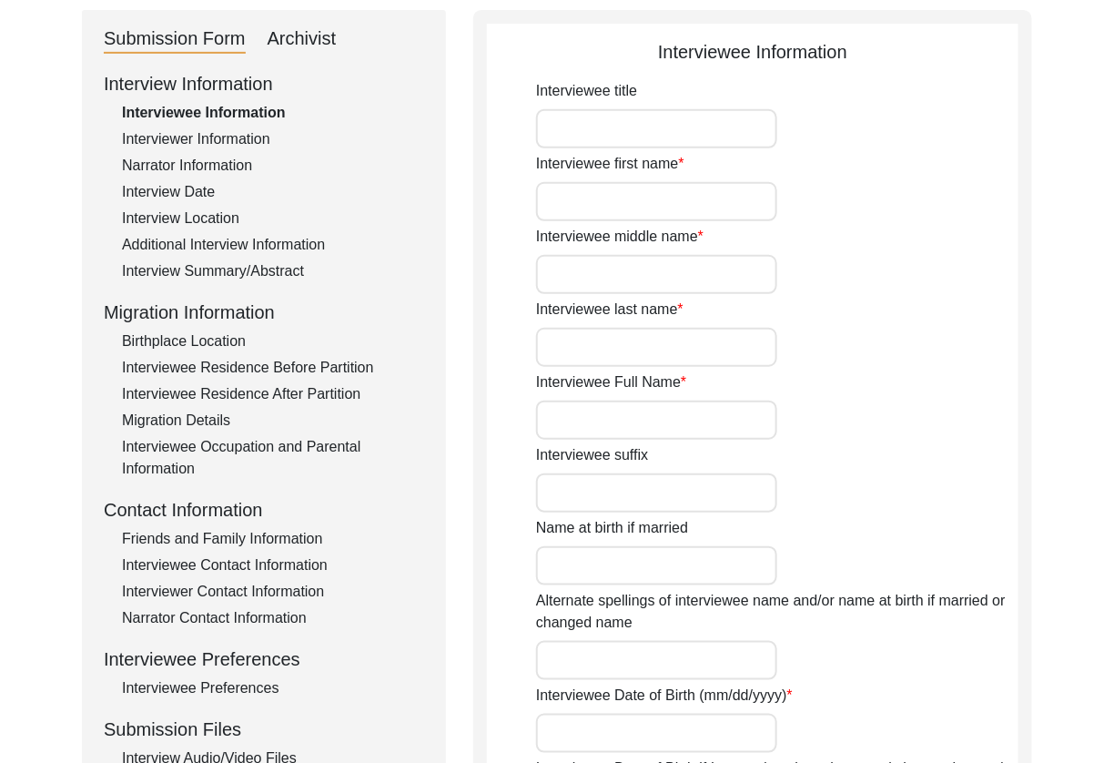
type input "Mr."
type input "[PERSON_NAME]"
type input "-"
type input "Kawdi Math"
type input "[PERSON_NAME] Math"
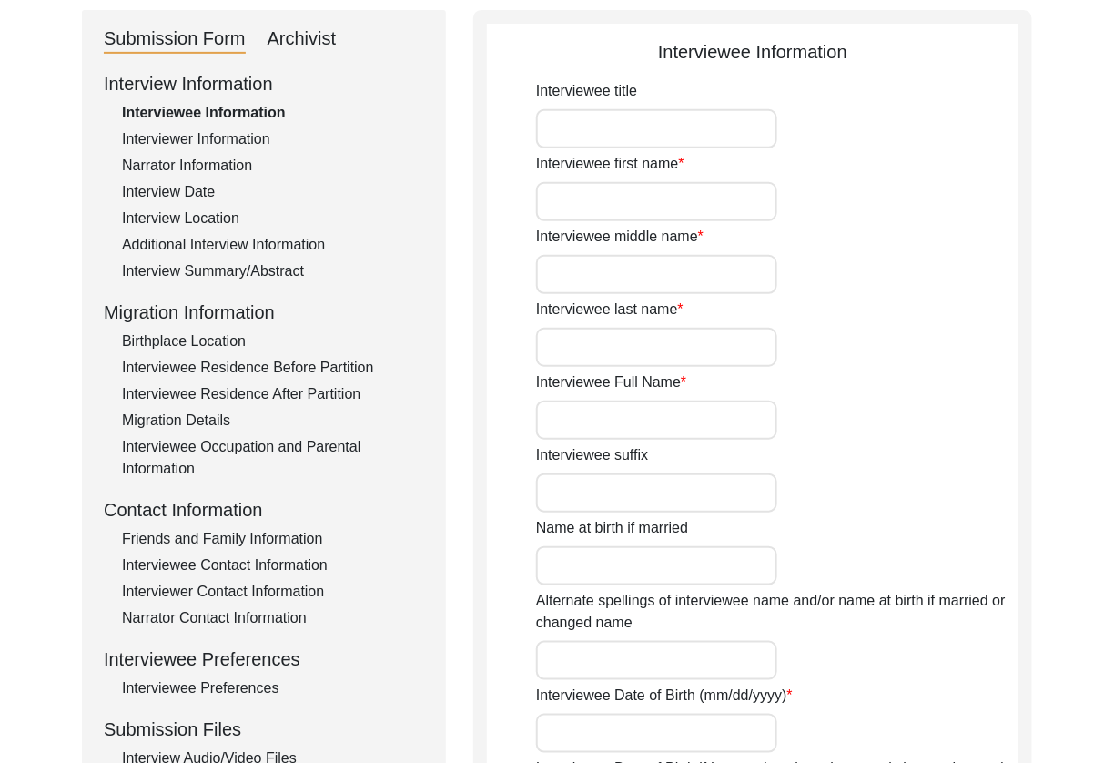
type input "[DATE]"
type input "83"
type input "Lingayat"
type input "[DEMOGRAPHIC_DATA]"
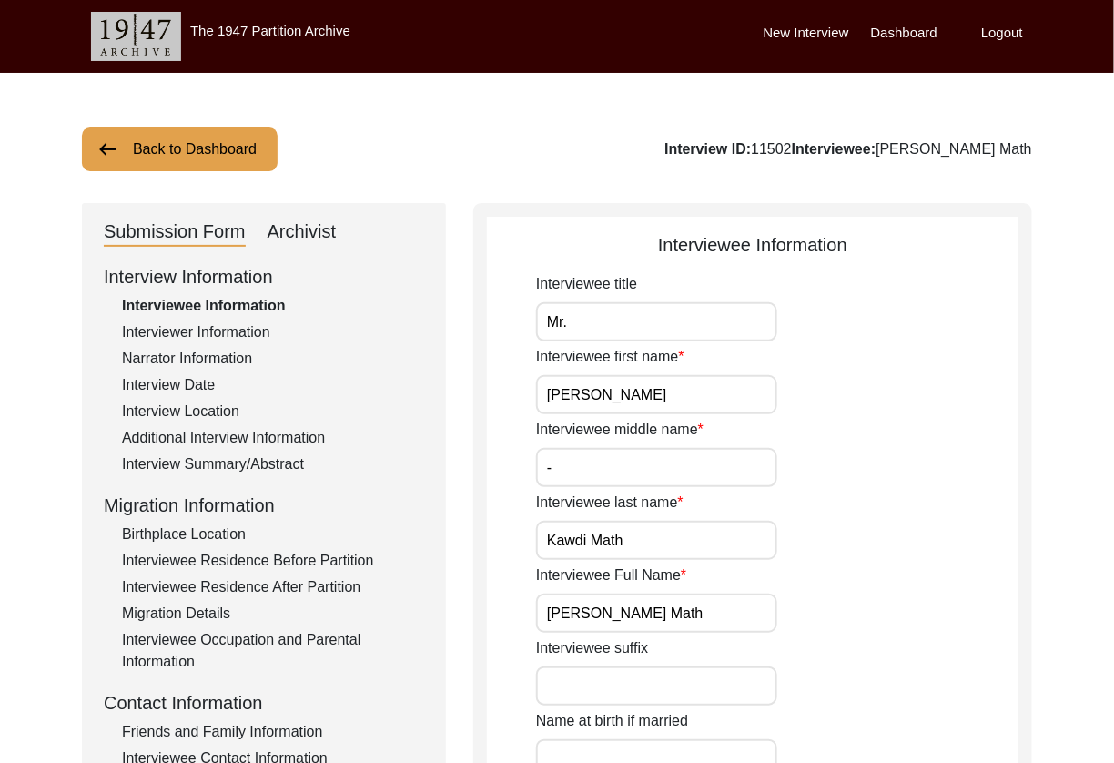
drag, startPoint x: 300, startPoint y: 231, endPoint x: 325, endPoint y: 248, distance: 30.0
click at [300, 231] on div "Archivist" at bounding box center [302, 231] width 69 height 29
select select "507"
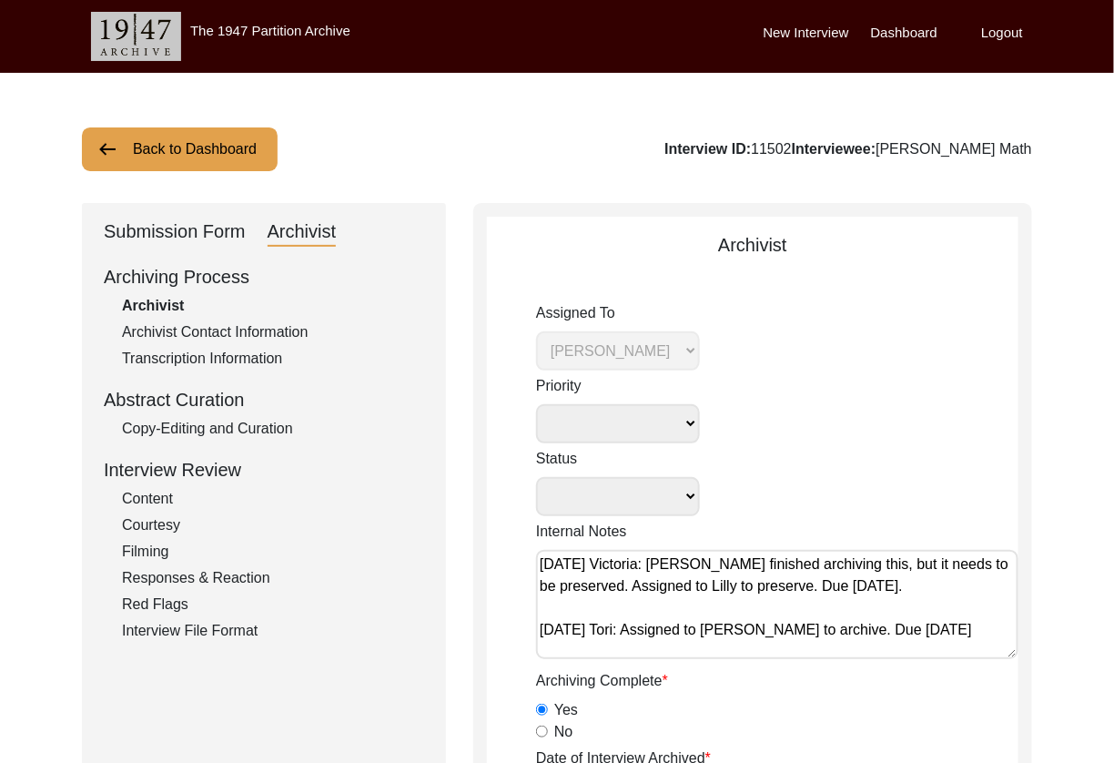
click at [670, 492] on select "Submission In Progress Submitted/Received Archiving In Progress Archiving Compl…" at bounding box center [618, 496] width 164 height 39
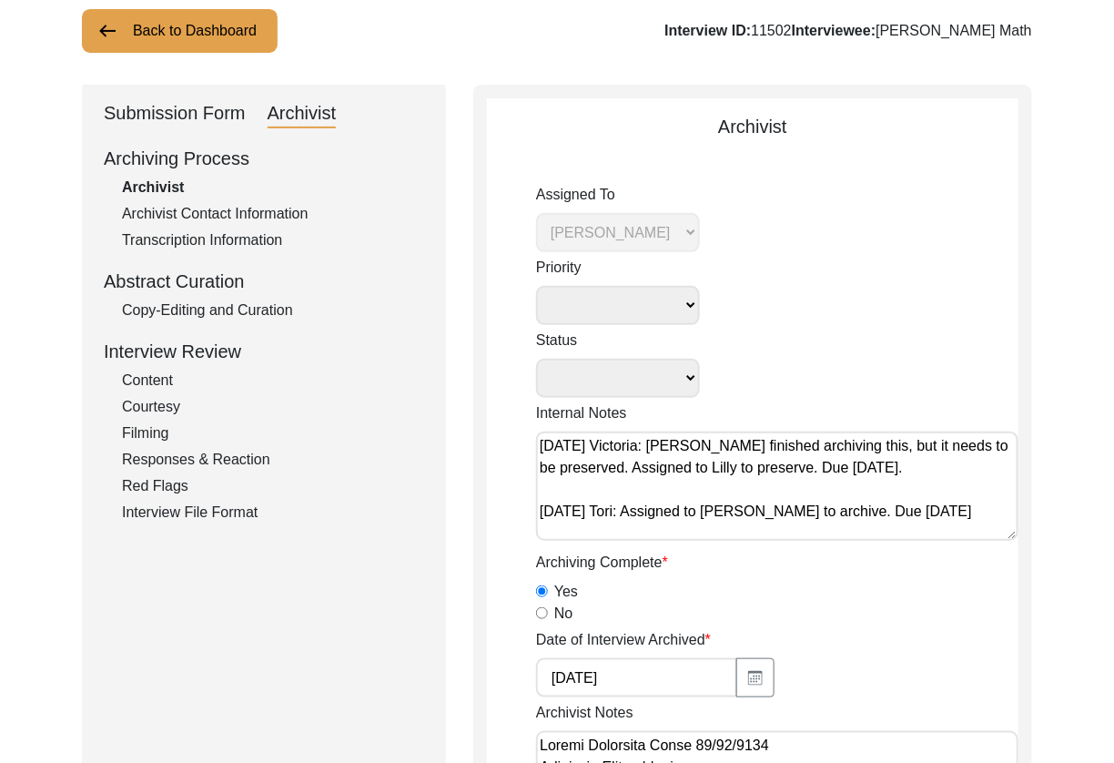
scroll to position [120, 0]
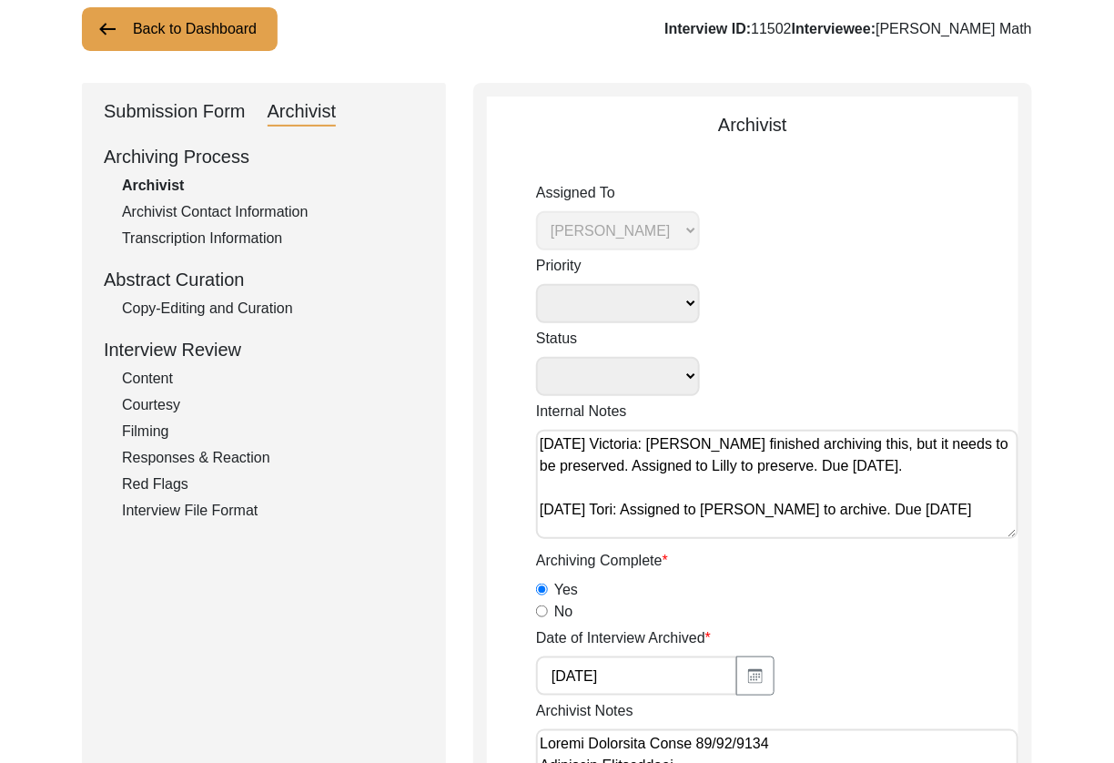
click at [841, 450] on textarea "[DATE] Victoria: [PERSON_NAME] finished archiving this, but it needs to be pres…" at bounding box center [777, 484] width 482 height 109
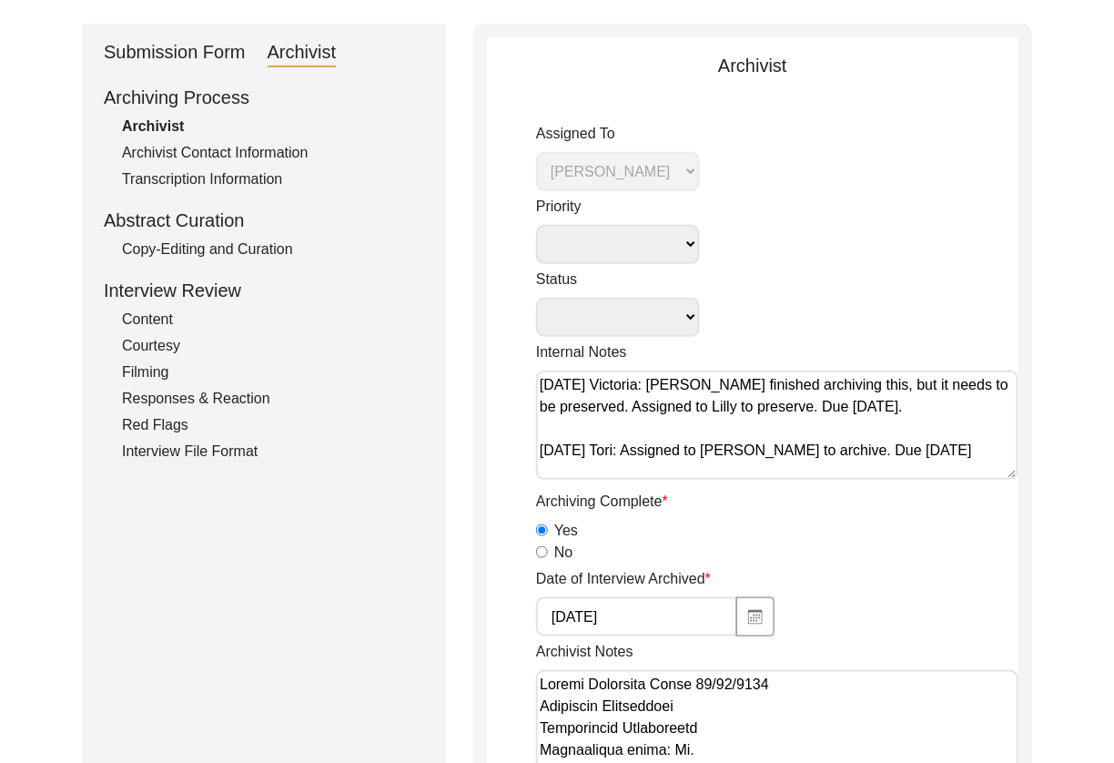
scroll to position [183, 0]
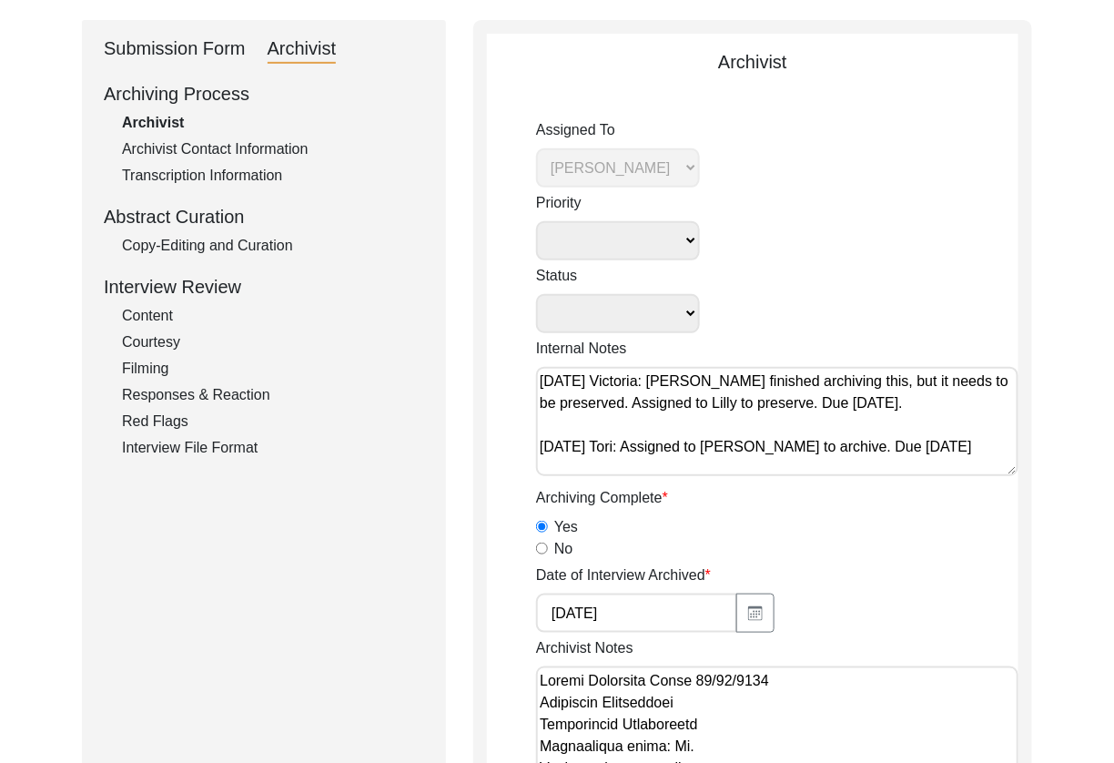
click at [666, 305] on select "Submission In Progress Submitted/Received Archiving In Progress Archiving Compl…" at bounding box center [618, 313] width 164 height 39
select select "Archiving In Progress"
click at [536, 294] on select "Submission In Progress Submitted/Received Archiving In Progress Archiving Compl…" at bounding box center [618, 313] width 164 height 39
click at [767, 480] on div "Internal Notes [DATE] Victoria: [PERSON_NAME] finished archiving this, but it n…" at bounding box center [777, 410] width 482 height 145
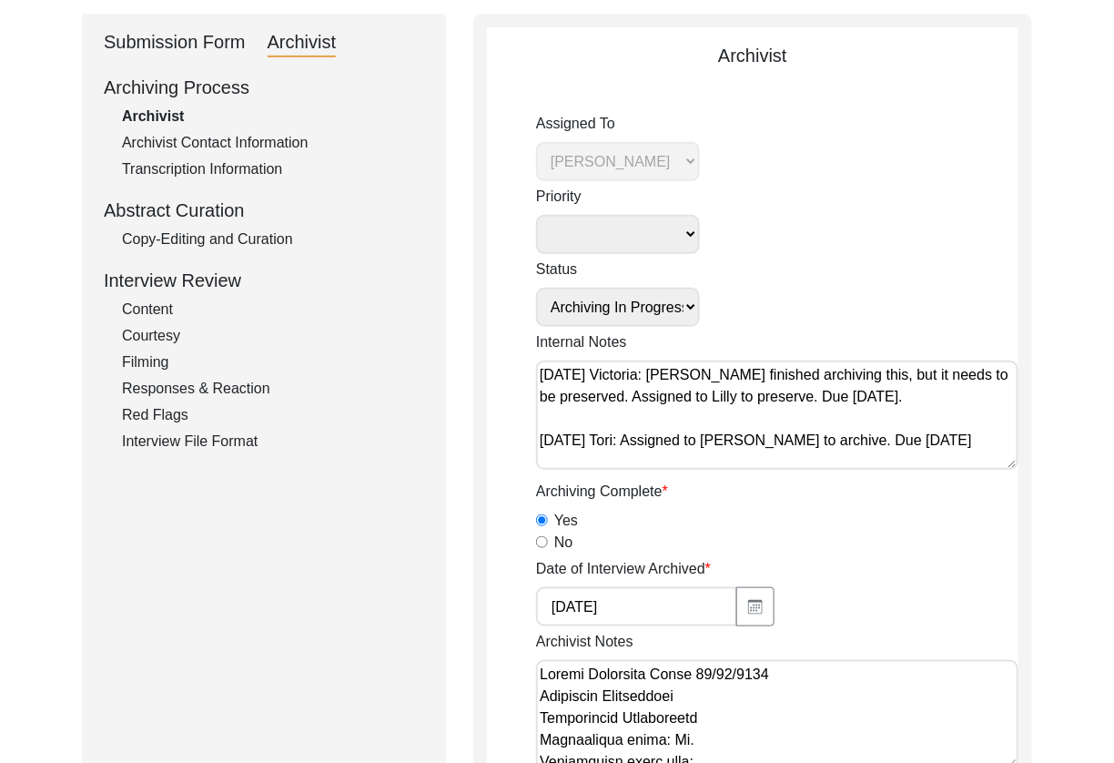
click at [773, 447] on textarea "[DATE] Victoria: [PERSON_NAME] finished archiving this, but it needs to be pres…" at bounding box center [777, 414] width 482 height 109
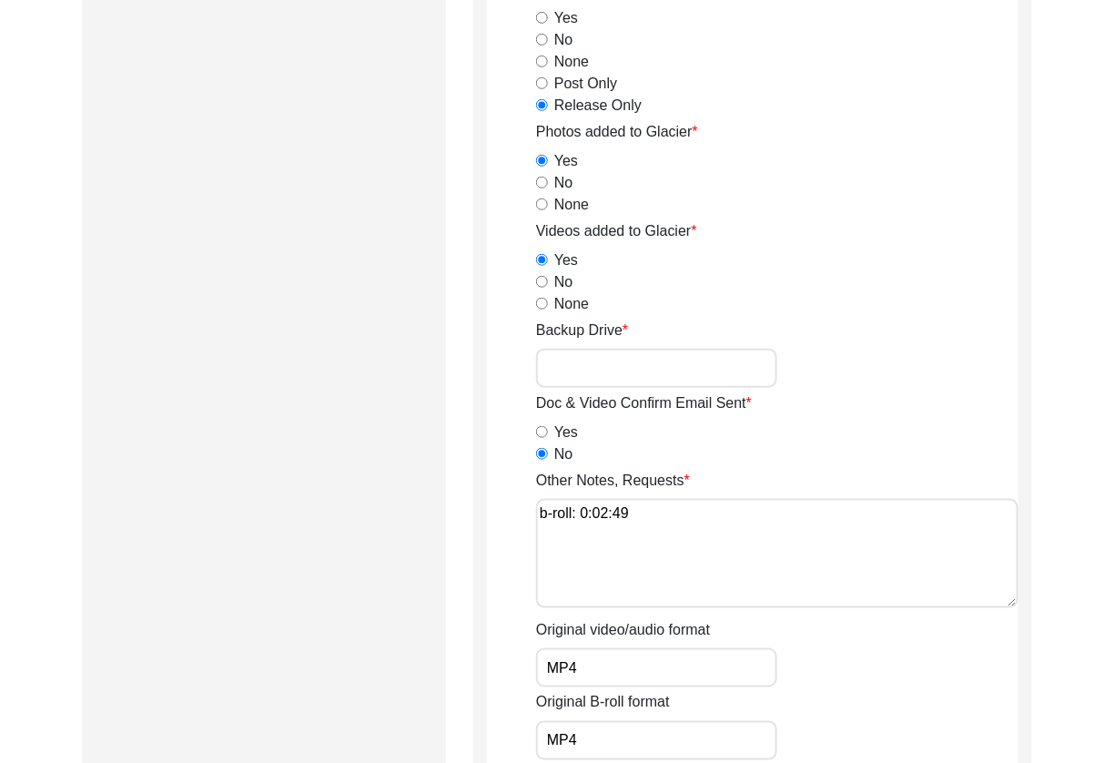
scroll to position [2780, 0]
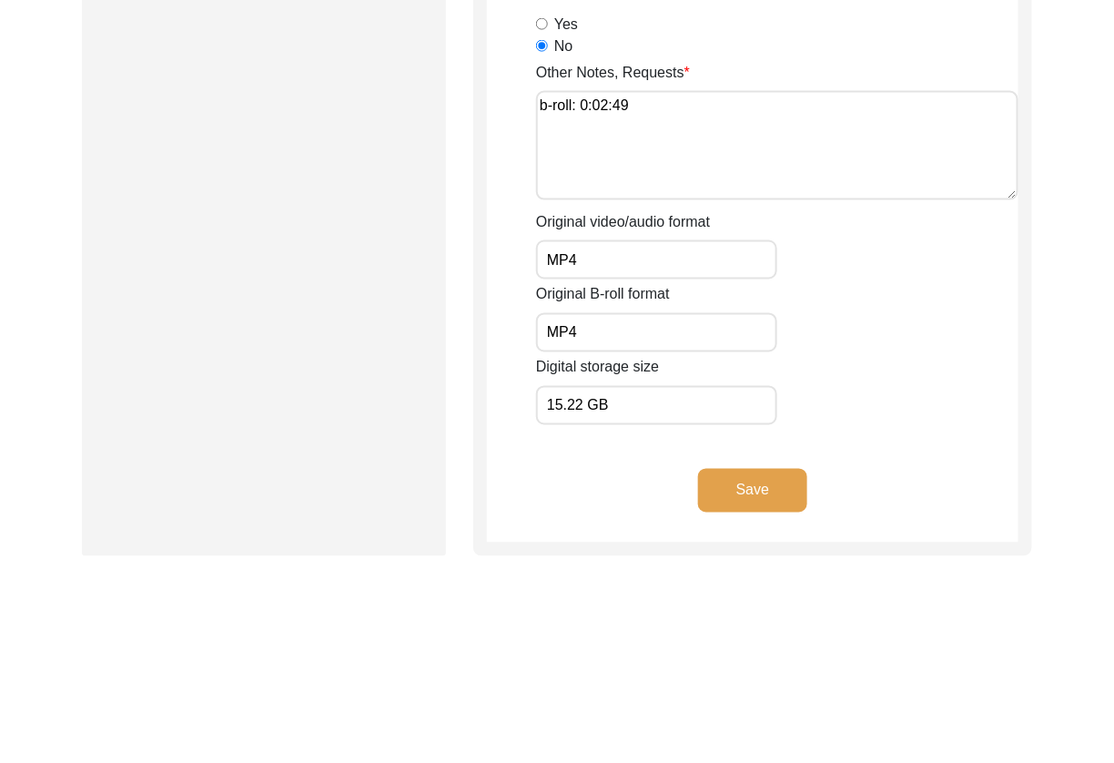
click at [726, 498] on button "Save" at bounding box center [752, 491] width 109 height 44
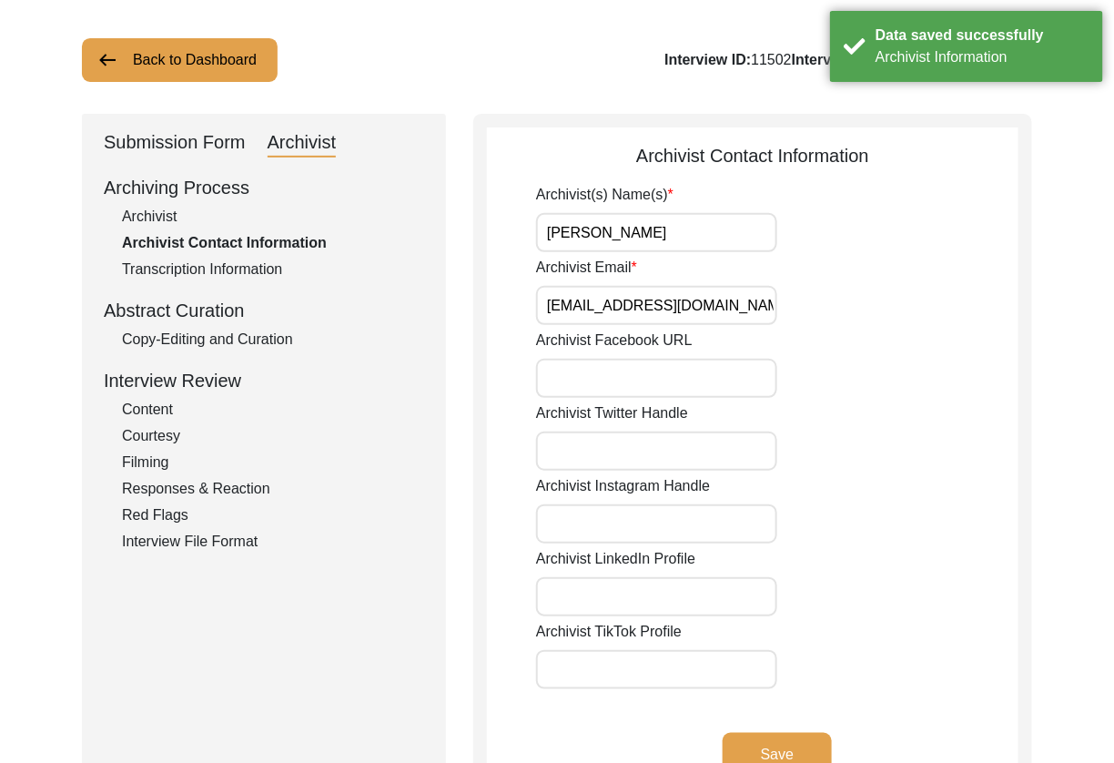
scroll to position [0, 0]
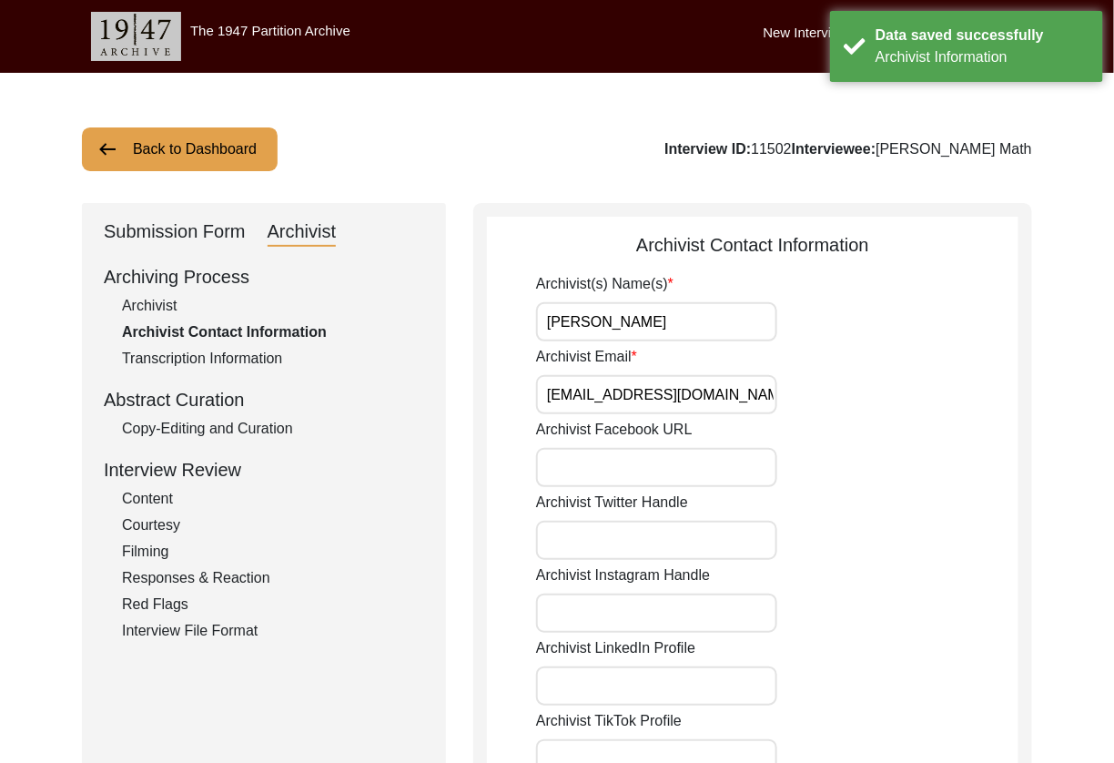
click at [225, 164] on button "Back to Dashboard" at bounding box center [180, 149] width 196 height 44
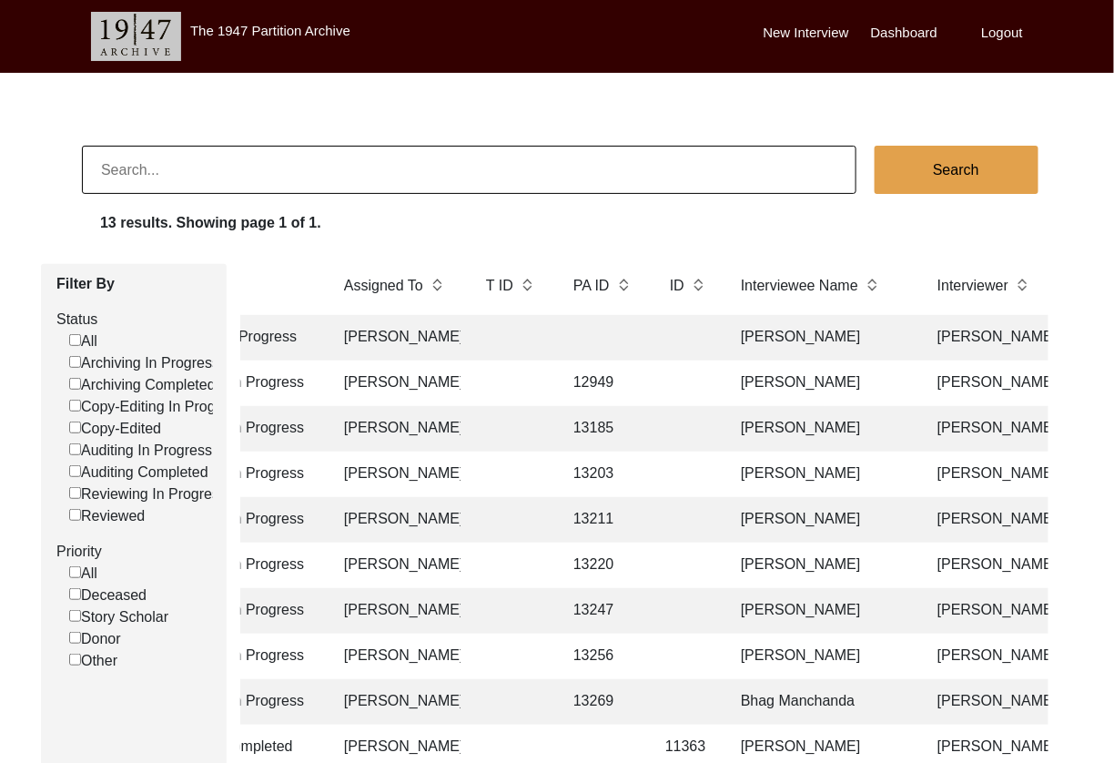
click at [786, 652] on td "[PERSON_NAME]" at bounding box center [821, 655] width 182 height 45
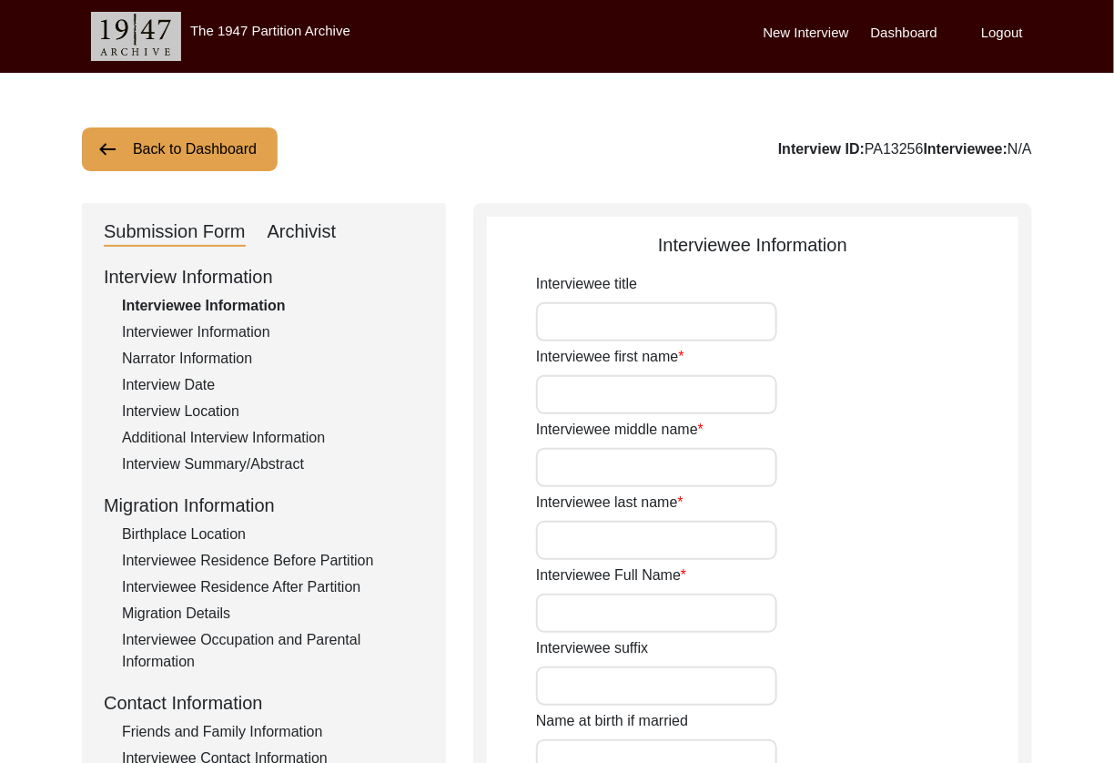
type input "Ms."
type input "[DEMOGRAPHIC_DATA]"
type input "-"
type input "Gulati"
type input "[PERSON_NAME]"
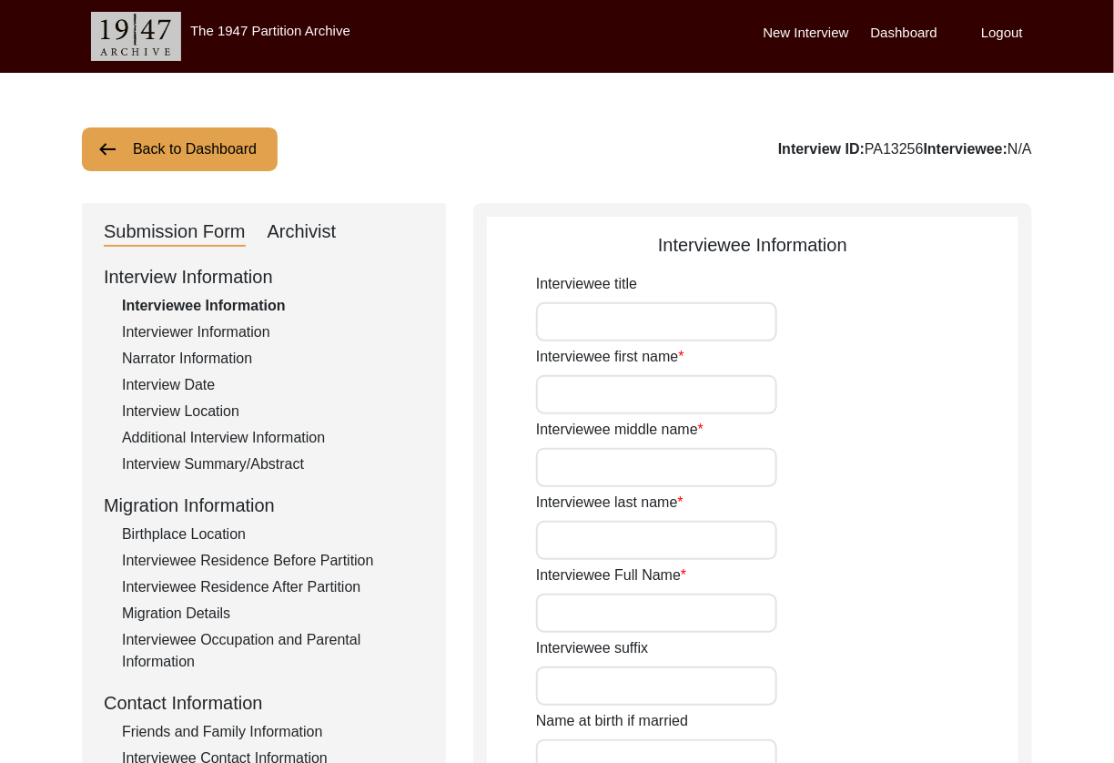
type input "[PERSON_NAME]"
type input "1937"
type input "1937 is approximate"
type input "88"
type input "[DEMOGRAPHIC_DATA]"
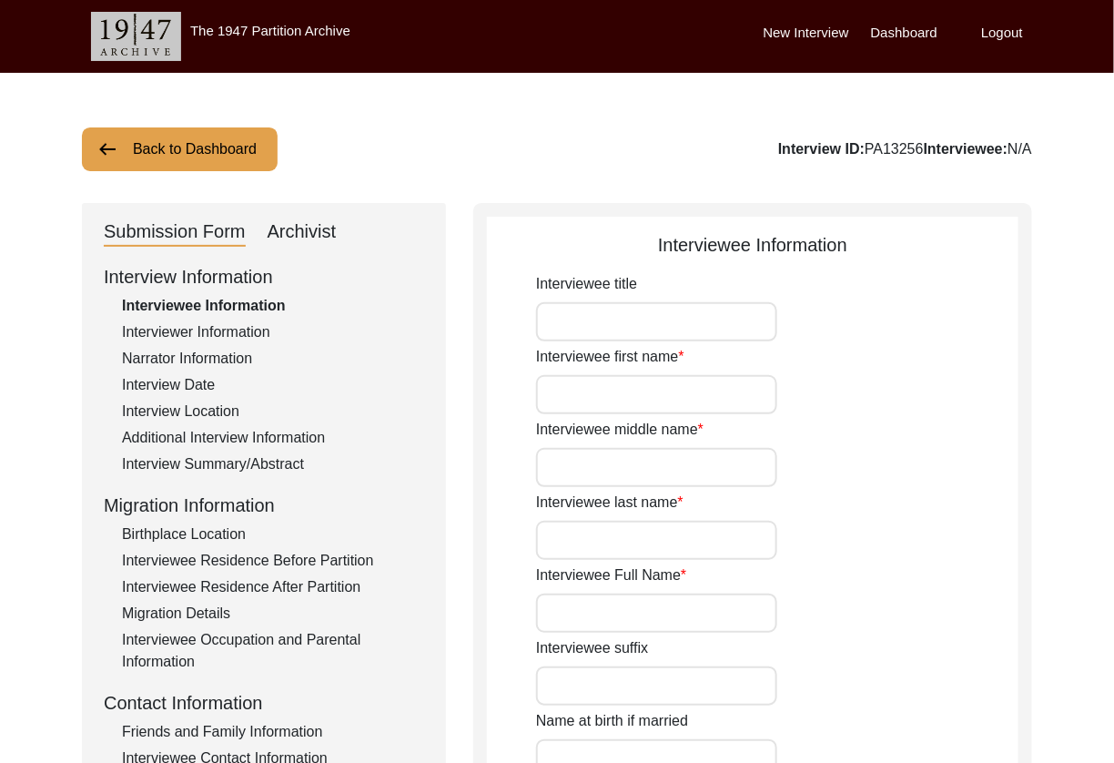
type input "N/A"
type input "Punjabi"
type input "Multani"
type input "[DEMOGRAPHIC_DATA]"
type input "Gulati/Khhatri"
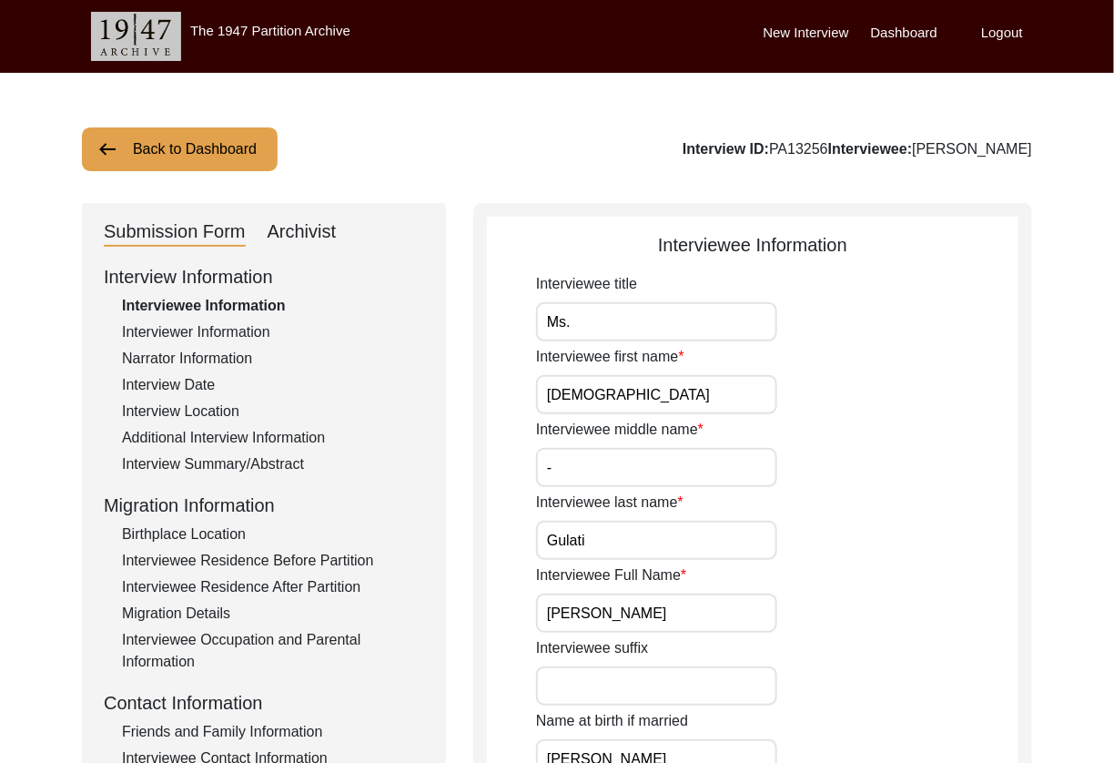
click at [215, 332] on div "Interviewer Information" at bounding box center [273, 332] width 302 height 22
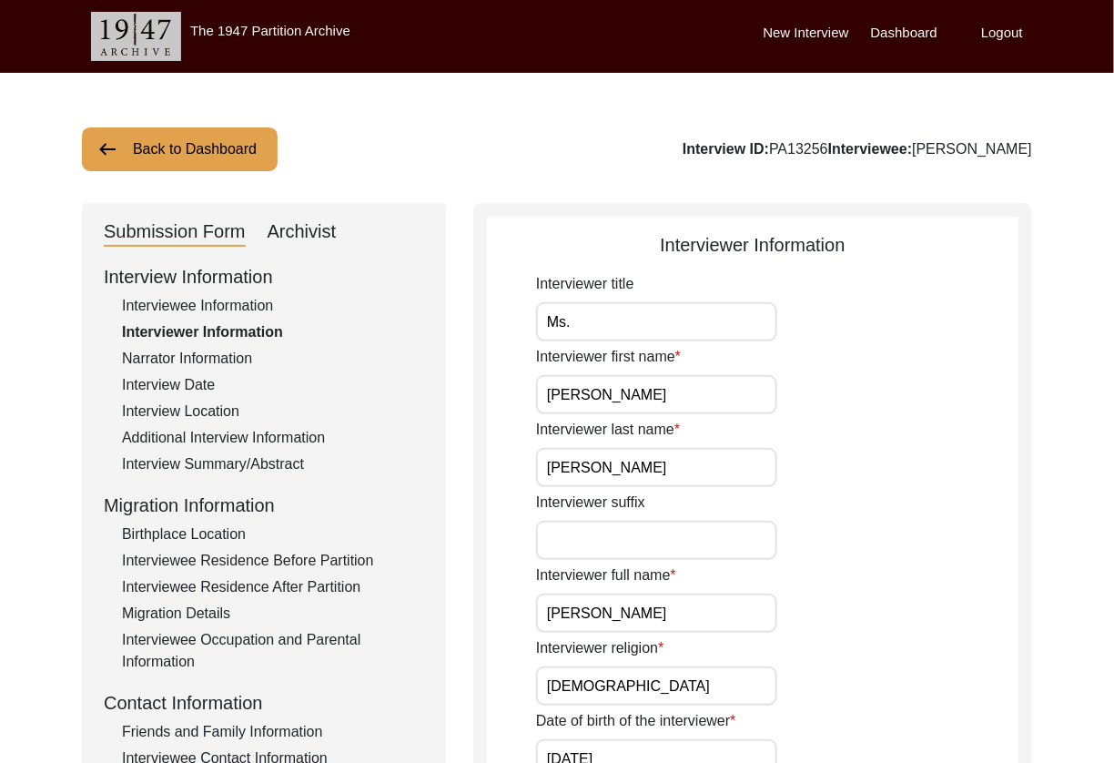
click at [221, 369] on div "Narrator Information" at bounding box center [273, 359] width 302 height 22
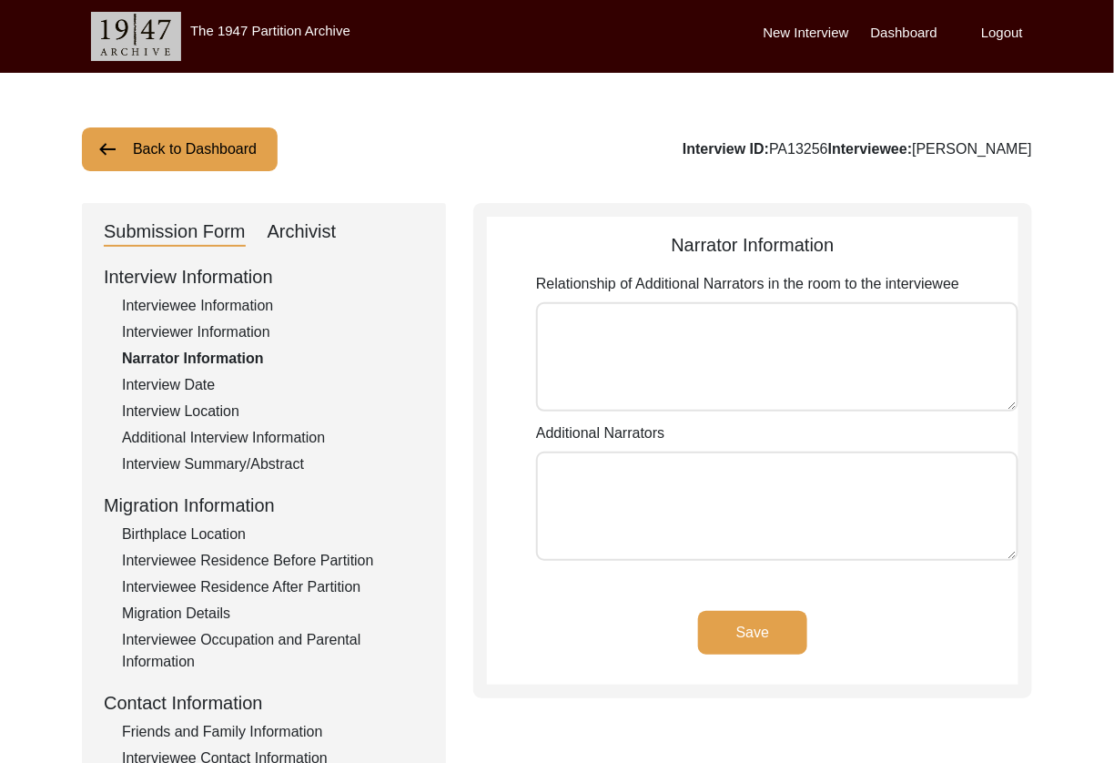
type textarea "[PERSON_NAME], daughter-in-law [PERSON_NAME], mother of the interviewer [PERSON…"
type textarea "[PERSON_NAME] [PERSON_NAME] [PERSON_NAME]"
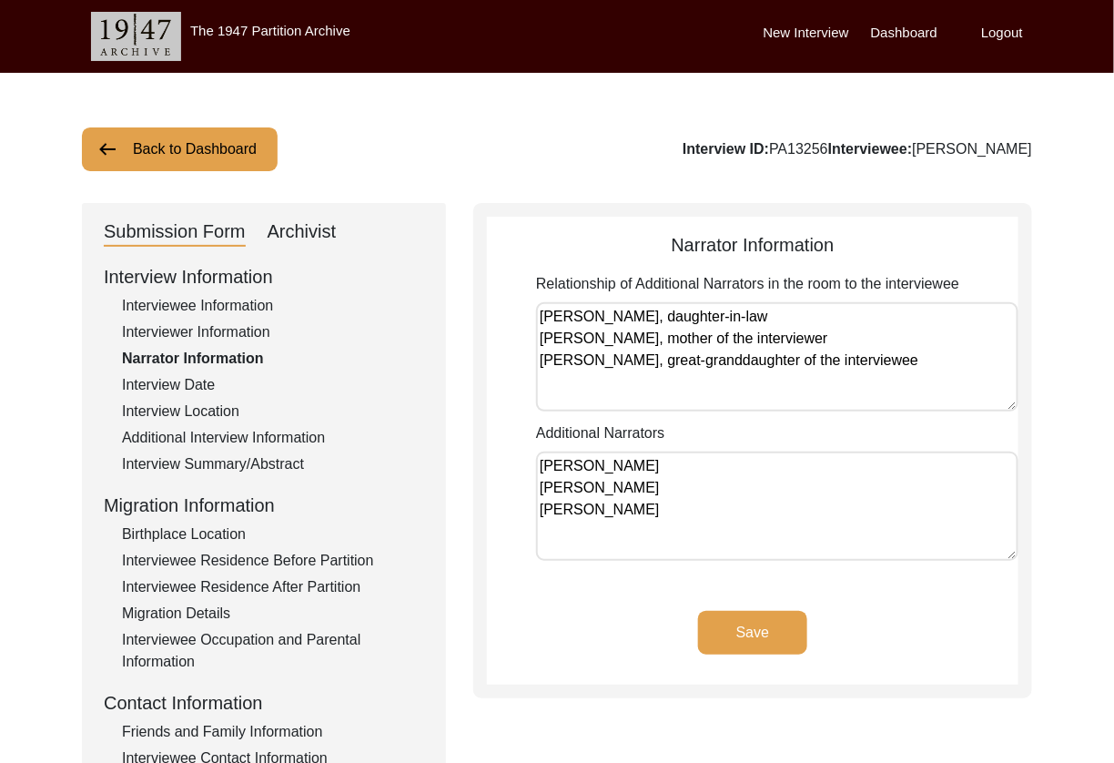
click at [171, 379] on div "Interview Date" at bounding box center [273, 385] width 302 height 22
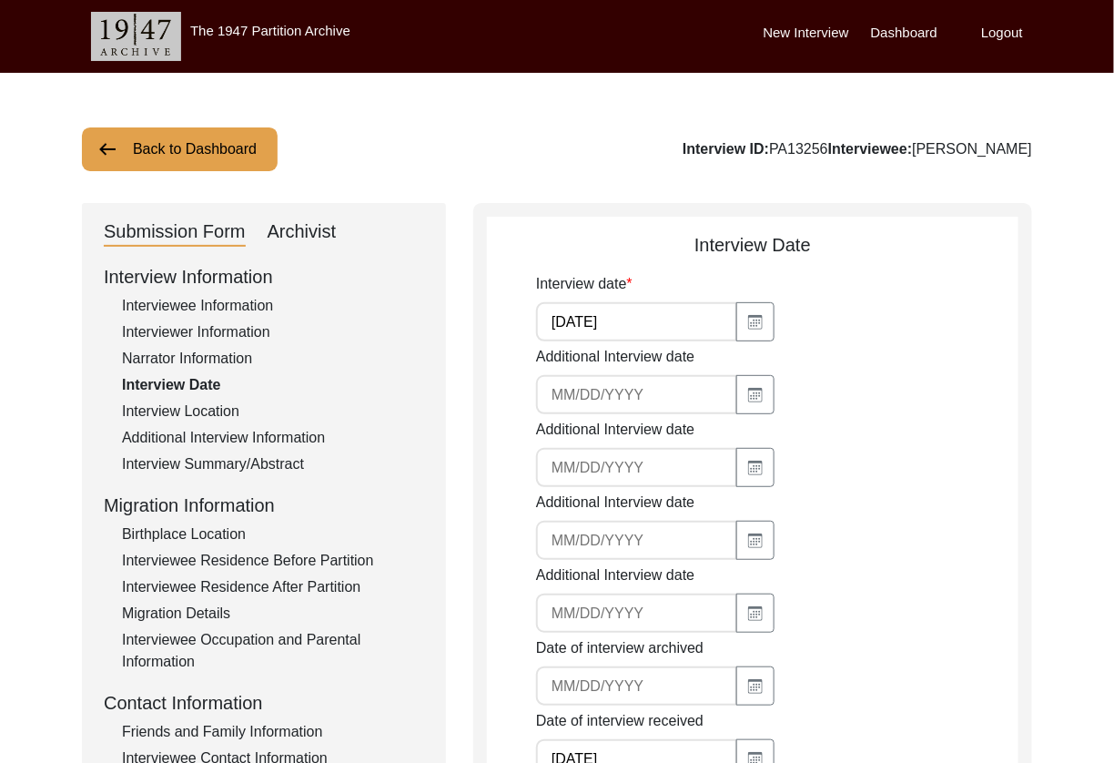
click at [176, 417] on div "Interview Location" at bounding box center [273, 411] width 302 height 22
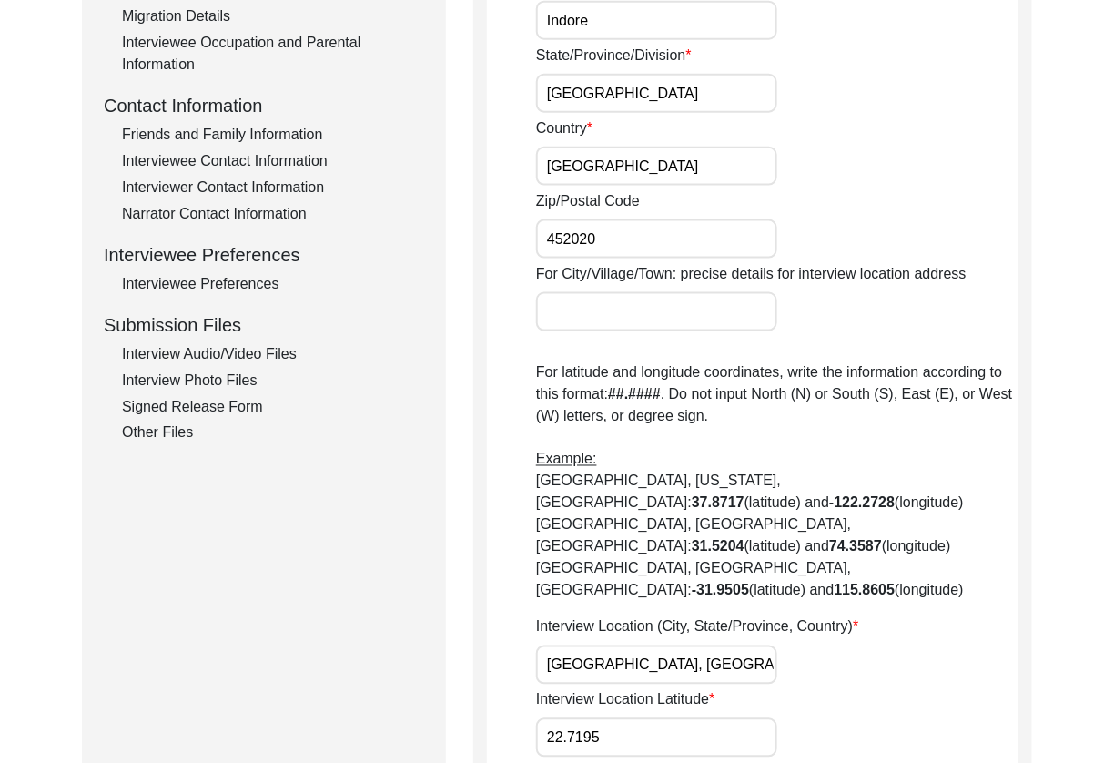
scroll to position [363, 0]
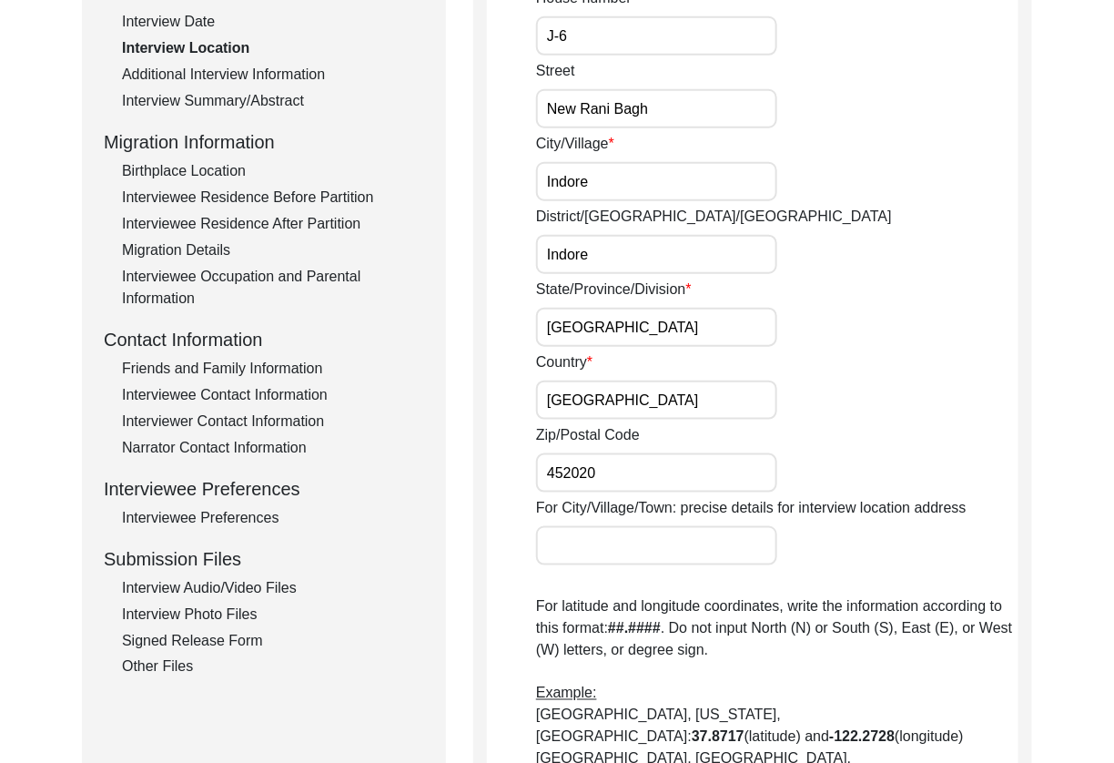
click at [556, 254] on input "Indore" at bounding box center [656, 254] width 241 height 39
drag, startPoint x: 548, startPoint y: 256, endPoint x: 579, endPoint y: 287, distance: 43.8
click at [548, 257] on input "Indore" at bounding box center [656, 254] width 241 height 39
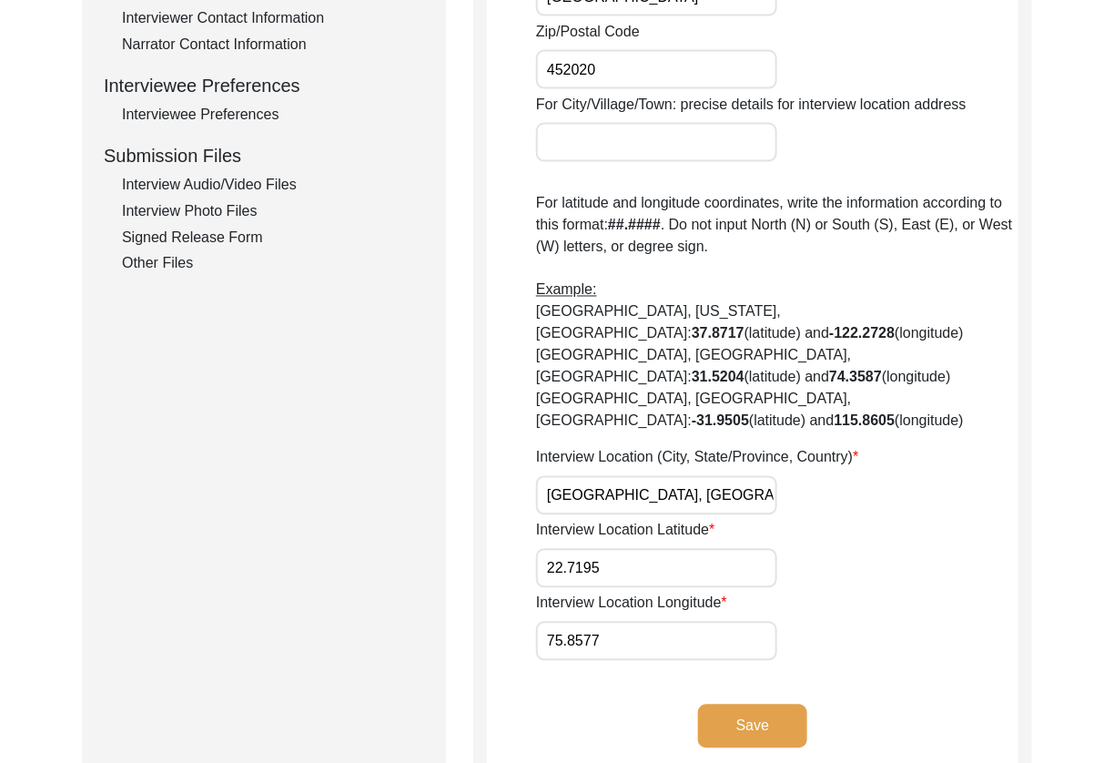
click at [785, 704] on button "Save" at bounding box center [752, 726] width 109 height 44
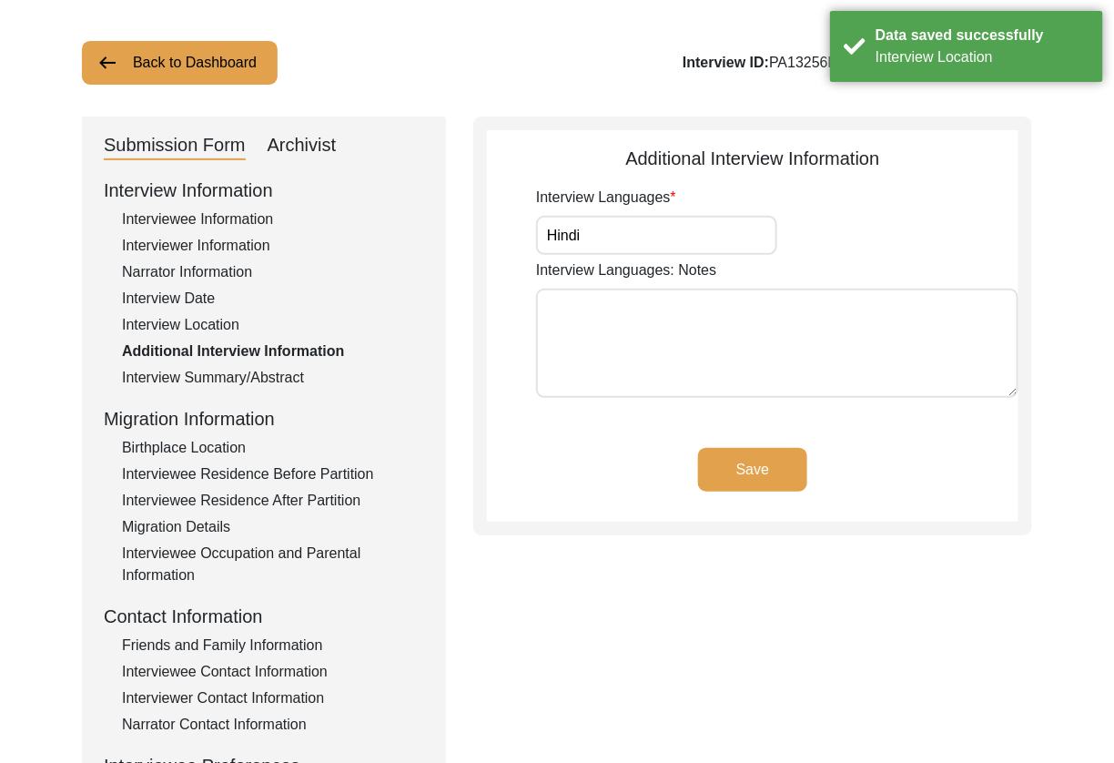
scroll to position [0, 0]
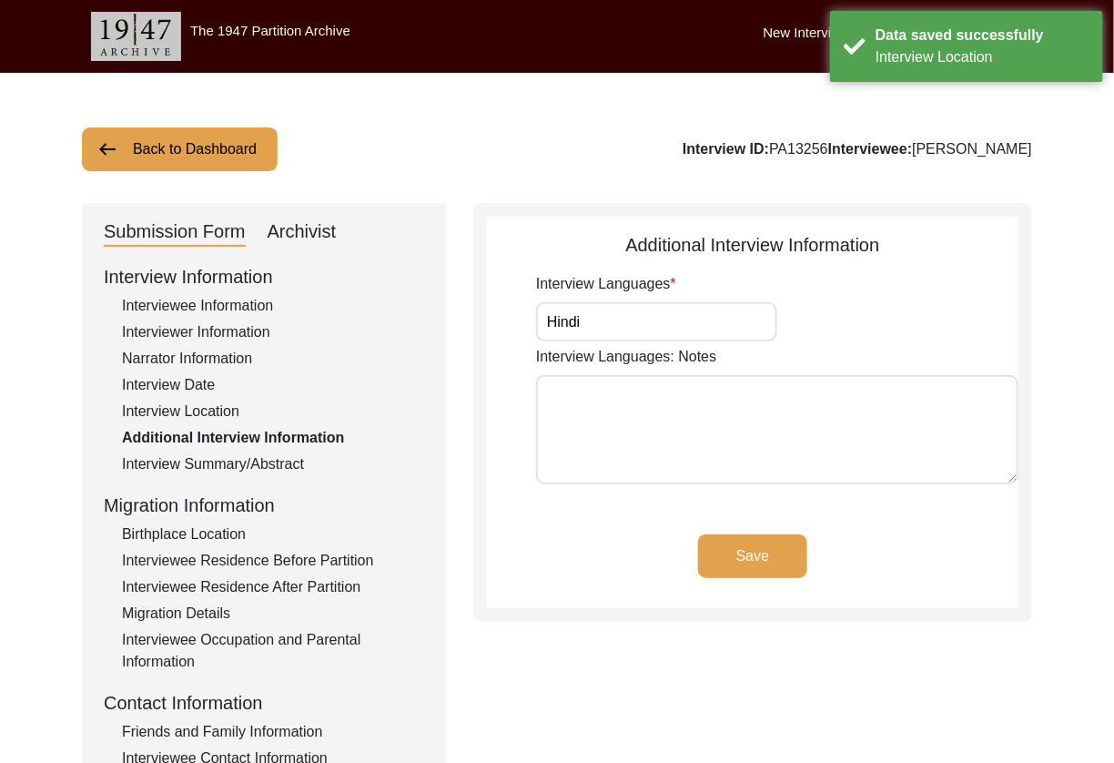
click at [189, 541] on div "Birthplace Location" at bounding box center [273, 534] width 302 height 22
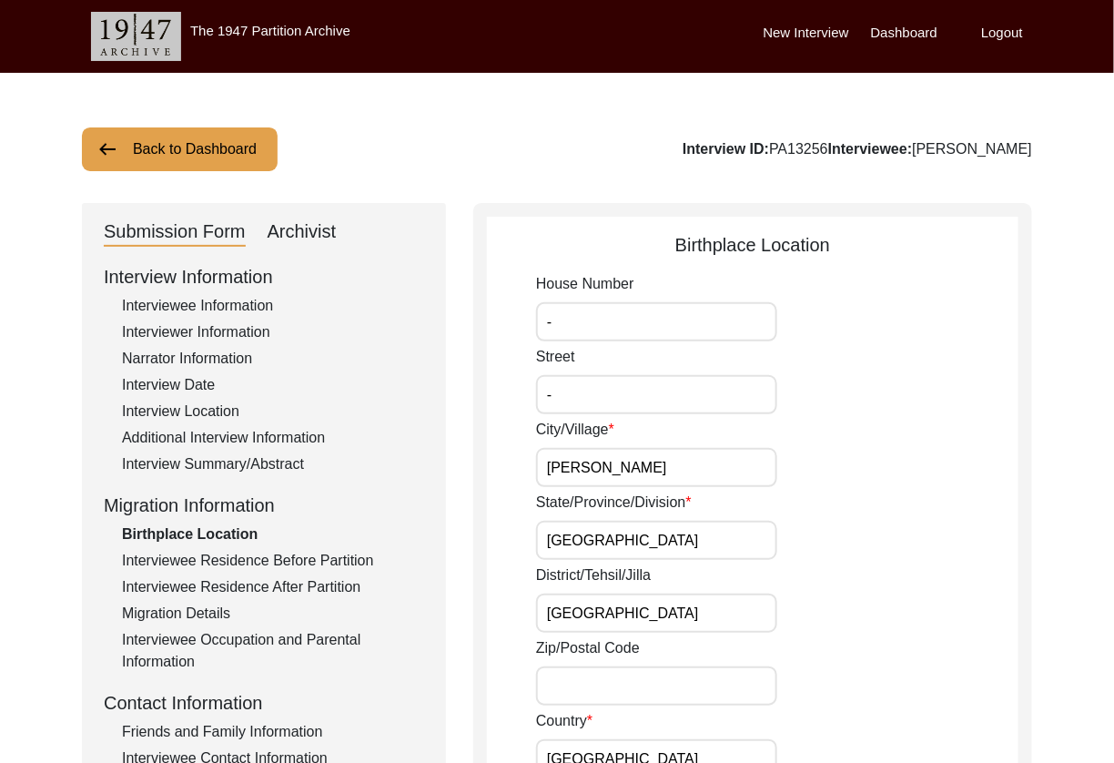
click at [316, 244] on div "Archivist" at bounding box center [302, 231] width 69 height 29
select select "507"
select select "Archiving In Progress"
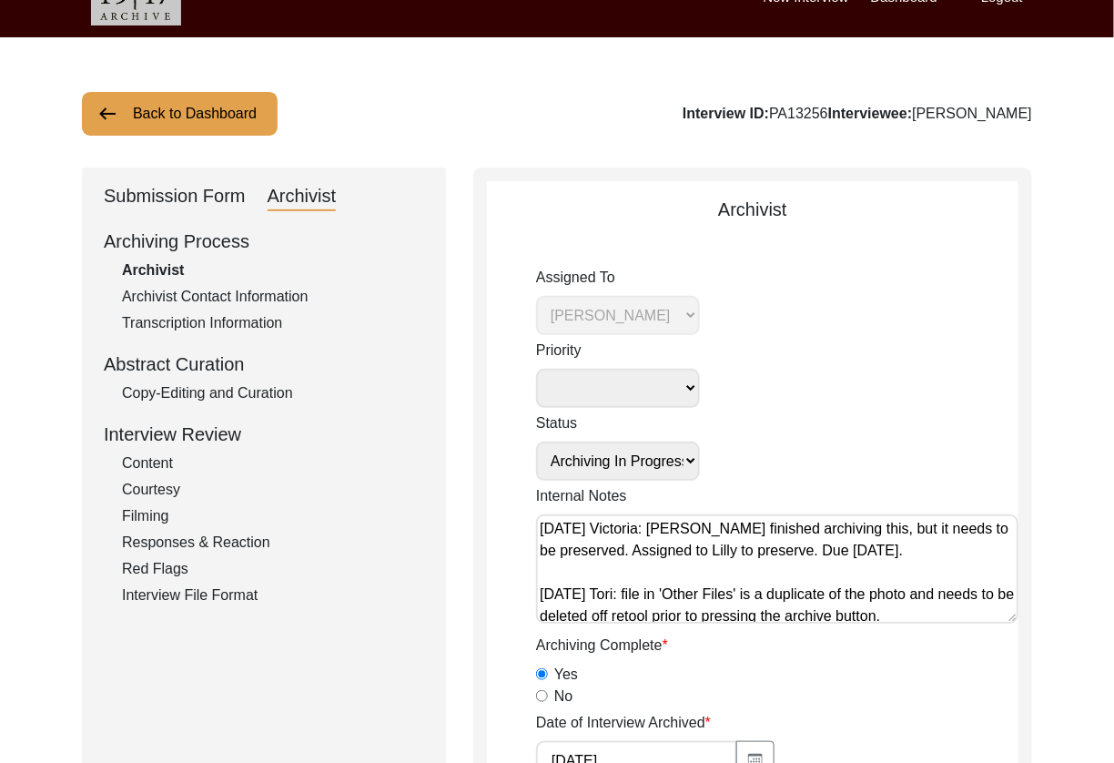
scroll to position [316, 0]
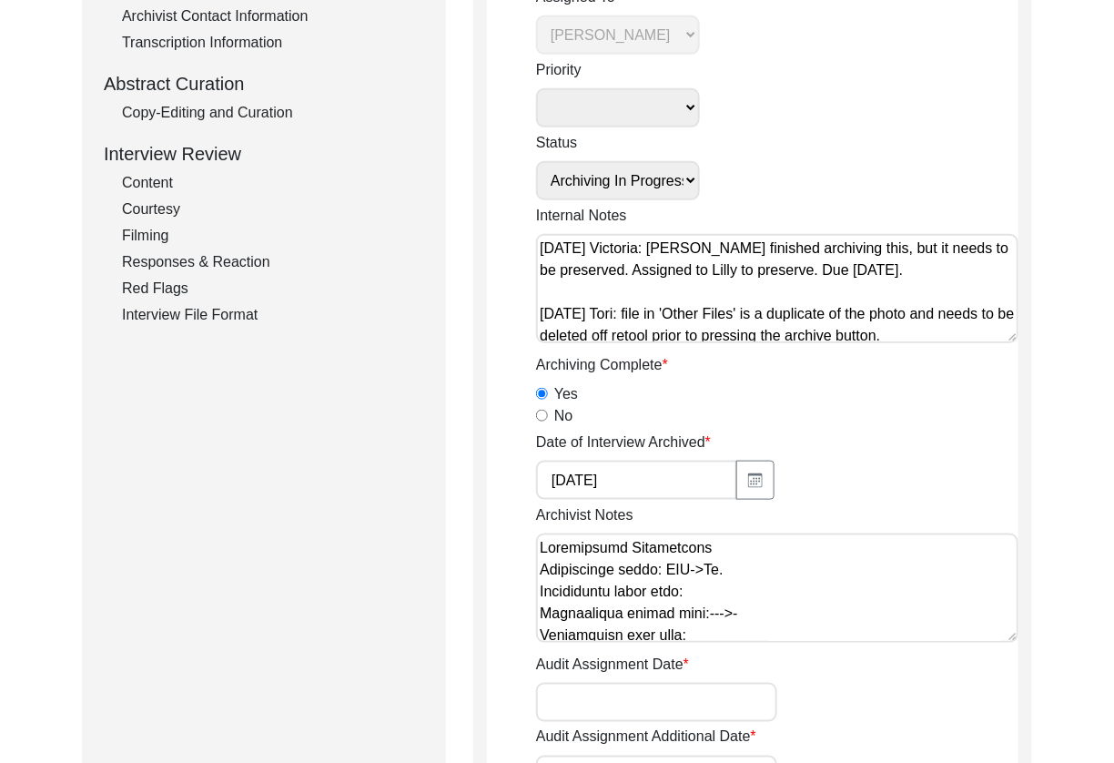
click at [829, 317] on textarea "[DATE] Victoria: [PERSON_NAME] finished archiving this, but it needs to be pres…" at bounding box center [777, 288] width 482 height 109
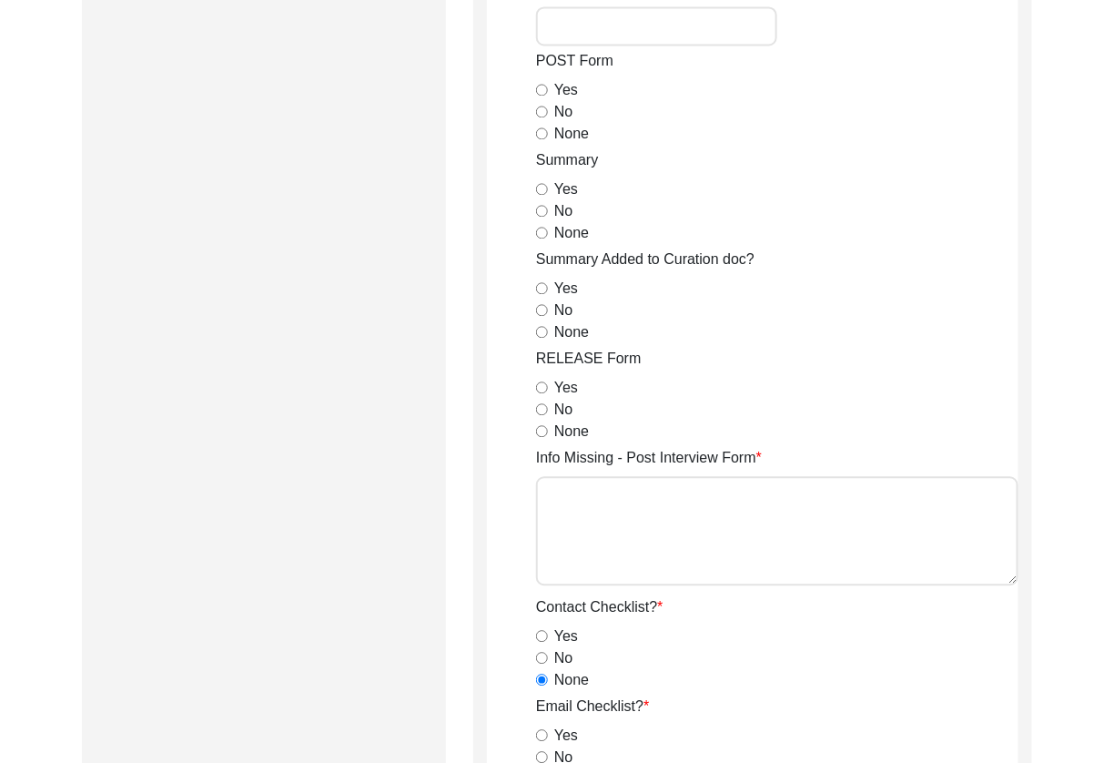
scroll to position [0, 0]
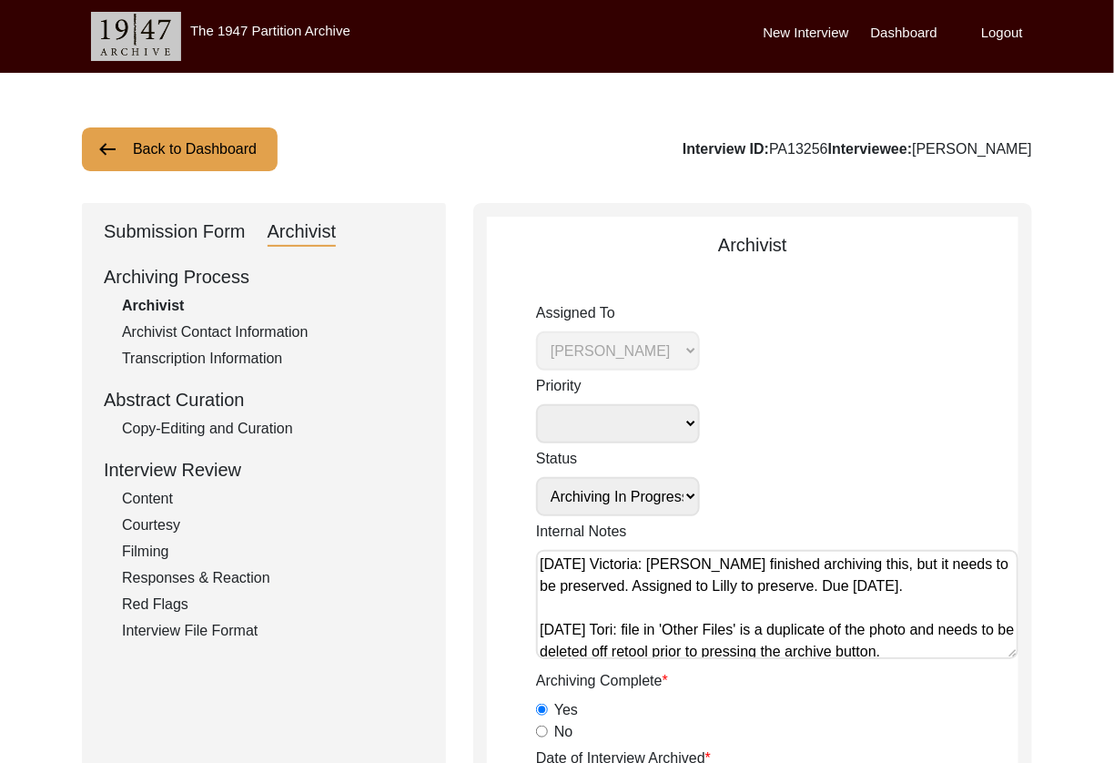
click at [221, 161] on button "Back to Dashboard" at bounding box center [180, 149] width 196 height 44
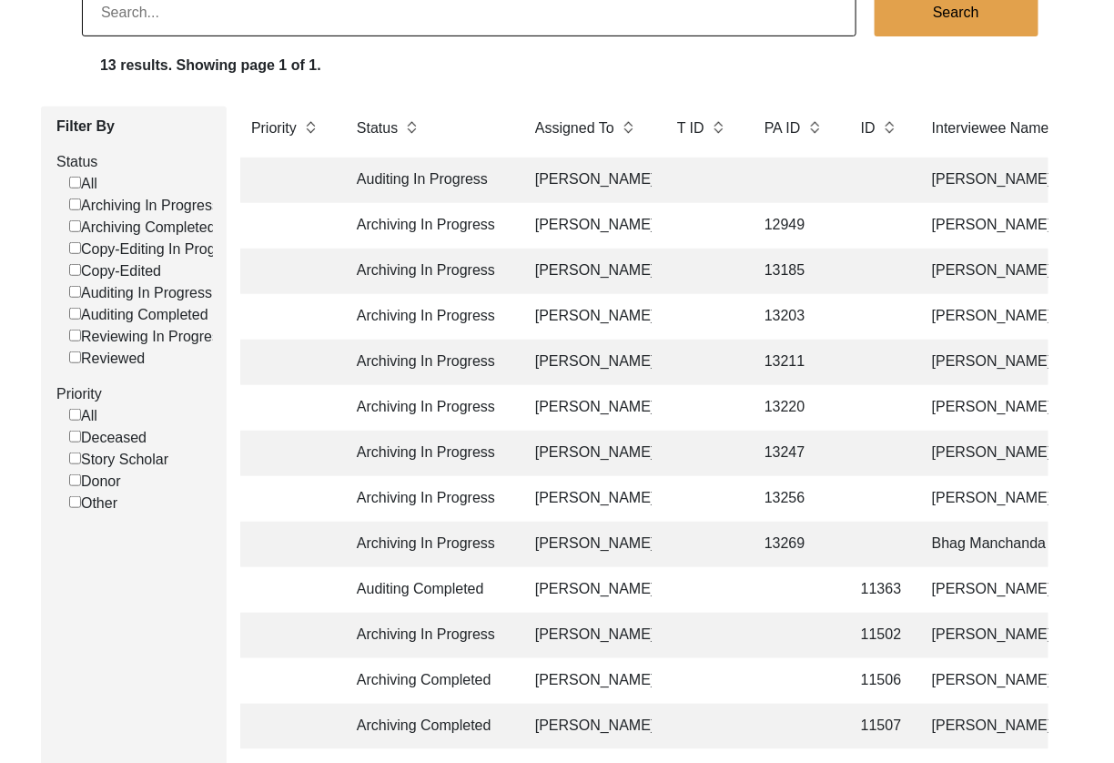
scroll to position [167, 0]
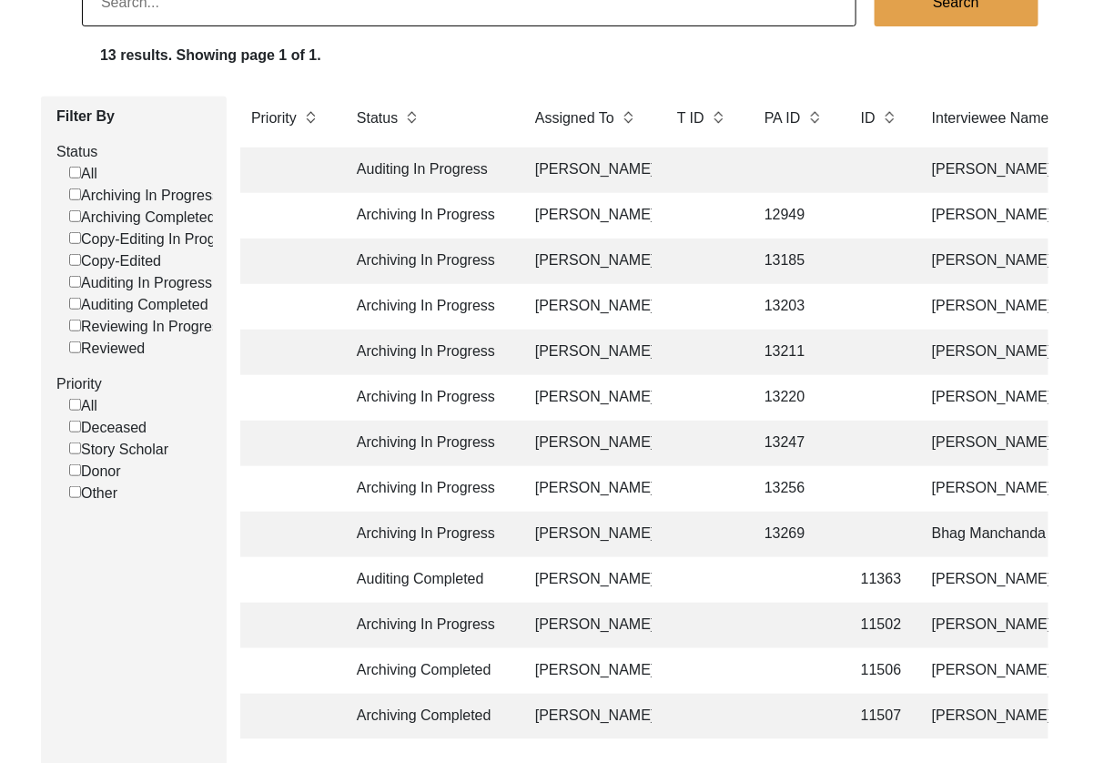
click at [978, 612] on td "[PERSON_NAME] Math" at bounding box center [1012, 624] width 182 height 45
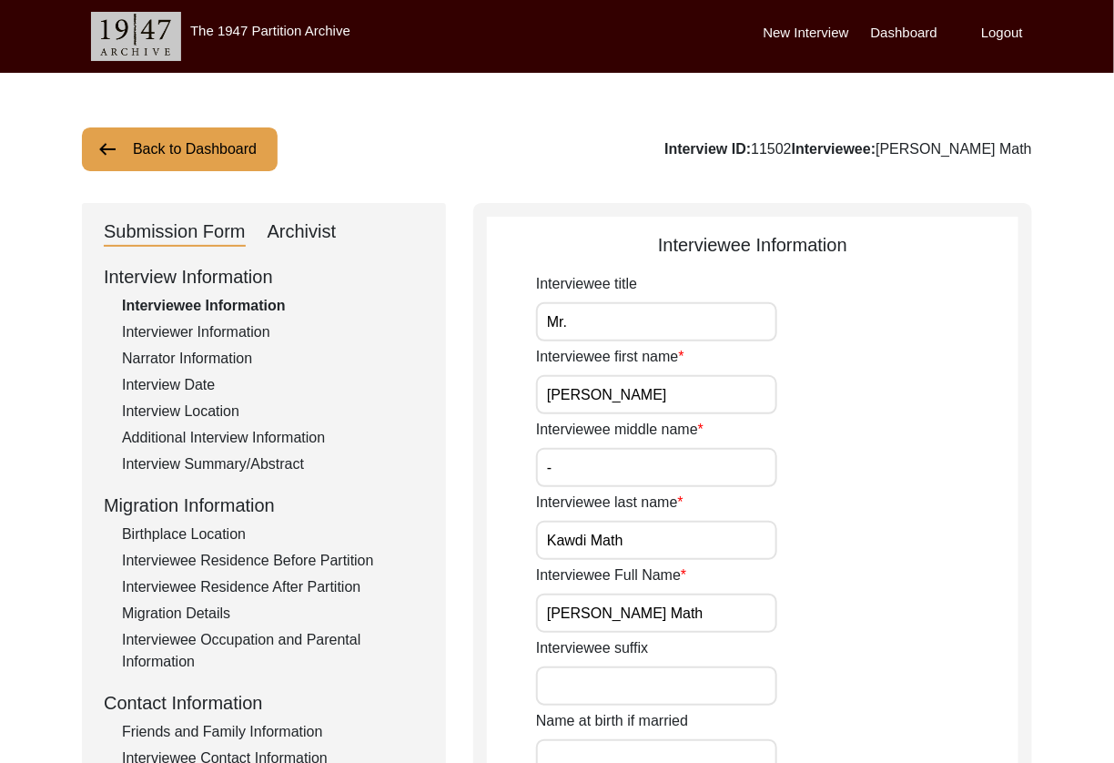
click at [329, 238] on div "Archivist" at bounding box center [302, 231] width 69 height 29
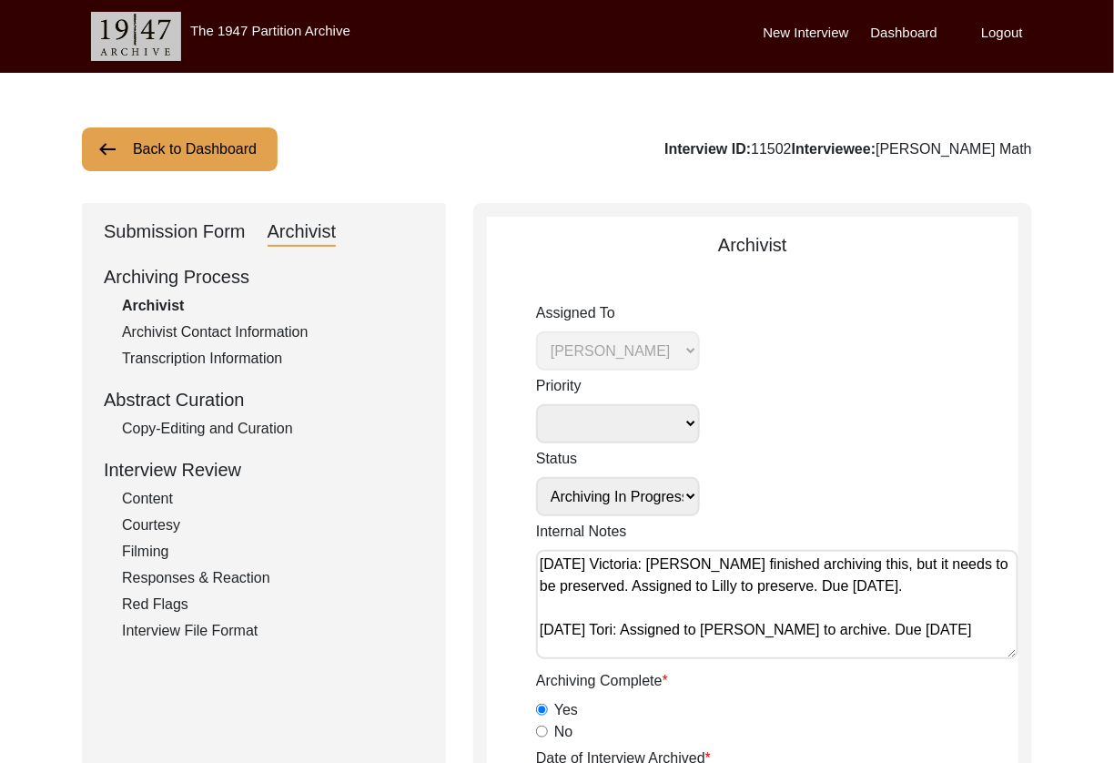
click at [815, 241] on div "Archivist" at bounding box center [752, 244] width 531 height 27
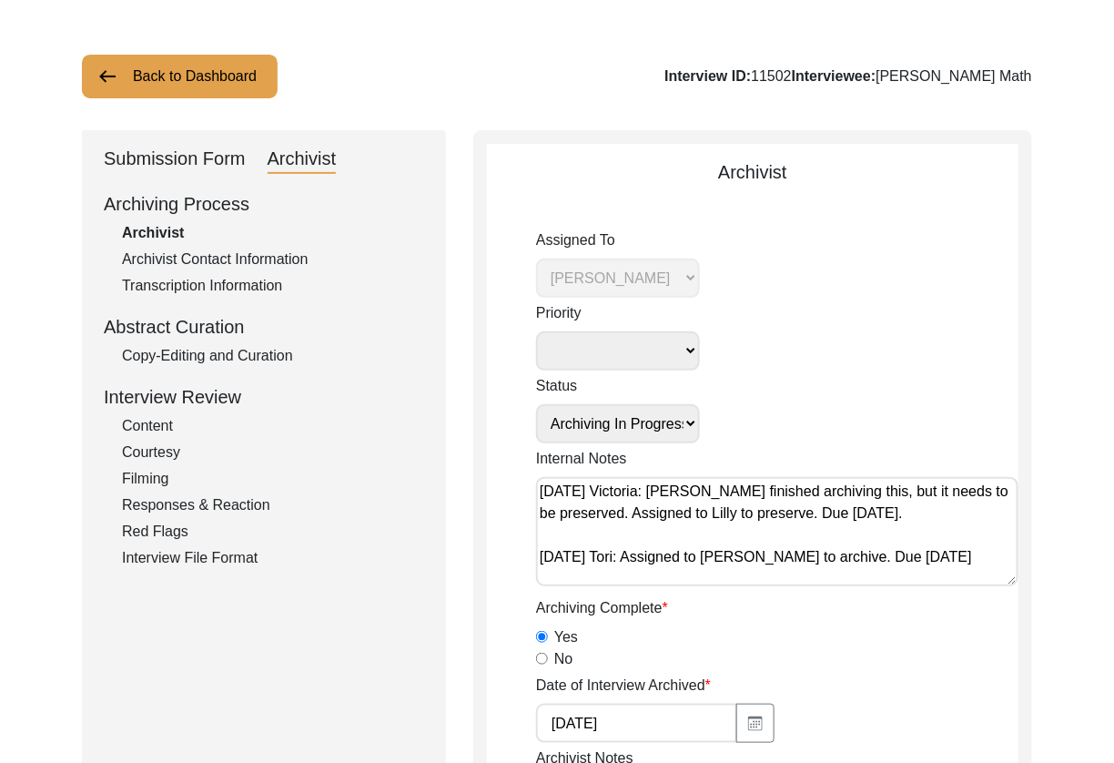
scroll to position [95, 0]
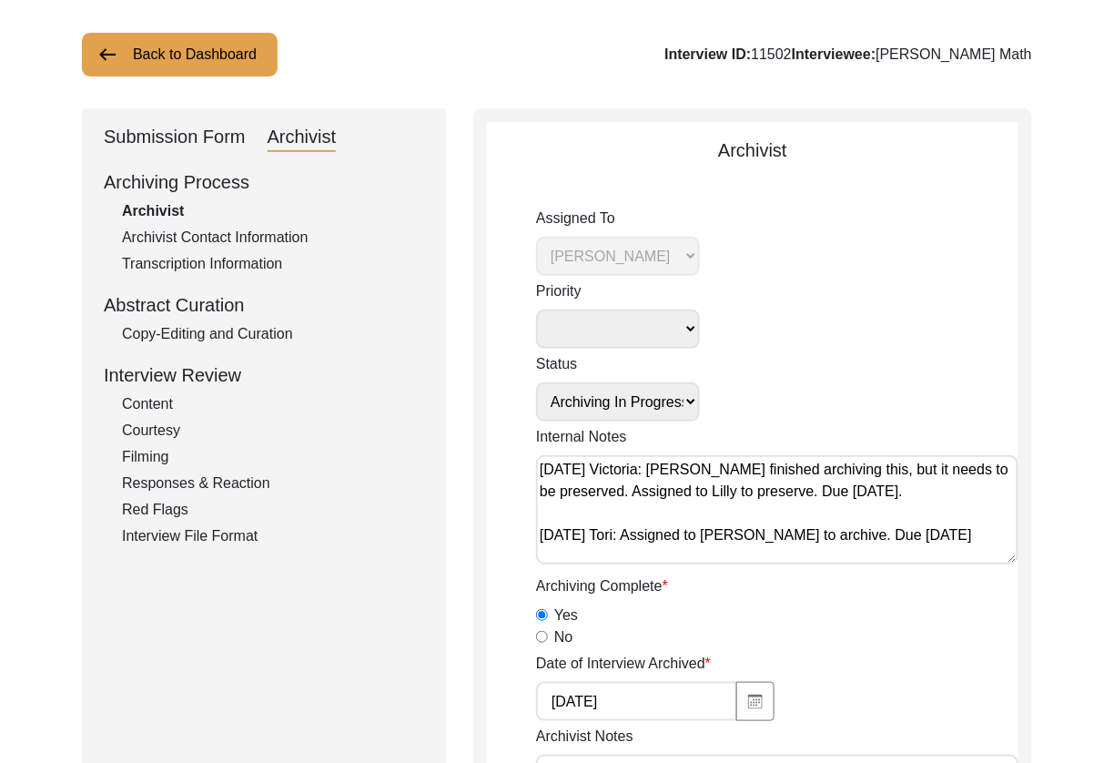
click at [722, 470] on textarea "[DATE] Victoria: [PERSON_NAME] finished archiving this, but it needs to be pres…" at bounding box center [777, 509] width 482 height 109
drag, startPoint x: 708, startPoint y: 475, endPoint x: 980, endPoint y: 503, distance: 273.5
click at [980, 503] on textarea "[DATE] Victoria: [PERSON_NAME] finished archiving this, but it needs to be pres…" at bounding box center [777, 509] width 482 height 109
click at [981, 503] on textarea "[DATE] Victoria: [PERSON_NAME] finished archiving this, but it needs to be pres…" at bounding box center [777, 509] width 482 height 109
click at [826, 521] on textarea "[DATE] Victoria: [PERSON_NAME] finished archiving this, but it needs to be pres…" at bounding box center [777, 509] width 482 height 109
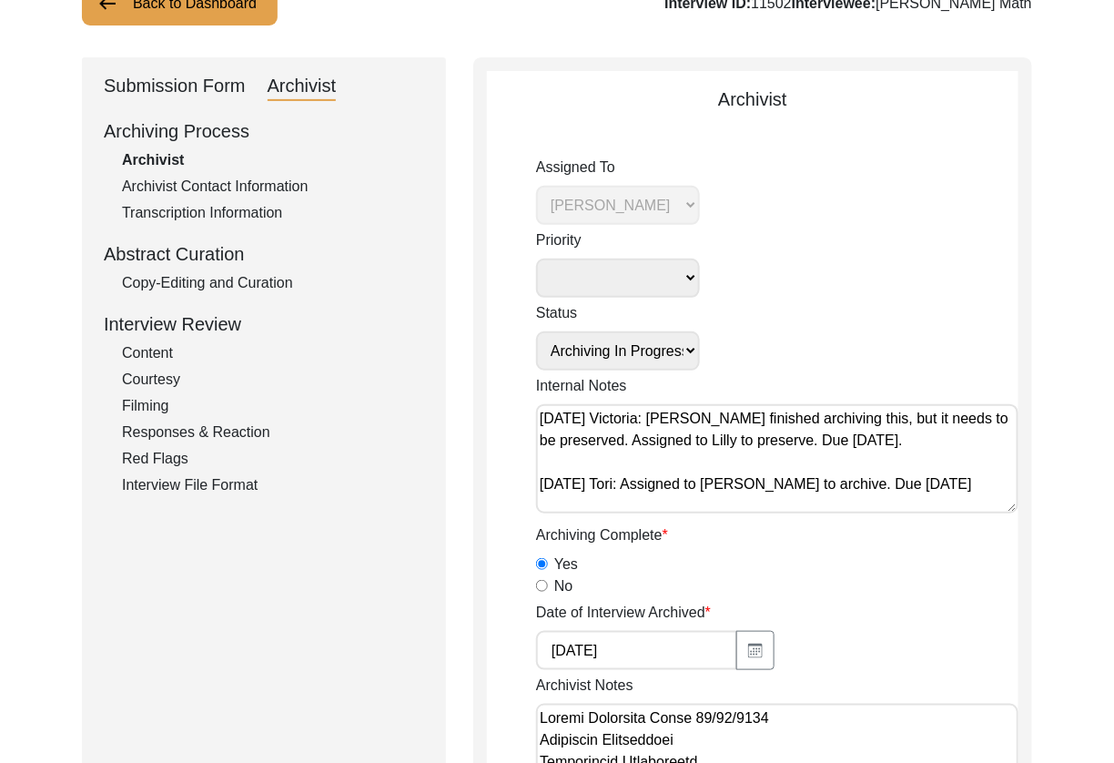
click at [199, 93] on div "Submission Form" at bounding box center [175, 86] width 142 height 29
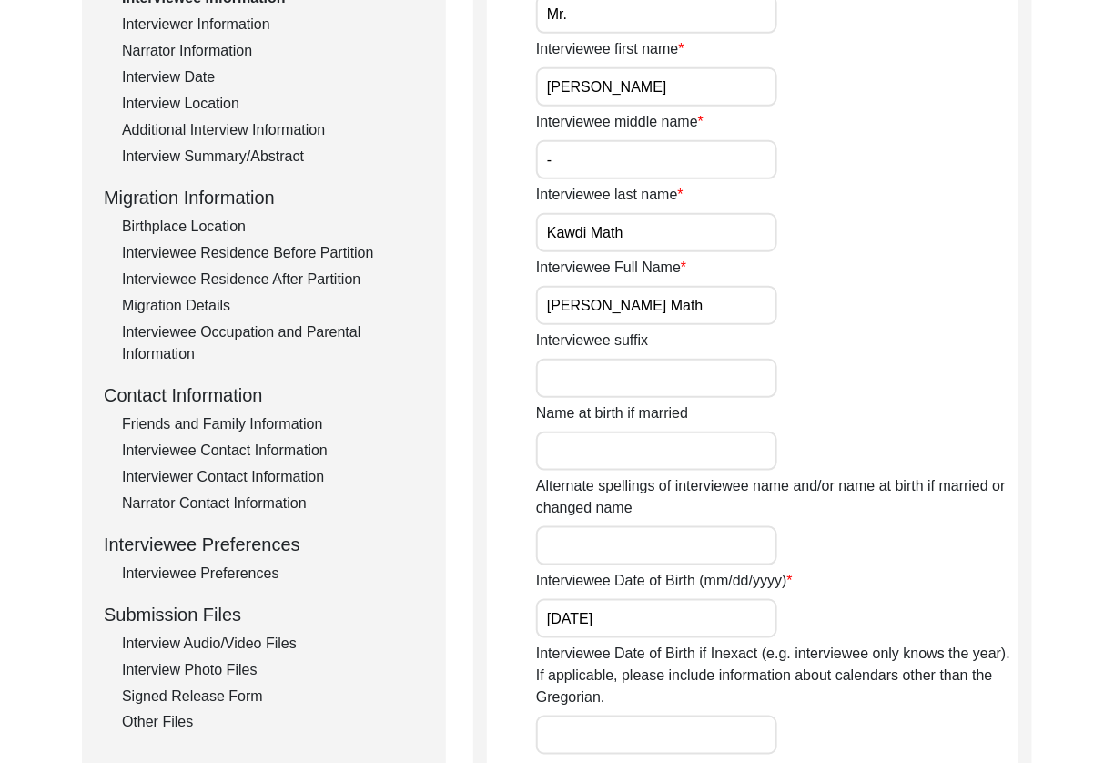
scroll to position [719, 0]
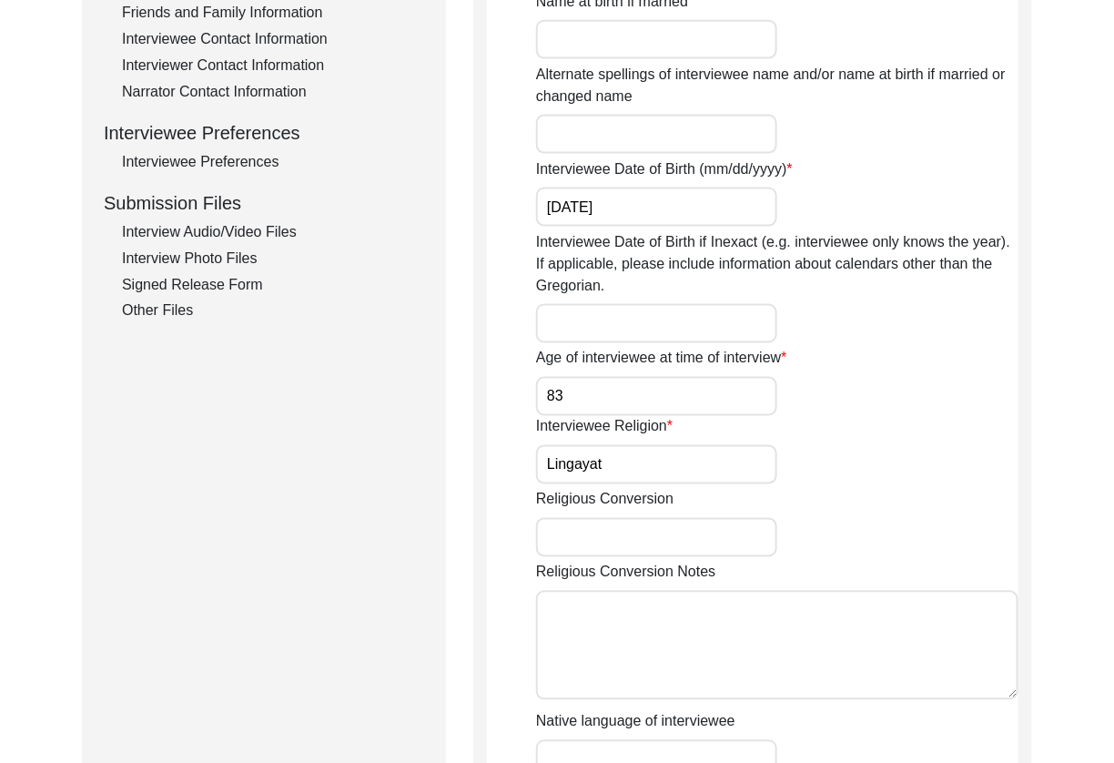
click at [178, 228] on div "Interview Audio/Video Files" at bounding box center [273, 232] width 302 height 22
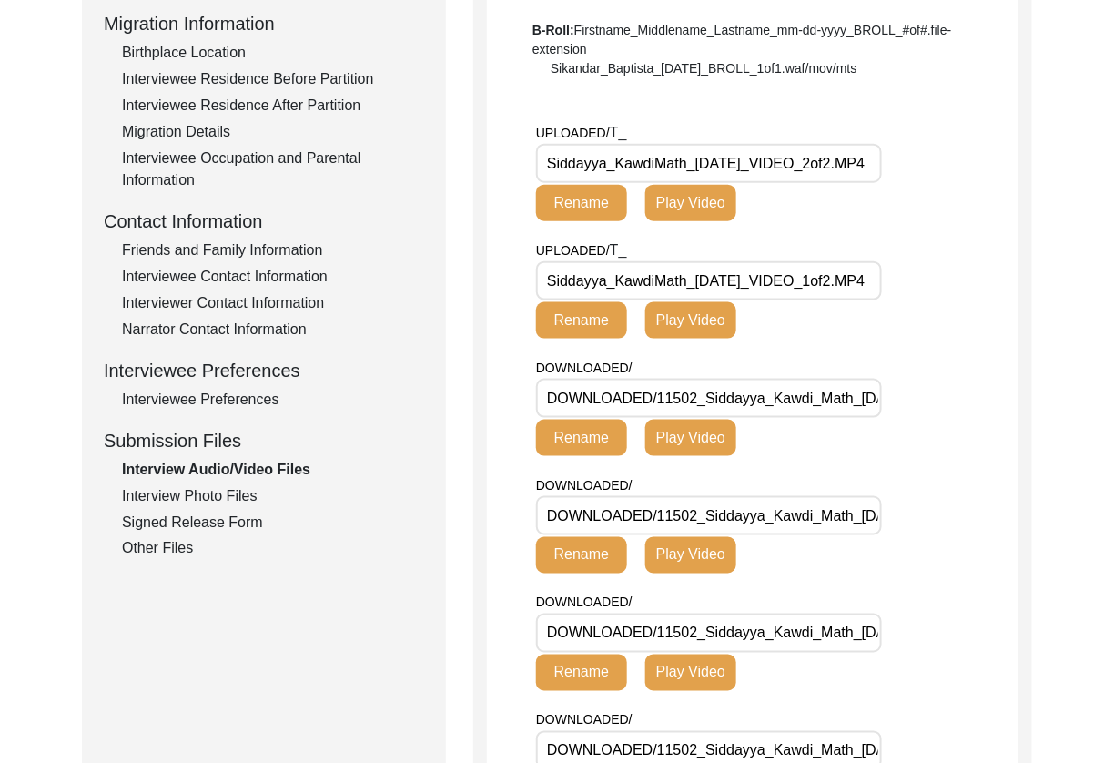
scroll to position [474, 0]
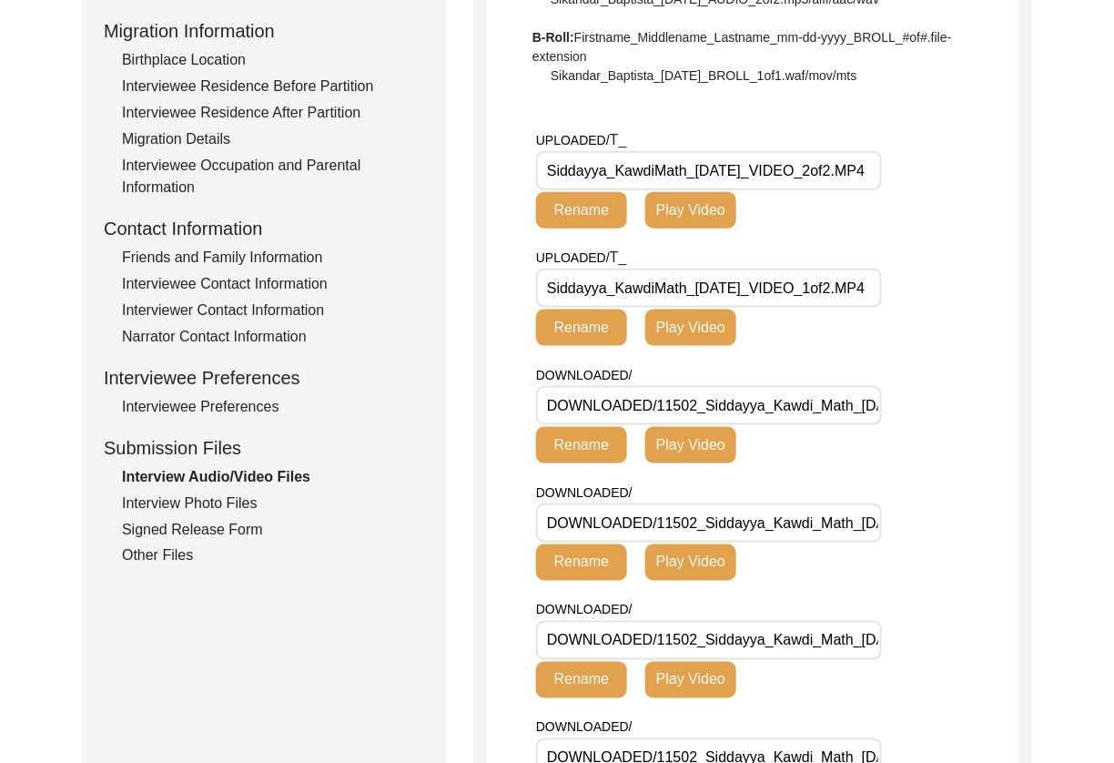
click at [826, 164] on input "Siddayya_KawdiMath_[DATE]_VIDEO_2of2.MP4" at bounding box center [709, 170] width 346 height 39
click at [834, 279] on input "Siddayya_KawdiMath_[DATE]_VIDEO_1of2.MP4" at bounding box center [709, 287] width 346 height 39
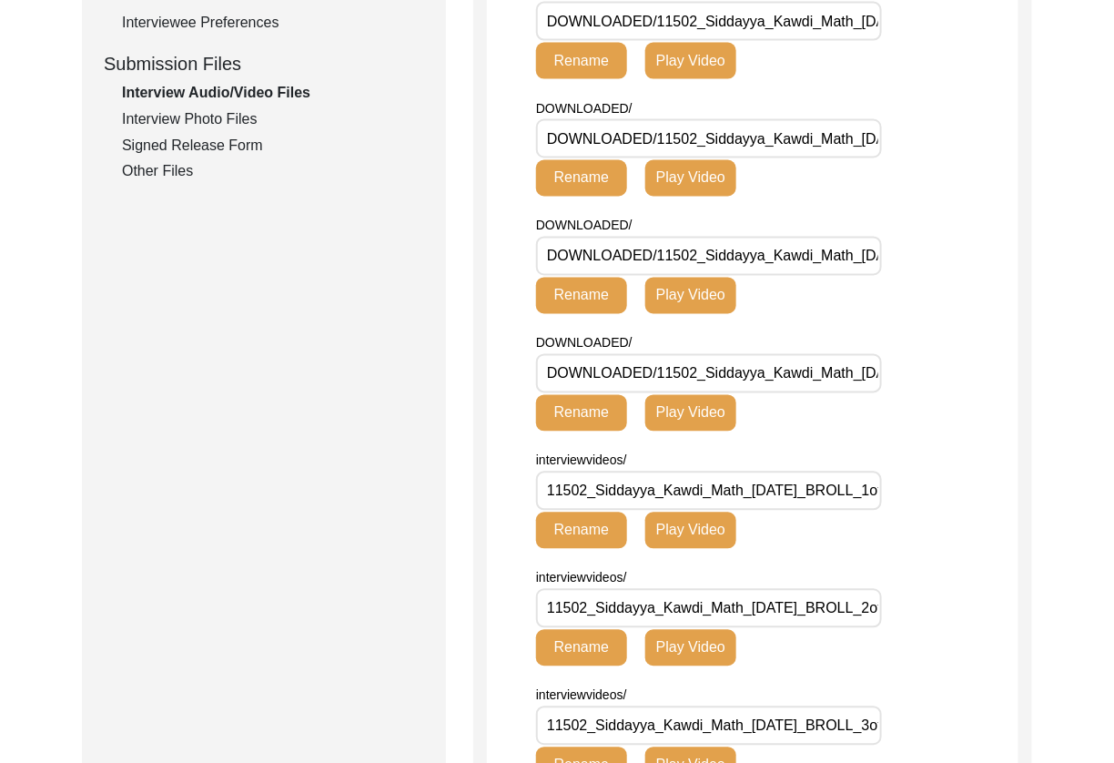
scroll to position [843, 0]
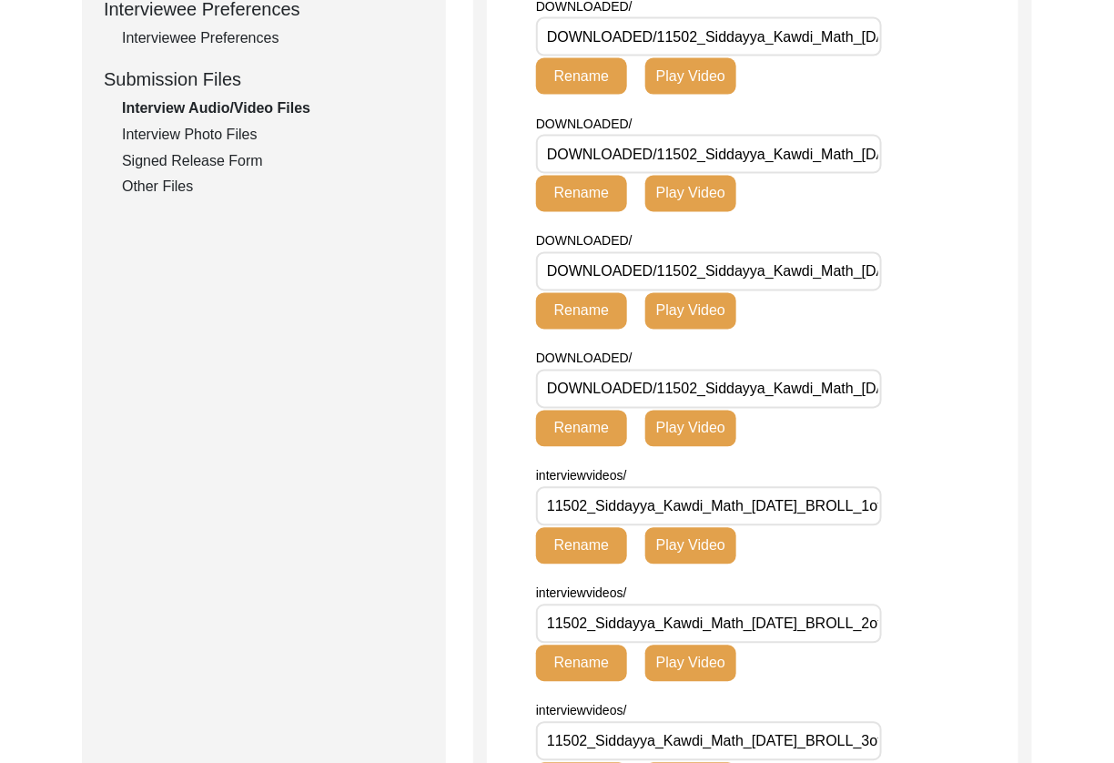
click at [798, 153] on input "DOWNLOADED/11502_Siddayya_Kawdi_Math_[DATE]_BROLL_2of3.MP4" at bounding box center [709, 154] width 346 height 39
click at [814, 52] on input "DOWNLOADED/11502_Siddayya_Kawdi_Math_[DATE]_BROLL_1of3.MP4" at bounding box center [709, 36] width 346 height 39
click at [805, 44] on input "DOWNLOADED/11502_Siddayya_Kawdi_Math_[DATE]_BROLL_1of3.MP4" at bounding box center [709, 36] width 346 height 39
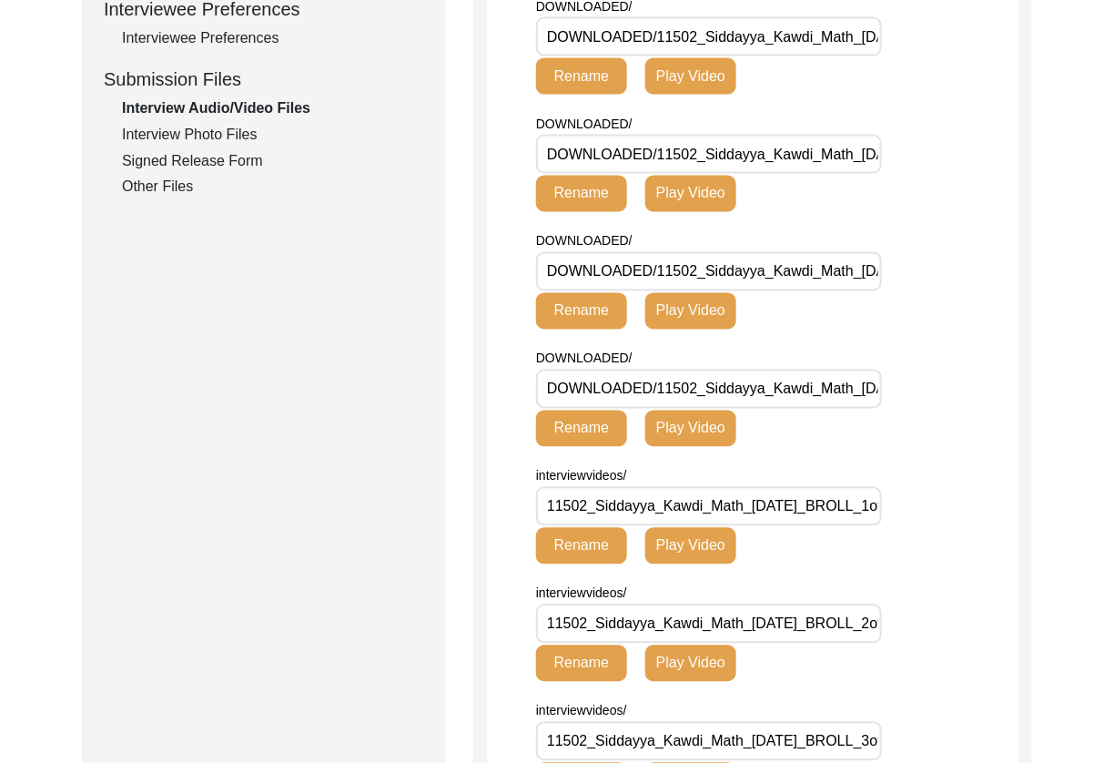
click at [812, 285] on input "DOWNLOADED/11502_Siddayya_Kawdi_Math_[DATE]_BROLL_3of3.MP4" at bounding box center [709, 271] width 346 height 39
click at [816, 410] on div "DOWNLOADED/ DOWNLOADED/11502_Siddayya_Kawdi_Math_[DATE]_VIDEO_2of2.MP4 Rename P…" at bounding box center [705, 397] width 338 height 99
click at [817, 379] on input "DOWNLOADED/11502_Siddayya_Kawdi_Math_[DATE]_VIDEO_2of2.MP4" at bounding box center [709, 388] width 346 height 39
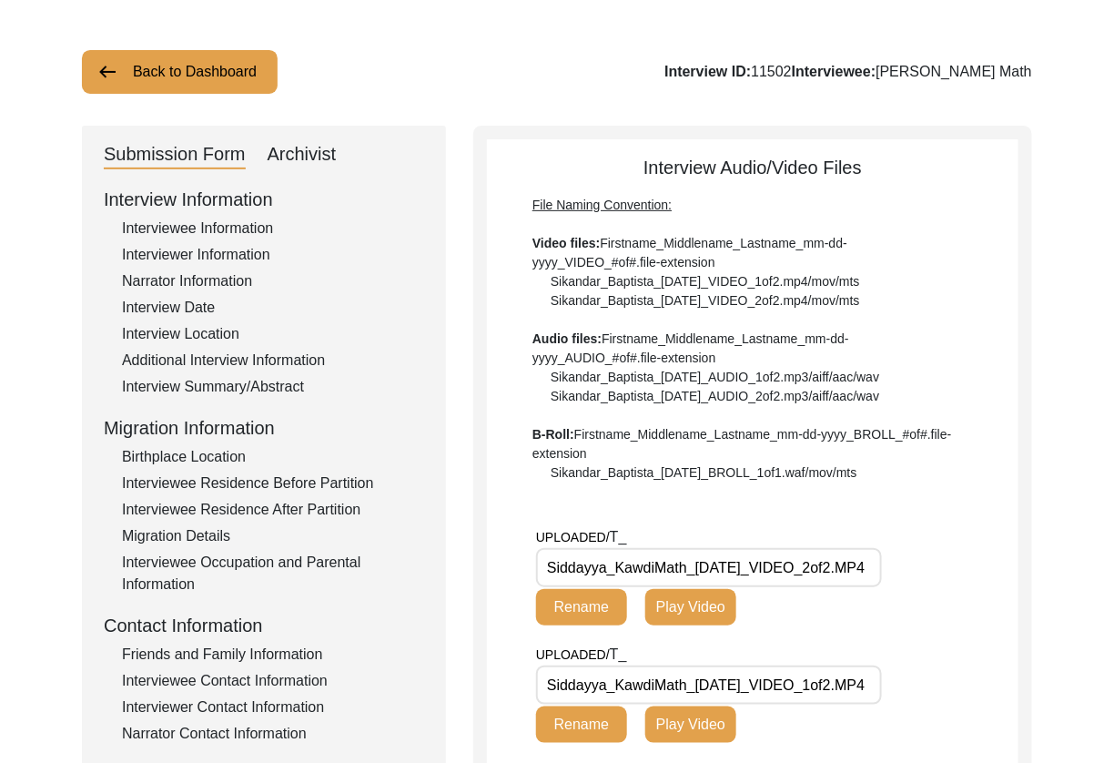
scroll to position [317, 0]
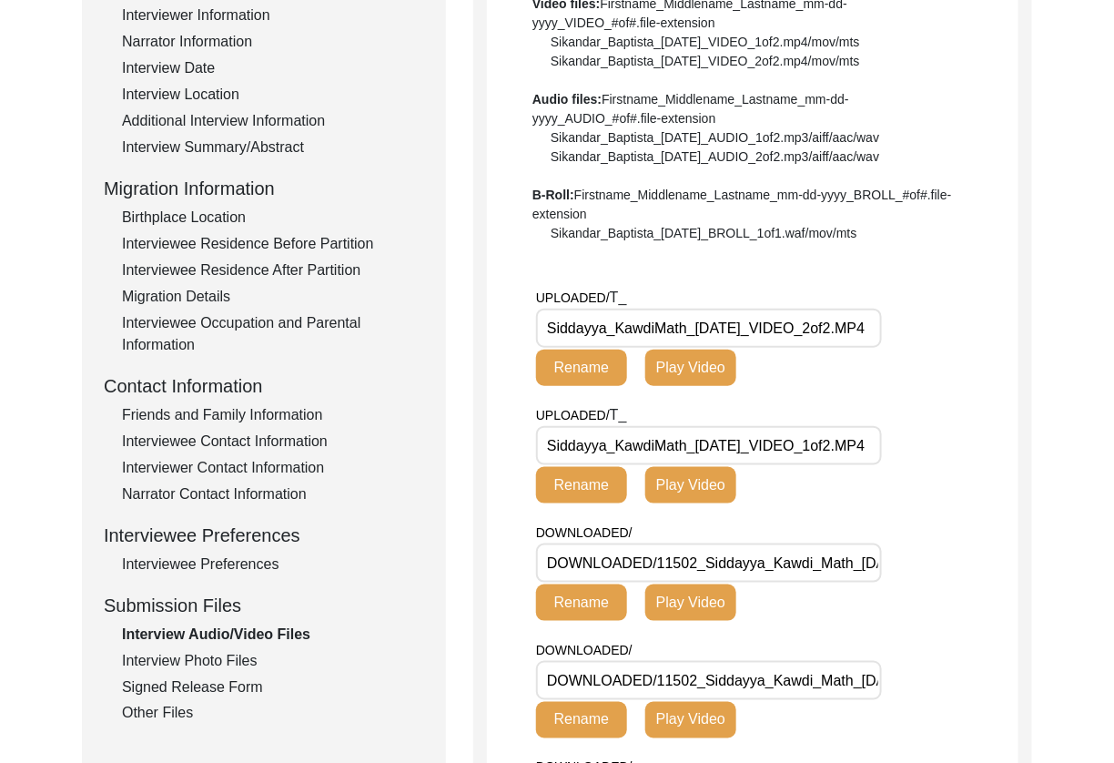
click at [804, 563] on input "DOWNLOADED/11502_Siddayya_Kawdi_Math_[DATE]_BROLL_1of3.MP4" at bounding box center [709, 562] width 346 height 39
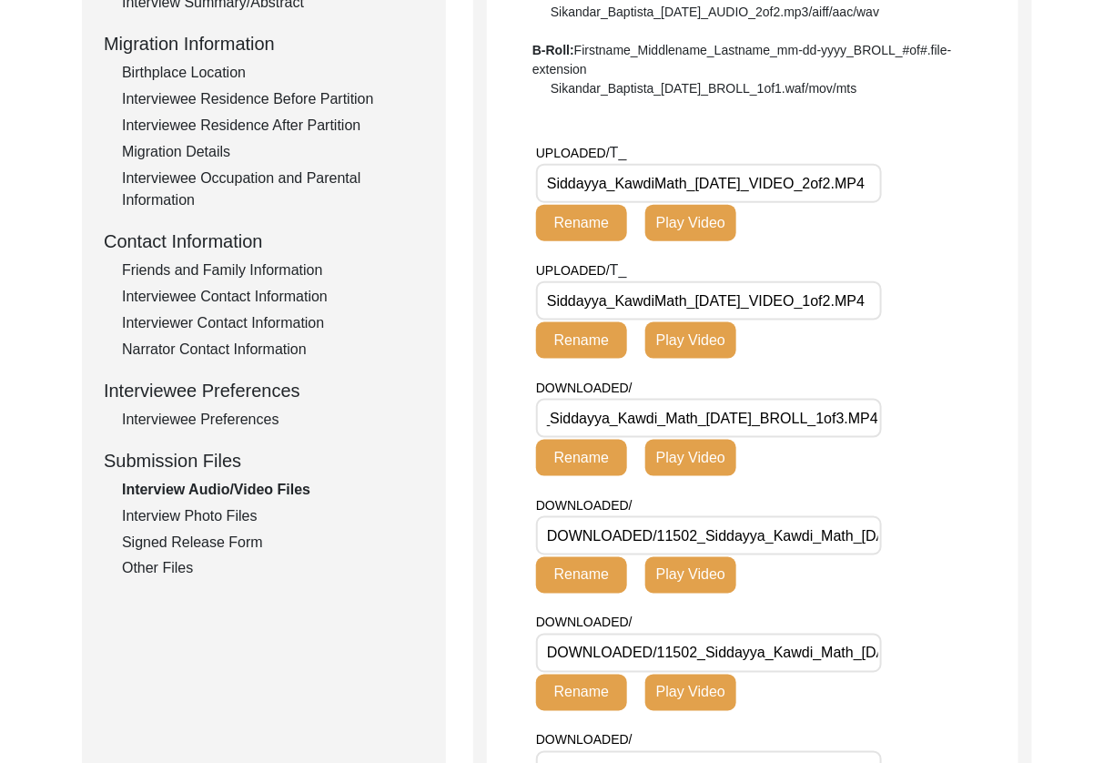
scroll to position [0, 0]
click at [823, 547] on input "DOWNLOADED/11502_Siddayya_Kawdi_Math_[DATE]_BROLL_2of3.MP4" at bounding box center [709, 535] width 346 height 39
click at [817, 648] on input "DOWNLOADED/11502_Siddayya_Kawdi_Math_[DATE]_BROLL_3of3.MP4" at bounding box center [709, 652] width 346 height 39
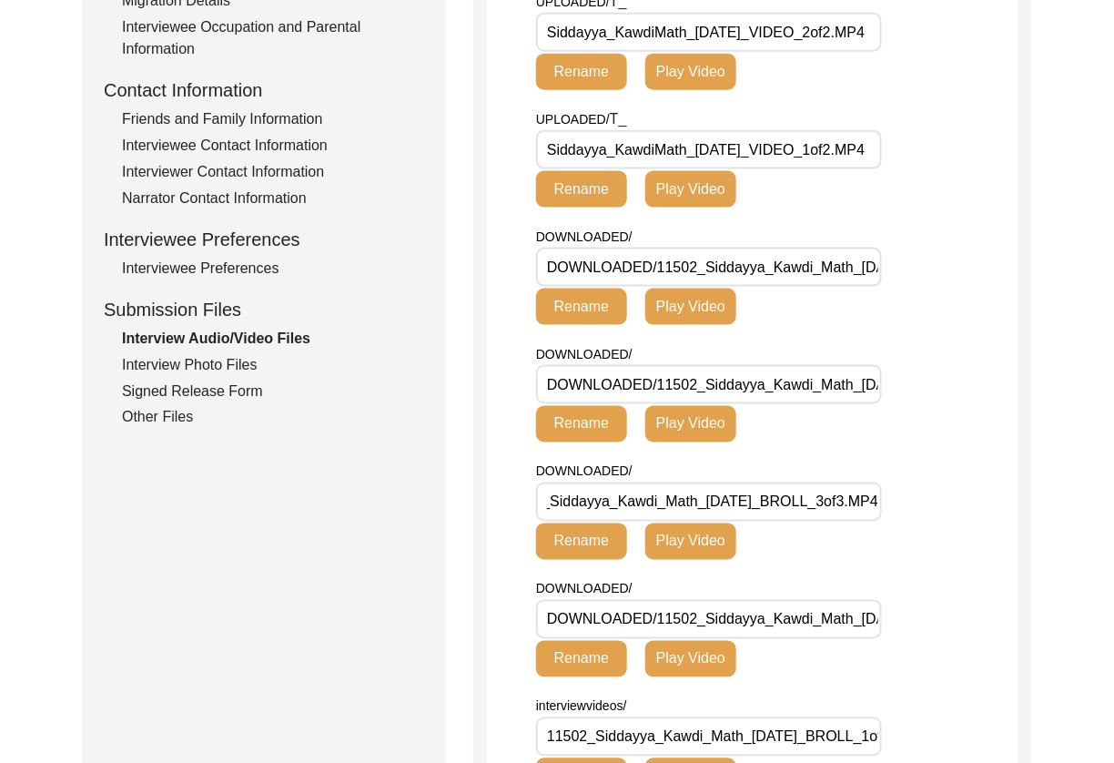
scroll to position [0, 0]
click at [831, 617] on input "DOWNLOADED/11502_Siddayya_Kawdi_Math_[DATE]_VIDEO_2of2.MP4" at bounding box center [709, 619] width 346 height 39
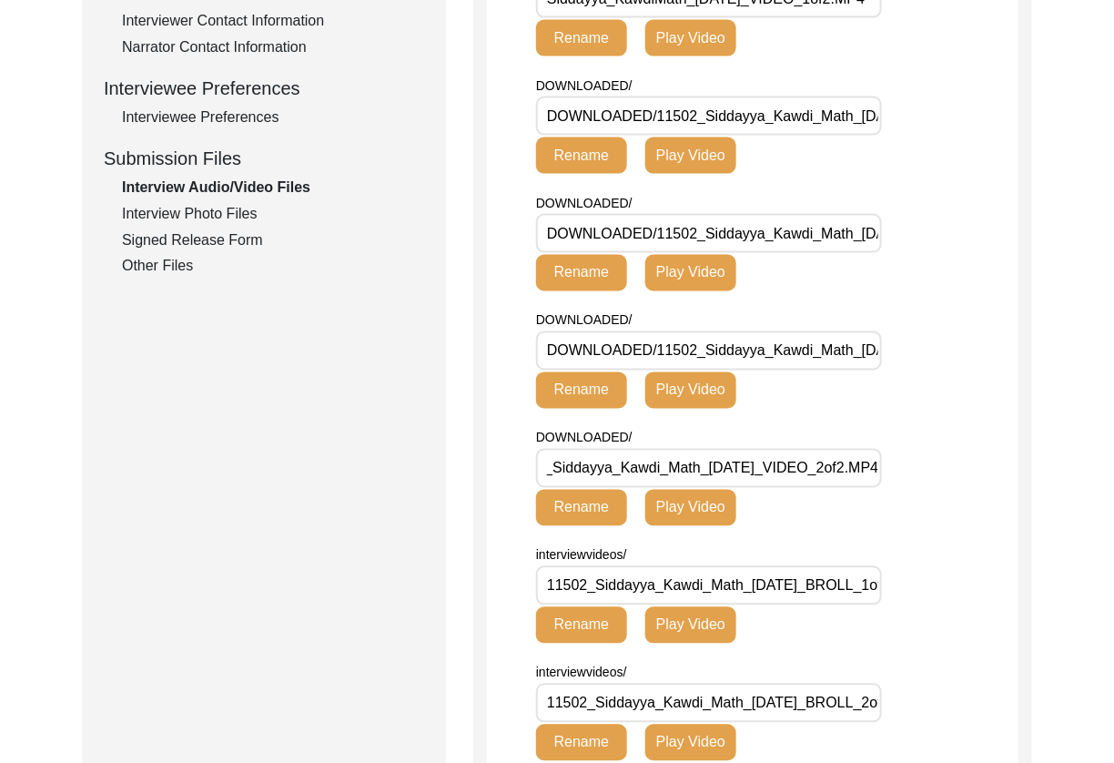
scroll to position [769, 0]
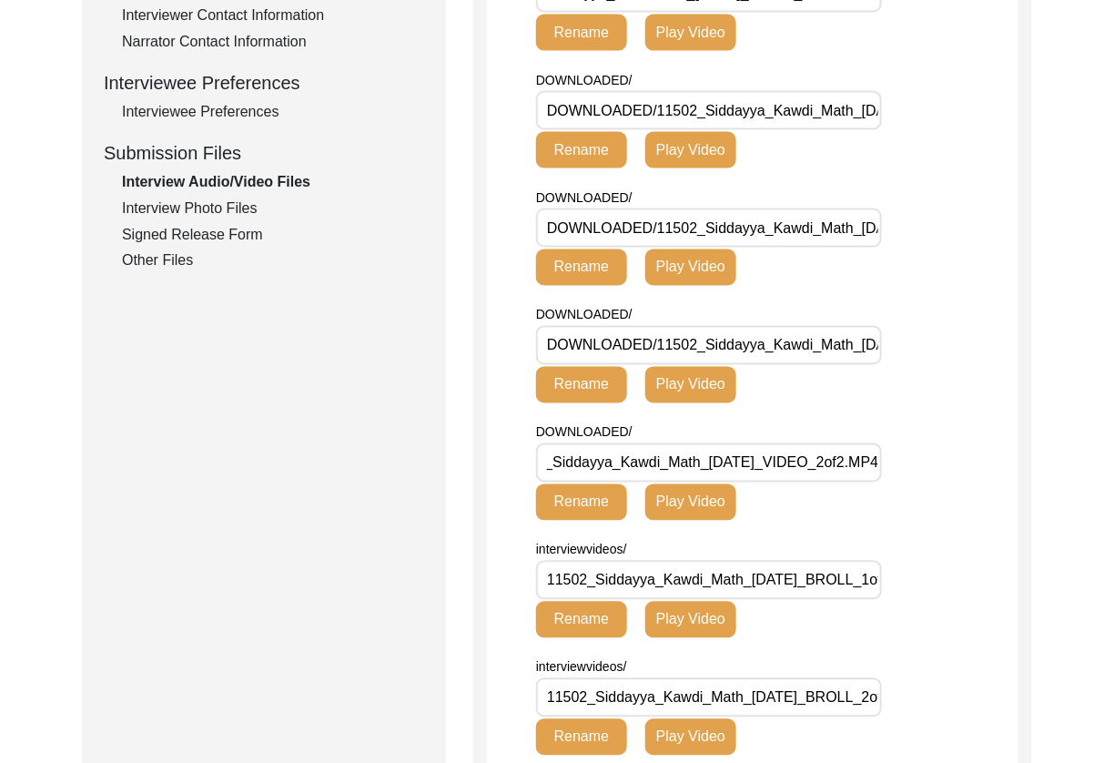
click at [832, 576] on input "11502_Siddayya_Kawdi_Math_[DATE]_BROLL_1of3.MP4" at bounding box center [709, 580] width 346 height 39
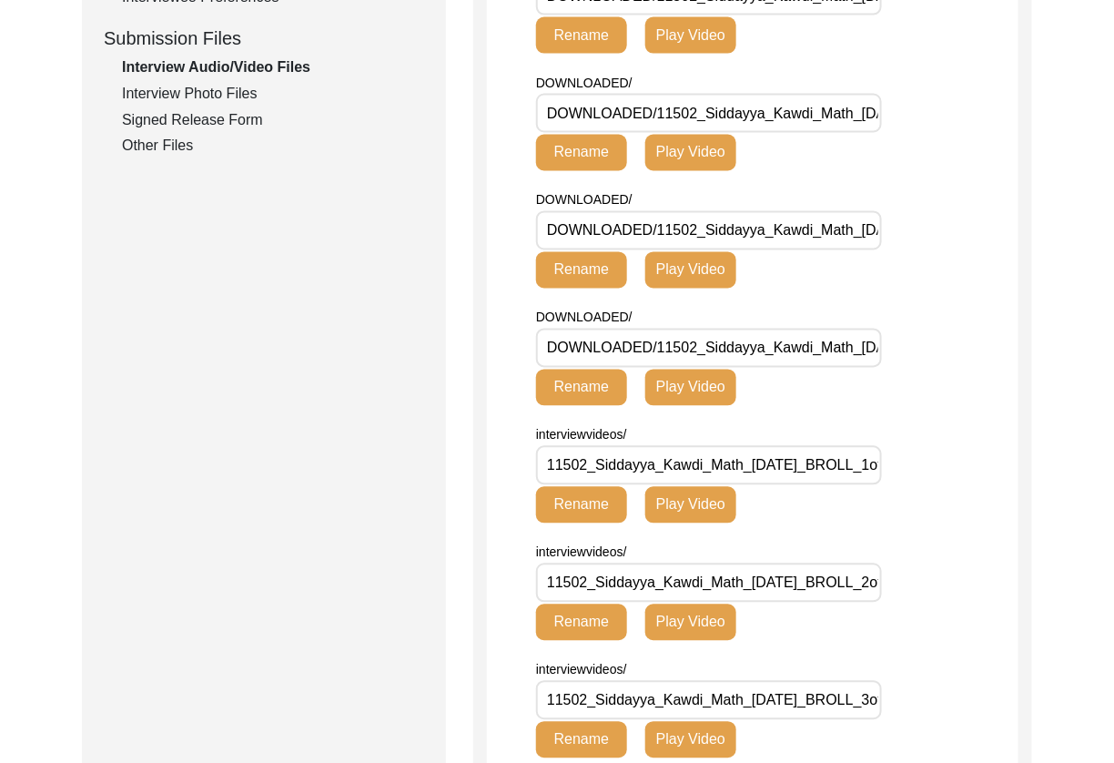
click at [851, 586] on input "11502_Siddayya_Kawdi_Math_[DATE]_BROLL_2of3.MP4" at bounding box center [709, 582] width 346 height 39
